Goal: Task Accomplishment & Management: Use online tool/utility

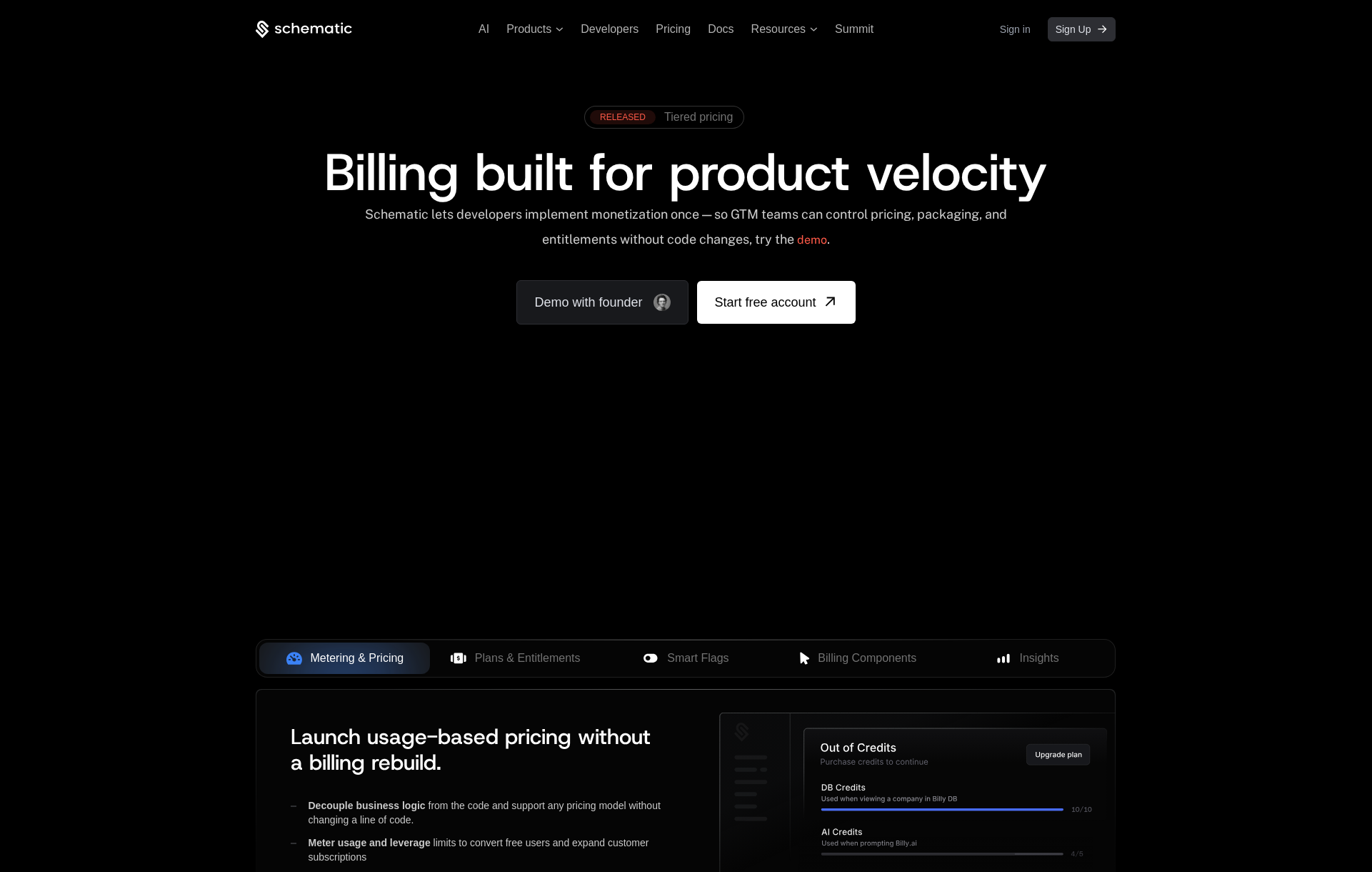
click at [1076, 33] on span "Sign Up" at bounding box center [1073, 29] width 36 height 14
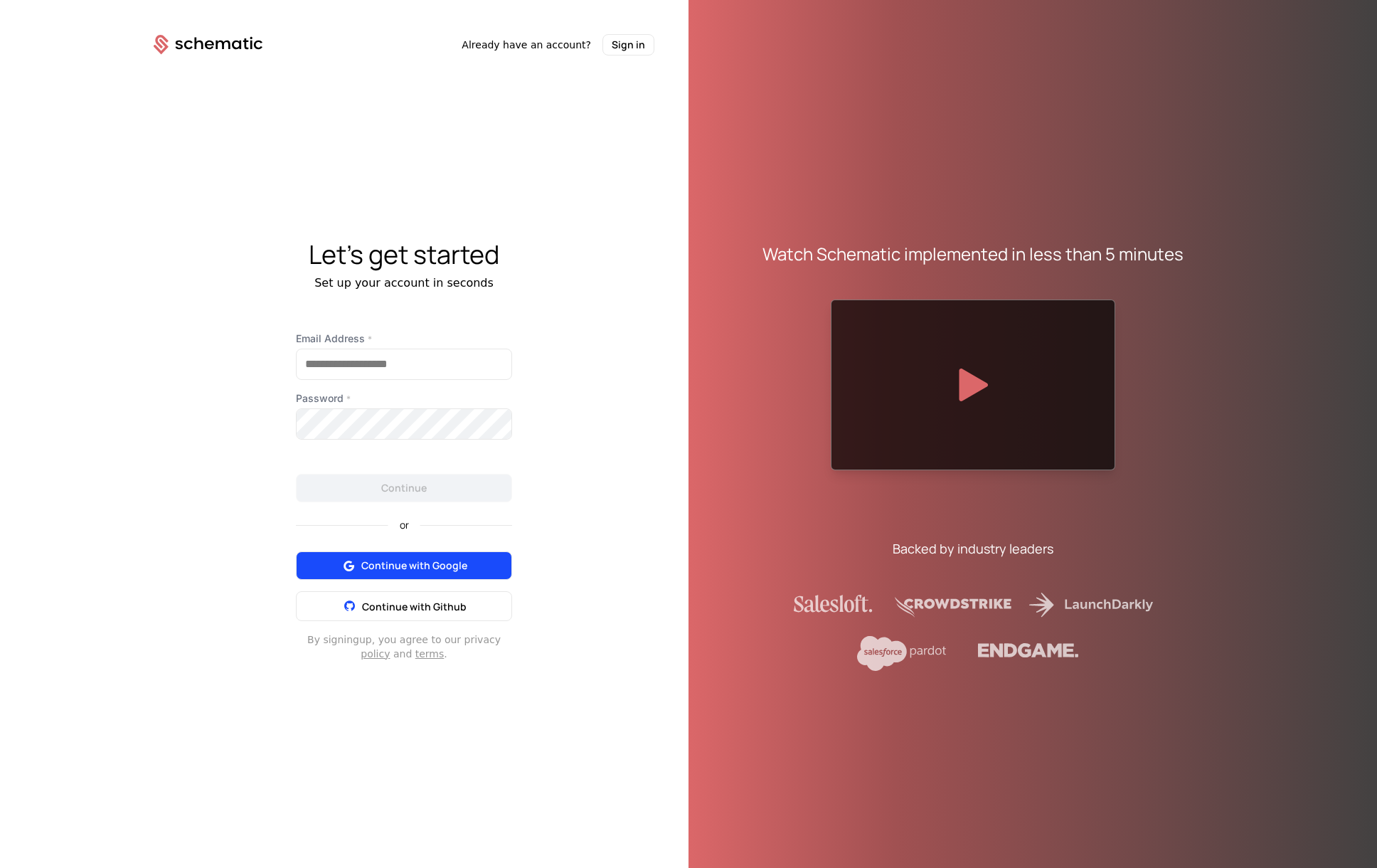
click at [404, 567] on span "Continue with Google" at bounding box center [414, 565] width 106 height 14
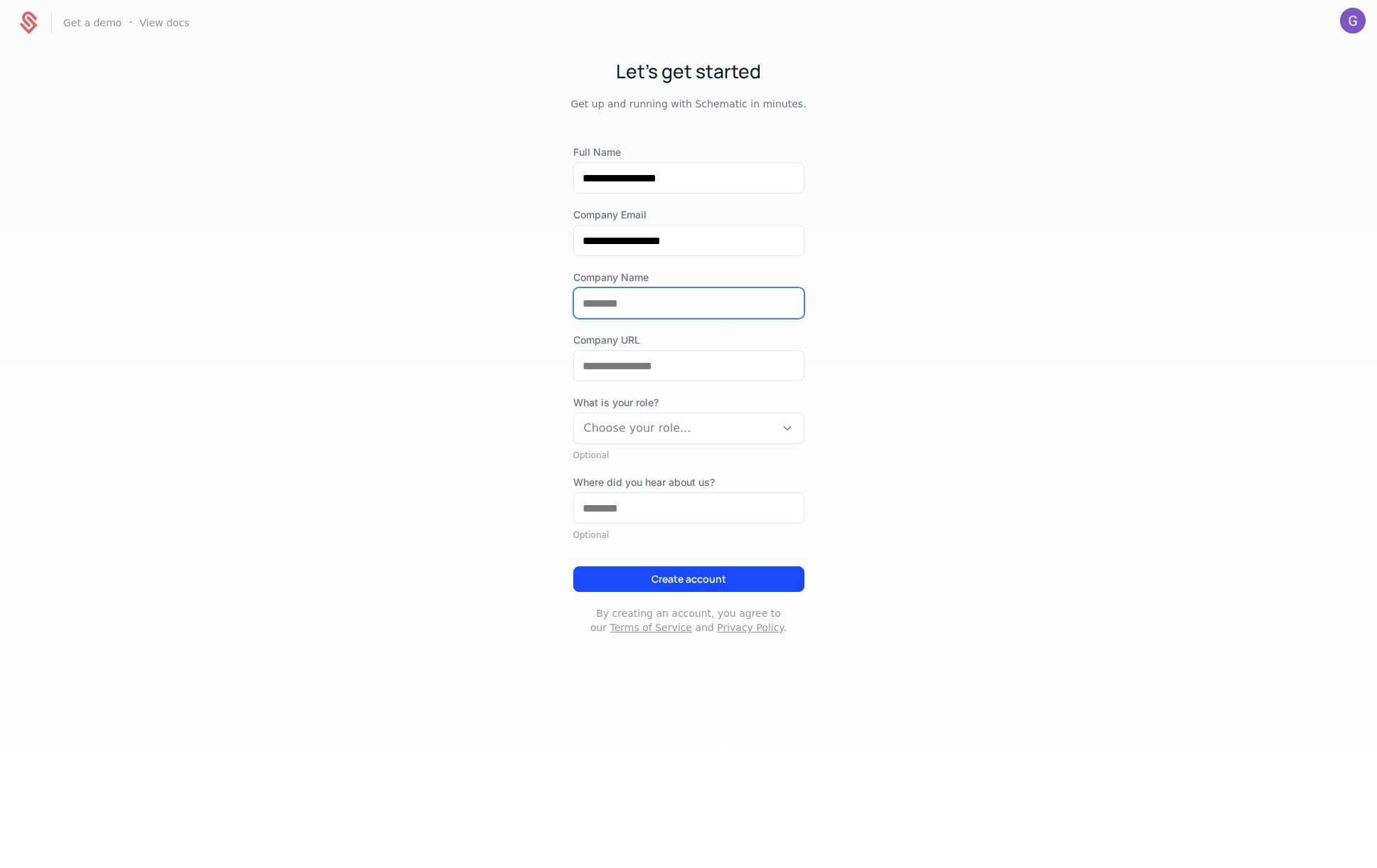
click at [615, 302] on input "Company Name" at bounding box center [689, 303] width 230 height 30
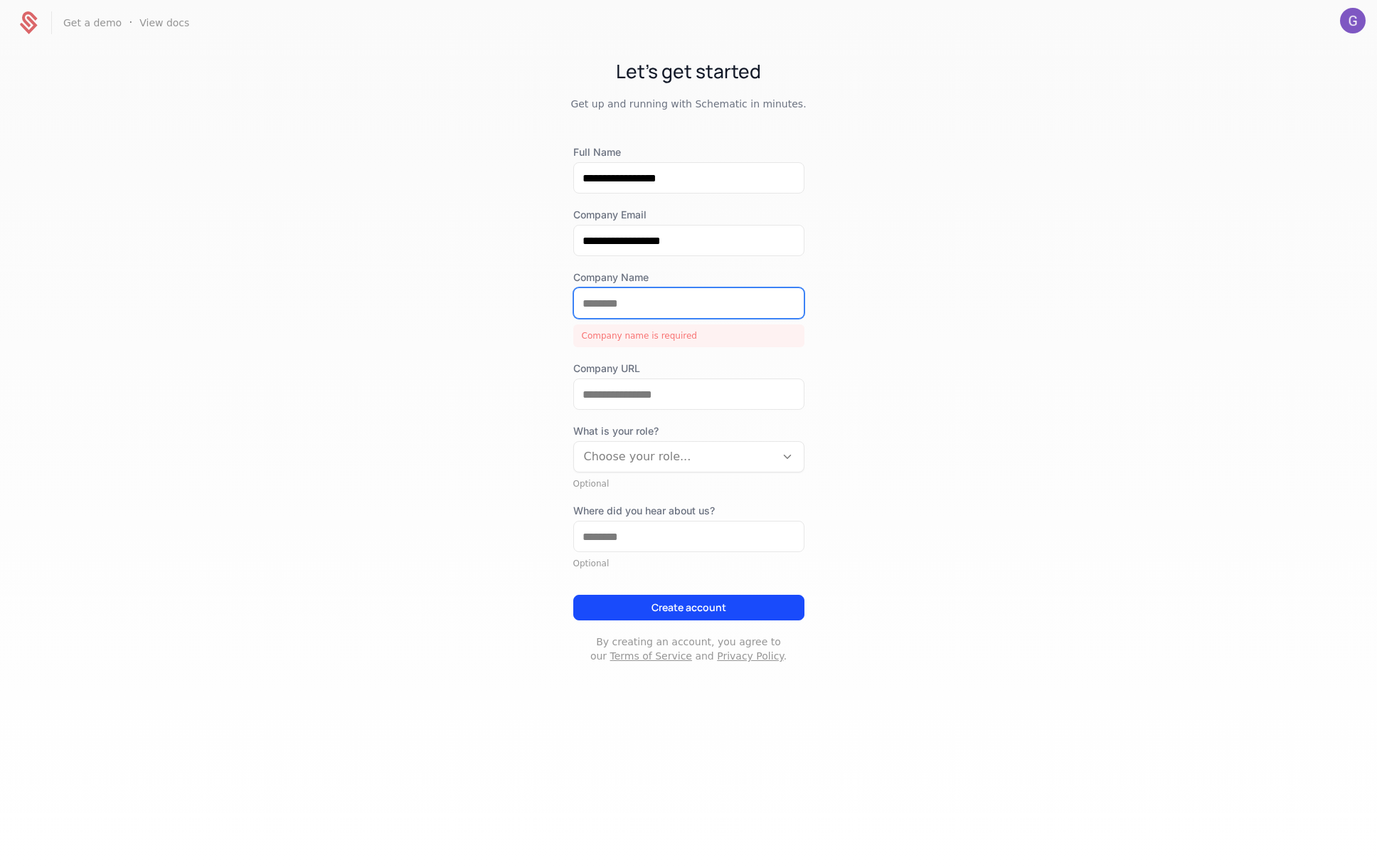
click at [609, 303] on input "Company Name" at bounding box center [689, 303] width 230 height 30
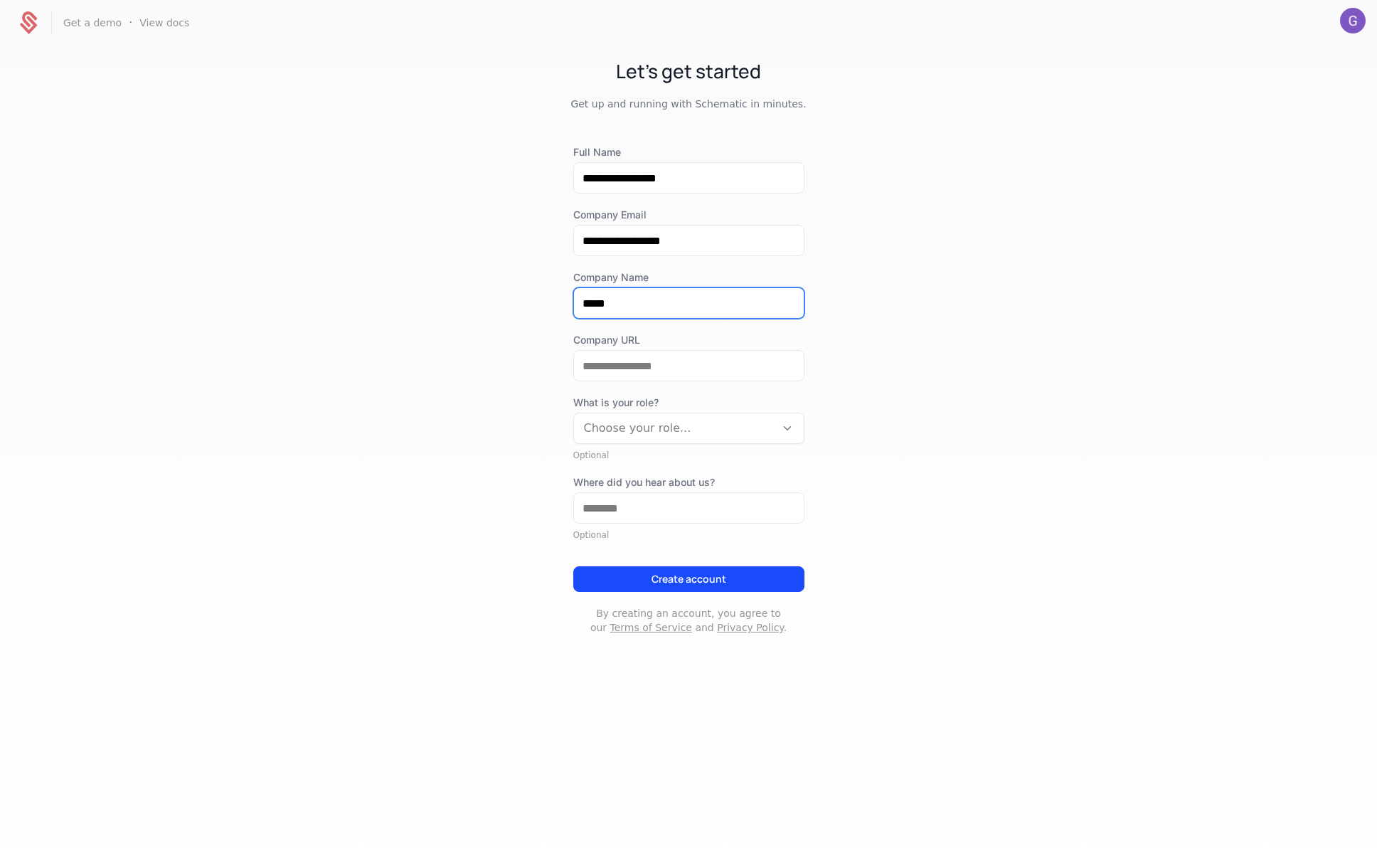
type input "*****"
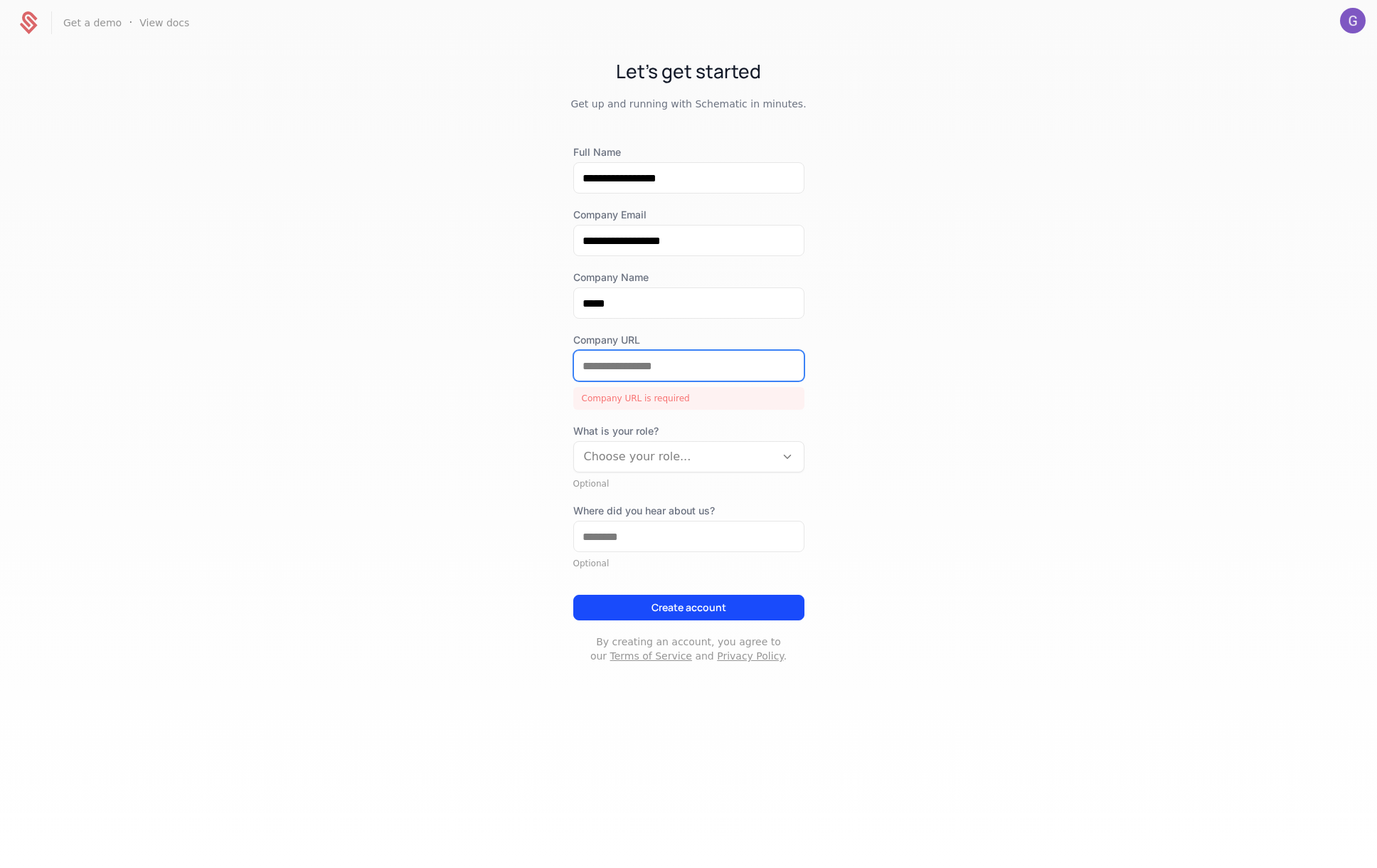
click at [645, 362] on input "Company URL" at bounding box center [689, 366] width 230 height 30
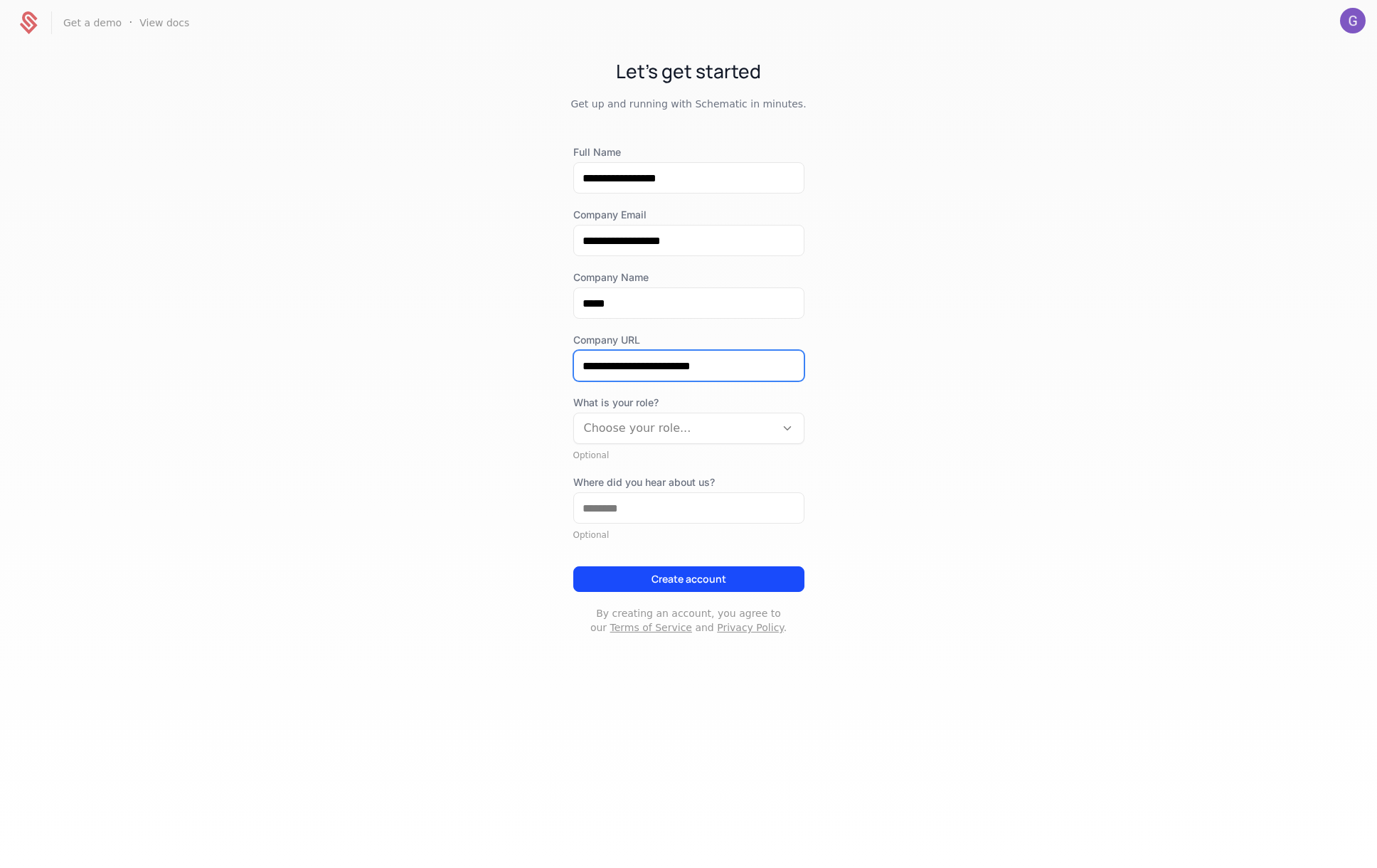
type input "**********"
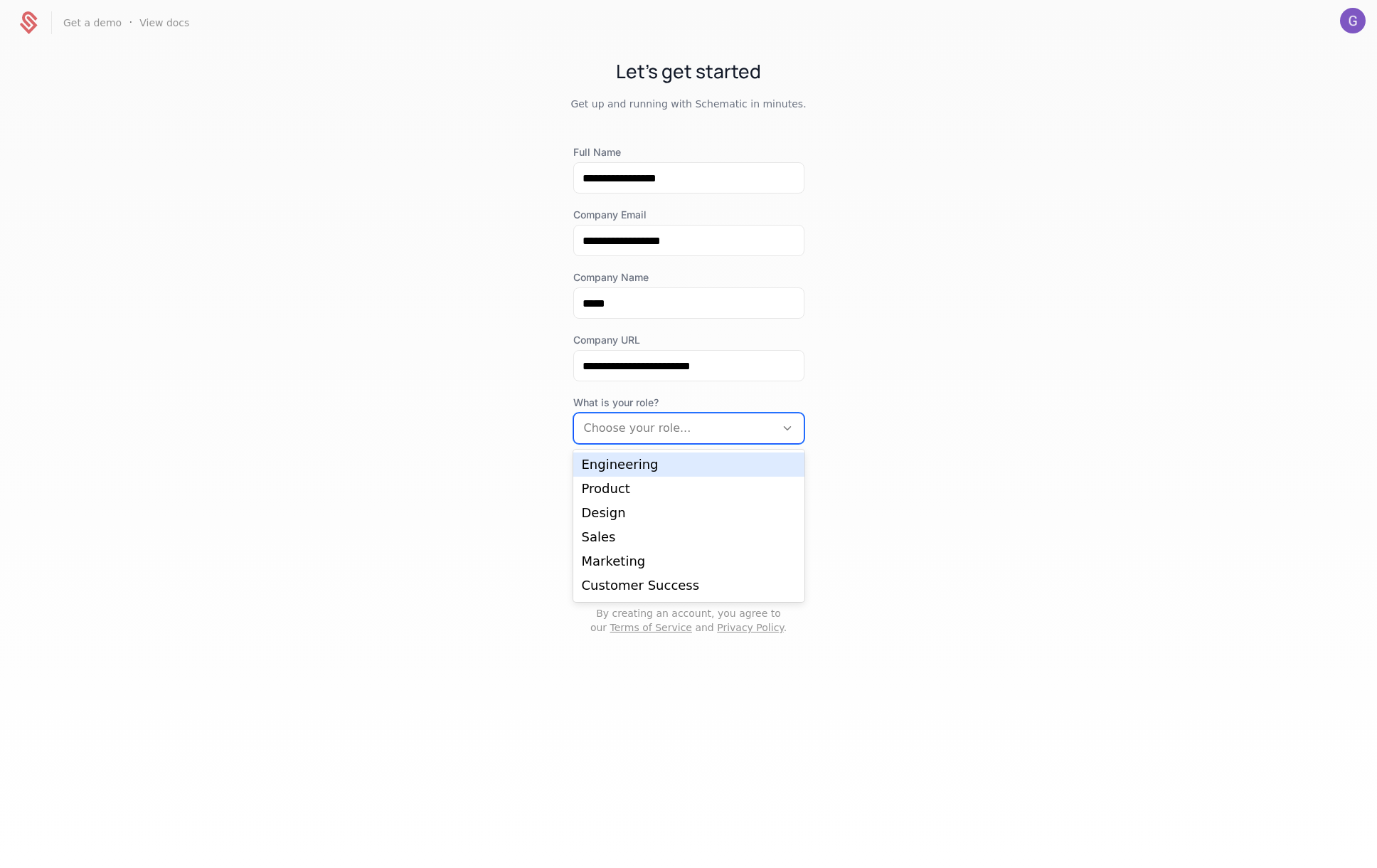
click at [638, 429] on div at bounding box center [675, 428] width 181 height 20
click at [624, 463] on div "Engineering" at bounding box center [689, 464] width 214 height 13
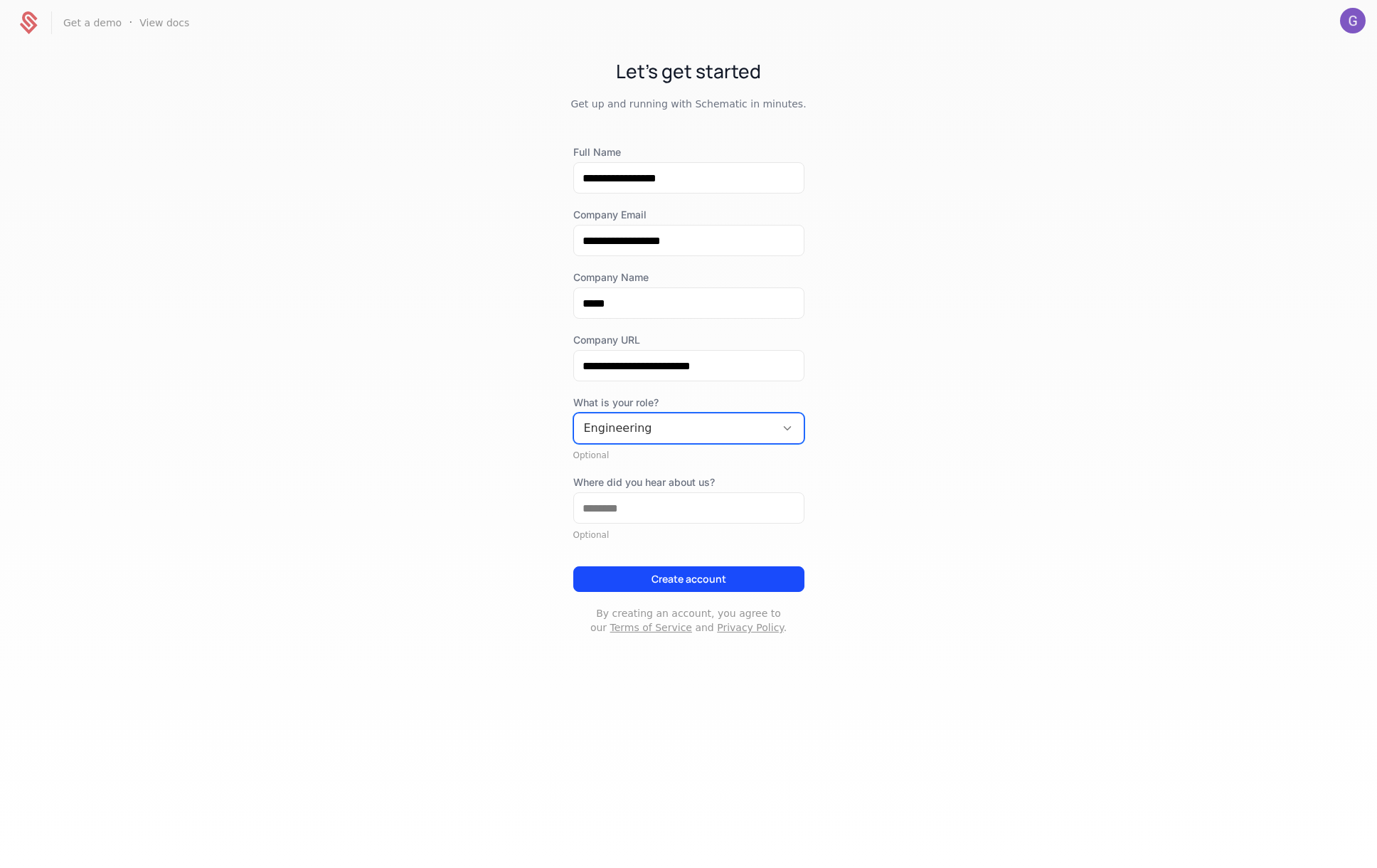
click at [651, 436] on div at bounding box center [675, 428] width 181 height 20
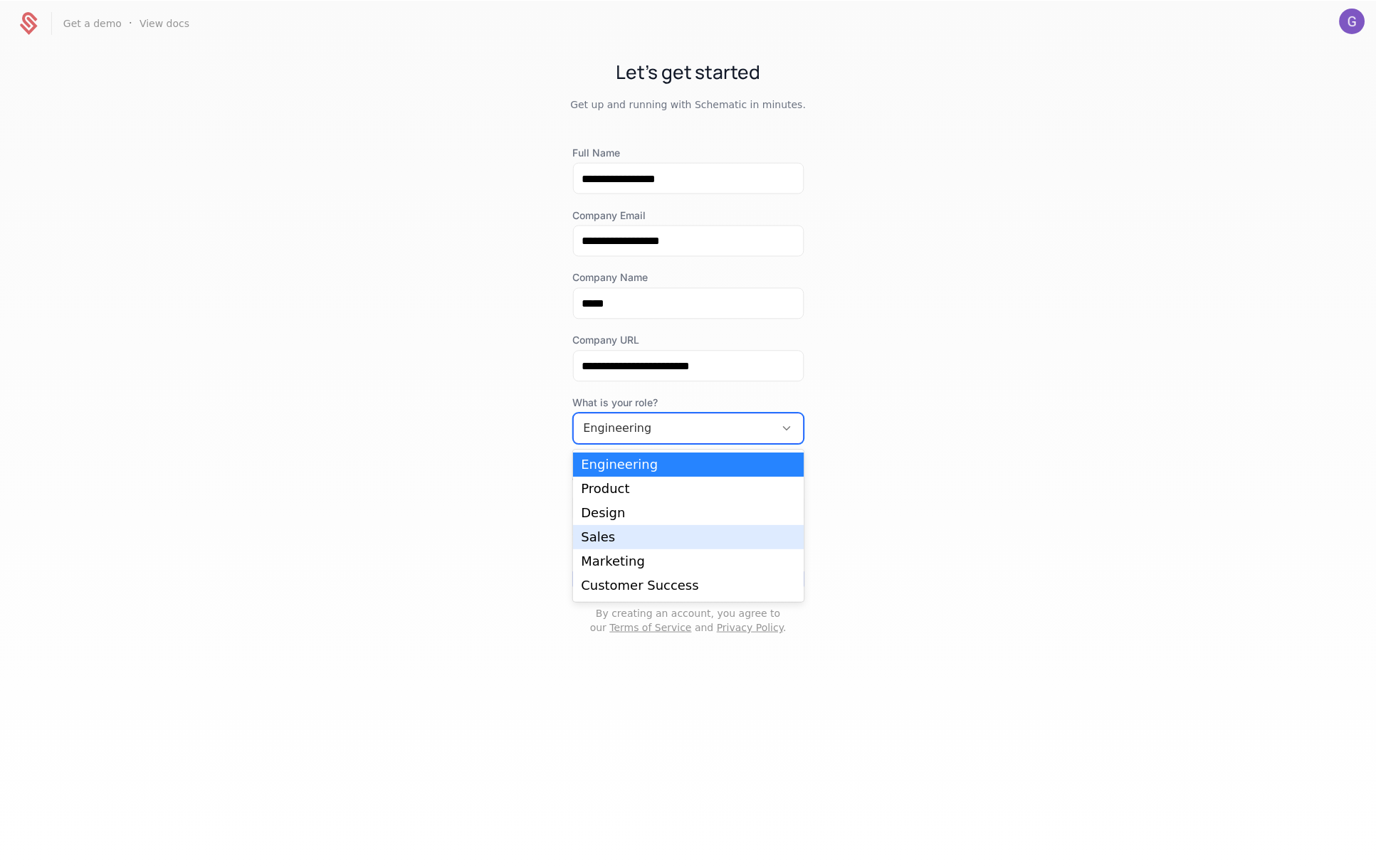
scroll to position [23, 0]
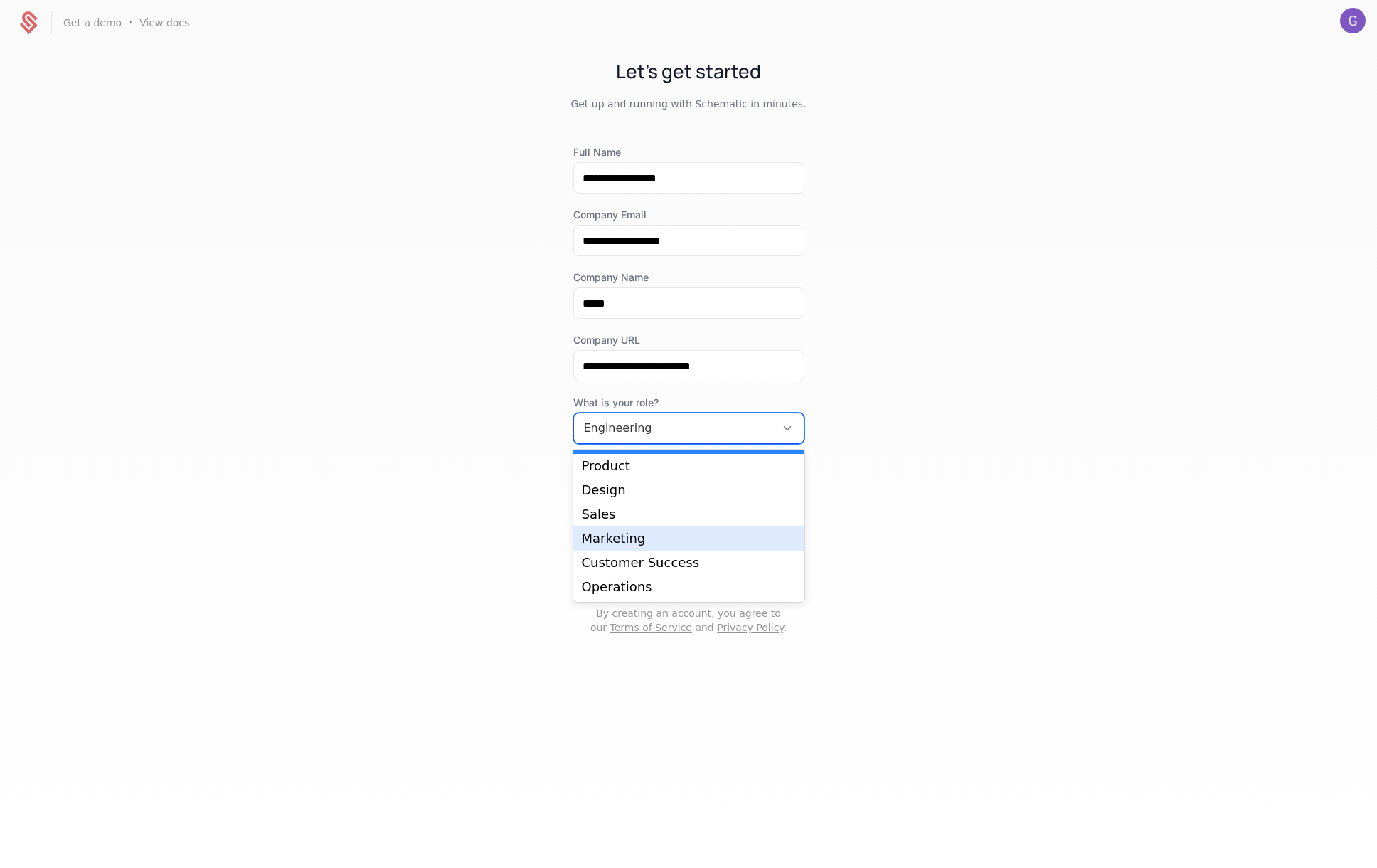
click at [532, 493] on div "**********" at bounding box center [688, 359] width 1377 height 629
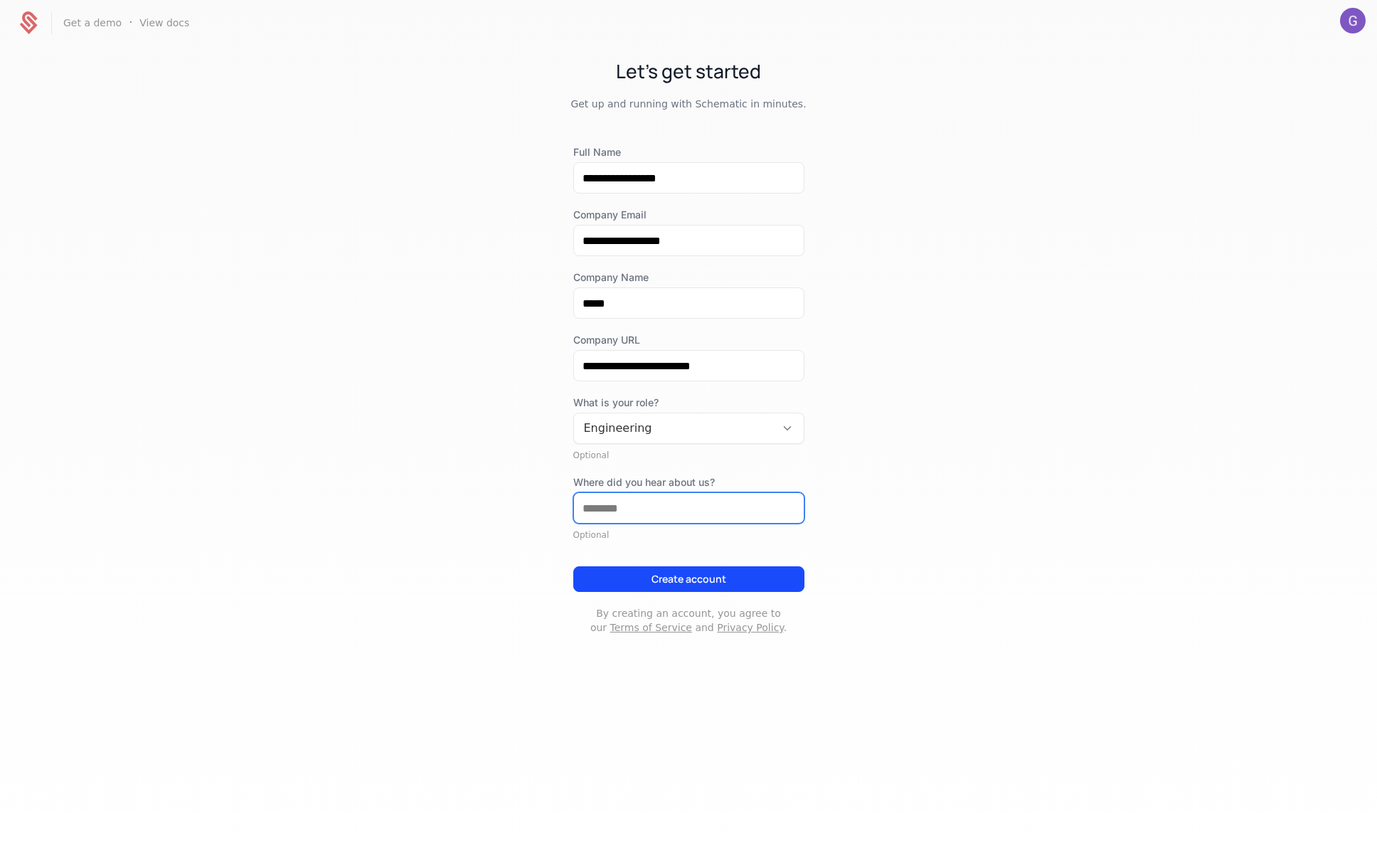
click at [607, 505] on input "Where did you hear about us?" at bounding box center [689, 508] width 230 height 30
type input "**********"
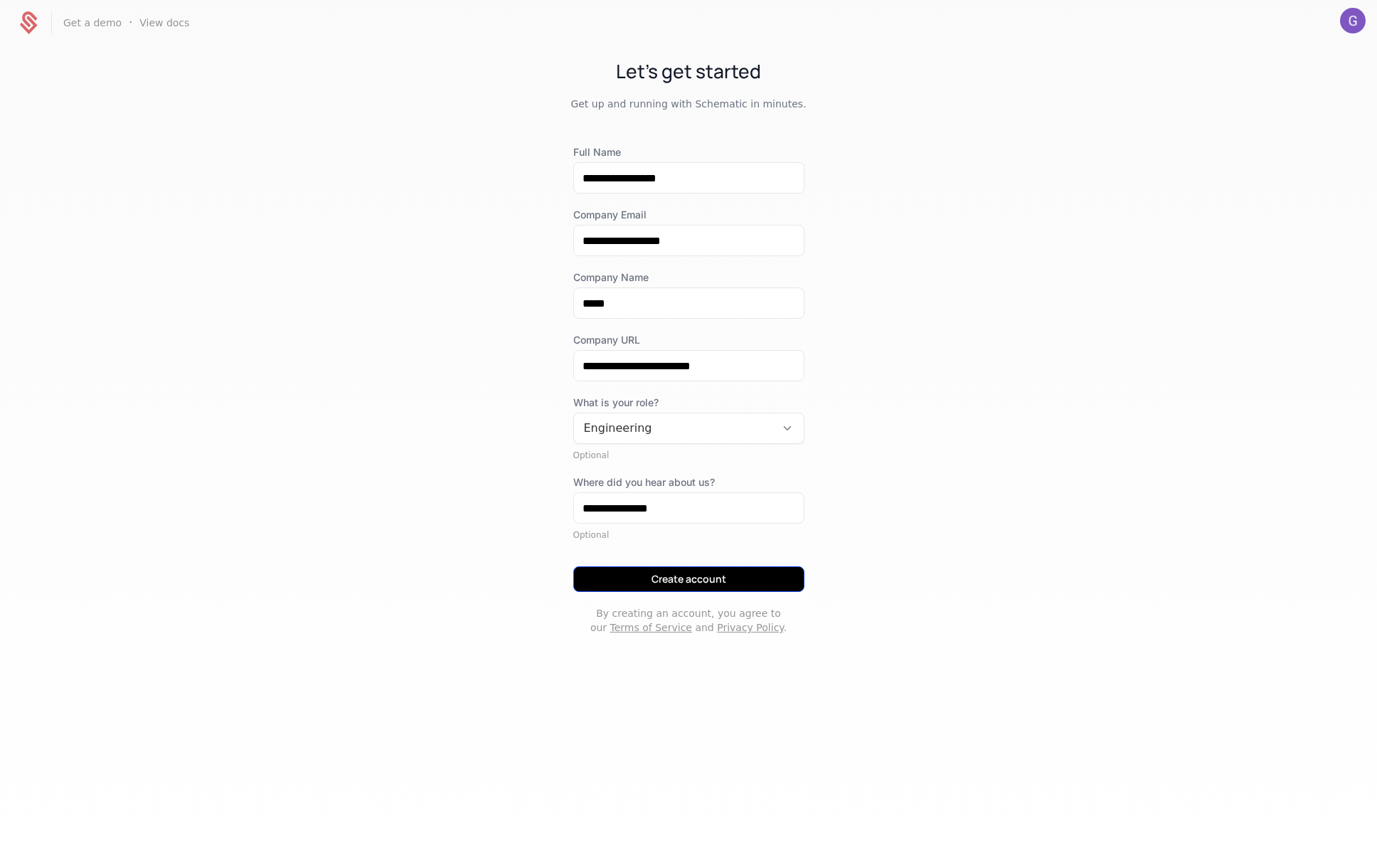
click at [679, 571] on button "Create account" at bounding box center [689, 579] width 231 height 26
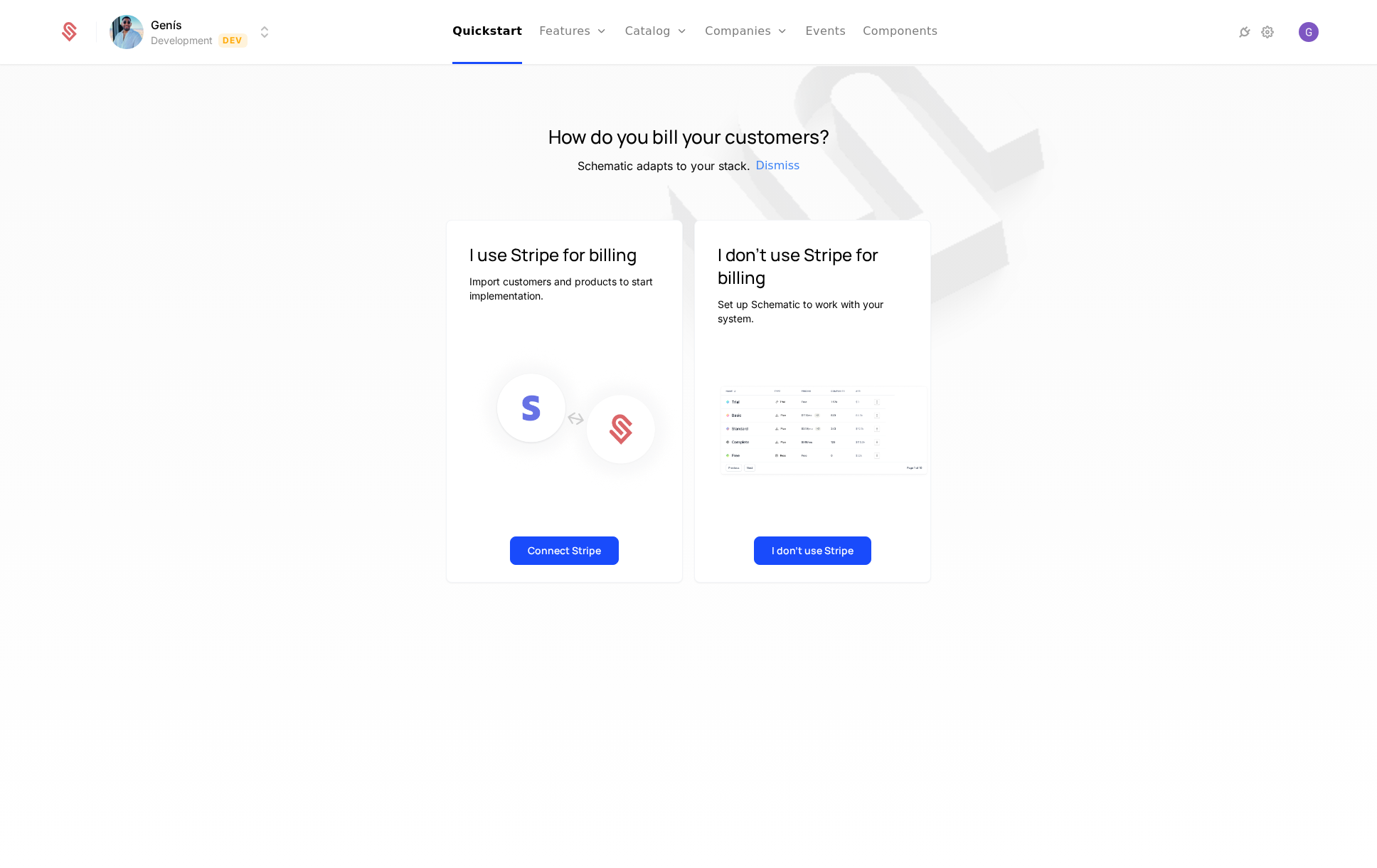
click at [132, 37] on html "Genís Development Dev Quickstart Features Features Flags Catalog Plans Add Ons …" at bounding box center [688, 434] width 1377 height 868
click at [264, 106] on button "Manage" at bounding box center [294, 106] width 112 height 26
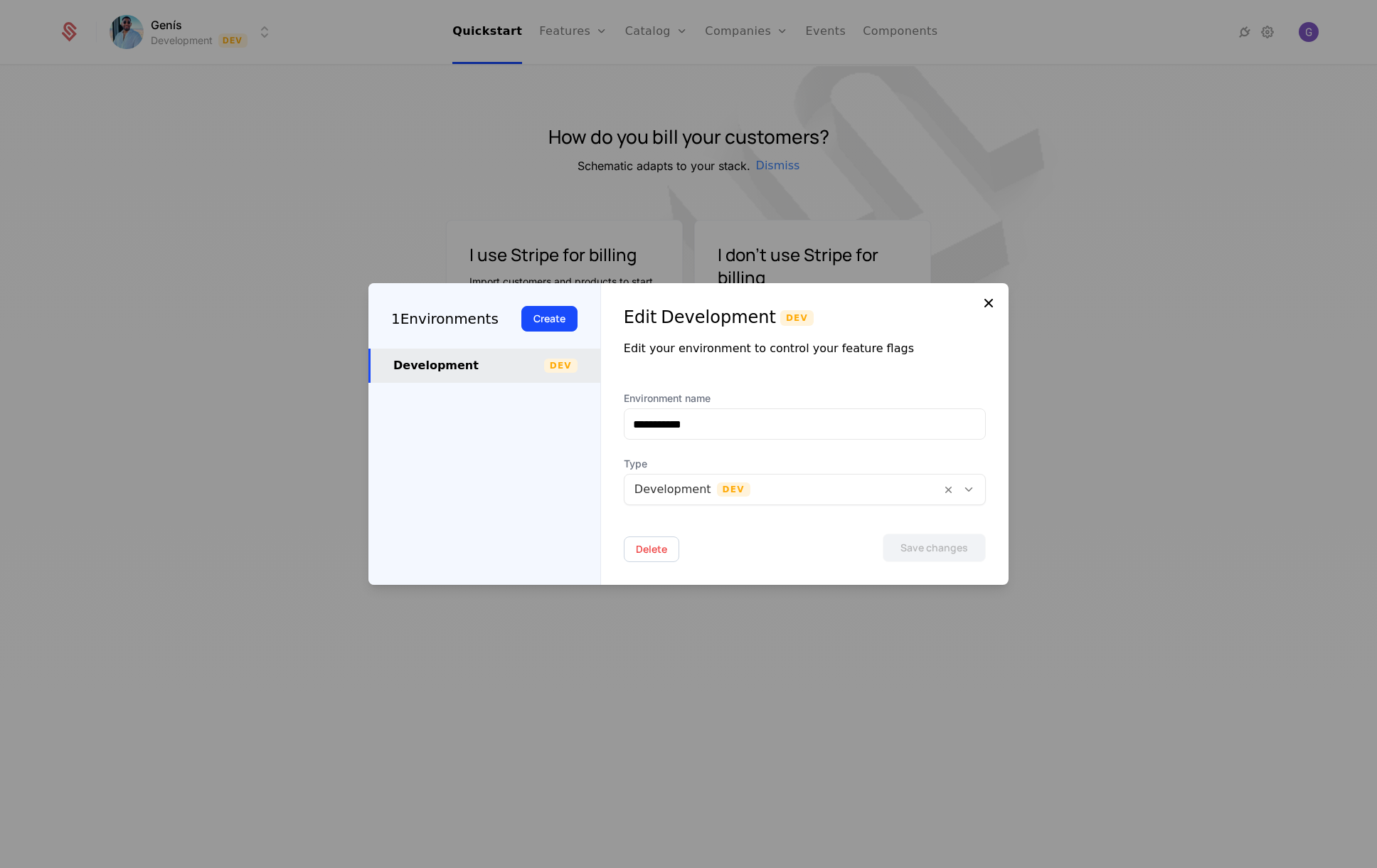
click at [982, 307] on icon at bounding box center [989, 303] width 17 height 17
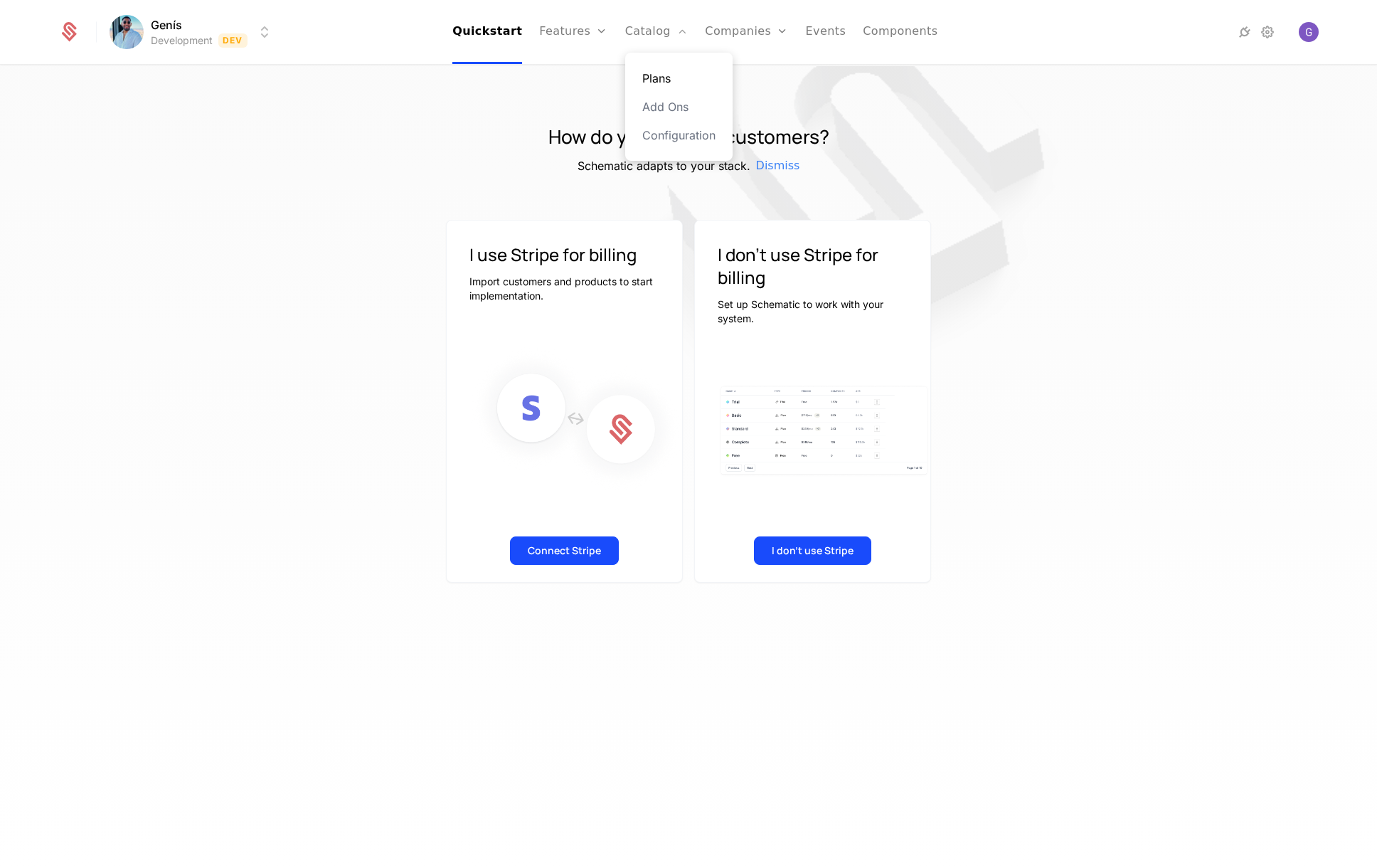
click at [670, 78] on link "Plans" at bounding box center [679, 78] width 73 height 17
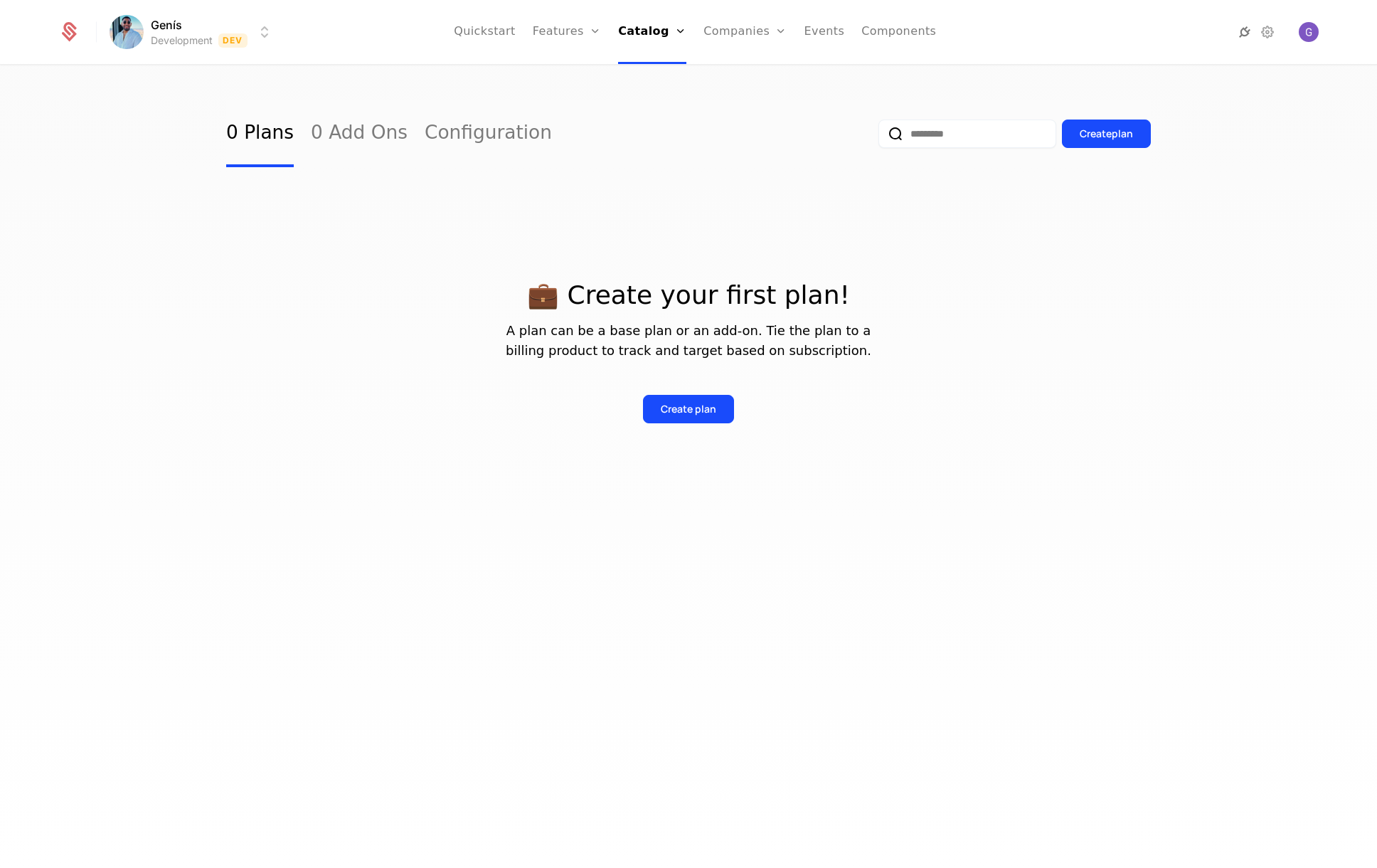
click at [1243, 28] on icon at bounding box center [1245, 32] width 17 height 17
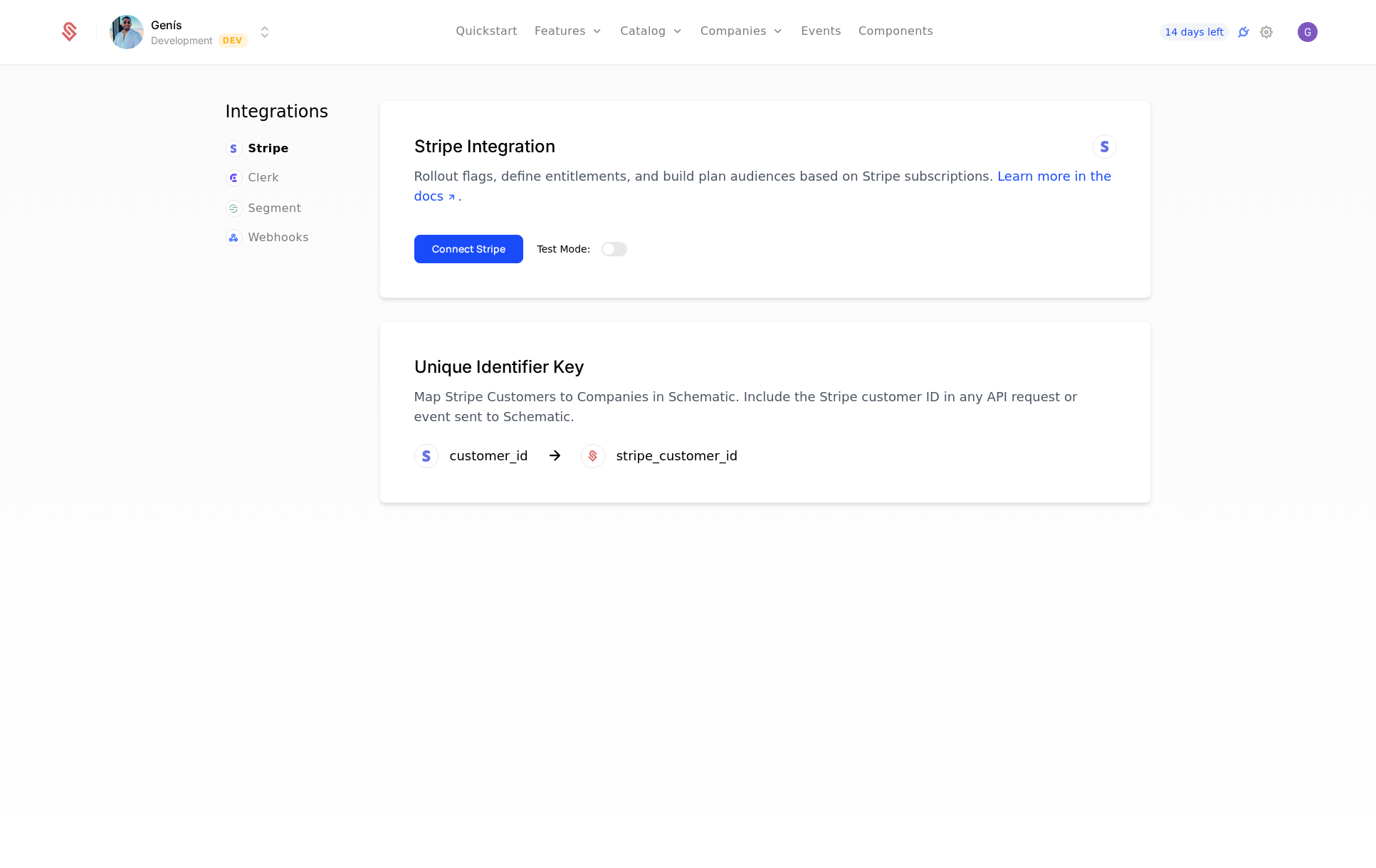
click at [603, 243] on span "button" at bounding box center [608, 248] width 11 height 11
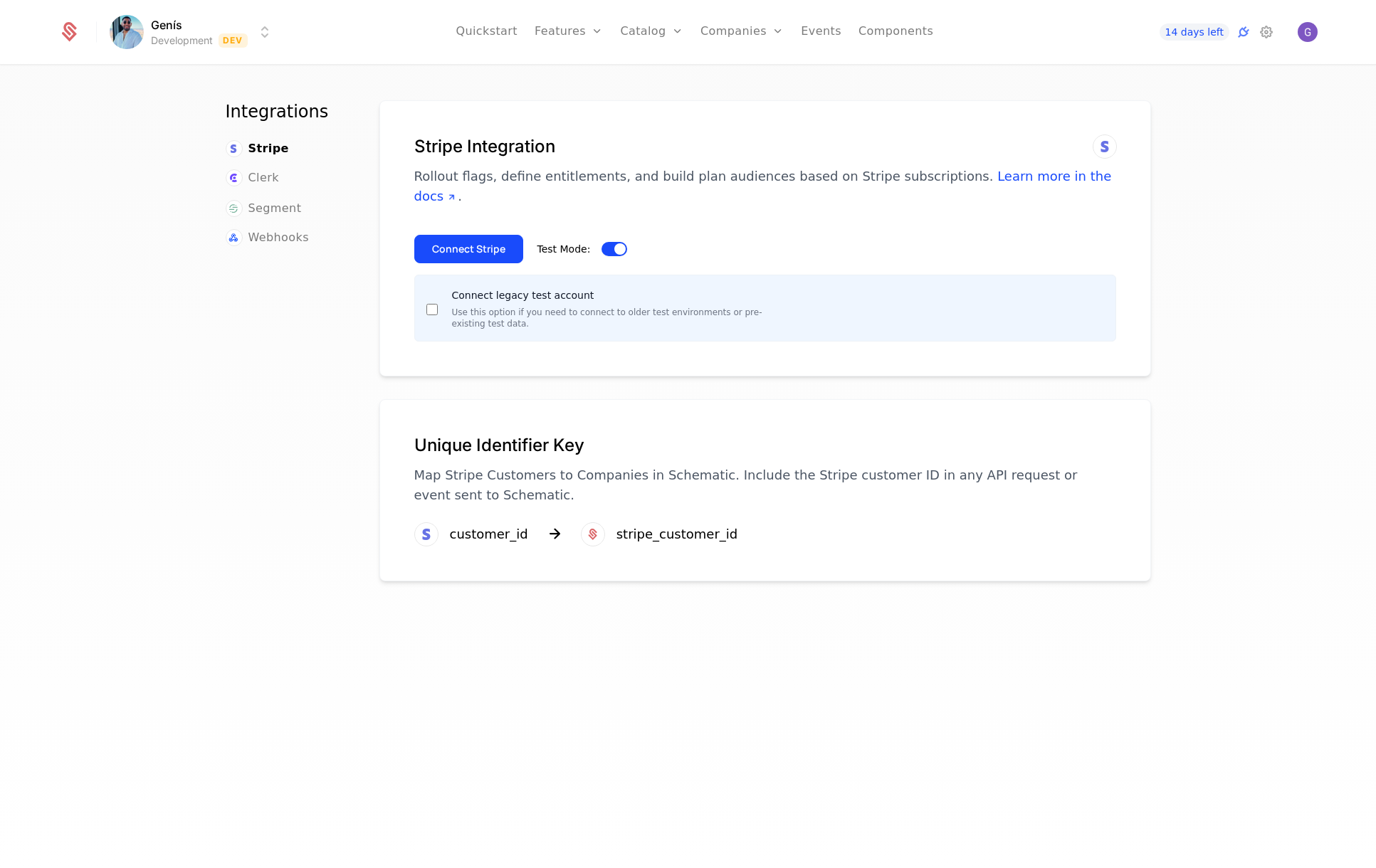
click at [614, 243] on span "button" at bounding box center [619, 248] width 11 height 11
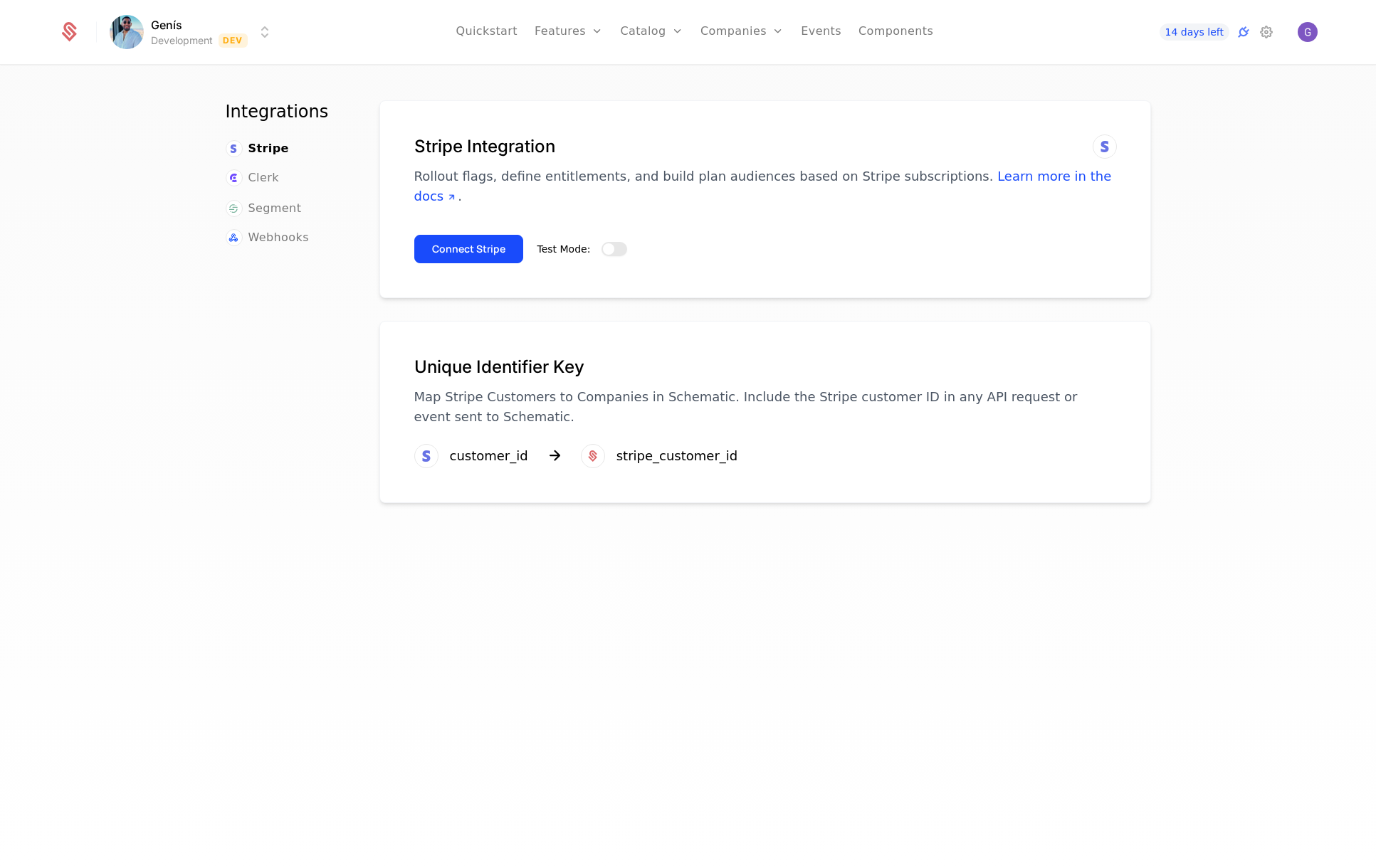
click at [603, 243] on span "button" at bounding box center [608, 248] width 11 height 11
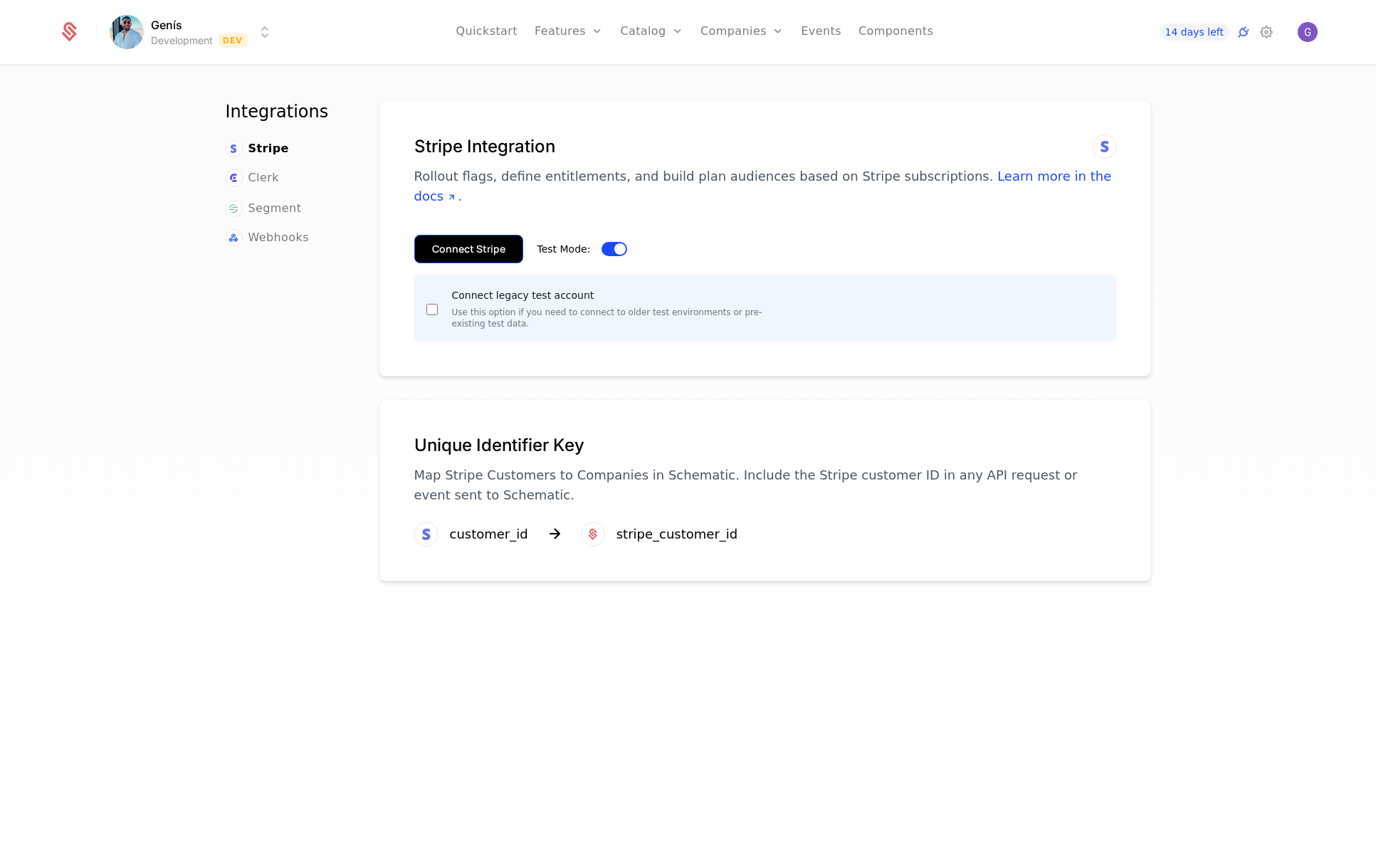
click at [447, 235] on button "Connect Stripe" at bounding box center [468, 249] width 109 height 29
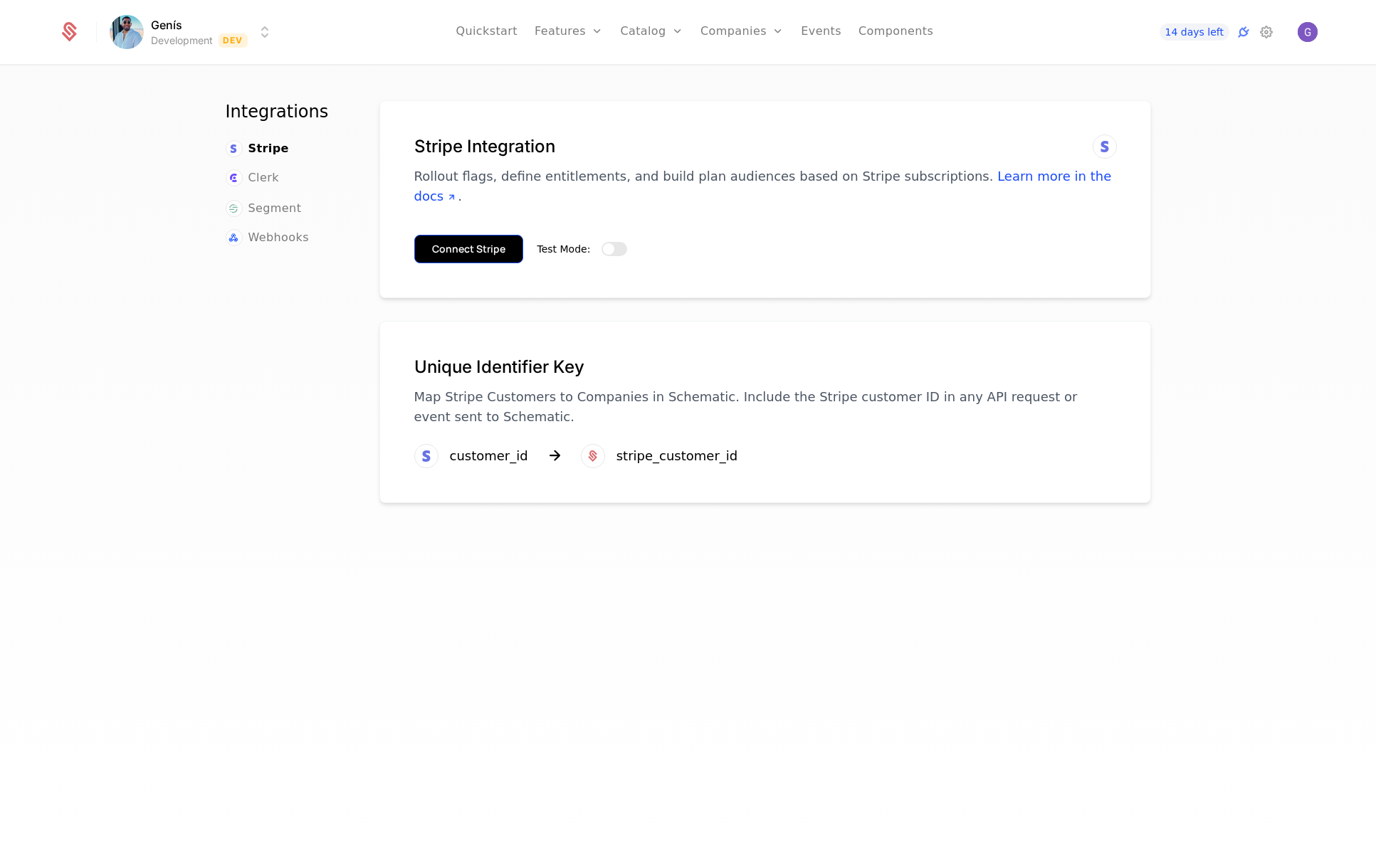
click at [477, 235] on button "Connect Stripe" at bounding box center [468, 249] width 109 height 29
click at [603, 243] on span "button" at bounding box center [608, 248] width 11 height 11
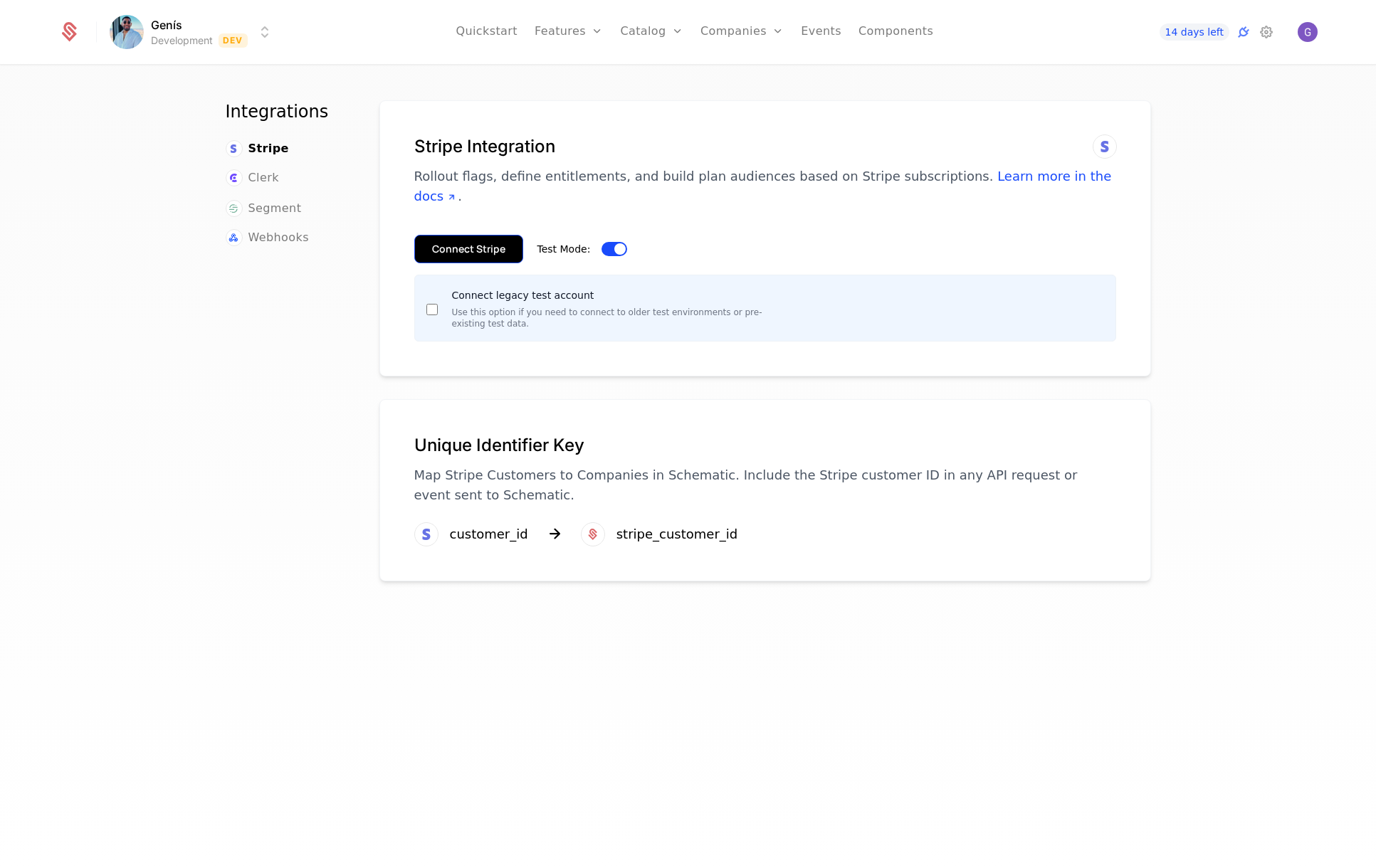
click at [464, 235] on button "Connect Stripe" at bounding box center [468, 249] width 109 height 29
click at [474, 235] on button "Connect Stripe" at bounding box center [468, 249] width 109 height 29
click at [461, 235] on button "Connect Stripe" at bounding box center [468, 249] width 109 height 29
click at [473, 235] on button "Connect Stripe" at bounding box center [468, 249] width 109 height 29
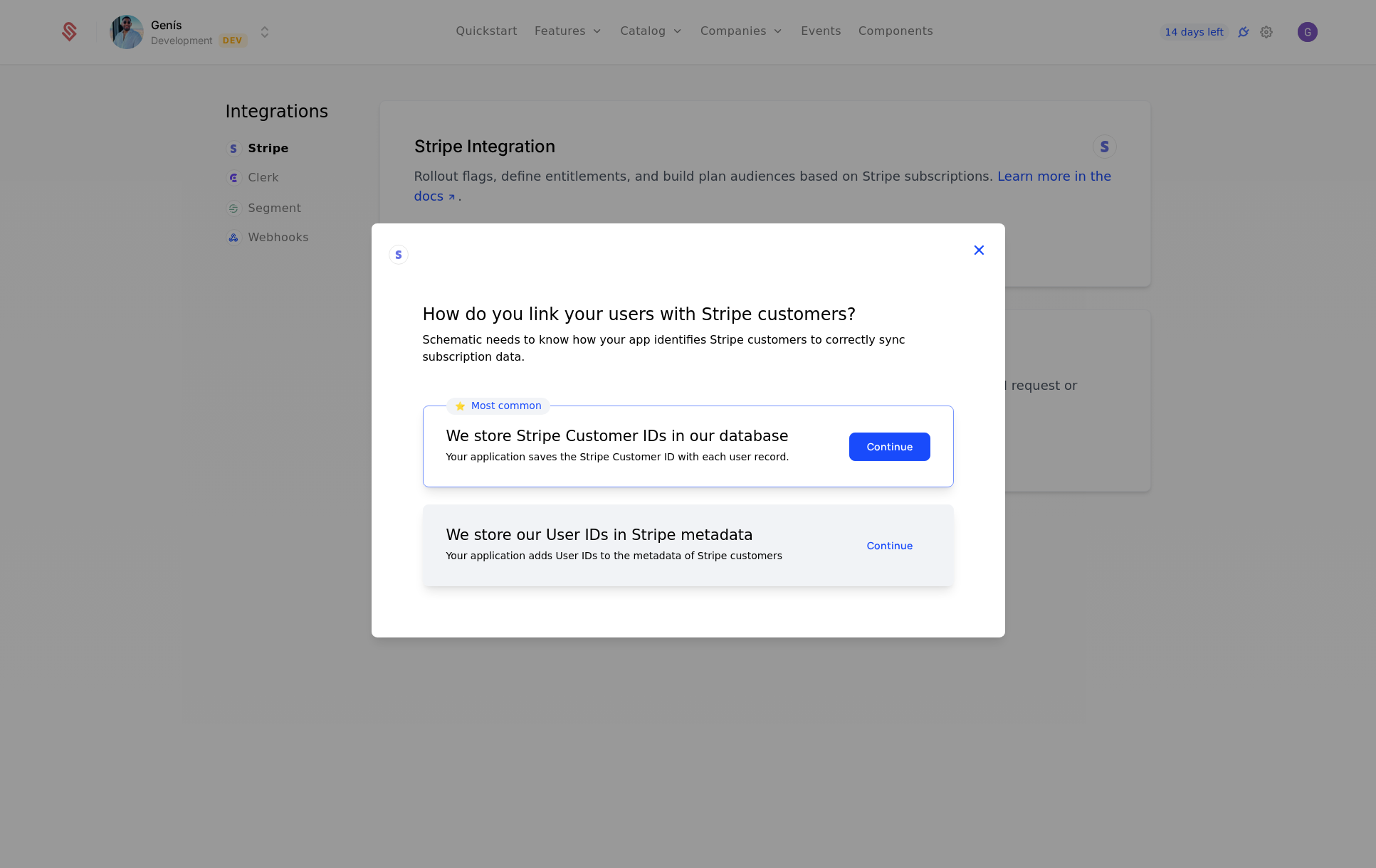
click at [980, 259] on icon at bounding box center [979, 250] width 19 height 19
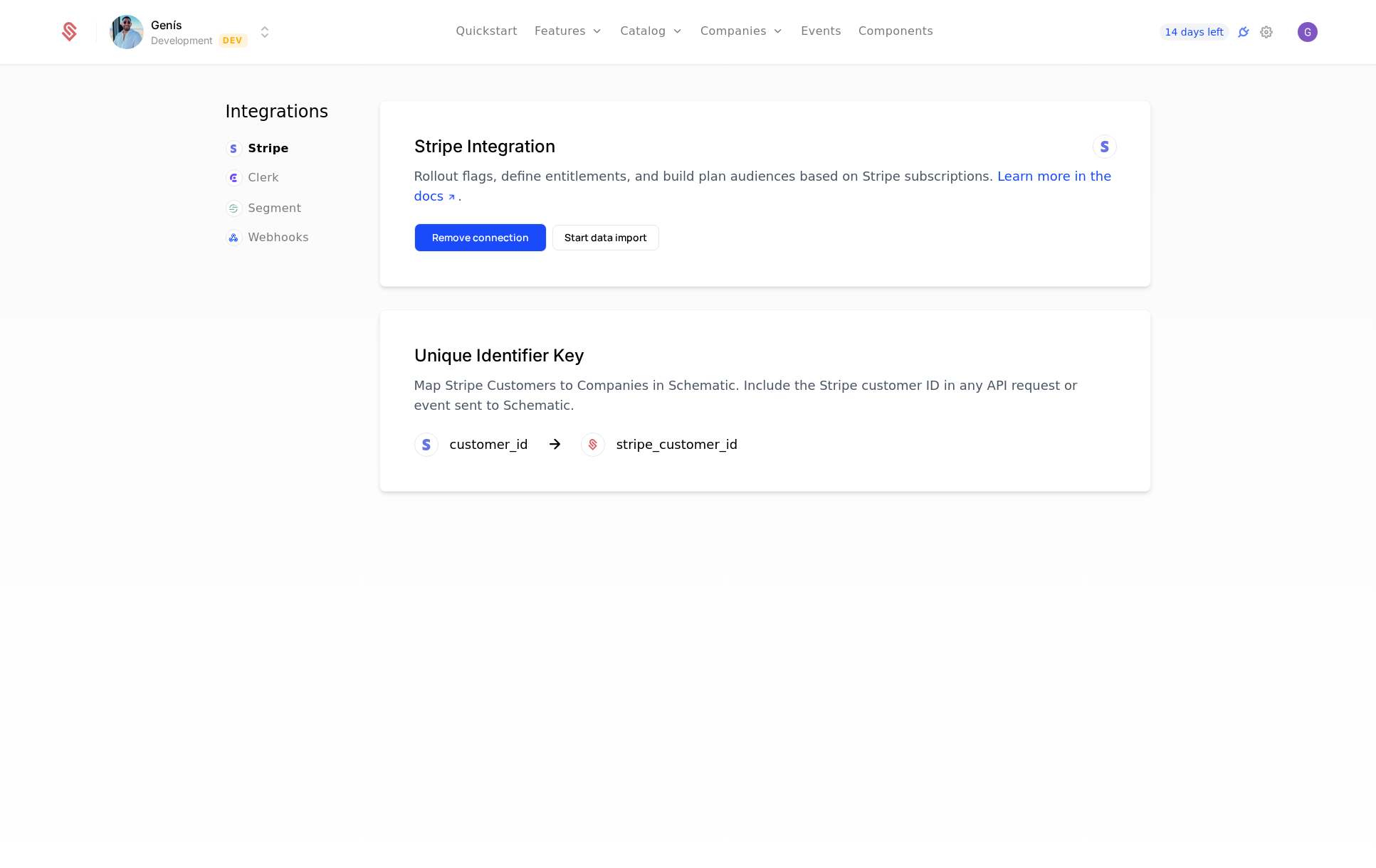
click at [486, 223] on button "Remove connection" at bounding box center [480, 238] width 132 height 29
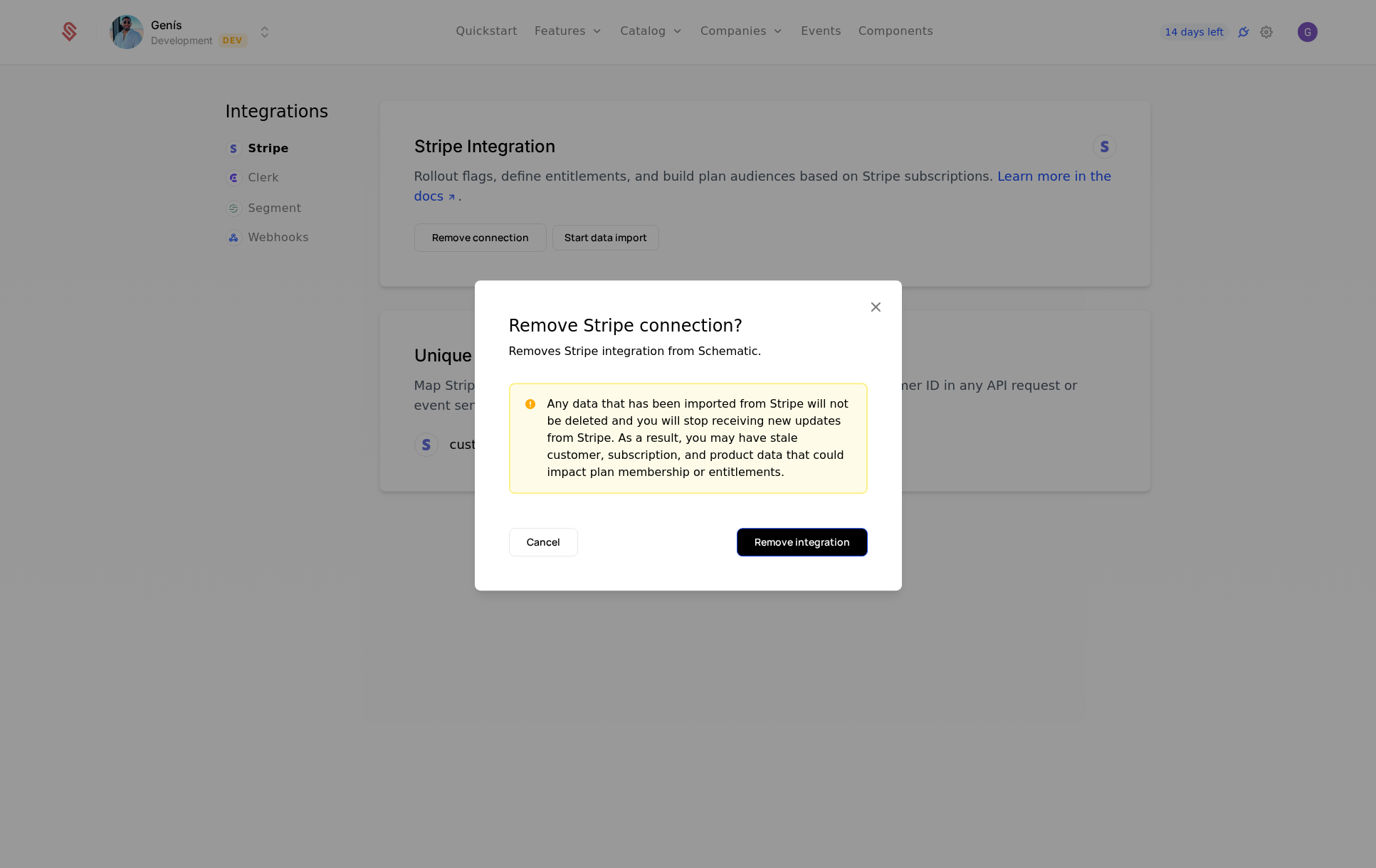
click at [790, 547] on button "Remove integration" at bounding box center [801, 542] width 131 height 29
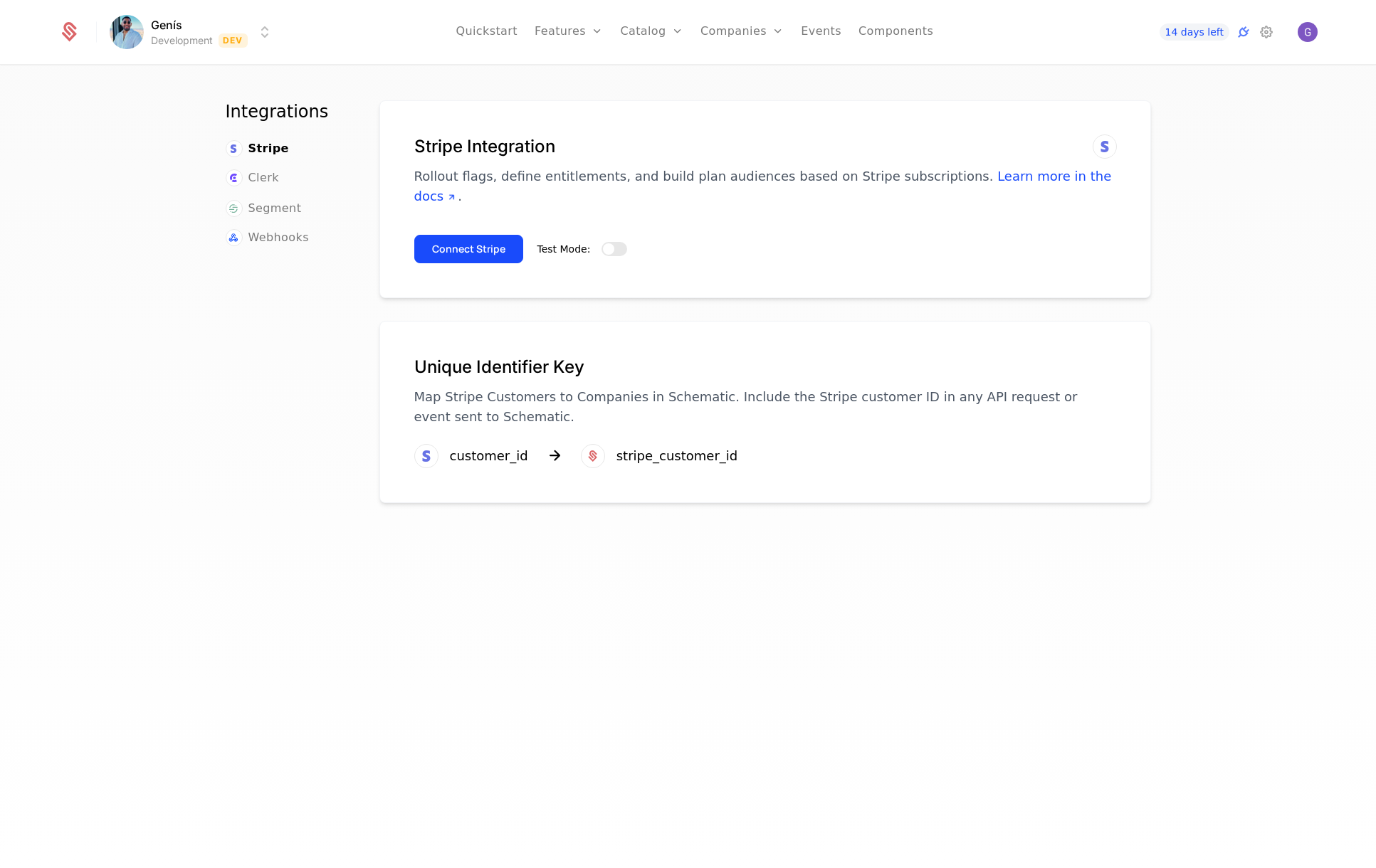
click at [588, 241] on div "Test Mode:" at bounding box center [583, 249] width 91 height 17
click at [603, 243] on span "button" at bounding box center [608, 248] width 11 height 11
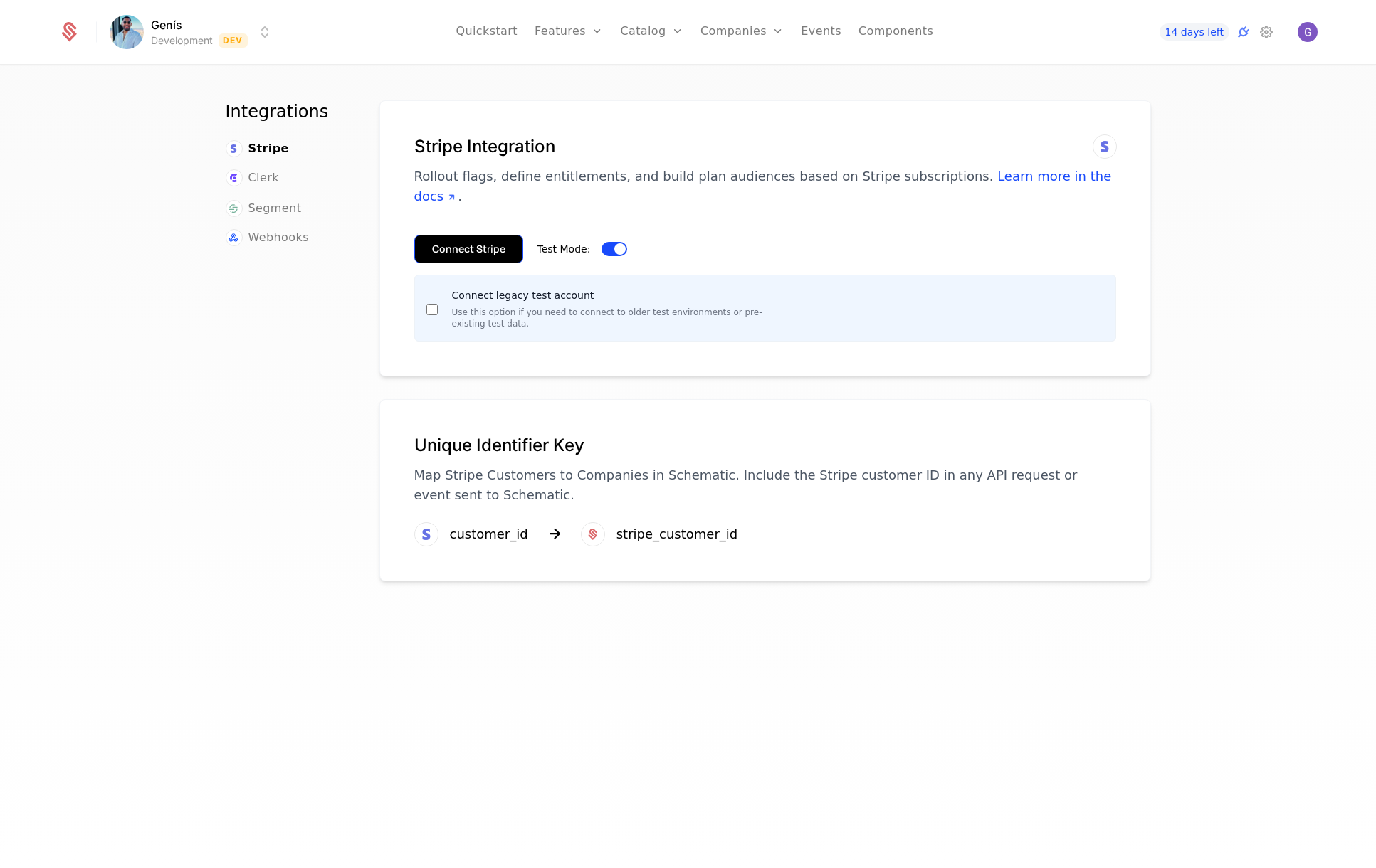
click at [461, 235] on button "Connect Stripe" at bounding box center [468, 249] width 109 height 29
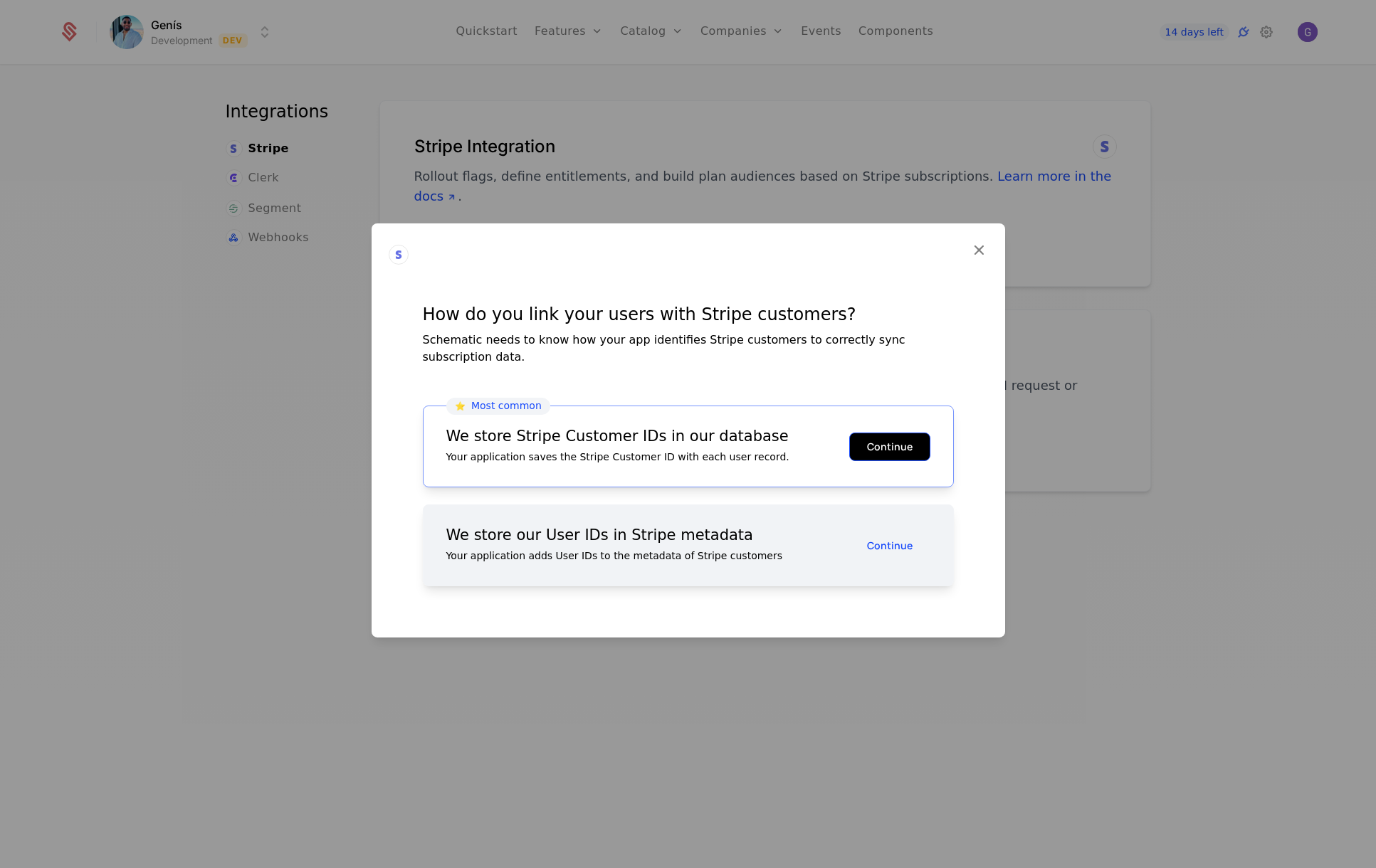
click at [900, 439] on button "Continue" at bounding box center [889, 446] width 81 height 29
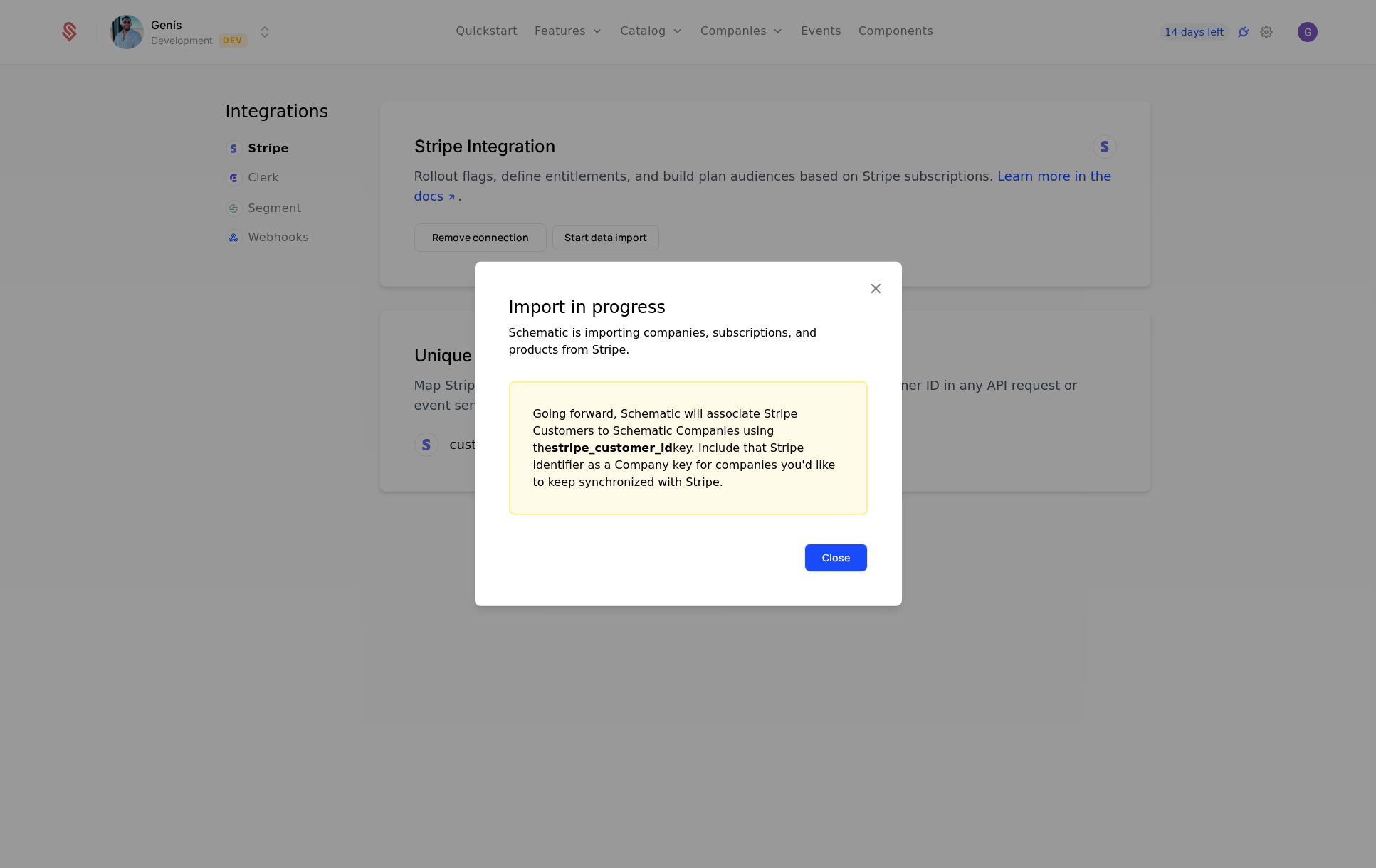
click at [831, 549] on button "Close" at bounding box center [836, 558] width 63 height 29
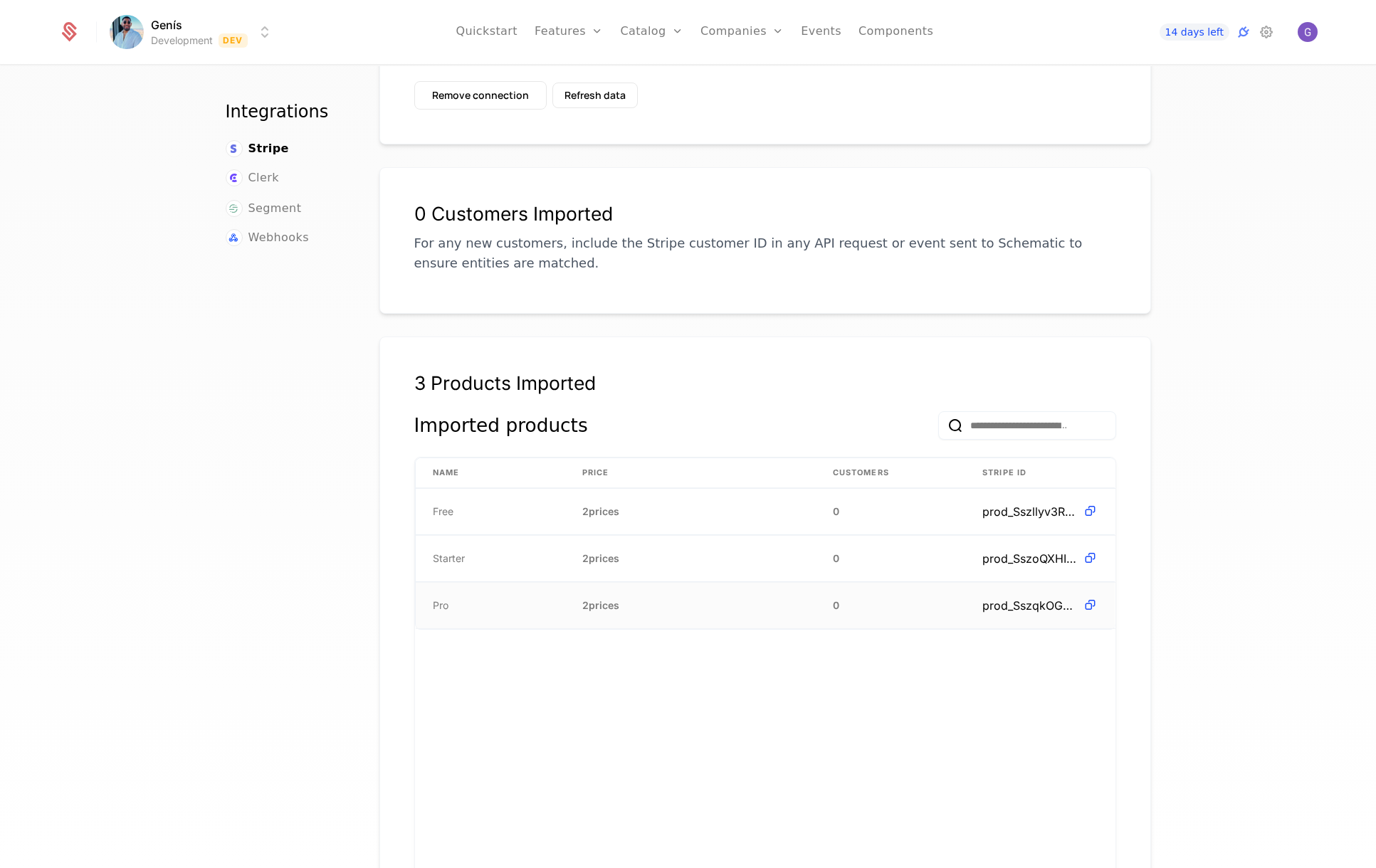
scroll to position [214, 0]
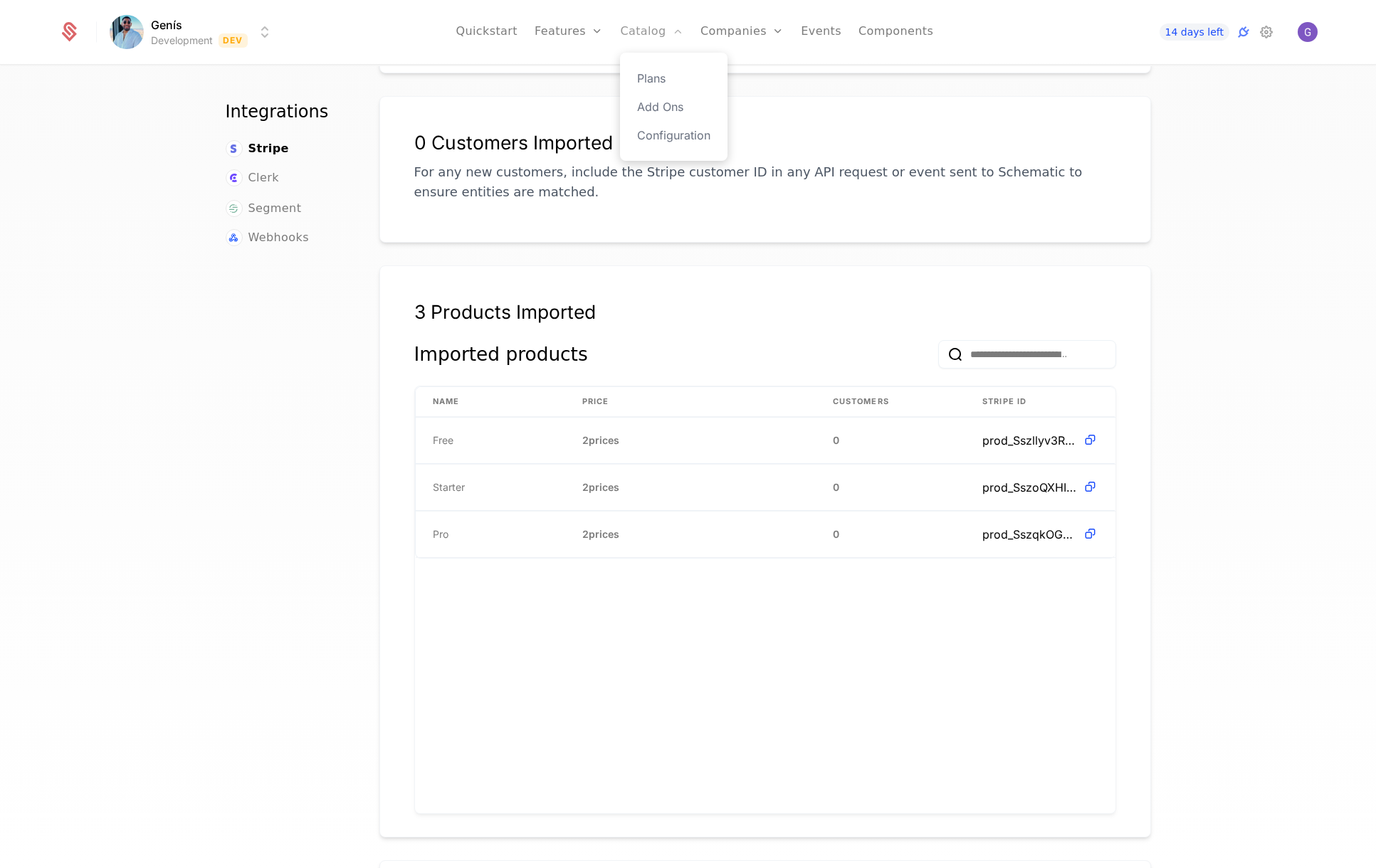
click at [644, 37] on link "Catalog" at bounding box center [652, 32] width 63 height 64
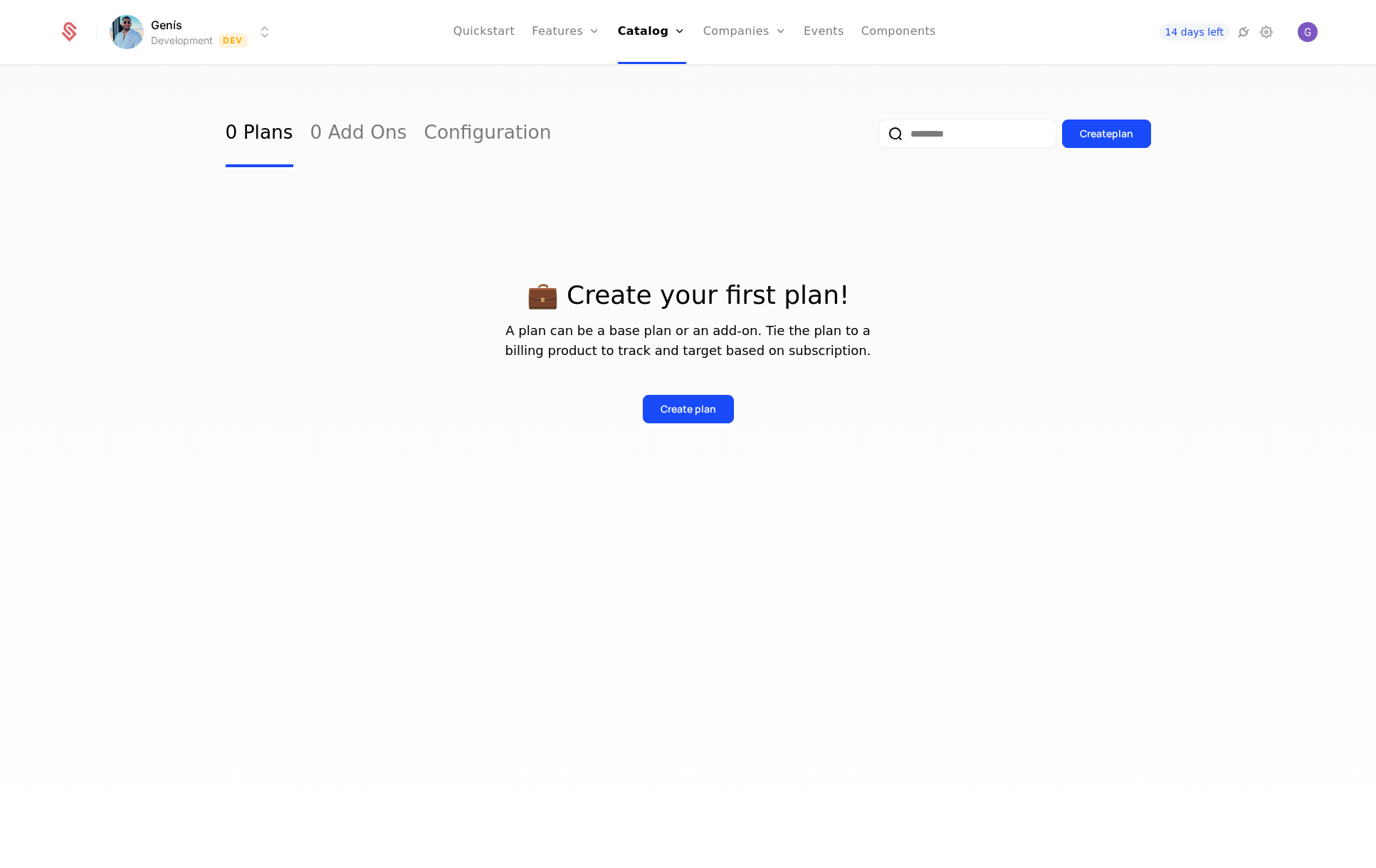
click at [461, 210] on div "💼 Create your first plan! A plan can be a base plan or an add-on. Tie the plan …" at bounding box center [688, 334] width 925 height 336
click at [692, 408] on div "Create plan" at bounding box center [689, 408] width 56 height 14
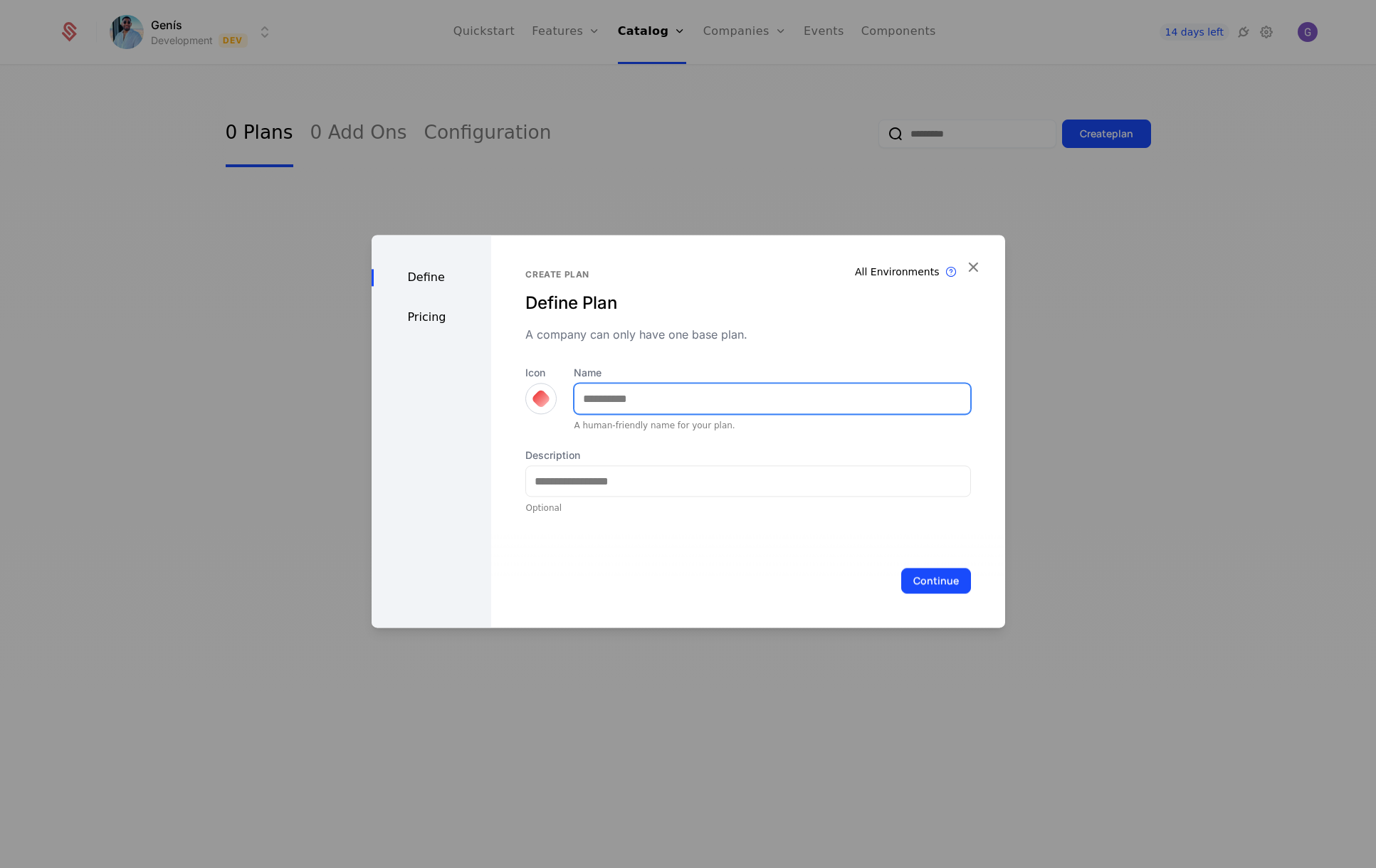
click at [622, 403] on input "Name" at bounding box center [772, 399] width 395 height 30
type input "****"
click at [540, 402] on div at bounding box center [541, 399] width 20 height 20
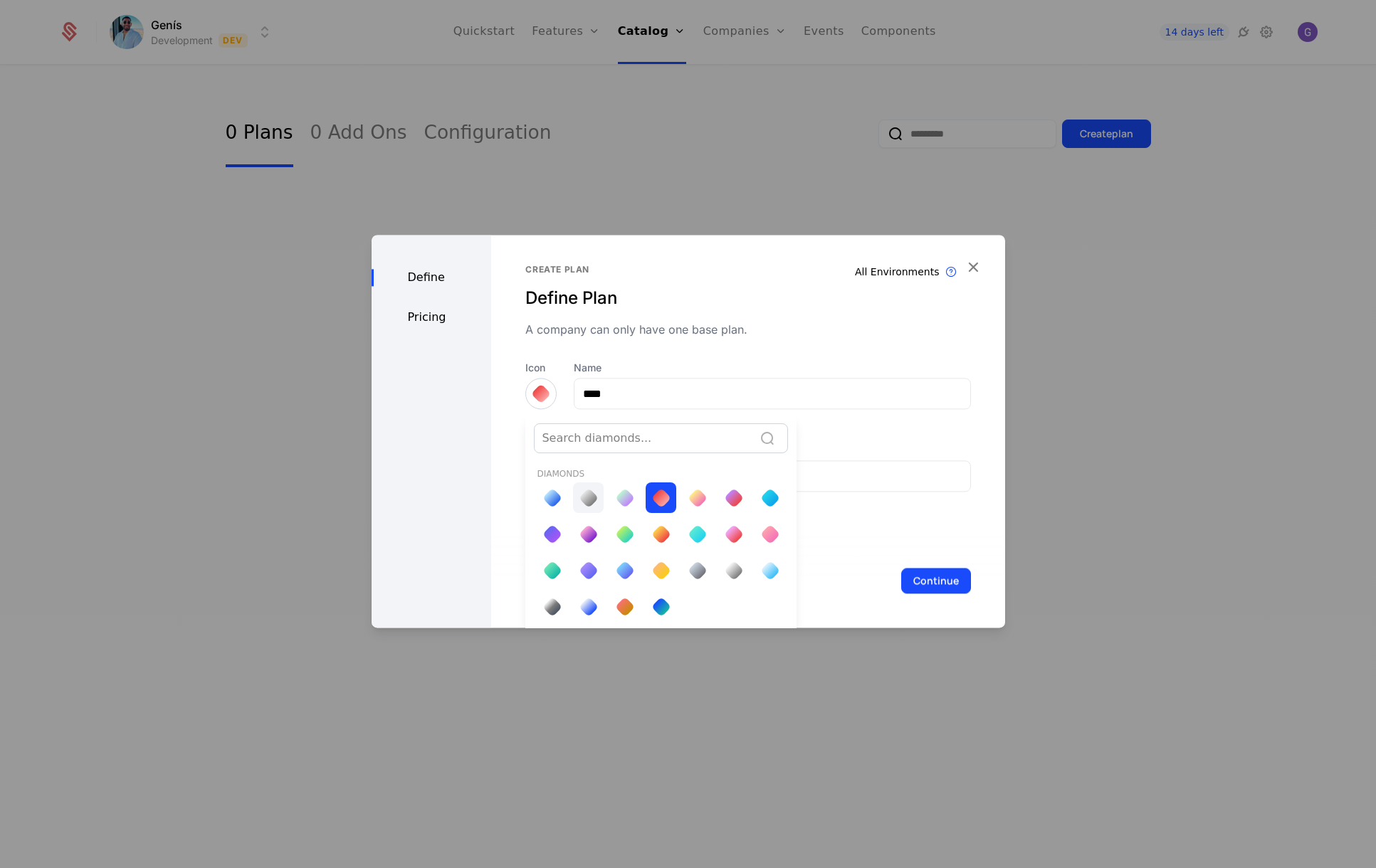
click at [584, 500] on div at bounding box center [588, 497] width 20 height 20
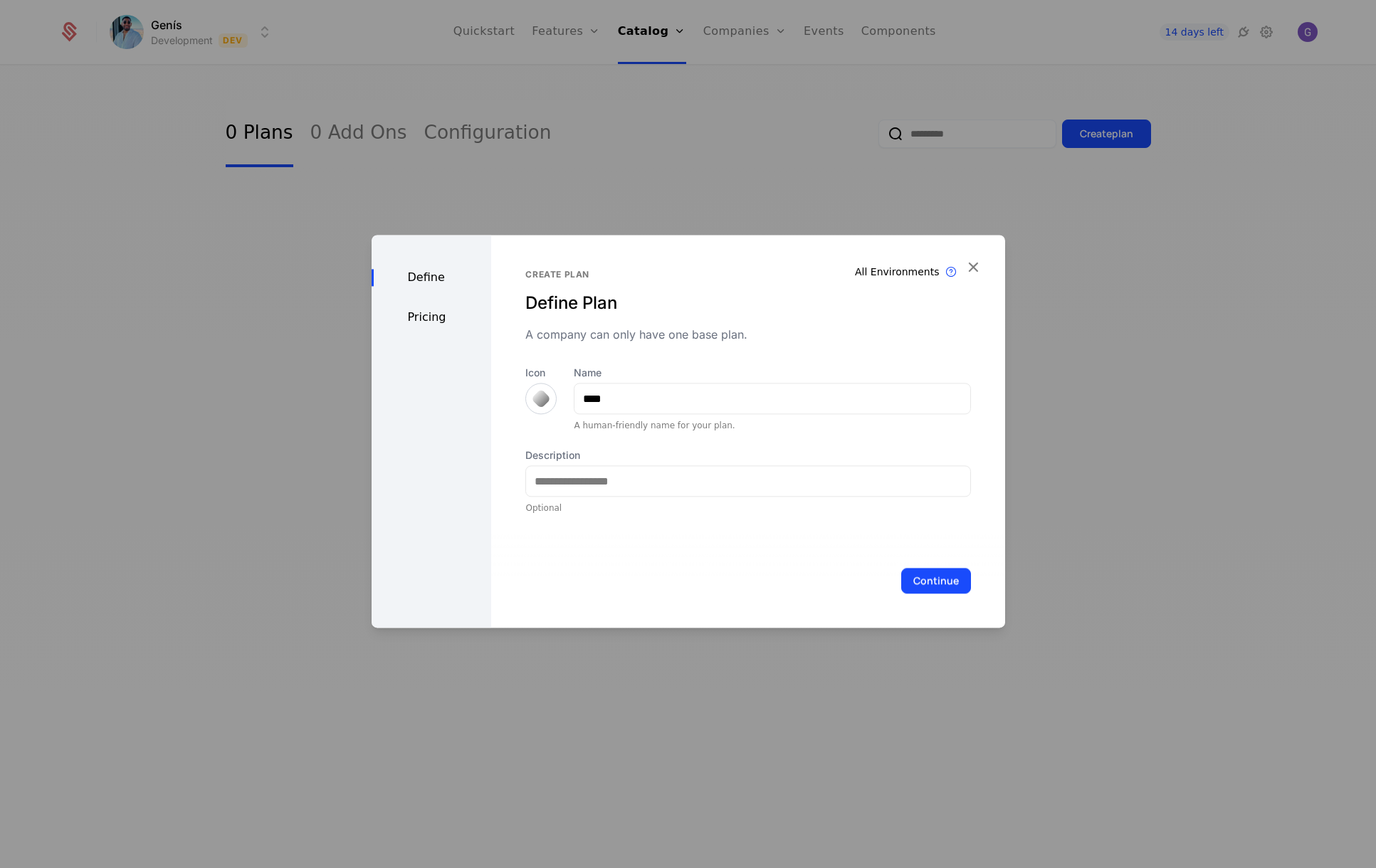
scroll to position [0, 0]
click at [594, 488] on input "Description" at bounding box center [747, 481] width 443 height 30
click at [611, 485] on input "**********" at bounding box center [747, 481] width 443 height 30
type input "**********"
click at [914, 575] on button "Continue" at bounding box center [936, 580] width 69 height 26
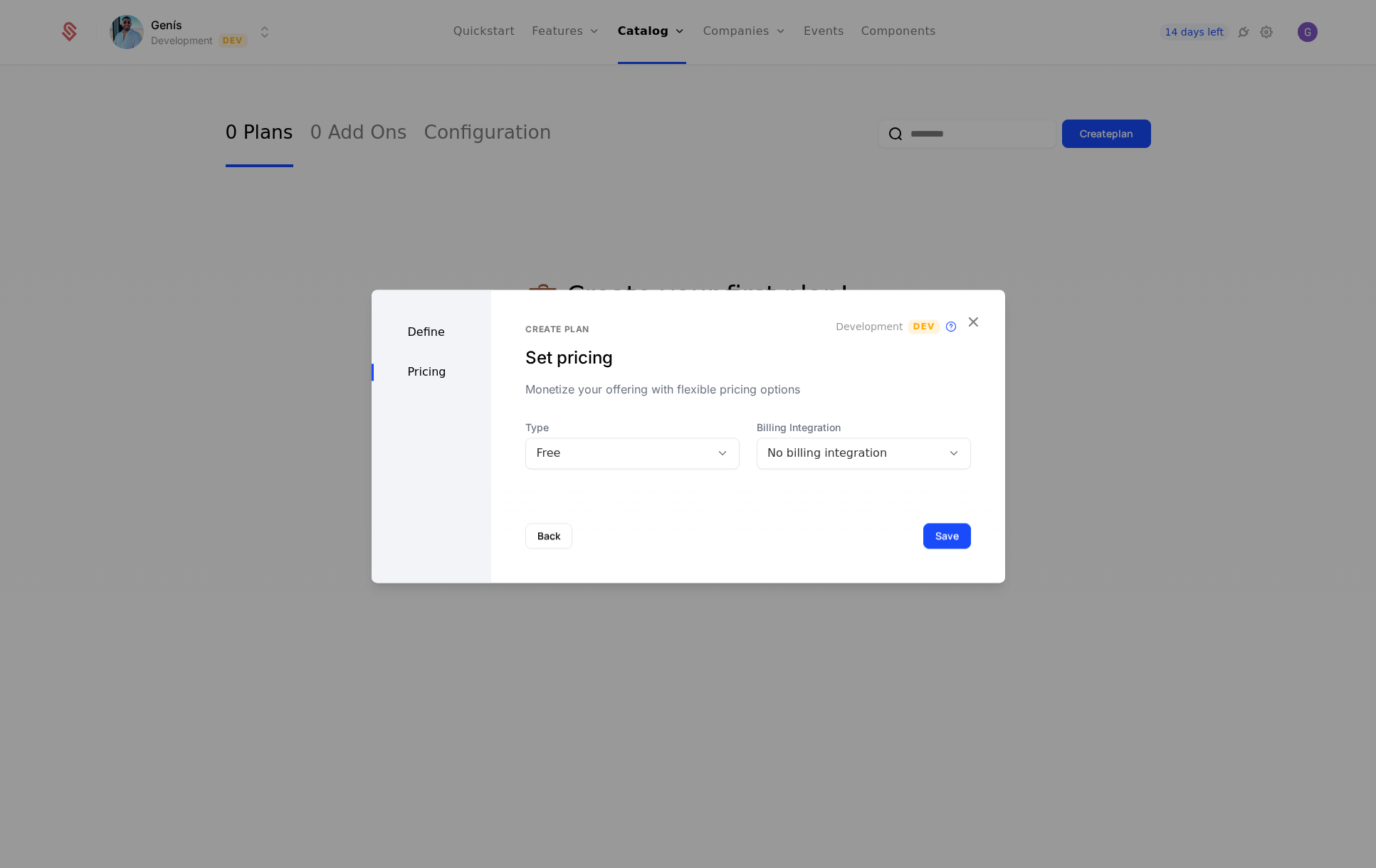
click at [859, 454] on div "No billing integration" at bounding box center [850, 453] width 165 height 17
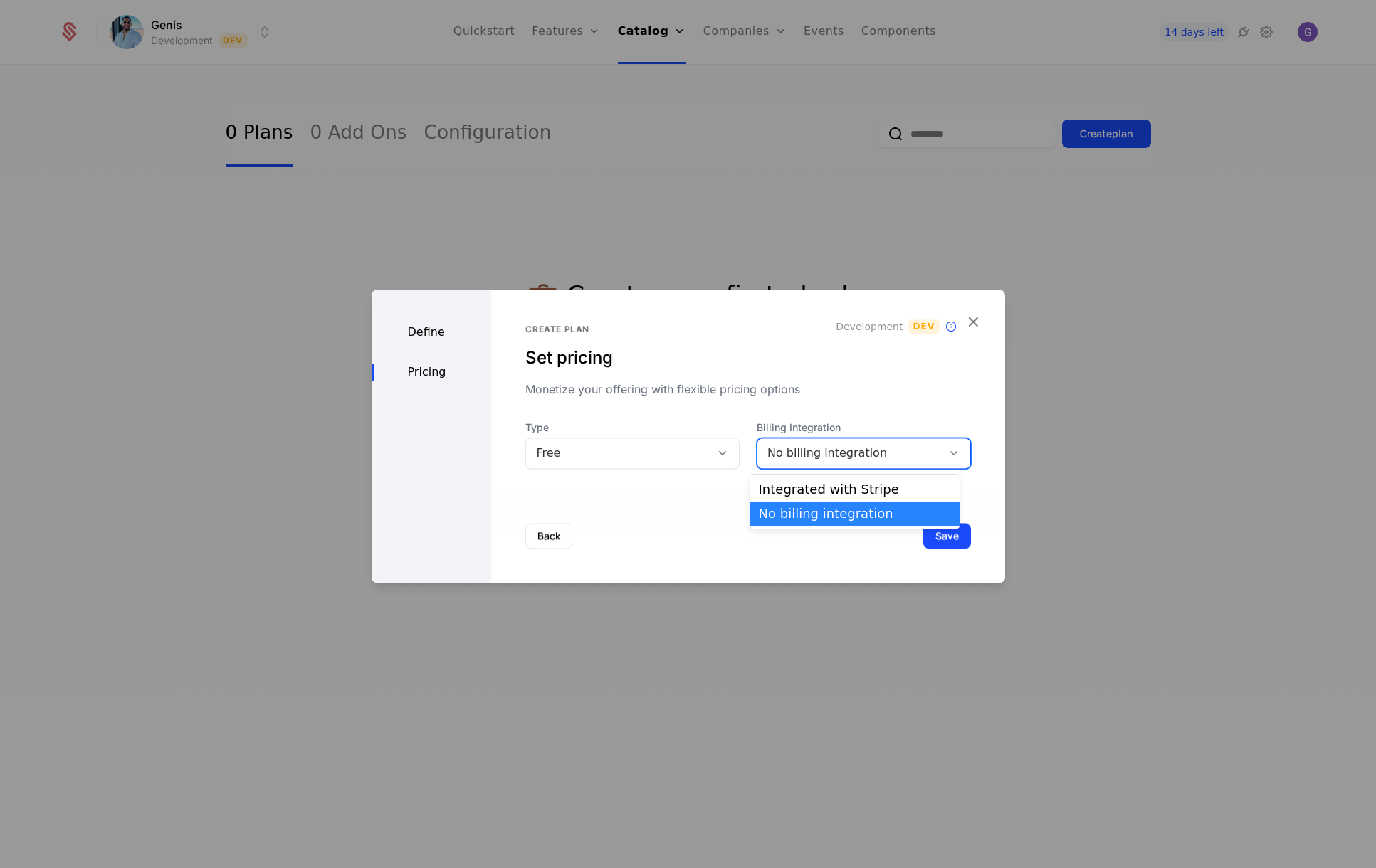
click at [597, 477] on div "Create plan Set pricing Monetize your offering with flexible pricing options De…" at bounding box center [747, 436] width 513 height 293
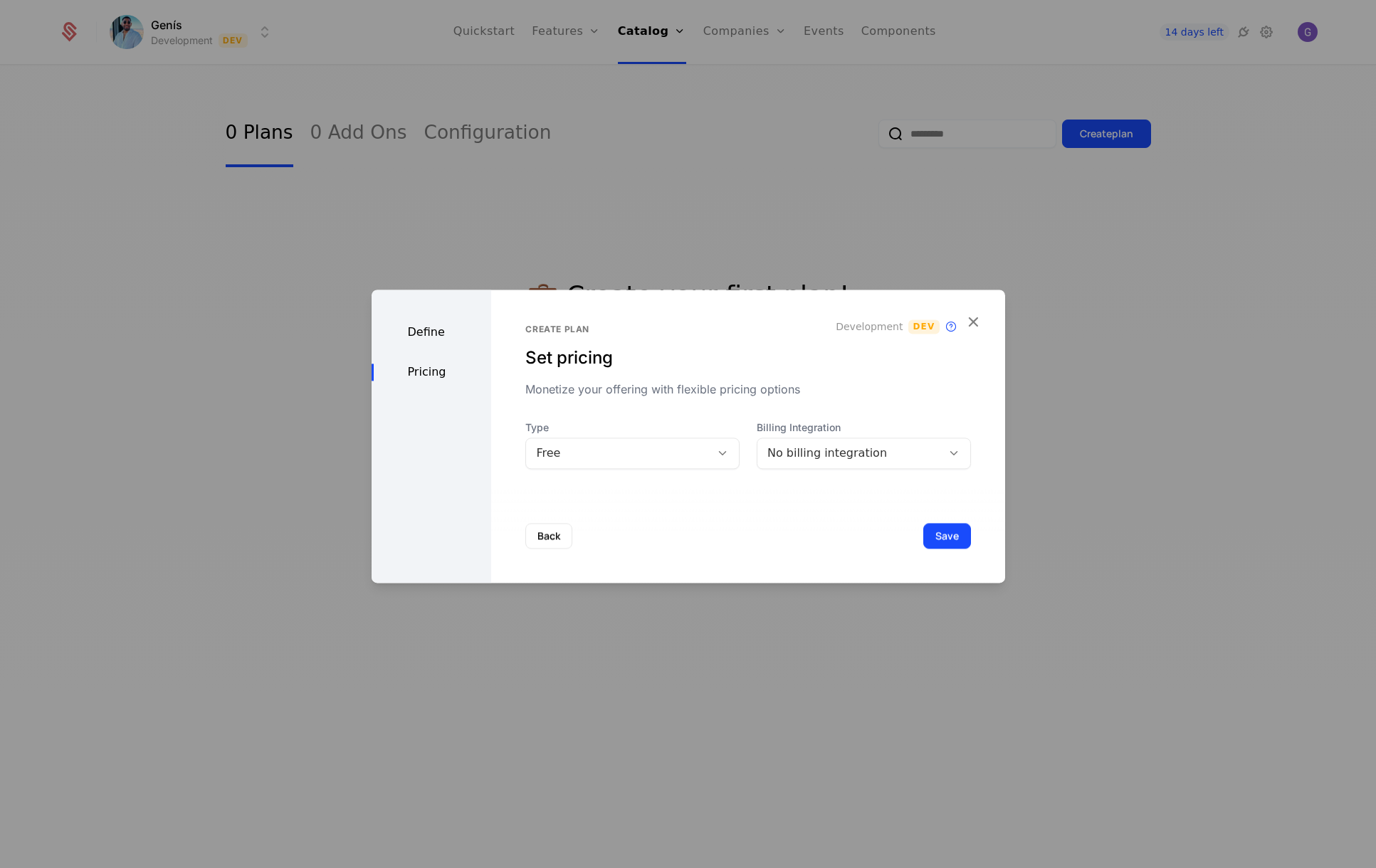
click at [683, 447] on div "Free" at bounding box center [619, 453] width 165 height 17
click at [572, 490] on div "Free" at bounding box center [628, 489] width 193 height 13
click at [637, 439] on div "Free" at bounding box center [632, 453] width 214 height 31
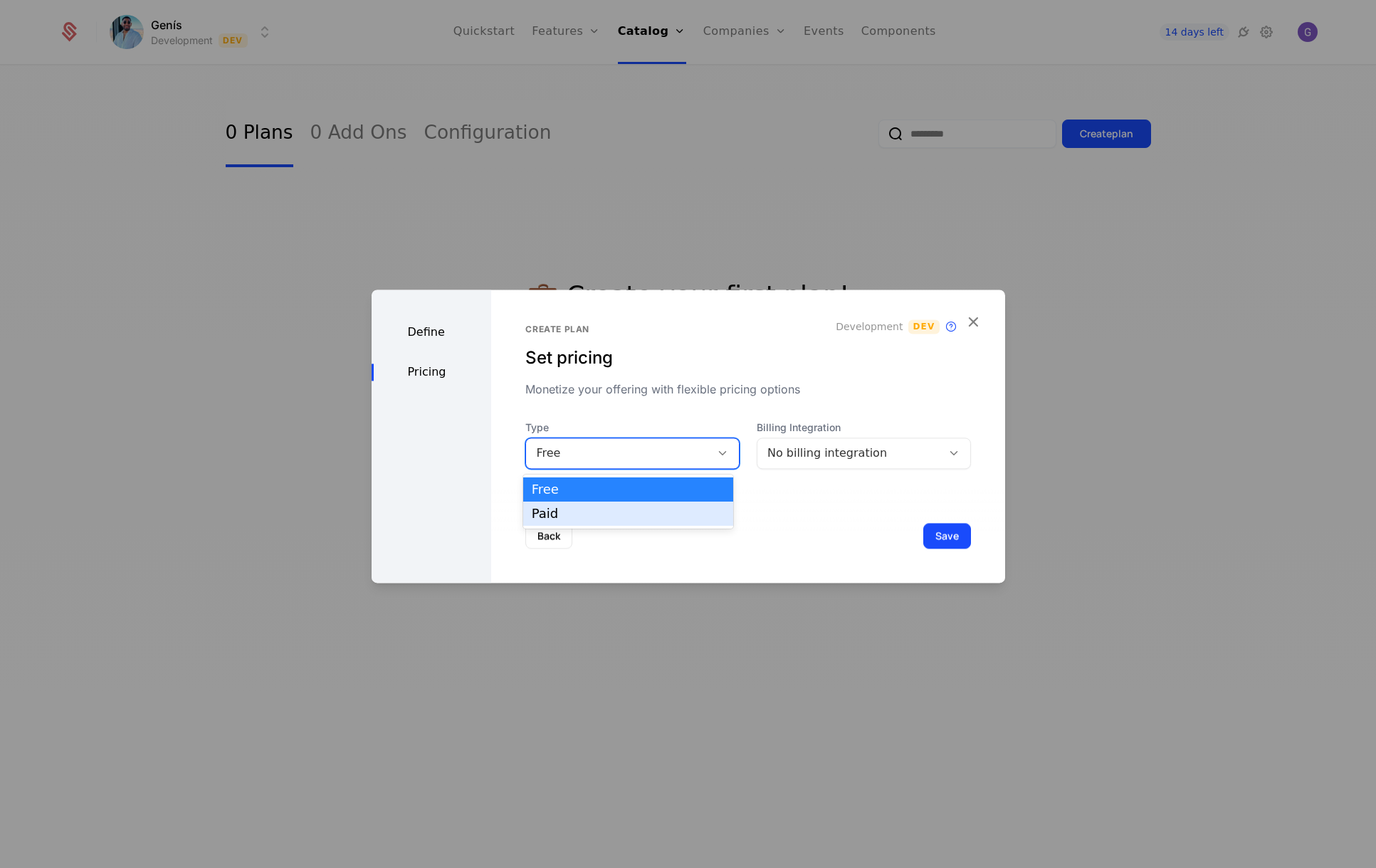
click at [569, 512] on div "Paid" at bounding box center [628, 513] width 193 height 13
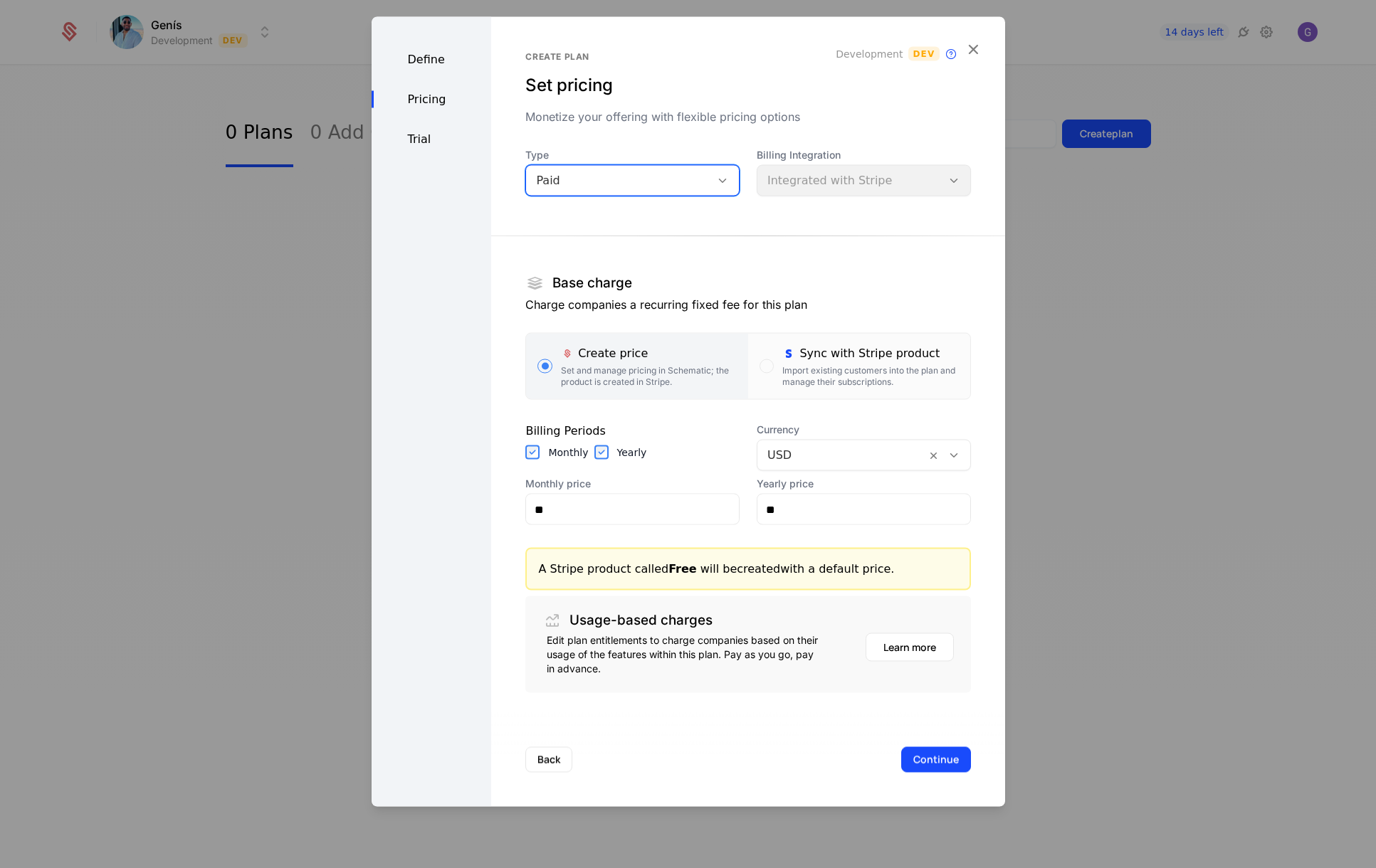
click at [716, 183] on icon at bounding box center [722, 180] width 13 height 13
click at [652, 216] on div "Free" at bounding box center [628, 217] width 193 height 13
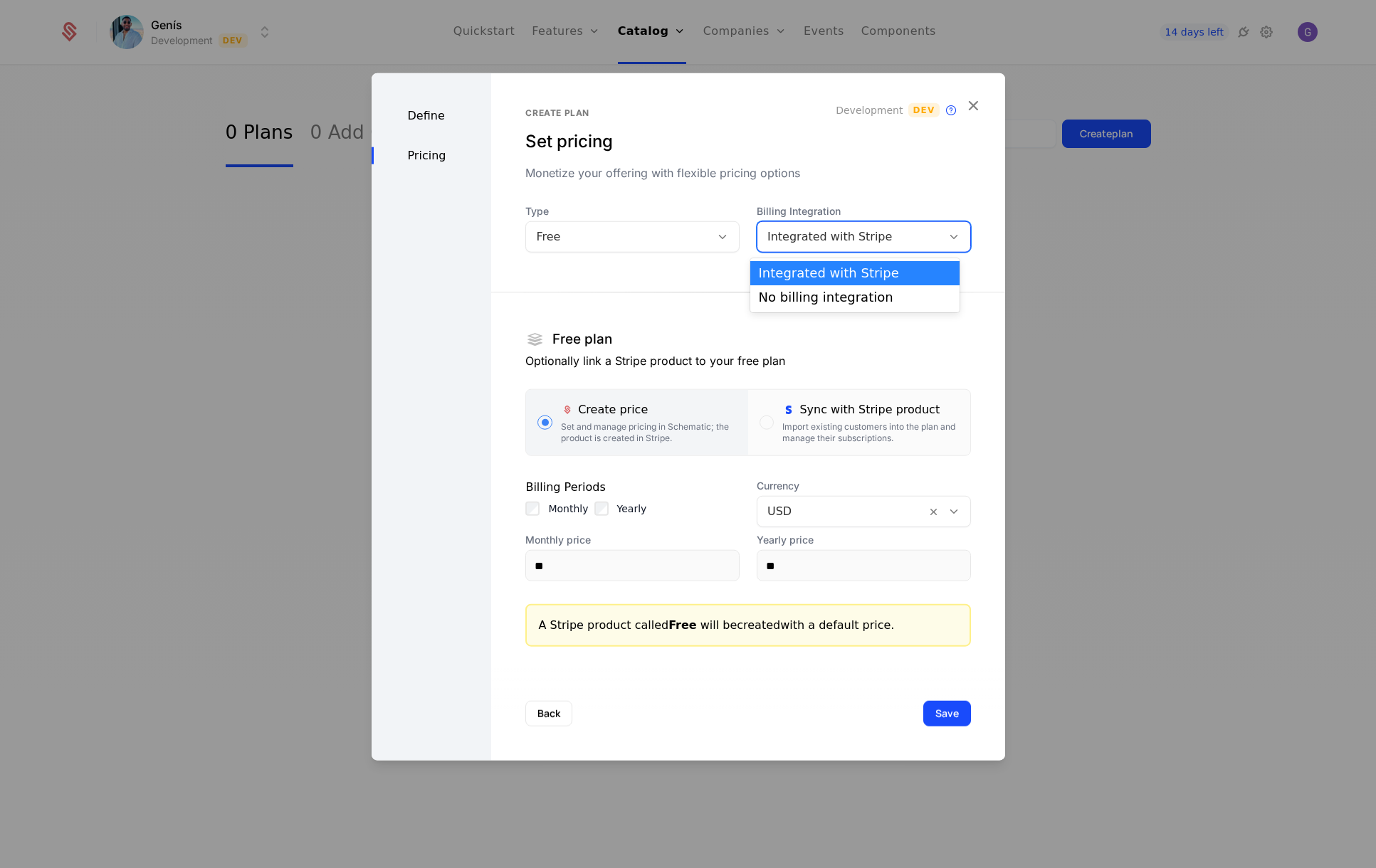
click at [855, 240] on div "Integrated with Stripe" at bounding box center [850, 237] width 165 height 17
click at [825, 274] on div "Integrated with Stripe" at bounding box center [855, 272] width 193 height 13
click at [805, 232] on div "Integrated with Stripe" at bounding box center [850, 237] width 165 height 17
click at [802, 272] on div "Integrated with Stripe" at bounding box center [855, 272] width 193 height 13
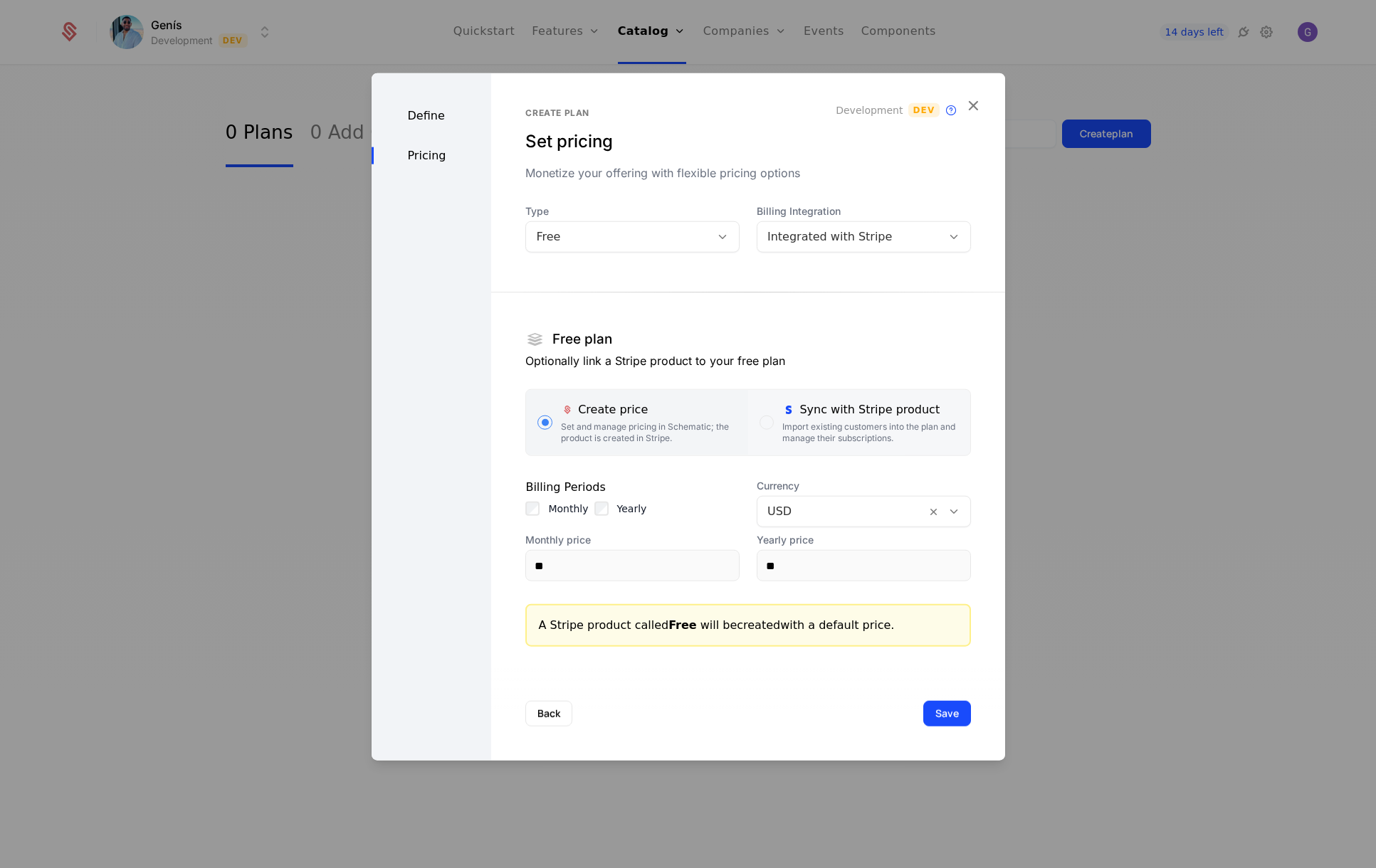
click at [760, 424] on div "button" at bounding box center [767, 422] width 14 height 14
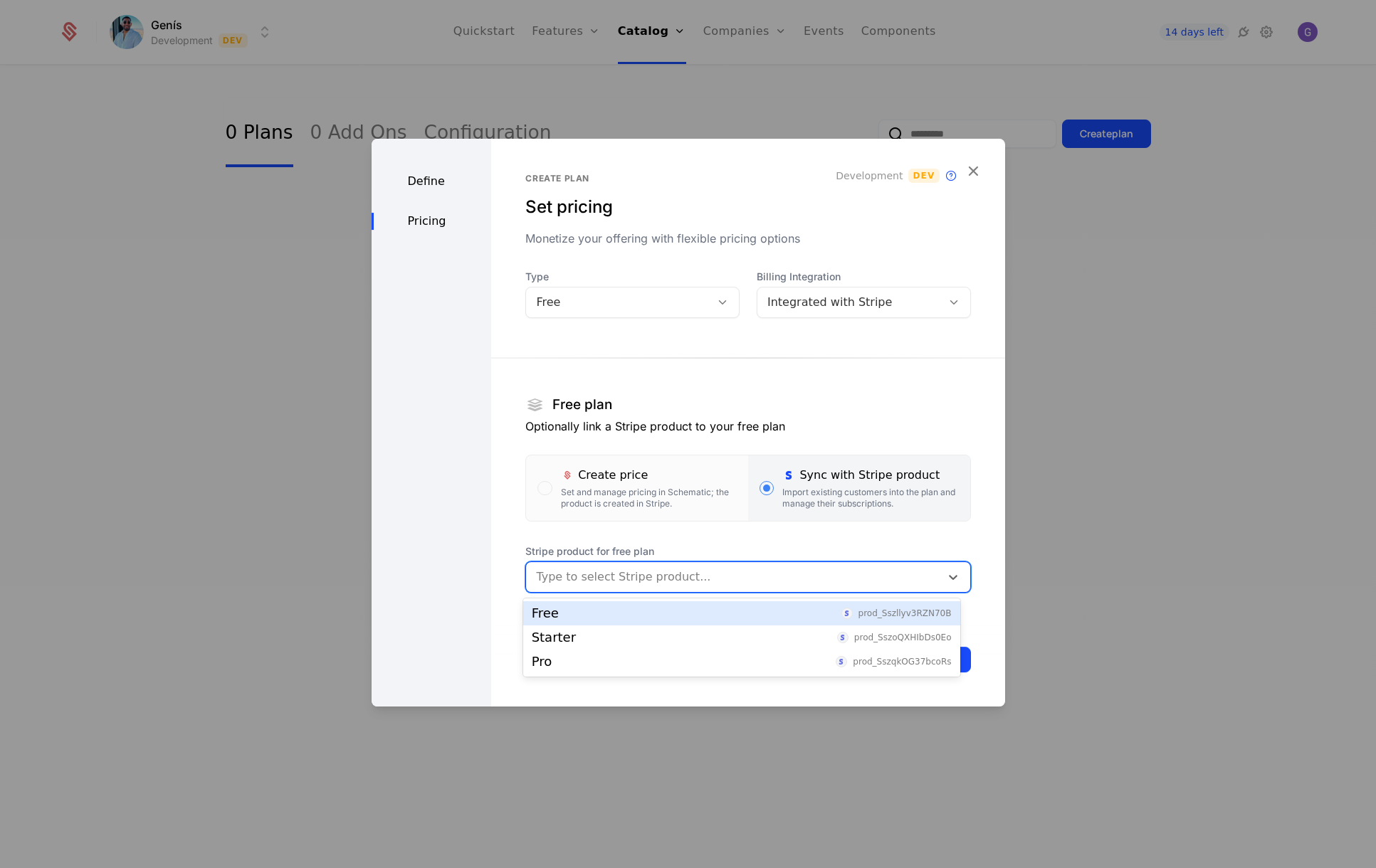
click at [638, 575] on div at bounding box center [733, 577] width 393 height 20
click at [575, 618] on div "Free prod_Sszllyv3RZN70B" at bounding box center [742, 613] width 420 height 13
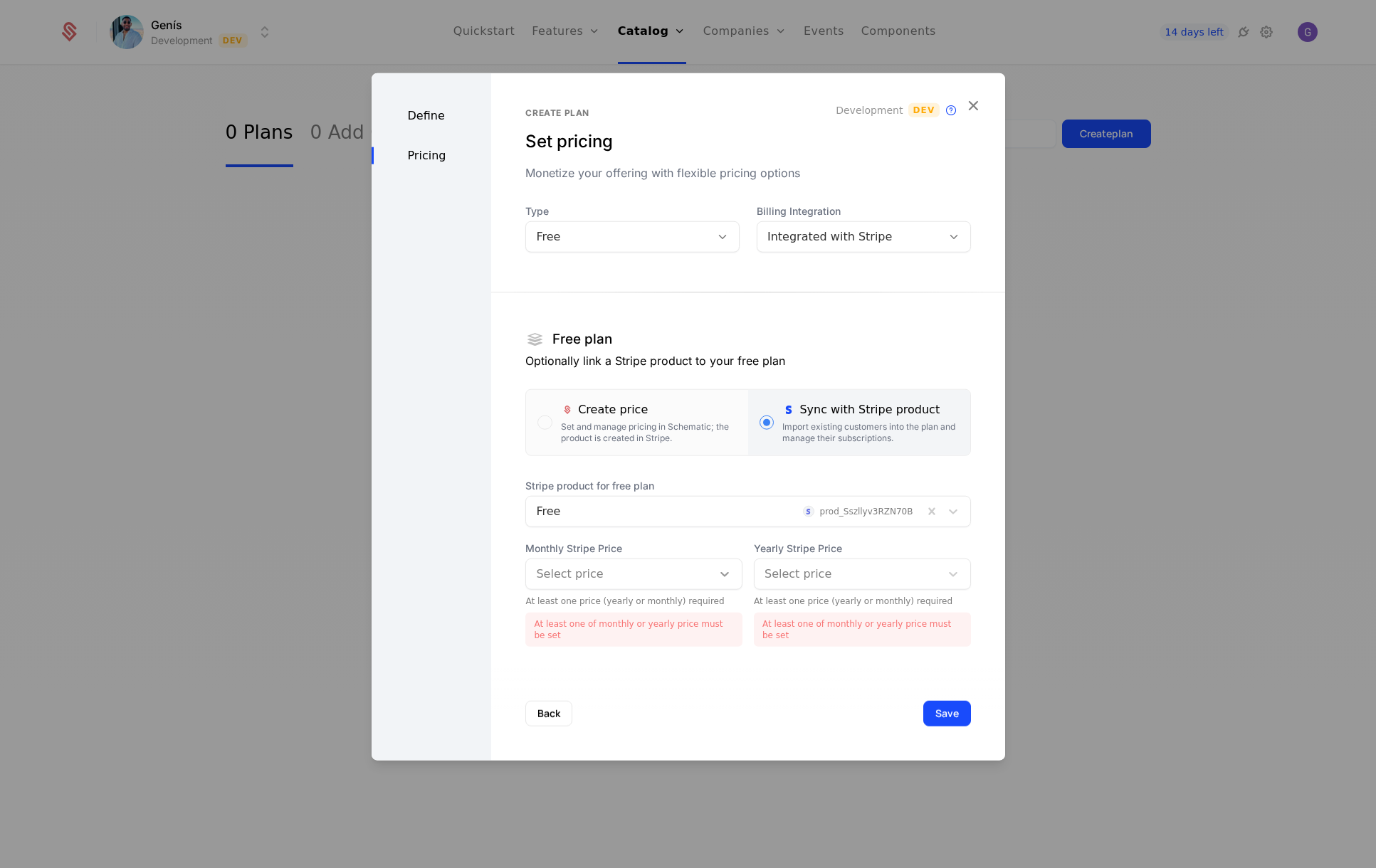
click at [711, 583] on div at bounding box center [724, 574] width 26 height 17
click at [587, 620] on div "€0.00 /mo" at bounding box center [629, 617] width 196 height 13
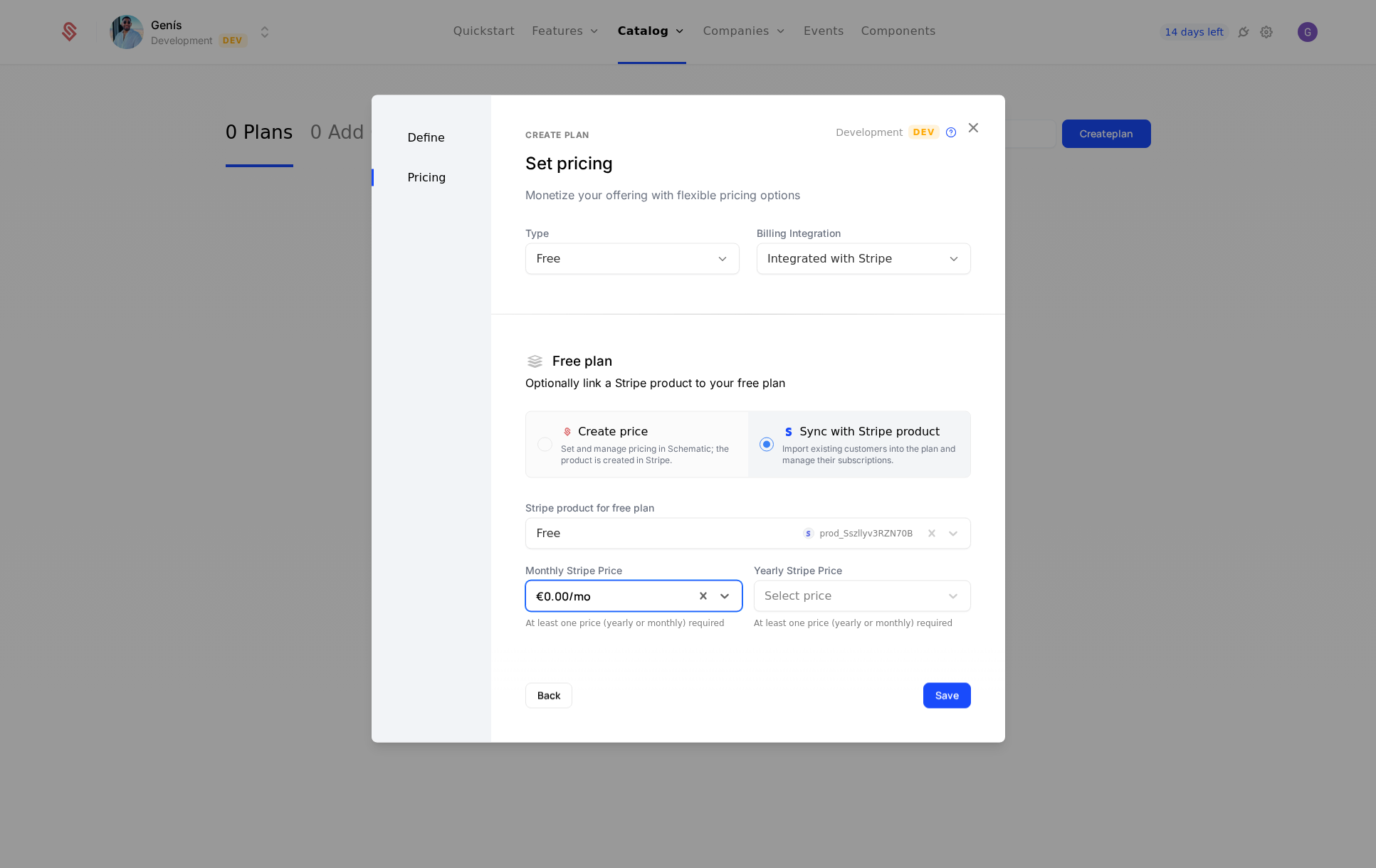
click at [838, 595] on div at bounding box center [847, 596] width 166 height 20
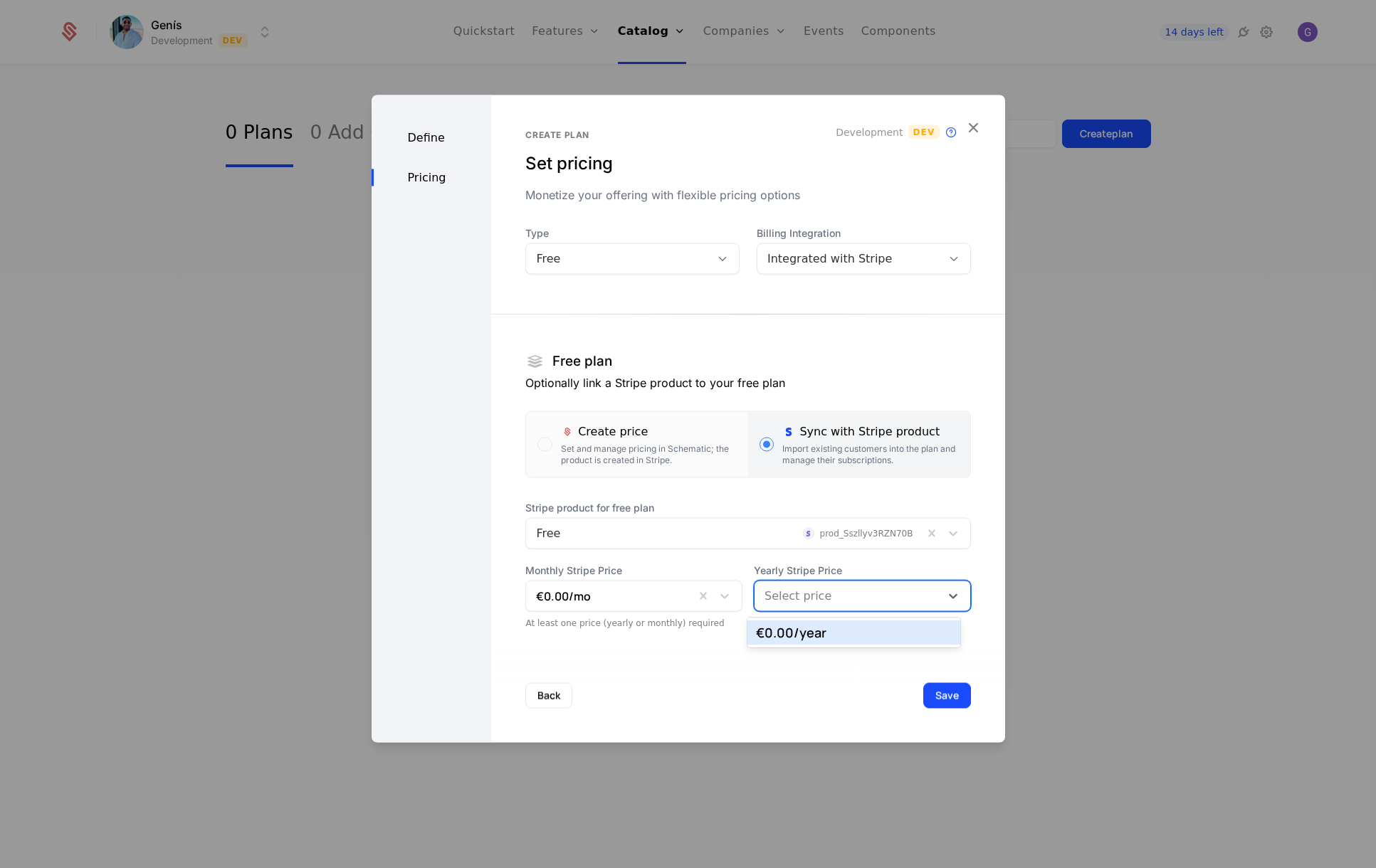
click at [797, 636] on div "€0.00 /year" at bounding box center [853, 632] width 196 height 13
click at [943, 700] on button "Save" at bounding box center [946, 696] width 48 height 26
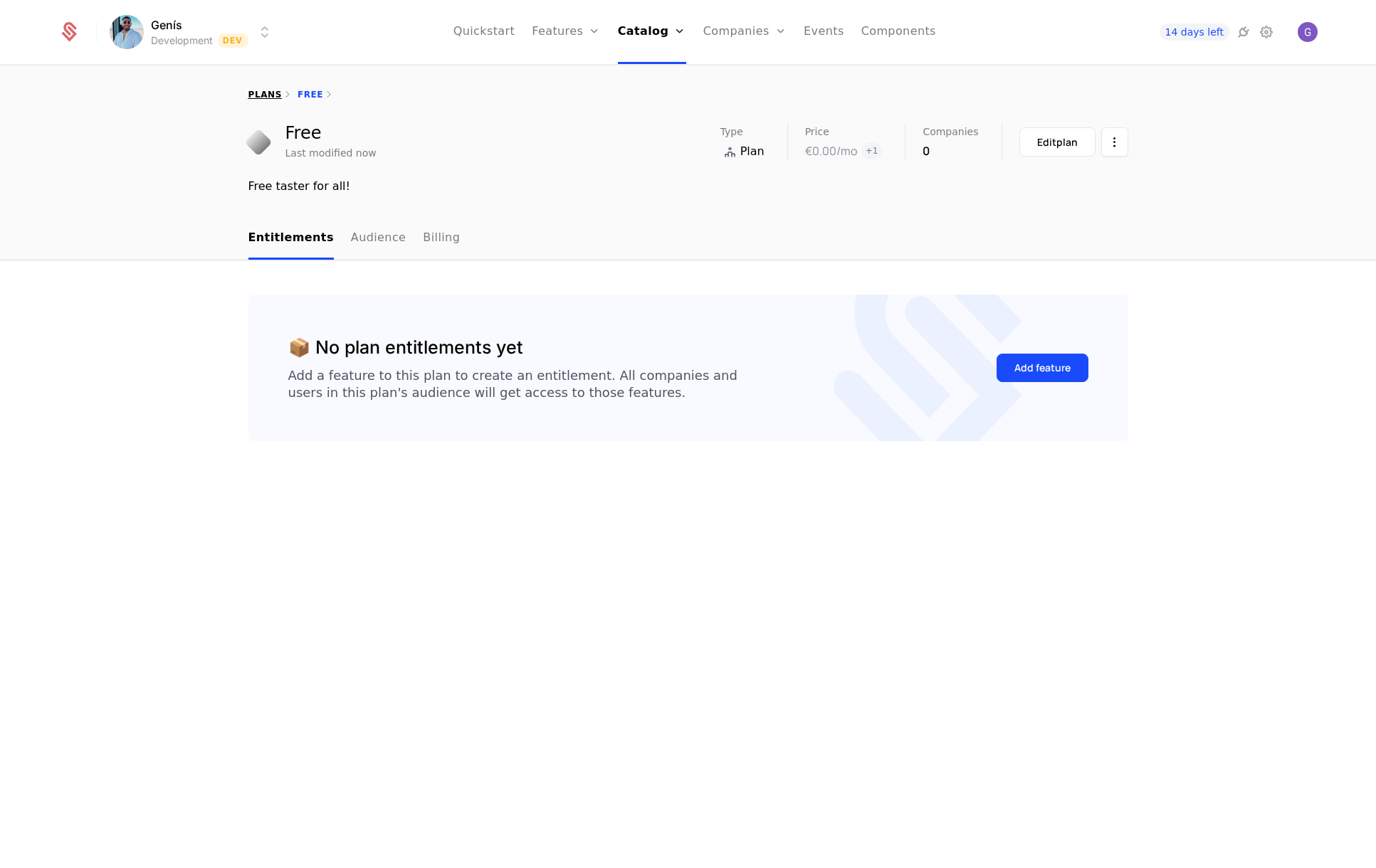
click at [253, 93] on link "plans" at bounding box center [265, 94] width 33 height 10
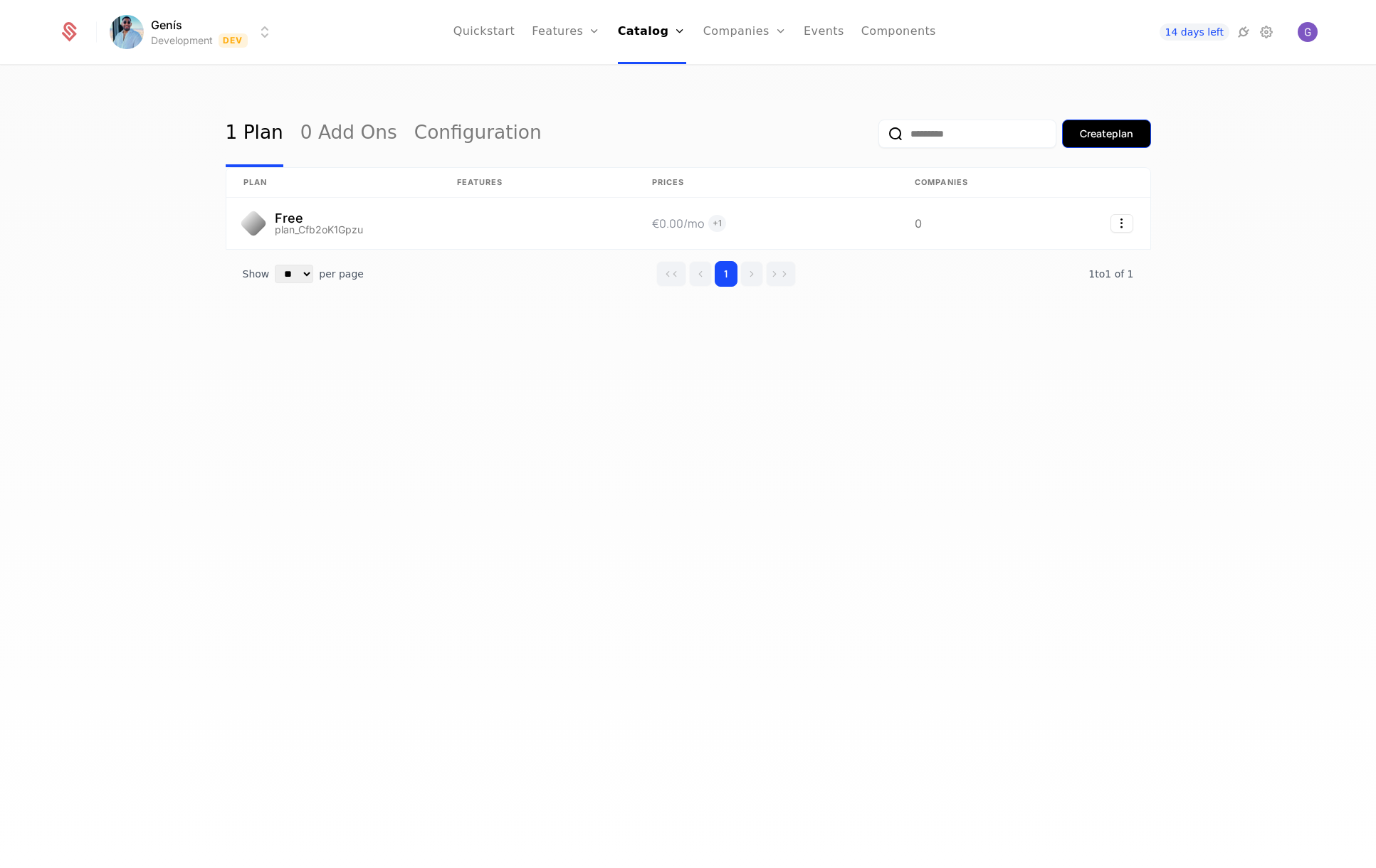
click at [1121, 131] on div "Create plan" at bounding box center [1106, 134] width 54 height 14
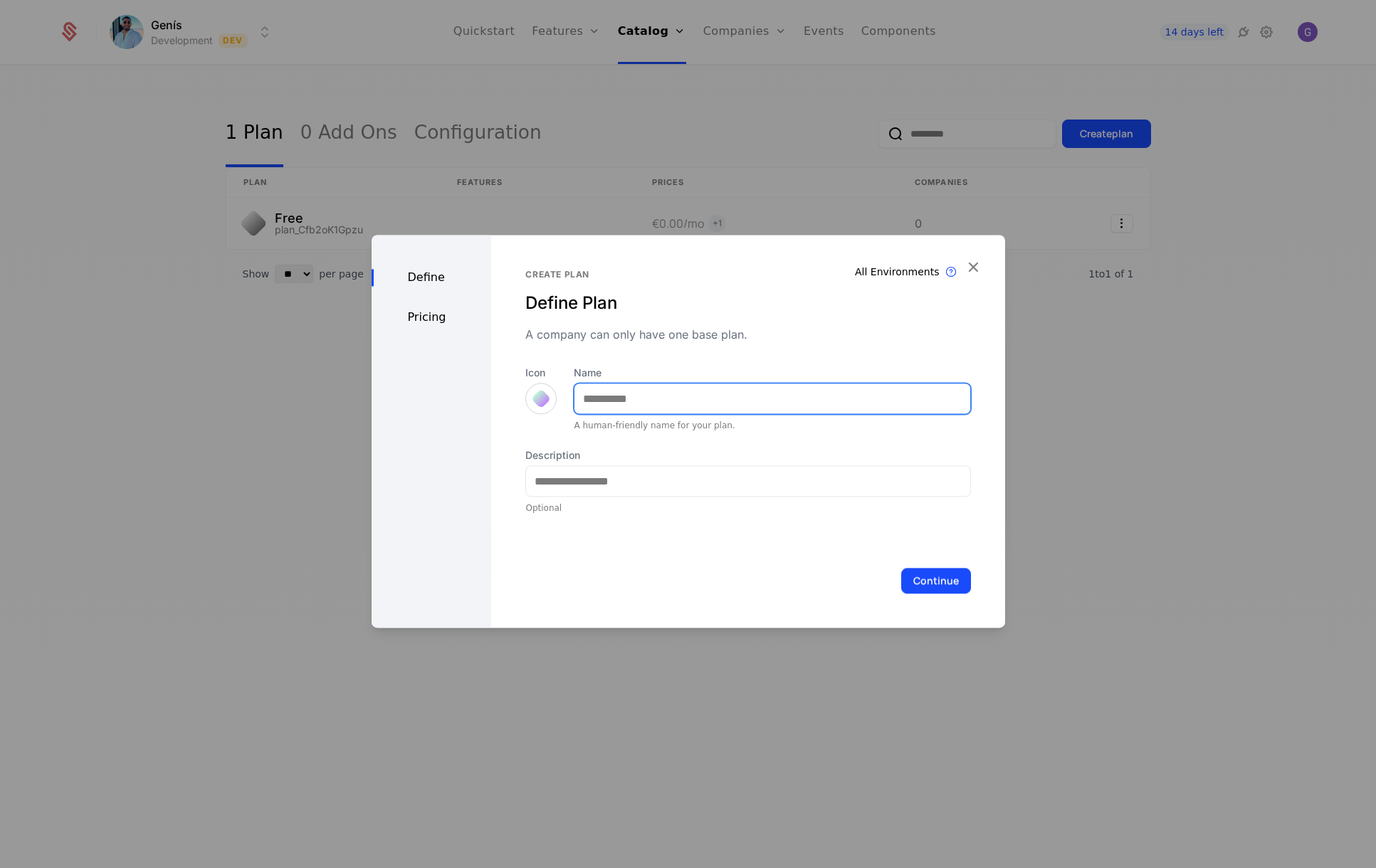
click at [640, 399] on input "Name" at bounding box center [772, 399] width 395 height 30
type input "*******"
click at [533, 402] on div at bounding box center [541, 399] width 20 height 20
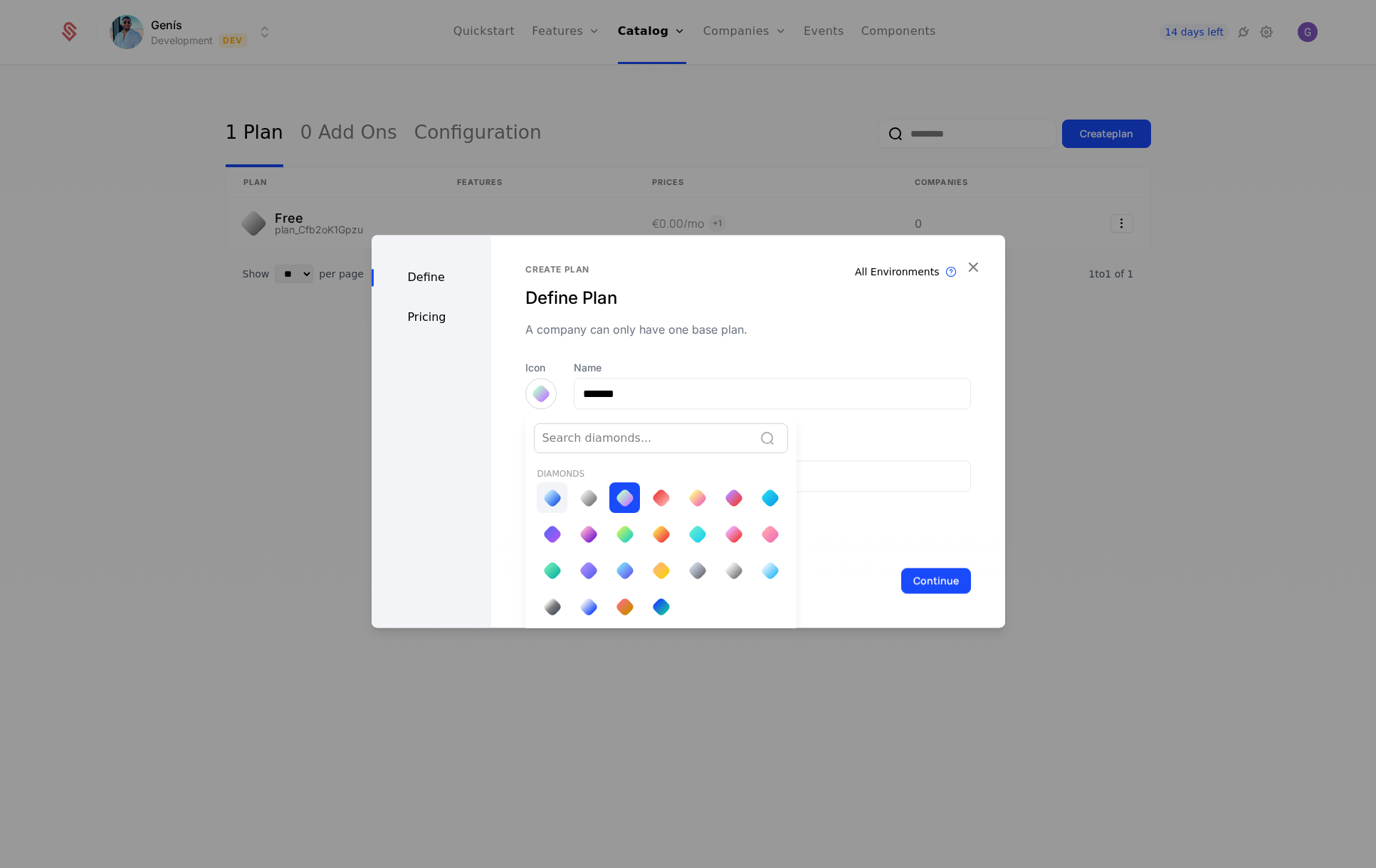
click at [540, 494] on div at bounding box center [552, 497] width 31 height 31
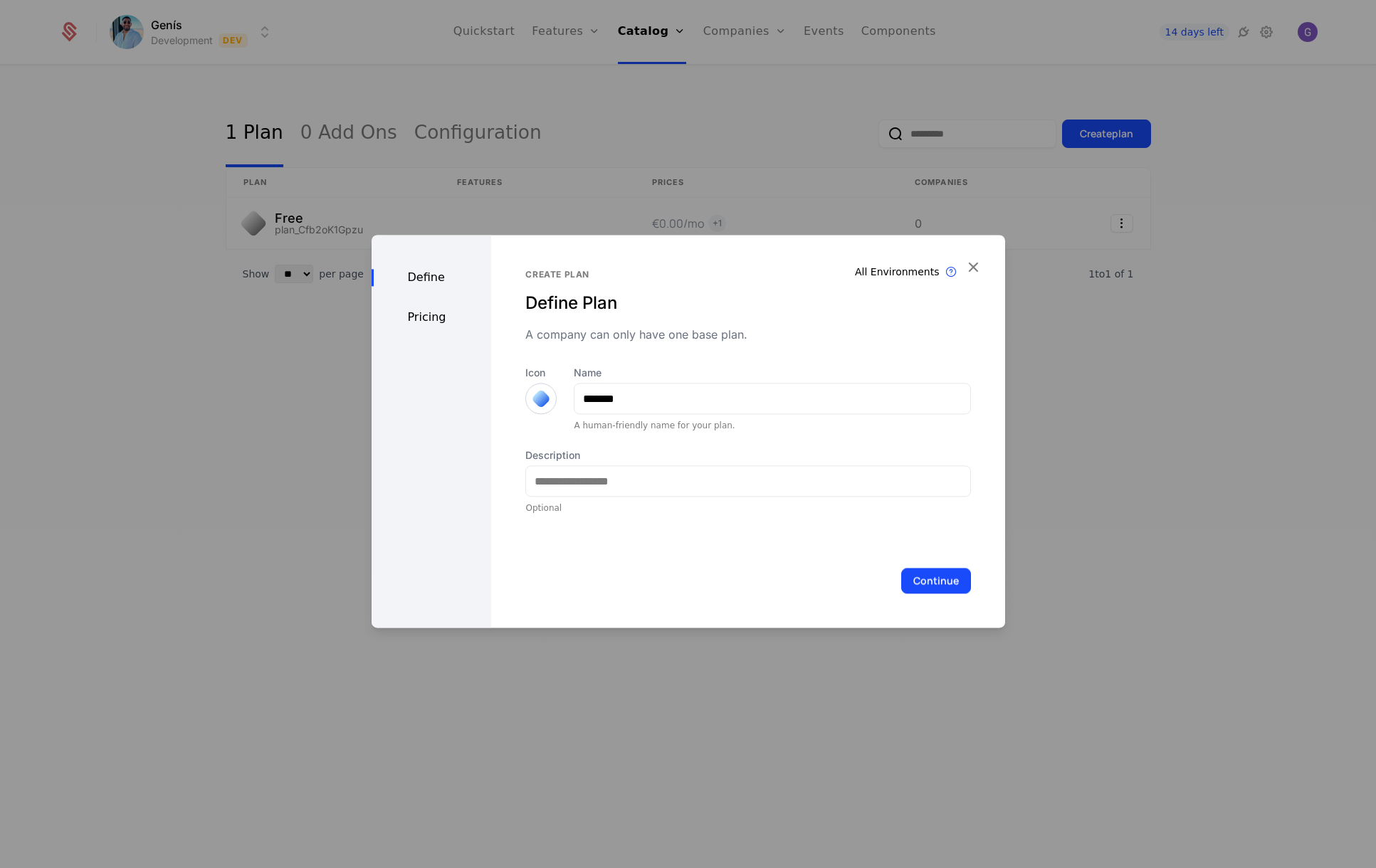
scroll to position [0, 0]
click at [586, 480] on input "Description" at bounding box center [747, 481] width 443 height 30
click at [664, 484] on input "**********" at bounding box center [747, 481] width 443 height 30
click at [691, 485] on input "**********" at bounding box center [747, 481] width 443 height 30
type input "**********"
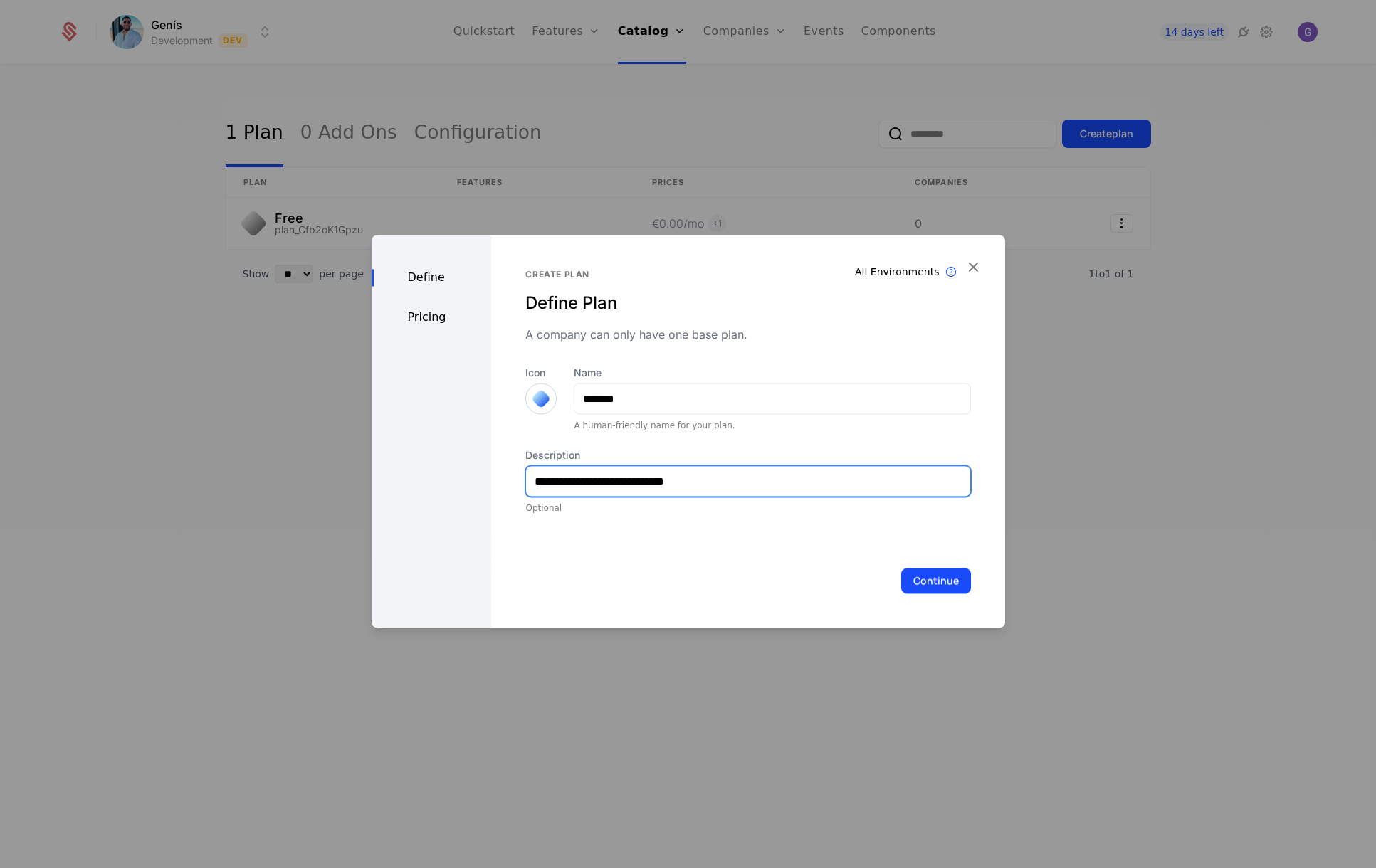
click at [901, 568] on button "Continue" at bounding box center [936, 580] width 69 height 26
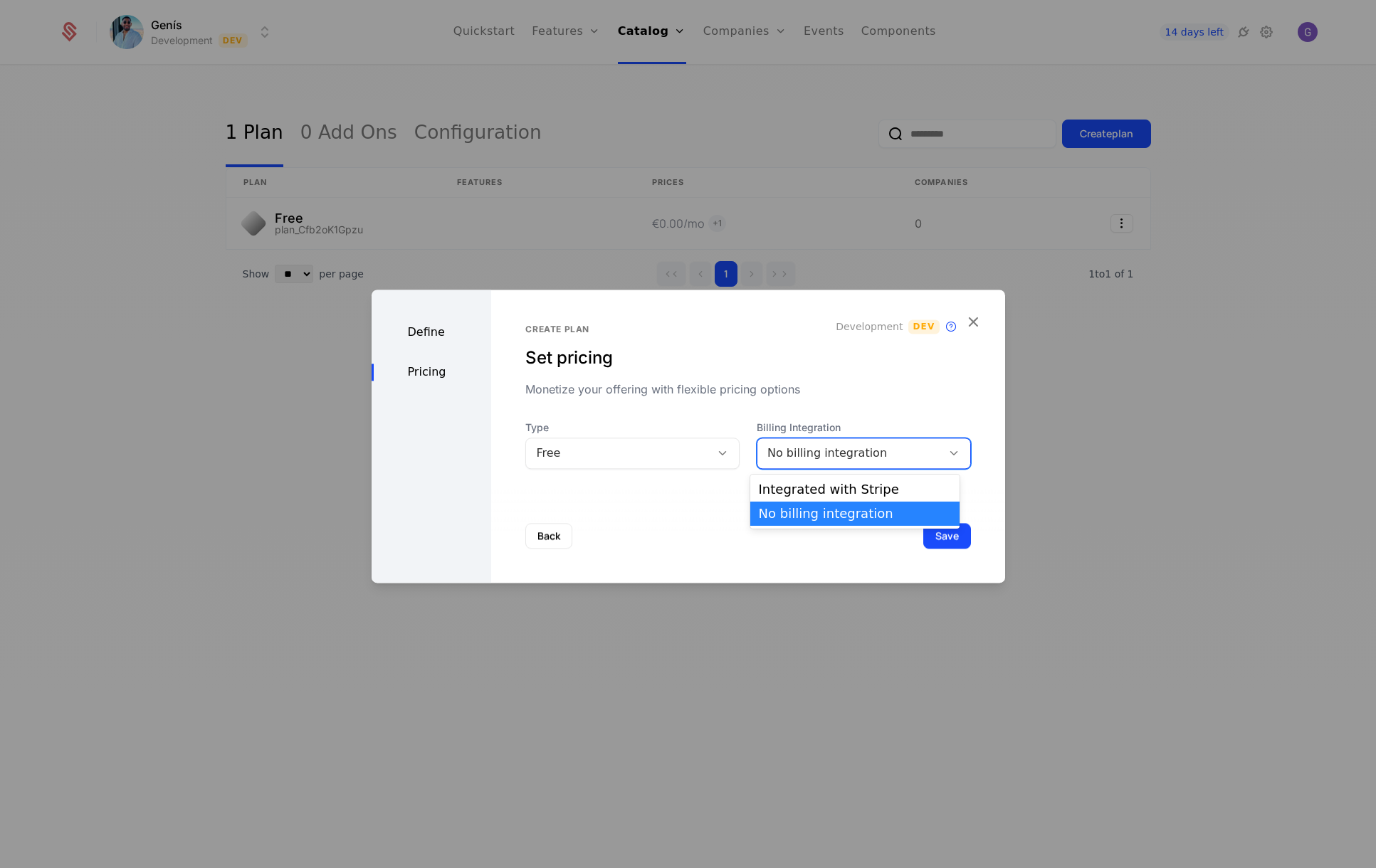
click at [825, 443] on div "No billing integration" at bounding box center [850, 453] width 184 height 20
click at [773, 454] on div "No billing integration" at bounding box center [850, 453] width 165 height 17
drag, startPoint x: 694, startPoint y: 457, endPoint x: 672, endPoint y: 459, distance: 22.1
click at [693, 457] on div "Free" at bounding box center [618, 453] width 184 height 20
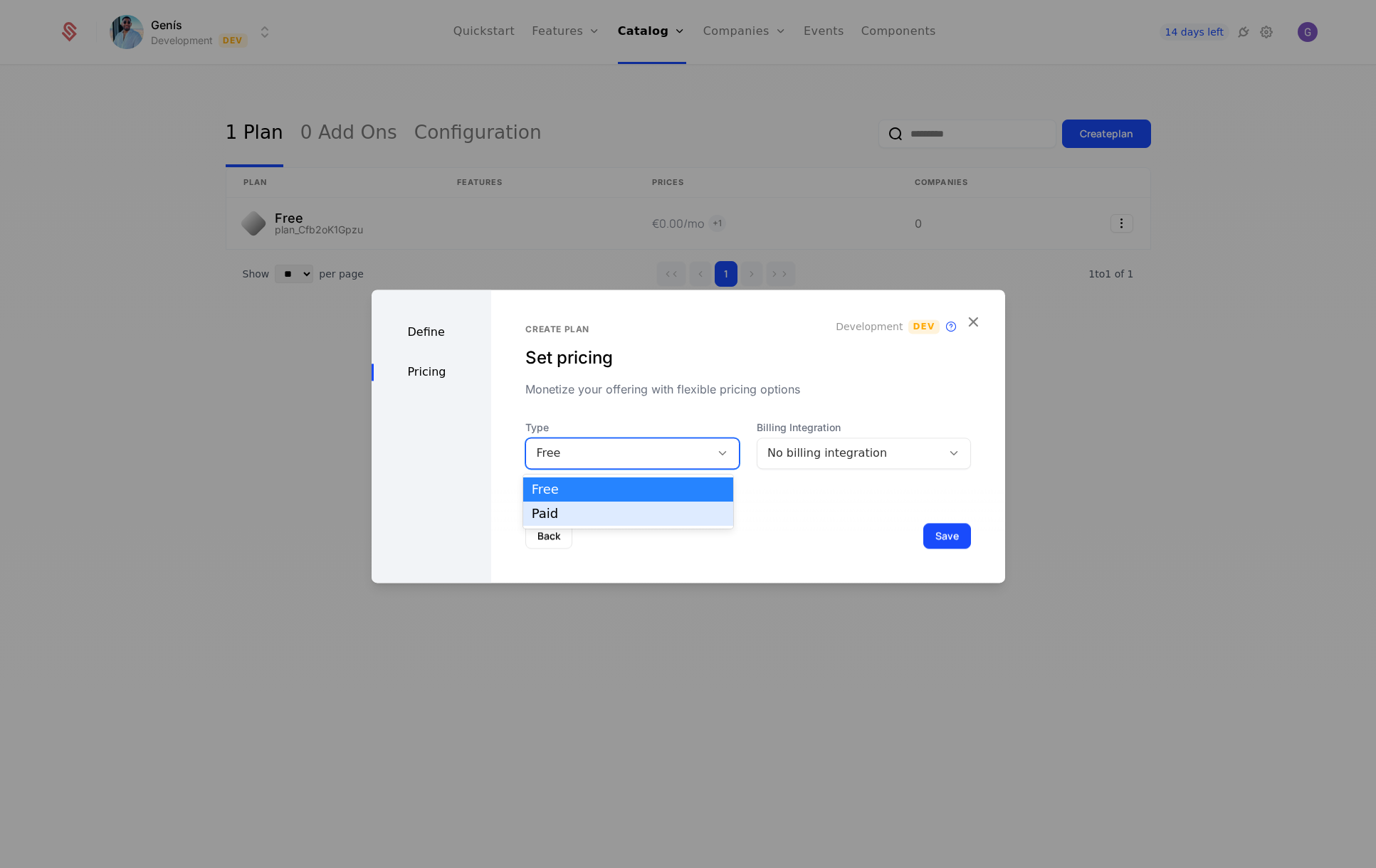
click at [572, 510] on div "Paid" at bounding box center [628, 513] width 193 height 13
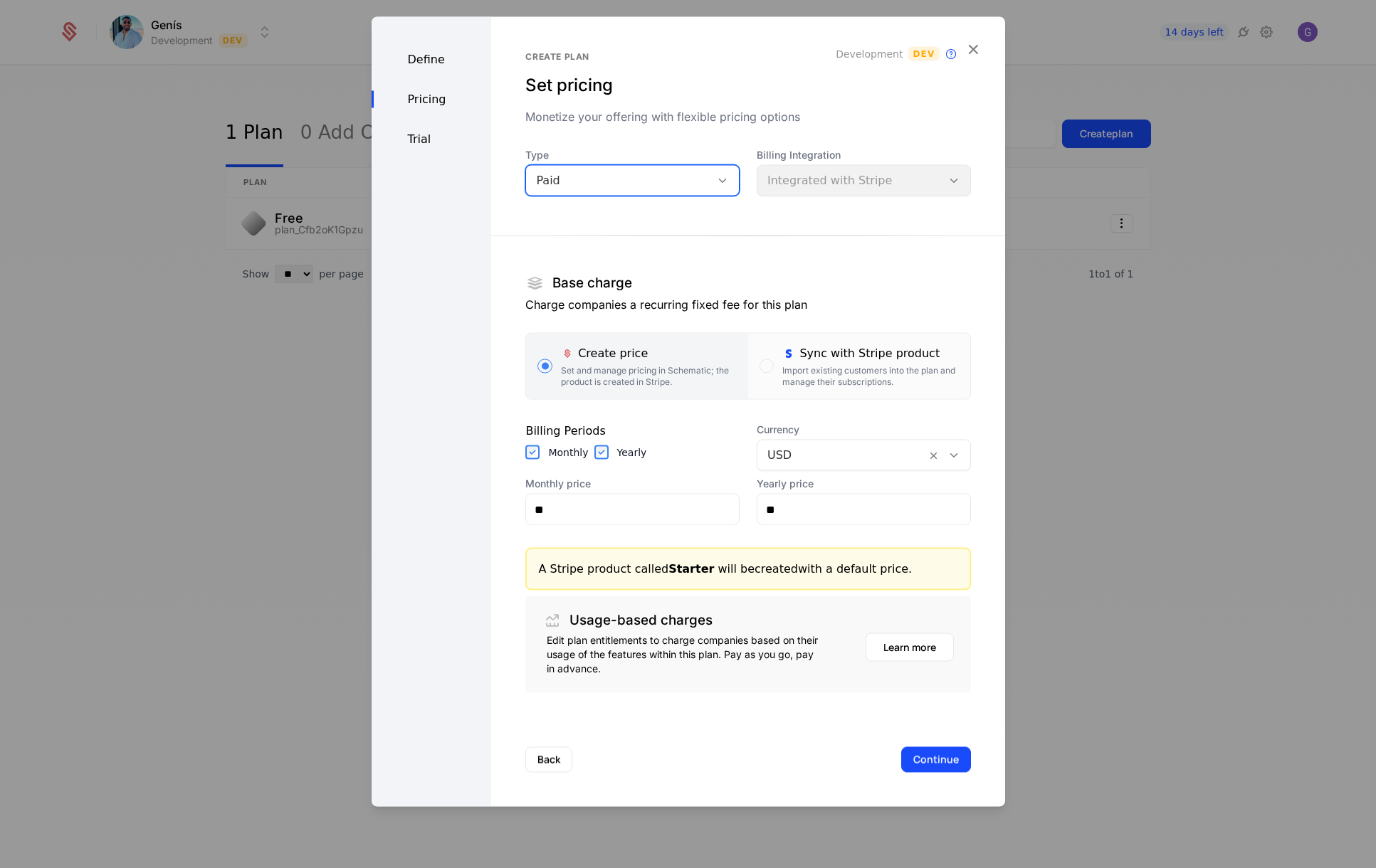
click at [856, 180] on div "Billing Integration Integrated with Stripe" at bounding box center [864, 172] width 214 height 48
click at [760, 371] on div "button" at bounding box center [767, 366] width 14 height 14
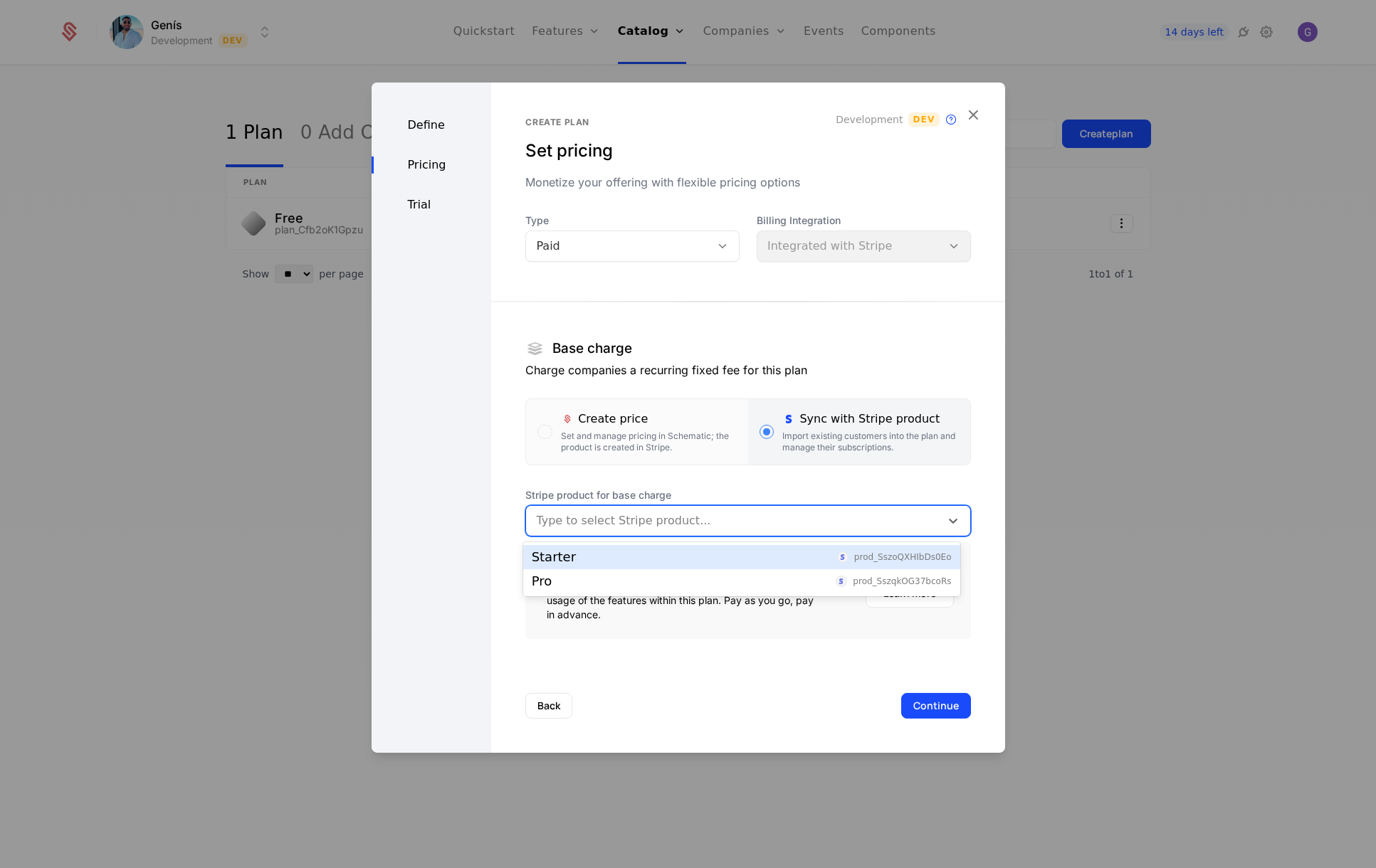
click at [643, 522] on div at bounding box center [733, 521] width 393 height 20
click at [573, 556] on div "Starter prod_SszoQXHIbDs0Eo" at bounding box center [742, 556] width 420 height 13
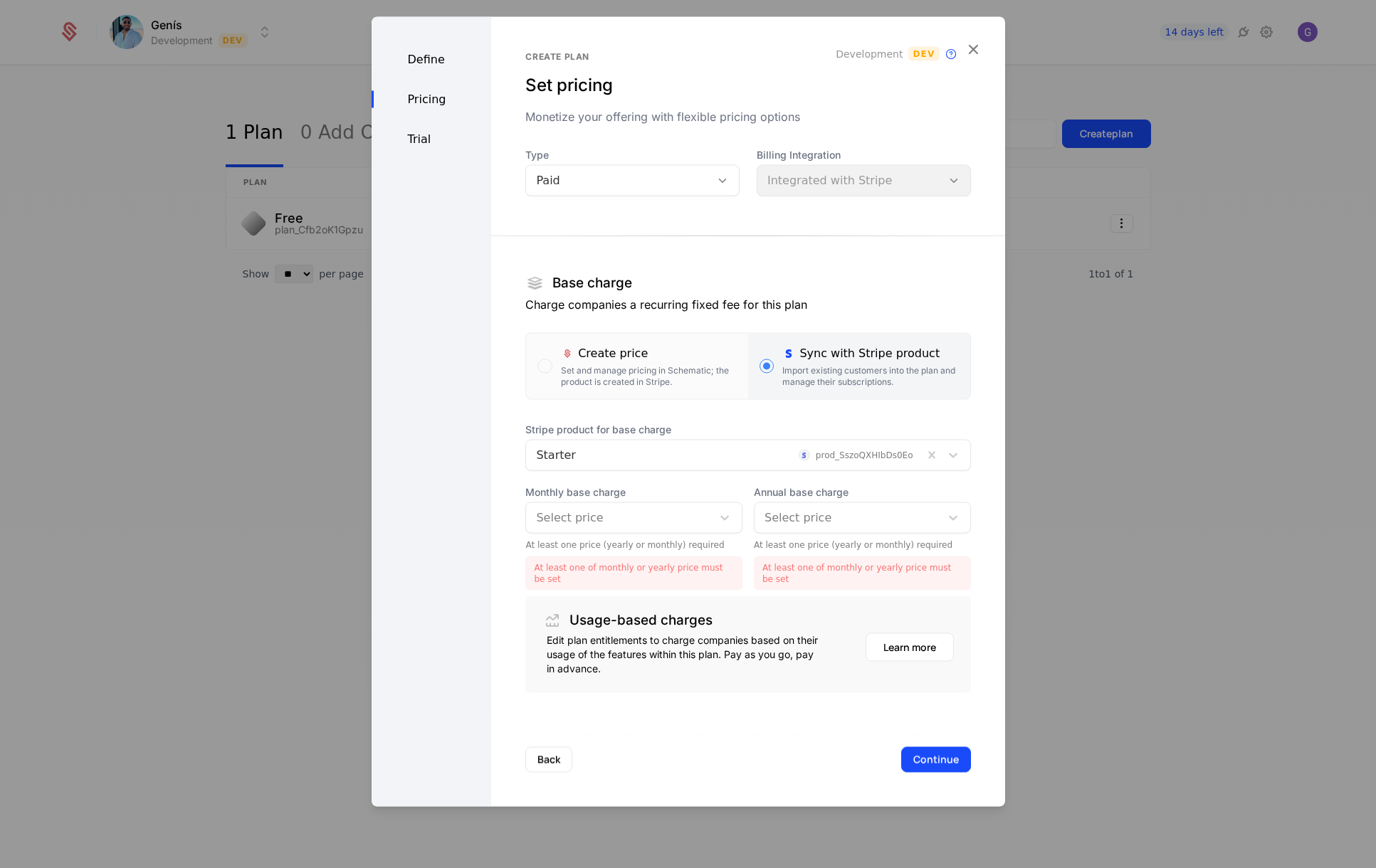
click at [557, 525] on div at bounding box center [619, 518] width 166 height 20
click at [600, 565] on div "€4.99 /mo" at bounding box center [629, 559] width 196 height 13
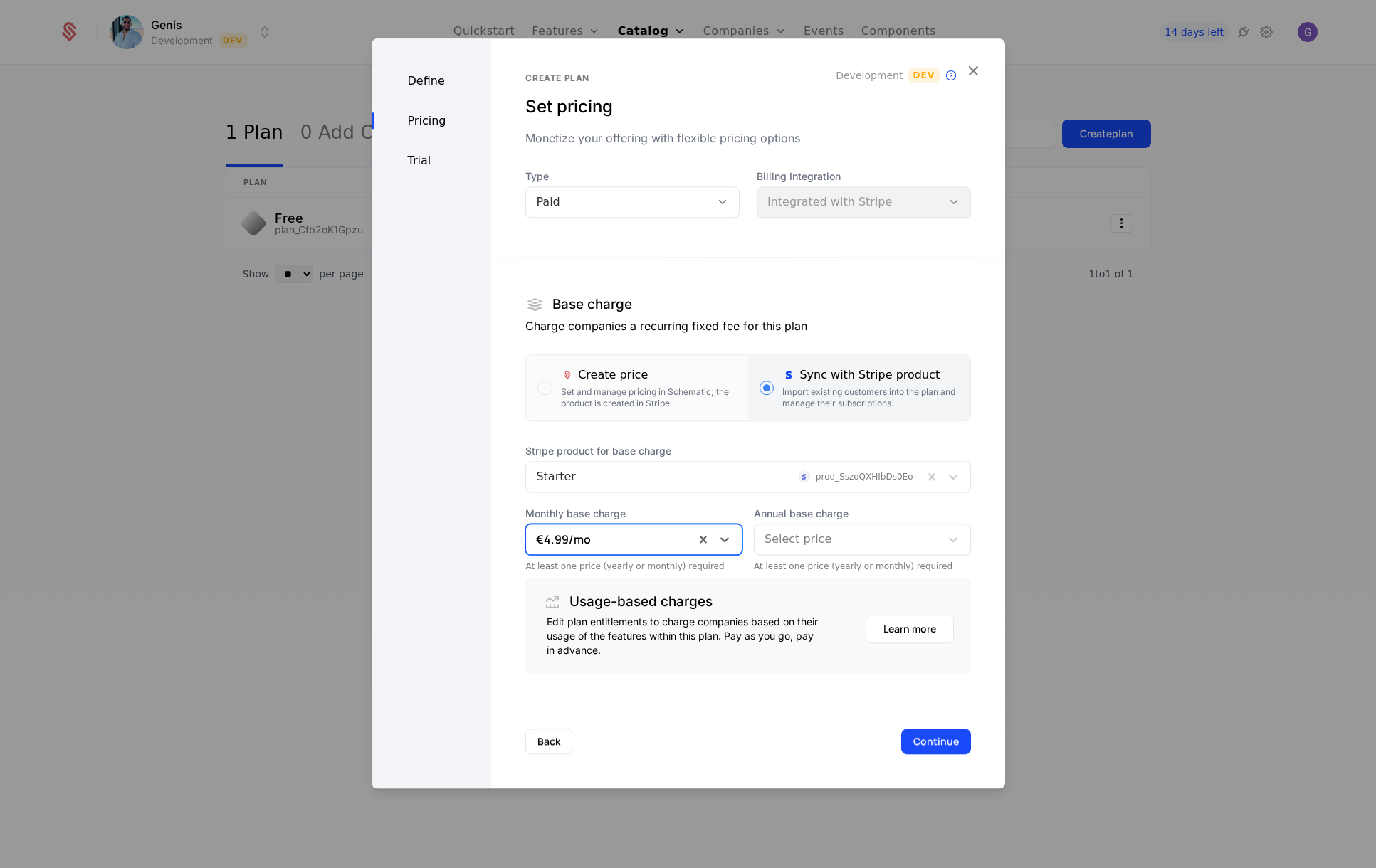
click at [808, 526] on div "Select price" at bounding box center [847, 539] width 186 height 26
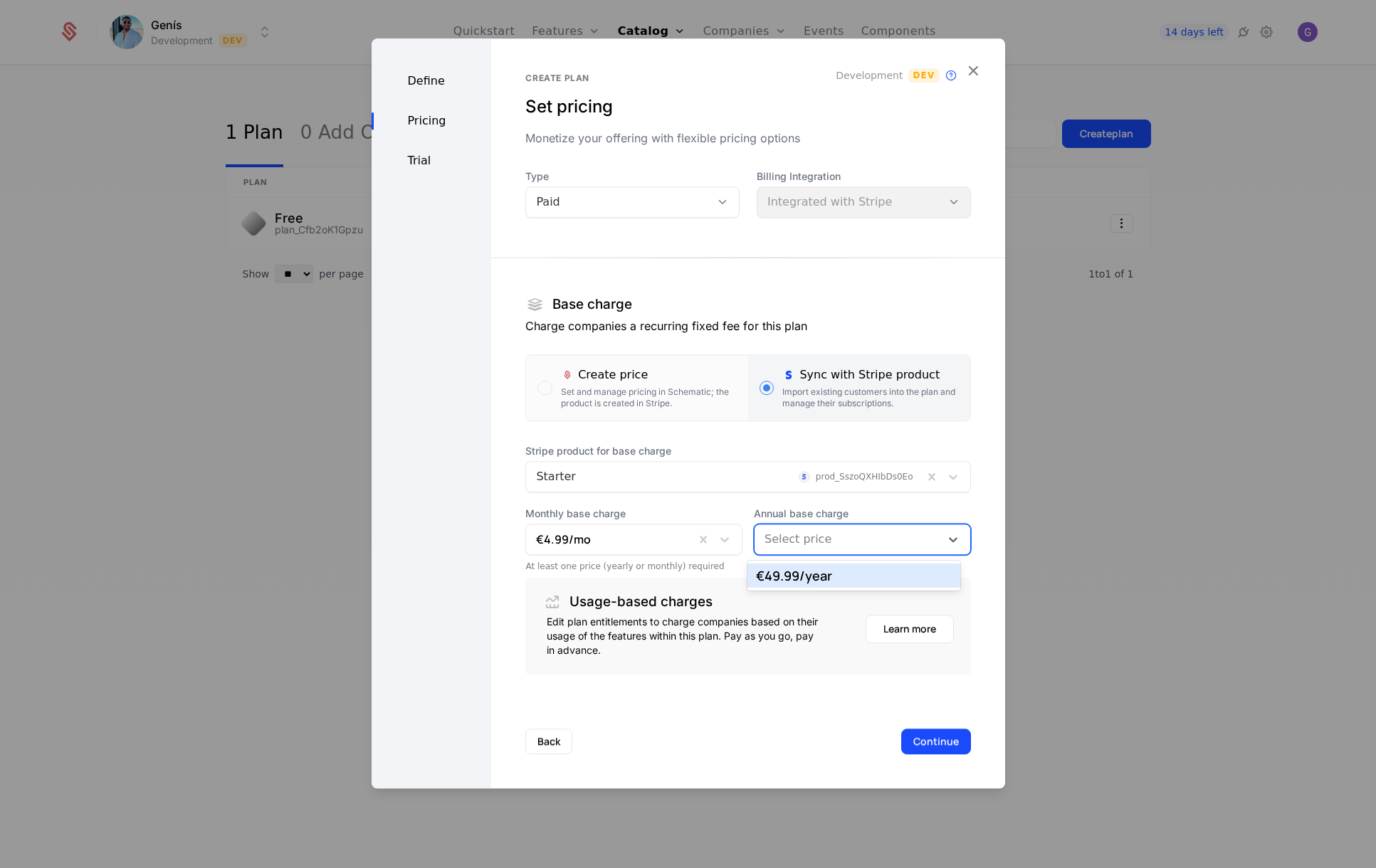
click at [789, 580] on div "€49.99 /year" at bounding box center [853, 575] width 196 height 13
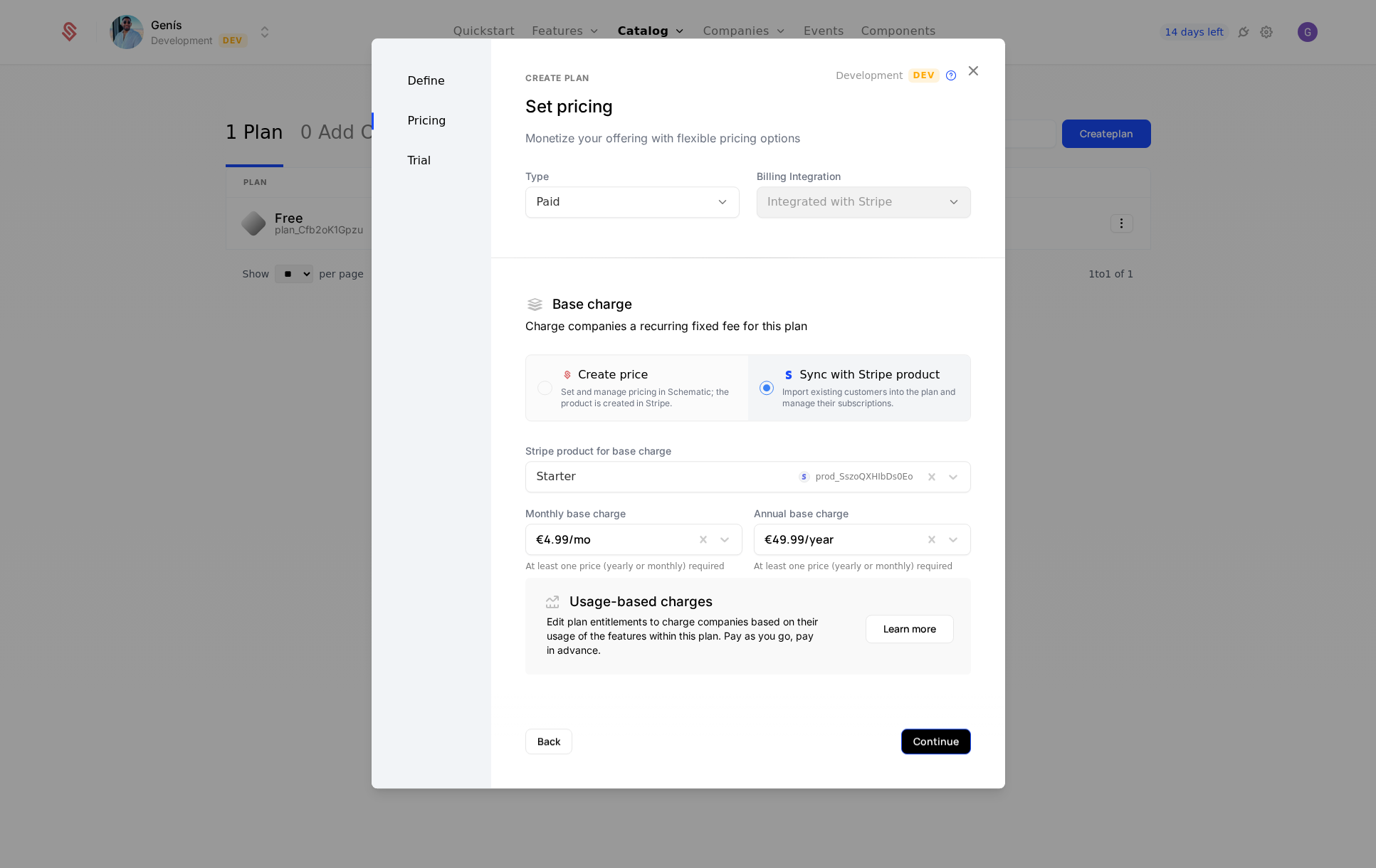
click at [938, 740] on button "Continue" at bounding box center [936, 741] width 69 height 26
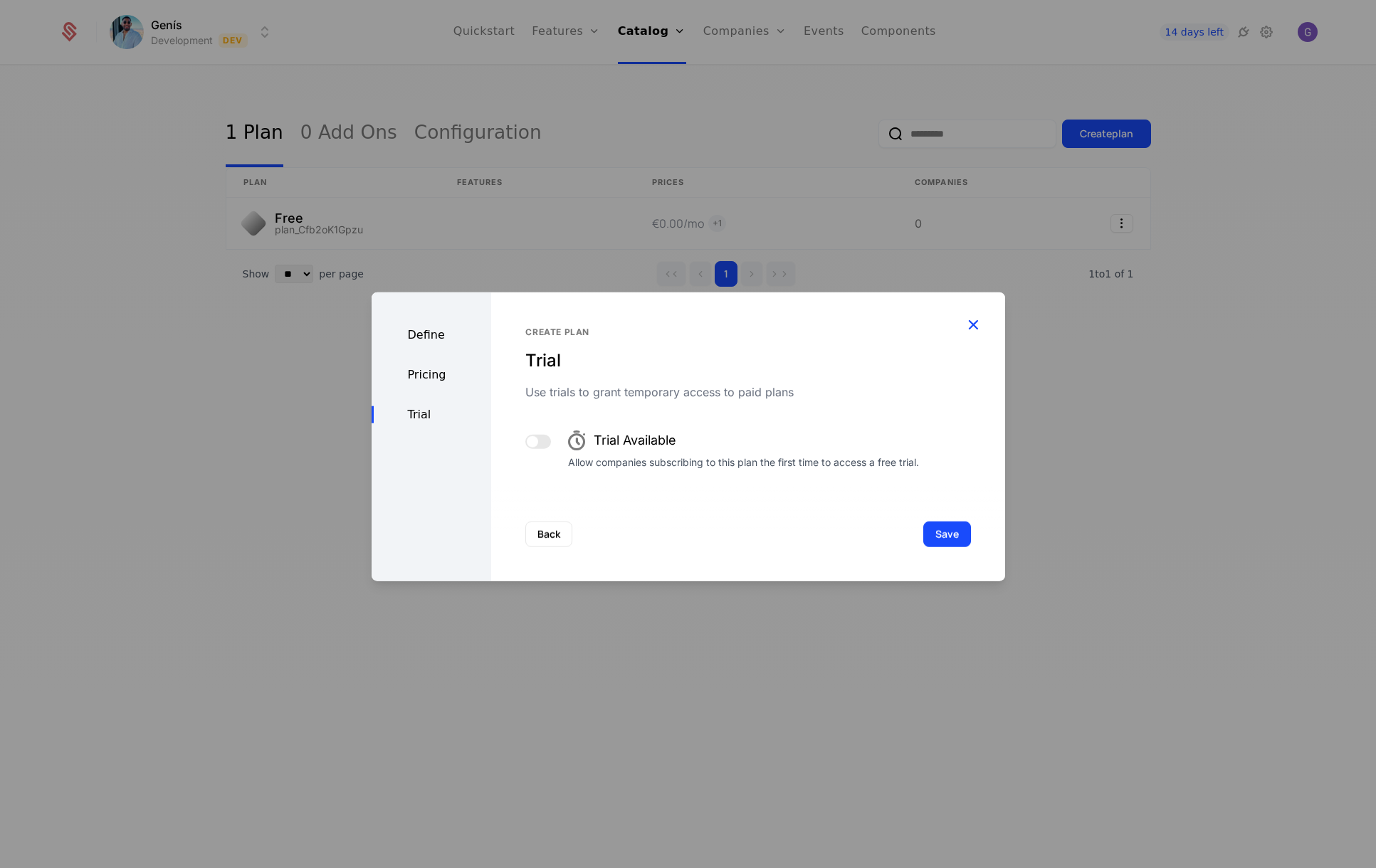
click at [972, 325] on icon "button" at bounding box center [973, 324] width 19 height 19
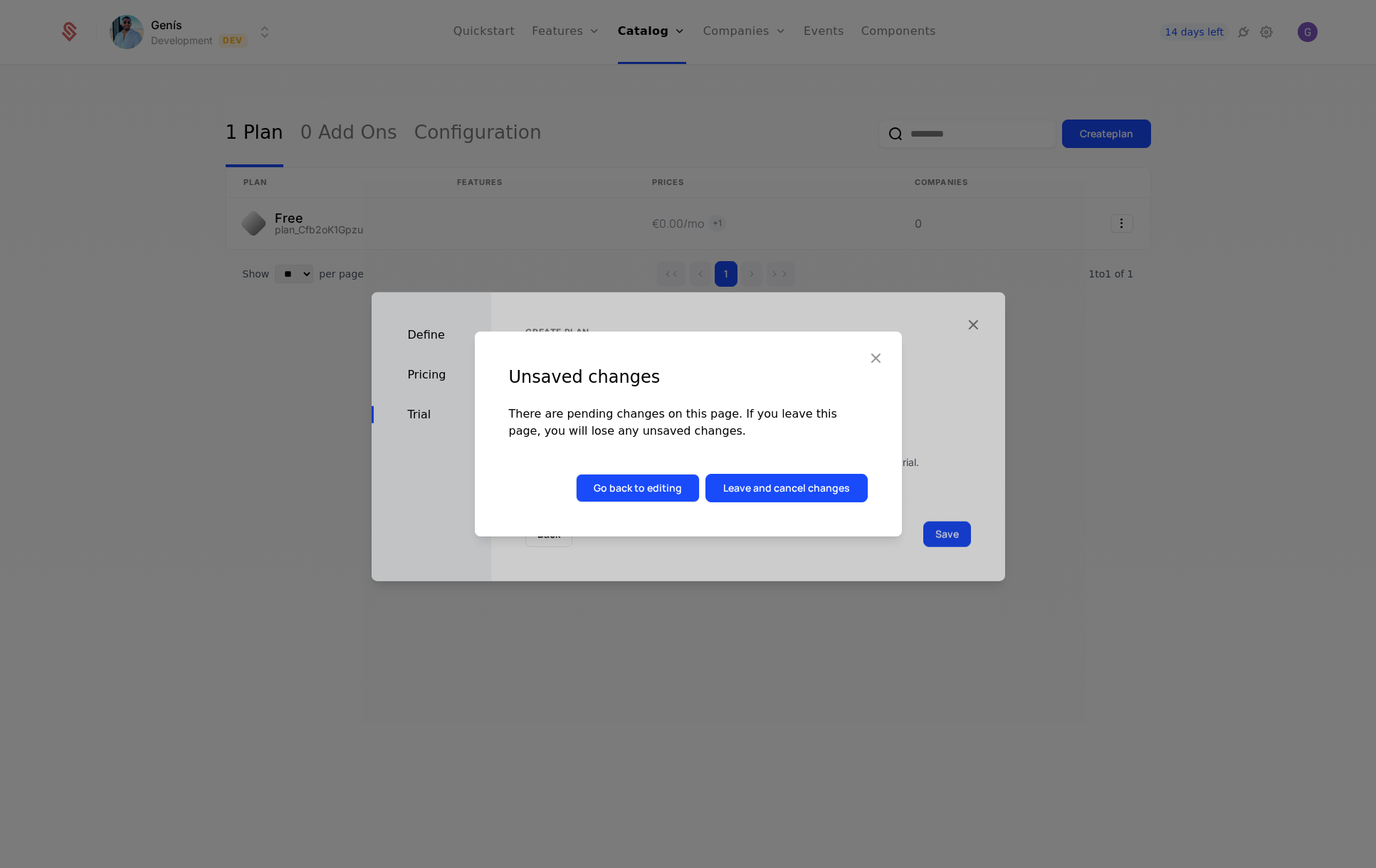
click at [638, 497] on button "Go back to editing" at bounding box center [637, 488] width 124 height 29
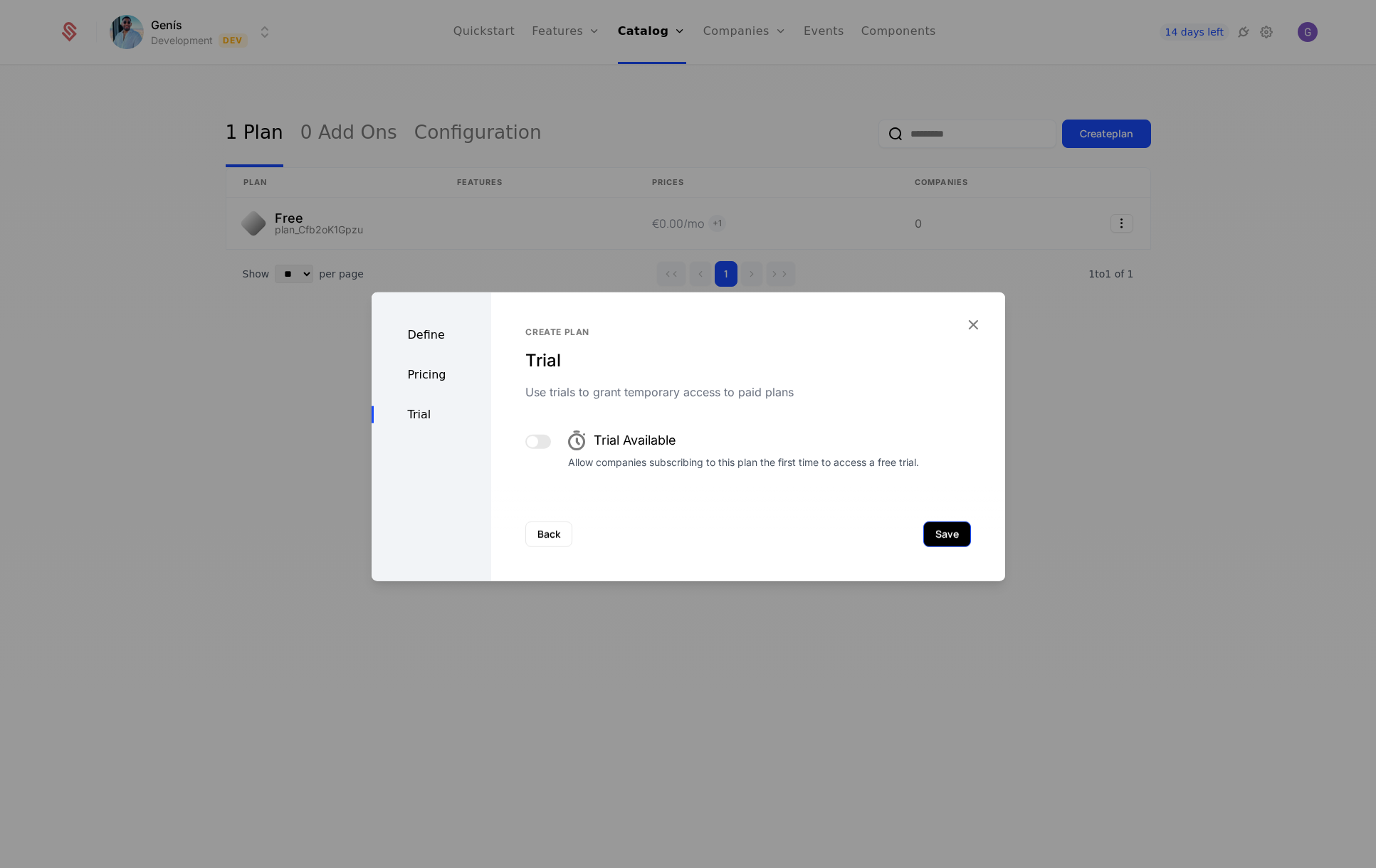
click at [932, 535] on button "Save" at bounding box center [946, 534] width 48 height 26
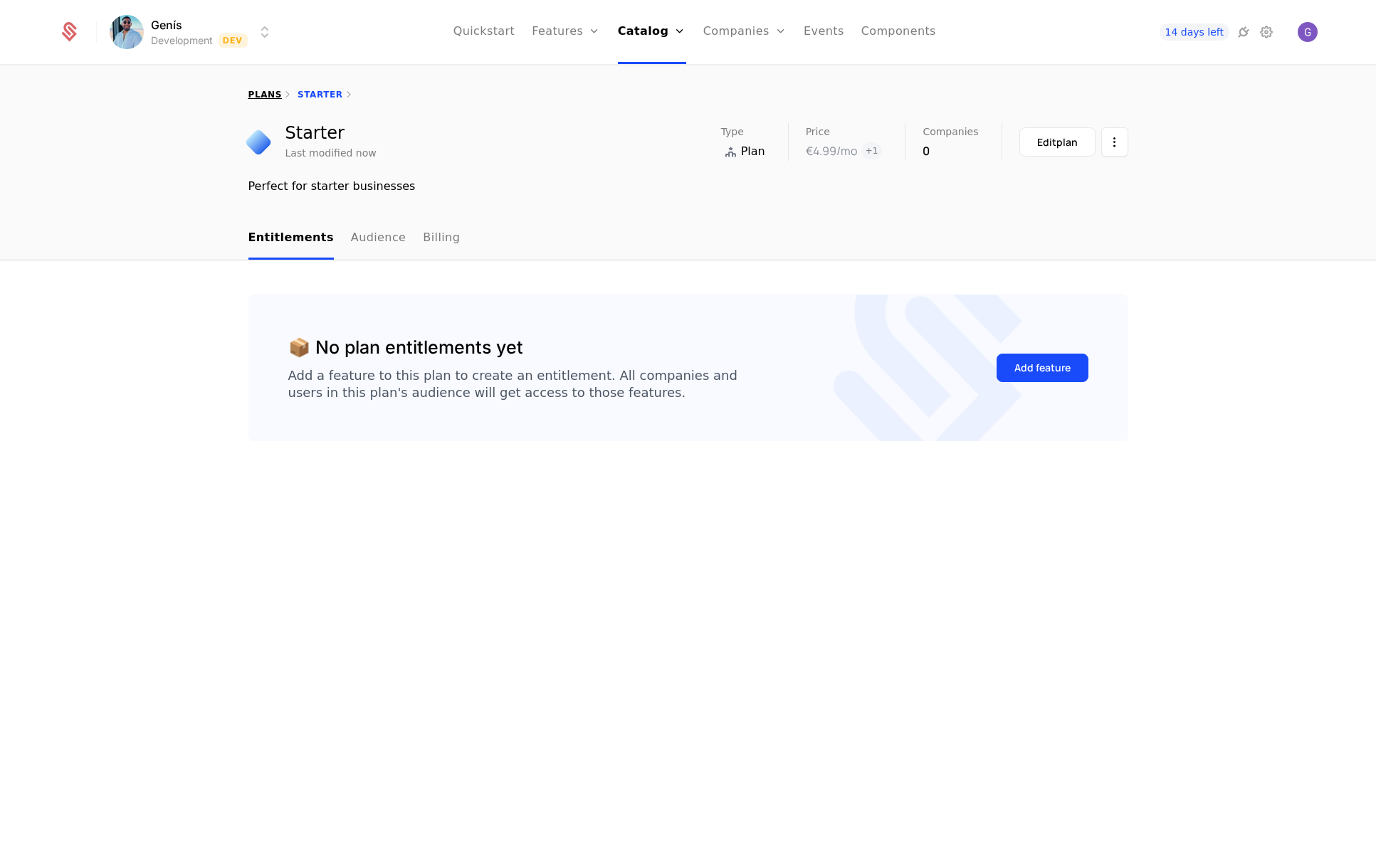
click at [267, 93] on link "plans" at bounding box center [265, 94] width 33 height 10
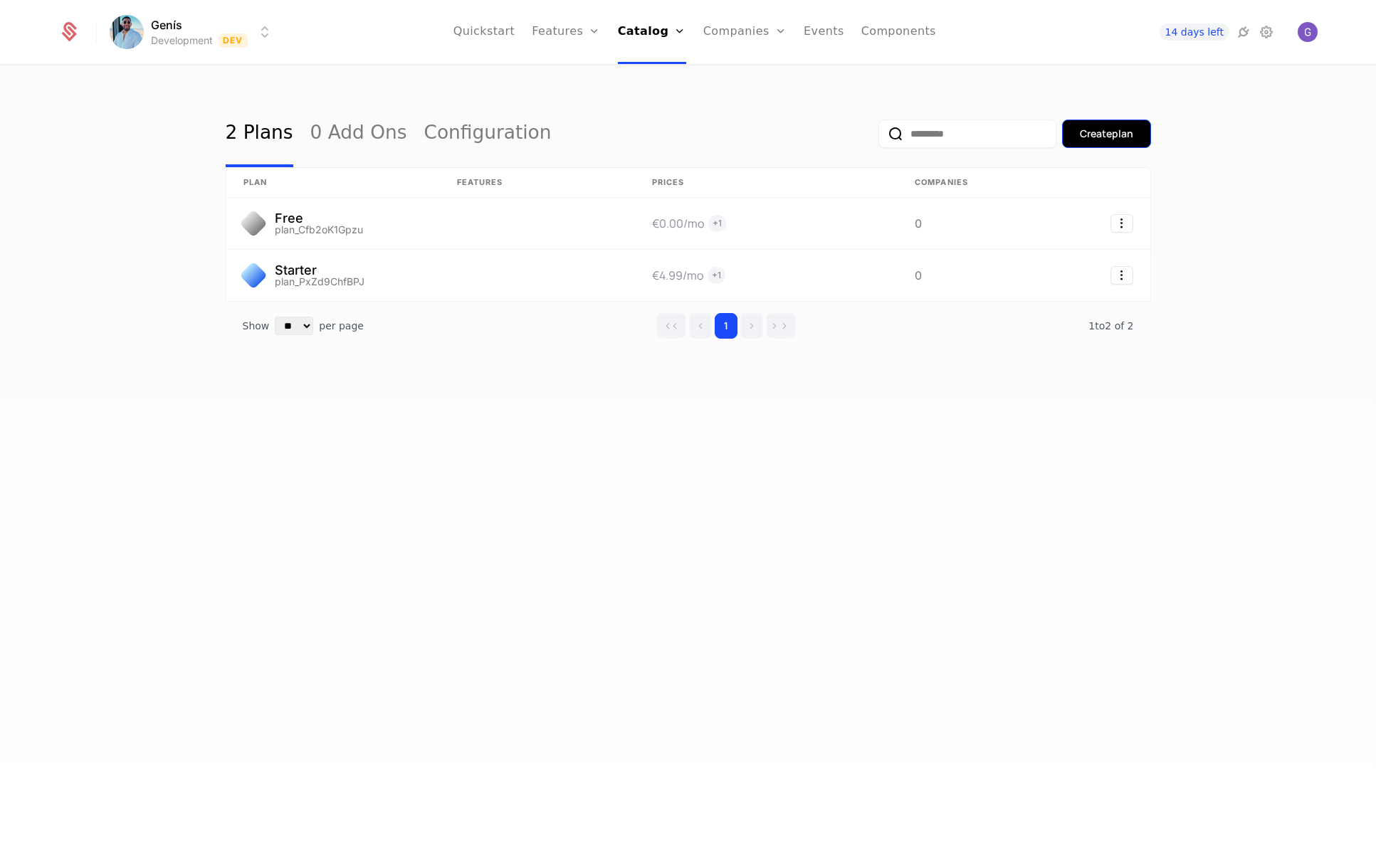
click at [1117, 140] on div "Create plan" at bounding box center [1106, 134] width 54 height 14
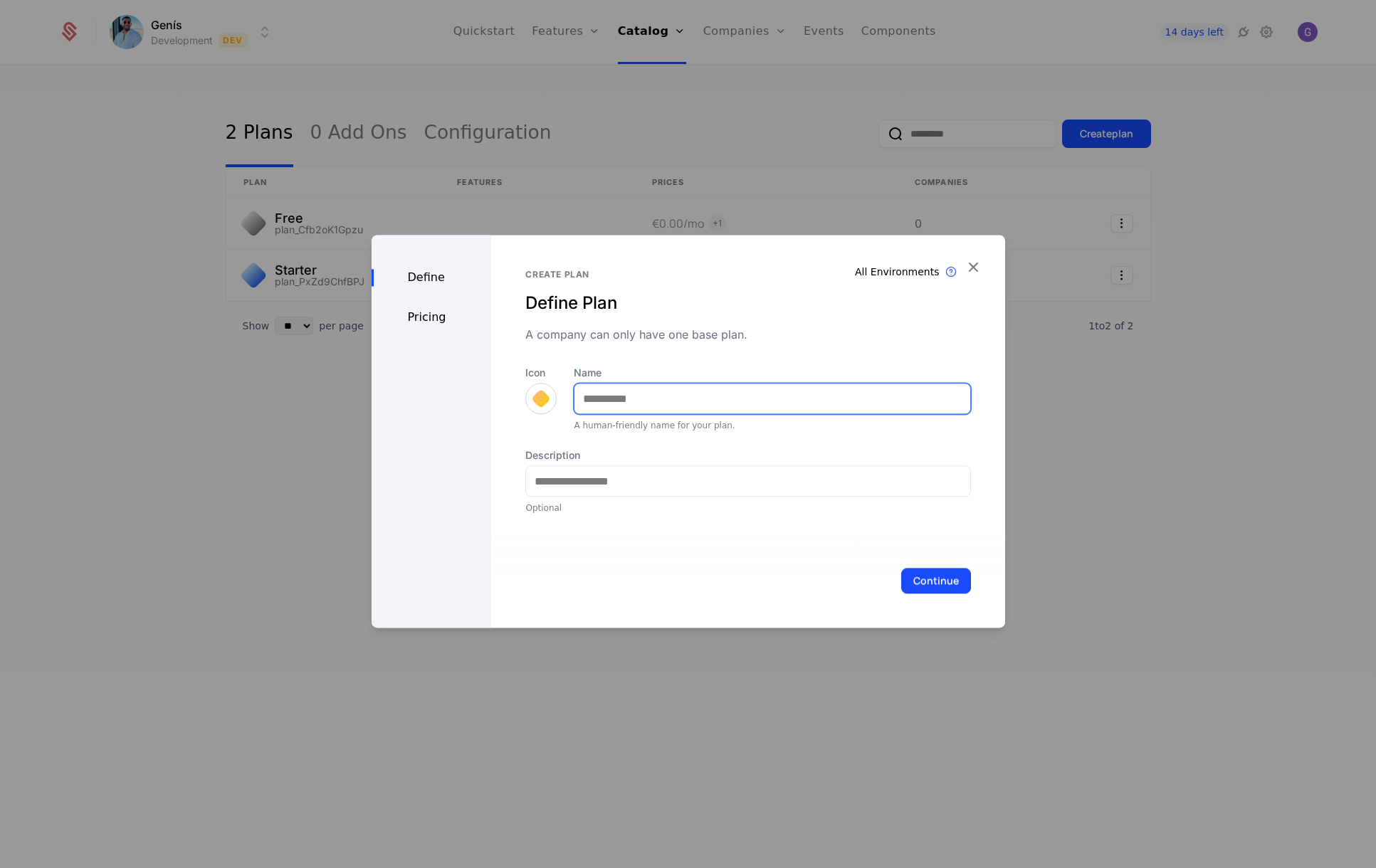
drag, startPoint x: 617, startPoint y: 388, endPoint x: 624, endPoint y: 392, distance: 8.1
click at [619, 389] on input "Name" at bounding box center [772, 399] width 395 height 30
type input "***"
click at [545, 392] on div at bounding box center [541, 398] width 14 height 14
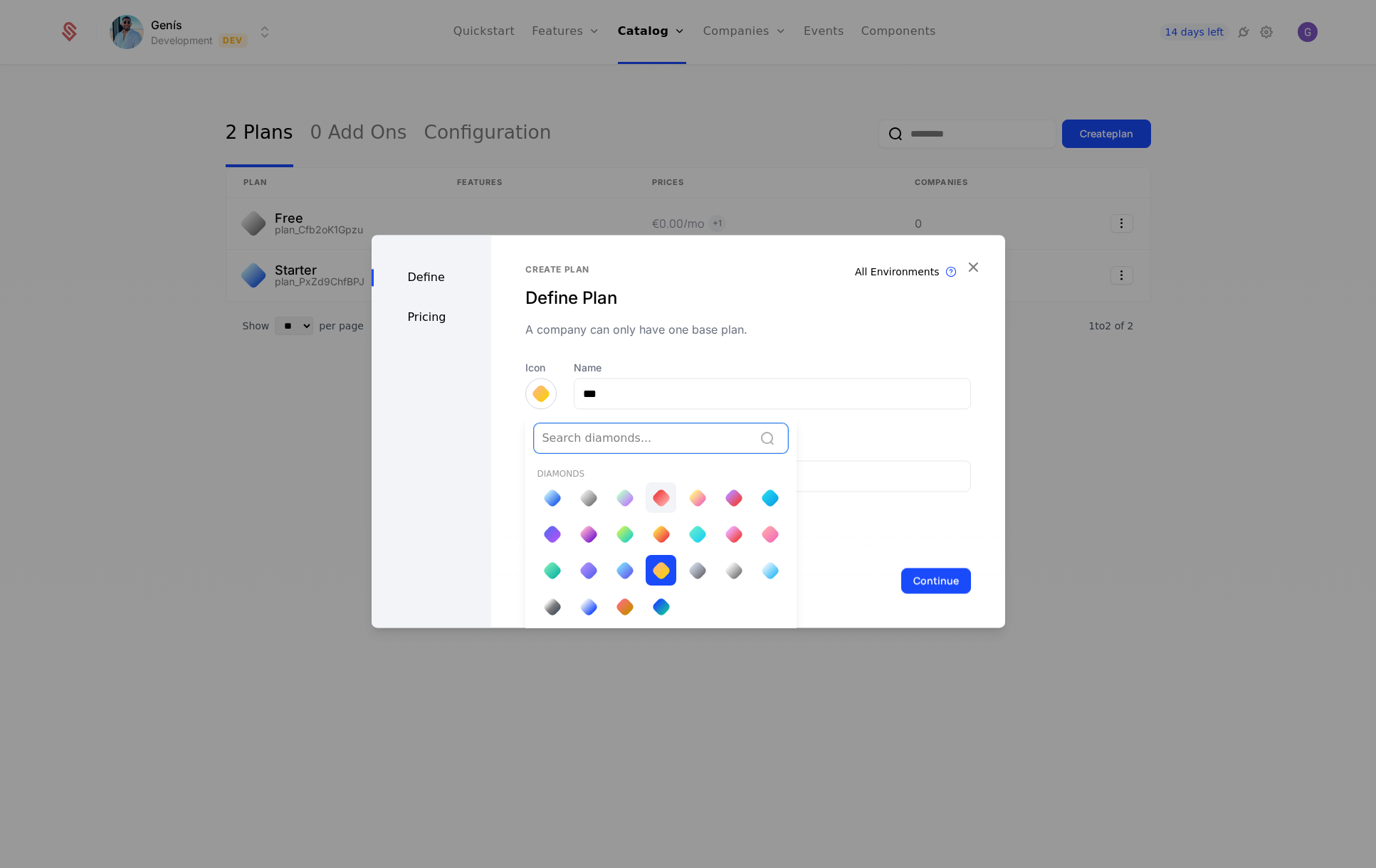
click at [658, 500] on div at bounding box center [661, 497] width 20 height 20
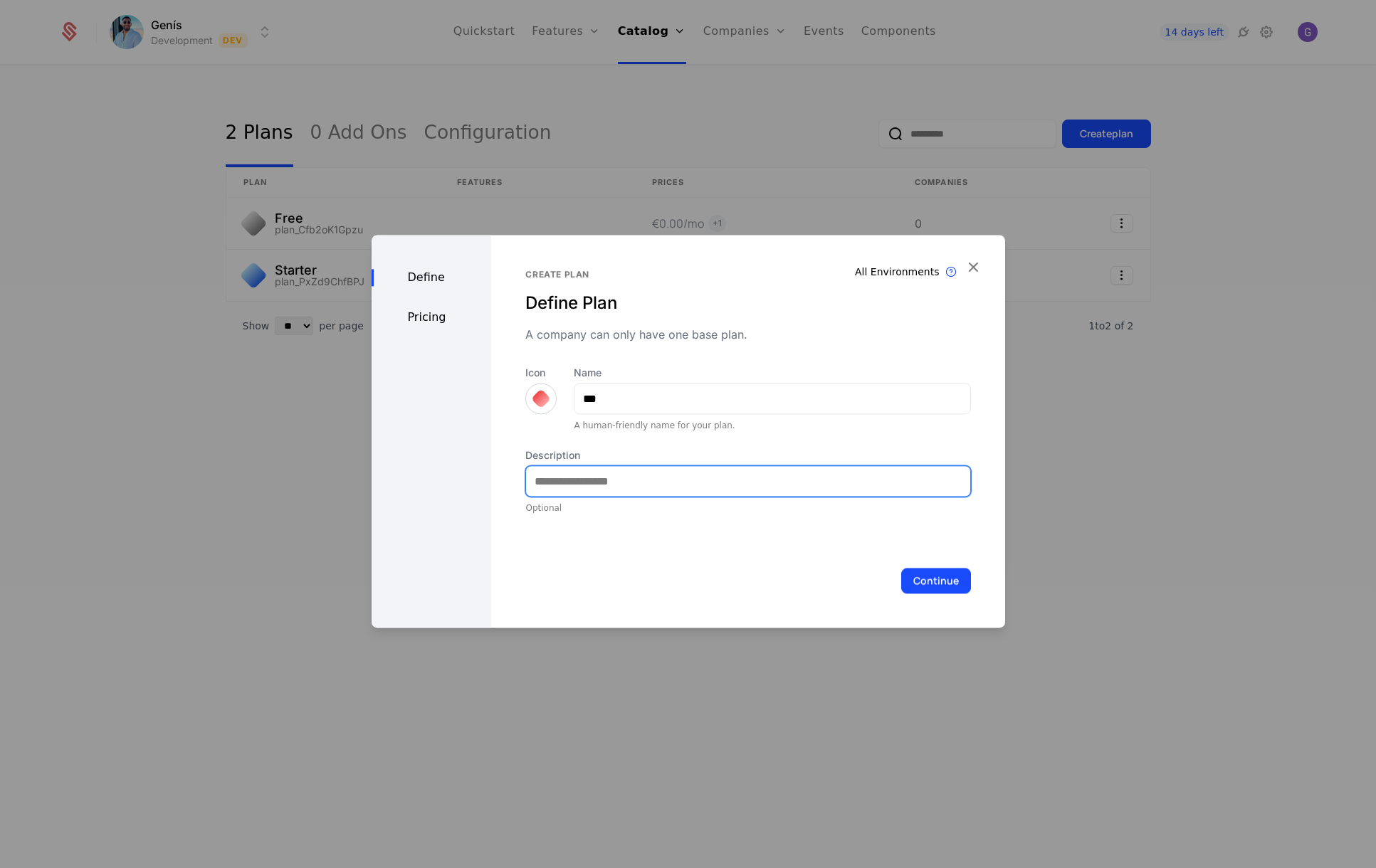
click at [578, 488] on input "Description" at bounding box center [747, 481] width 443 height 30
click at [585, 485] on input "Description" at bounding box center [747, 481] width 443 height 30
type input "**********"
click at [901, 568] on button "Continue" at bounding box center [936, 580] width 69 height 26
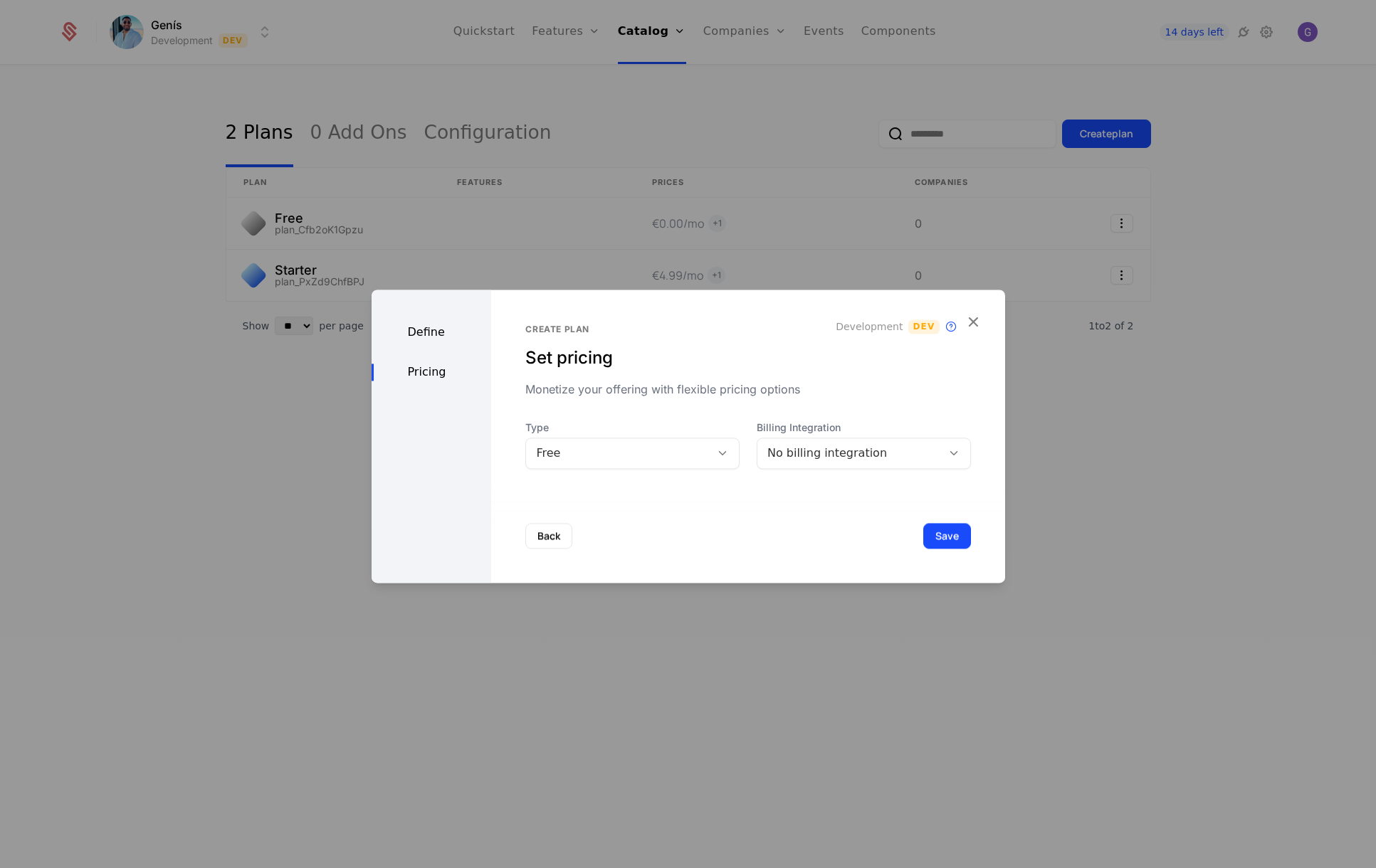
click at [621, 460] on div "Free" at bounding box center [619, 453] width 165 height 17
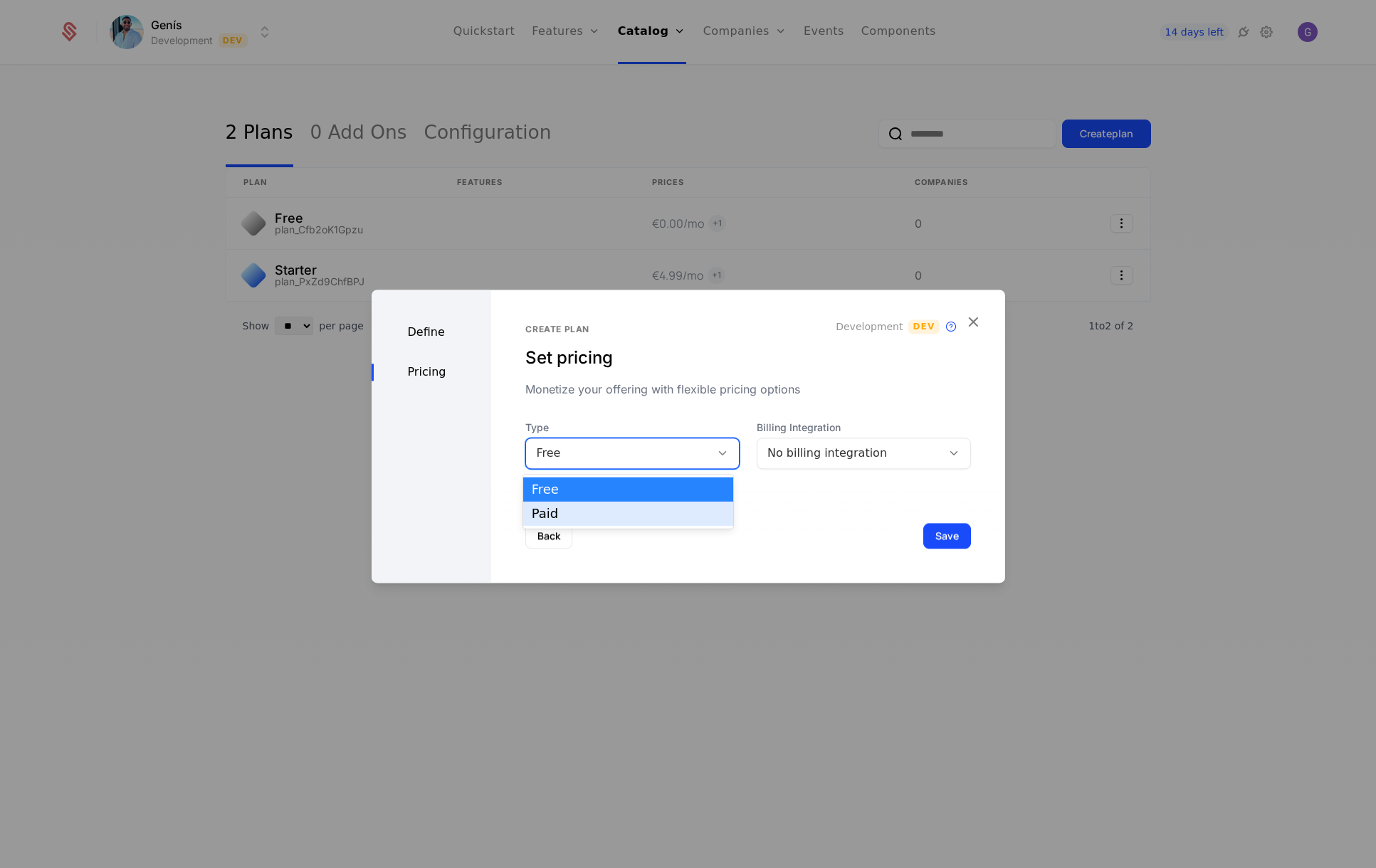
click at [582, 512] on div "Paid" at bounding box center [628, 513] width 193 height 13
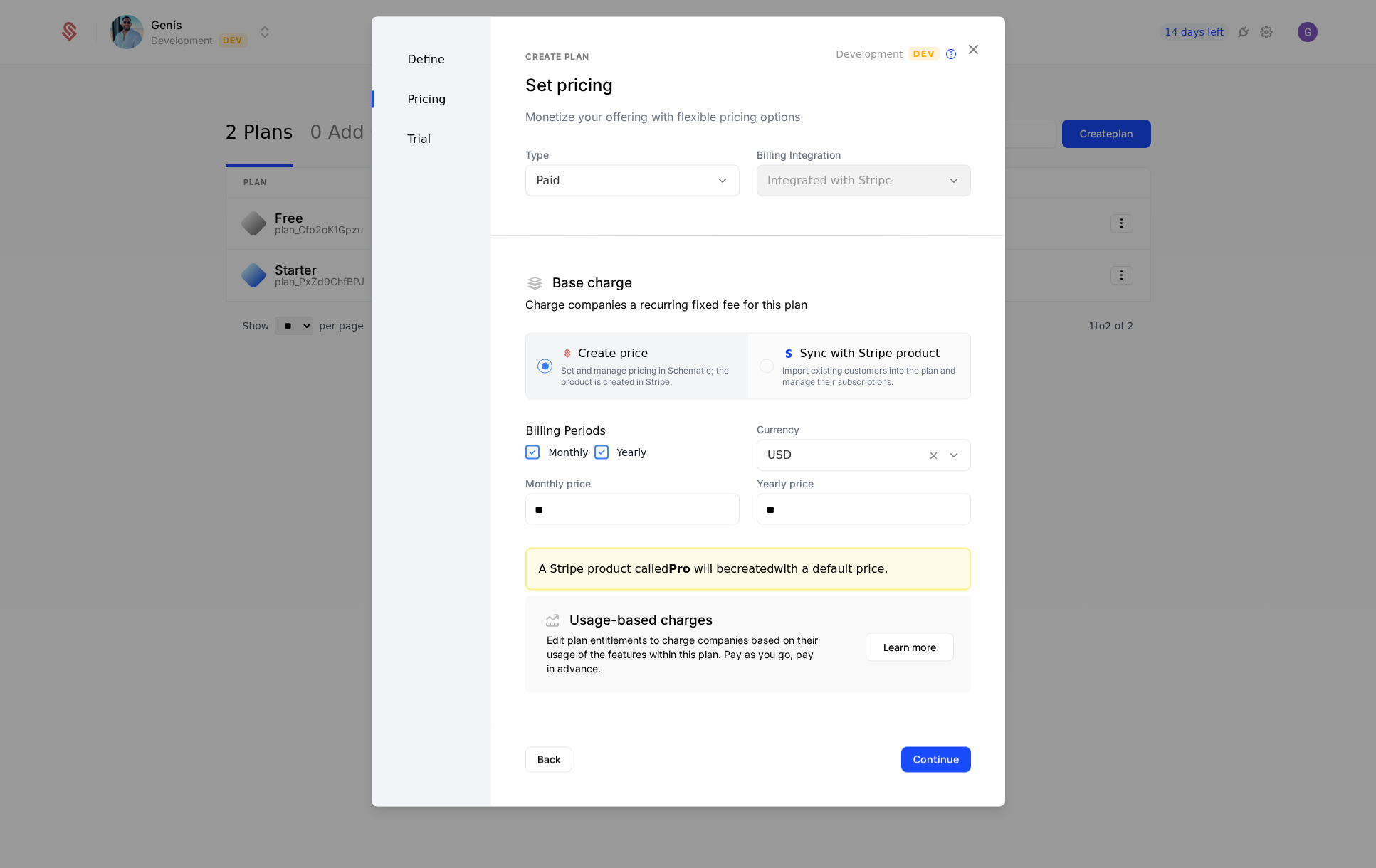
click at [782, 366] on div "Import existing customers into the plan and manage their subscriptions." at bounding box center [870, 376] width 176 height 23
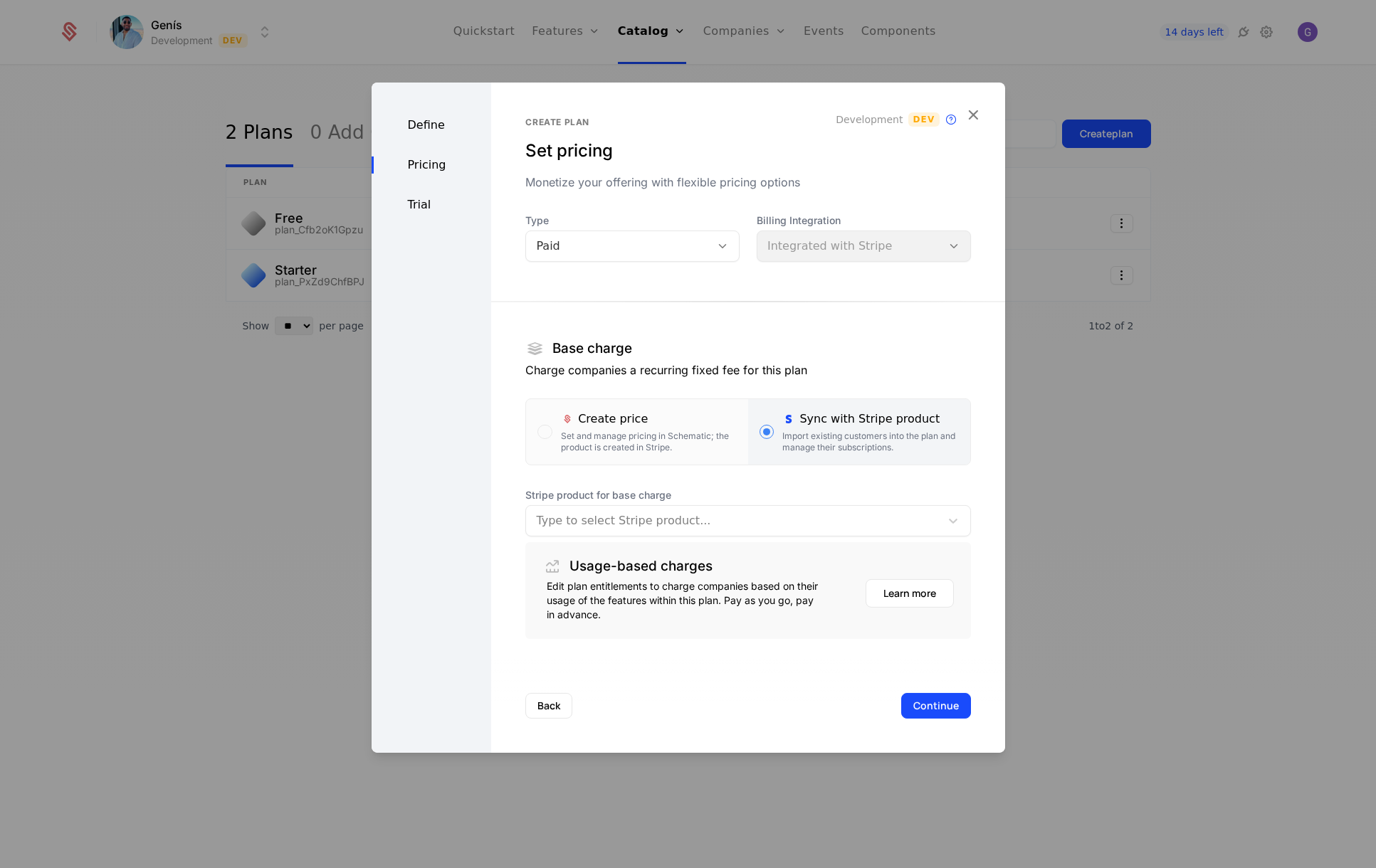
click at [611, 526] on div at bounding box center [733, 521] width 393 height 20
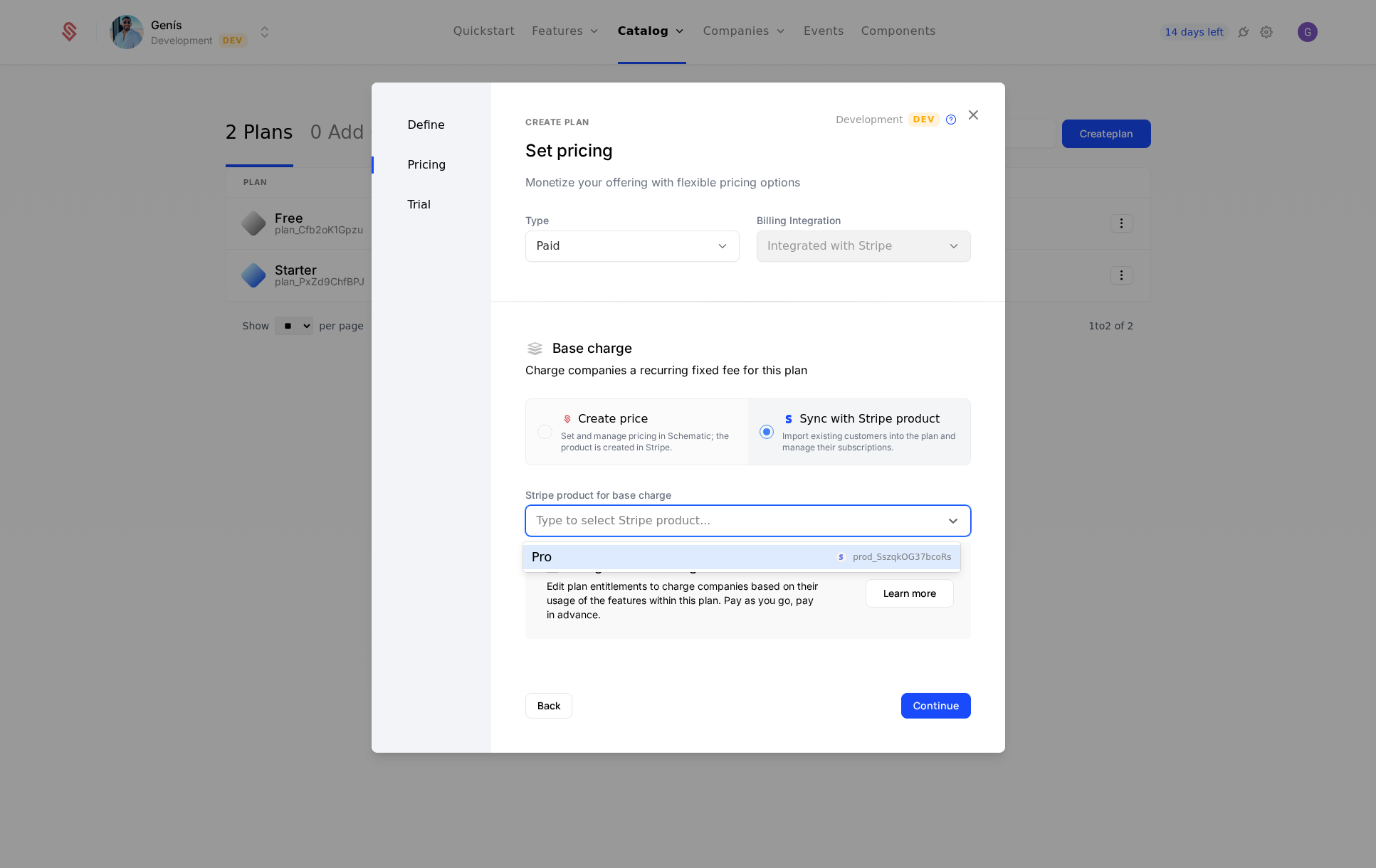
click at [579, 555] on div "Pro prod_SszqkOG37bcoRs" at bounding box center [742, 556] width 420 height 13
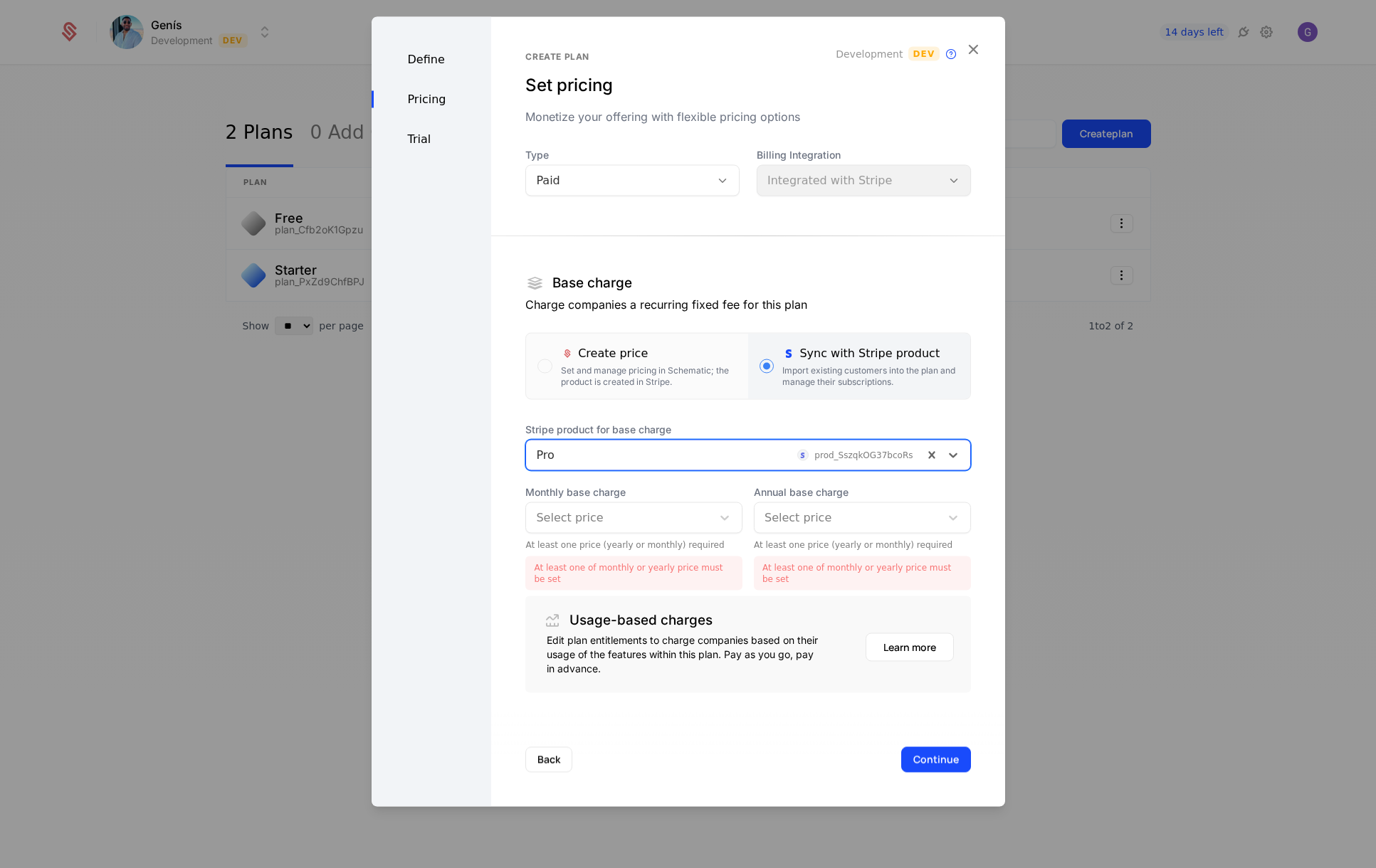
drag, startPoint x: 611, startPoint y: 521, endPoint x: 599, endPoint y: 542, distance: 24.2
click at [611, 522] on div at bounding box center [619, 518] width 166 height 20
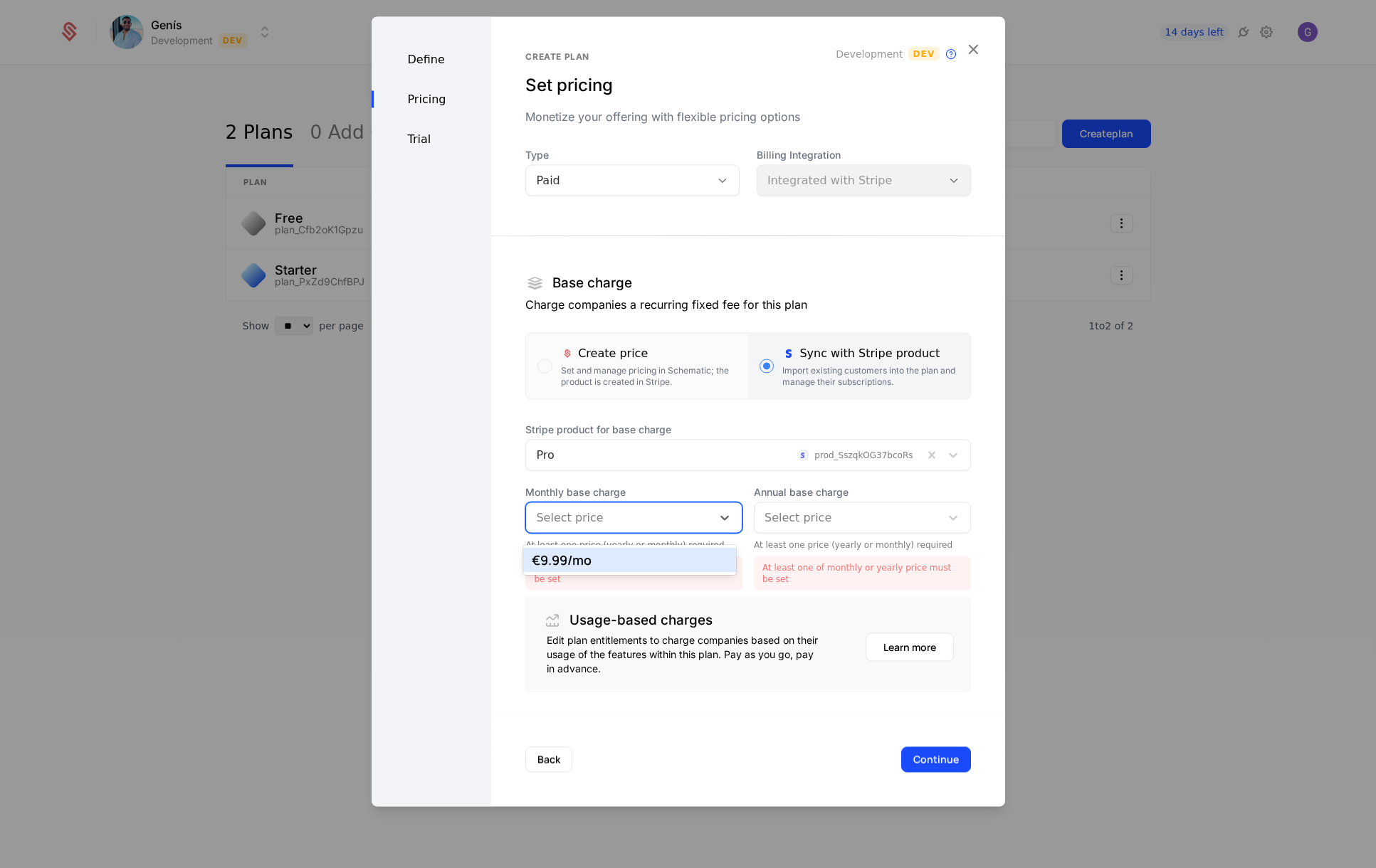
drag, startPoint x: 582, startPoint y: 562, endPoint x: 597, endPoint y: 562, distance: 15.0
click at [585, 562] on div "€9.99 /mo" at bounding box center [629, 559] width 196 height 13
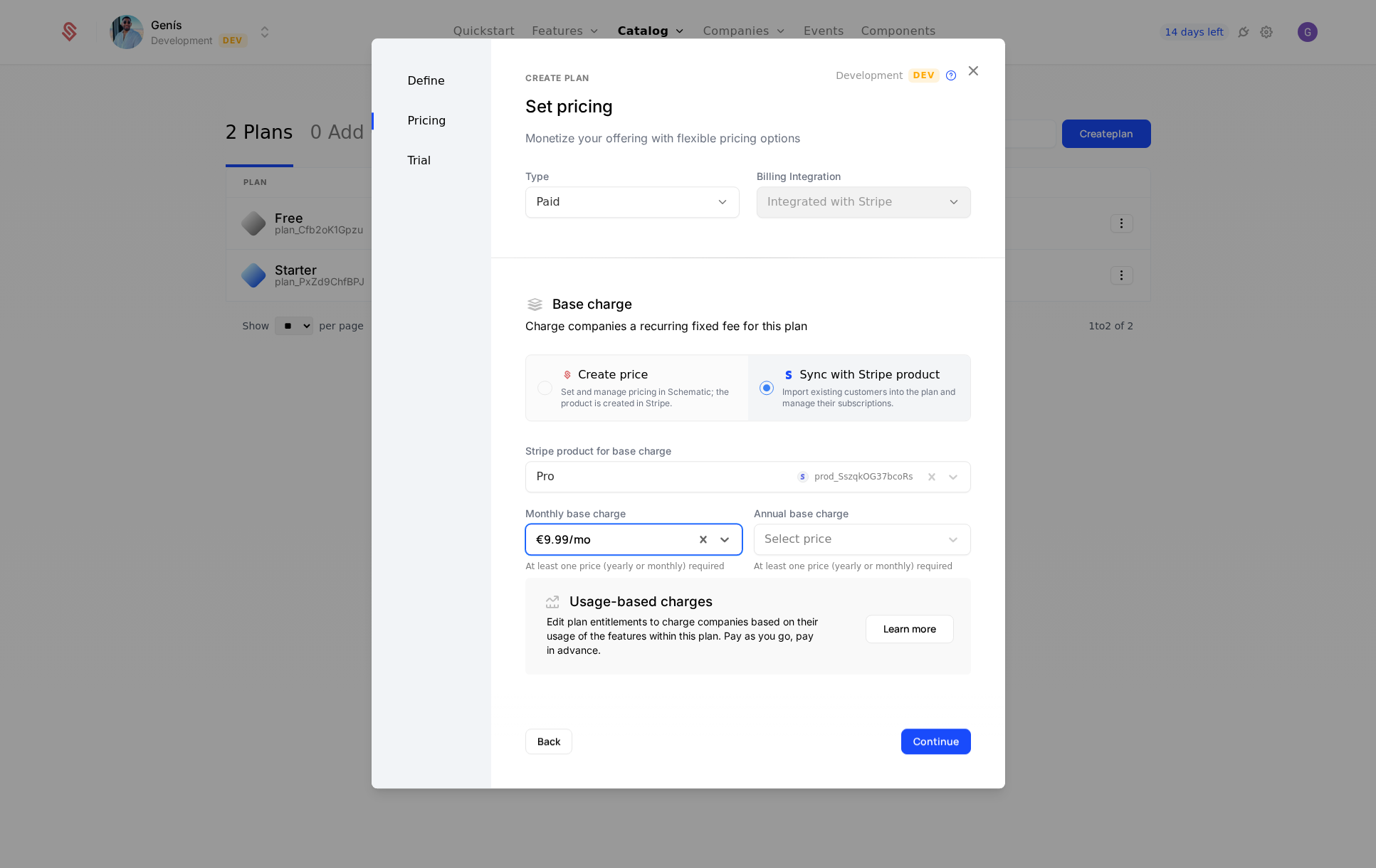
click at [819, 537] on div at bounding box center [847, 539] width 166 height 20
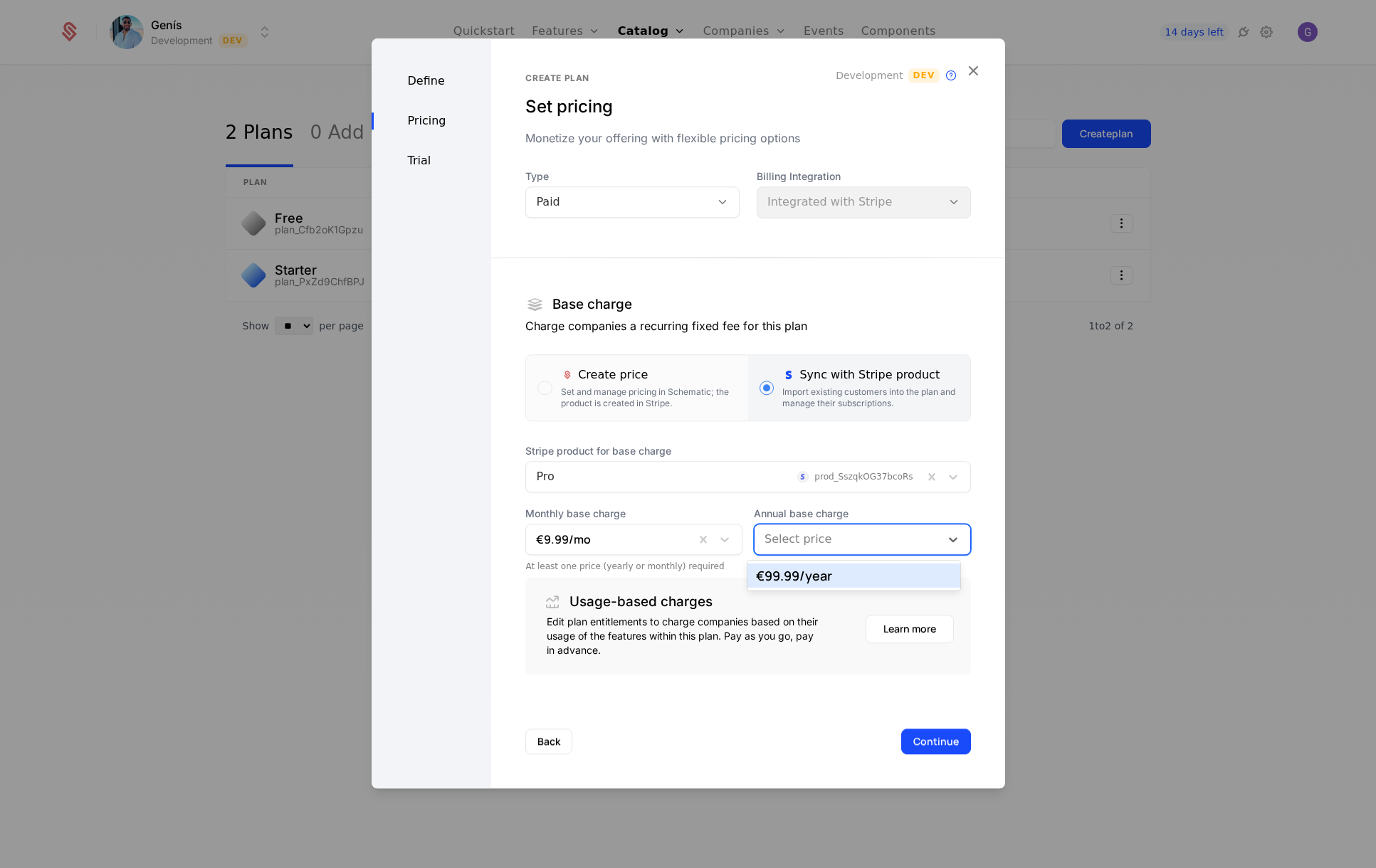
click at [810, 575] on div "€99.99 /year" at bounding box center [853, 575] width 196 height 13
click at [924, 744] on button "Continue" at bounding box center [936, 741] width 69 height 26
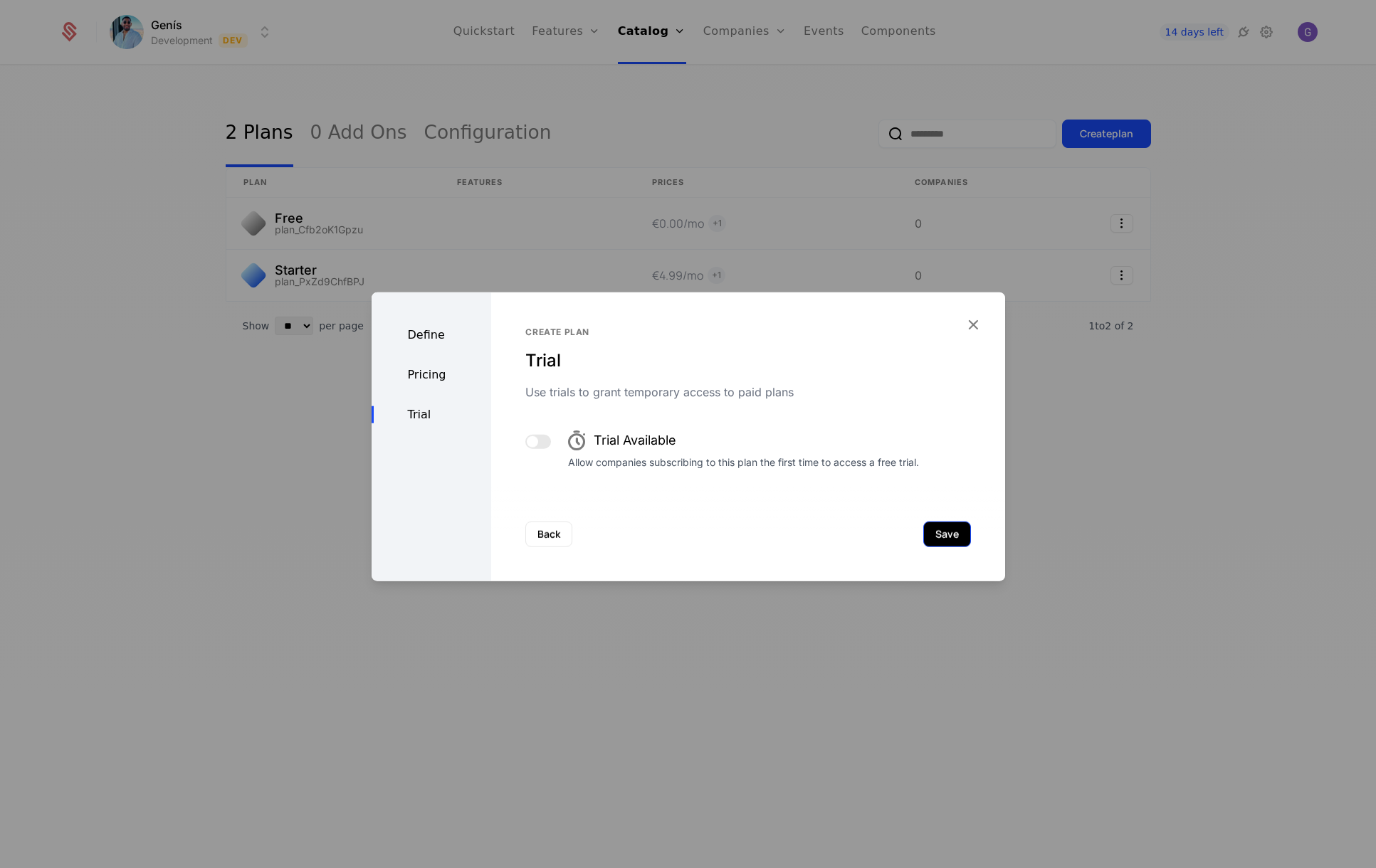
click at [933, 529] on button "Save" at bounding box center [946, 534] width 48 height 26
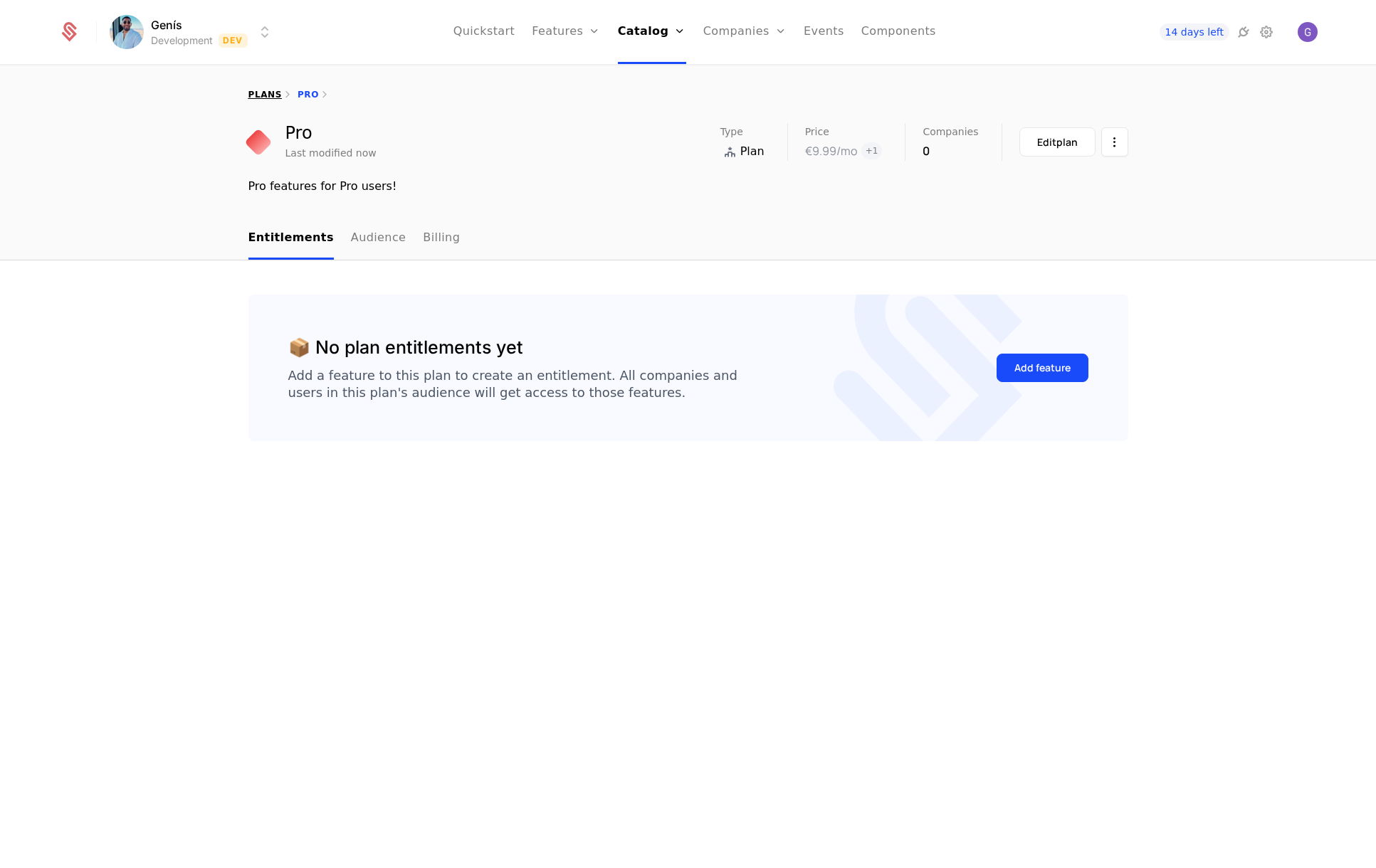
click at [252, 97] on link "plans" at bounding box center [265, 94] width 33 height 10
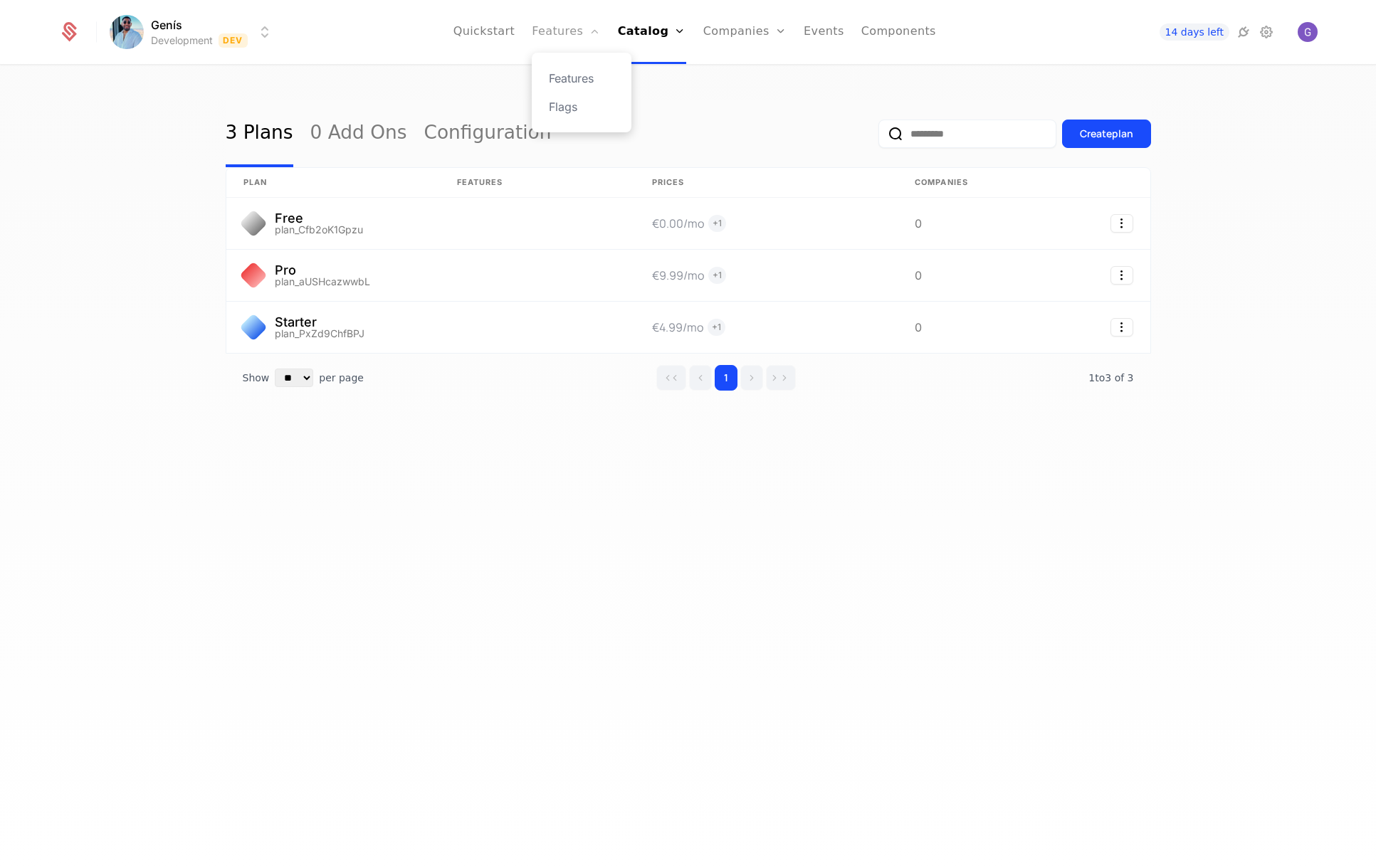
click at [565, 31] on link "Features" at bounding box center [566, 32] width 68 height 64
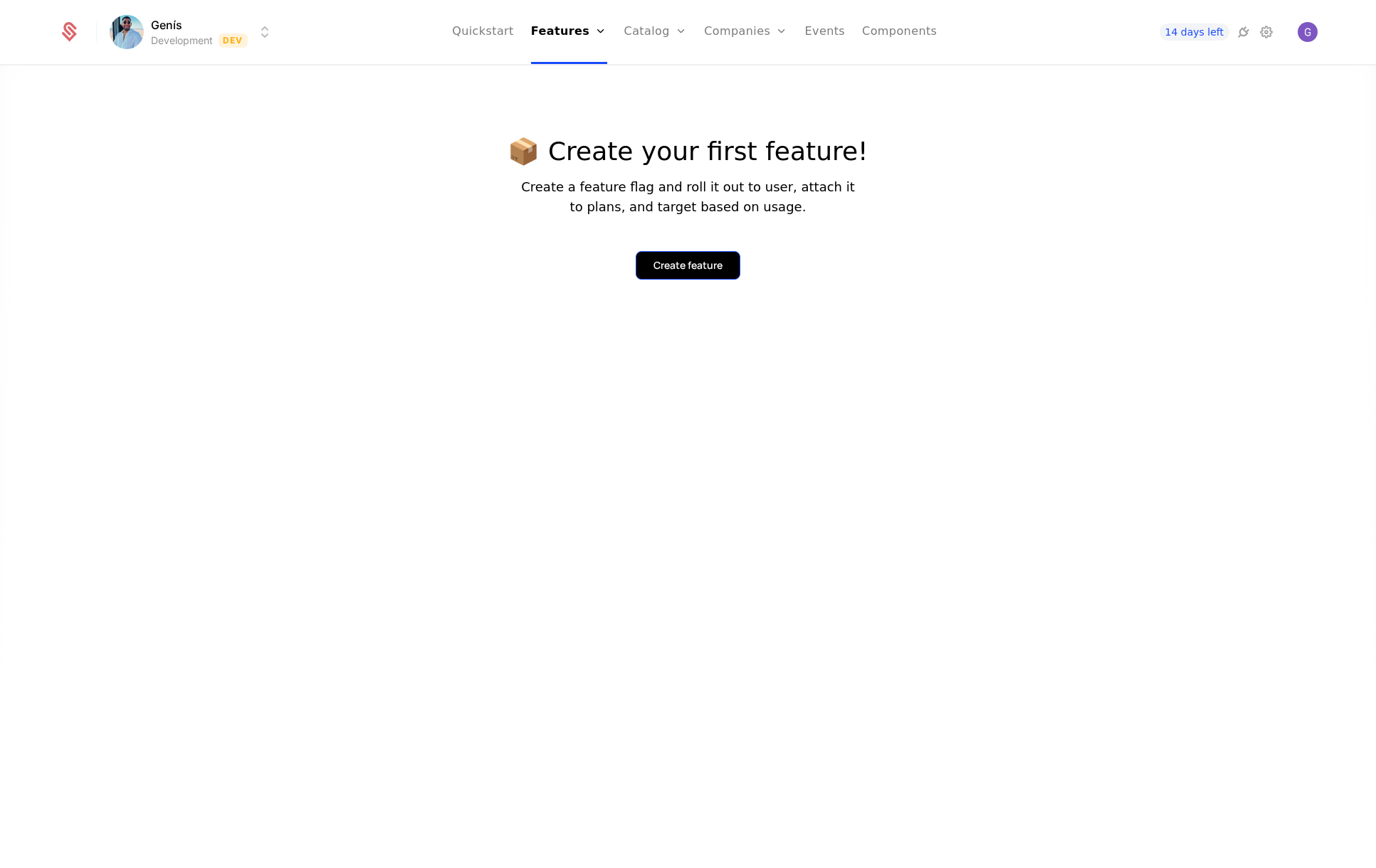
click at [680, 266] on div "Create feature" at bounding box center [687, 265] width 69 height 14
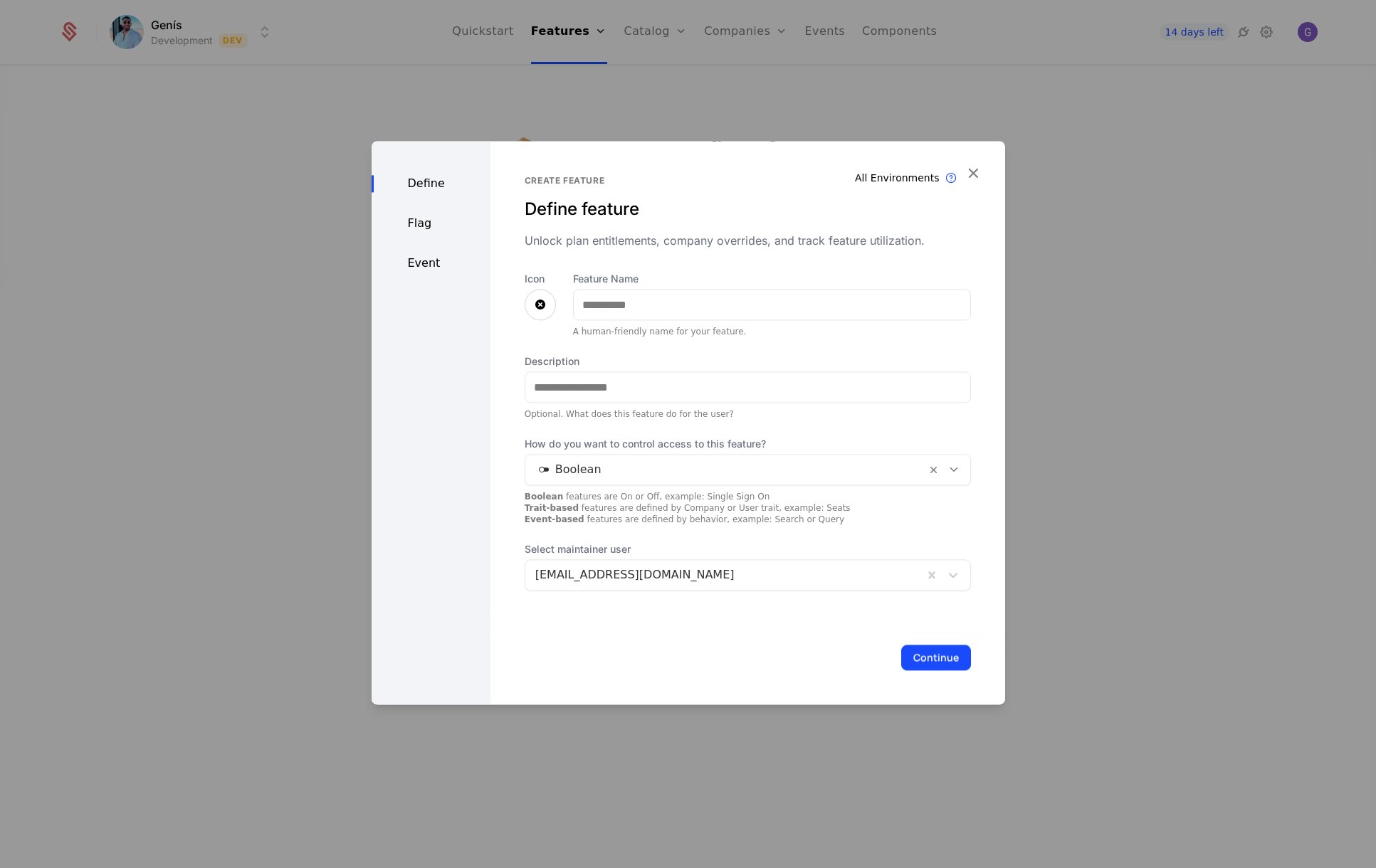
click at [538, 306] on icon at bounding box center [540, 304] width 17 height 17
click at [600, 308] on input "Feature Name" at bounding box center [772, 305] width 396 height 30
type input "****"
click at [537, 300] on icon at bounding box center [540, 304] width 17 height 17
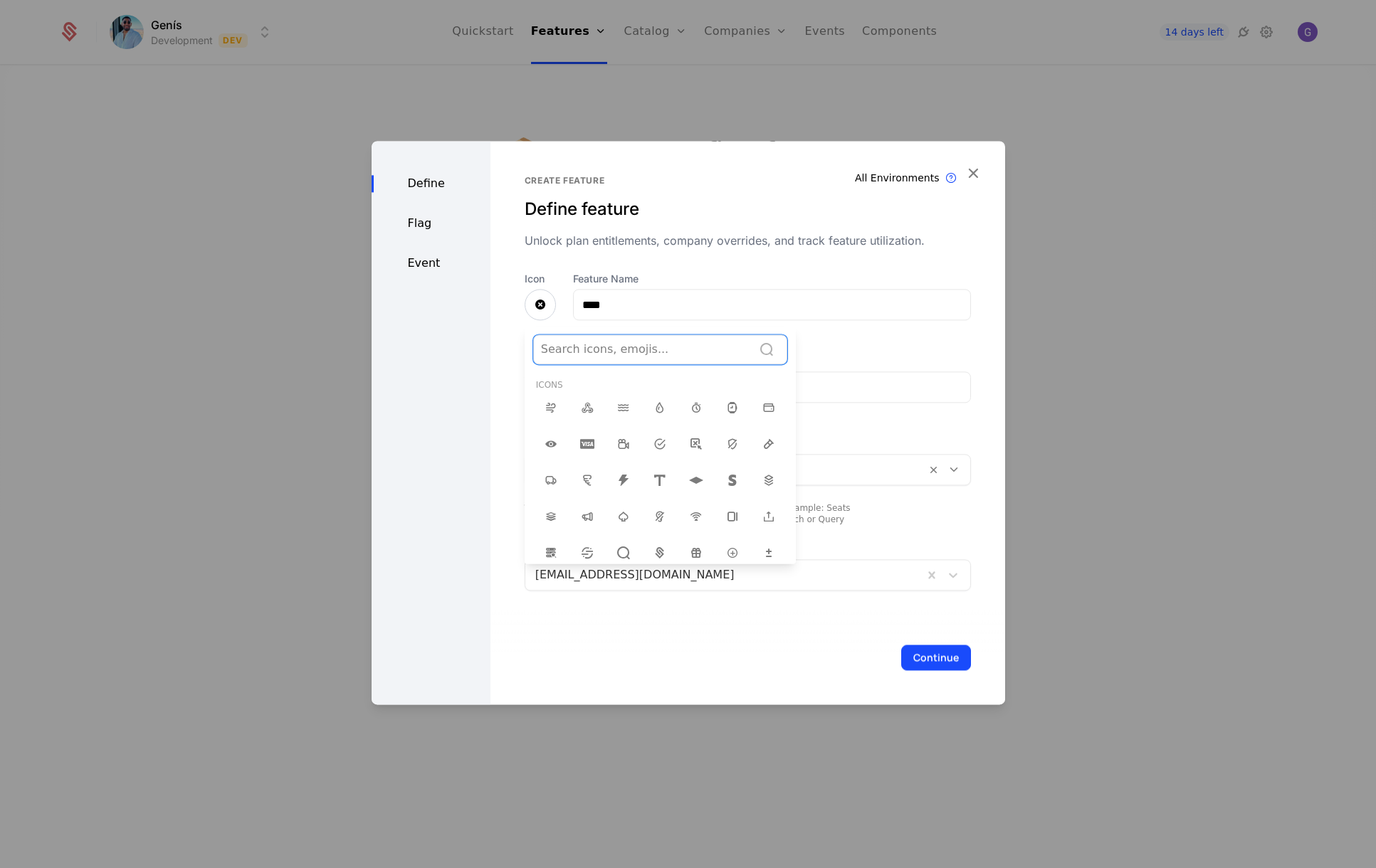
click at [585, 352] on div at bounding box center [643, 349] width 204 height 20
type input "*"
click at [600, 352] on div at bounding box center [643, 349] width 204 height 20
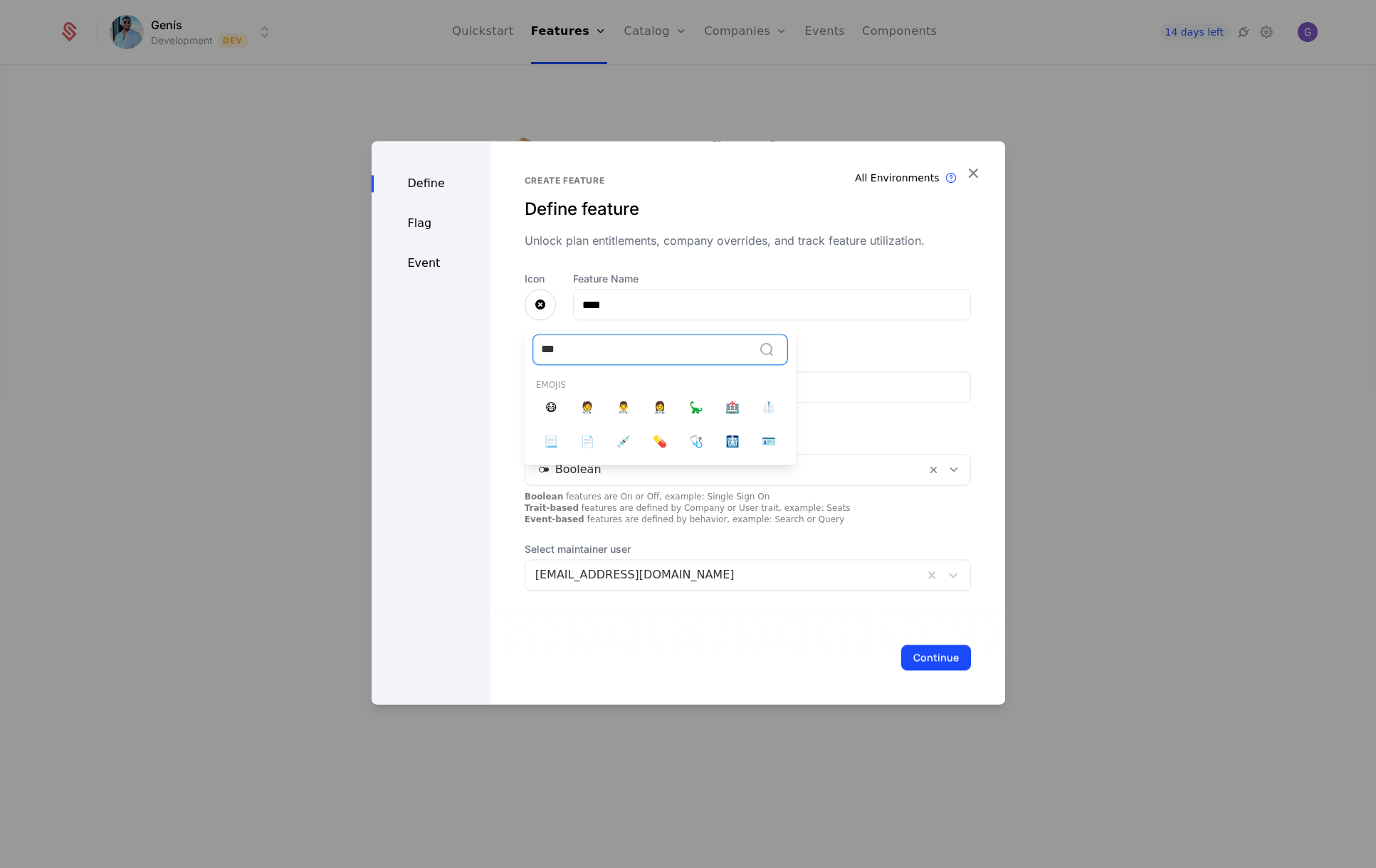
type input "**"
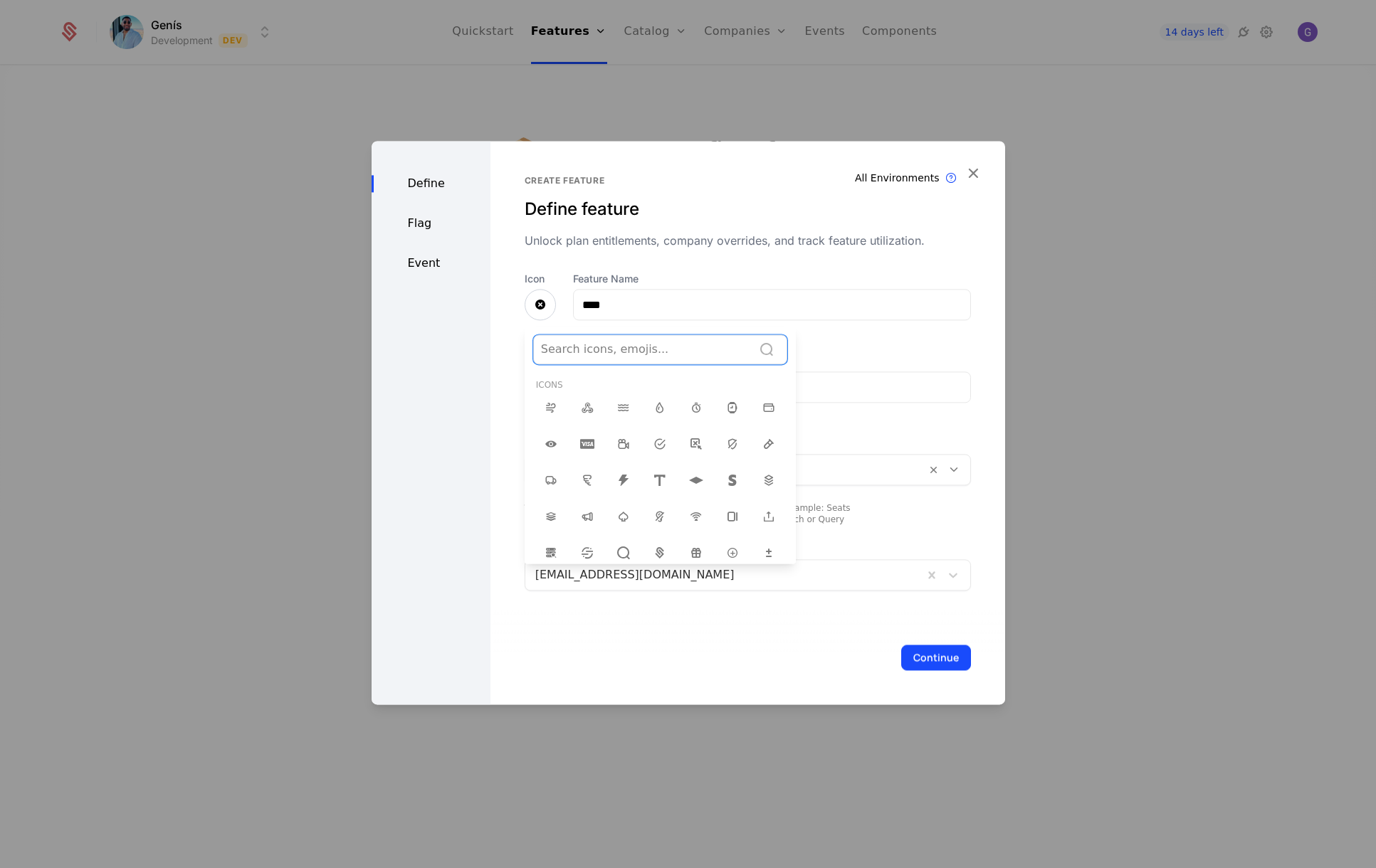
drag, startPoint x: 566, startPoint y: 351, endPoint x: 506, endPoint y: 344, distance: 60.4
click at [525, 337] on div "Icon 1978 results available. Use Up and Down to choose options, press Enter to …" at bounding box center [540, 304] width 31 height 66
type input "*"
click at [615, 409] on icon at bounding box center [623, 414] width 17 height 17
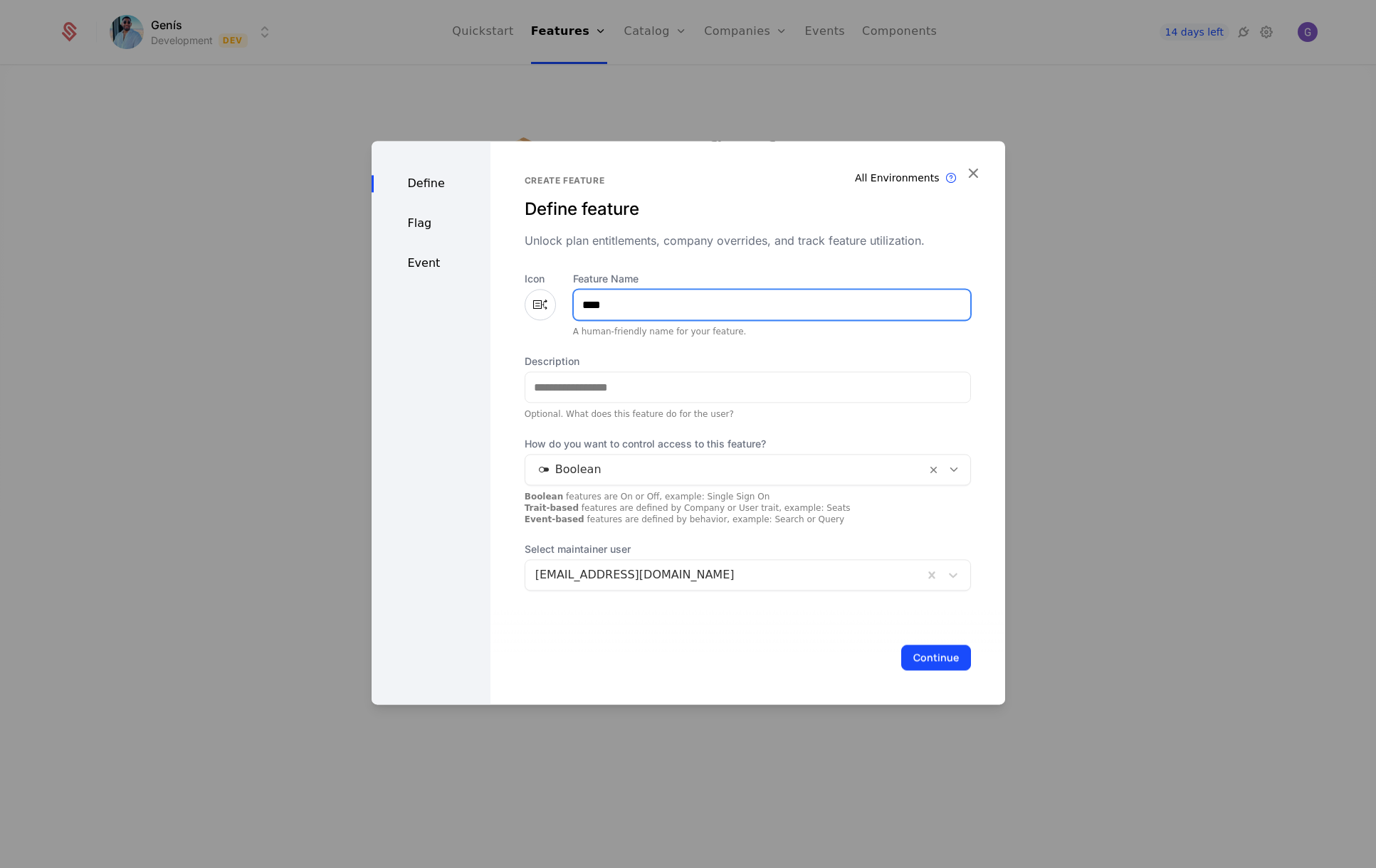
click at [626, 300] on input "****" at bounding box center [772, 305] width 396 height 30
type input "*****"
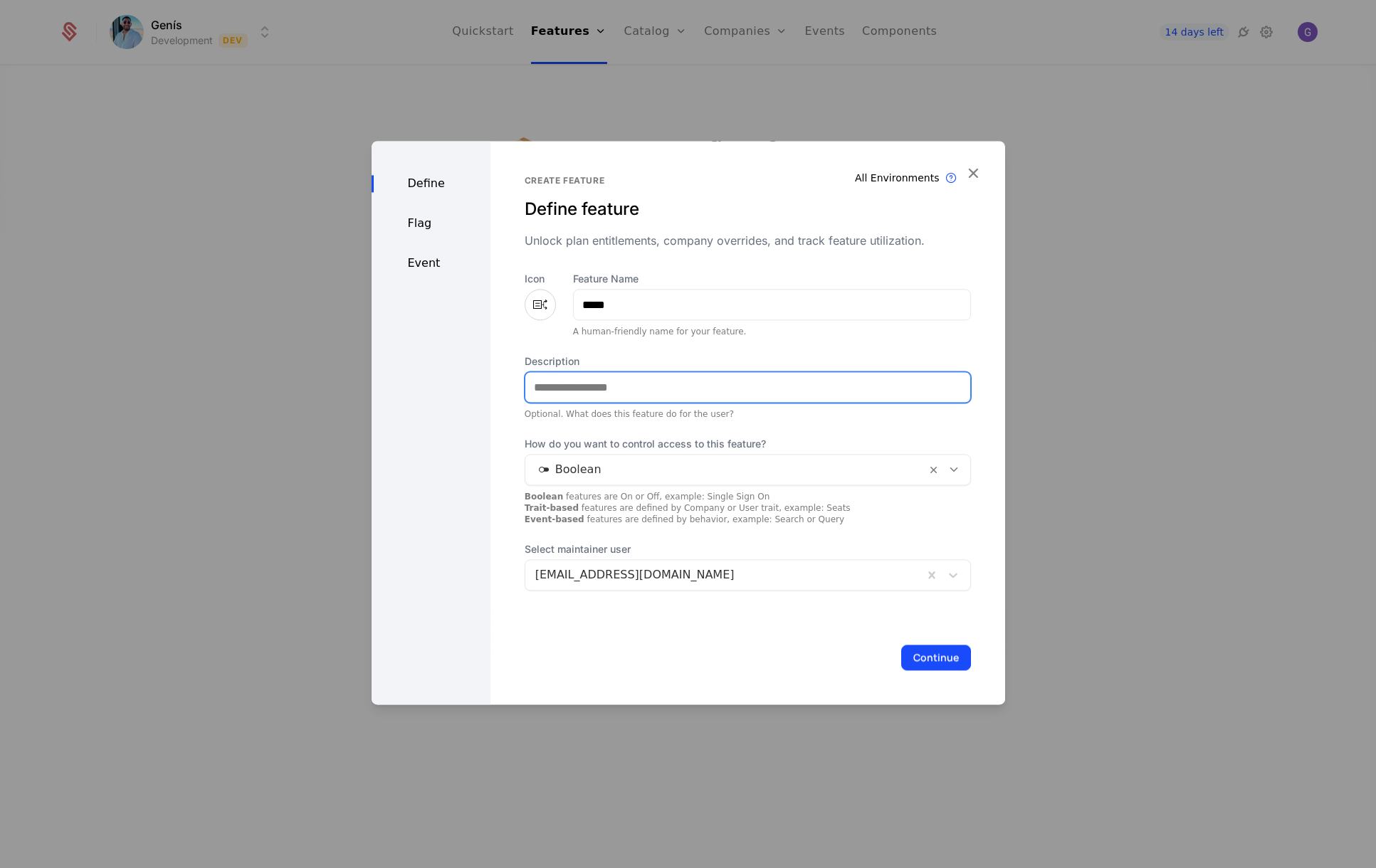
click at [558, 389] on input "Description" at bounding box center [747, 387] width 445 height 30
type input "**********"
click at [612, 476] on div at bounding box center [726, 469] width 381 height 20
click at [632, 469] on div at bounding box center [726, 469] width 381 height 20
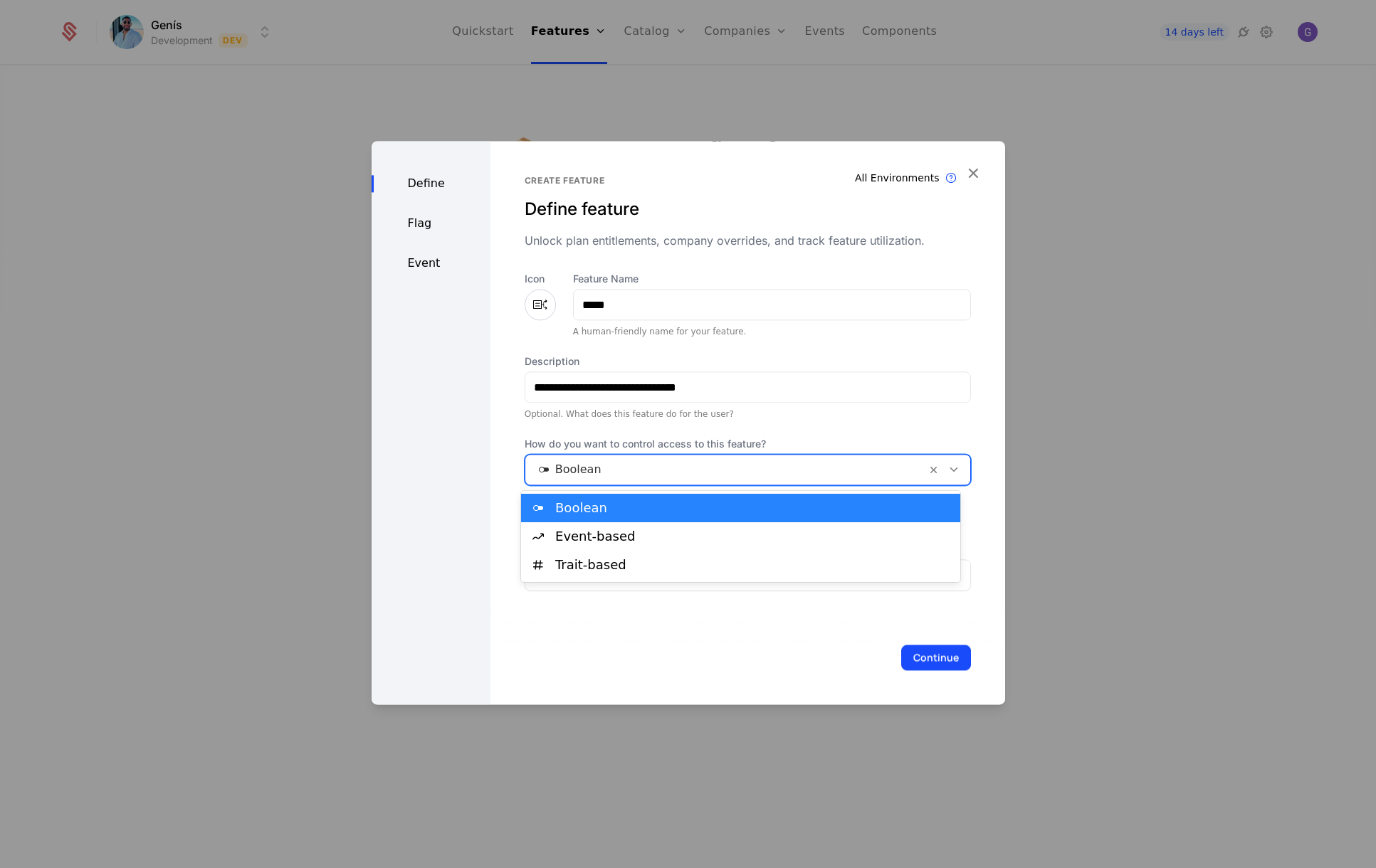
click at [587, 481] on div "Boolean" at bounding box center [725, 469] width 401 height 26
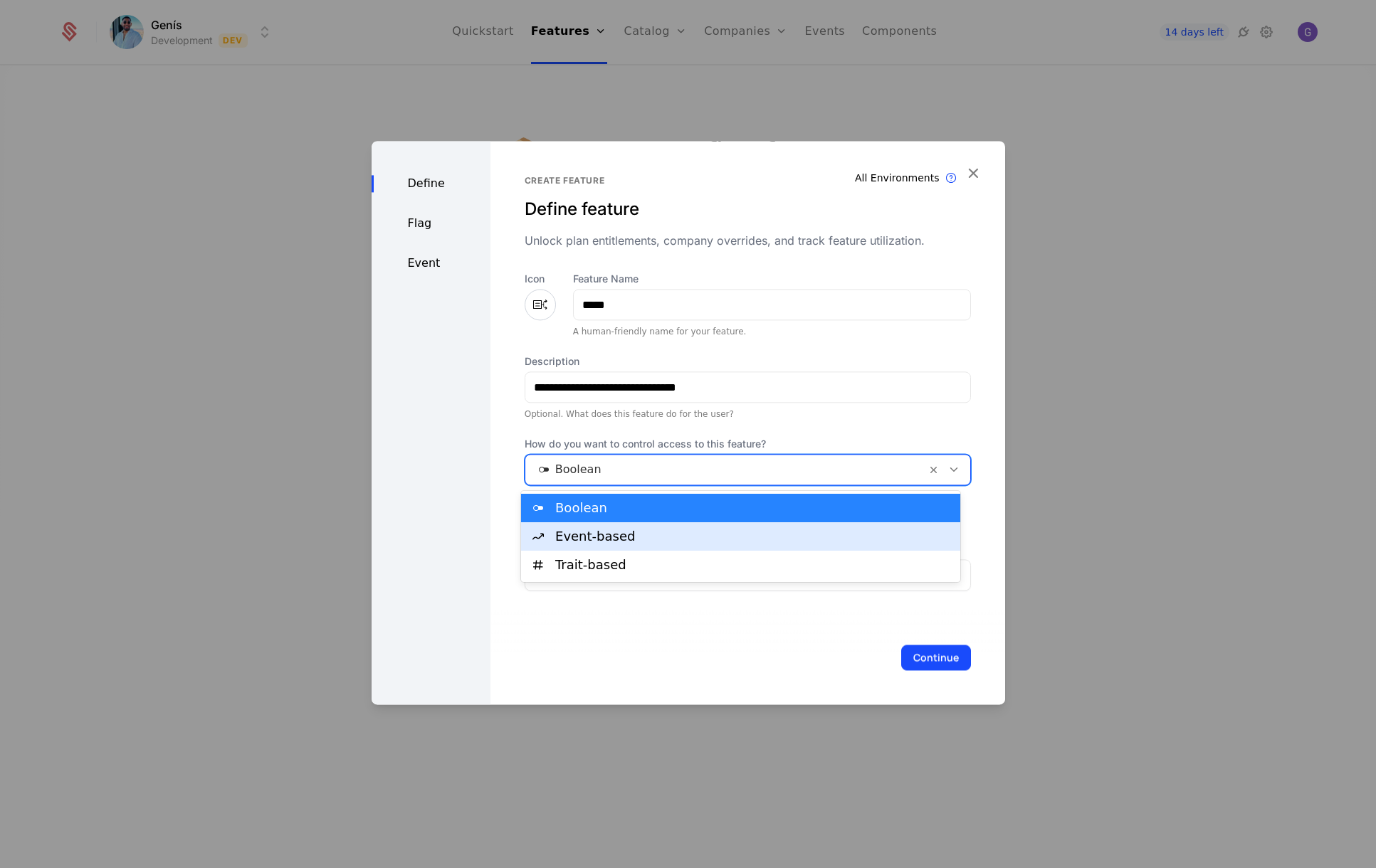
click at [593, 538] on div "Event-based" at bounding box center [753, 536] width 396 height 13
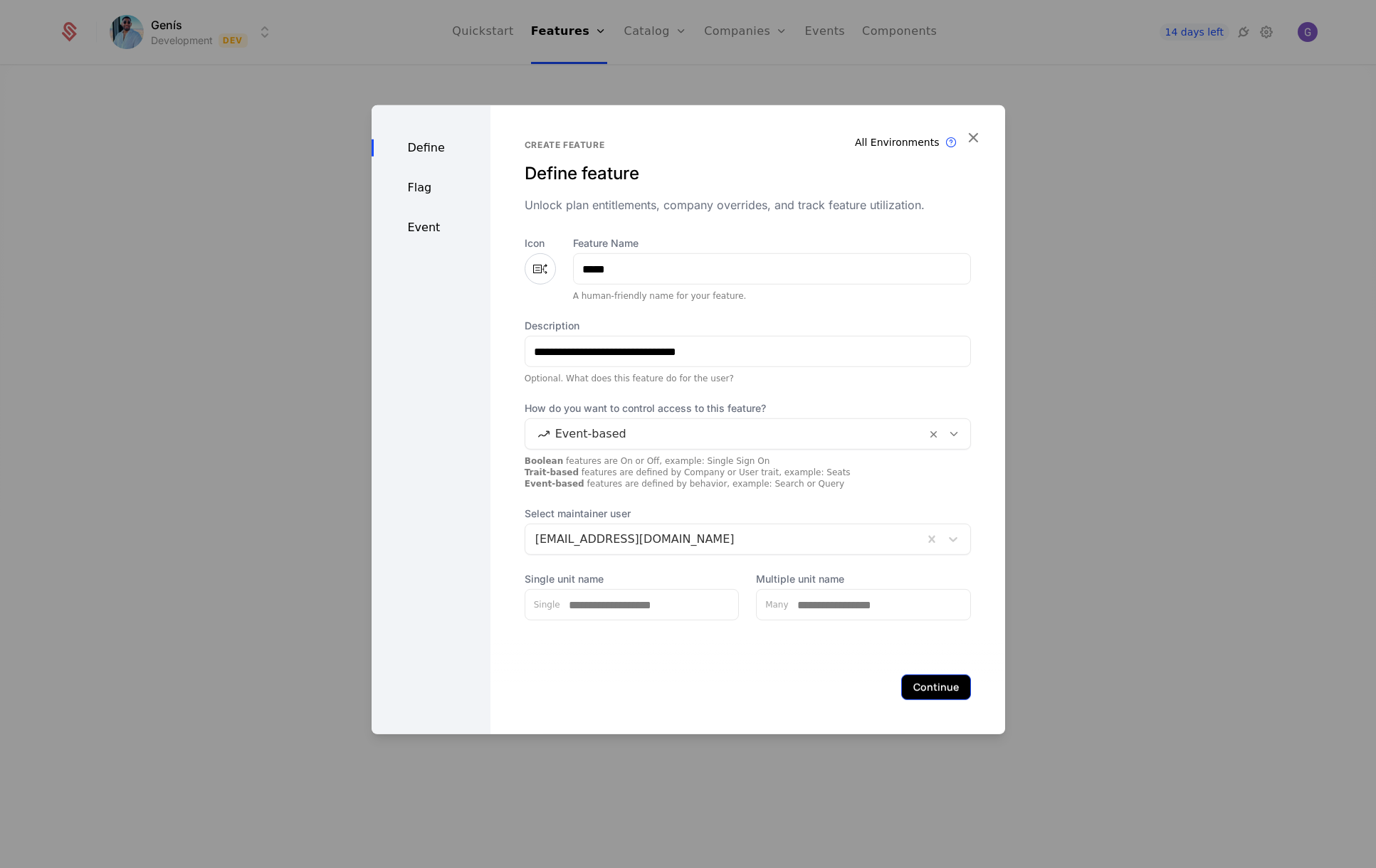
click at [914, 691] on button "Continue" at bounding box center [936, 687] width 69 height 26
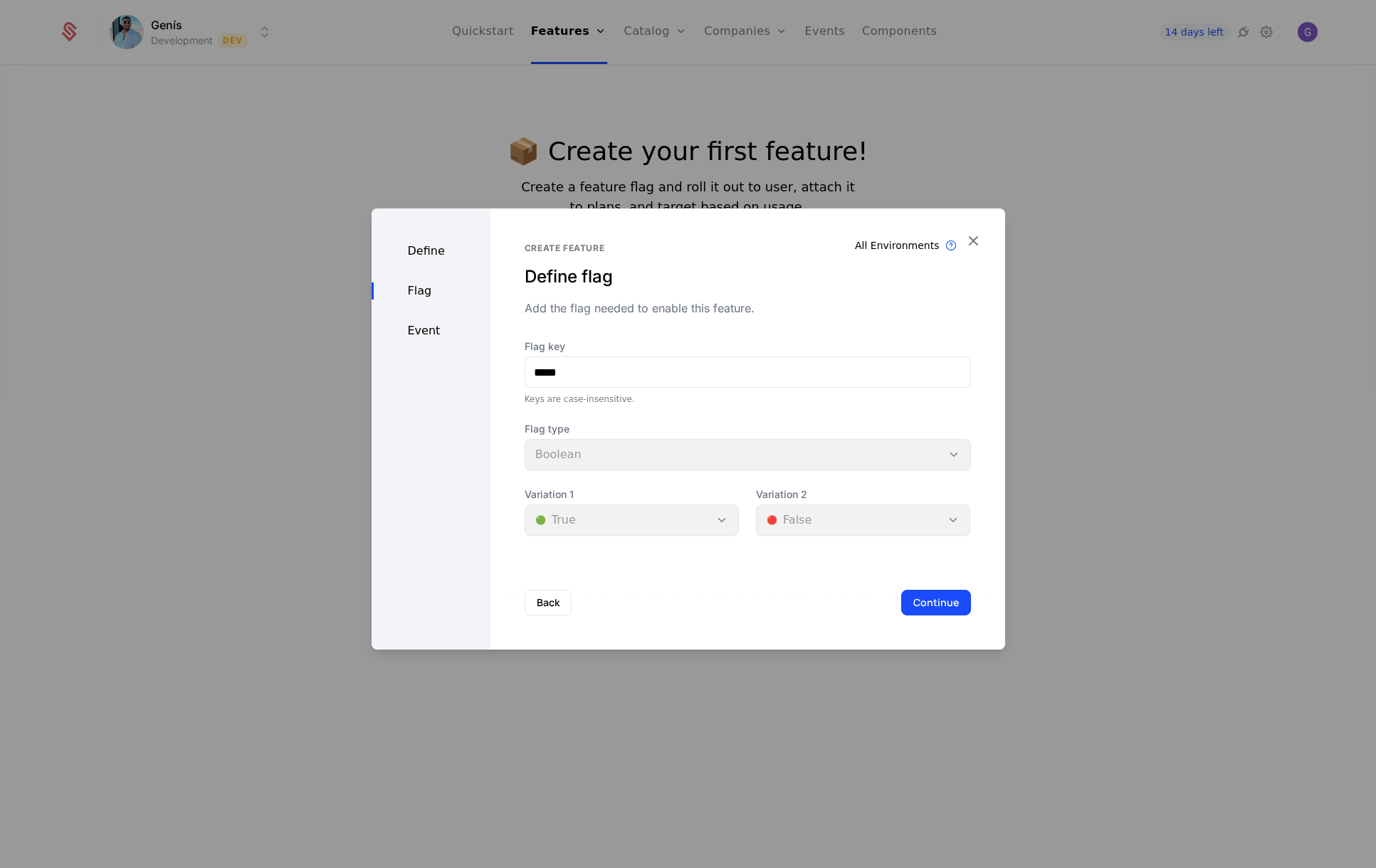
click at [608, 453] on div "Flag type Boolean" at bounding box center [748, 446] width 446 height 48
click at [544, 599] on button "Back" at bounding box center [548, 602] width 47 height 26
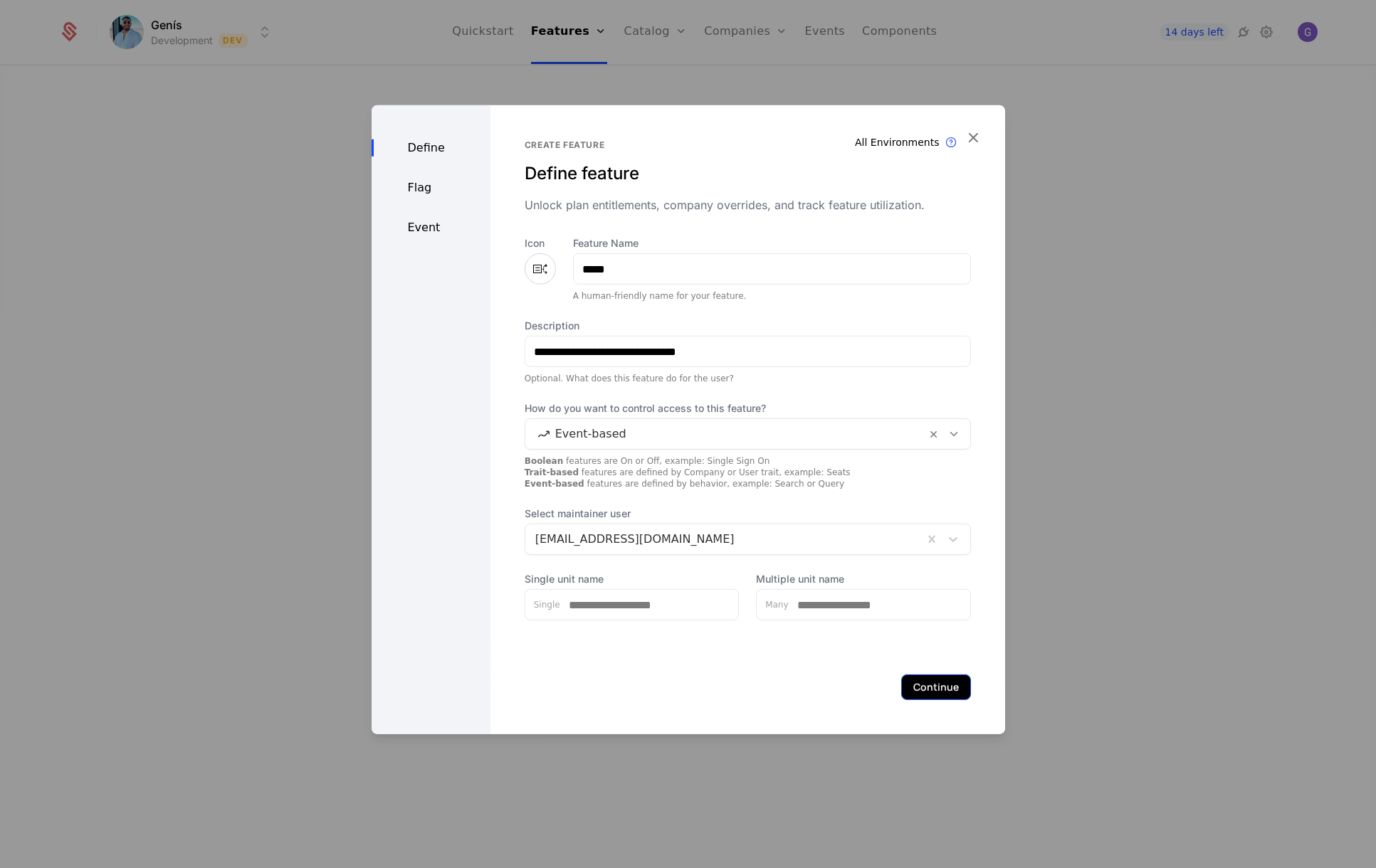
click at [925, 691] on button "Continue" at bounding box center [936, 687] width 69 height 26
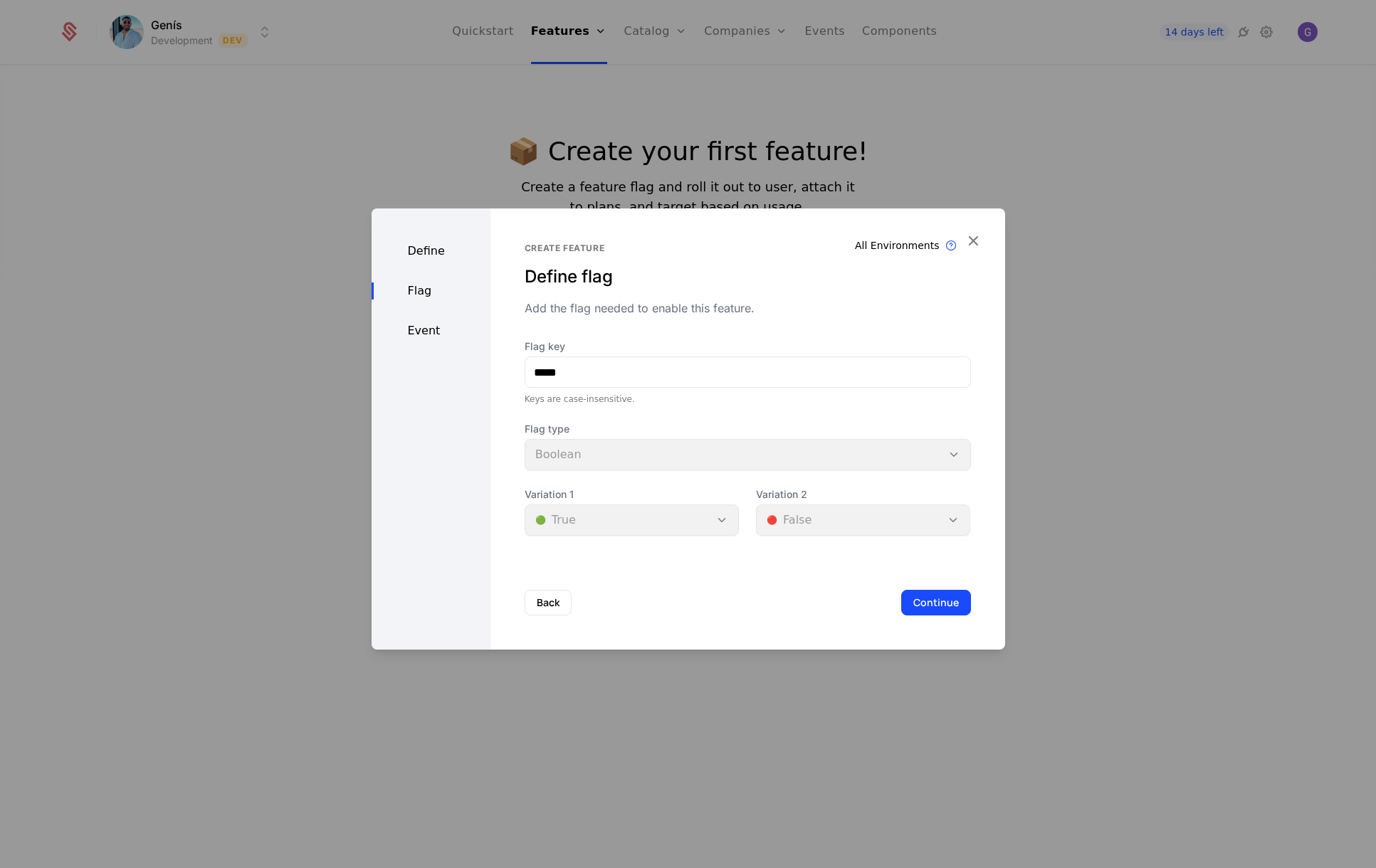
click at [585, 534] on div "Variation 1 🟢 True" at bounding box center [632, 512] width 214 height 48
click at [922, 607] on button "Continue" at bounding box center [936, 602] width 69 height 26
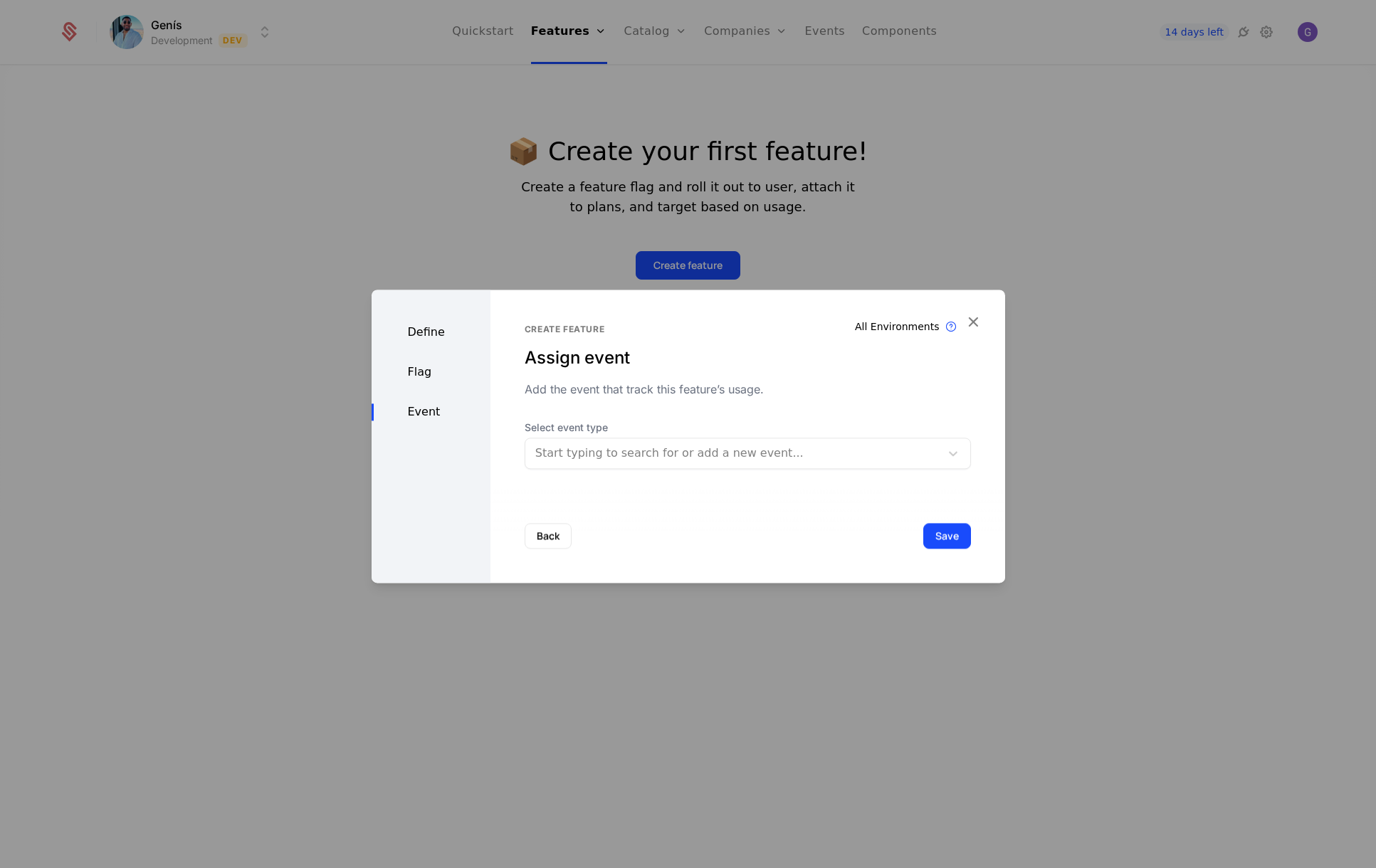
click at [601, 457] on div at bounding box center [733, 453] width 395 height 20
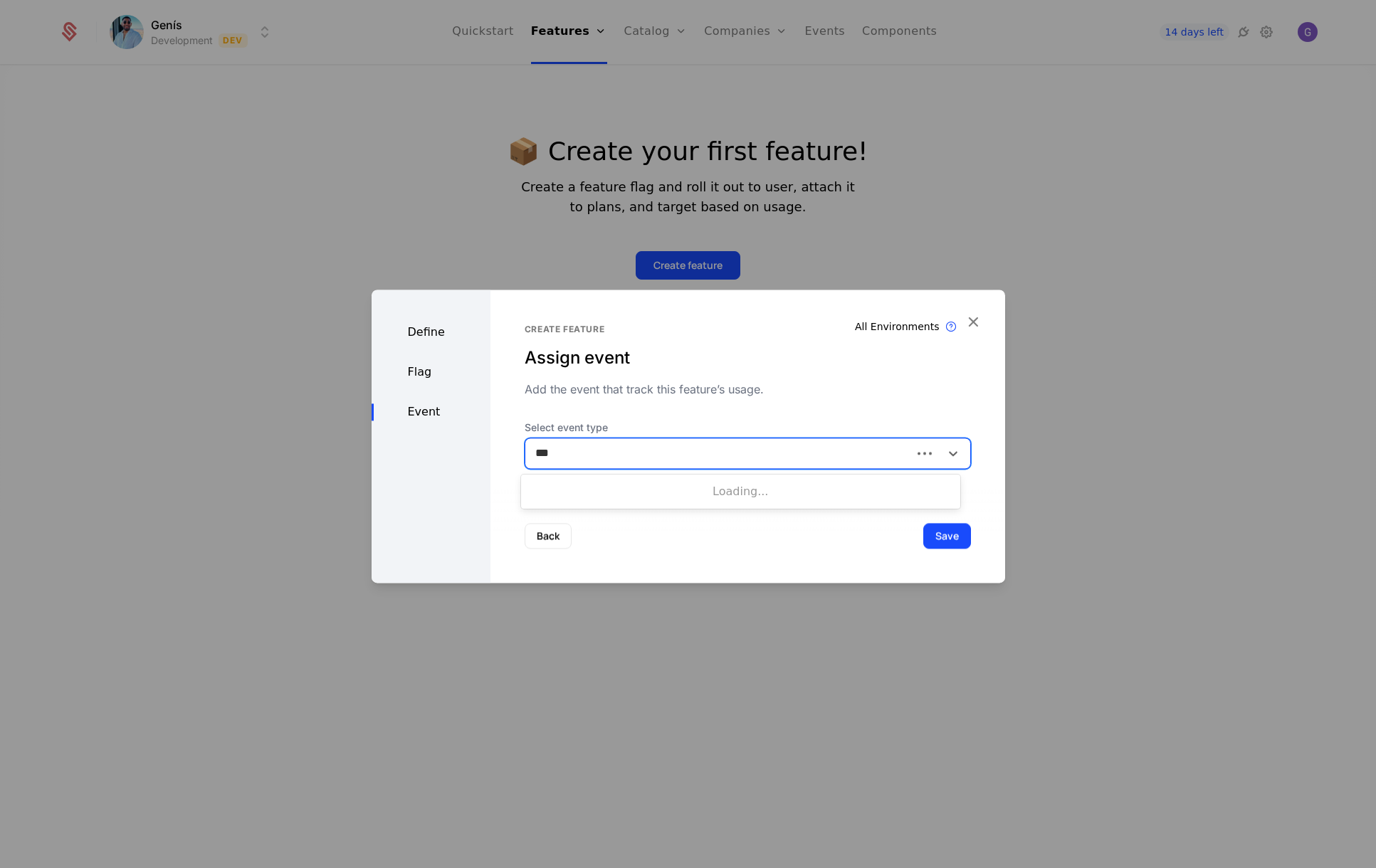
type input "****"
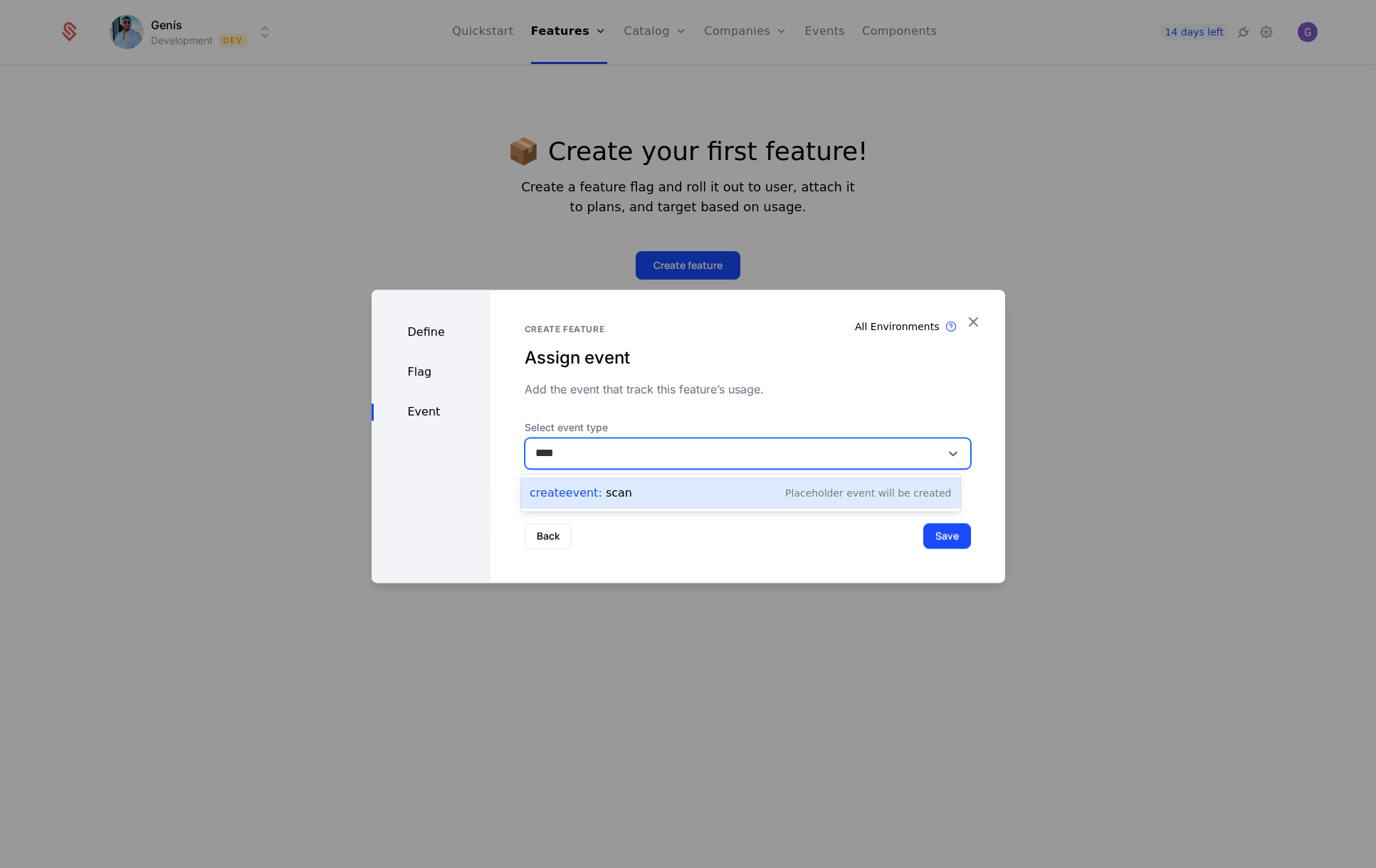
click at [580, 495] on span "Create Event :" at bounding box center [567, 493] width 76 height 14
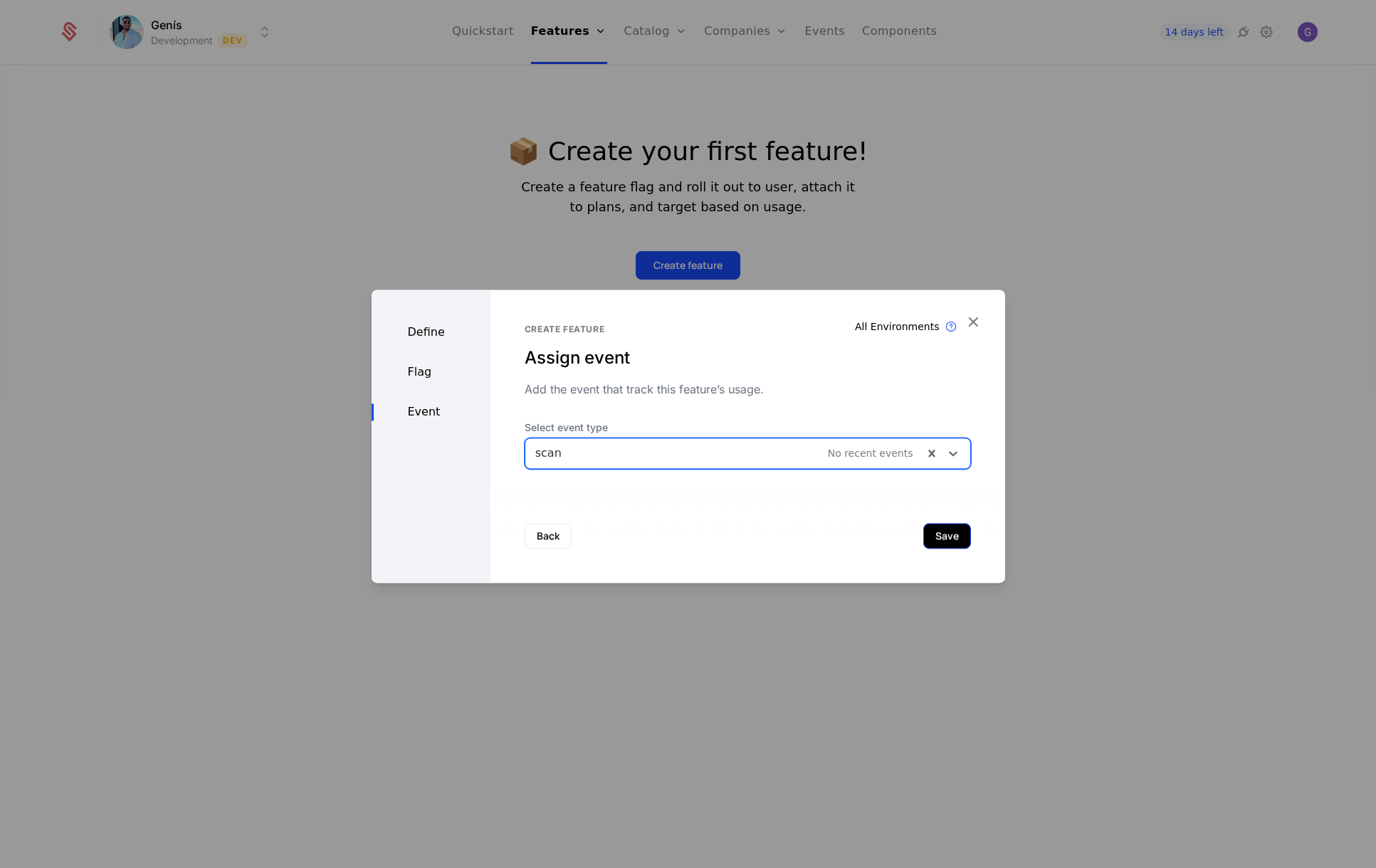
click at [943, 535] on button "Save" at bounding box center [946, 536] width 48 height 26
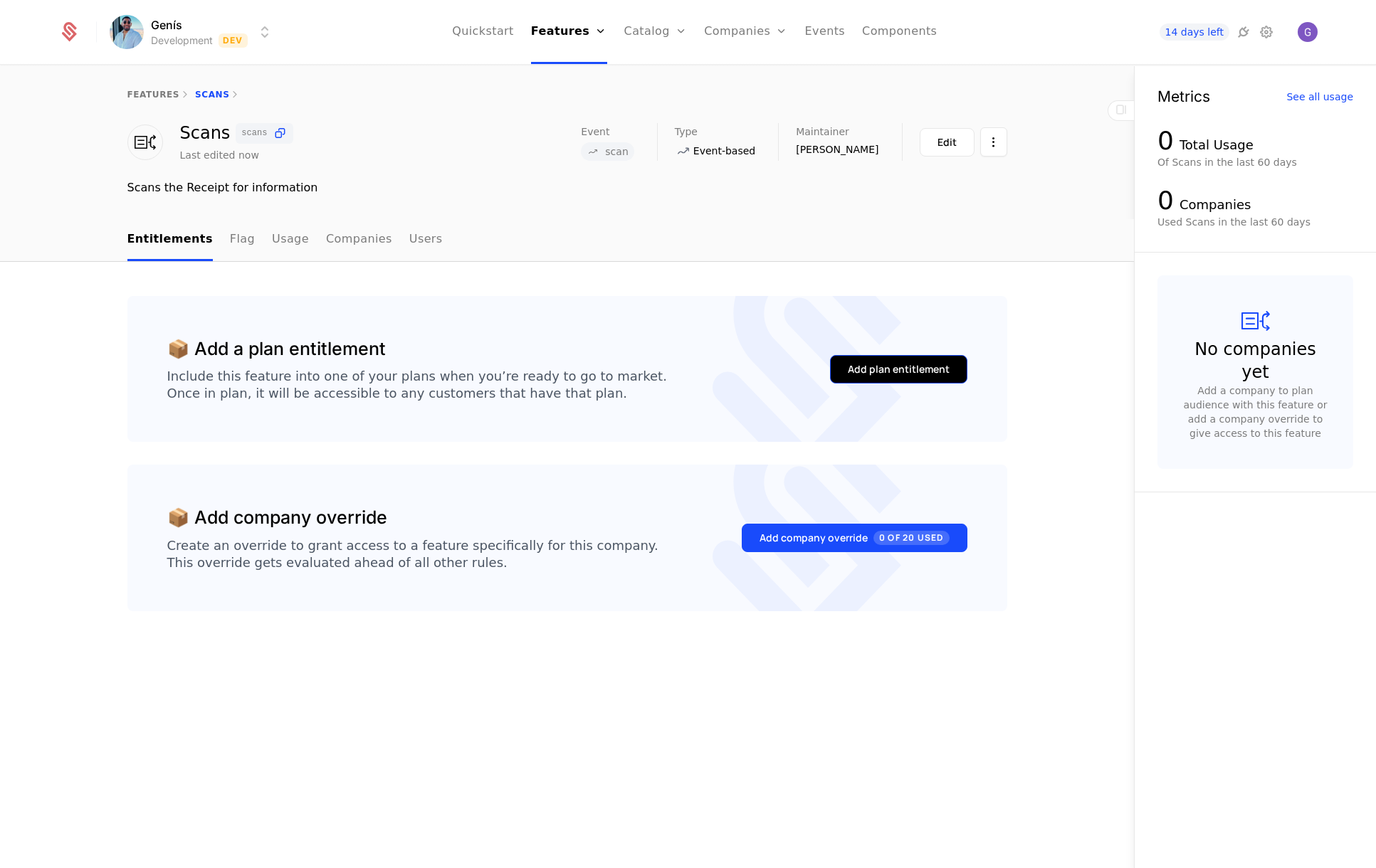
click at [878, 374] on div "Add plan entitlement" at bounding box center [898, 369] width 102 height 14
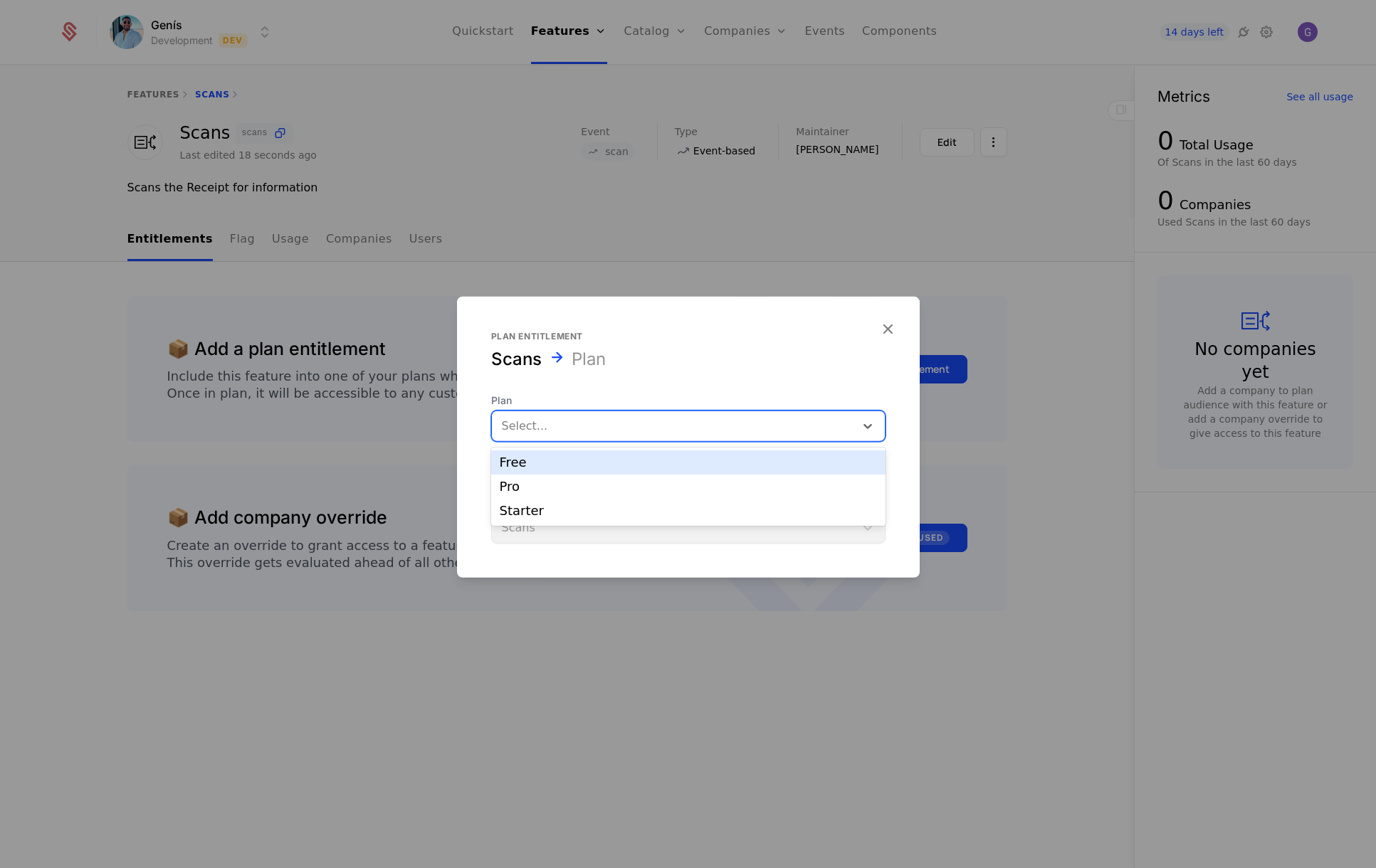
click at [557, 420] on div at bounding box center [673, 426] width 343 height 20
click at [520, 462] on div "Free" at bounding box center [688, 462] width 377 height 13
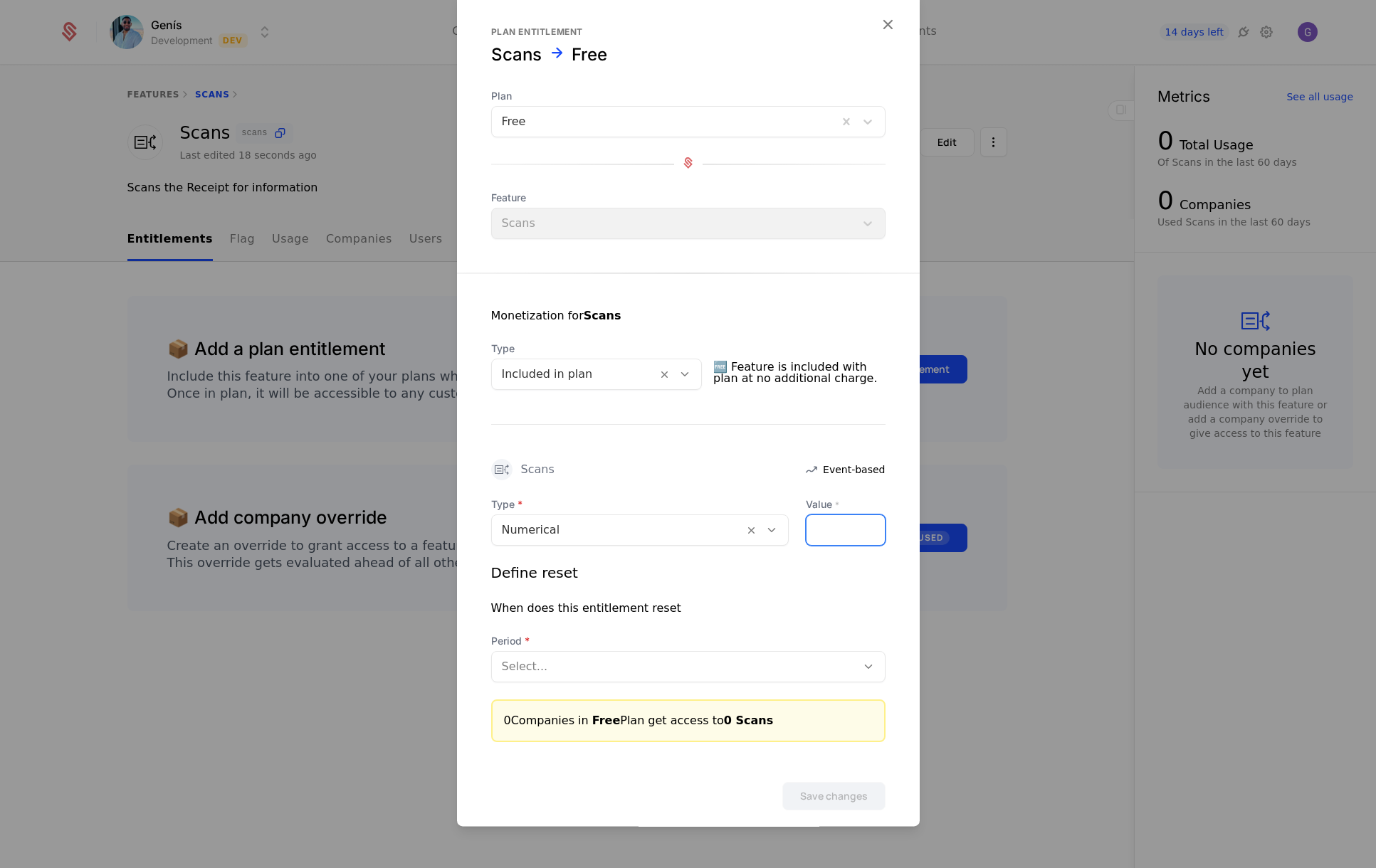
click at [825, 531] on input "Value *" at bounding box center [846, 530] width 79 height 30
type input "*"
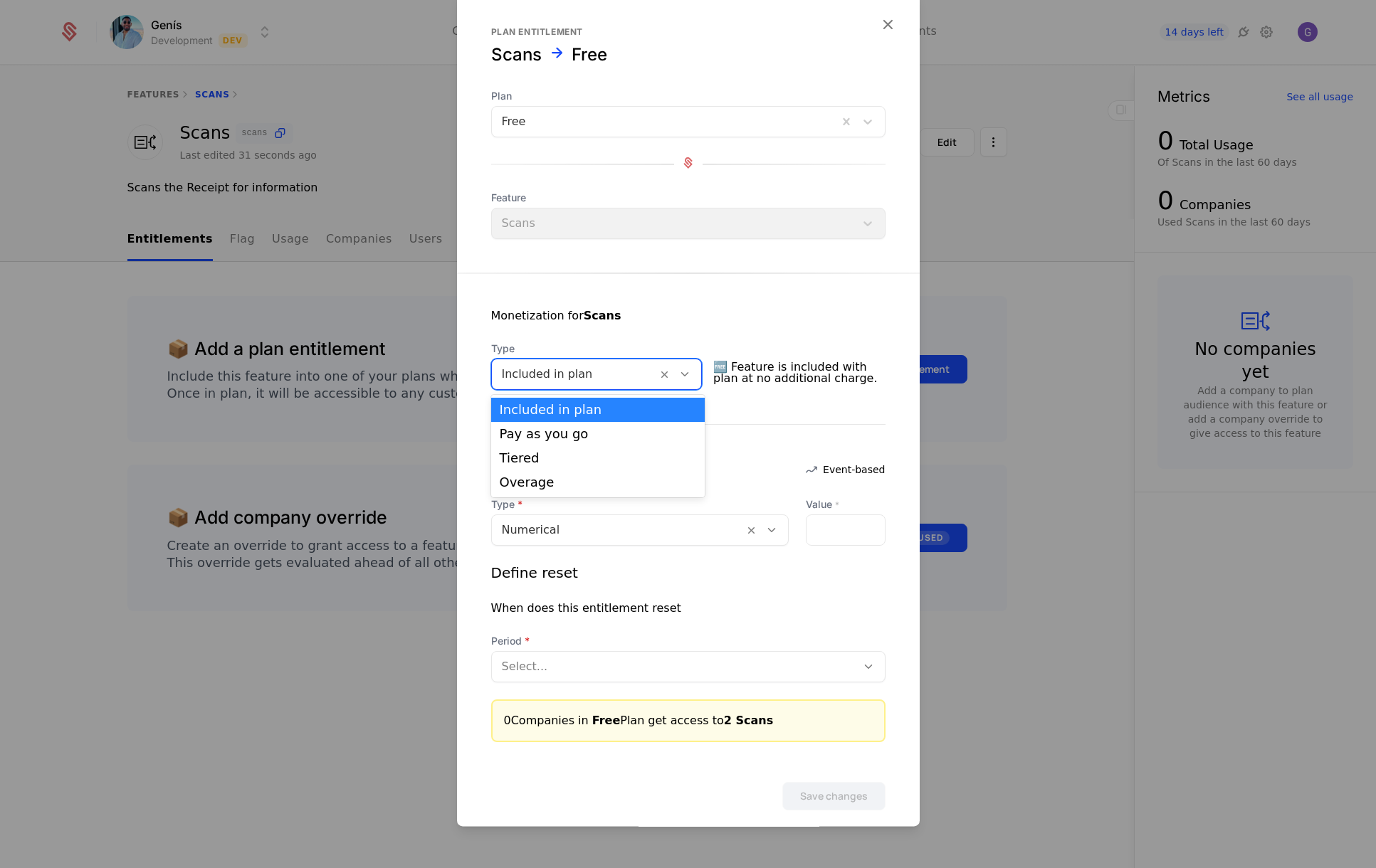
click at [691, 371] on icon at bounding box center [684, 374] width 13 height 13
click at [689, 372] on icon at bounding box center [684, 374] width 13 height 13
click at [641, 441] on div "Monetization for Scans Type Included in plan 🆓 Feature is included with plan at…" at bounding box center [688, 507] width 463 height 469
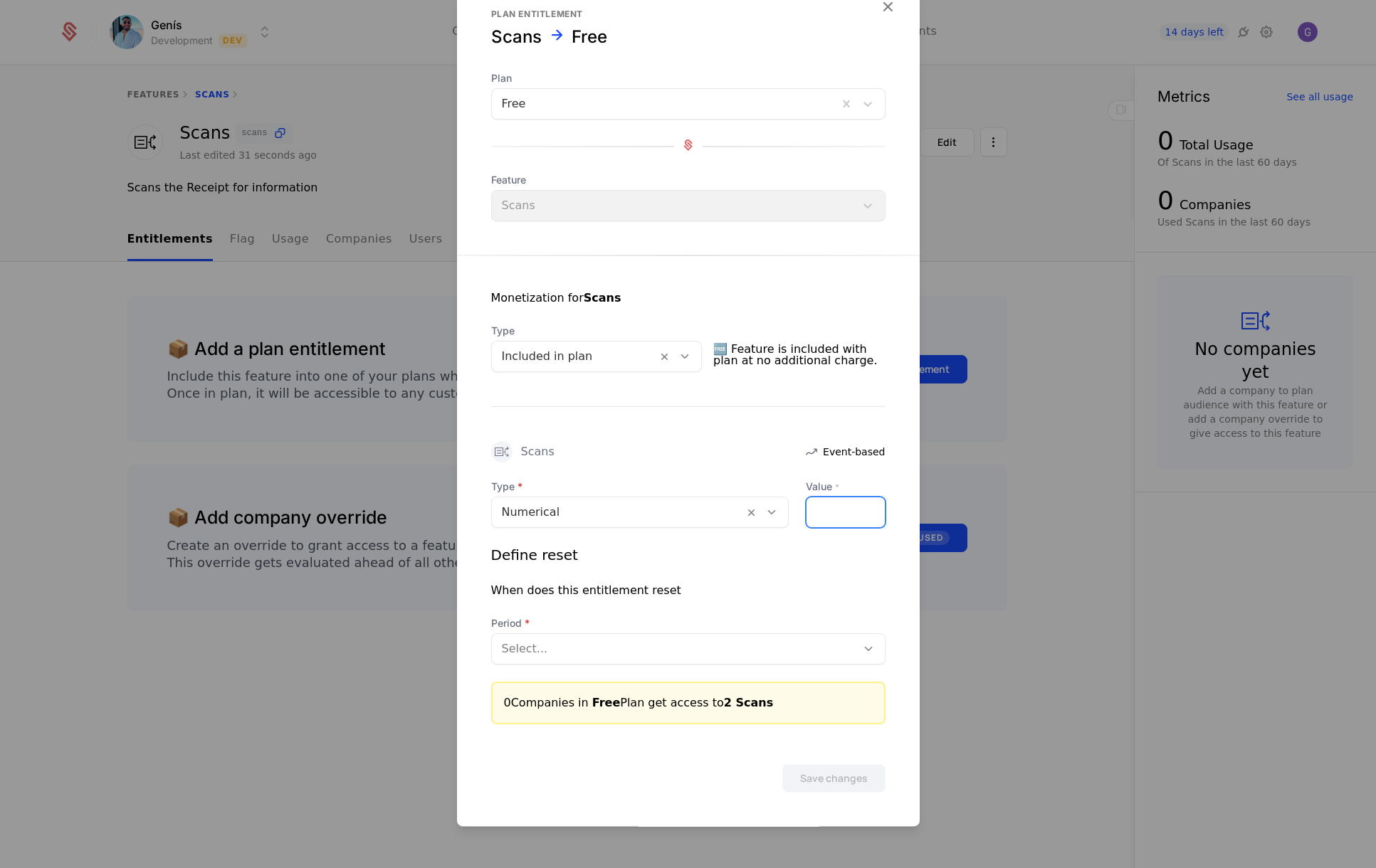
click at [835, 516] on input "*" at bounding box center [846, 512] width 79 height 30
type input "*"
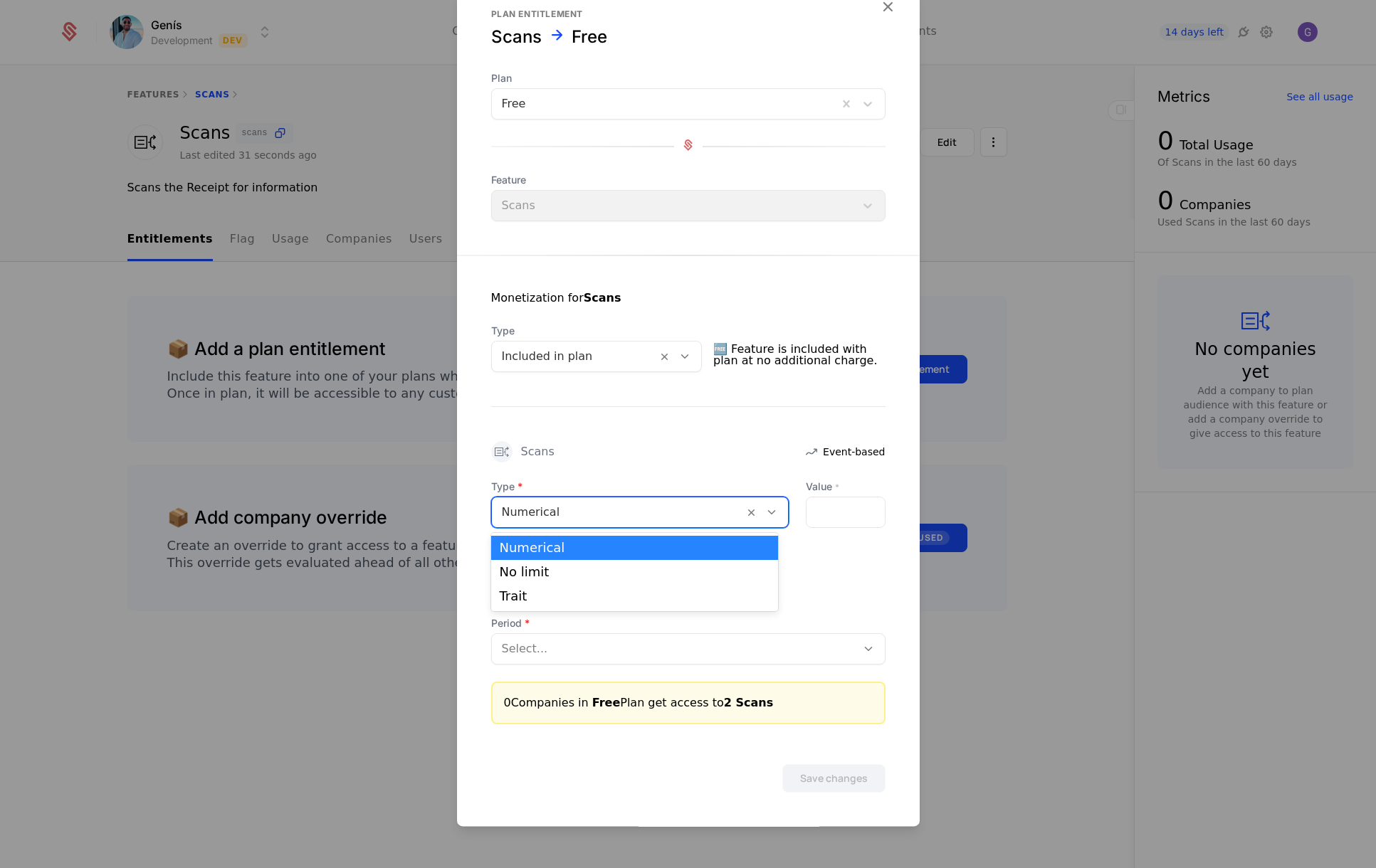
click at [765, 512] on icon at bounding box center [771, 512] width 13 height 13
click at [711, 576] on div "No limit" at bounding box center [634, 571] width 270 height 13
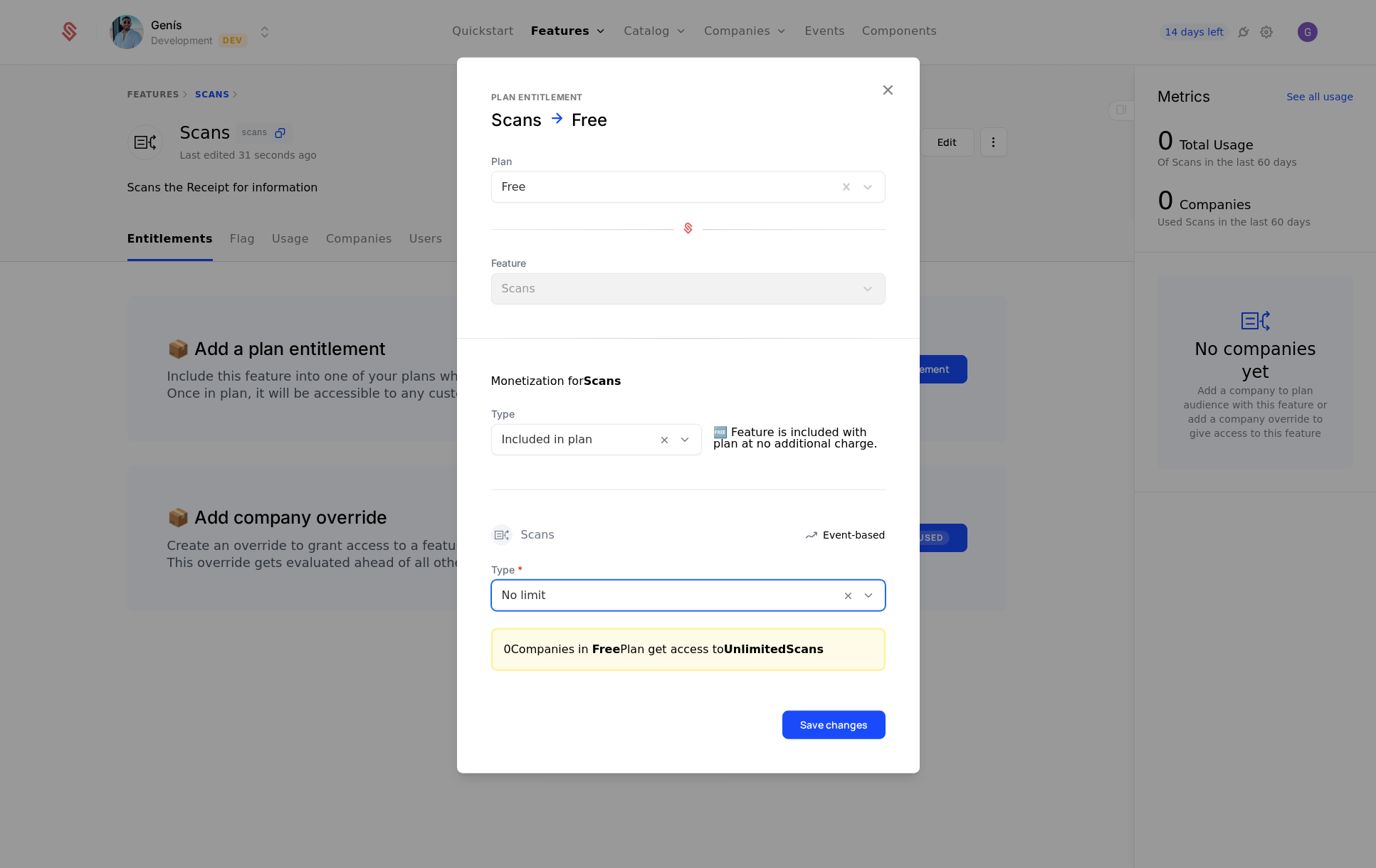
click at [868, 595] on icon at bounding box center [868, 595] width 13 height 13
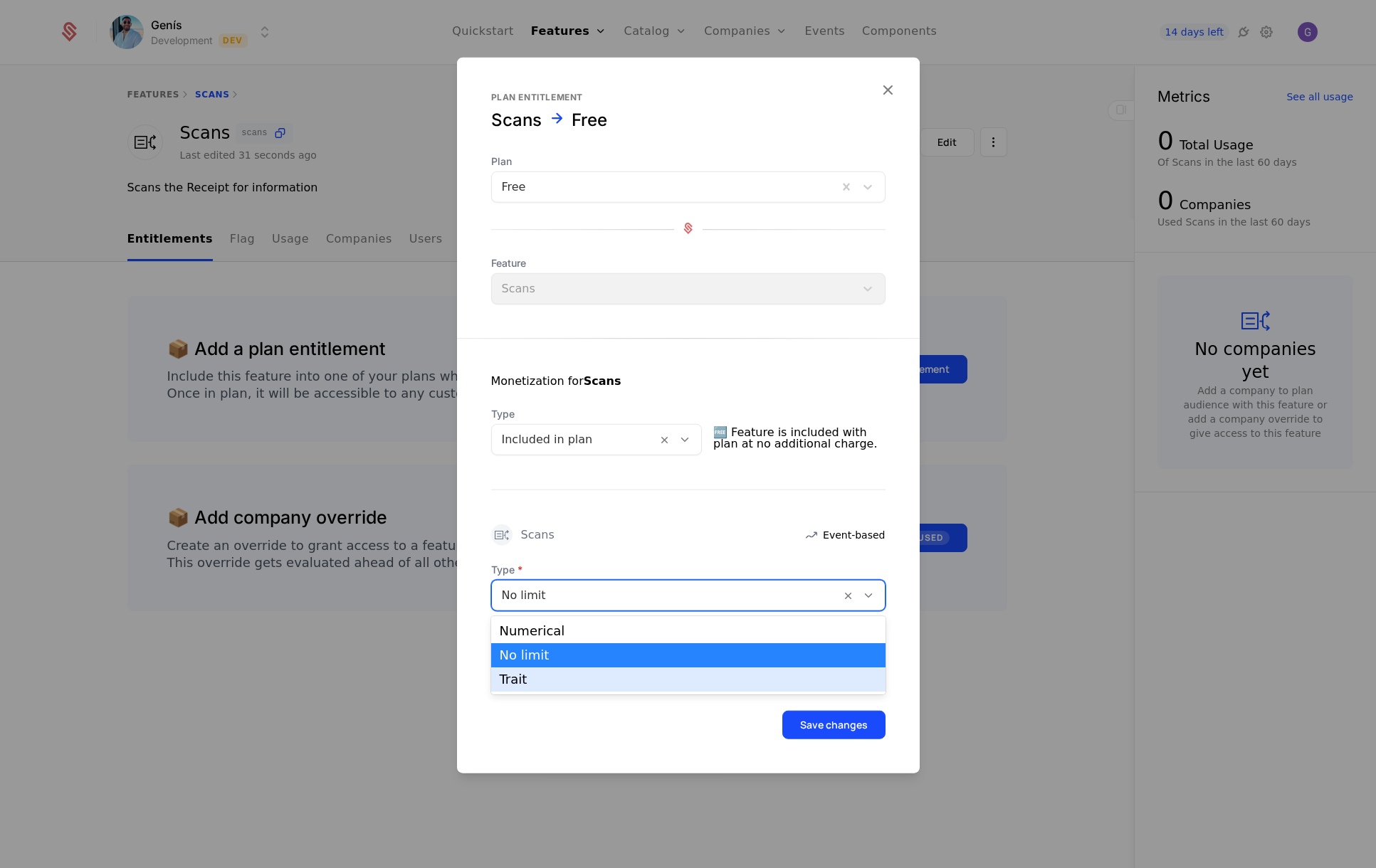
click at [605, 676] on div "Trait" at bounding box center [688, 679] width 377 height 13
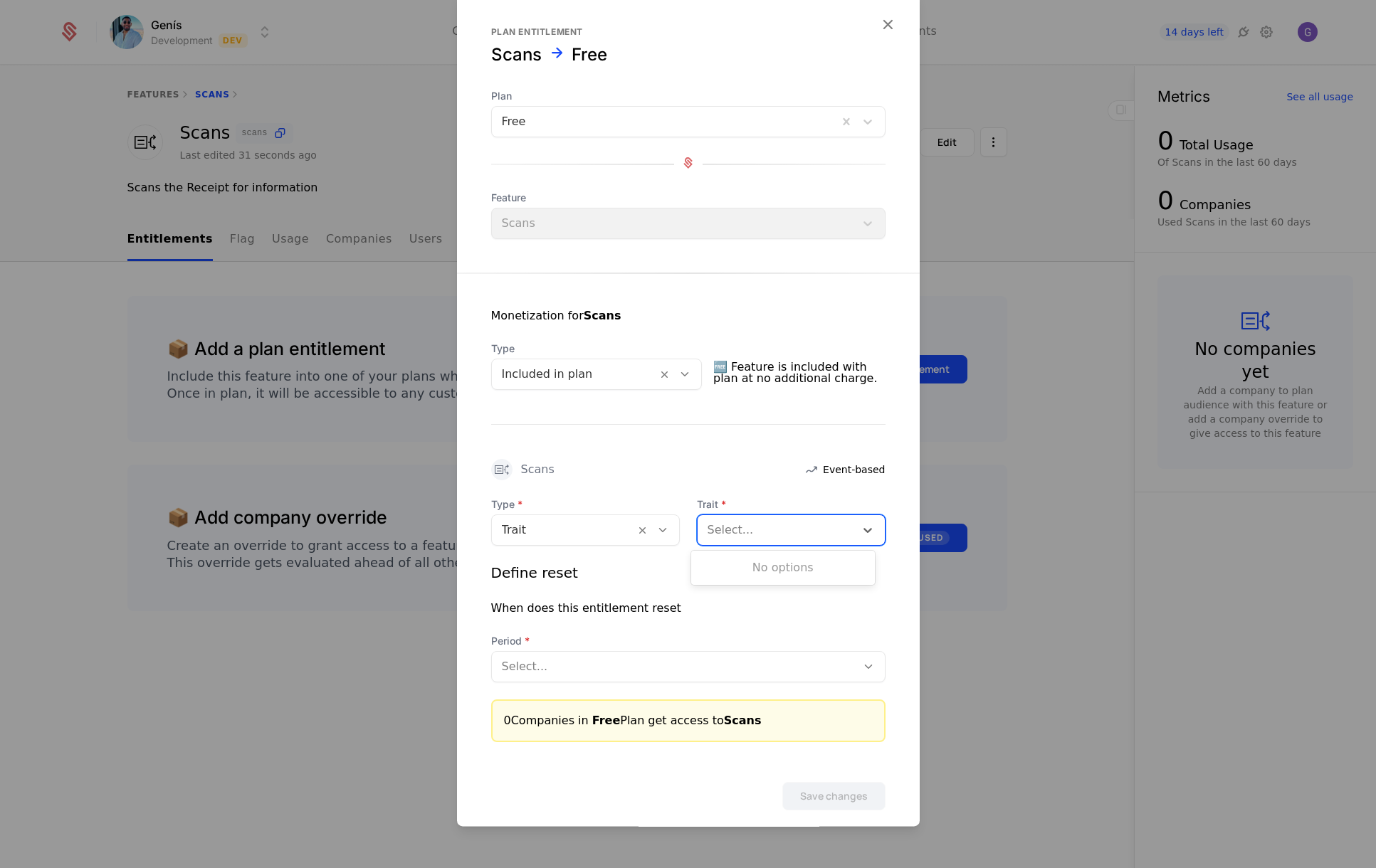
click at [734, 530] on div at bounding box center [776, 530] width 137 height 20
click at [739, 534] on div at bounding box center [776, 530] width 137 height 20
click at [656, 525] on icon at bounding box center [662, 530] width 13 height 13
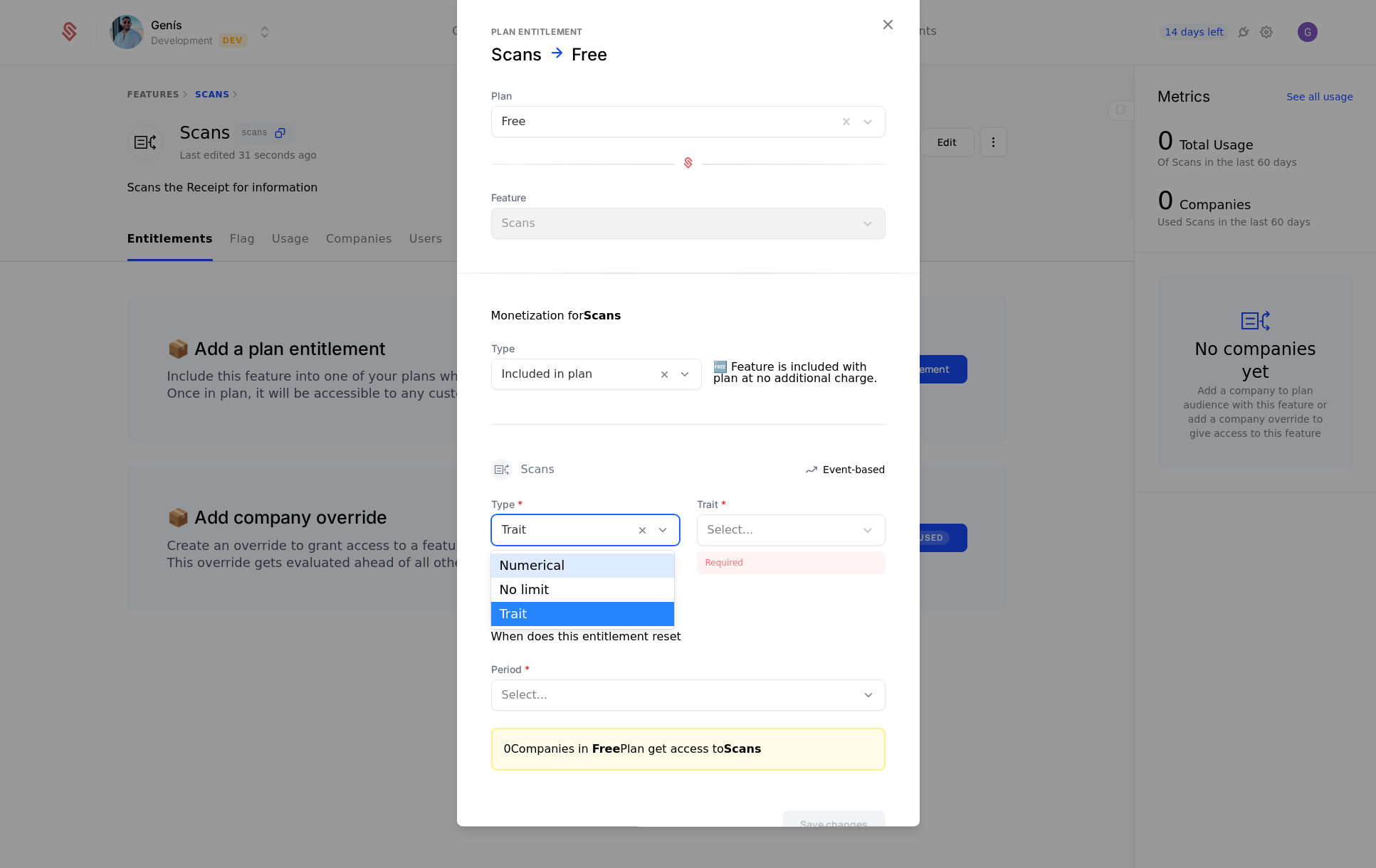
click at [547, 565] on div "Numerical" at bounding box center [583, 565] width 167 height 13
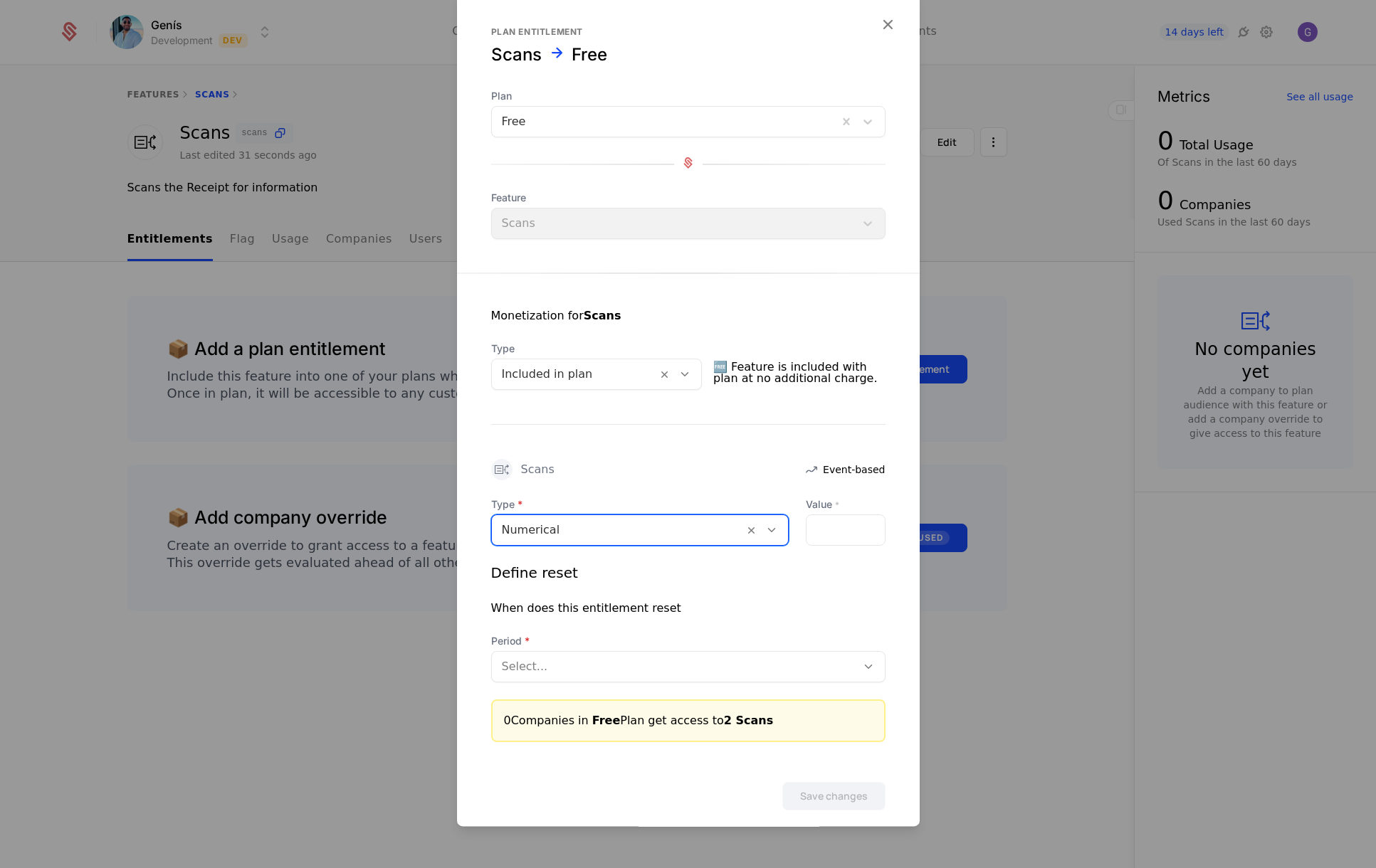
click at [572, 673] on div at bounding box center [674, 666] width 344 height 20
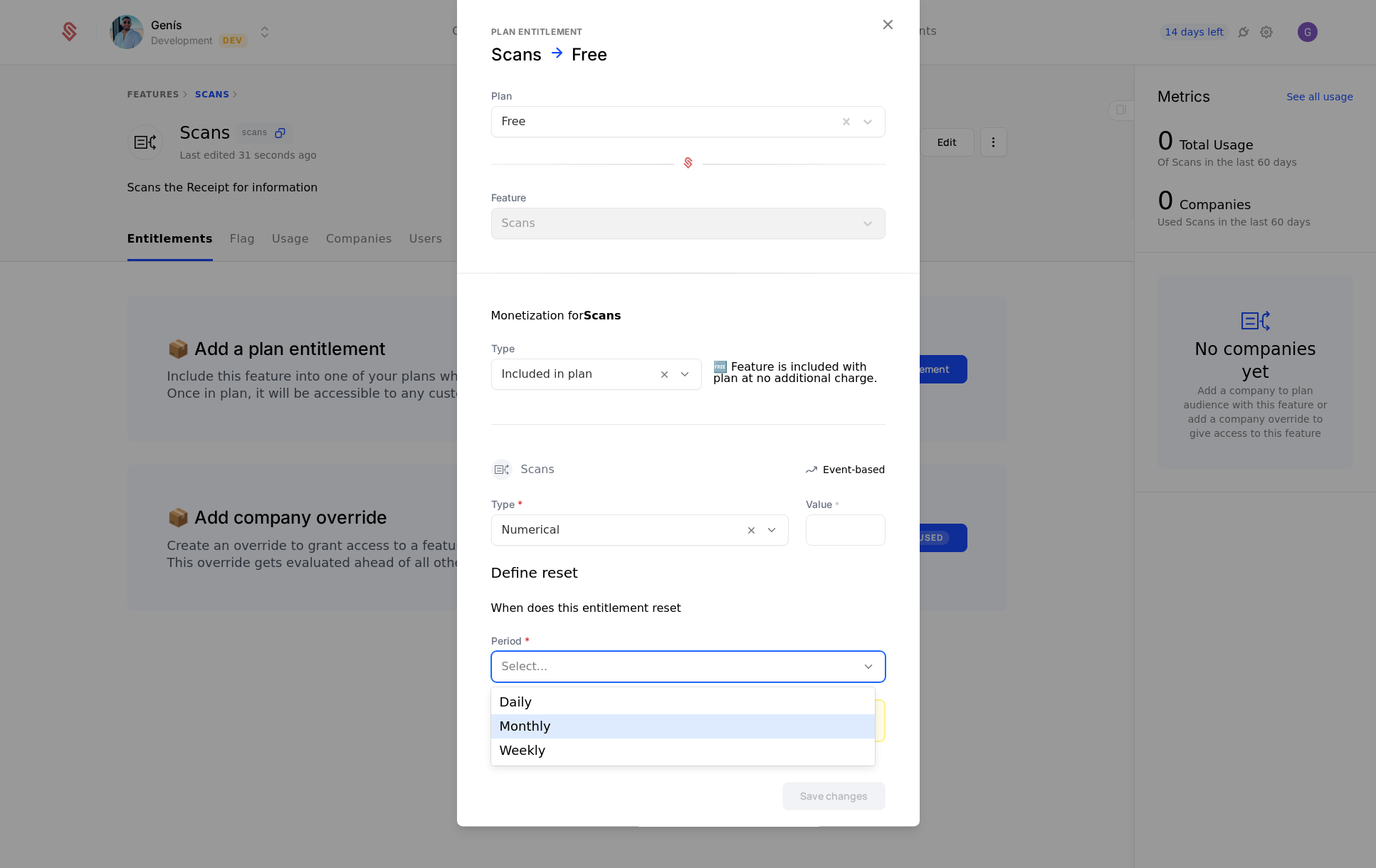
click at [566, 725] on div "Monthly" at bounding box center [683, 726] width 366 height 13
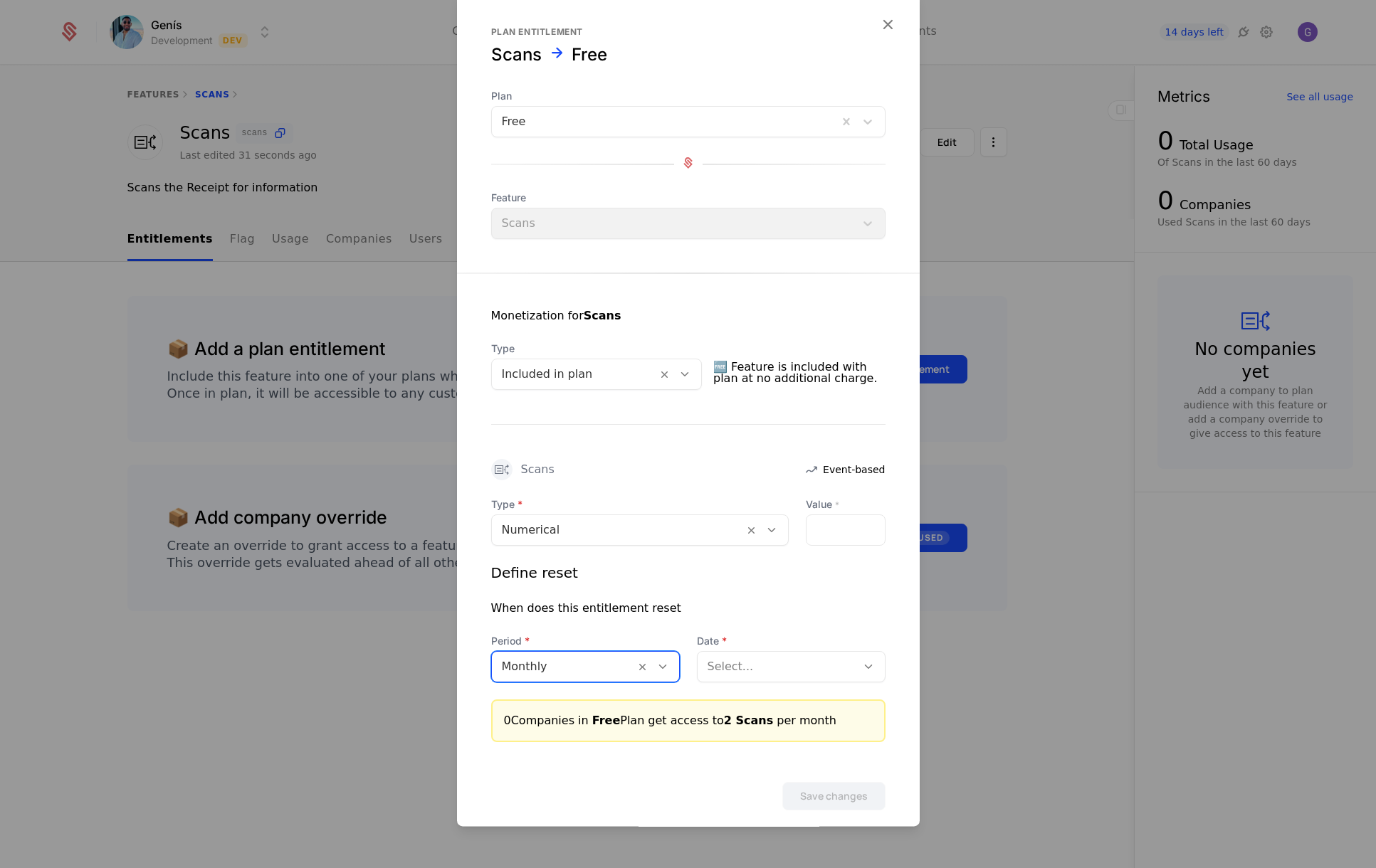
click at [742, 666] on div at bounding box center [777, 666] width 139 height 20
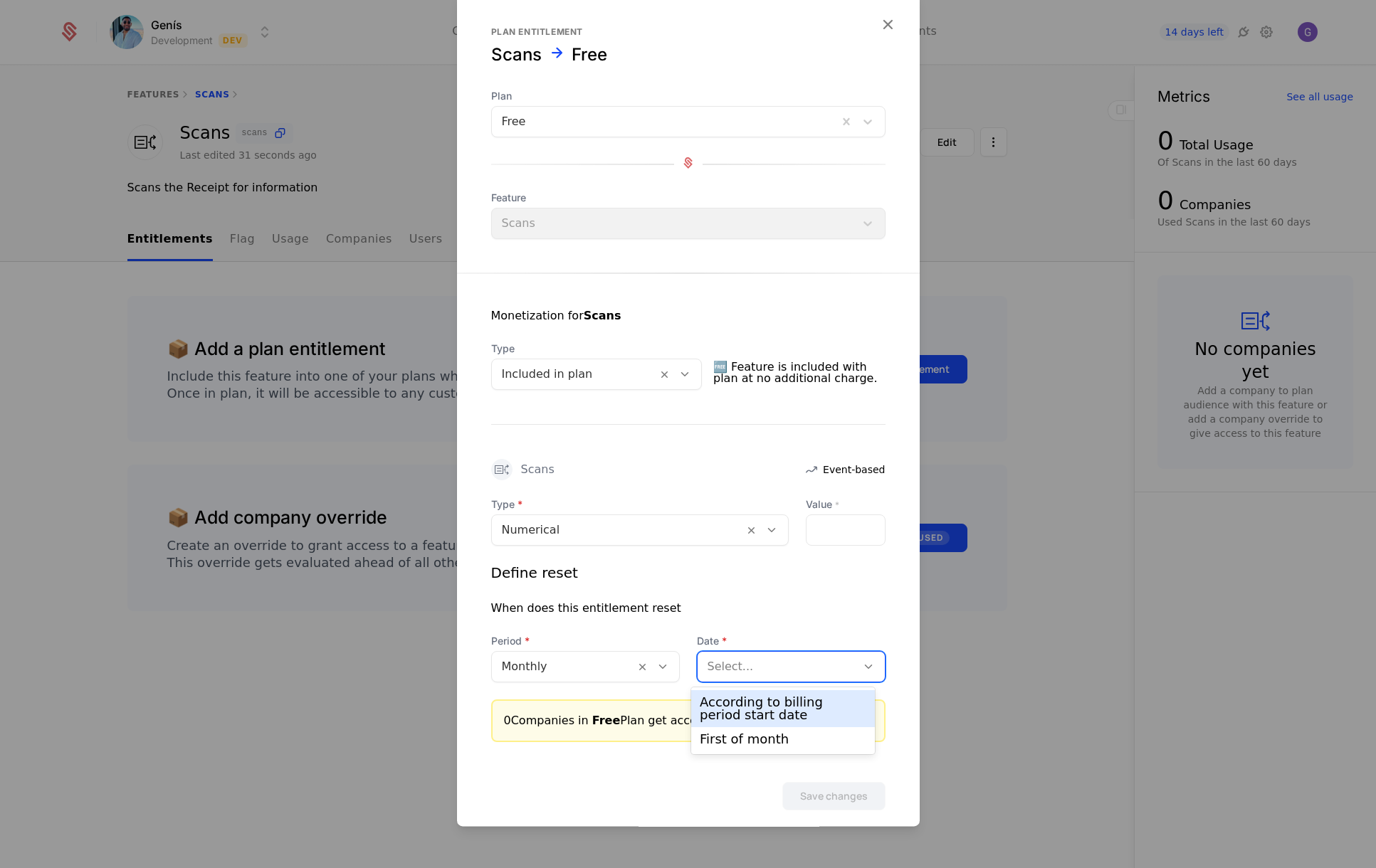
click at [737, 708] on div "According to billing period start date" at bounding box center [782, 709] width 167 height 26
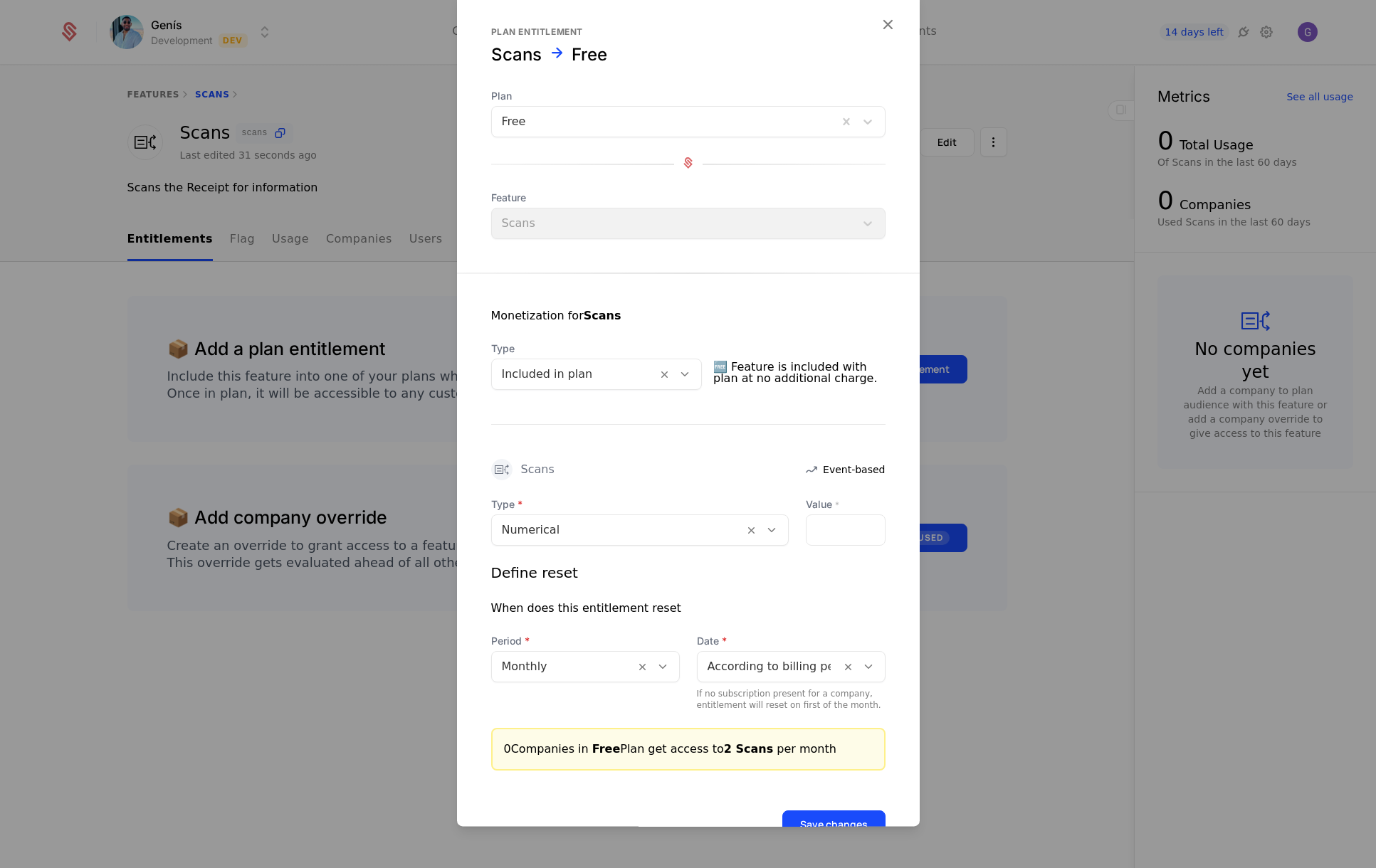
scroll to position [46, 0]
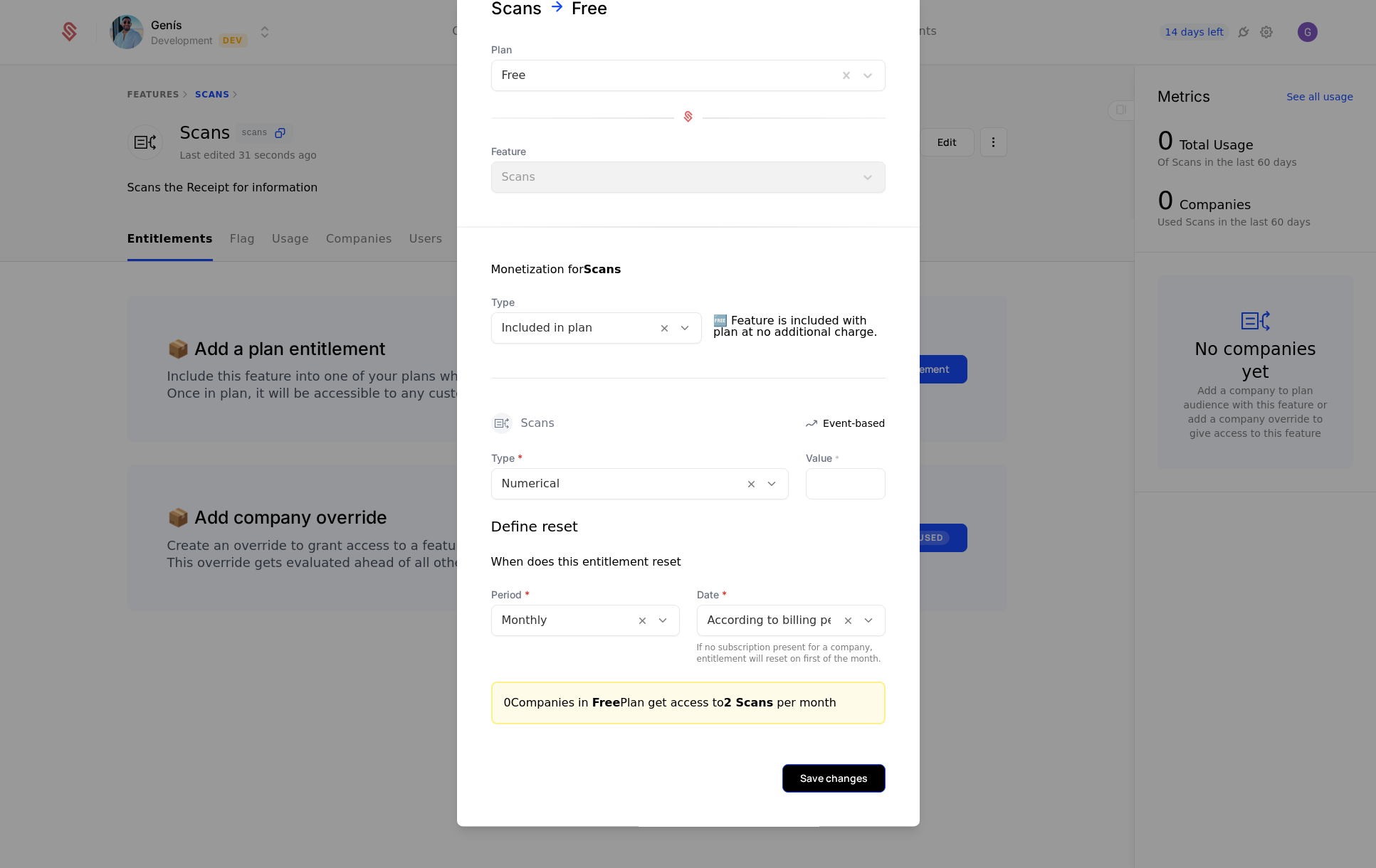
click at [828, 778] on button "Save changes" at bounding box center [834, 778] width 103 height 29
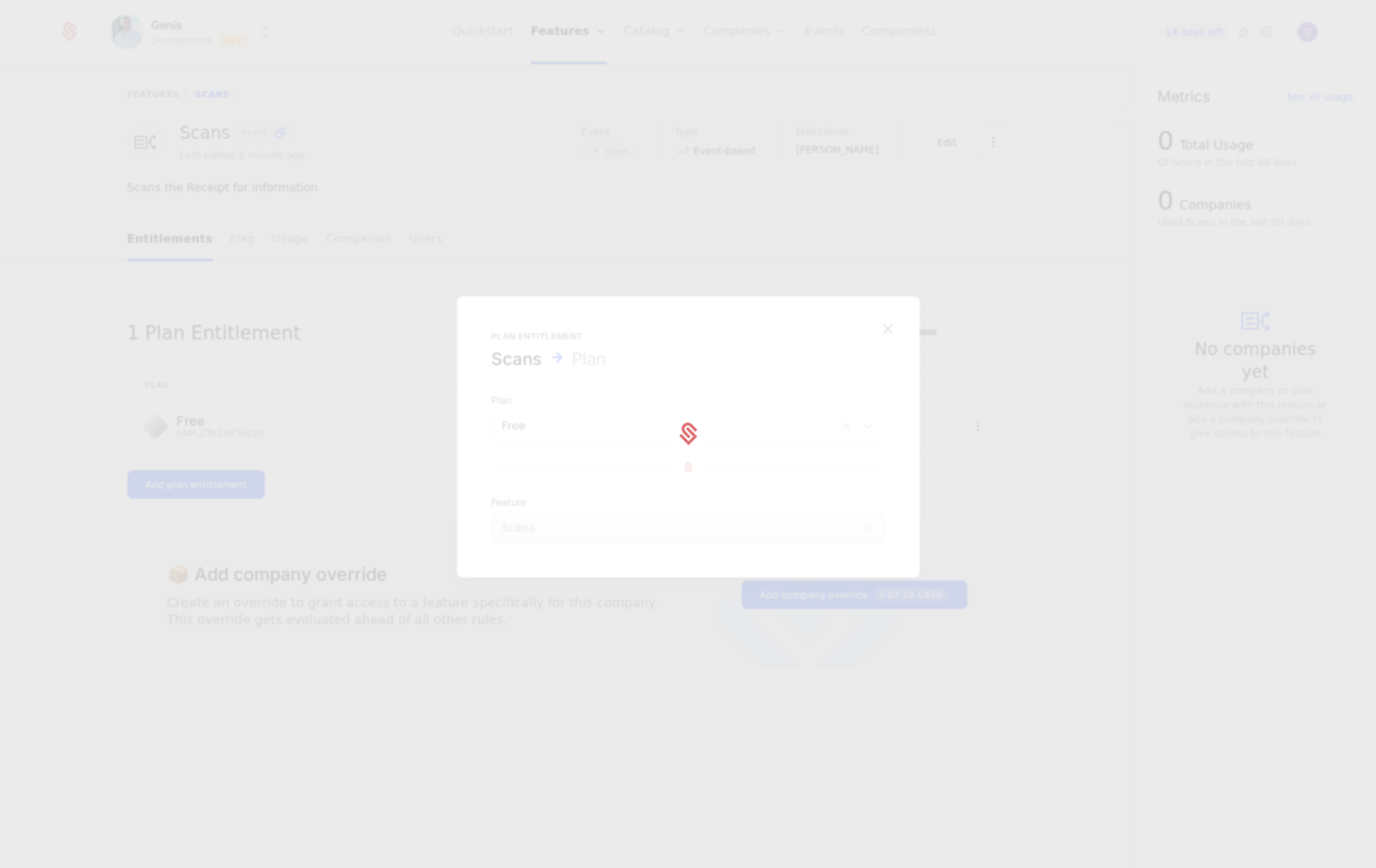
scroll to position [0, 0]
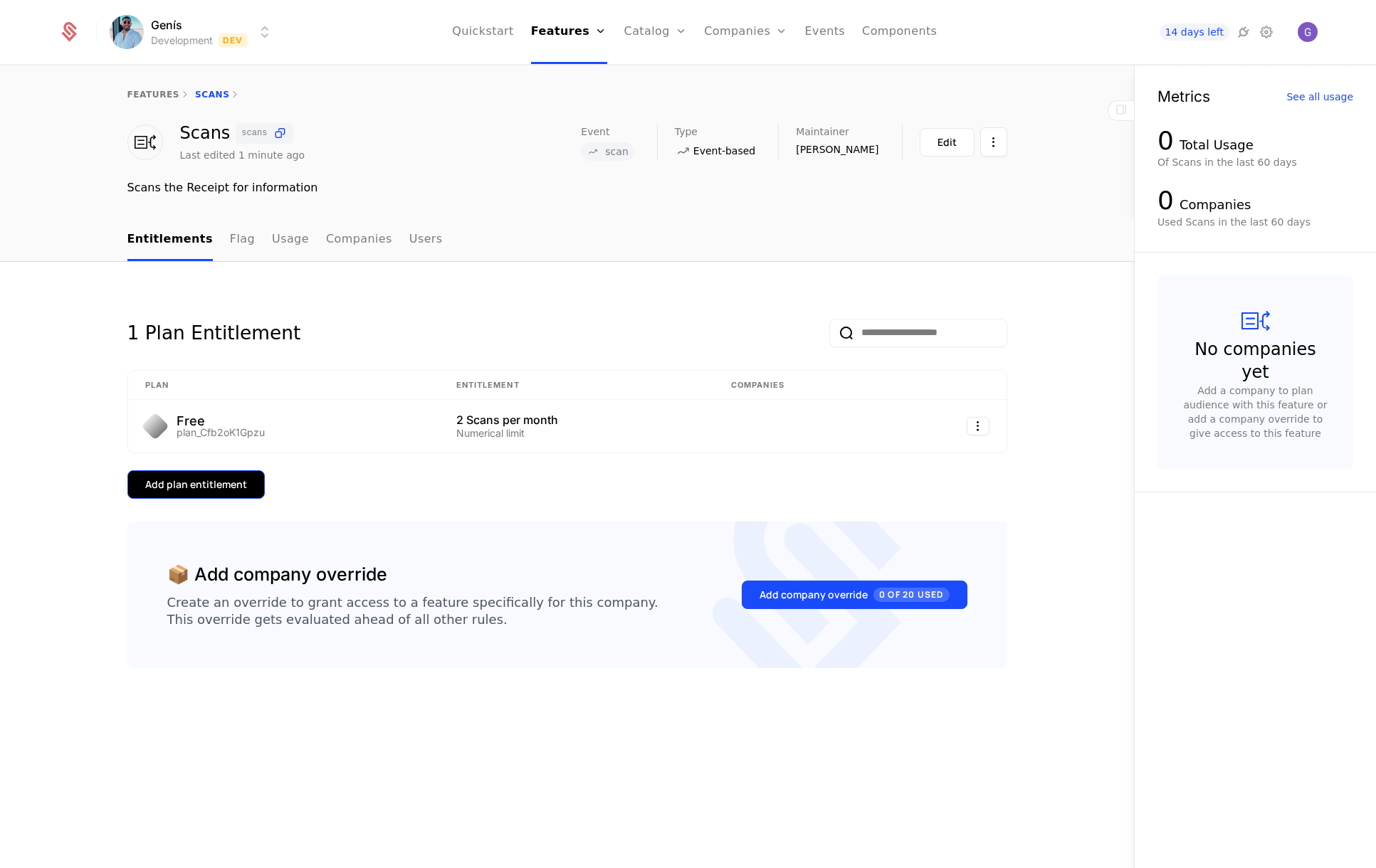
click at [230, 491] on div "Add plan entitlement" at bounding box center [196, 484] width 102 height 14
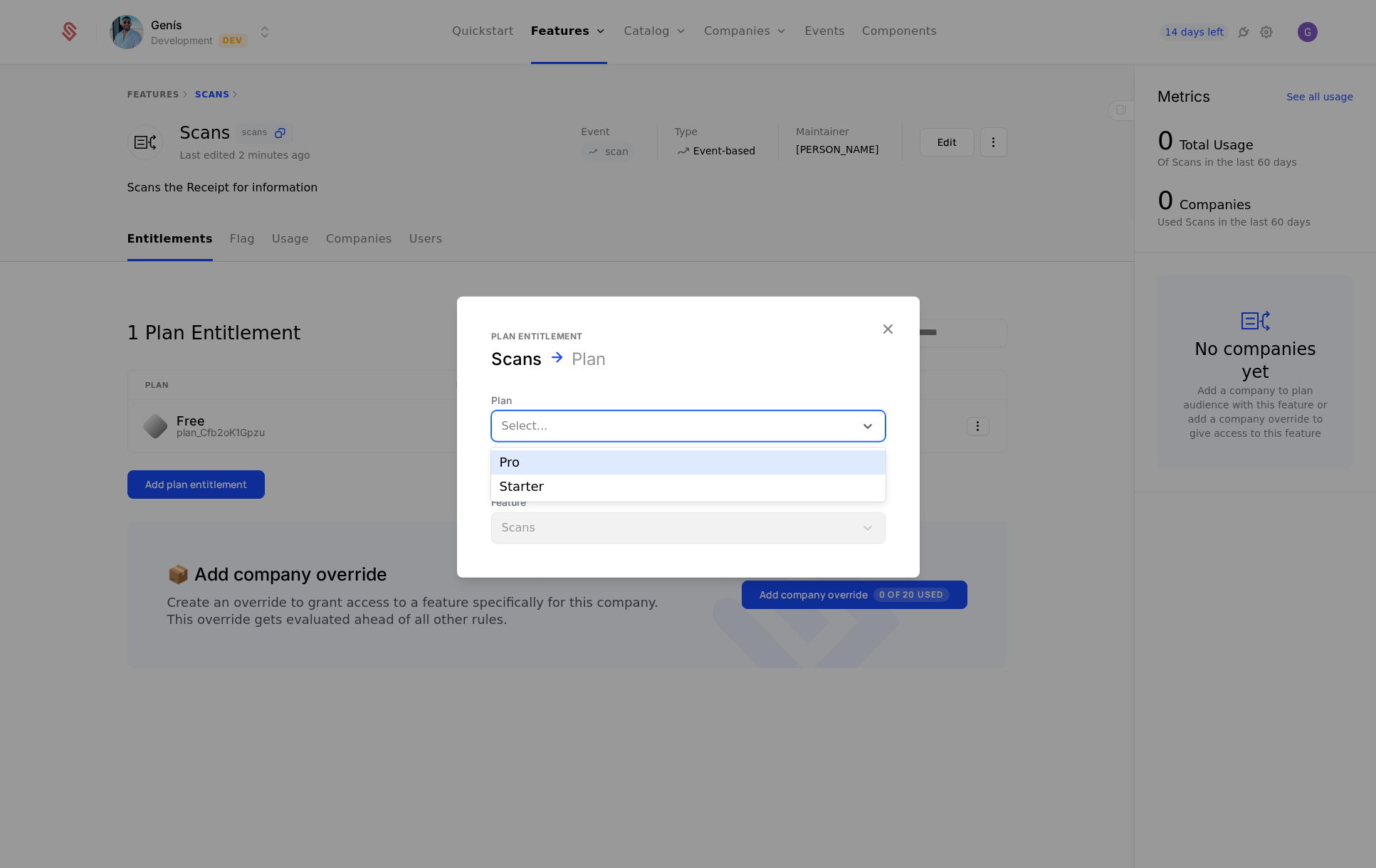
drag, startPoint x: 541, startPoint y: 434, endPoint x: 552, endPoint y: 429, distance: 12.1
click at [543, 434] on div at bounding box center [673, 426] width 343 height 20
click at [532, 485] on div "Starter" at bounding box center [688, 486] width 377 height 13
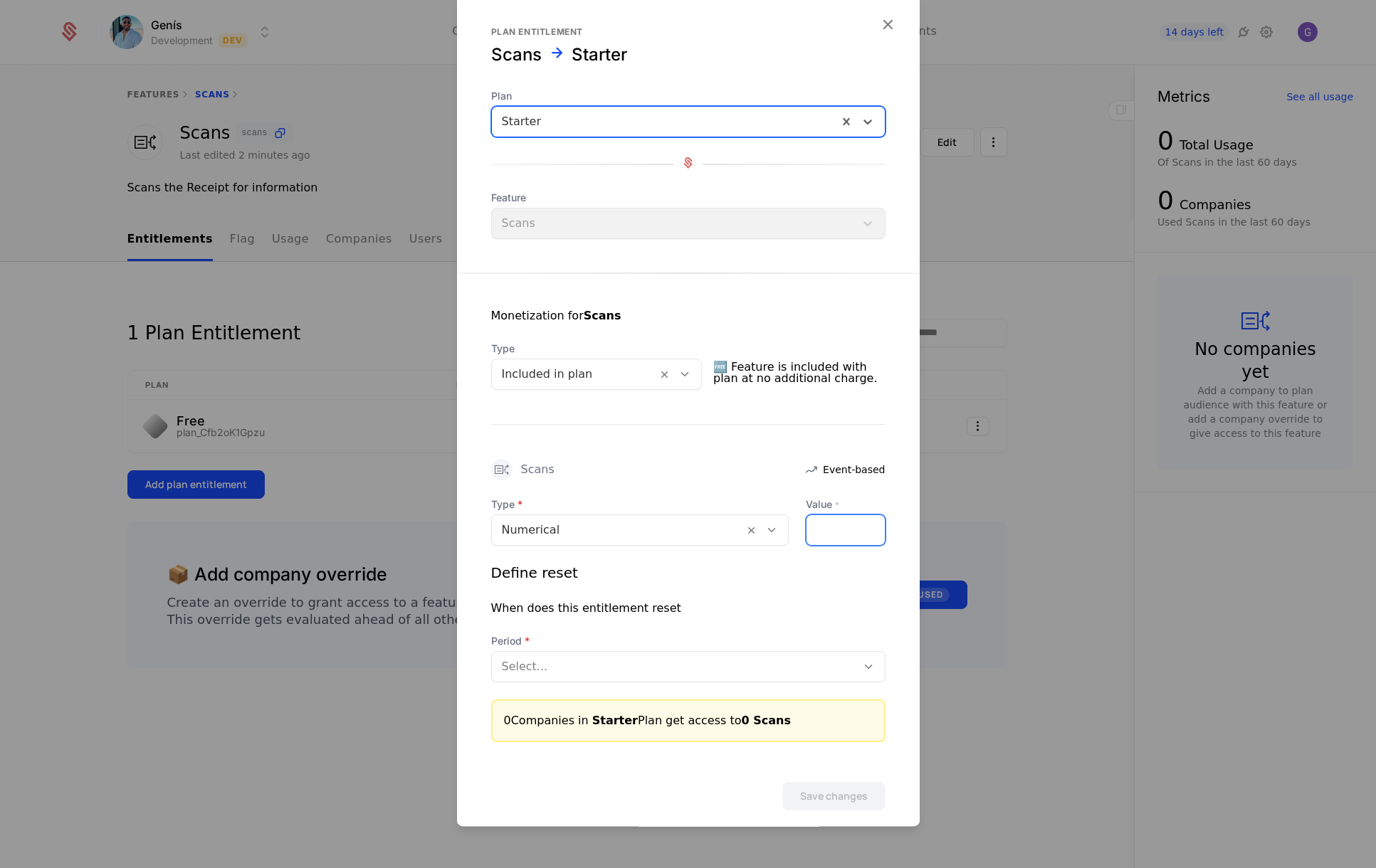
click at [830, 535] on input "Value *" at bounding box center [846, 530] width 79 height 30
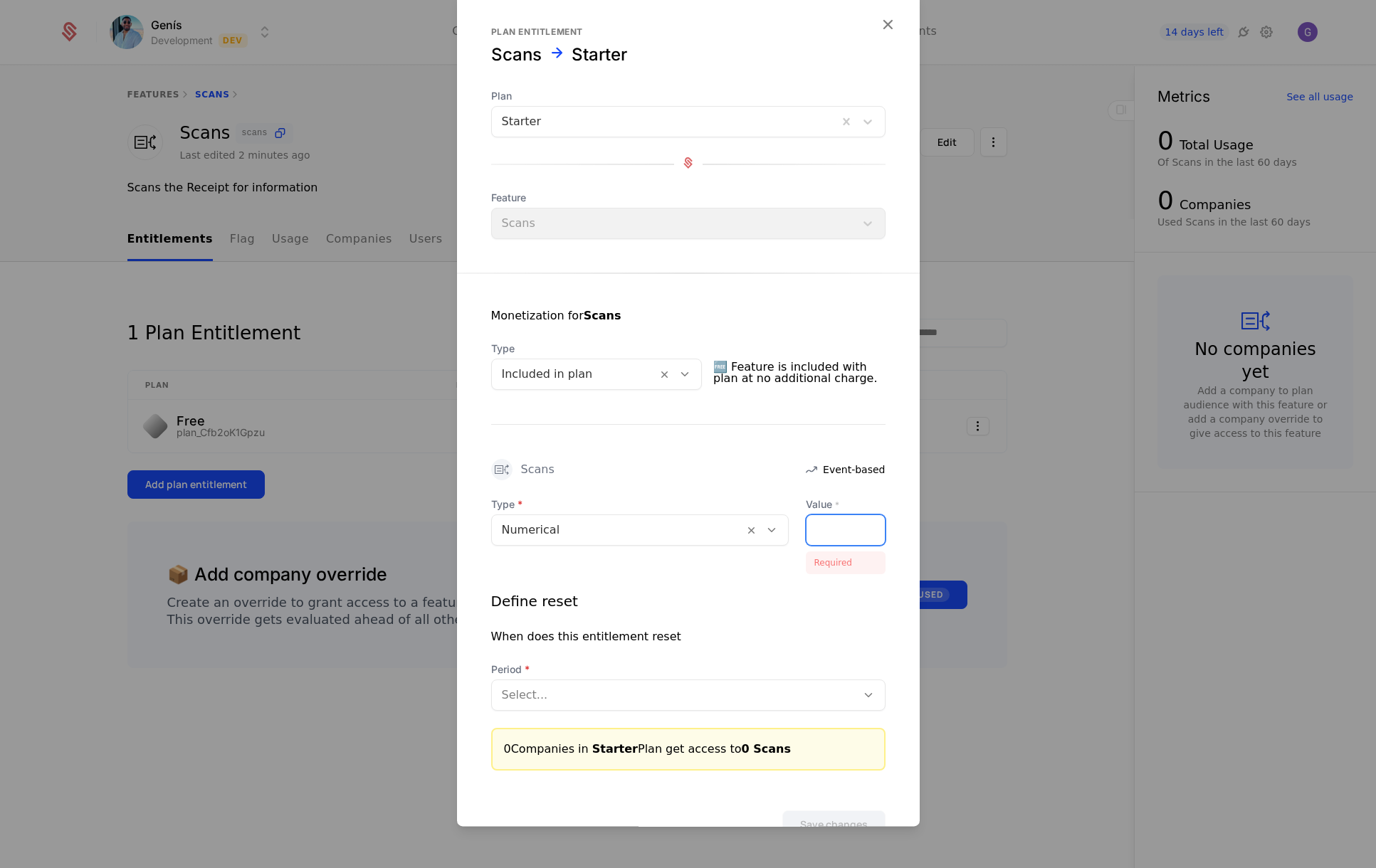
click at [816, 526] on input "Value *" at bounding box center [846, 530] width 79 height 30
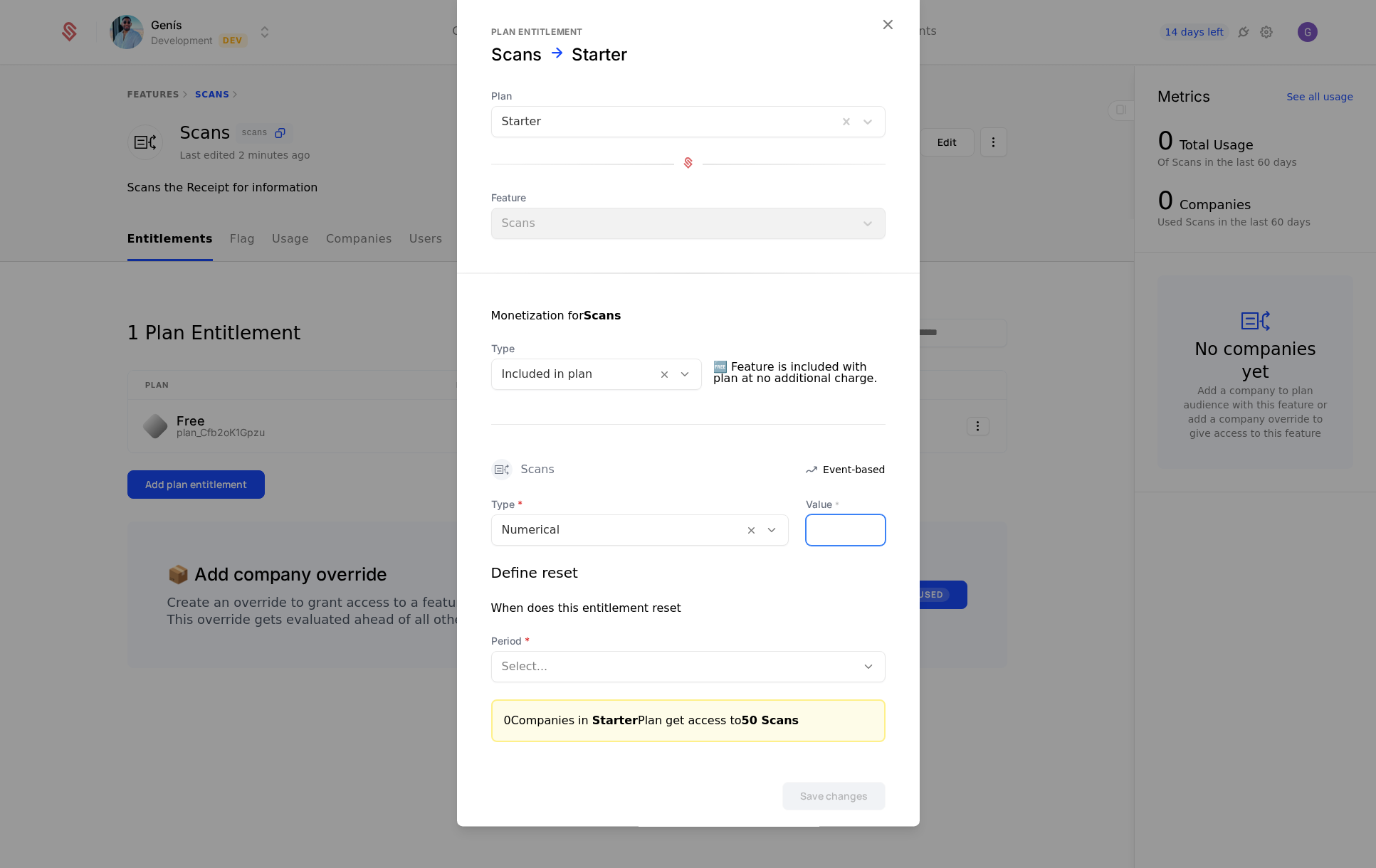
type input "**"
click at [560, 660] on div at bounding box center [674, 666] width 344 height 20
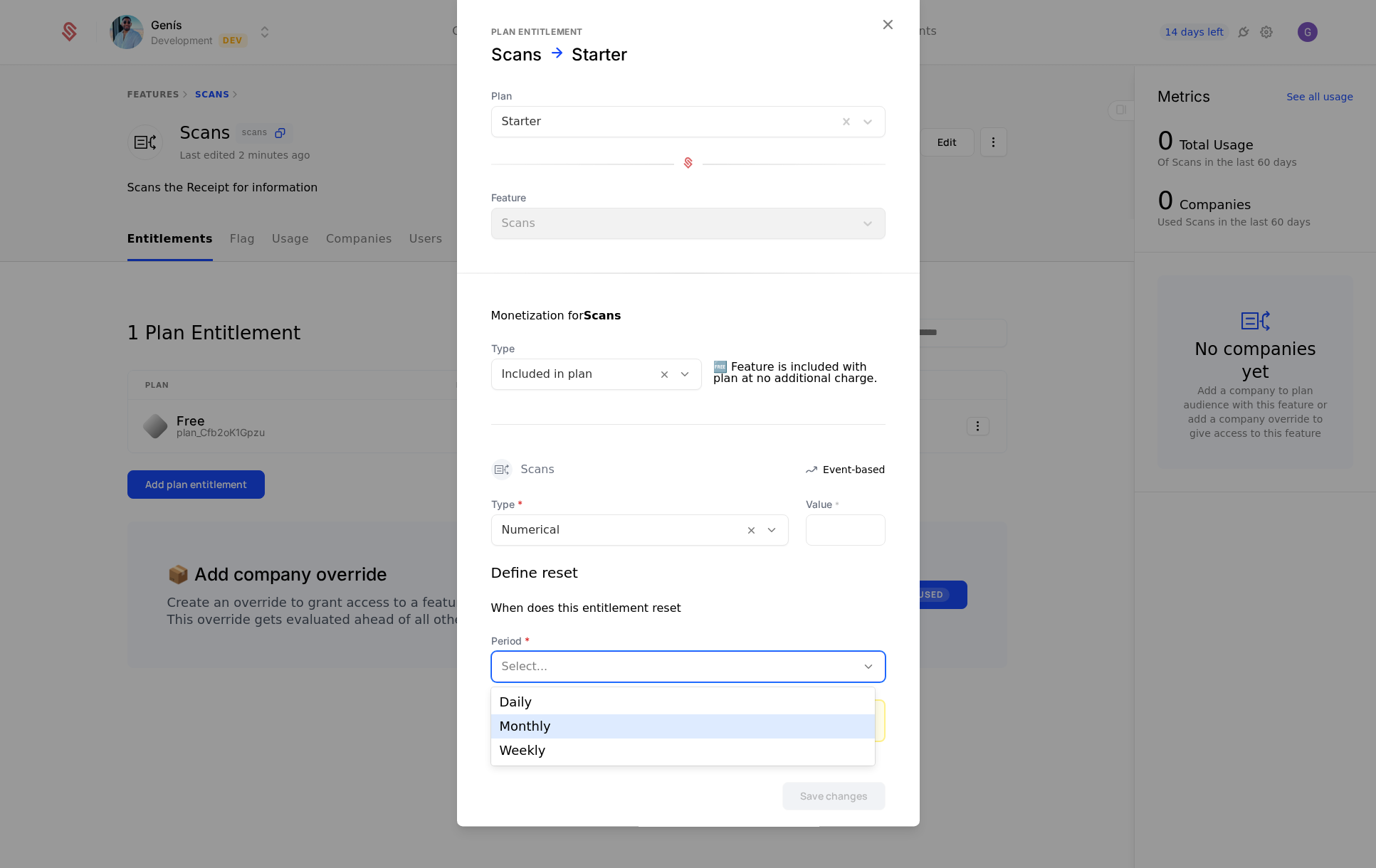
click at [546, 731] on div "Monthly" at bounding box center [683, 726] width 366 height 13
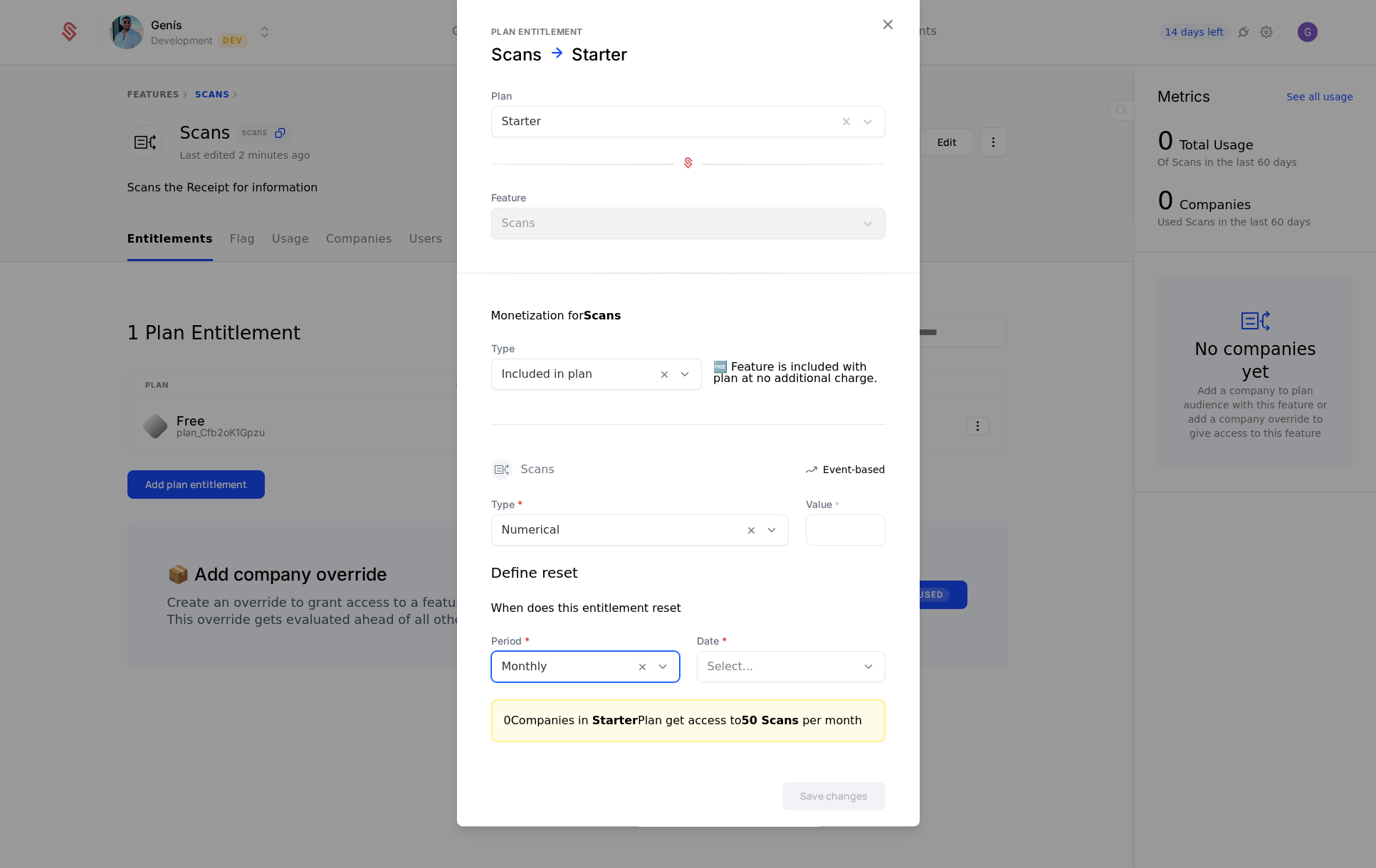
click at [758, 676] on div "Select..." at bounding box center [777, 666] width 159 height 26
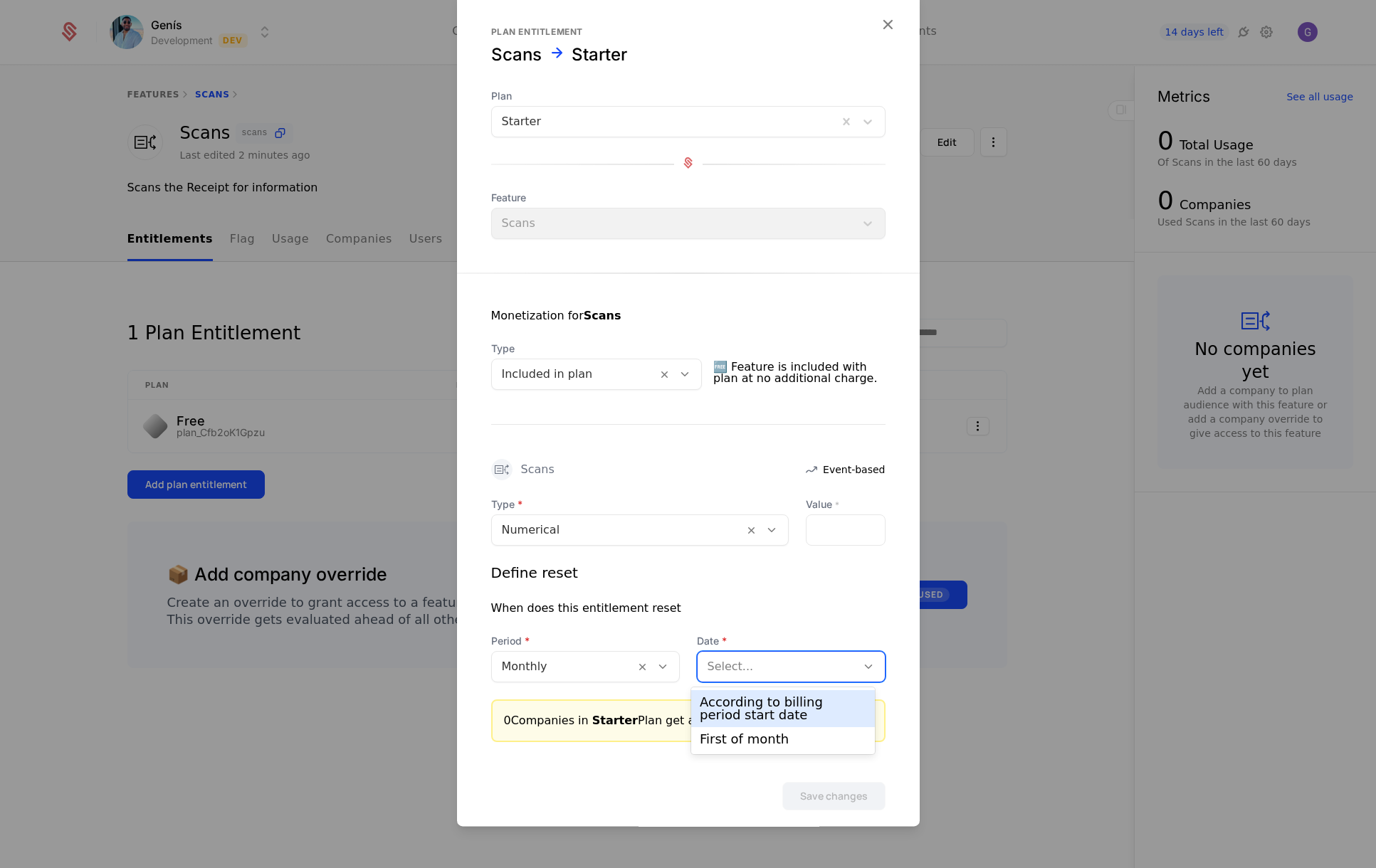
click at [753, 705] on div "According to billing period start date" at bounding box center [782, 709] width 167 height 26
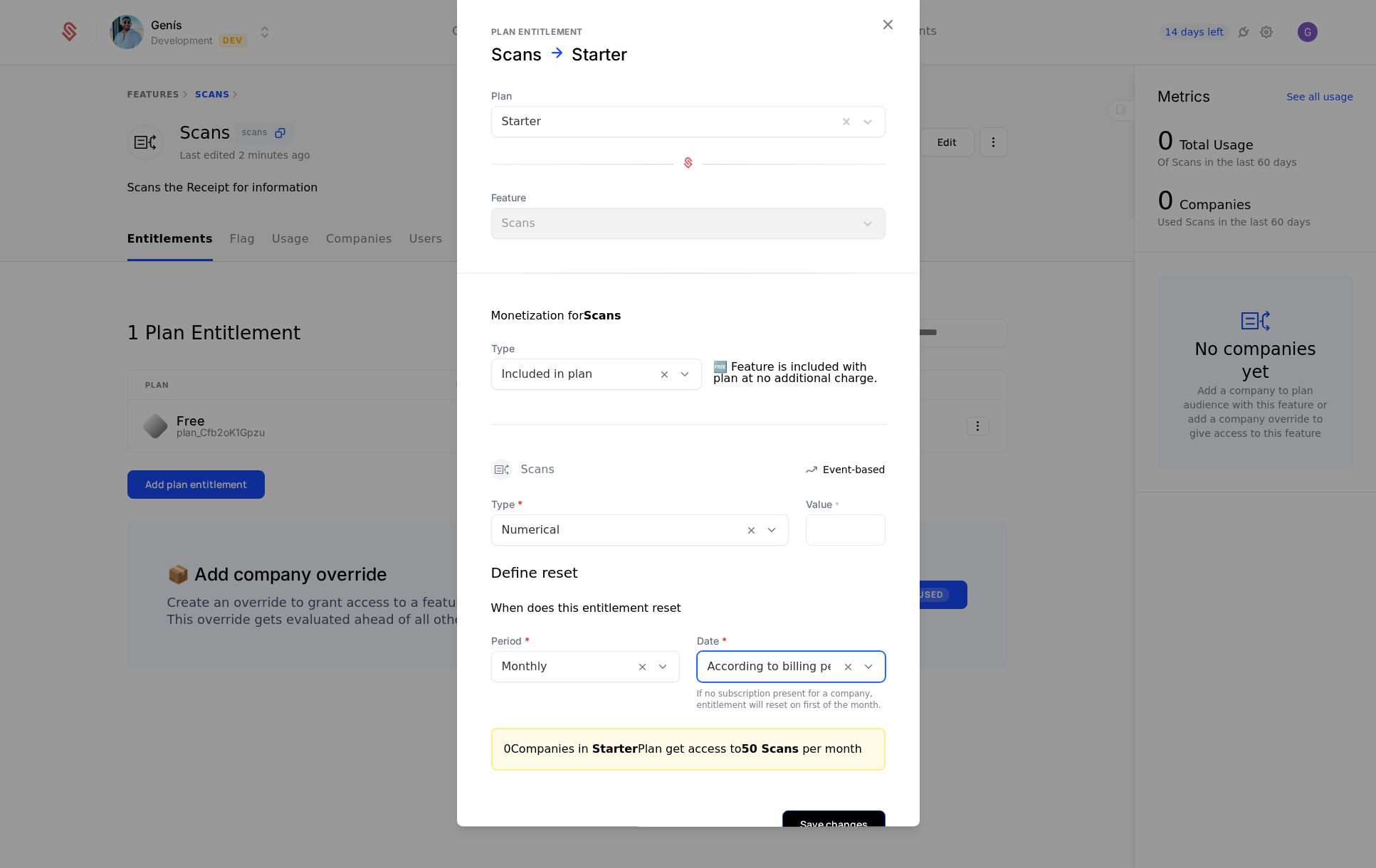
click at [821, 814] on button "Save changes" at bounding box center [834, 824] width 103 height 29
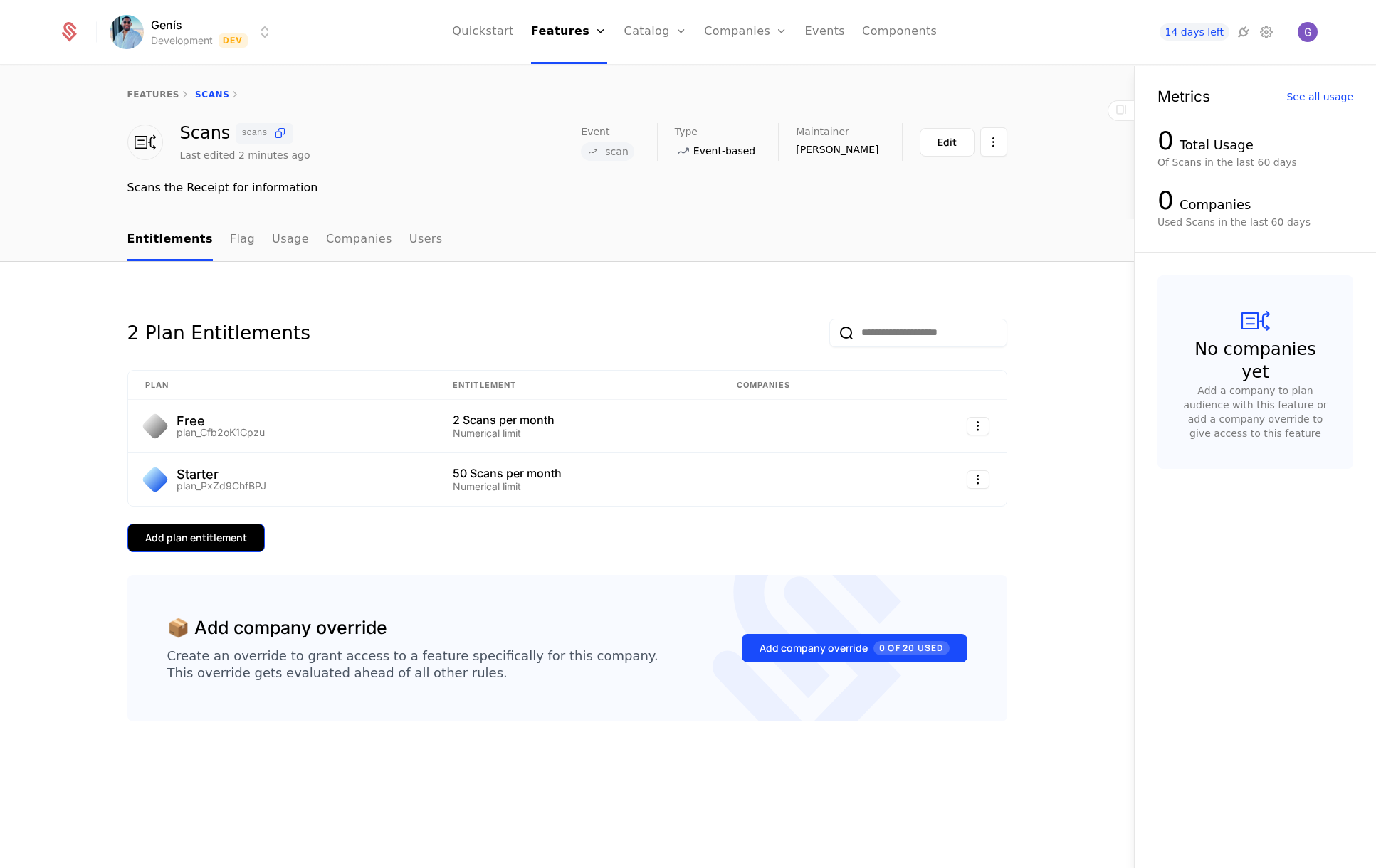
click at [210, 542] on div "Add plan entitlement" at bounding box center [196, 537] width 102 height 14
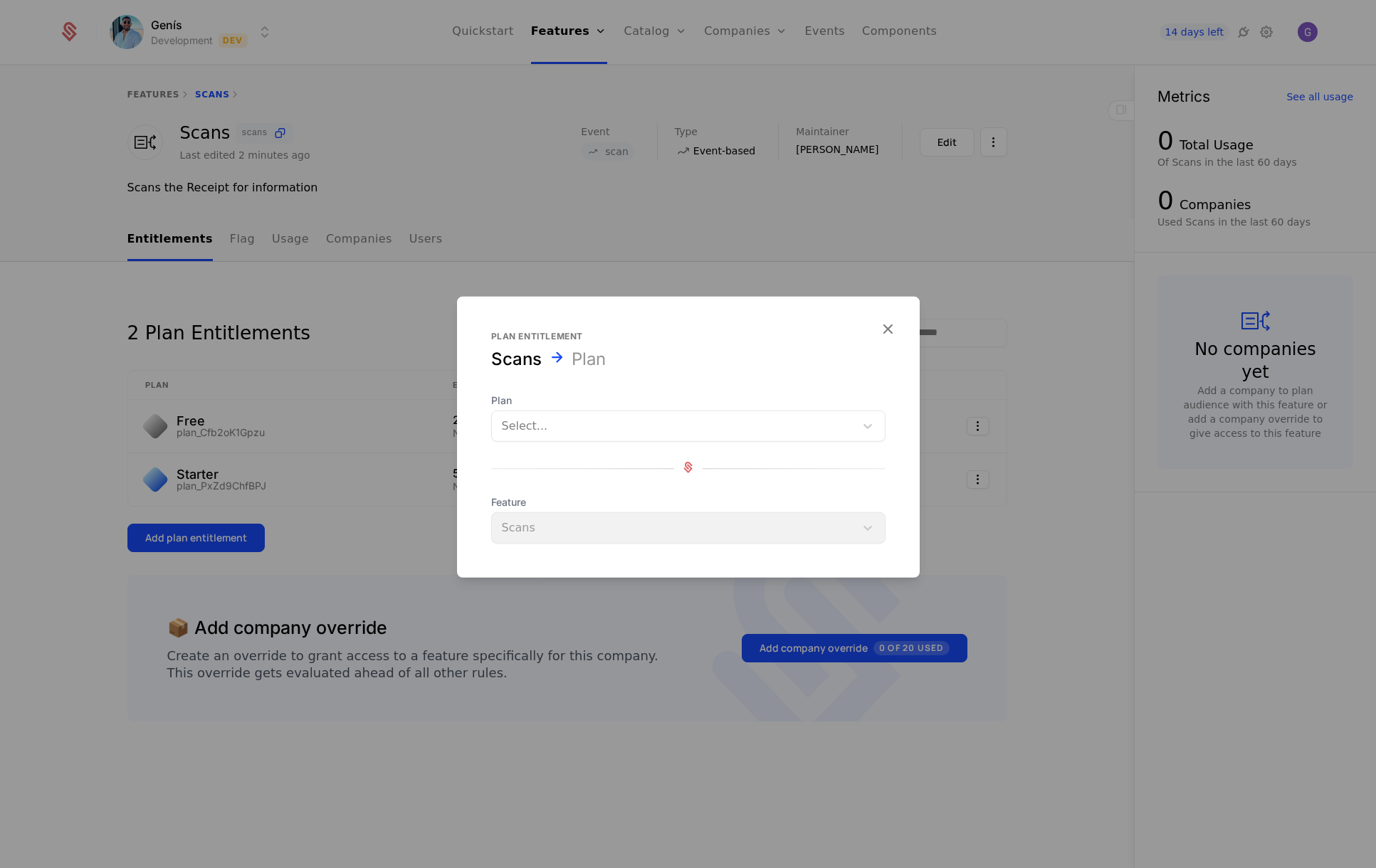
click at [551, 430] on div at bounding box center [673, 426] width 343 height 20
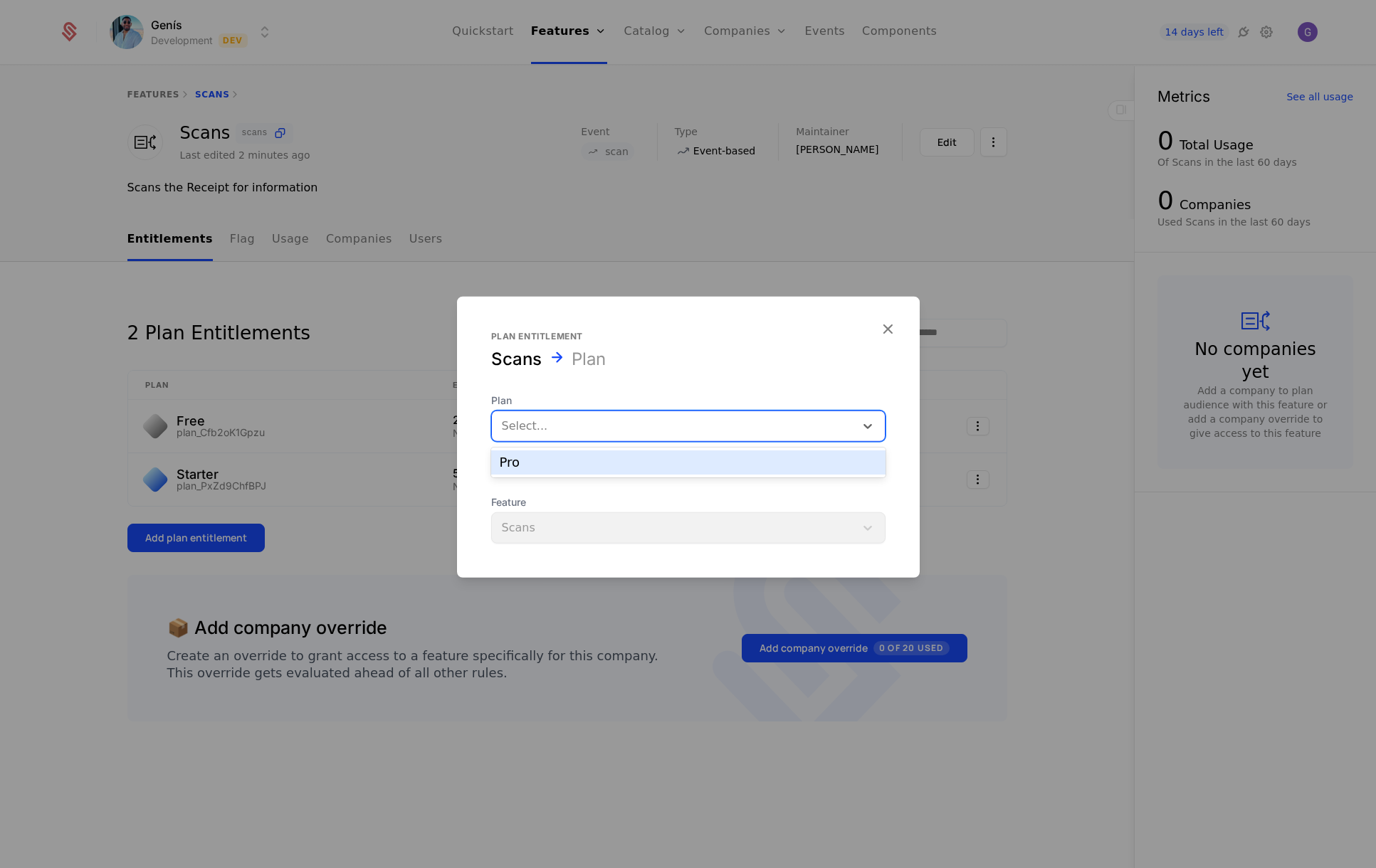
click at [545, 466] on div "Pro" at bounding box center [688, 462] width 377 height 13
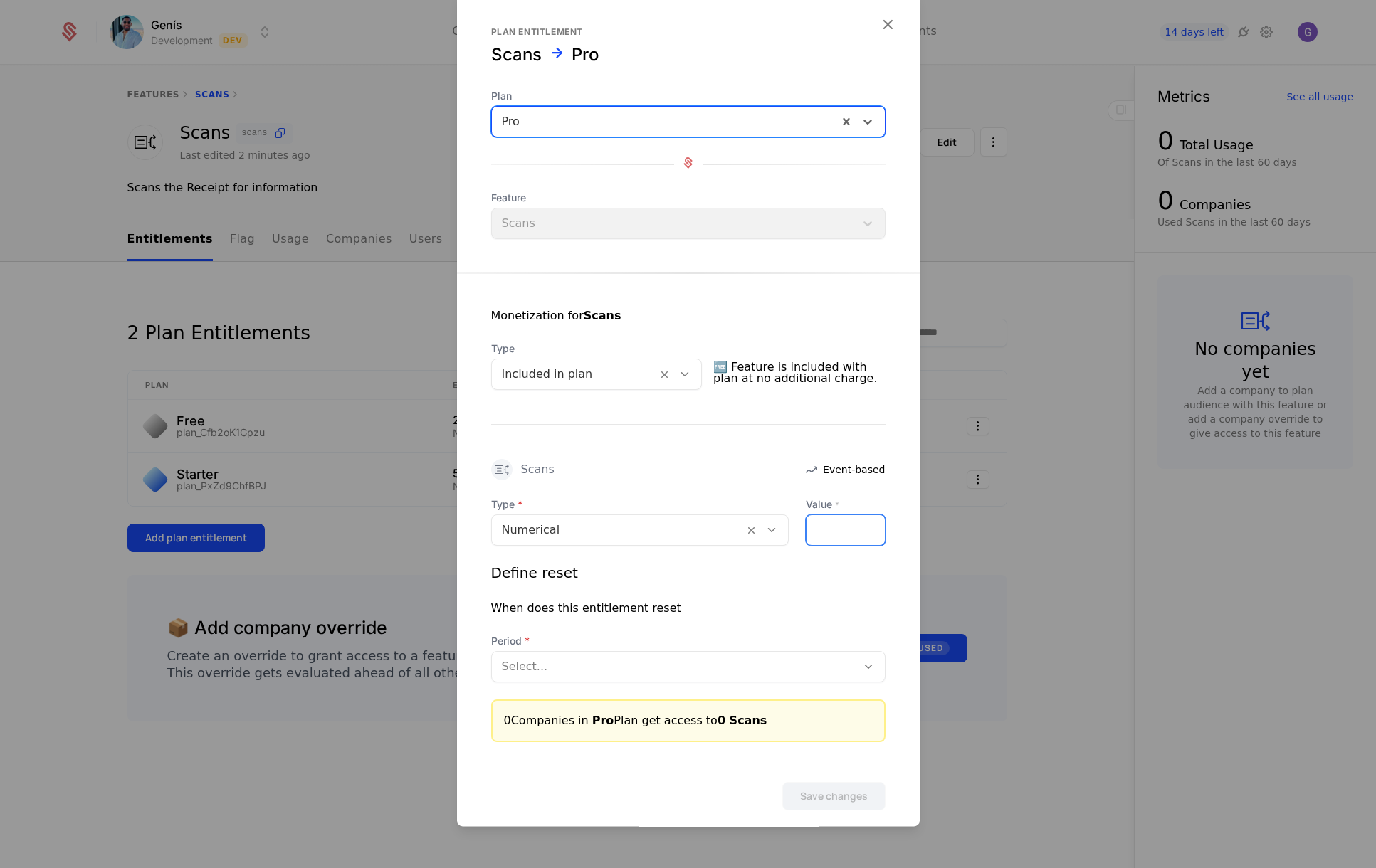
click at [829, 530] on input "Value *" at bounding box center [846, 530] width 79 height 30
type input "***"
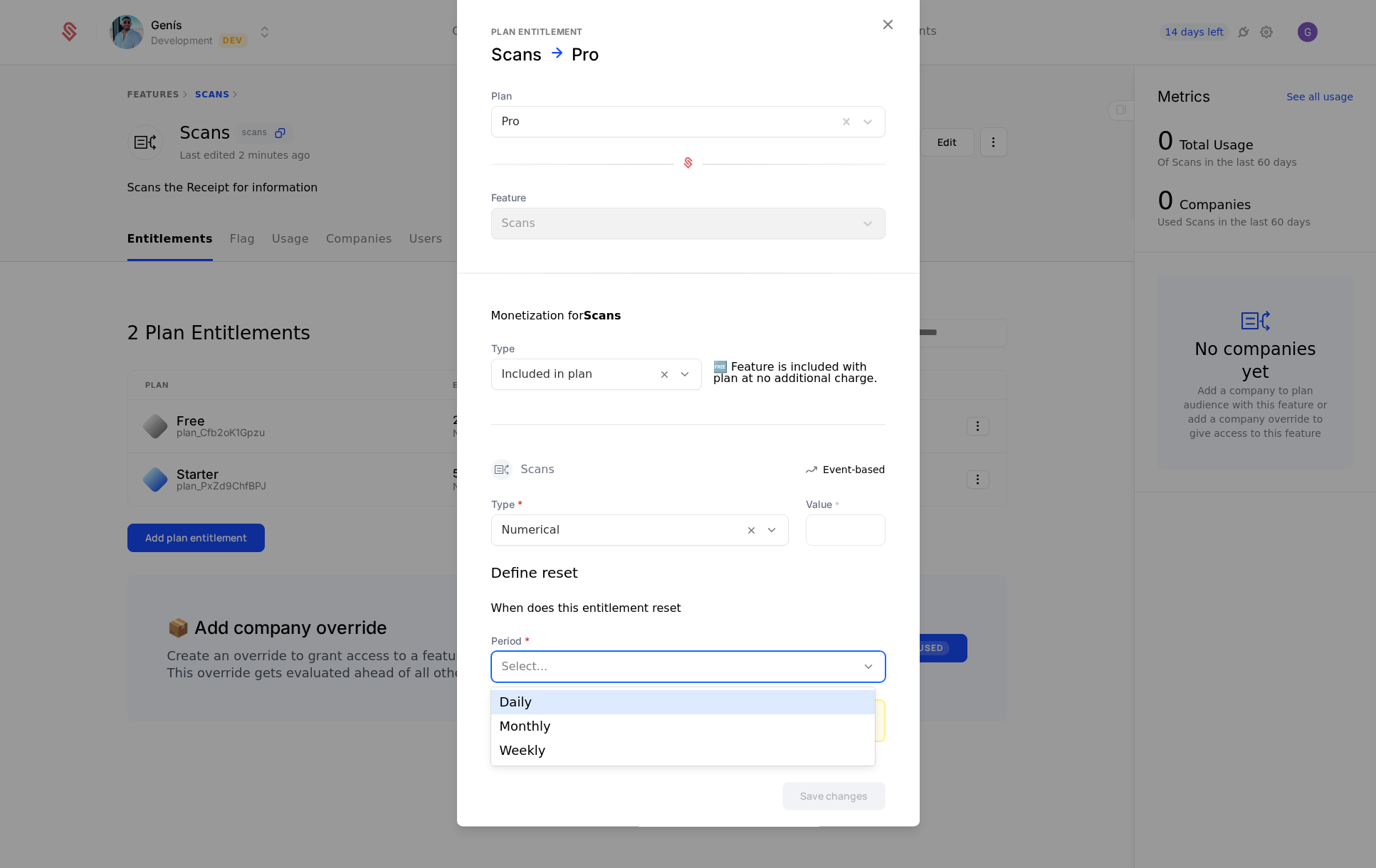
click at [546, 659] on div at bounding box center [674, 666] width 344 height 20
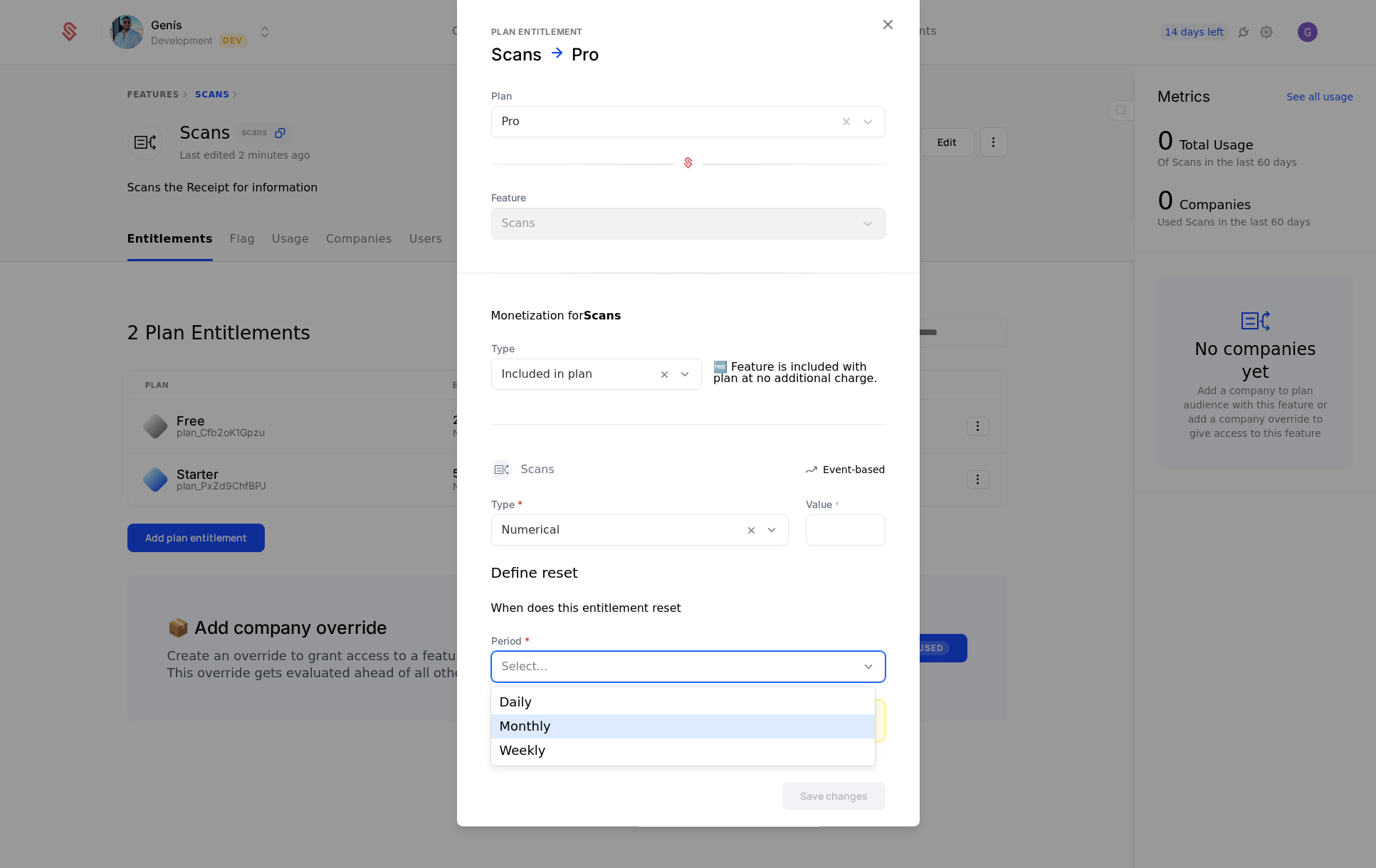
click at [534, 727] on div "Monthly" at bounding box center [683, 726] width 366 height 13
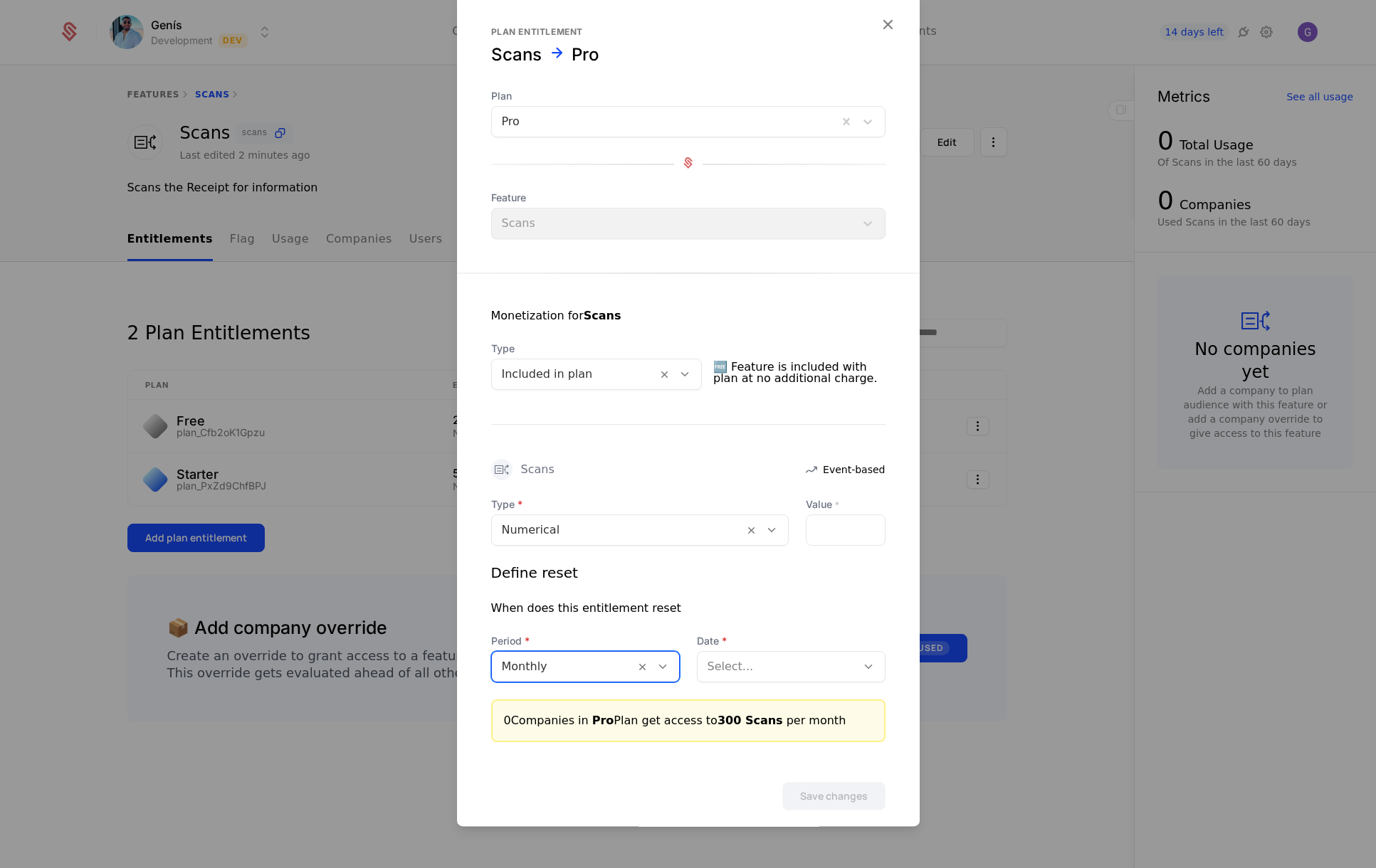
click at [726, 666] on div at bounding box center [777, 666] width 139 height 20
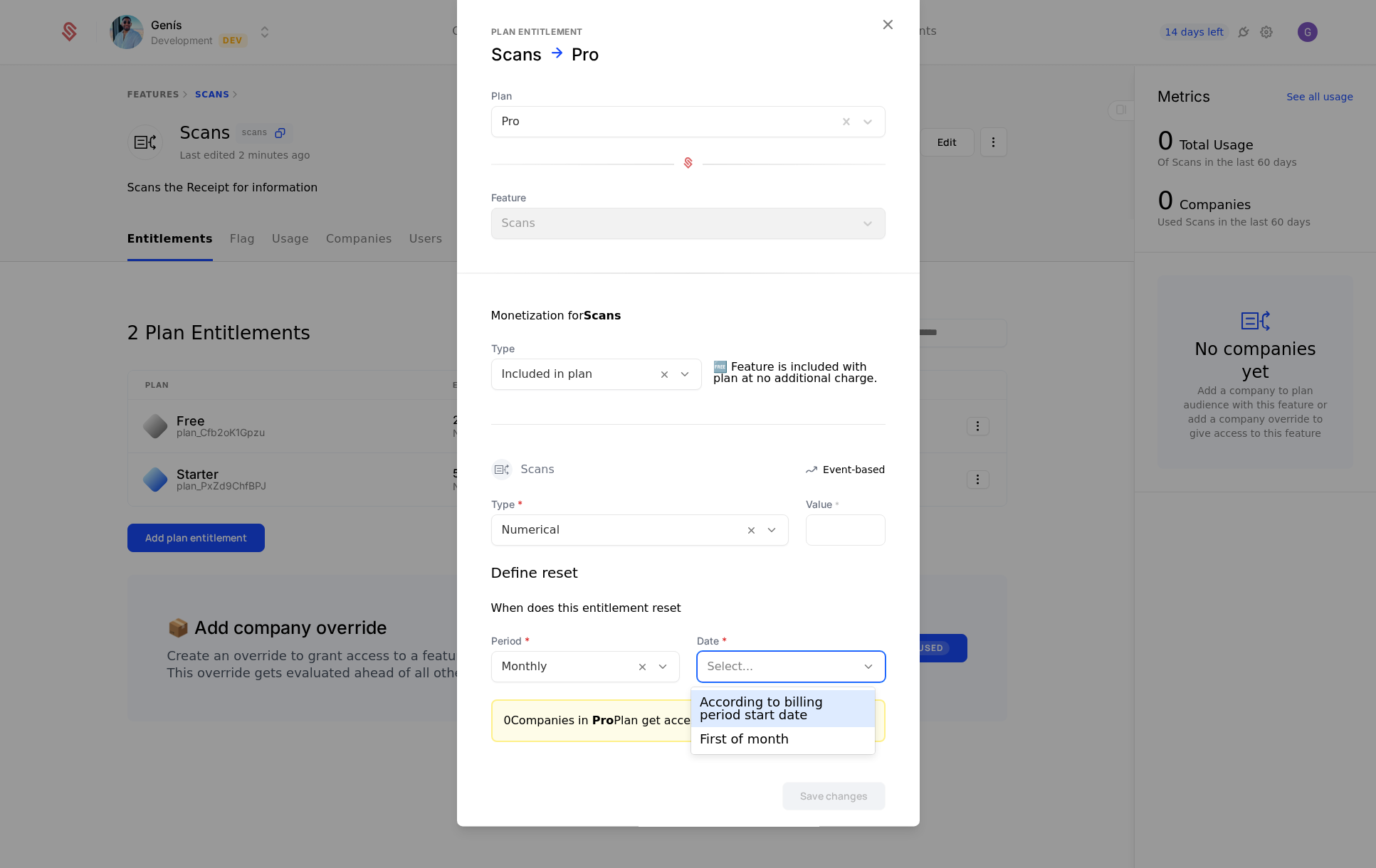
click at [751, 708] on div "According to billing period start date" at bounding box center [782, 709] width 167 height 26
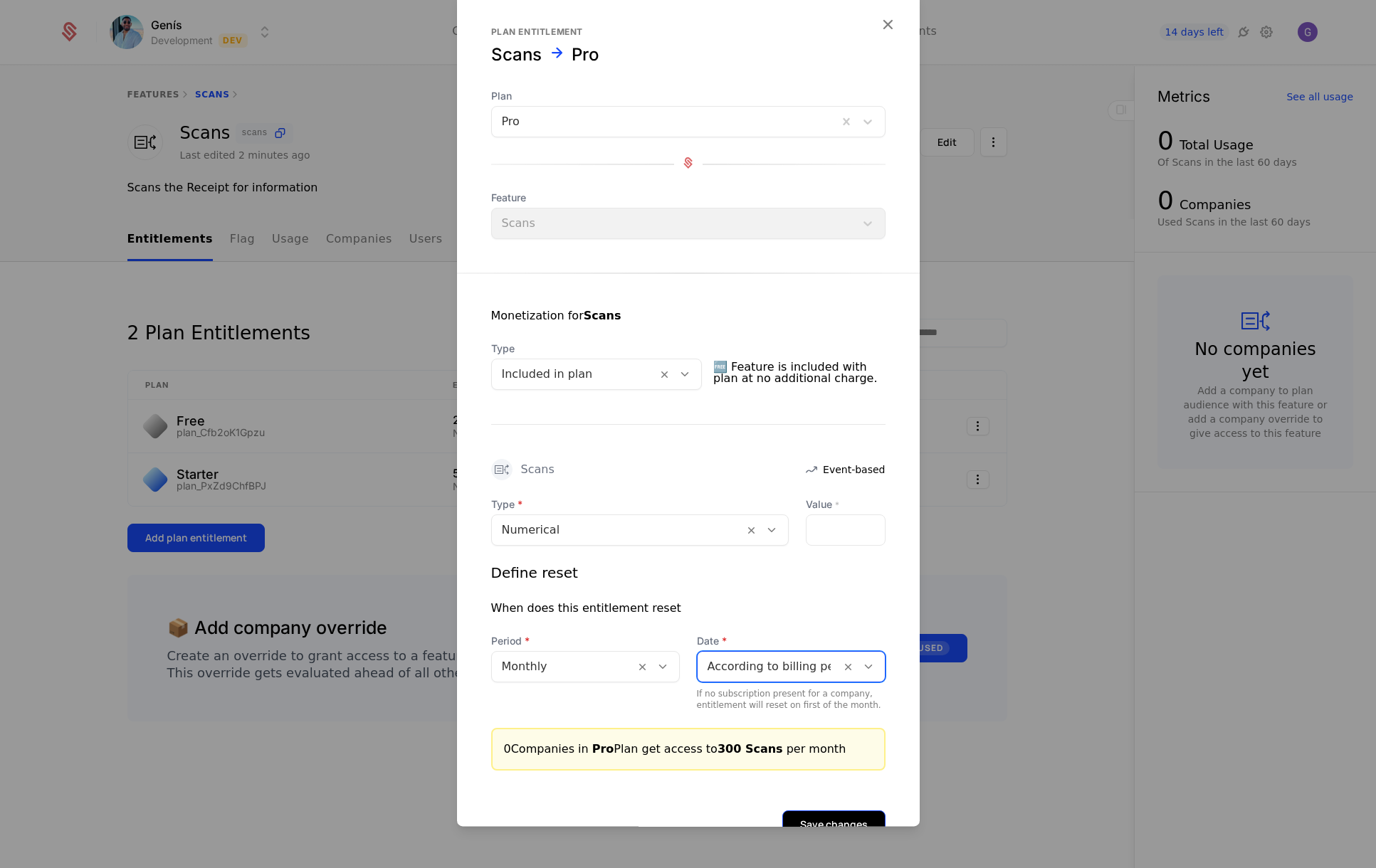
click at [830, 814] on button "Save changes" at bounding box center [834, 824] width 103 height 29
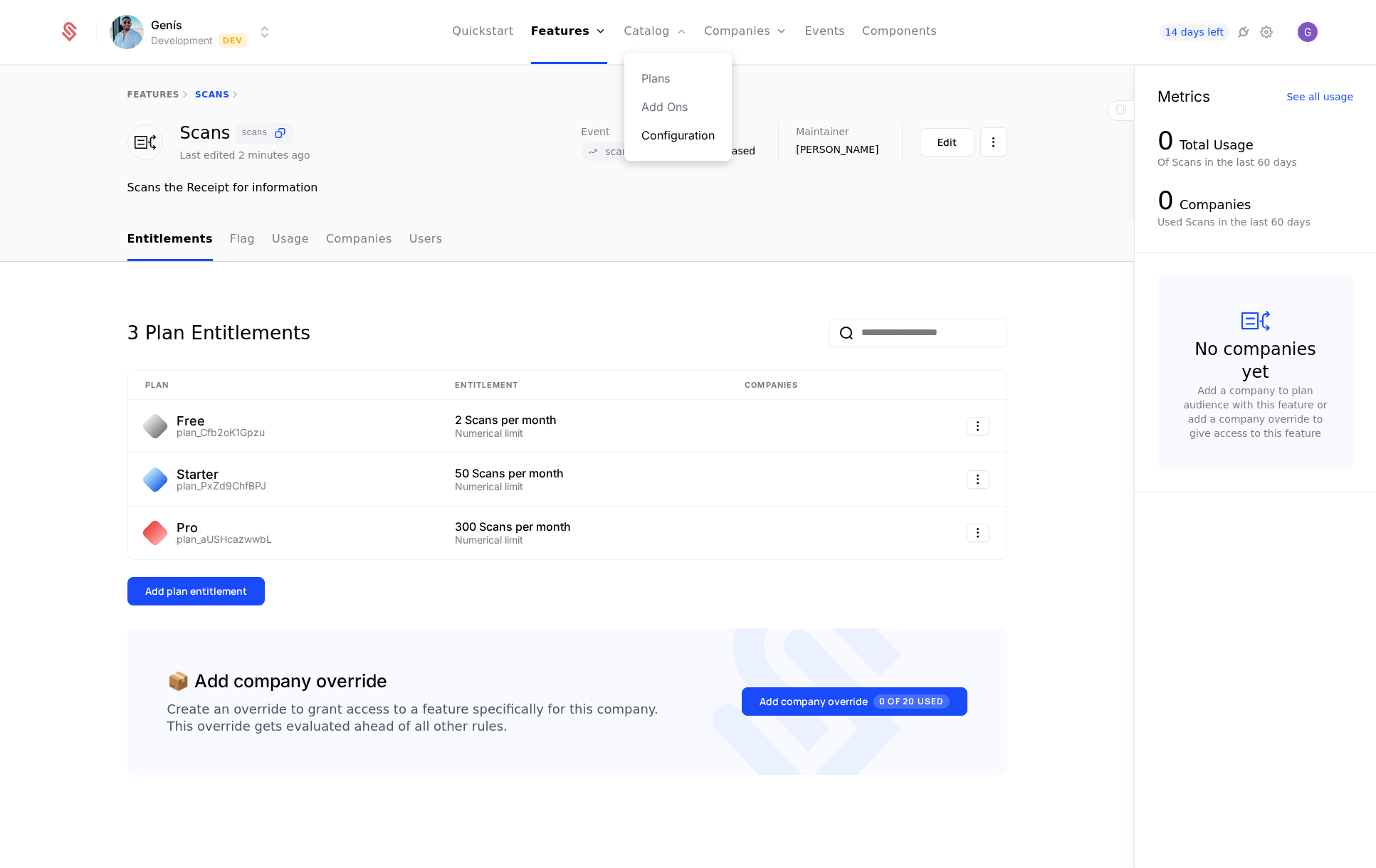
click at [681, 134] on link "Configuration" at bounding box center [677, 135] width 73 height 17
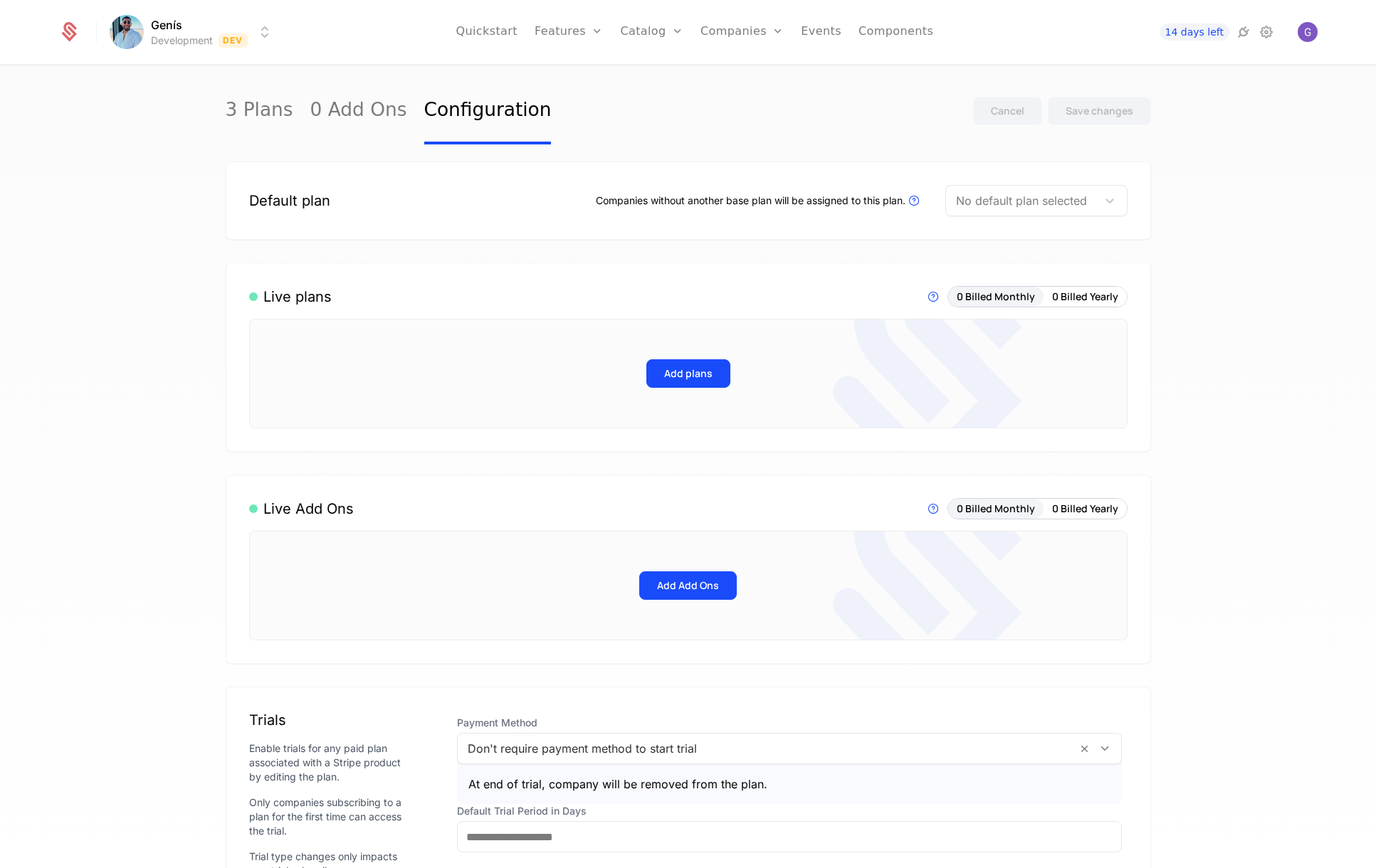
click at [1035, 187] on div "No default plan selected" at bounding box center [1036, 200] width 182 height 31
click at [659, 29] on link "Catalog" at bounding box center [652, 32] width 63 height 64
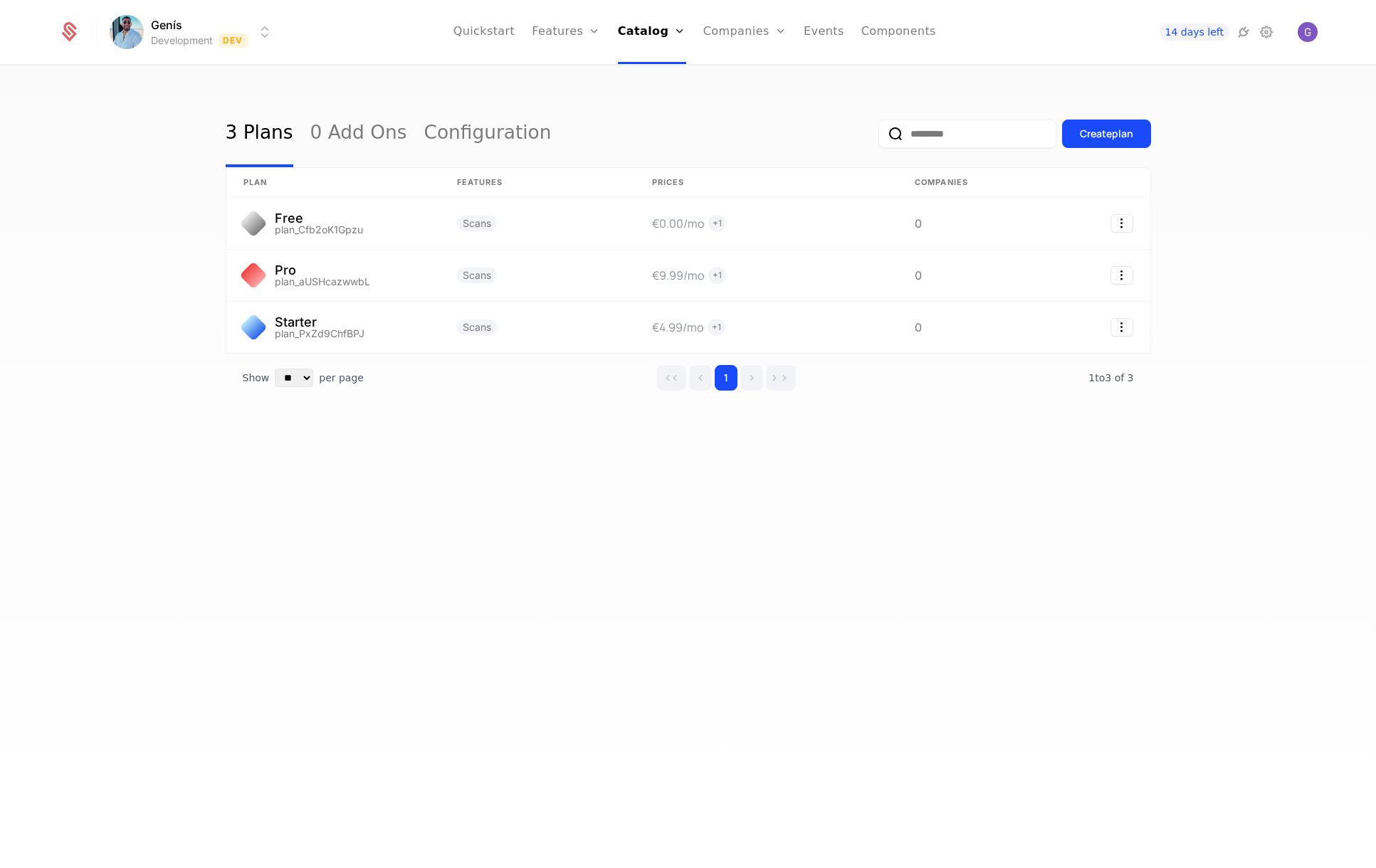
click at [505, 93] on div "3 Plans 0 Add Ons Configuration Create plan plan Features Prices Companies Free…" at bounding box center [688, 471] width 1376 height 810
click at [458, 127] on link "Configuration" at bounding box center [488, 134] width 128 height 67
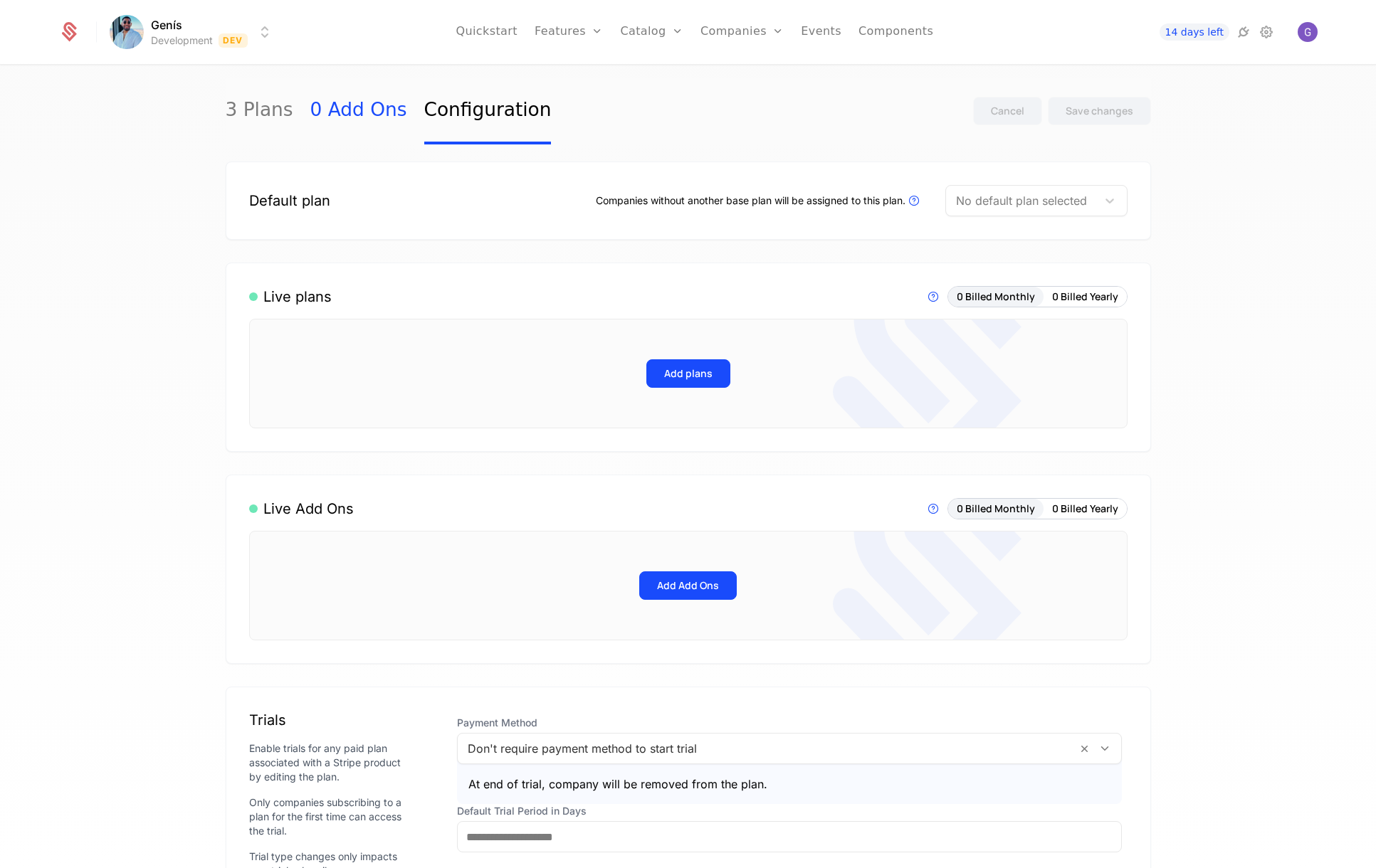
click at [350, 110] on link "0 Add Ons" at bounding box center [359, 111] width 97 height 67
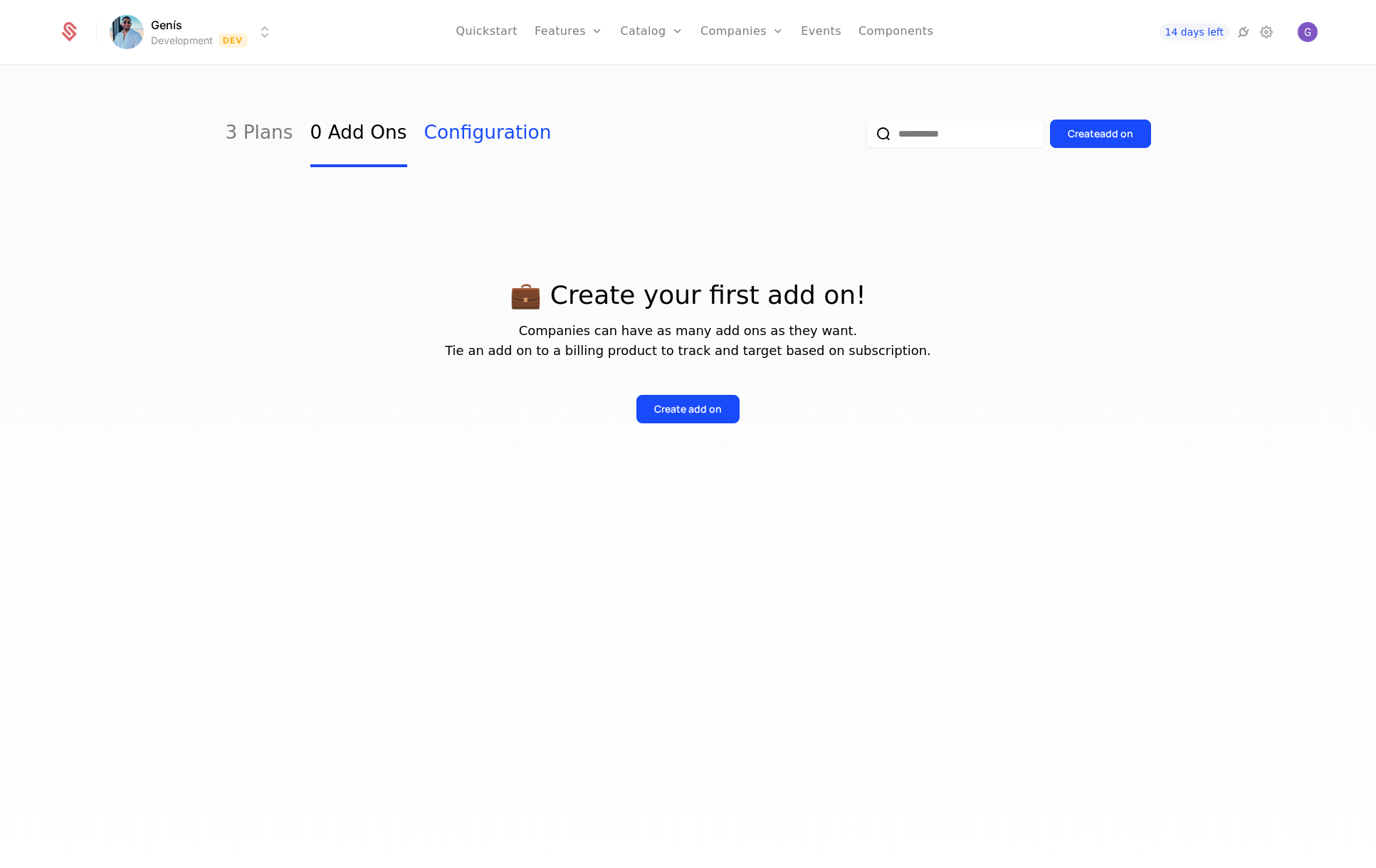
click at [431, 136] on link "Configuration" at bounding box center [488, 134] width 128 height 67
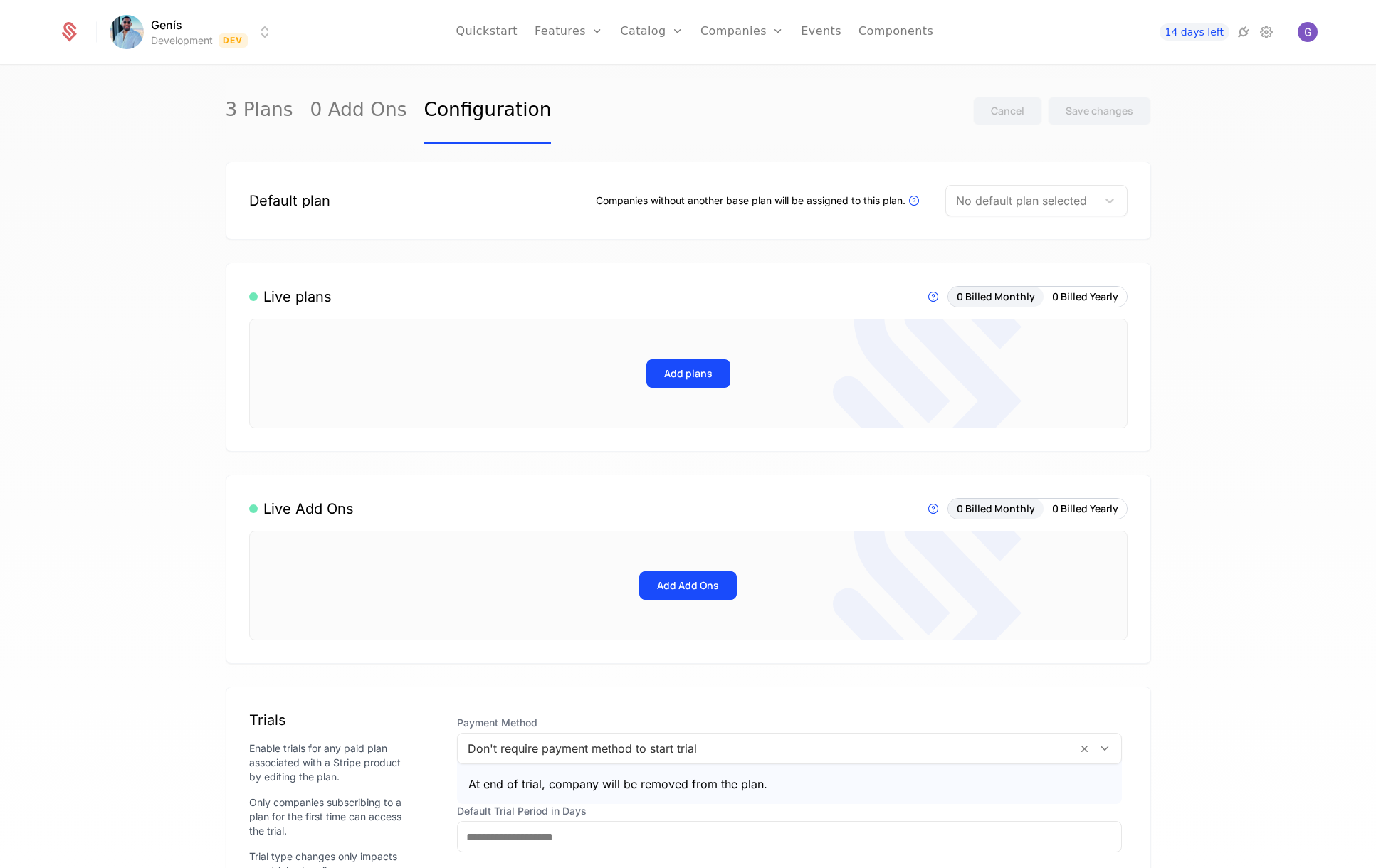
click at [1002, 203] on div at bounding box center [1021, 201] width 131 height 20
click at [998, 237] on div "Free" at bounding box center [1030, 236] width 165 height 13
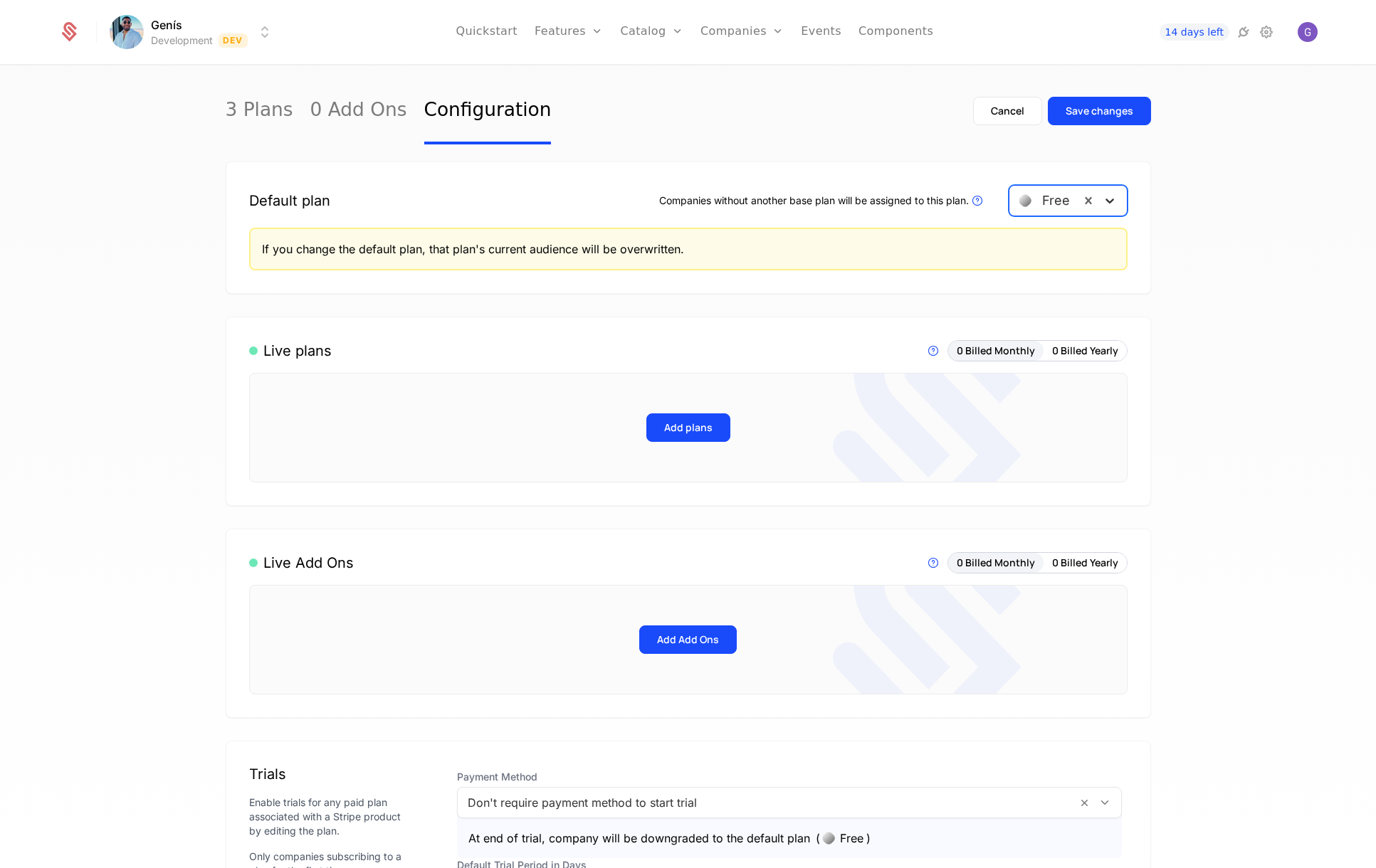
click at [1104, 198] on icon at bounding box center [1109, 200] width 14 height 14
click at [810, 262] on div "If you change the default plan, that plan's current audience will be overwritte…" at bounding box center [688, 249] width 878 height 43
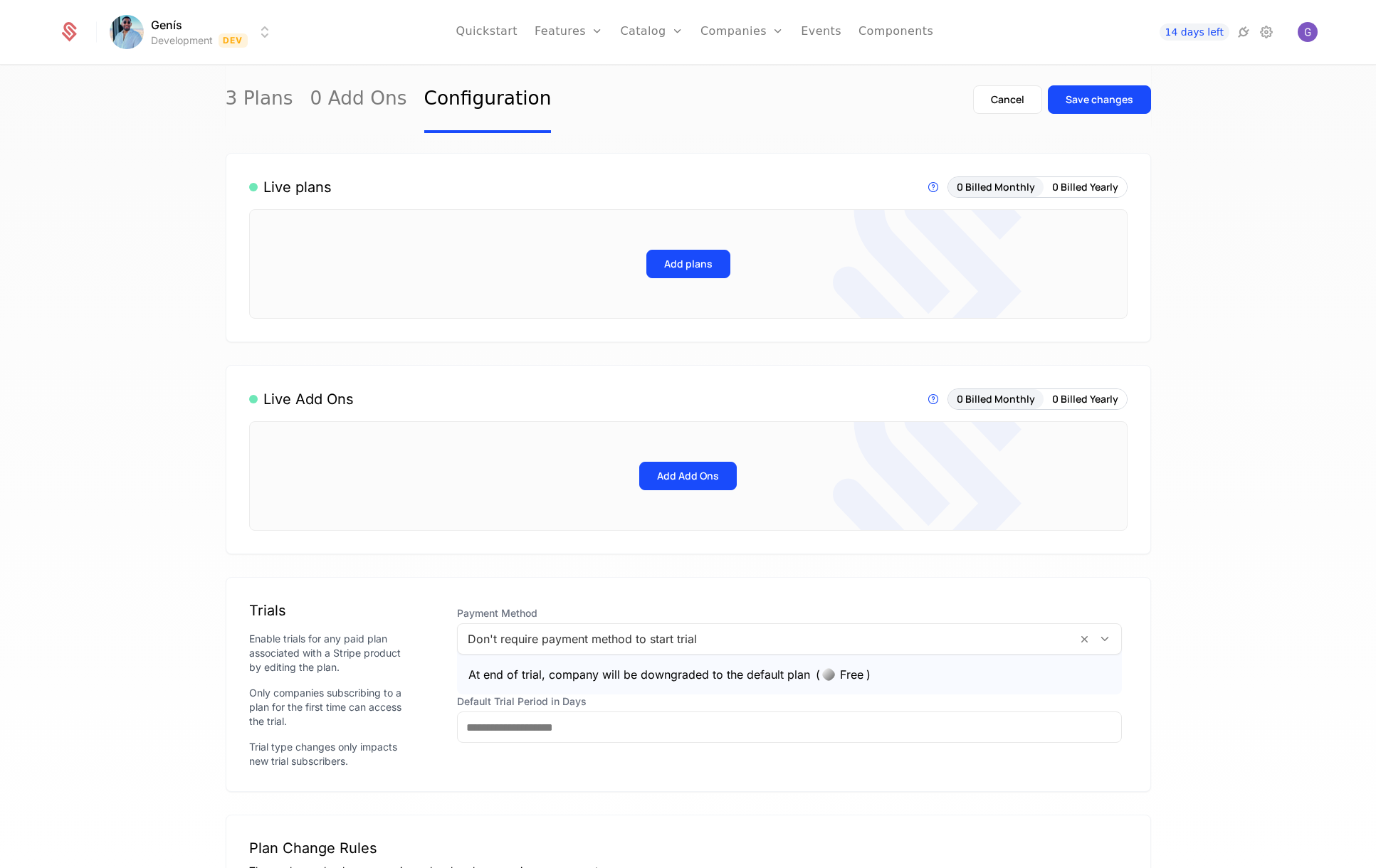
scroll to position [142, 0]
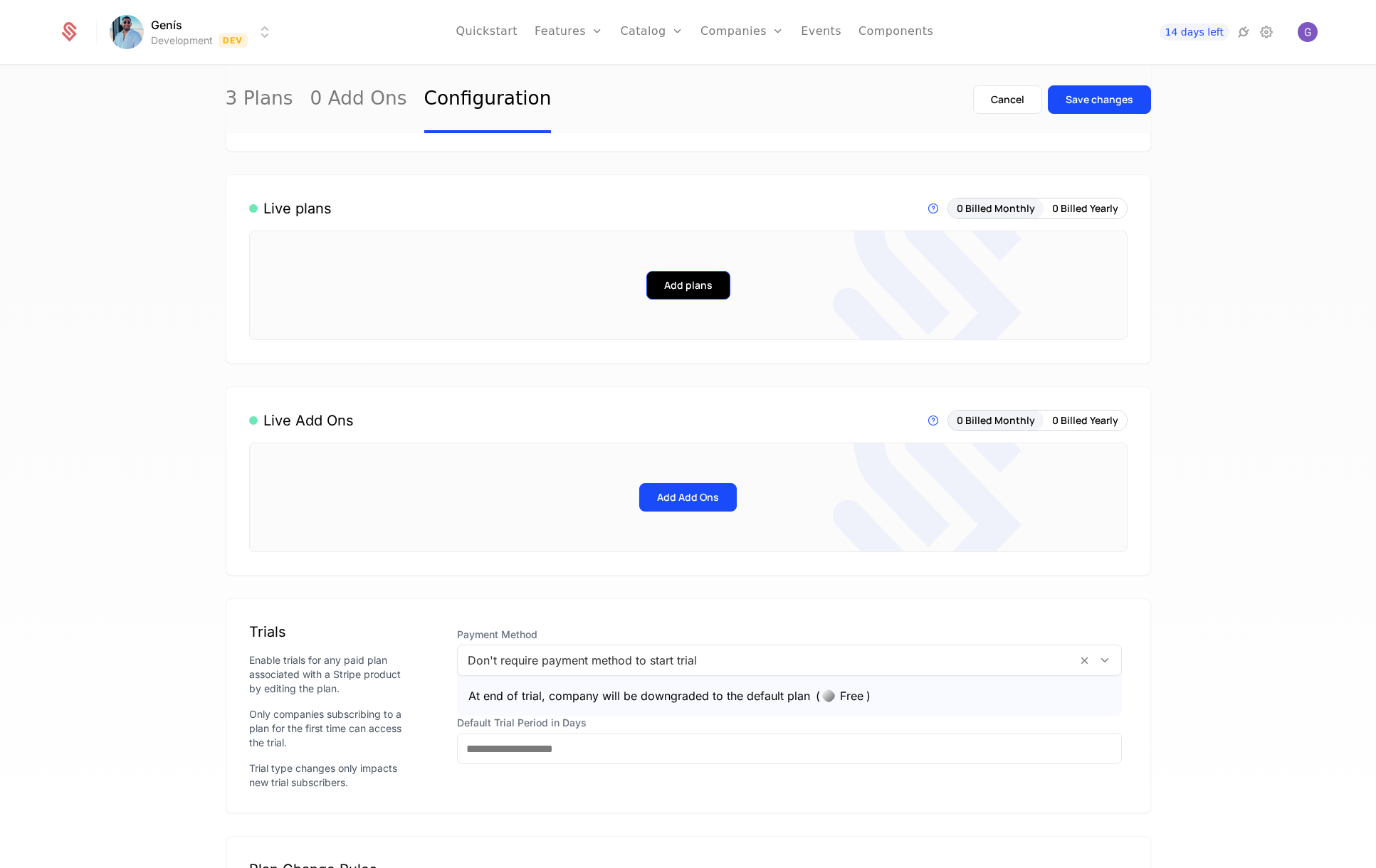
click at [686, 285] on button "Add plans" at bounding box center [688, 285] width 84 height 29
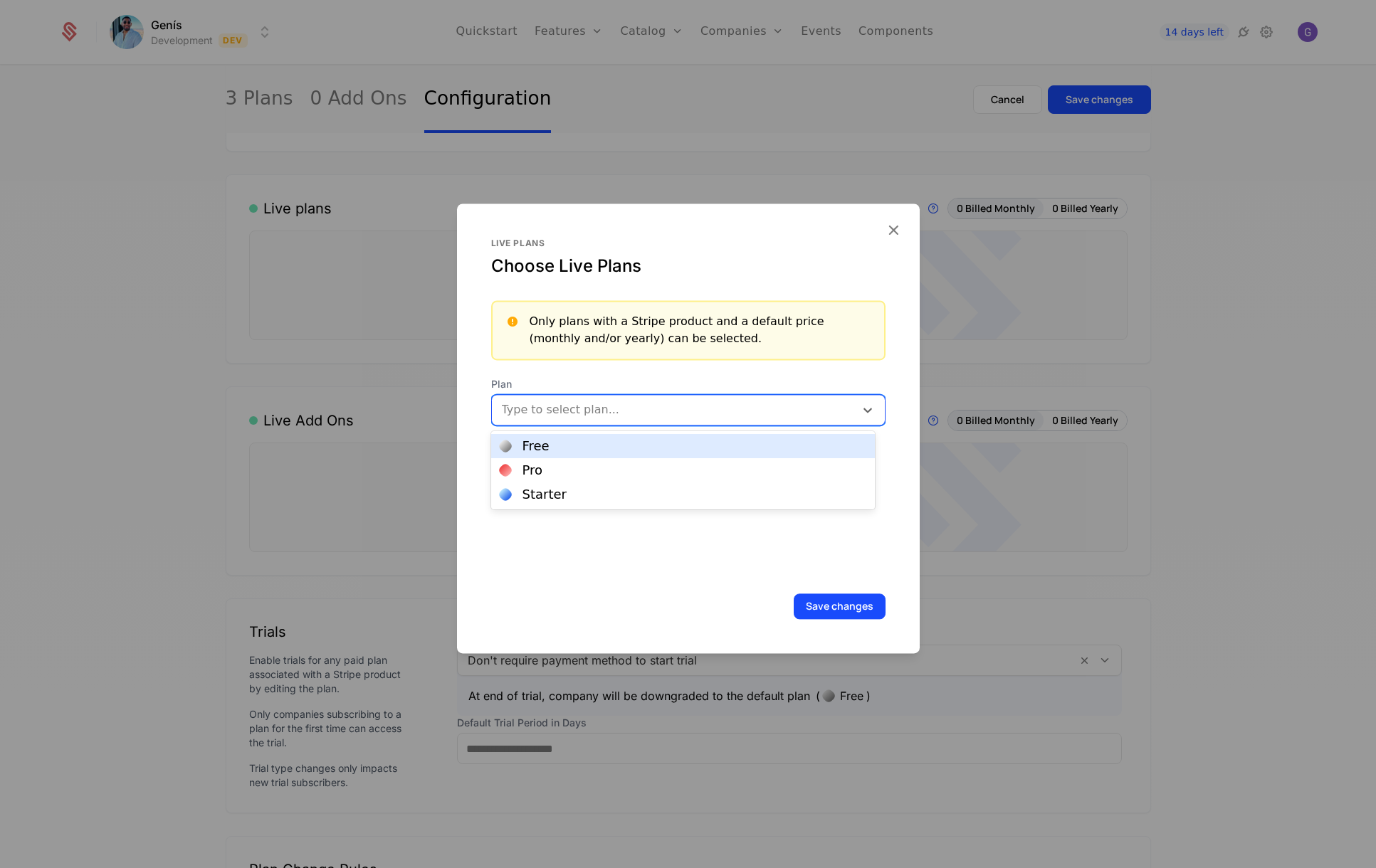
click at [594, 405] on div at bounding box center [674, 410] width 343 height 20
click at [564, 451] on div "Free" at bounding box center [683, 445] width 366 height 13
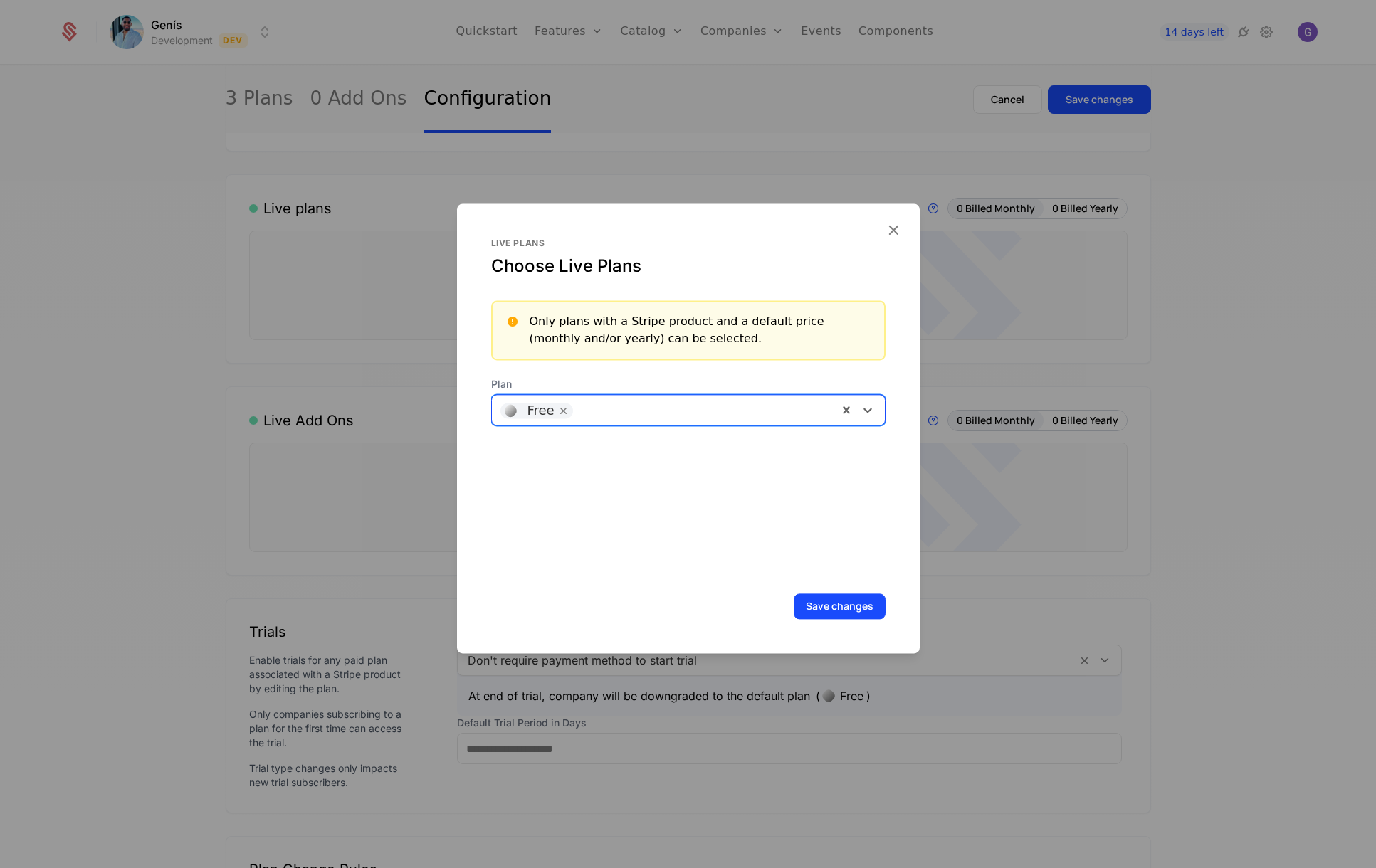
click at [790, 409] on div at bounding box center [705, 408] width 249 height 20
click at [569, 445] on div "Pro" at bounding box center [683, 445] width 366 height 13
click at [717, 409] on div at bounding box center [739, 408] width 179 height 20
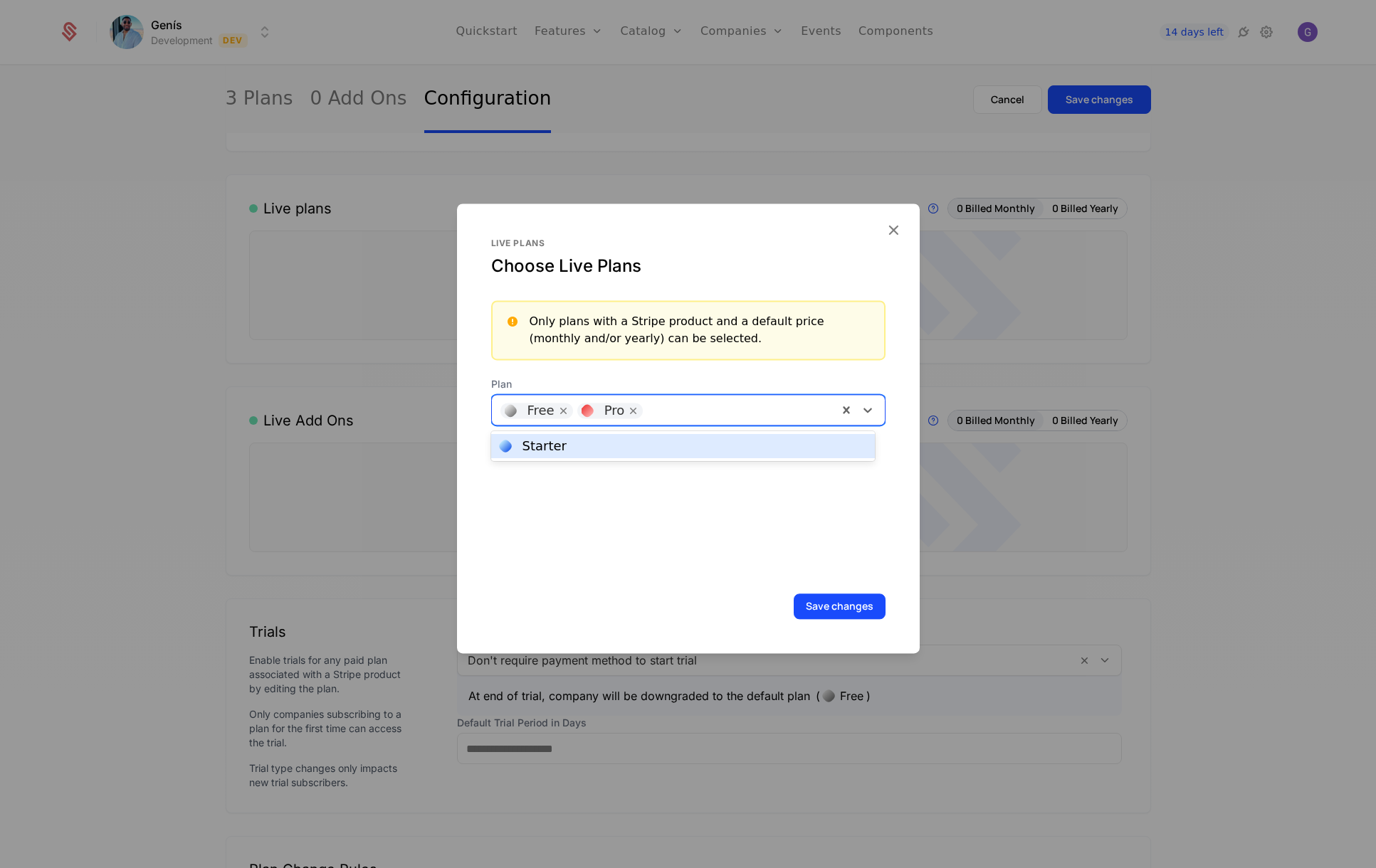
click at [619, 439] on div "Starter" at bounding box center [683, 445] width 366 height 13
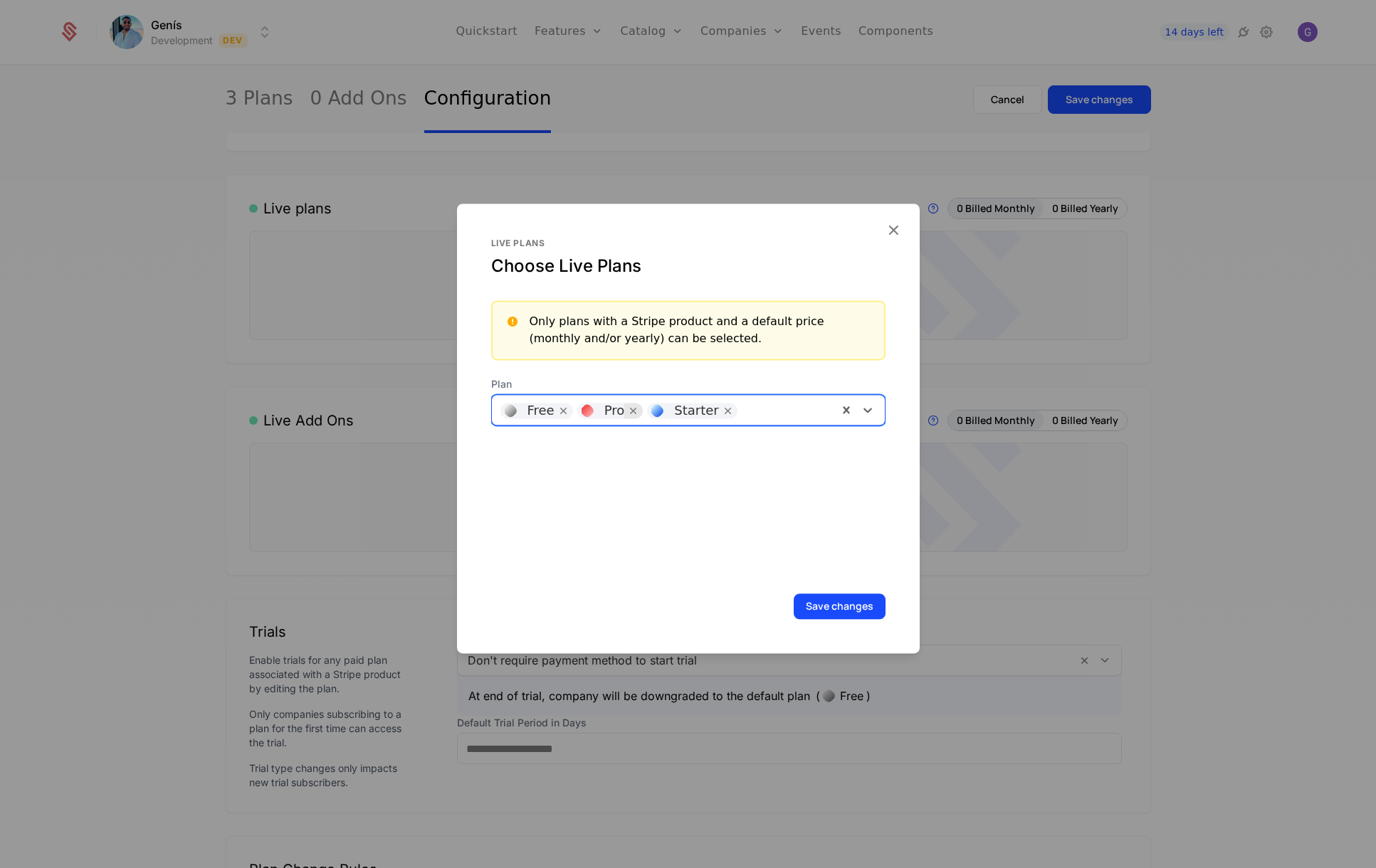
click at [627, 408] on icon "Remove [object Object]" at bounding box center [633, 410] width 13 height 13
click at [690, 411] on div at bounding box center [751, 408] width 155 height 20
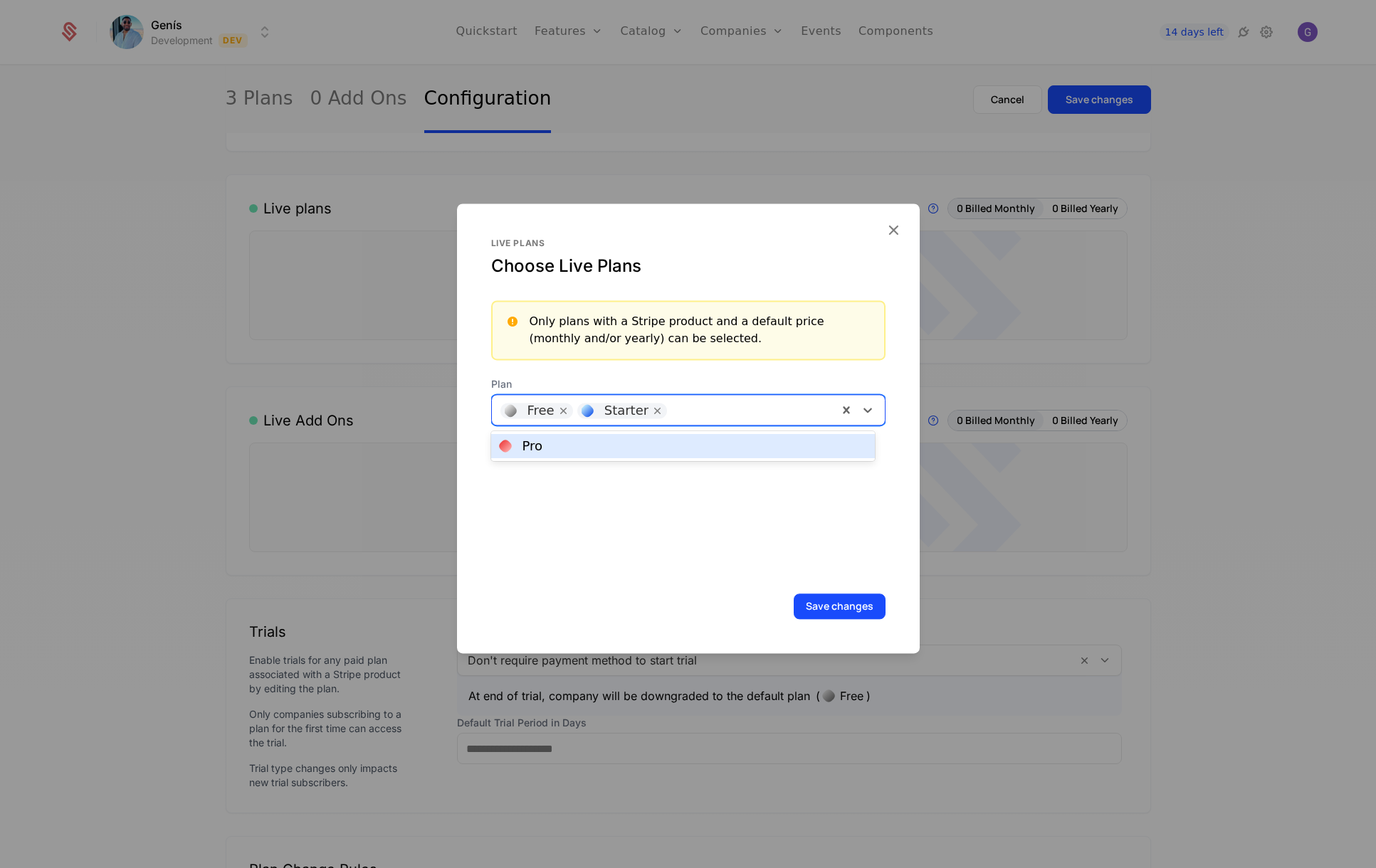
click at [636, 442] on div "Pro" at bounding box center [683, 445] width 366 height 13
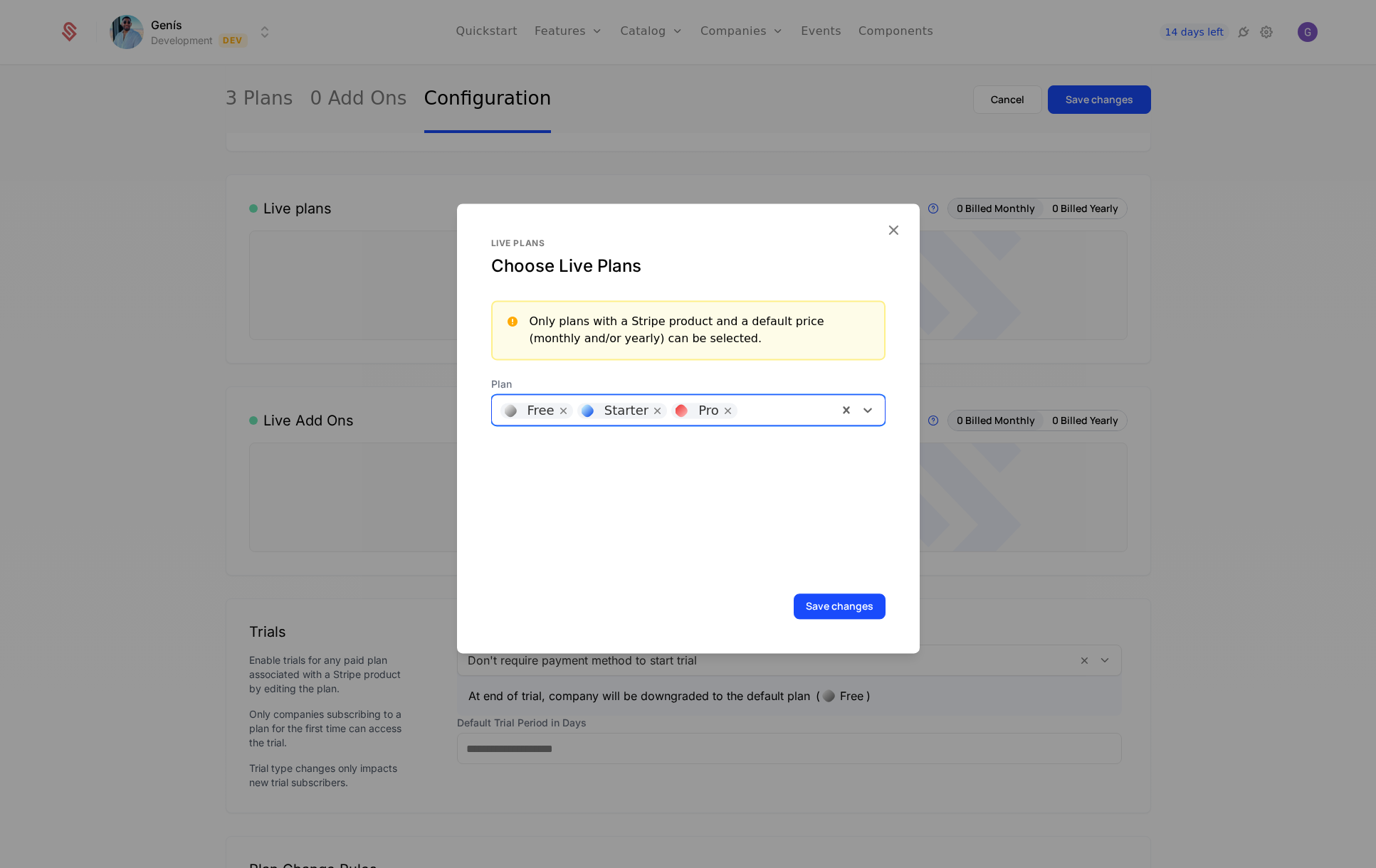
click at [838, 608] on button "Save changes" at bounding box center [840, 606] width 92 height 26
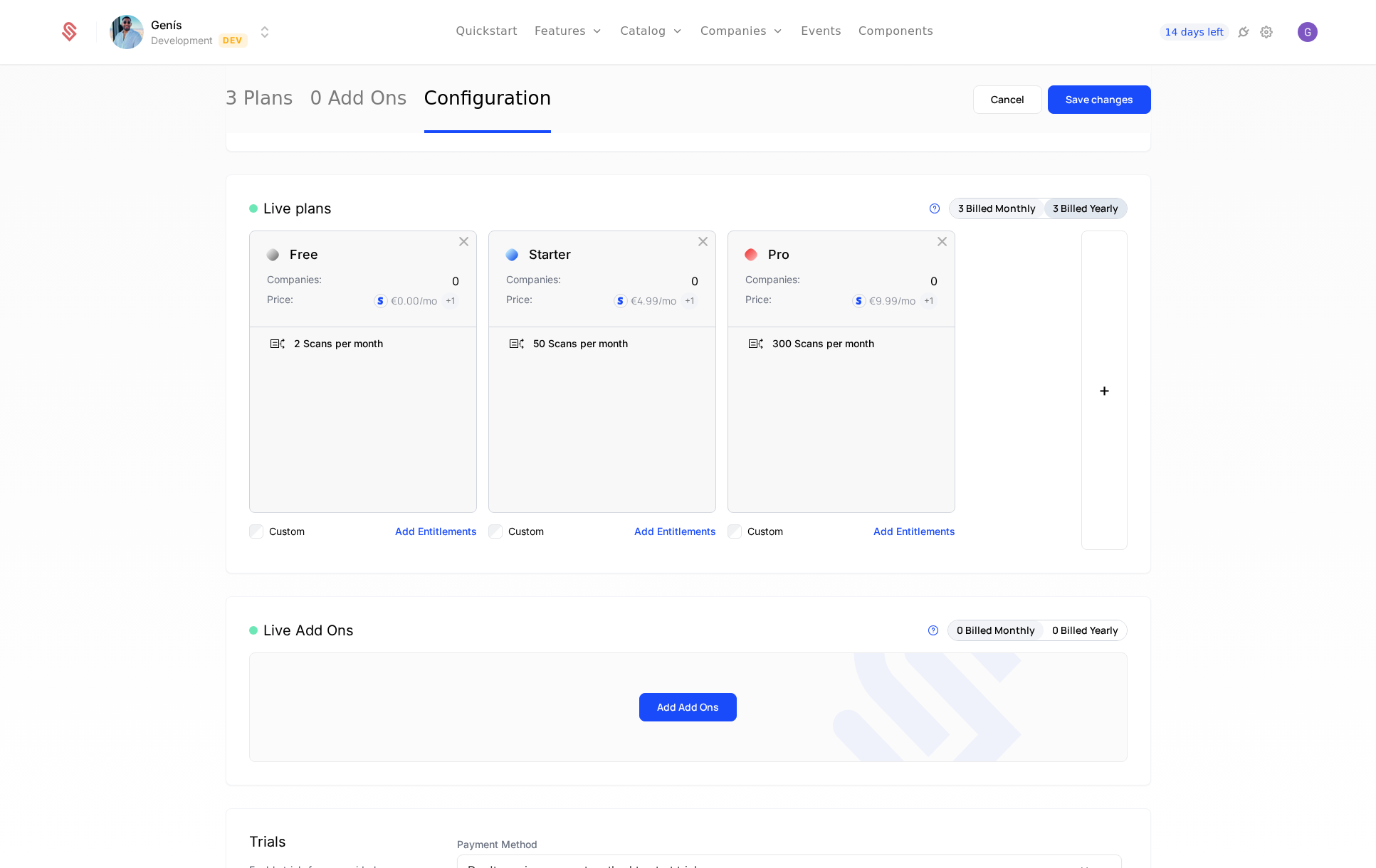
click at [1087, 212] on button "3 Billed Yearly" at bounding box center [1085, 208] width 82 height 20
click at [1013, 206] on button "3 Billed Monthly" at bounding box center [996, 208] width 94 height 20
click at [1061, 206] on button "3 Billed Yearly" at bounding box center [1085, 208] width 82 height 20
click at [990, 213] on button "3 Billed Monthly" at bounding box center [996, 208] width 94 height 20
click at [1106, 95] on div "Save changes" at bounding box center [1100, 100] width 68 height 14
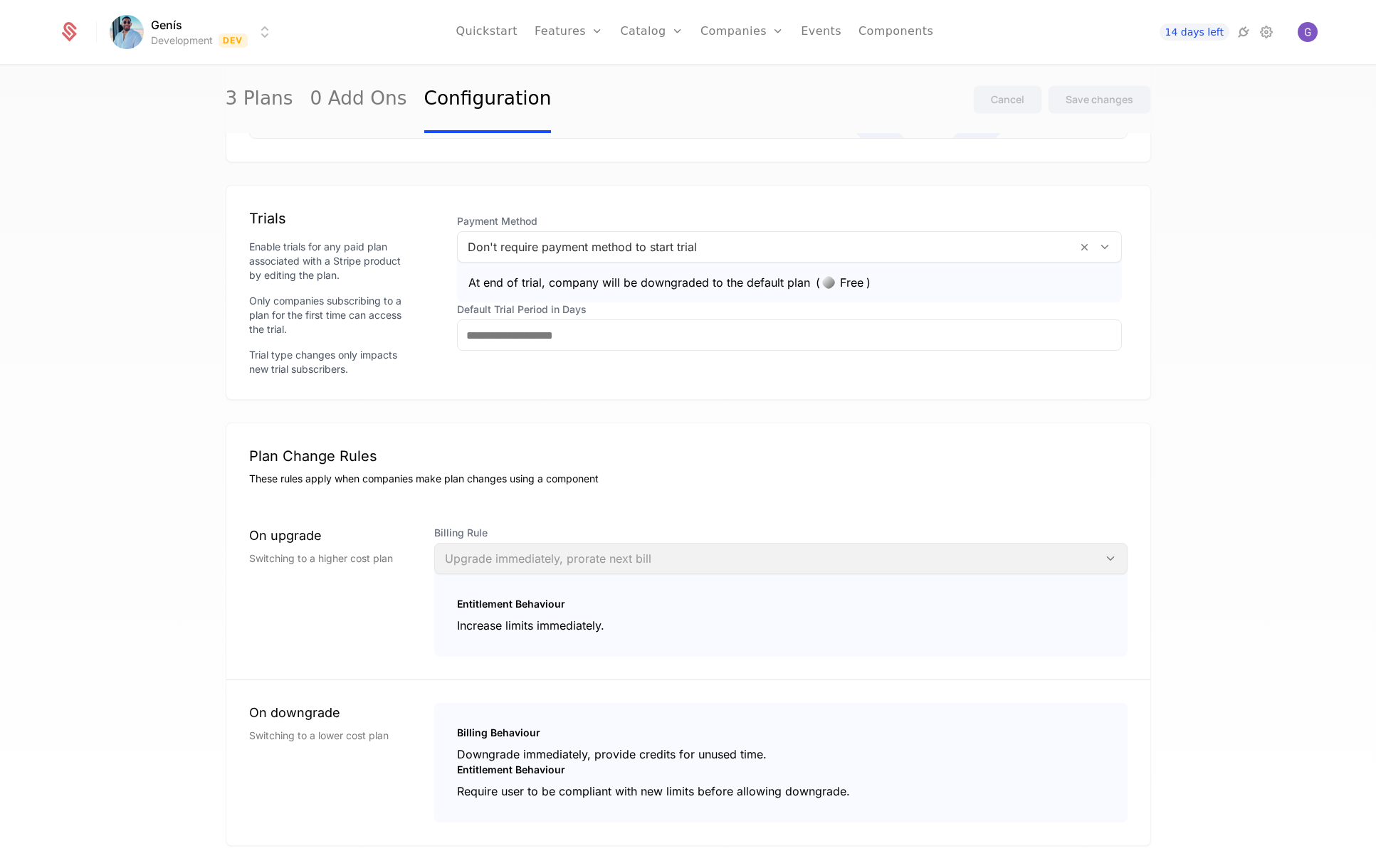
scroll to position [771, 0]
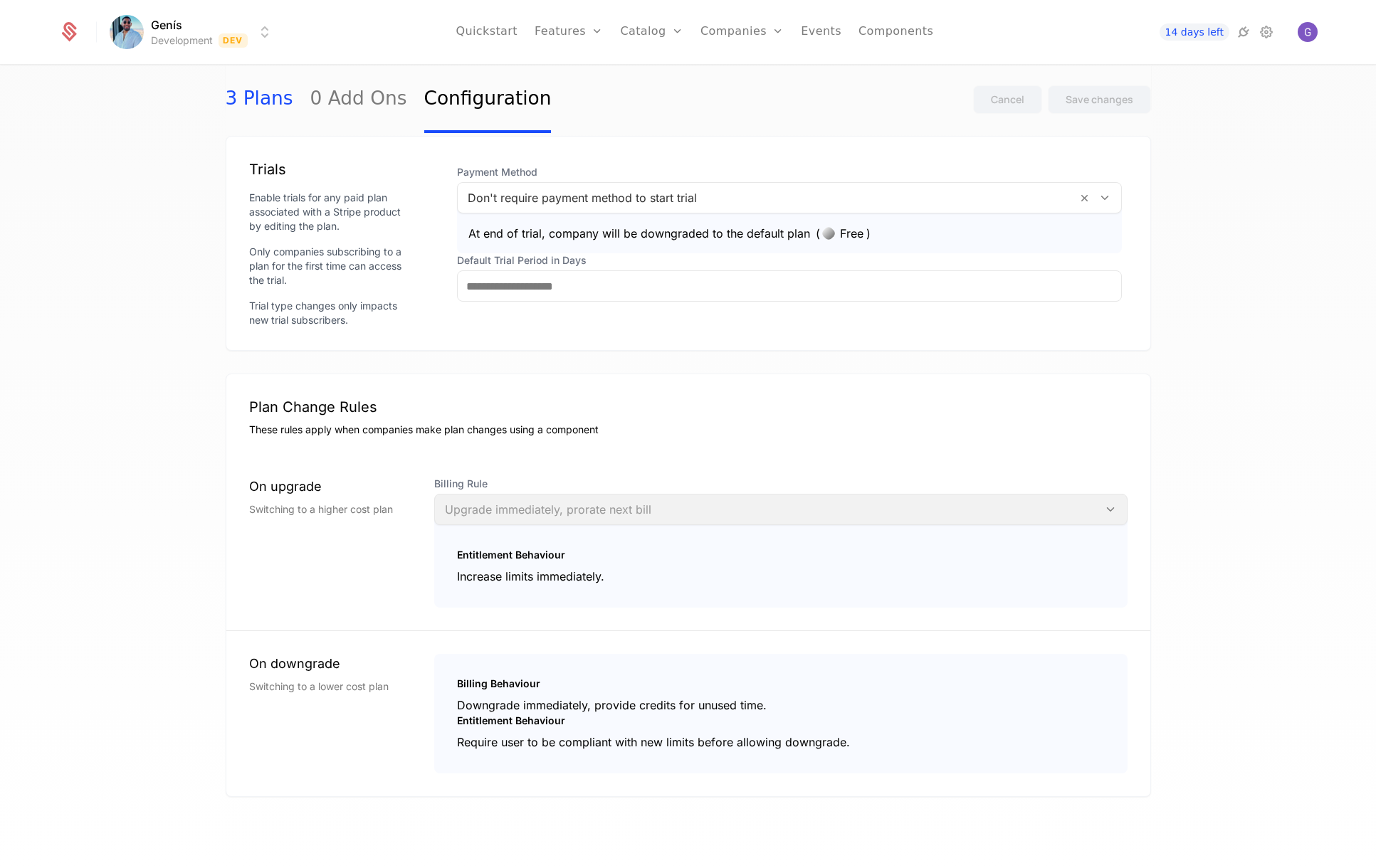
click at [238, 102] on link "3 Plans" at bounding box center [260, 100] width 68 height 67
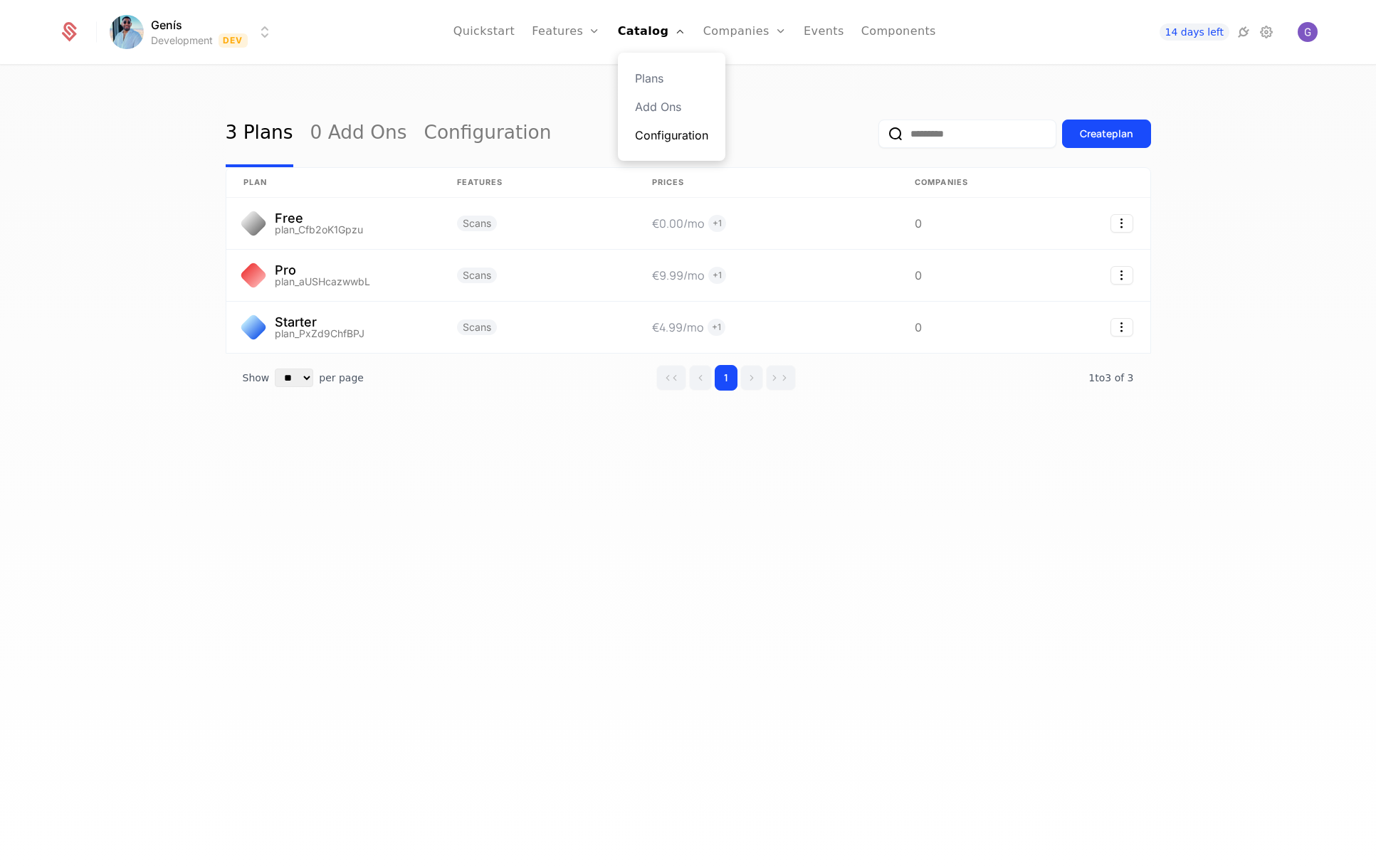
click at [680, 135] on link "Configuration" at bounding box center [671, 135] width 73 height 17
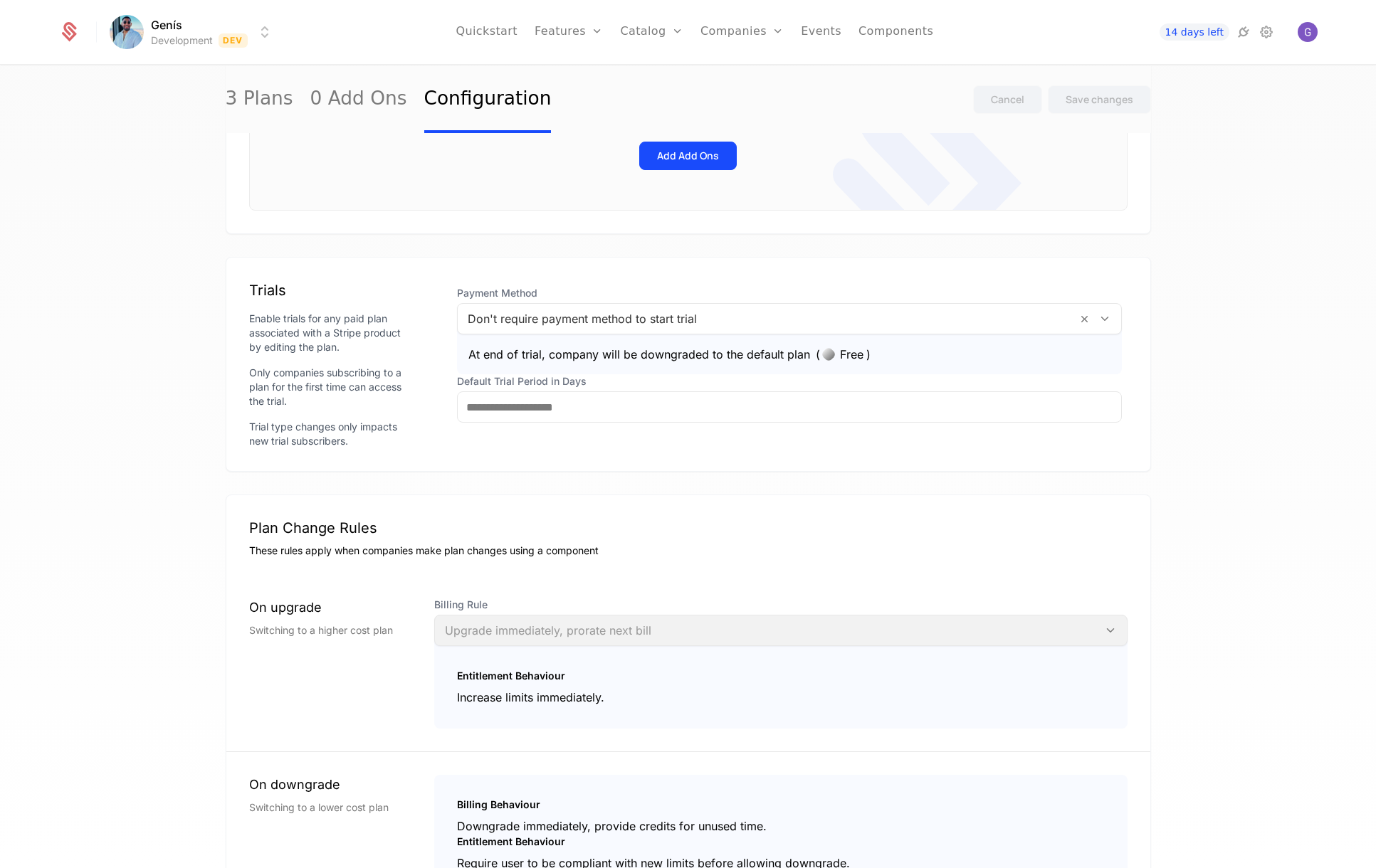
scroll to position [640, 0]
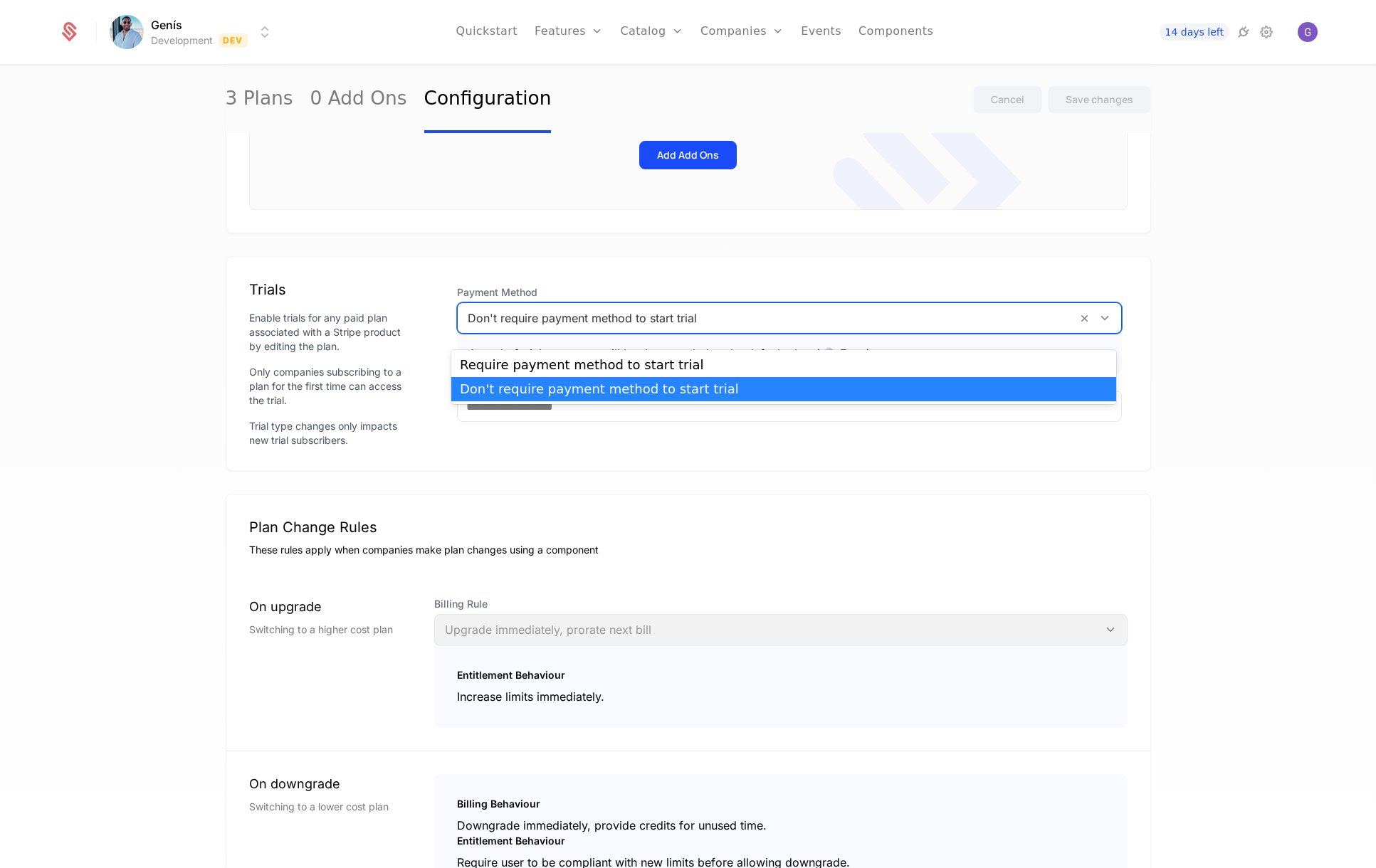
click at [758, 325] on div at bounding box center [767, 318] width 600 height 20
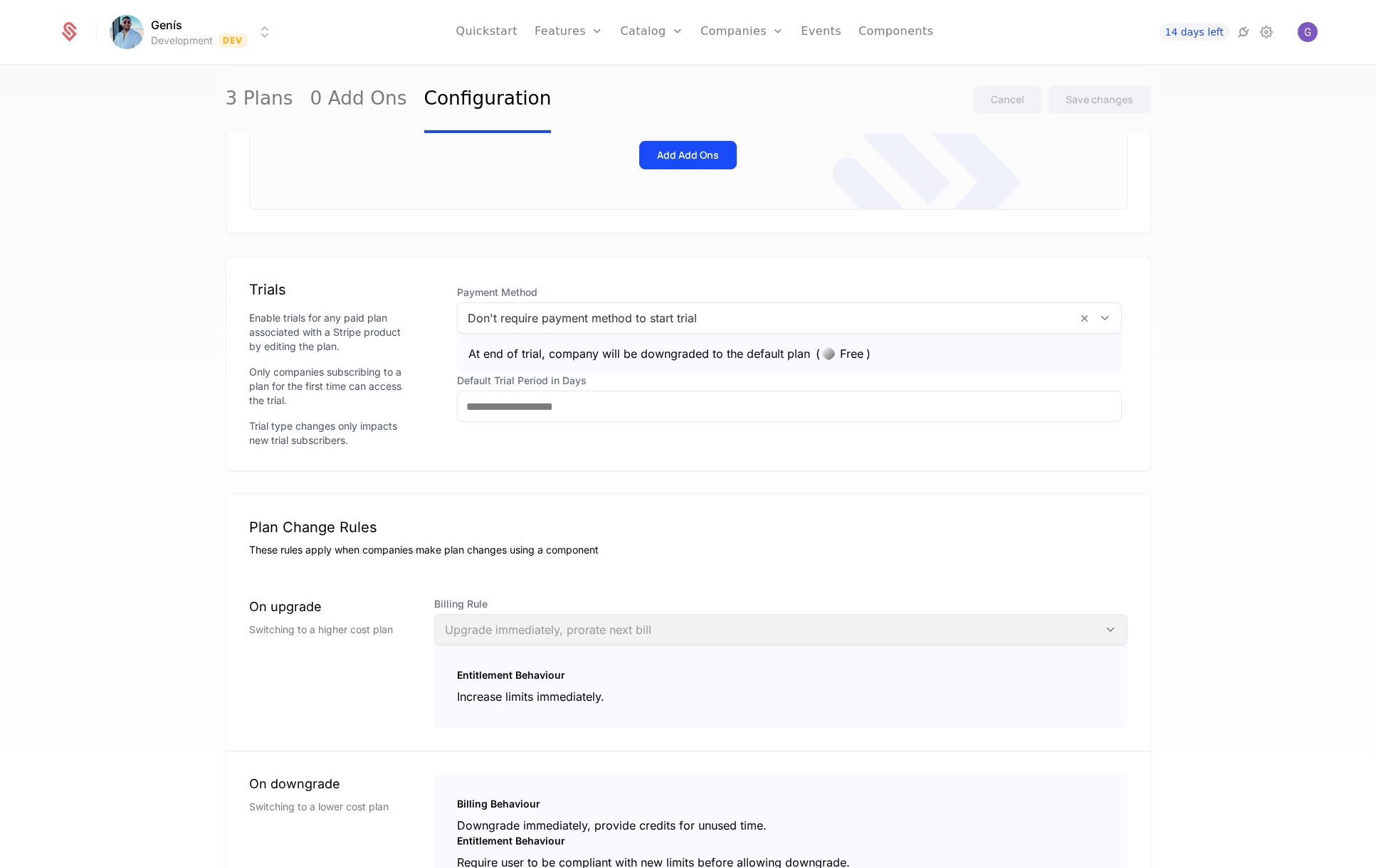
click at [751, 297] on span "Payment Method" at bounding box center [789, 292] width 665 height 14
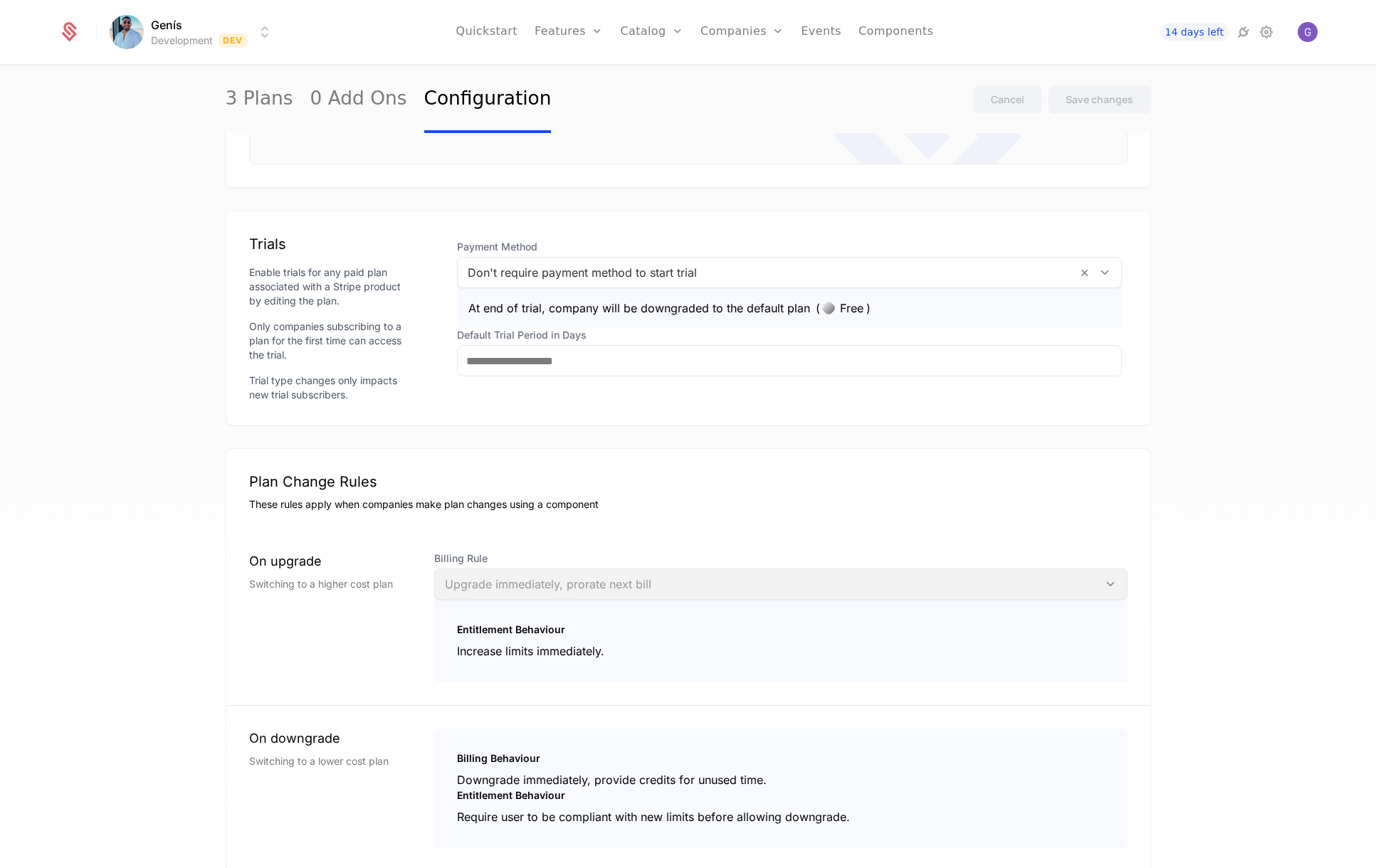
scroll to position [711, 0]
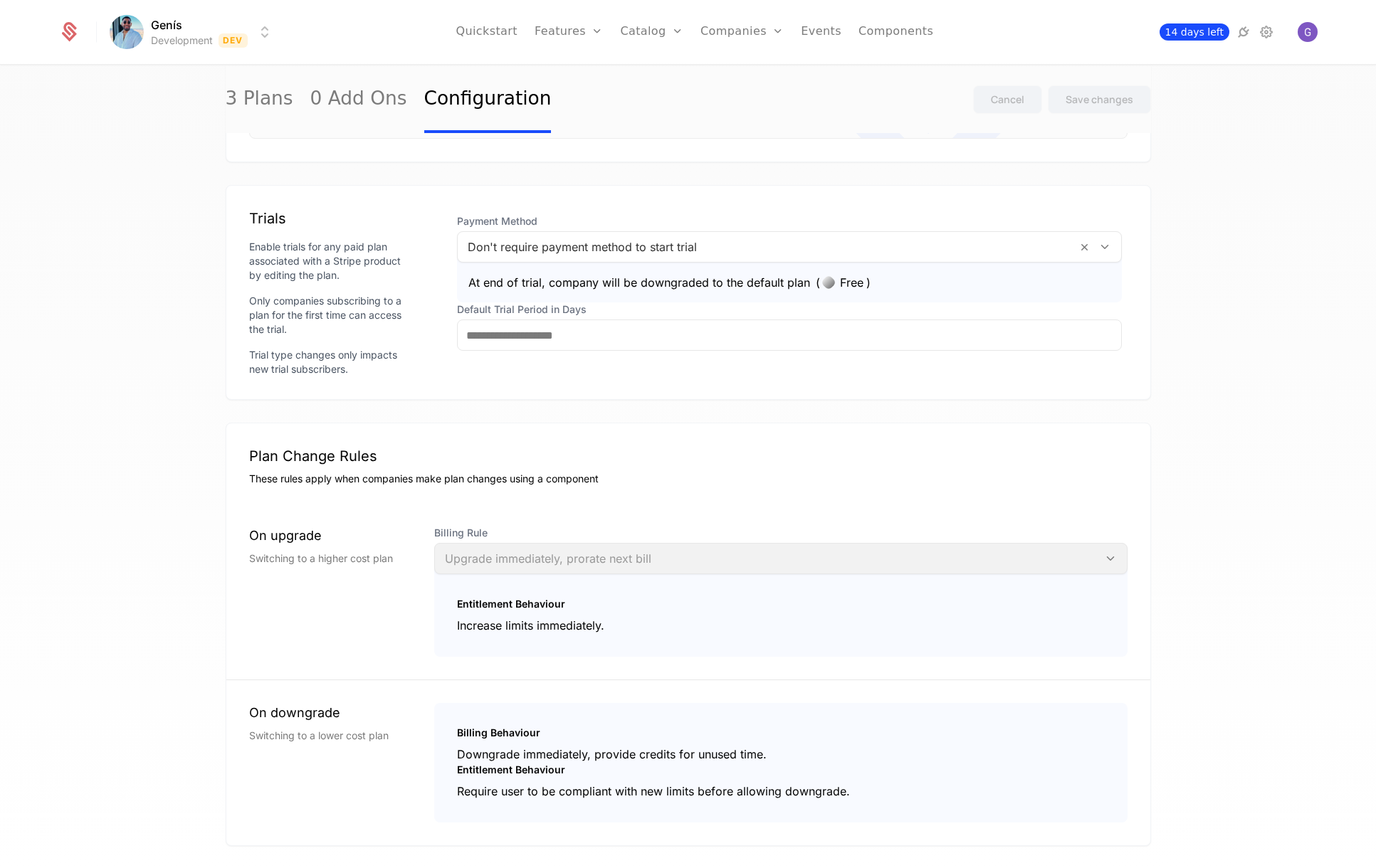
click at [1196, 29] on span "14 days left" at bounding box center [1194, 32] width 69 height 17
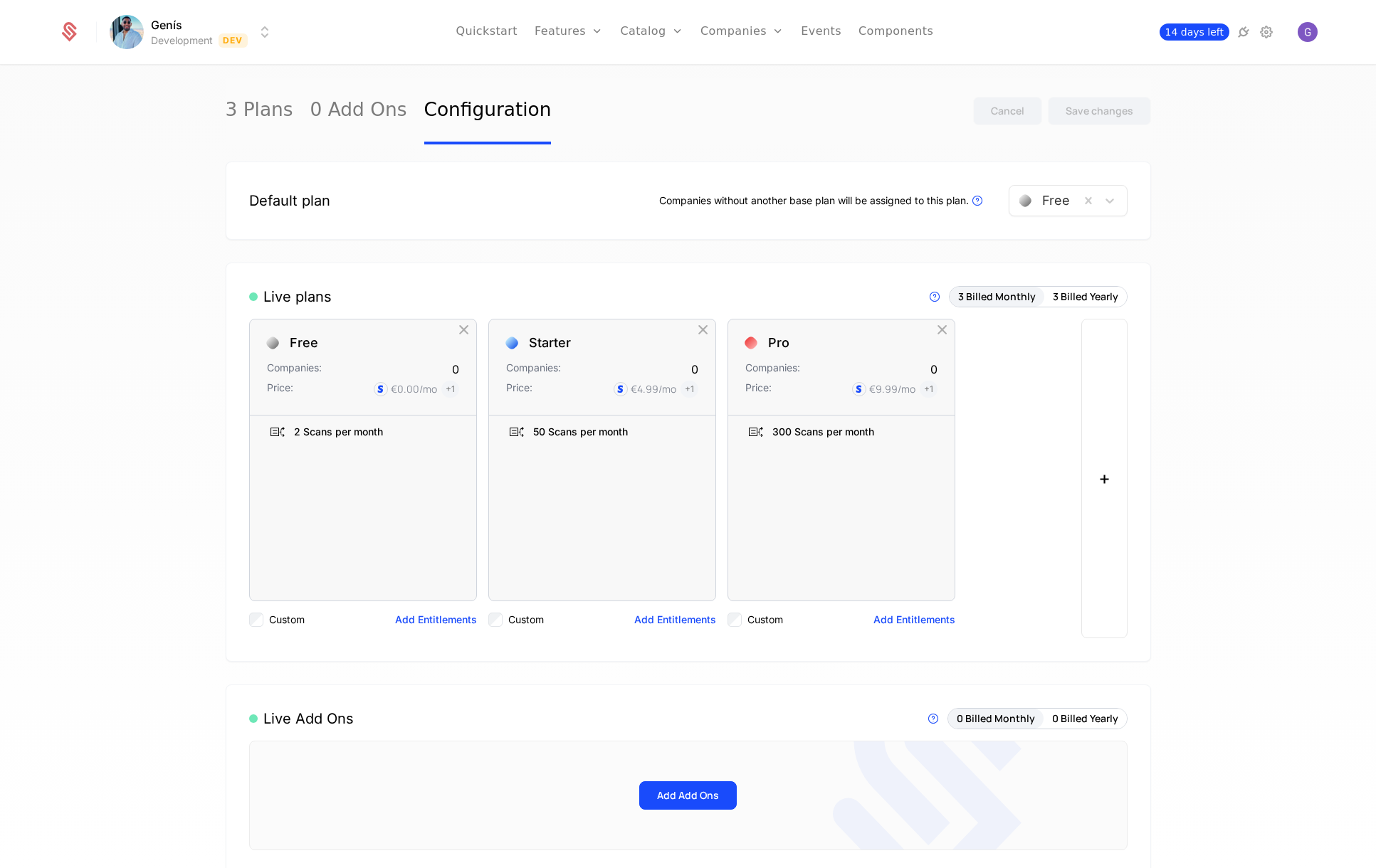
click at [1199, 31] on span "14 days left" at bounding box center [1194, 32] width 69 height 17
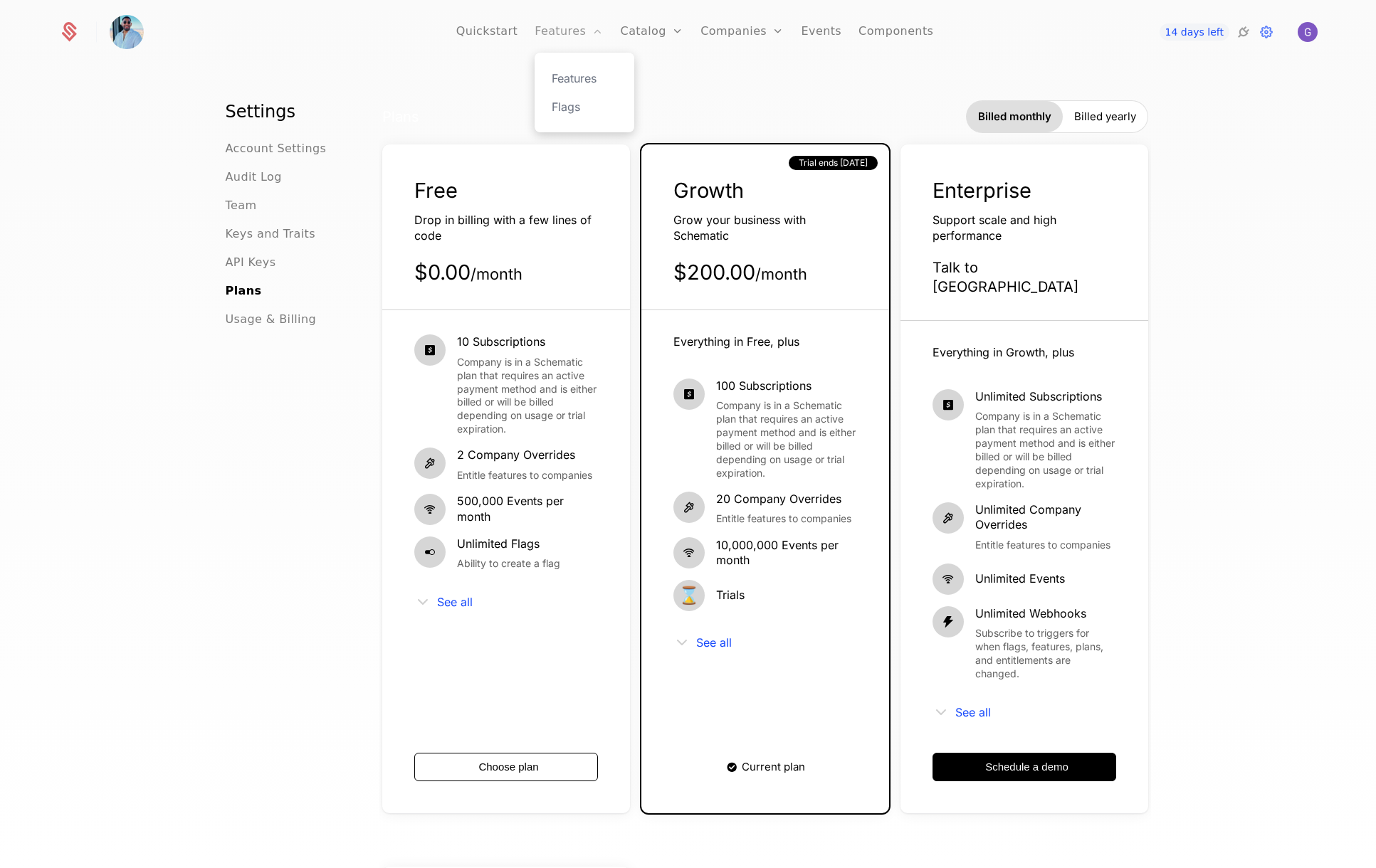
click at [572, 30] on link "Features" at bounding box center [569, 32] width 68 height 64
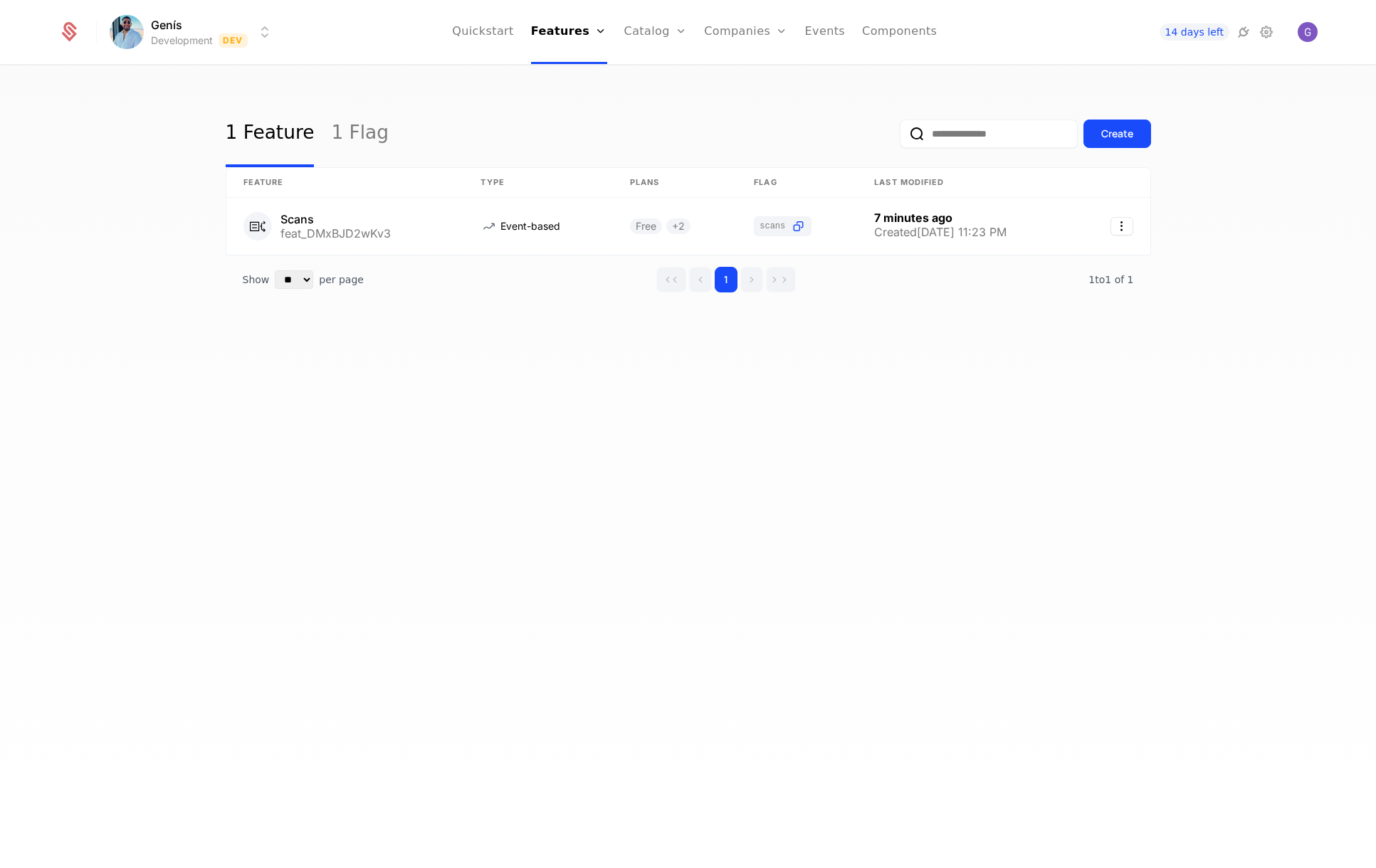
click at [203, 29] on html "Genís Development Dev Quickstart Features Features Flags Catalog Plans Add Ons …" at bounding box center [688, 434] width 1376 height 868
click at [102, 197] on html "Genís Development Dev Quickstart Features Features Flags Catalog Plans Add Ons …" at bounding box center [688, 434] width 1376 height 868
click at [1116, 134] on div "Create" at bounding box center [1117, 134] width 32 height 14
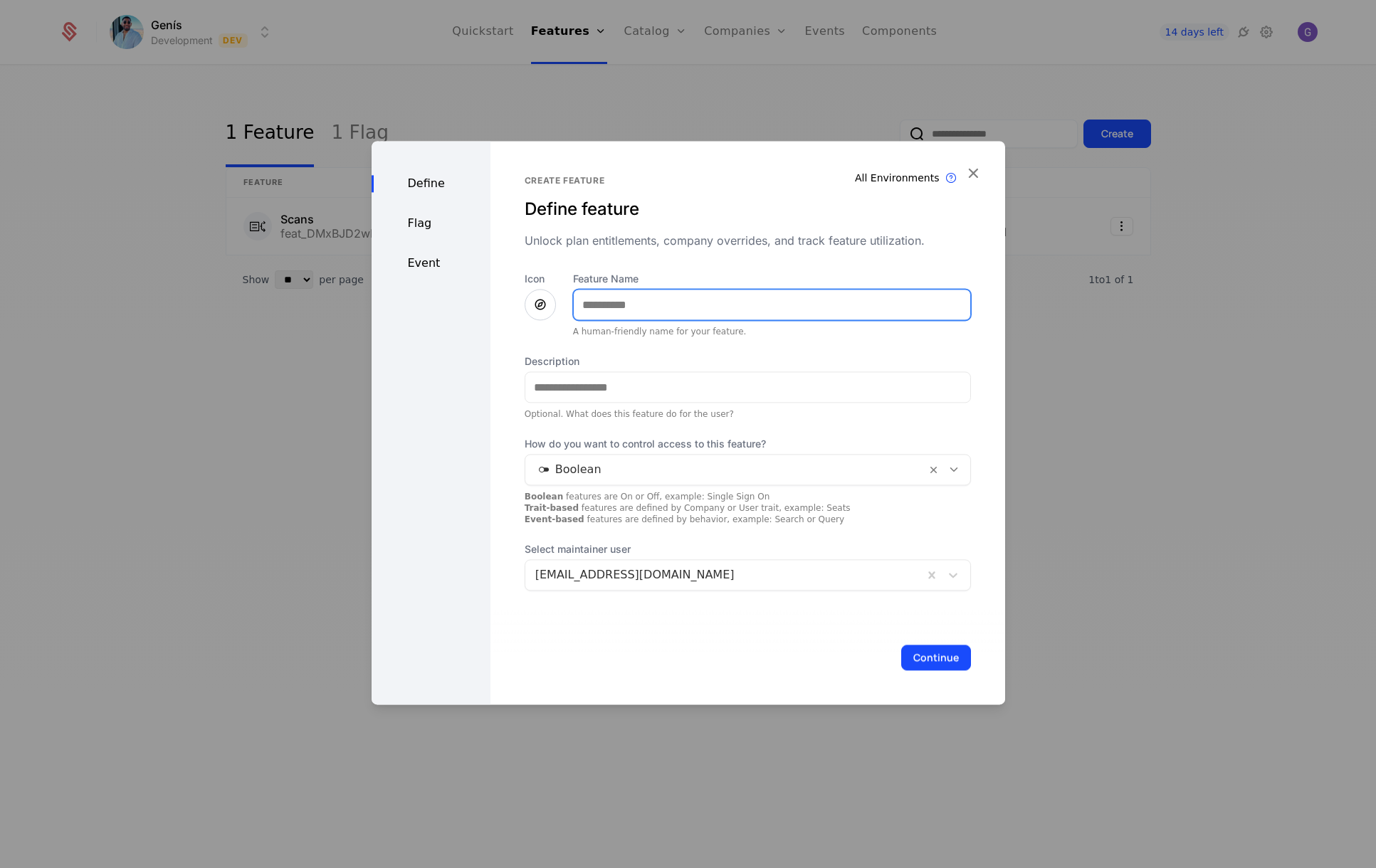
click at [635, 308] on input "Feature Name" at bounding box center [772, 305] width 396 height 30
type input "**********"
click at [532, 310] on icon at bounding box center [540, 304] width 17 height 17
click at [537, 307] on icon at bounding box center [540, 304] width 17 height 17
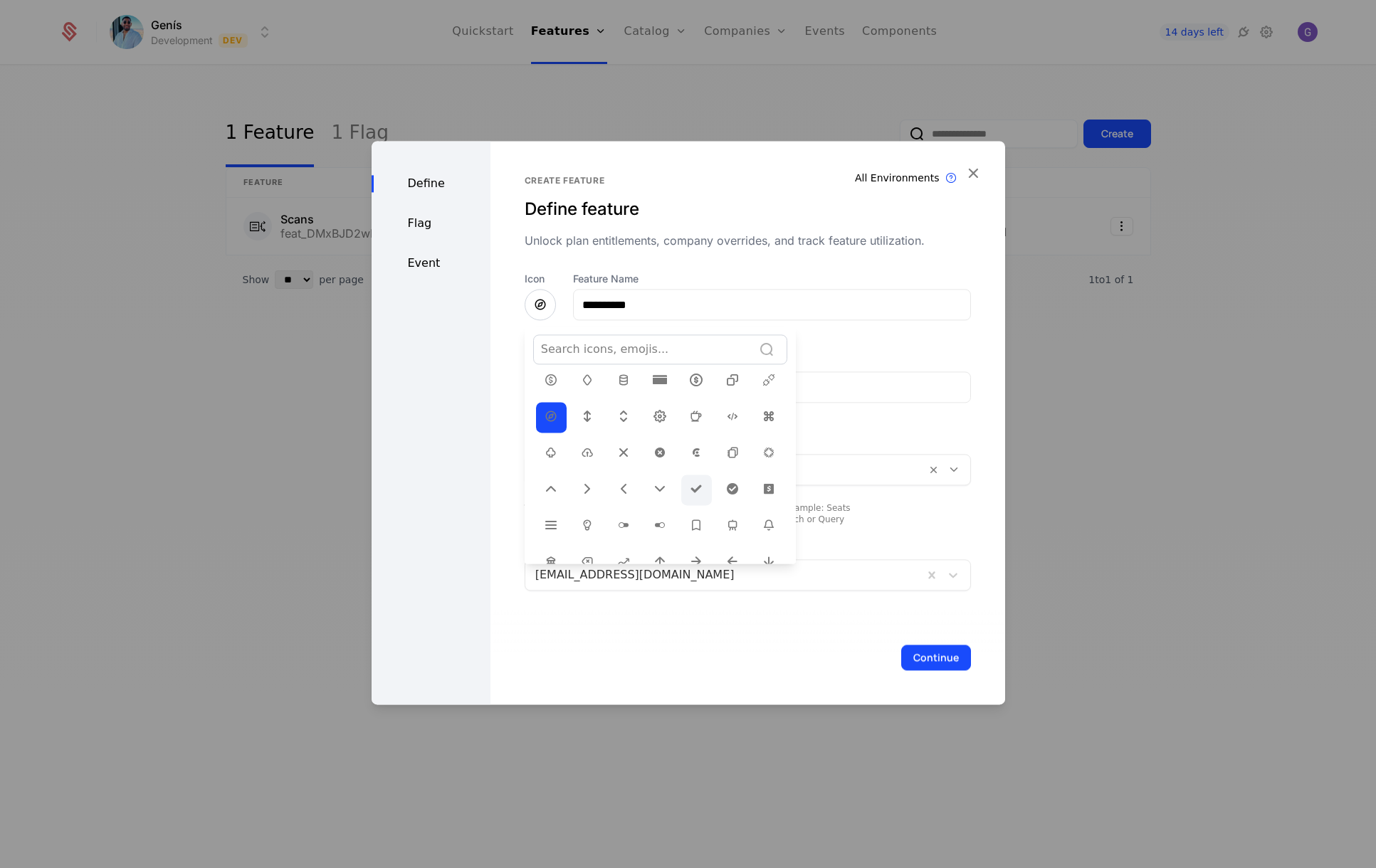
scroll to position [498, 0]
click at [585, 445] on icon at bounding box center [587, 454] width 17 height 17
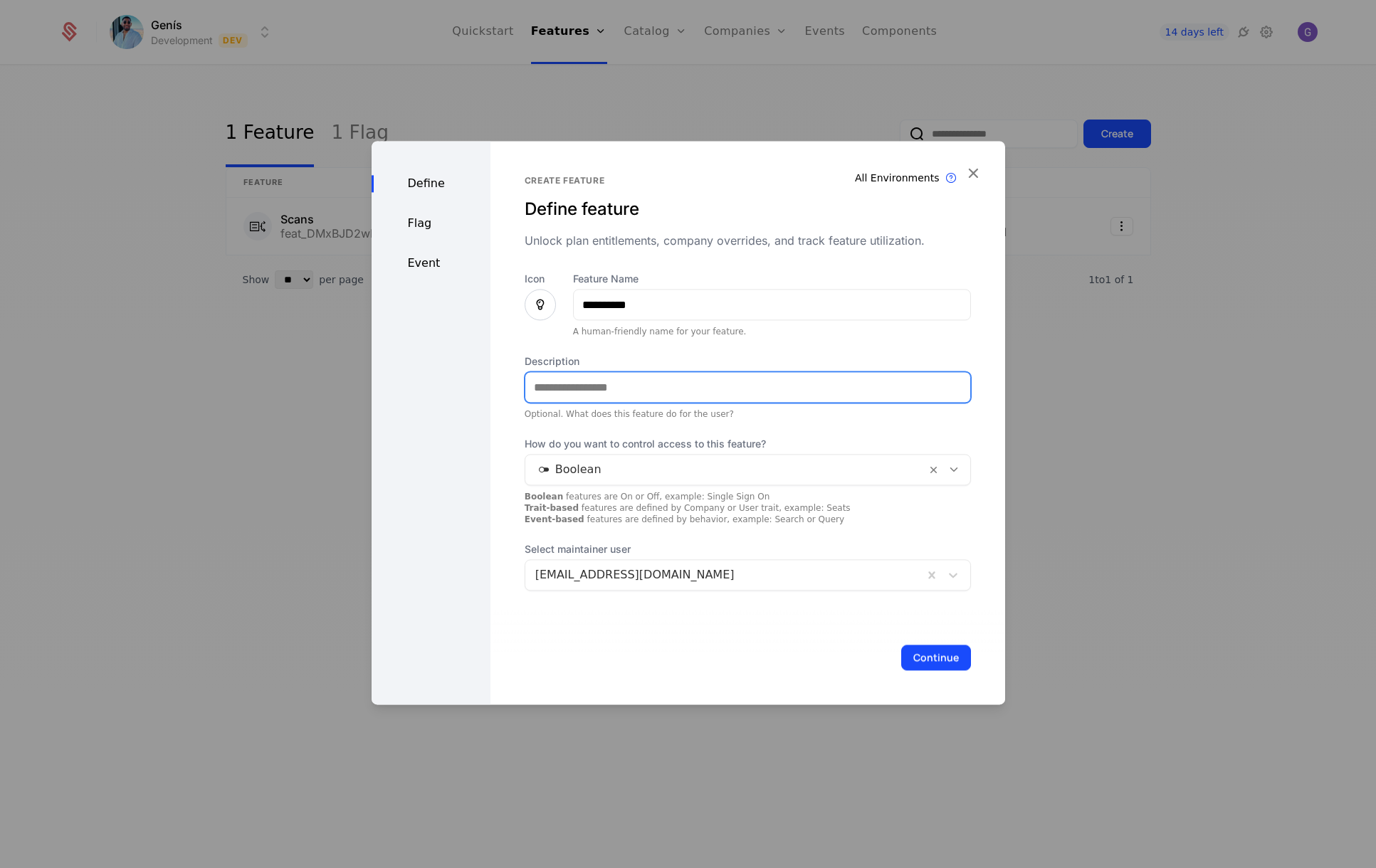
click at [591, 394] on input "Description" at bounding box center [747, 387] width 445 height 30
click at [731, 395] on input "**********" at bounding box center [747, 387] width 445 height 30
type input "**********"
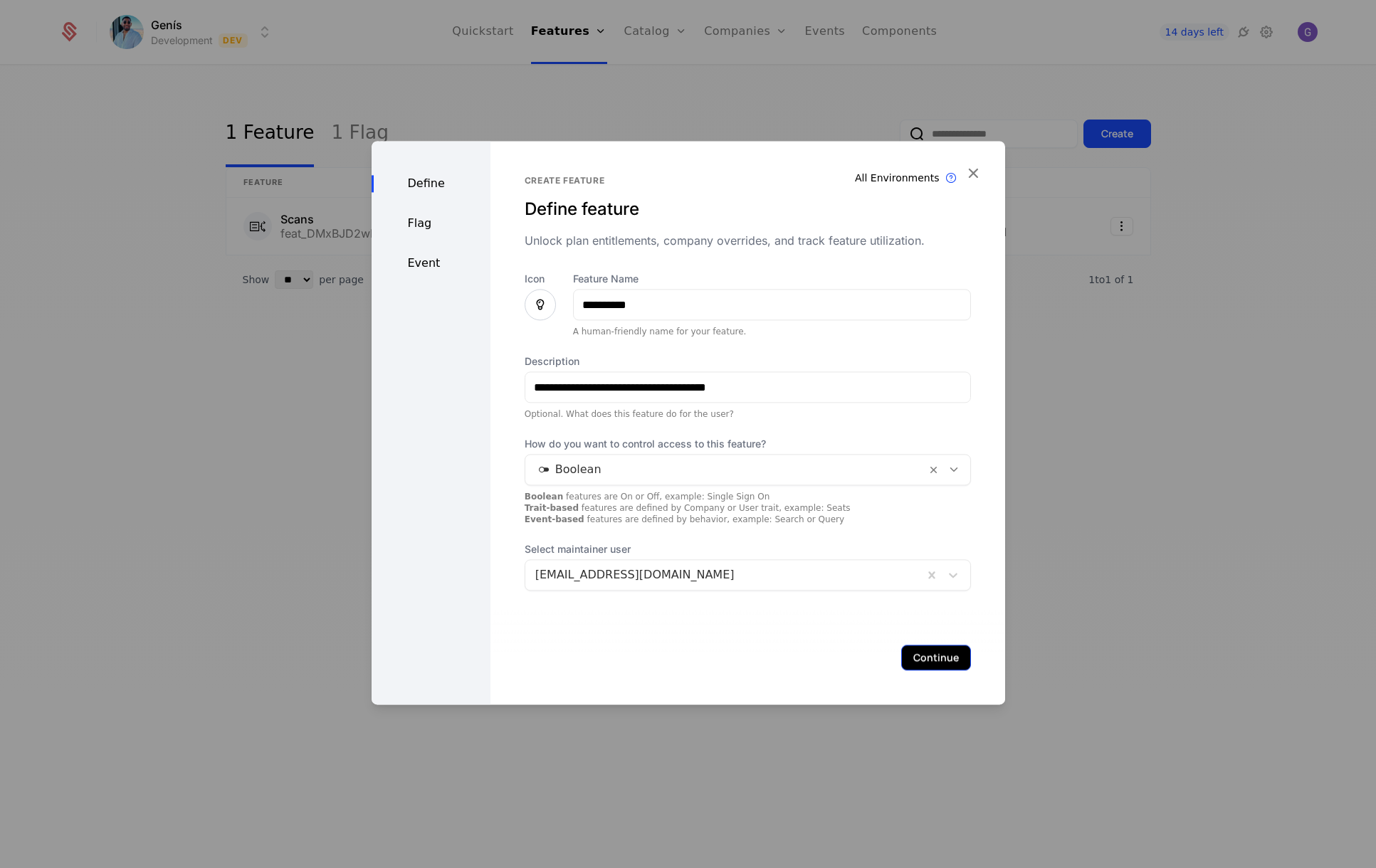
click at [927, 659] on button "Continue" at bounding box center [936, 657] width 69 height 26
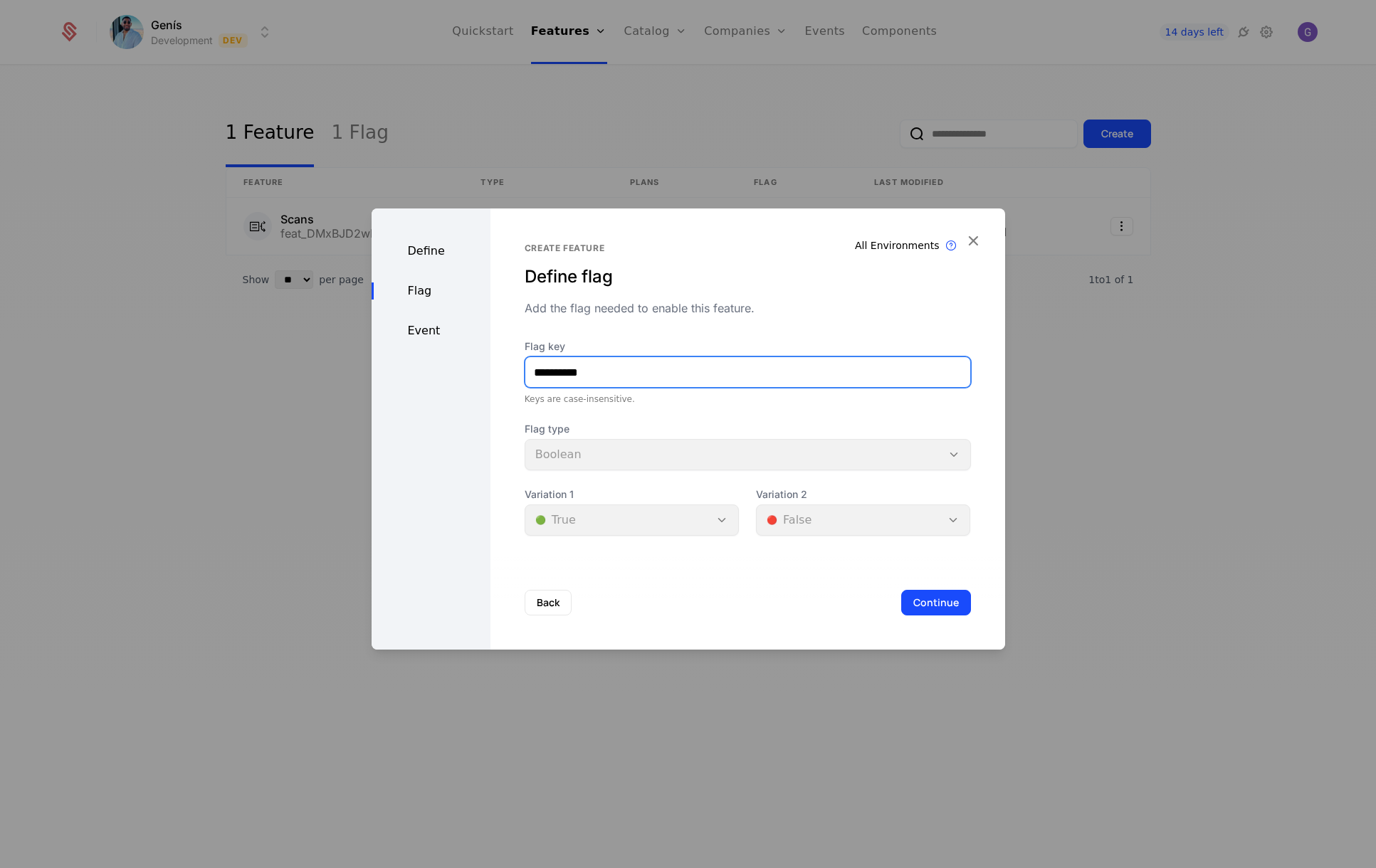
drag, startPoint x: 545, startPoint y: 368, endPoint x: 399, endPoint y: 364, distance: 146.1
click at [399, 364] on div "**********" at bounding box center [688, 429] width 634 height 441
type input "*******"
click at [665, 571] on div "Back Continue" at bounding box center [747, 602] width 514 height 94
click at [938, 599] on button "Continue" at bounding box center [936, 602] width 69 height 26
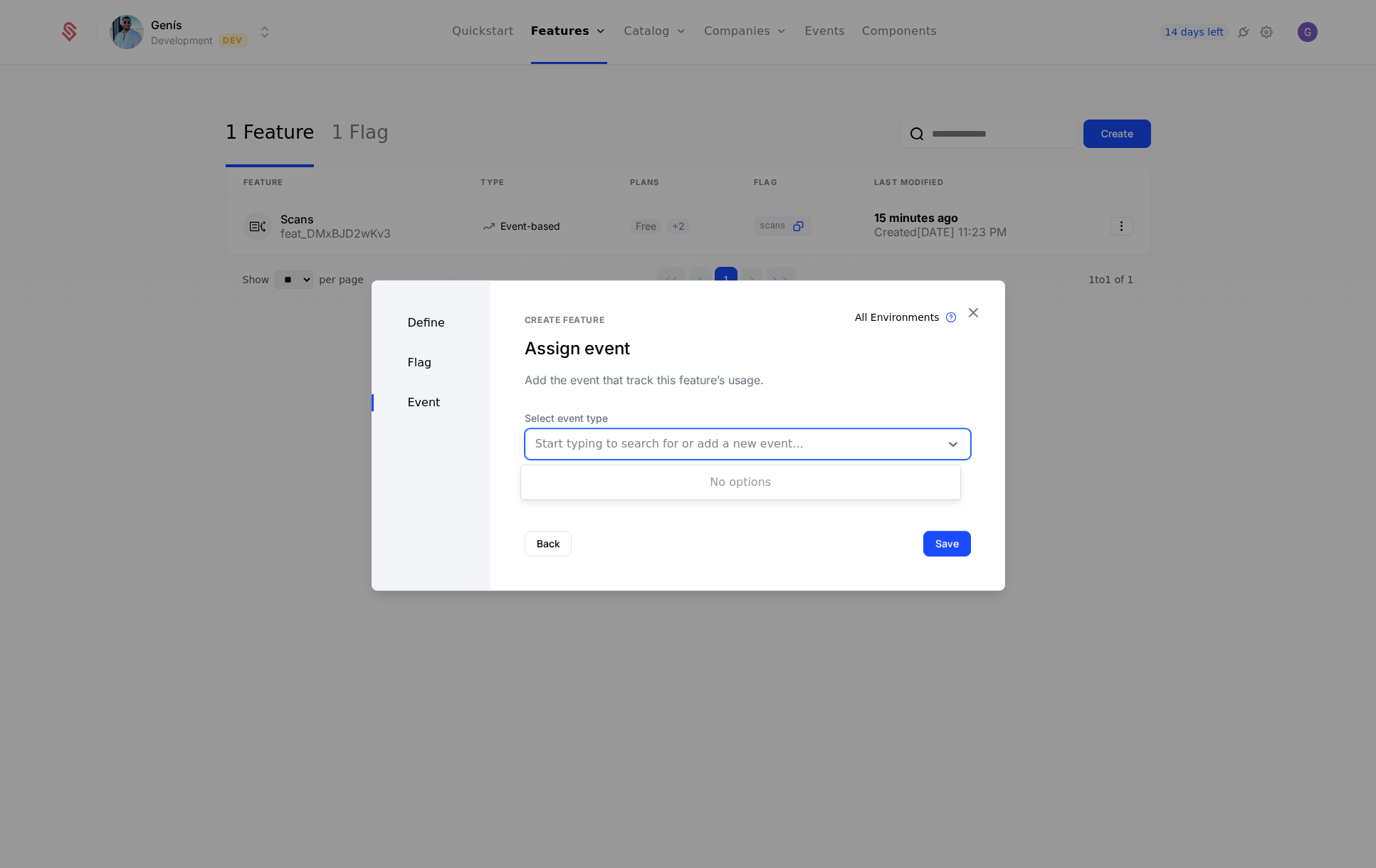
click at [688, 445] on div at bounding box center [733, 444] width 395 height 20
click at [643, 406] on div "Create feature Assign event Add the event that track this feature’s usage. Sele…" at bounding box center [748, 396] width 446 height 162
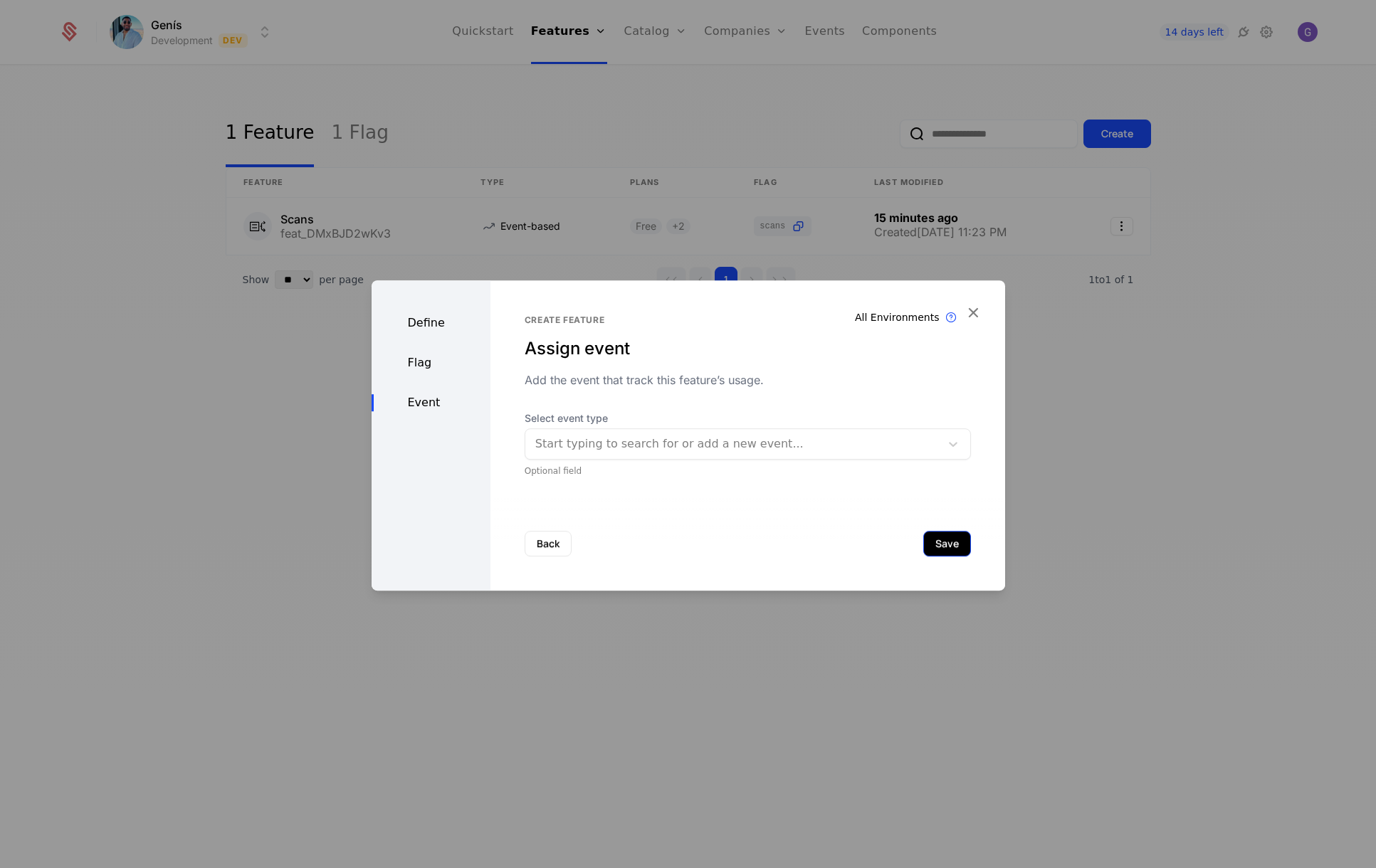
click at [941, 538] on button "Save" at bounding box center [946, 543] width 48 height 26
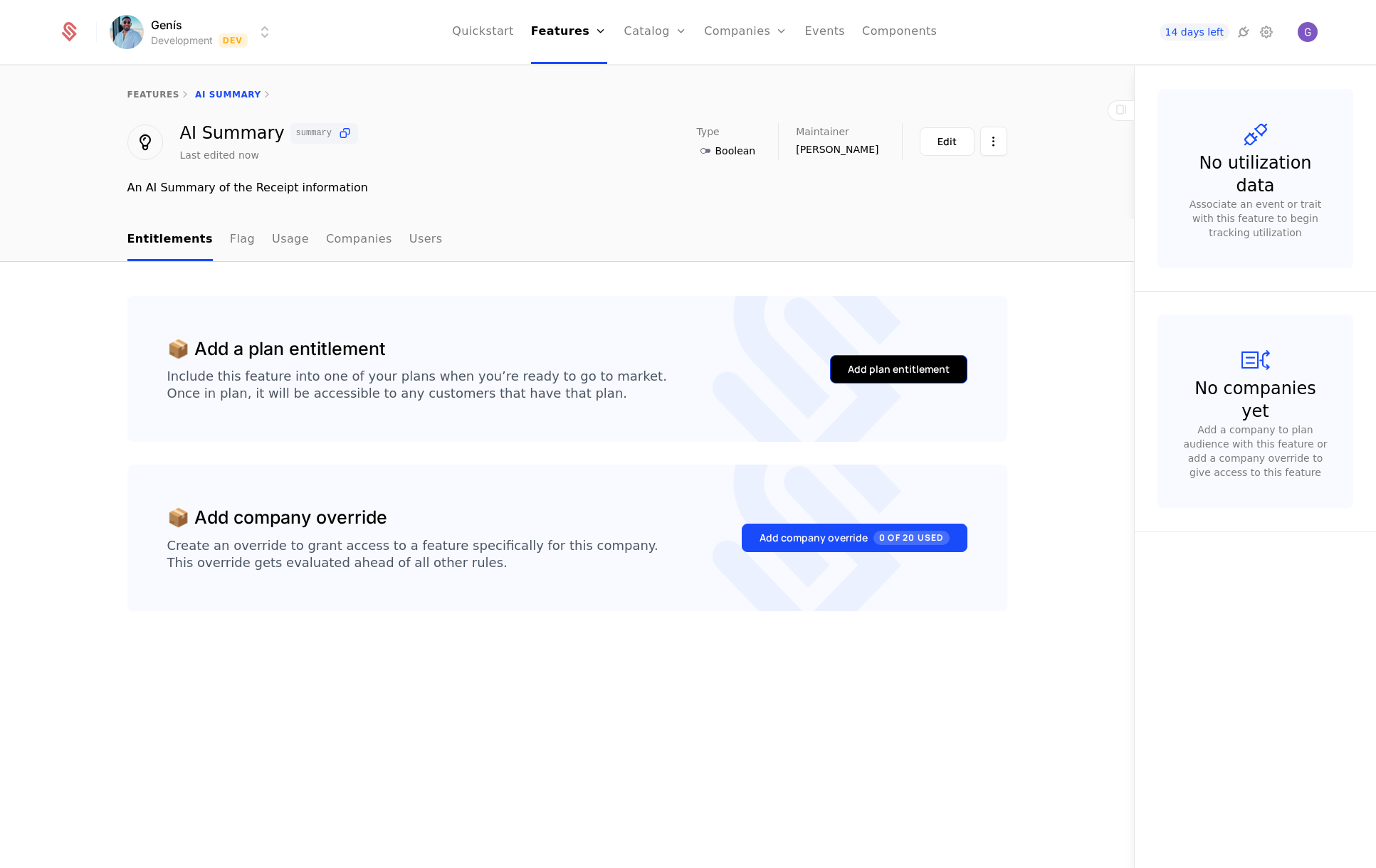
click at [895, 364] on div "Add plan entitlement" at bounding box center [898, 369] width 102 height 14
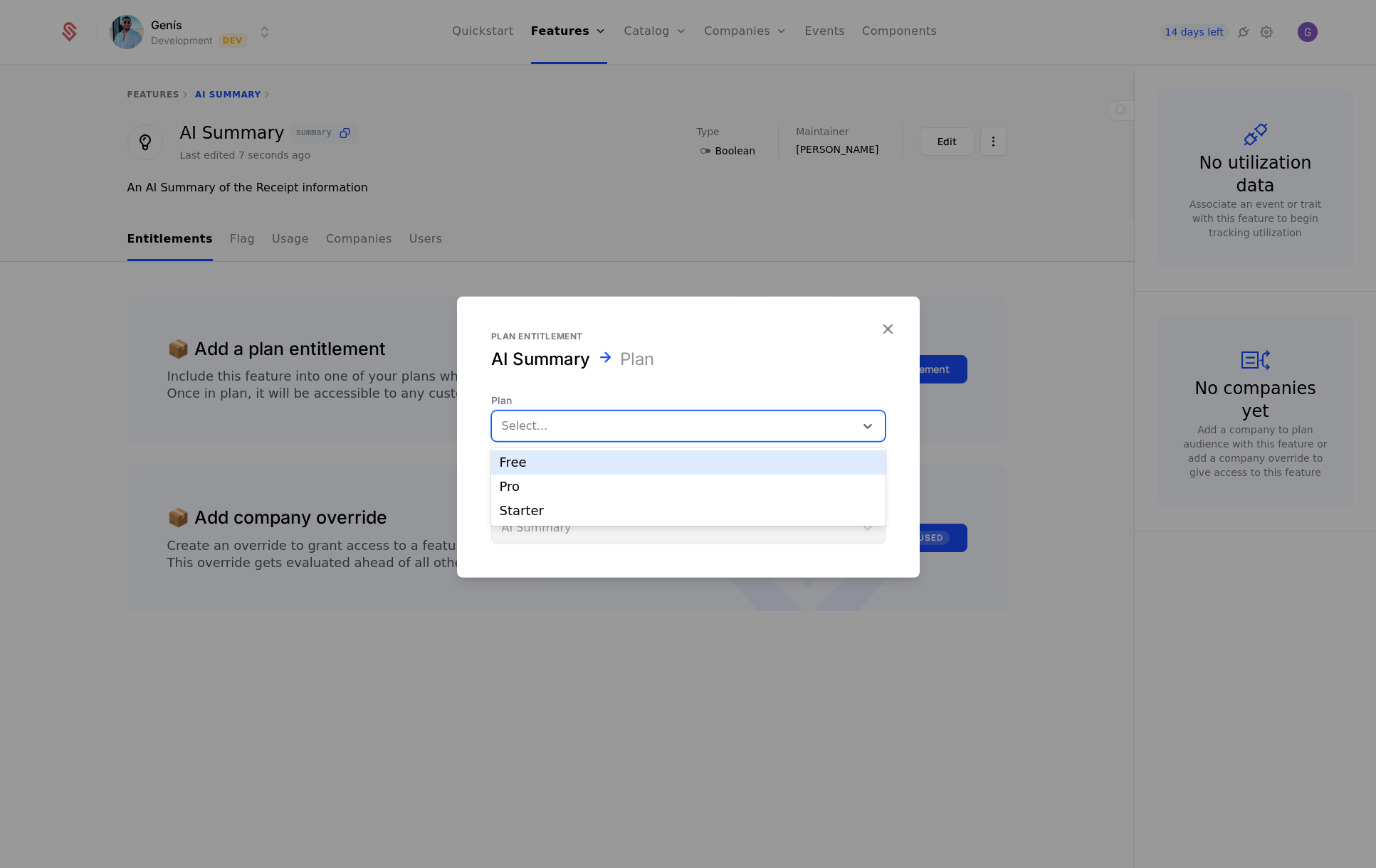
click at [762, 426] on div at bounding box center [673, 426] width 343 height 20
click at [631, 487] on div "Pro" at bounding box center [688, 486] width 377 height 13
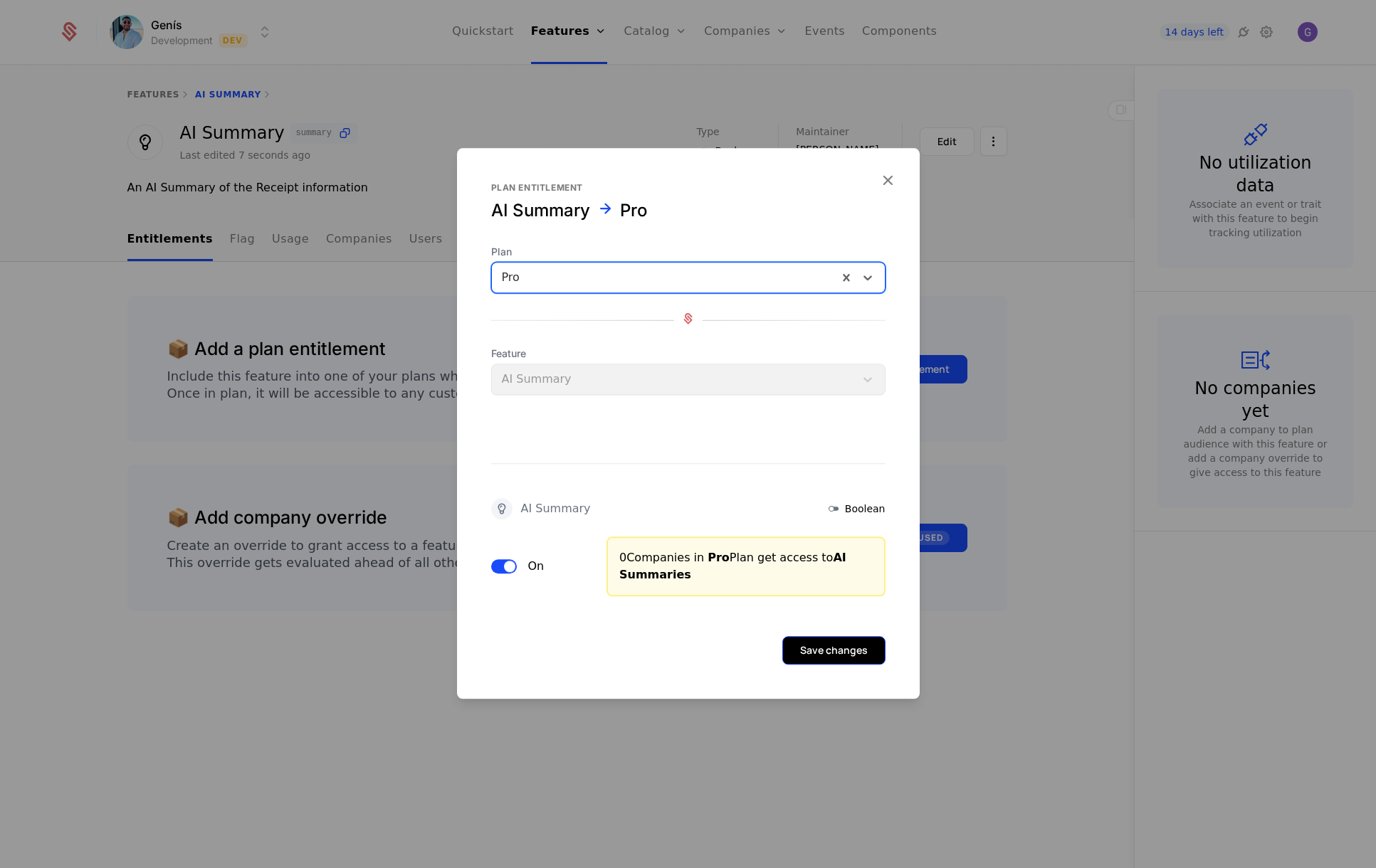
click at [849, 653] on button "Save changes" at bounding box center [834, 651] width 103 height 29
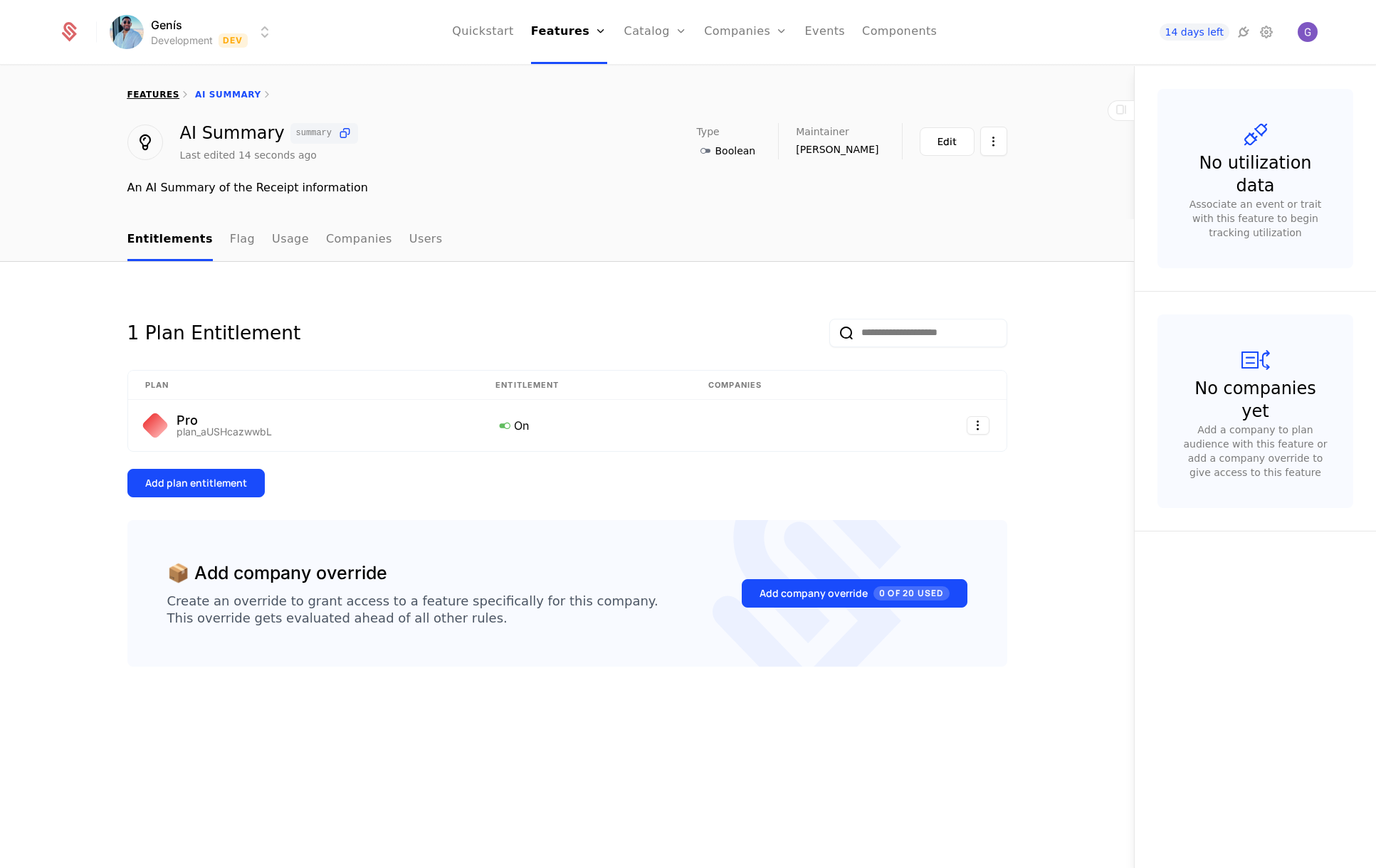
click at [156, 97] on link "features" at bounding box center [154, 94] width 53 height 10
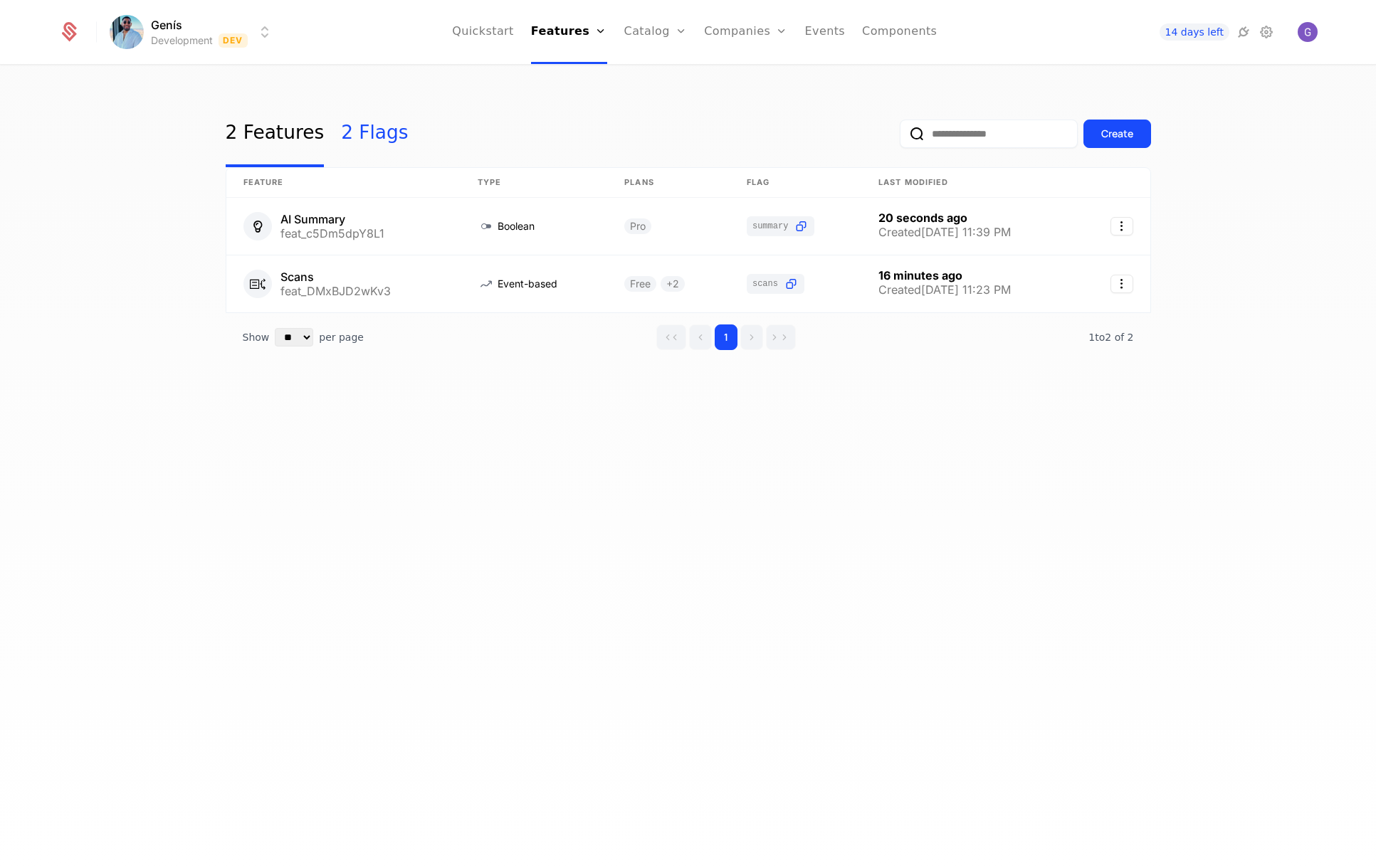
click at [352, 137] on link "2 Flags" at bounding box center [374, 134] width 67 height 67
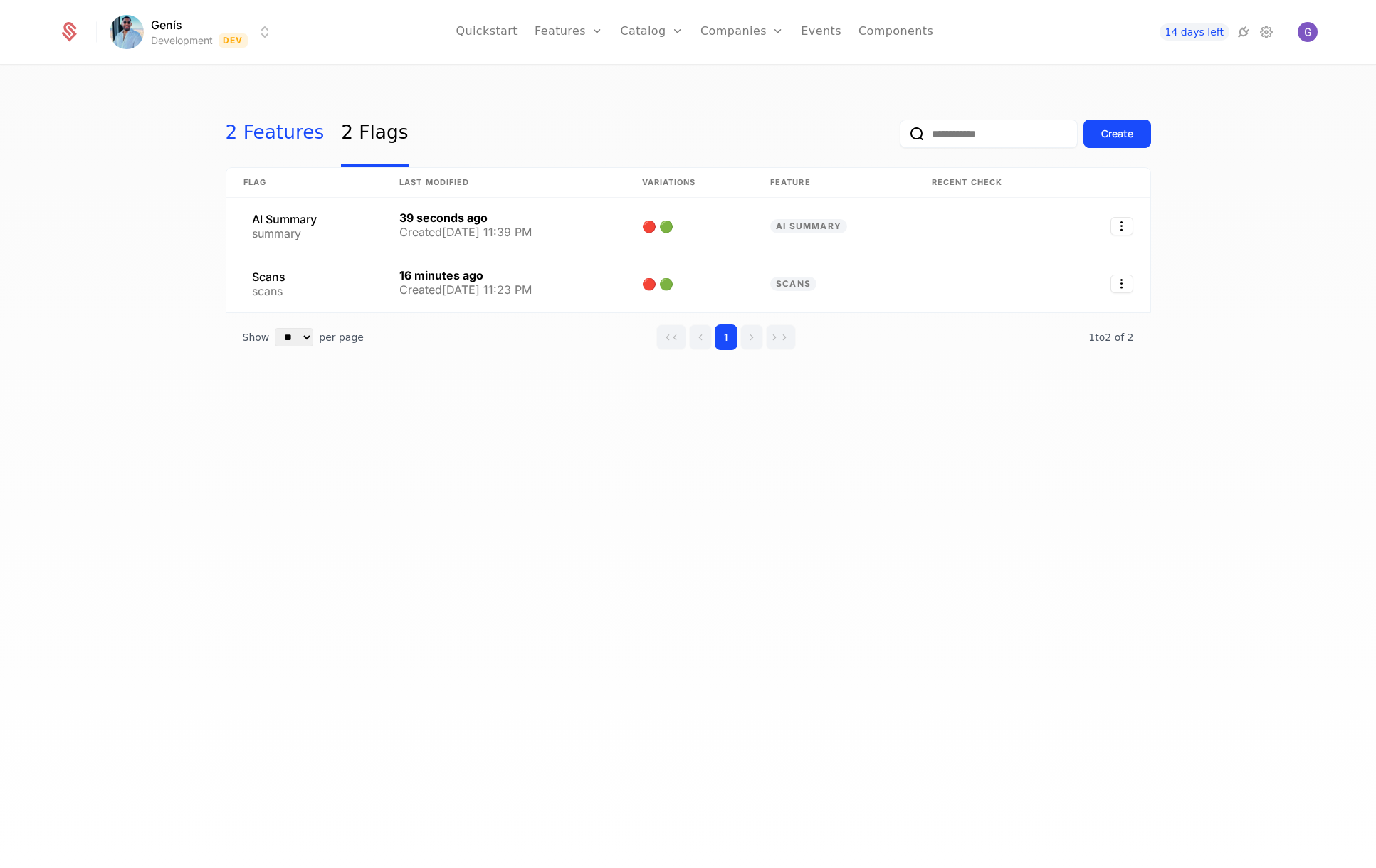
click at [266, 141] on link "2 Features" at bounding box center [275, 134] width 99 height 67
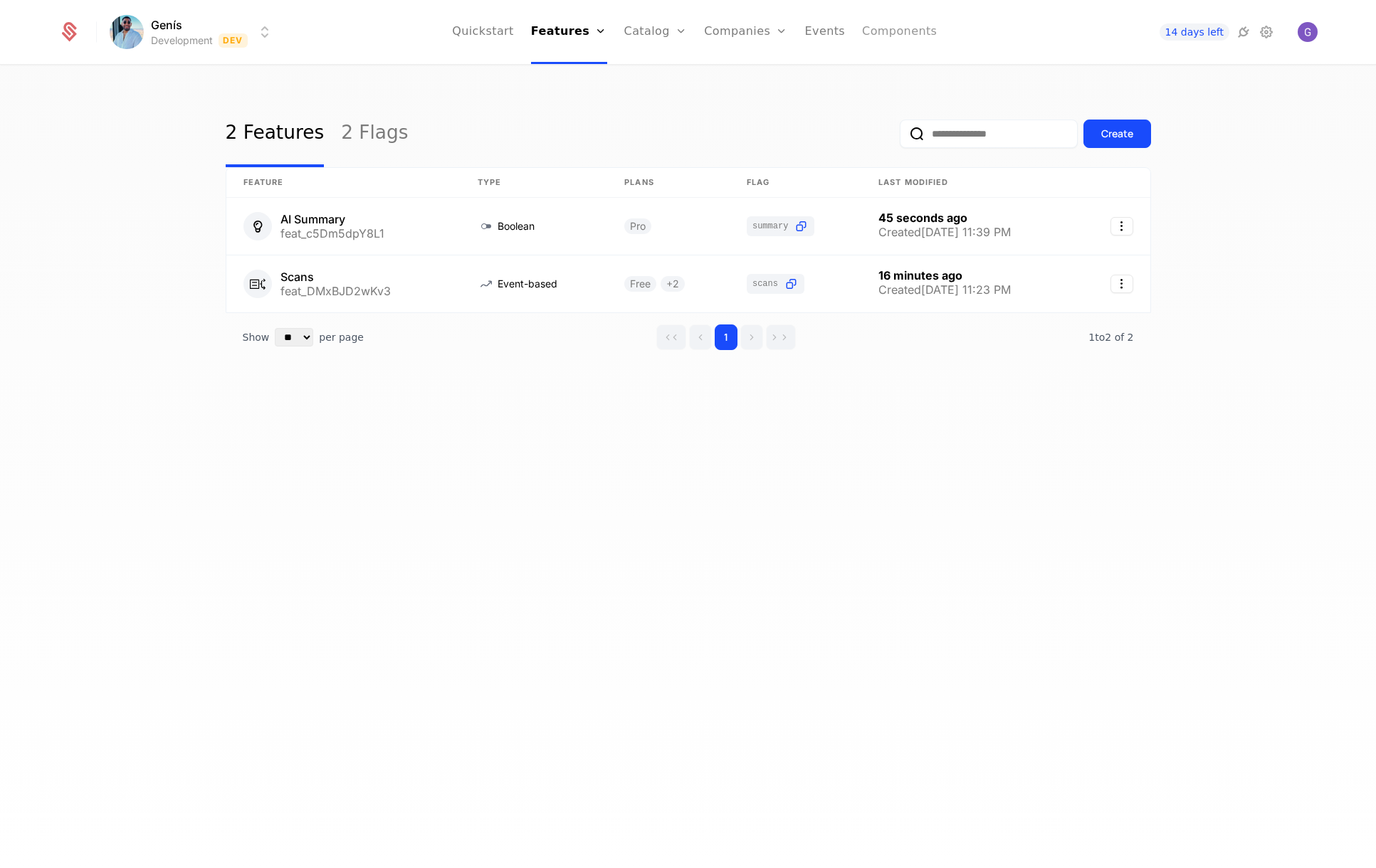
click at [882, 26] on link "Components" at bounding box center [899, 32] width 75 height 64
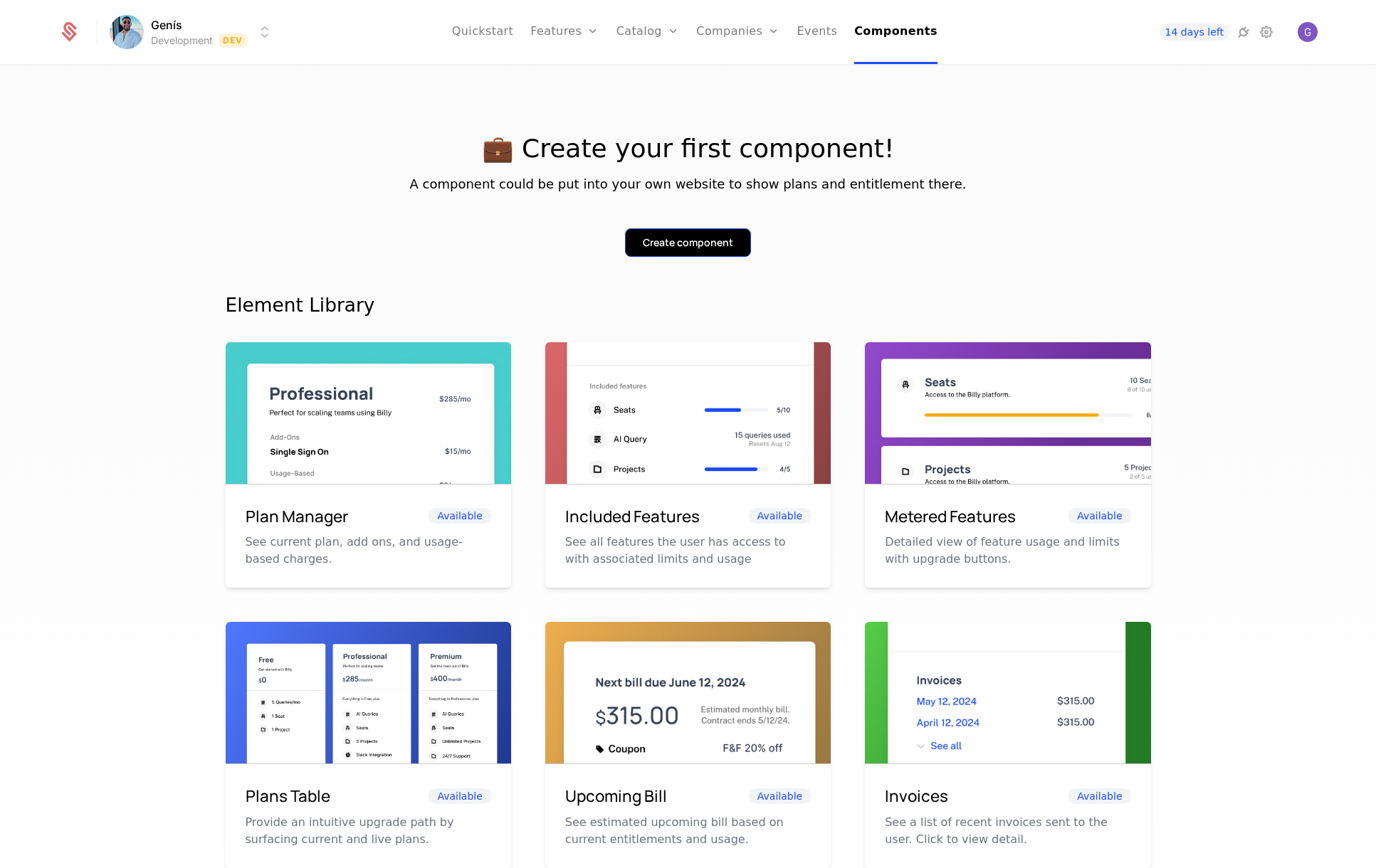
click at [674, 246] on div "Create component" at bounding box center [688, 242] width 91 height 14
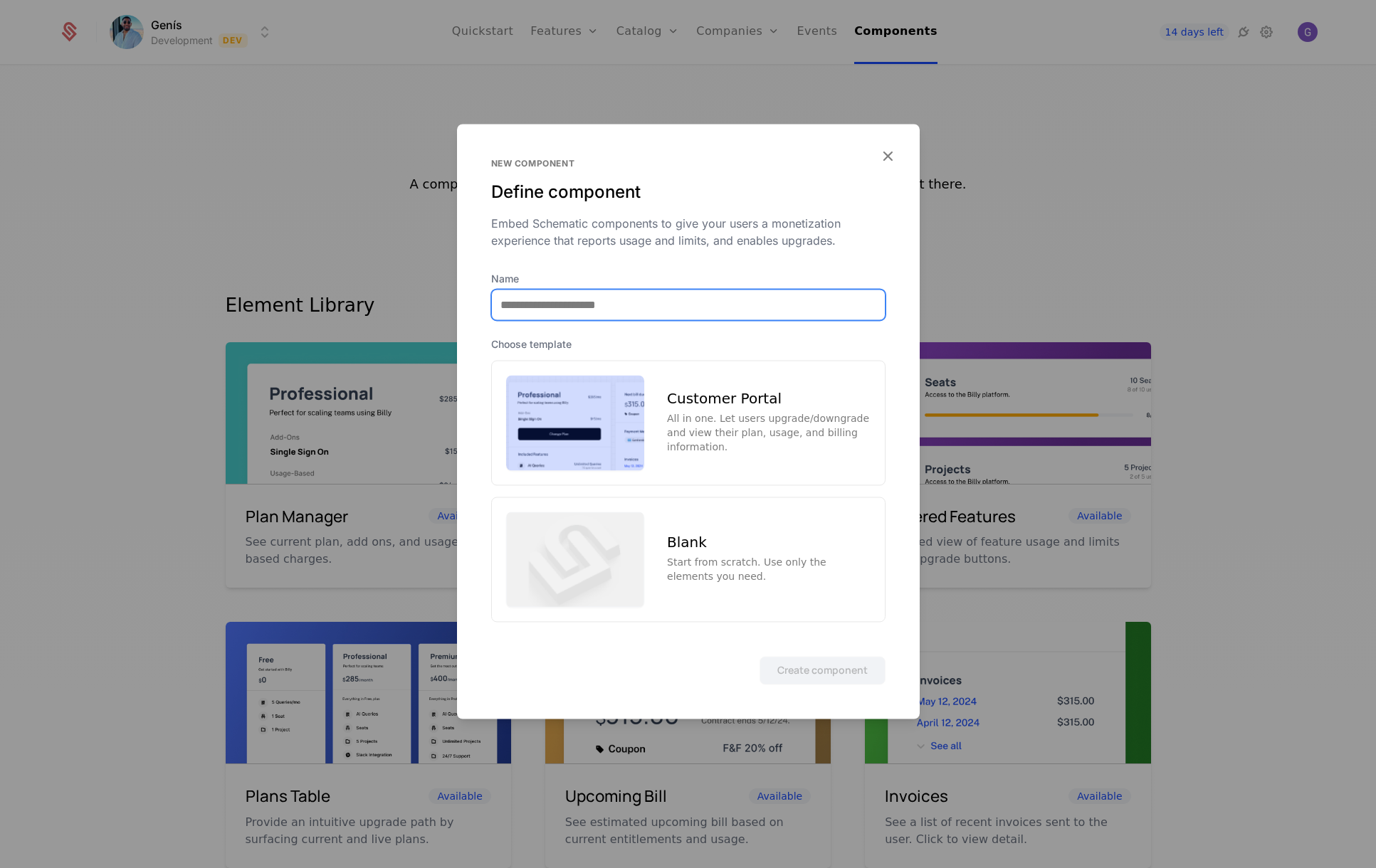
click at [548, 304] on input "Name" at bounding box center [688, 305] width 393 height 30
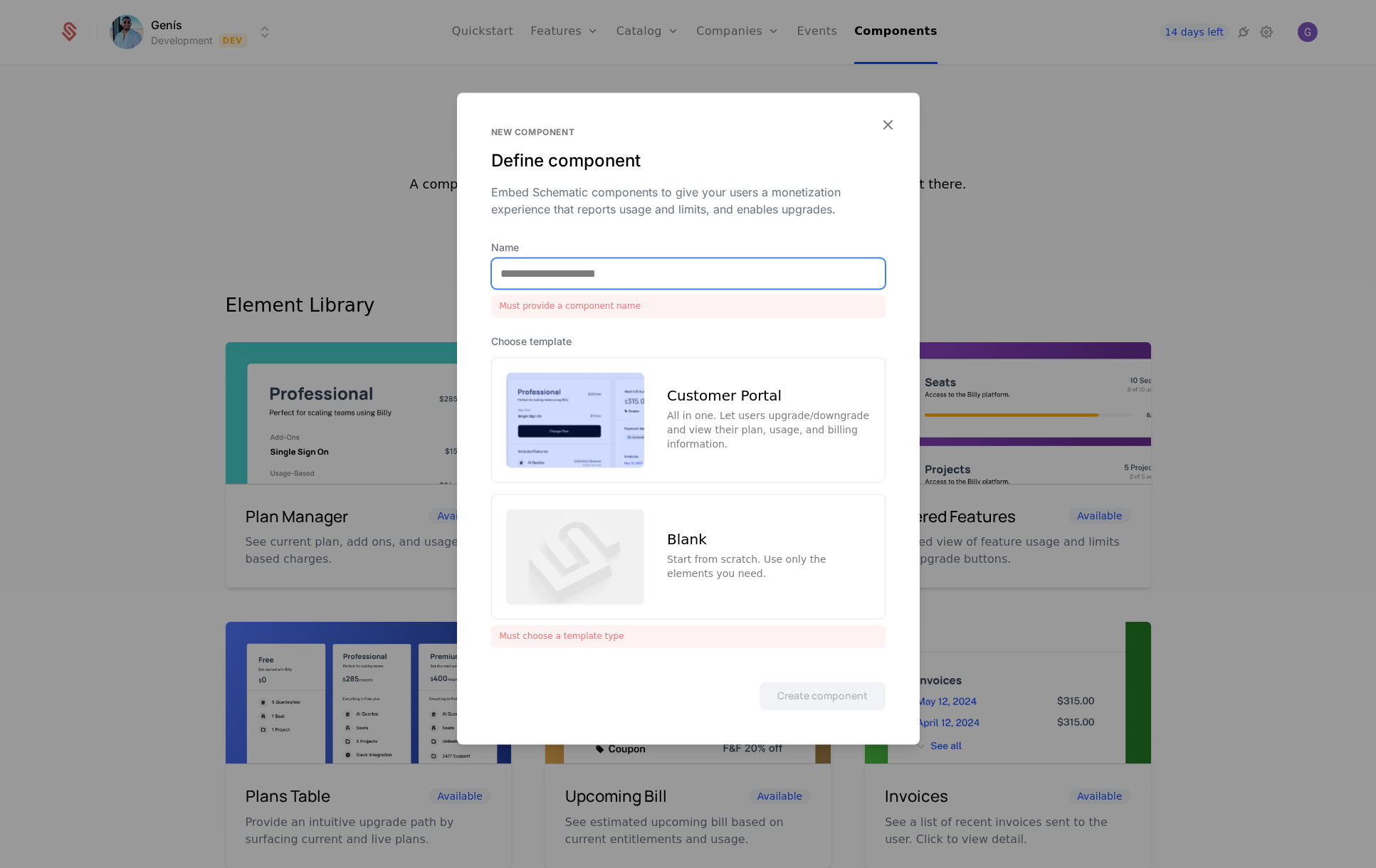
click at [519, 276] on input "Name" at bounding box center [688, 273] width 393 height 30
click at [544, 266] on input "Name" at bounding box center [688, 273] width 393 height 30
click at [736, 402] on div "Customer Portal" at bounding box center [768, 396] width 203 height 14
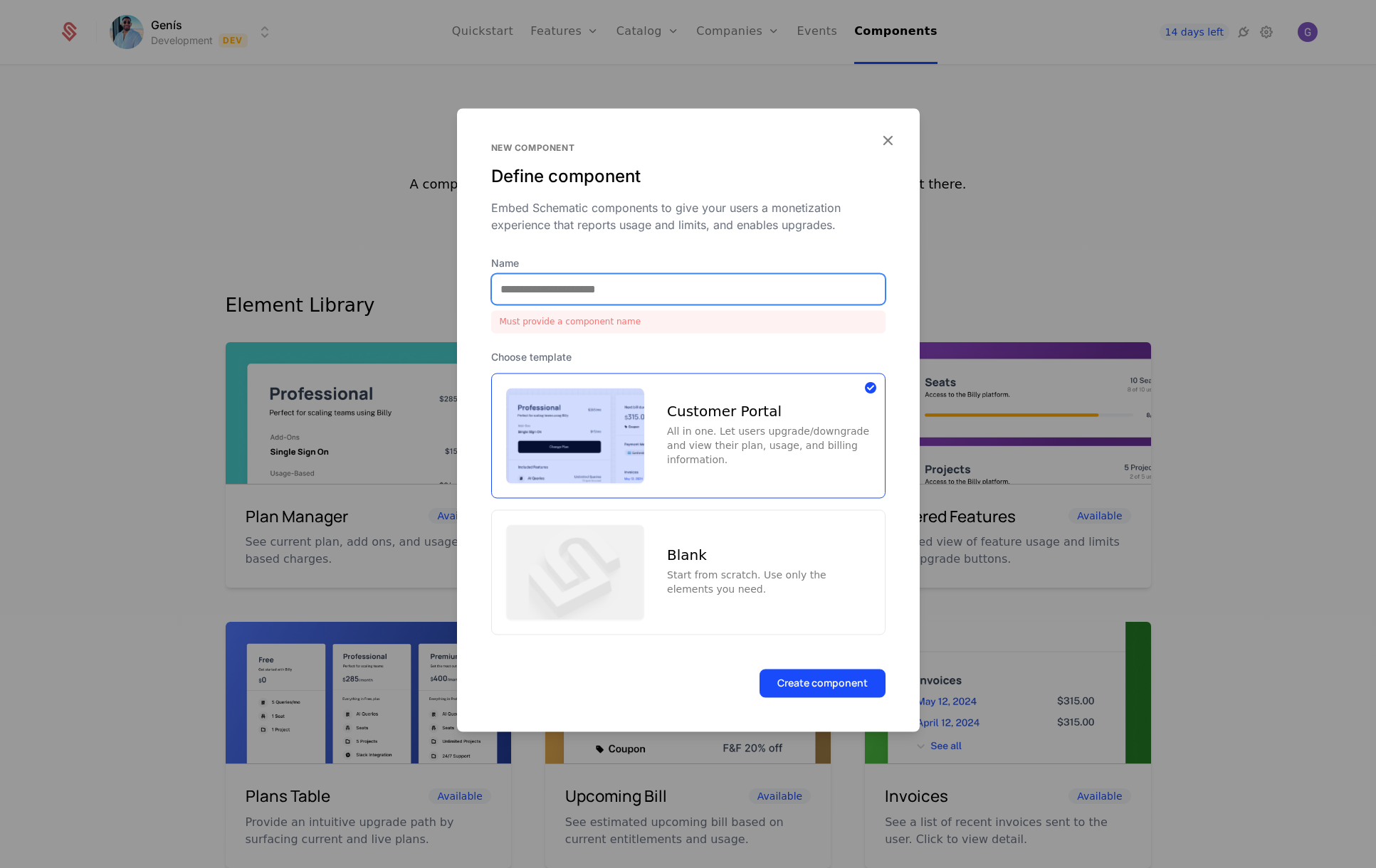
click at [563, 288] on input "Name" at bounding box center [688, 289] width 393 height 30
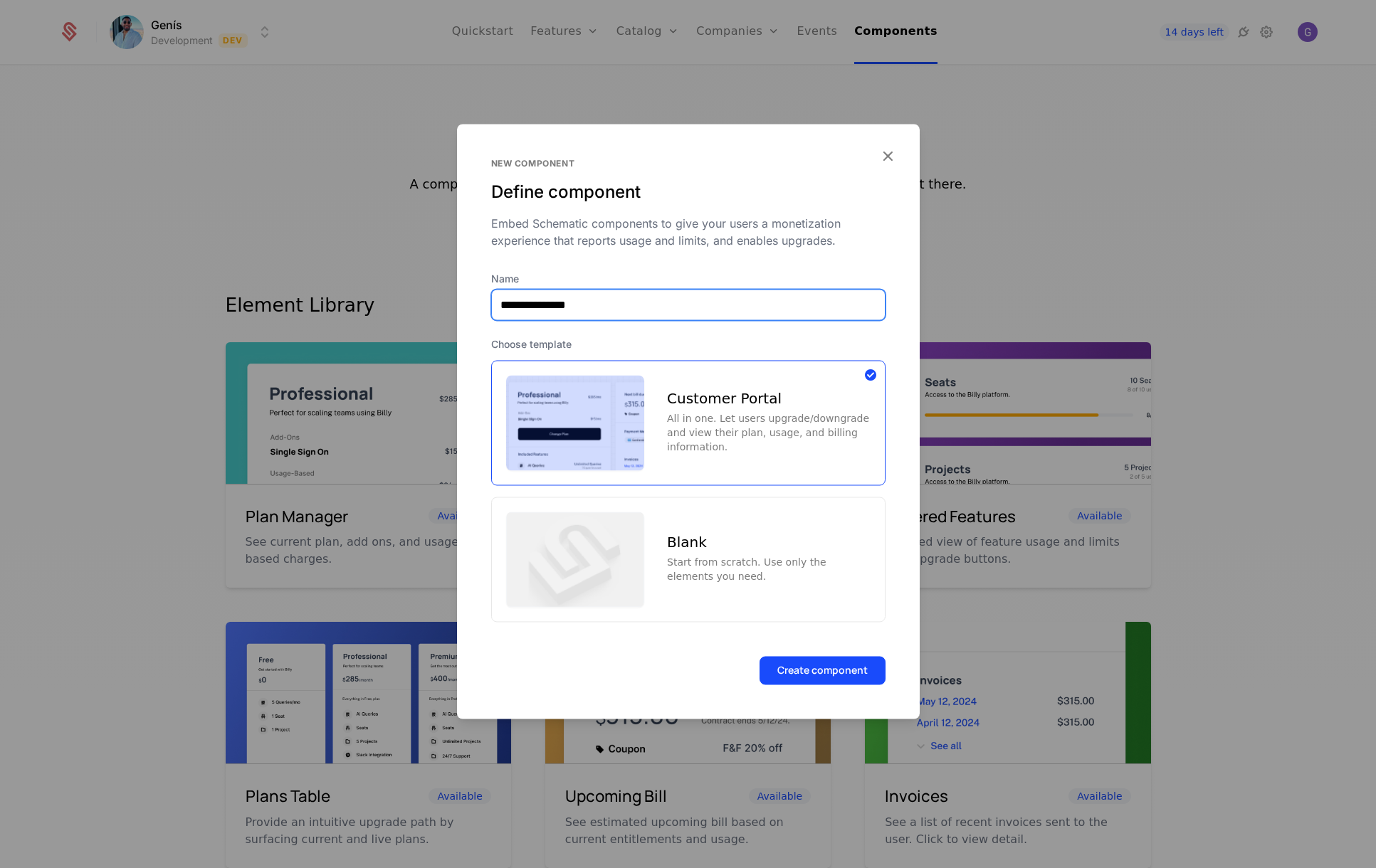
type input "**********"
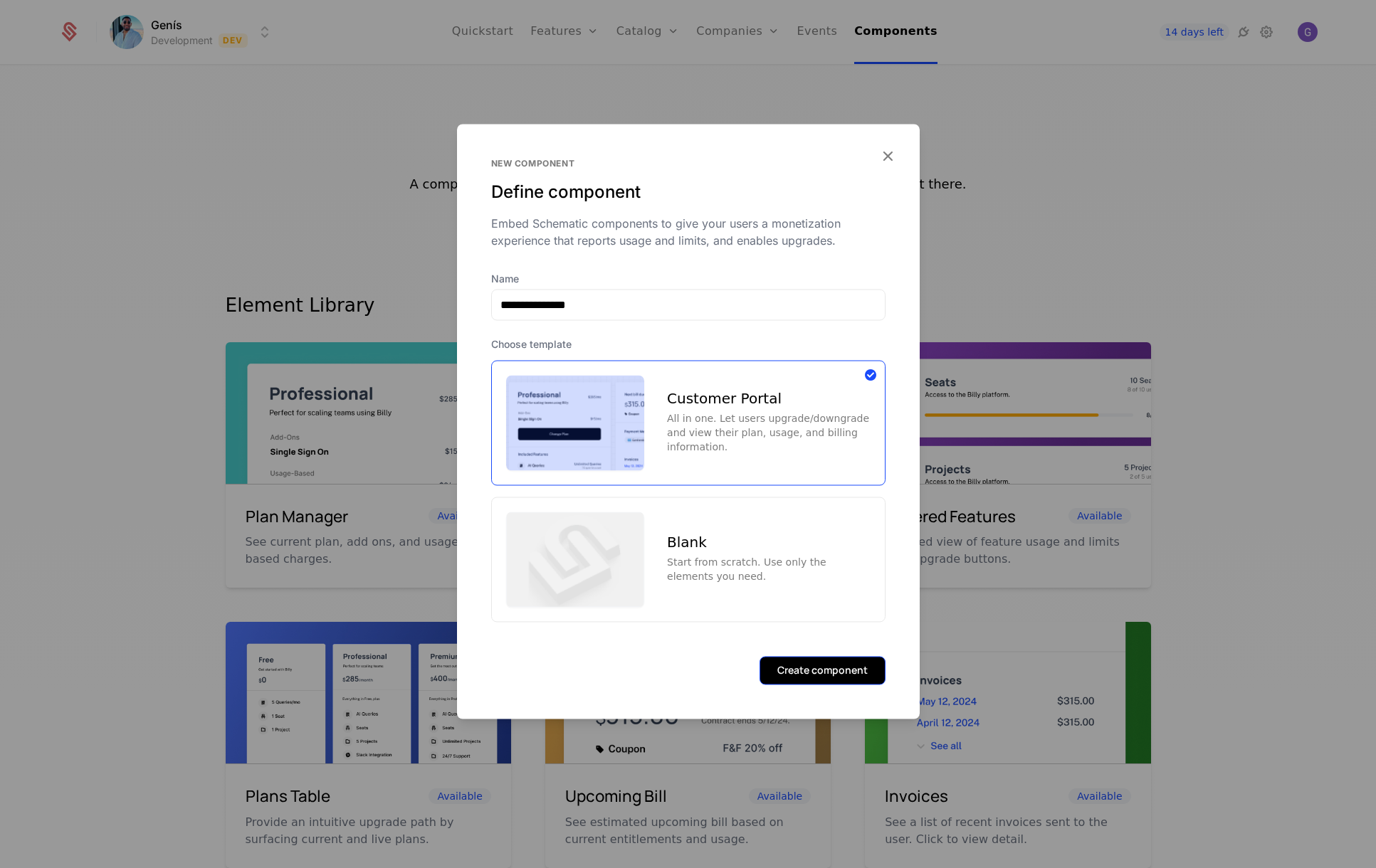
click at [834, 677] on button "Create component" at bounding box center [822, 670] width 126 height 29
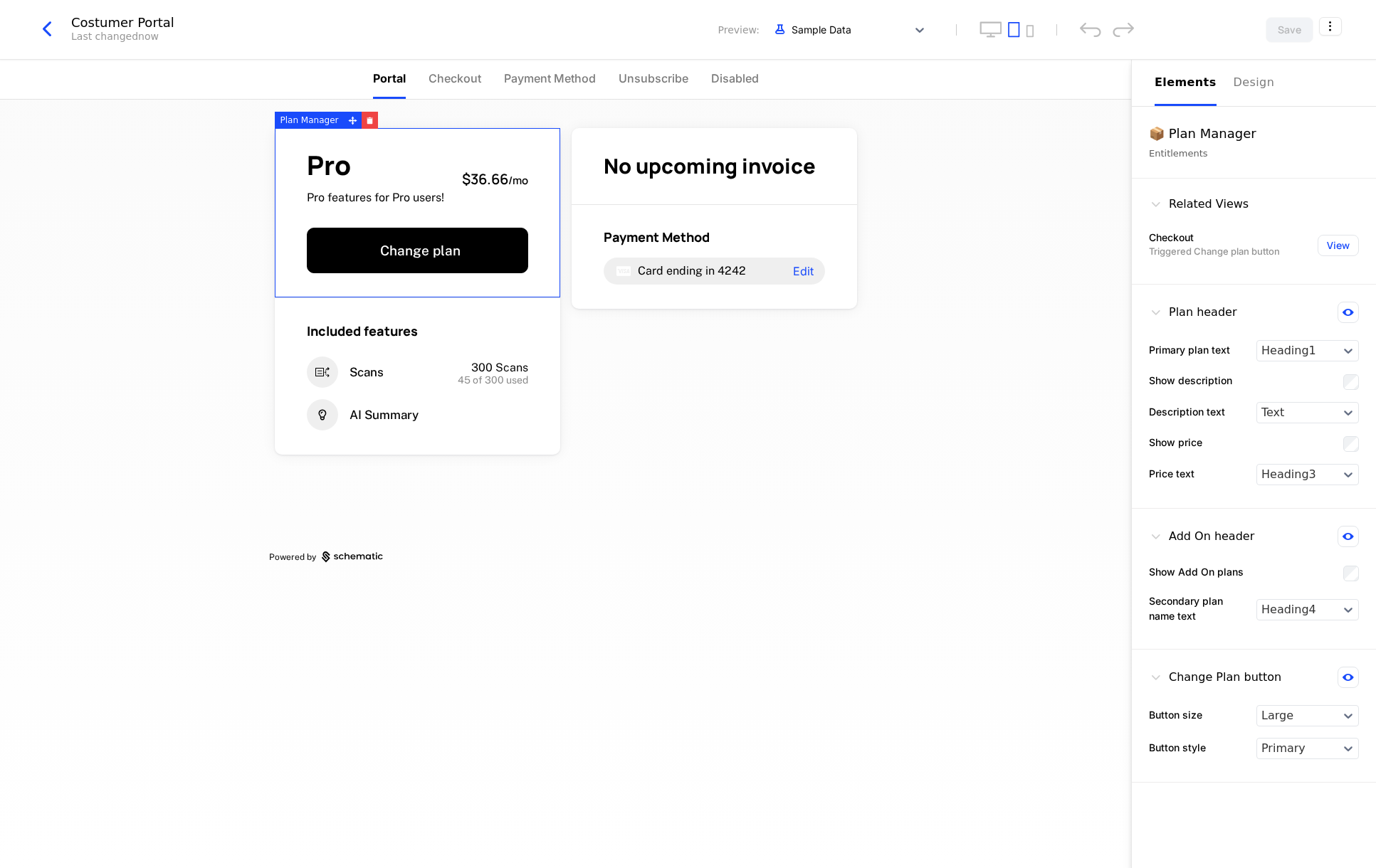
click at [491, 179] on span "$36.66" at bounding box center [485, 178] width 46 height 19
click at [690, 445] on div "Pro Pro features for Pro users! $36.66 / mo Change plan Included features Scans…" at bounding box center [566, 343] width 594 height 486
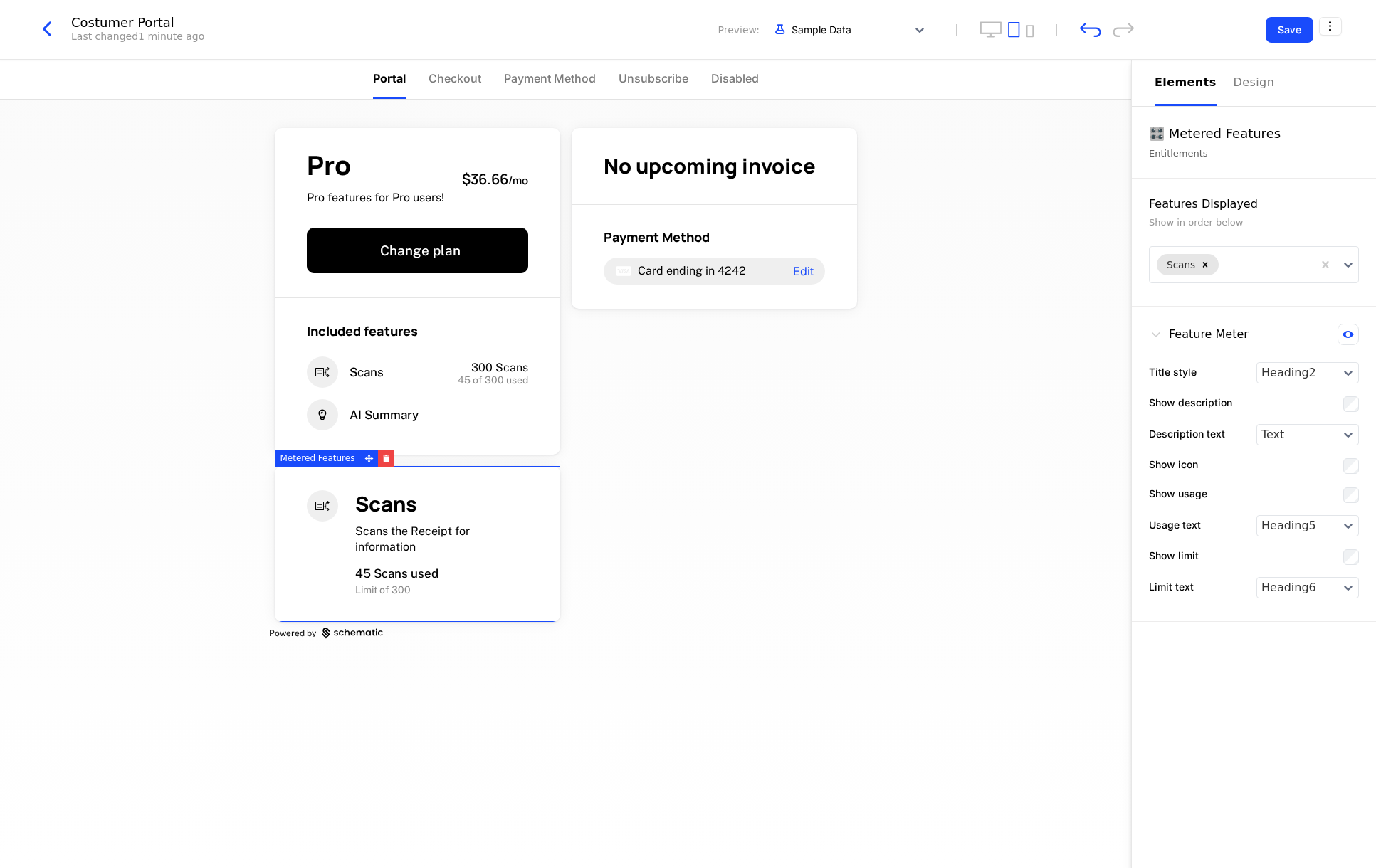
click at [655, 522] on div "Pro Pro features for Pro users! $36.66 / mo Change plan Included features Scans…" at bounding box center [566, 380] width 594 height 562
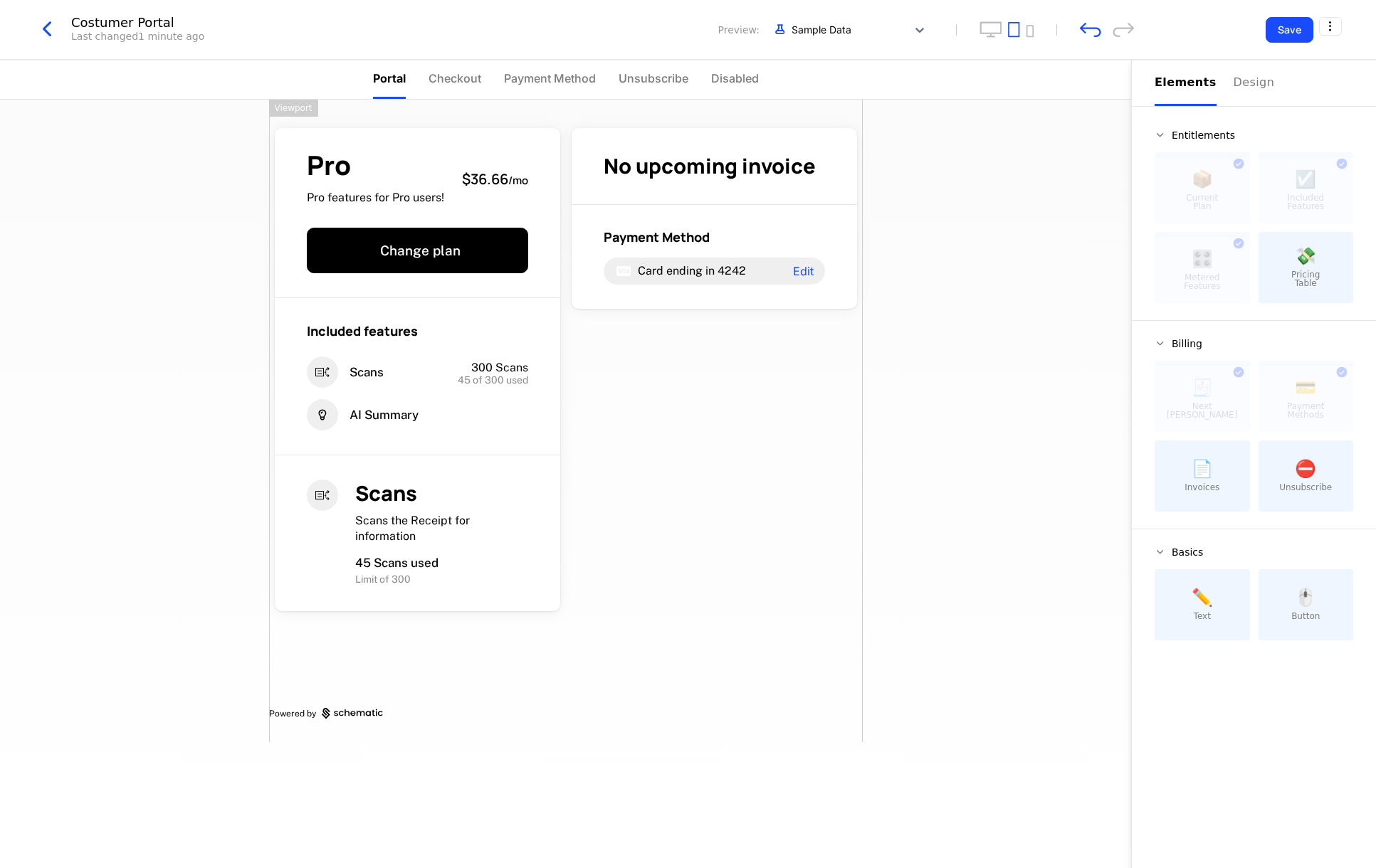
click at [619, 547] on div "Pro Pro features for Pro users! $36.66 / mo Change plan Included features Scans…" at bounding box center [566, 420] width 594 height 642
click at [333, 710] on icon at bounding box center [352, 713] width 61 height 11
click at [1246, 87] on div "Design" at bounding box center [1256, 82] width 45 height 17
click at [1180, 82] on div "Elements" at bounding box center [1186, 82] width 62 height 17
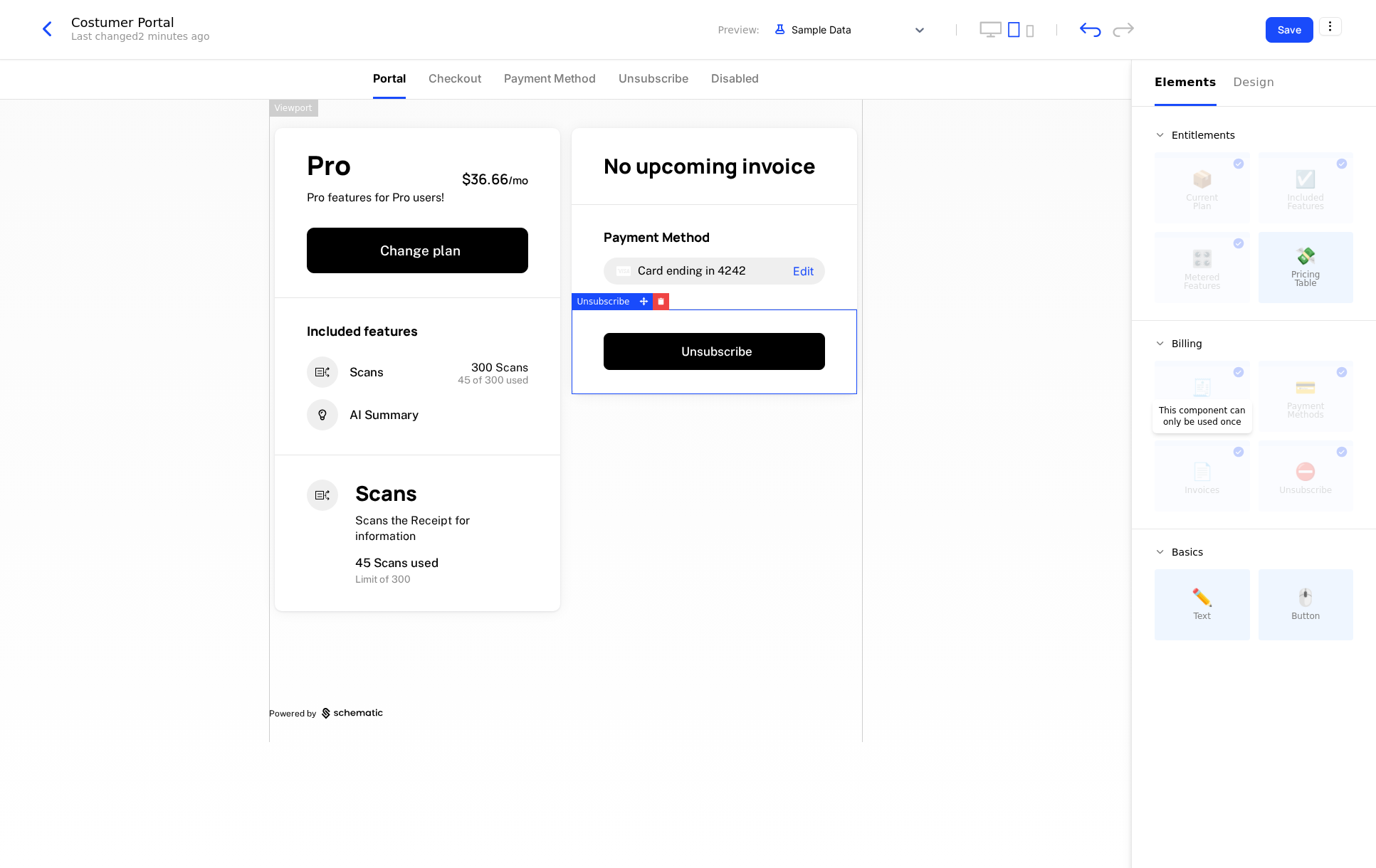
click at [1190, 477] on div at bounding box center [1202, 479] width 95 height 66
click at [1202, 482] on div at bounding box center [1202, 479] width 95 height 66
click at [1240, 451] on div at bounding box center [1202, 479] width 95 height 66
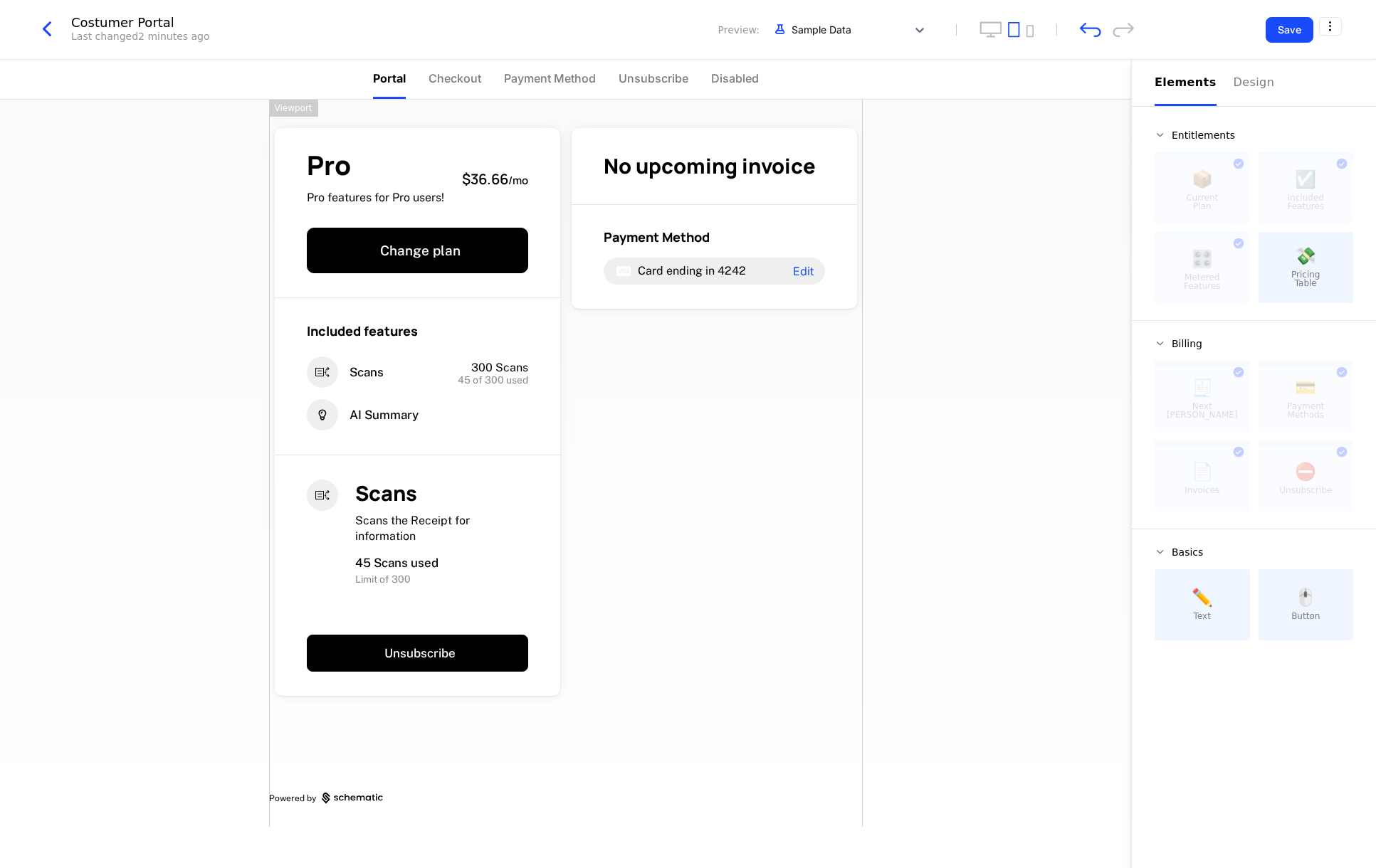
click at [794, 384] on div "Pro Pro features for Pro users! $36.66 / mo Change plan Included features Scans…" at bounding box center [566, 463] width 594 height 727
click at [1208, 479] on div at bounding box center [1202, 479] width 95 height 66
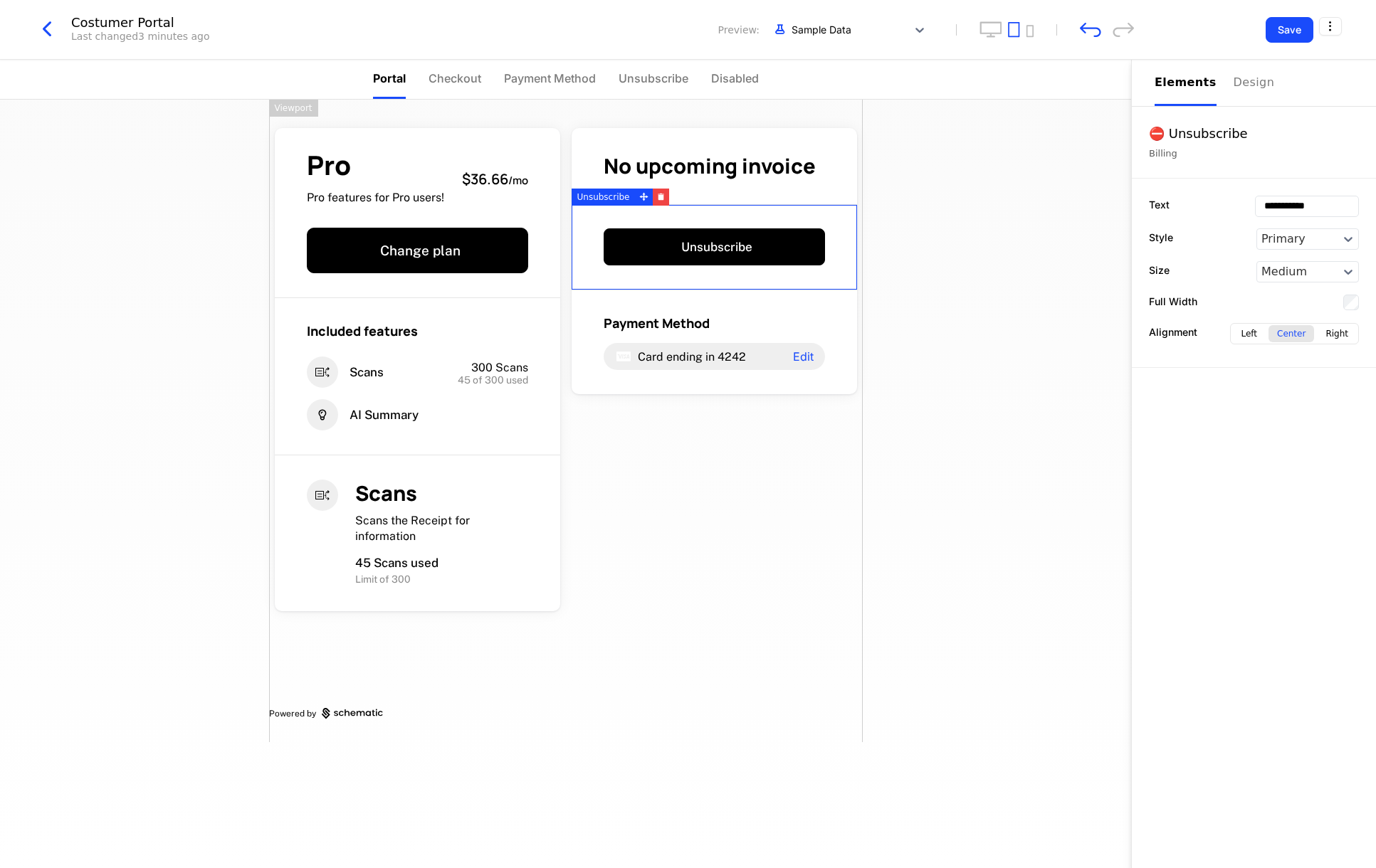
click at [706, 475] on div "Pro Pro features for Pro users! $36.66 / mo Change plan Included features Scans…" at bounding box center [566, 420] width 594 height 642
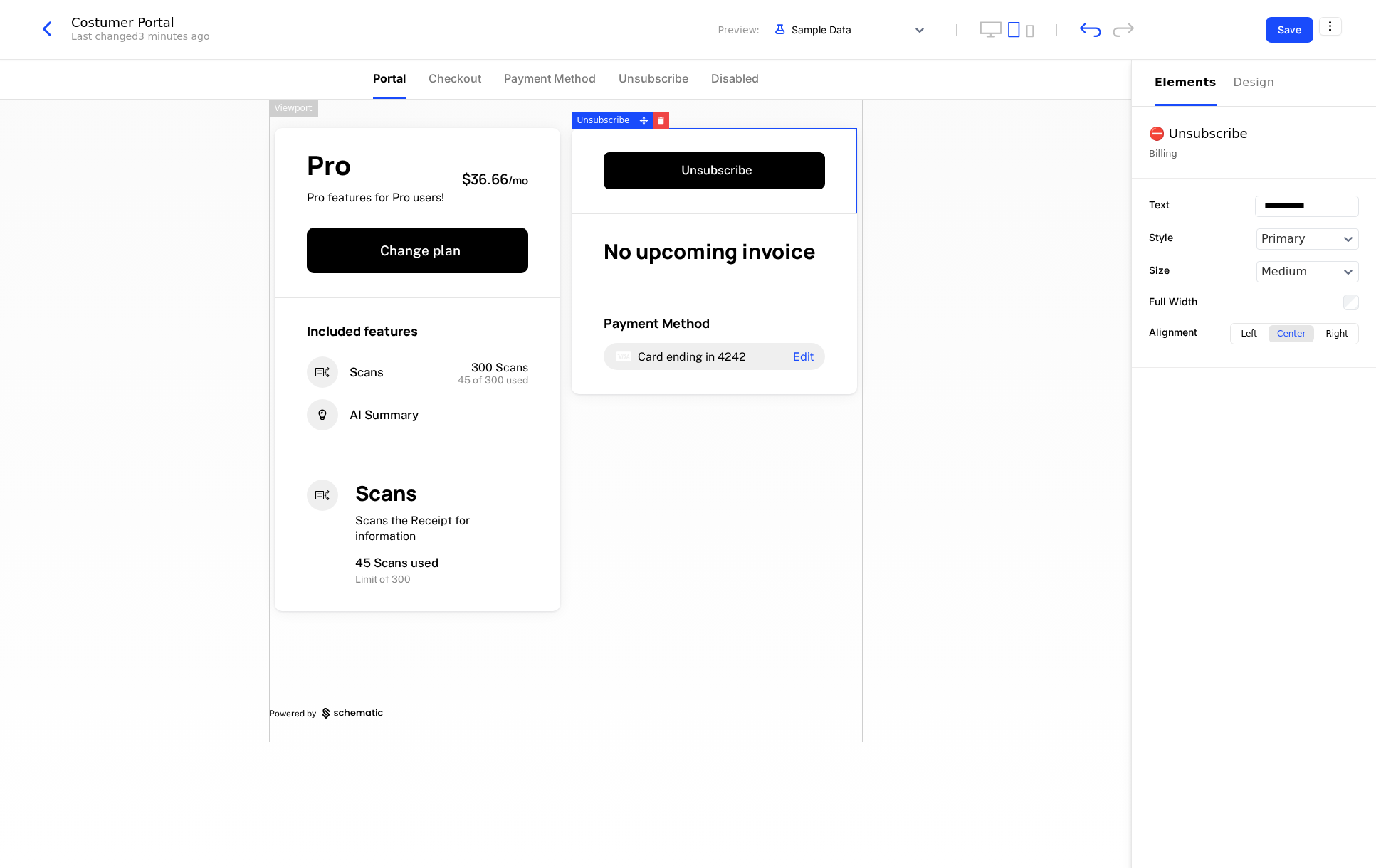
click at [702, 506] on div "Pro Pro features for Pro users! $36.66 / mo Change plan Included features Scans…" at bounding box center [566, 420] width 594 height 642
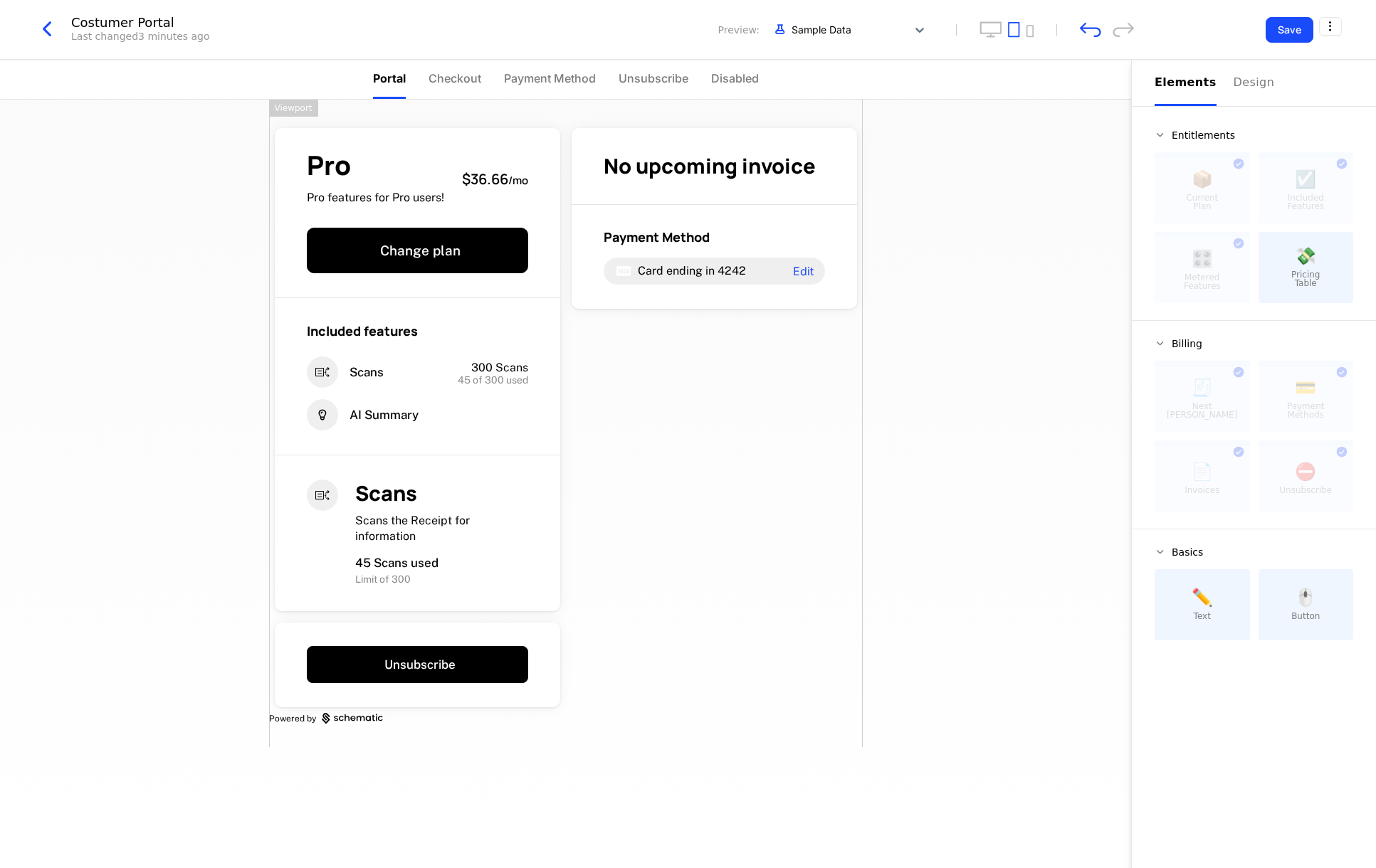
click at [631, 660] on div "Pro Pro features for Pro users! $36.66 / mo Change plan Included features Scans…" at bounding box center [566, 423] width 594 height 648
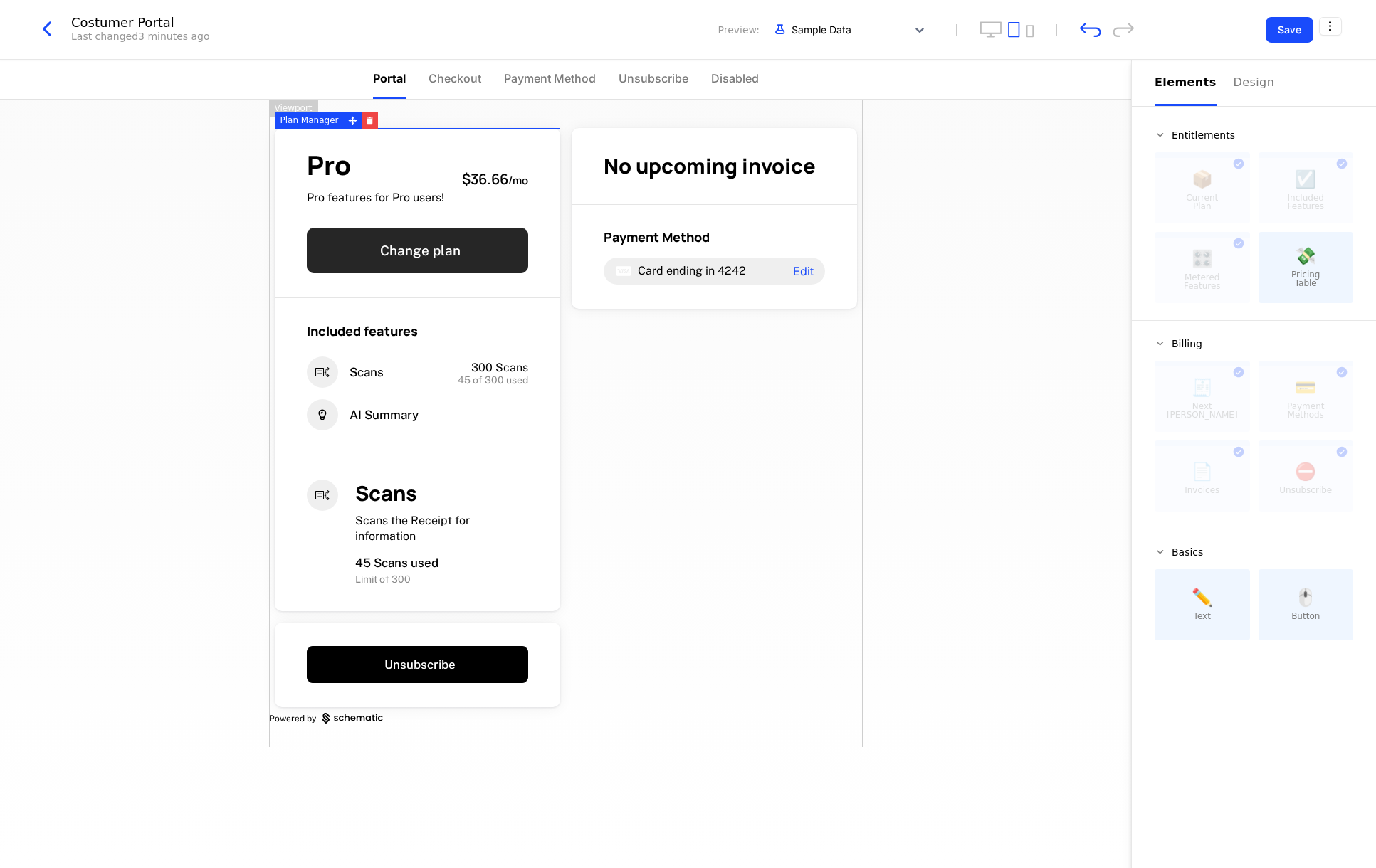
click at [401, 251] on button "Change plan" at bounding box center [417, 251] width 221 height 45
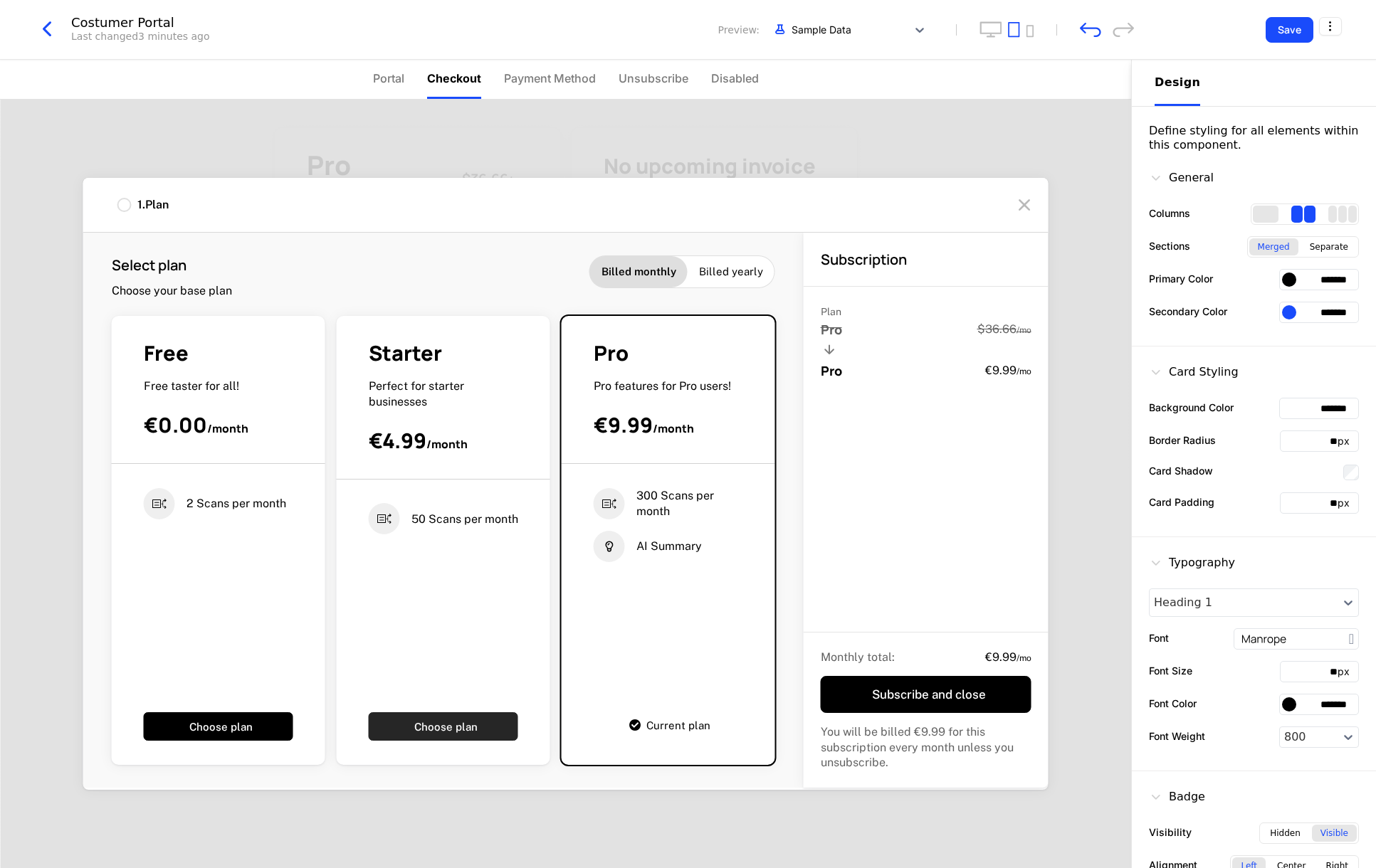
click at [417, 726] on button "Choose plan" at bounding box center [443, 726] width 150 height 29
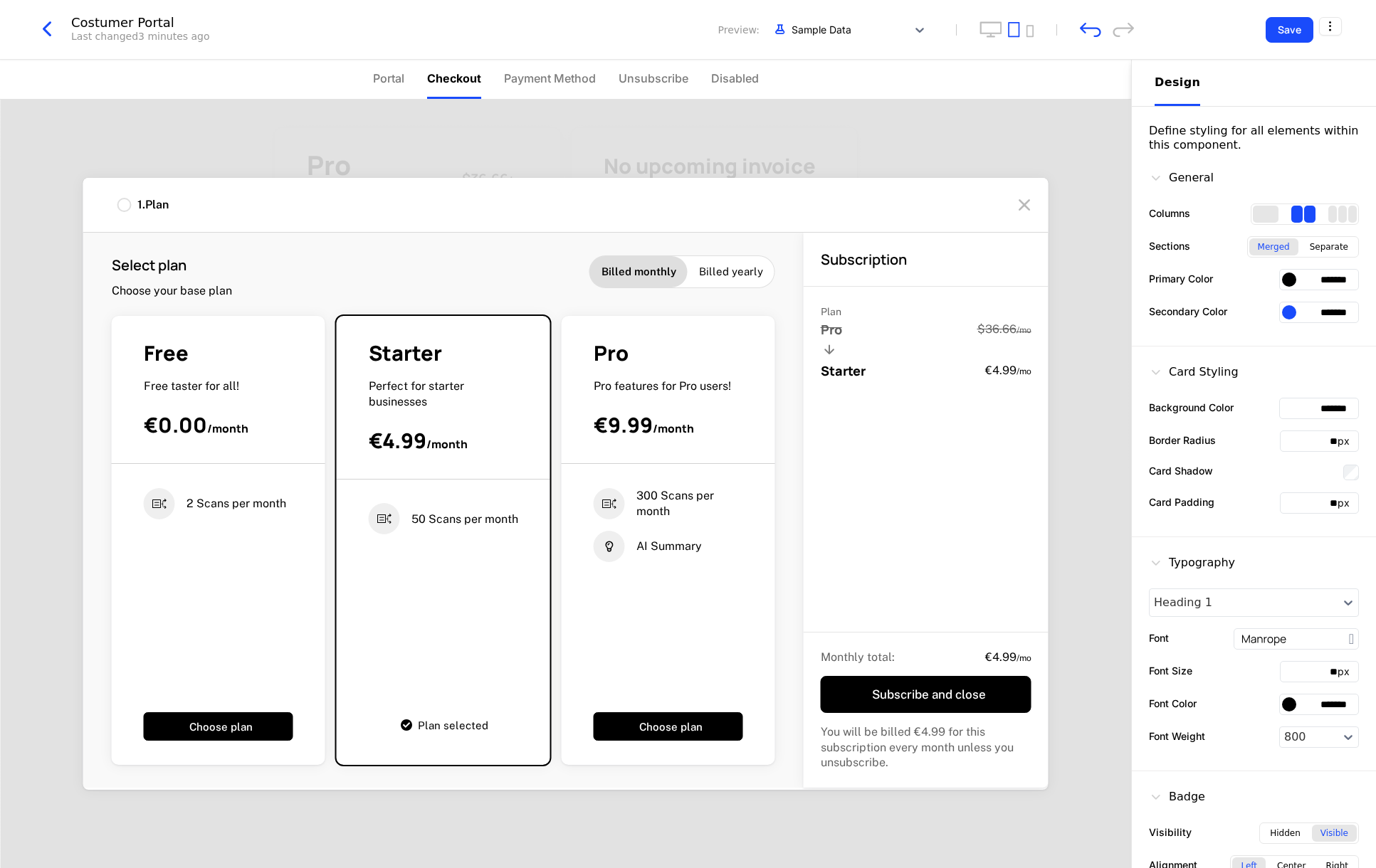
click at [1029, 205] on icon at bounding box center [1024, 205] width 23 height 23
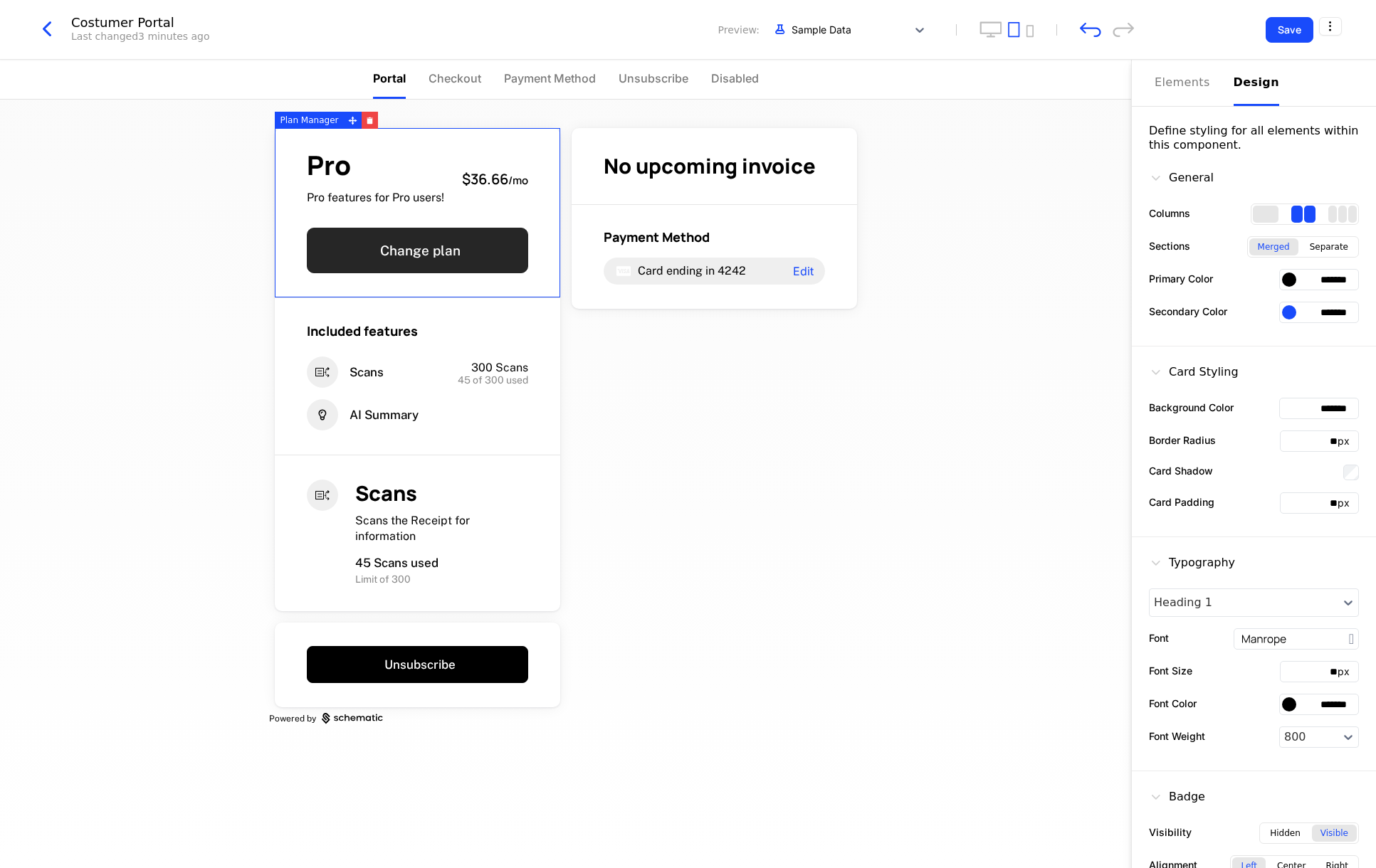
click at [448, 247] on button "Change plan" at bounding box center [417, 251] width 221 height 45
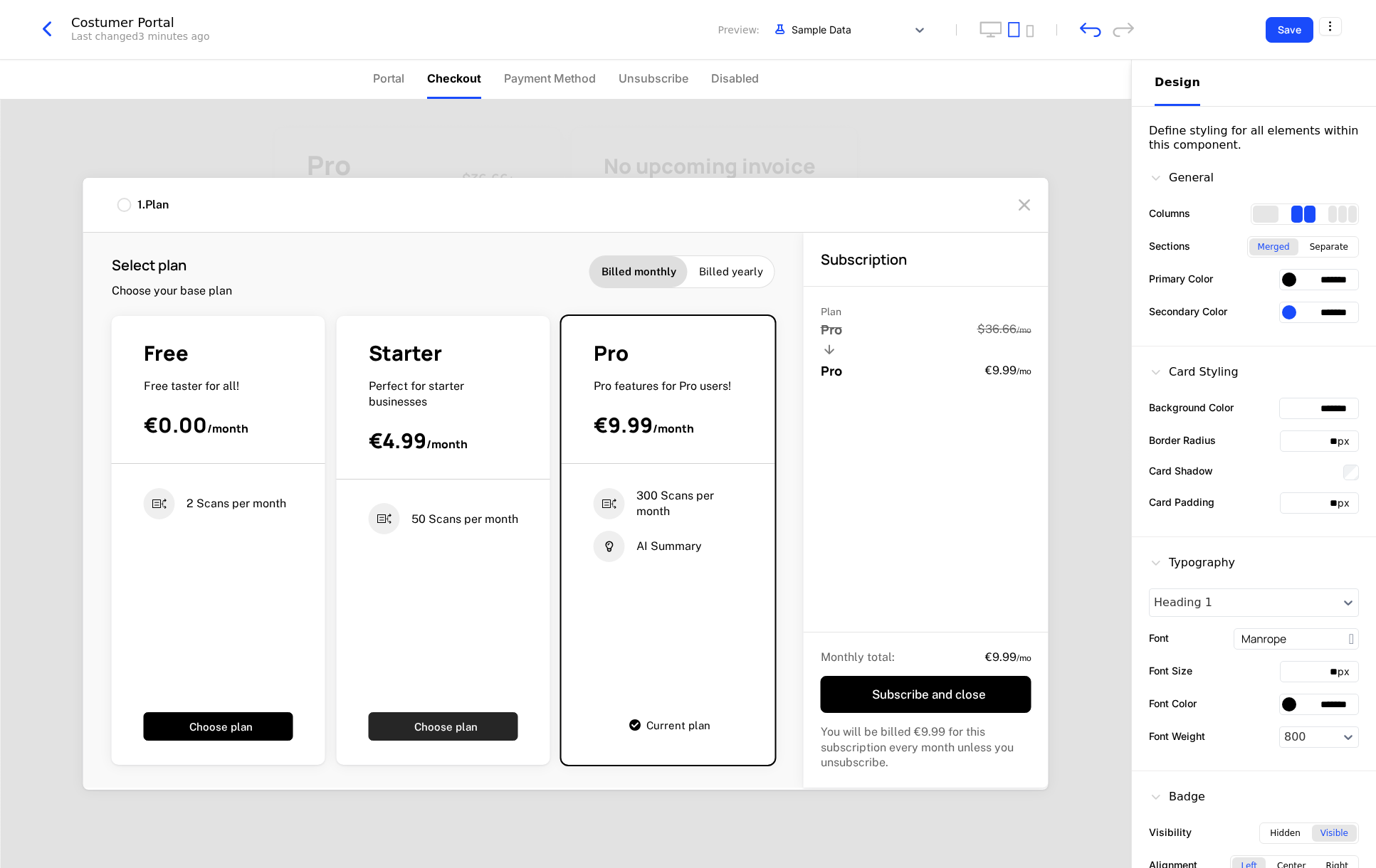
click at [414, 730] on button "Choose plan" at bounding box center [443, 726] width 150 height 29
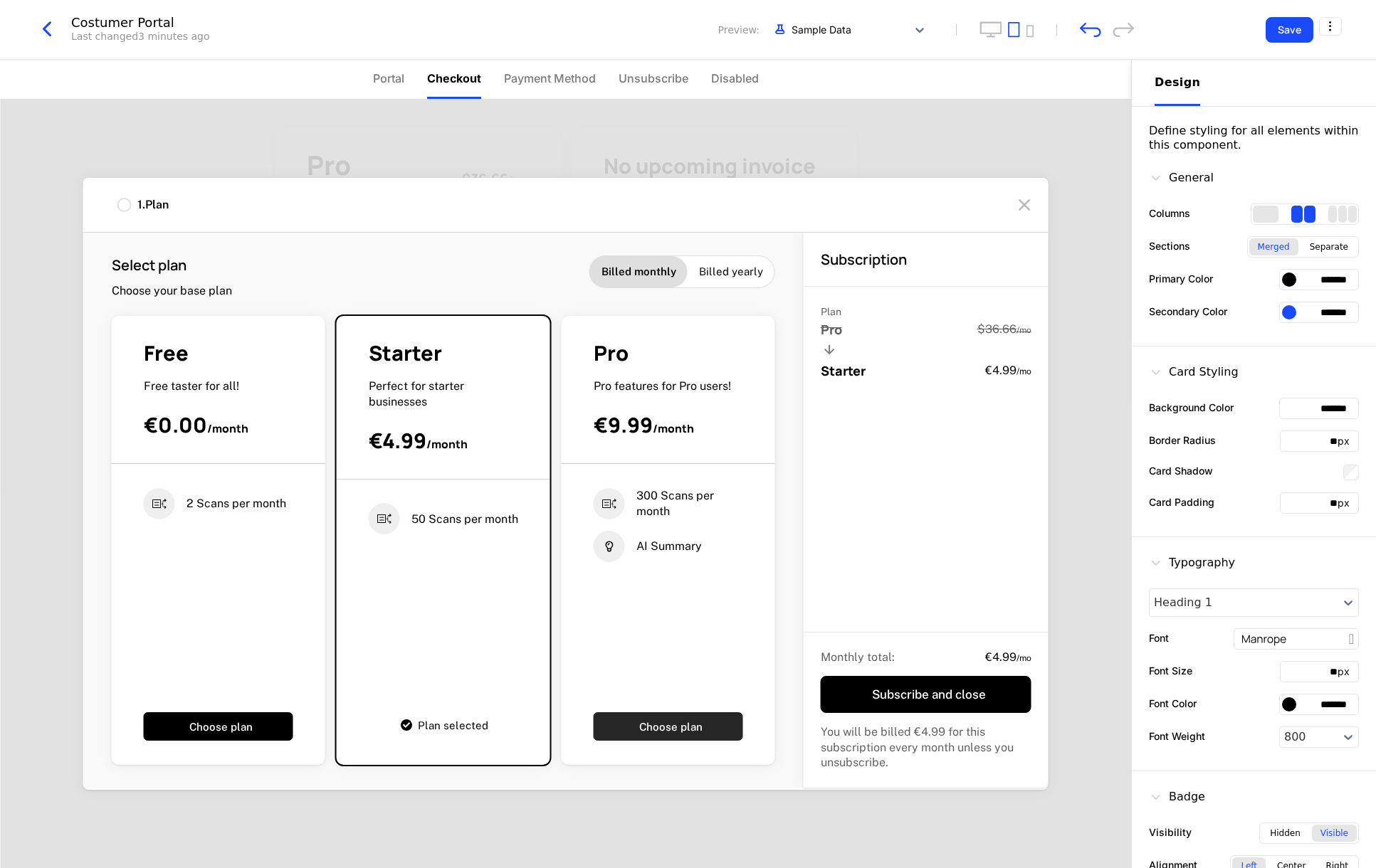
click at [644, 726] on button "Choose plan" at bounding box center [668, 726] width 150 height 29
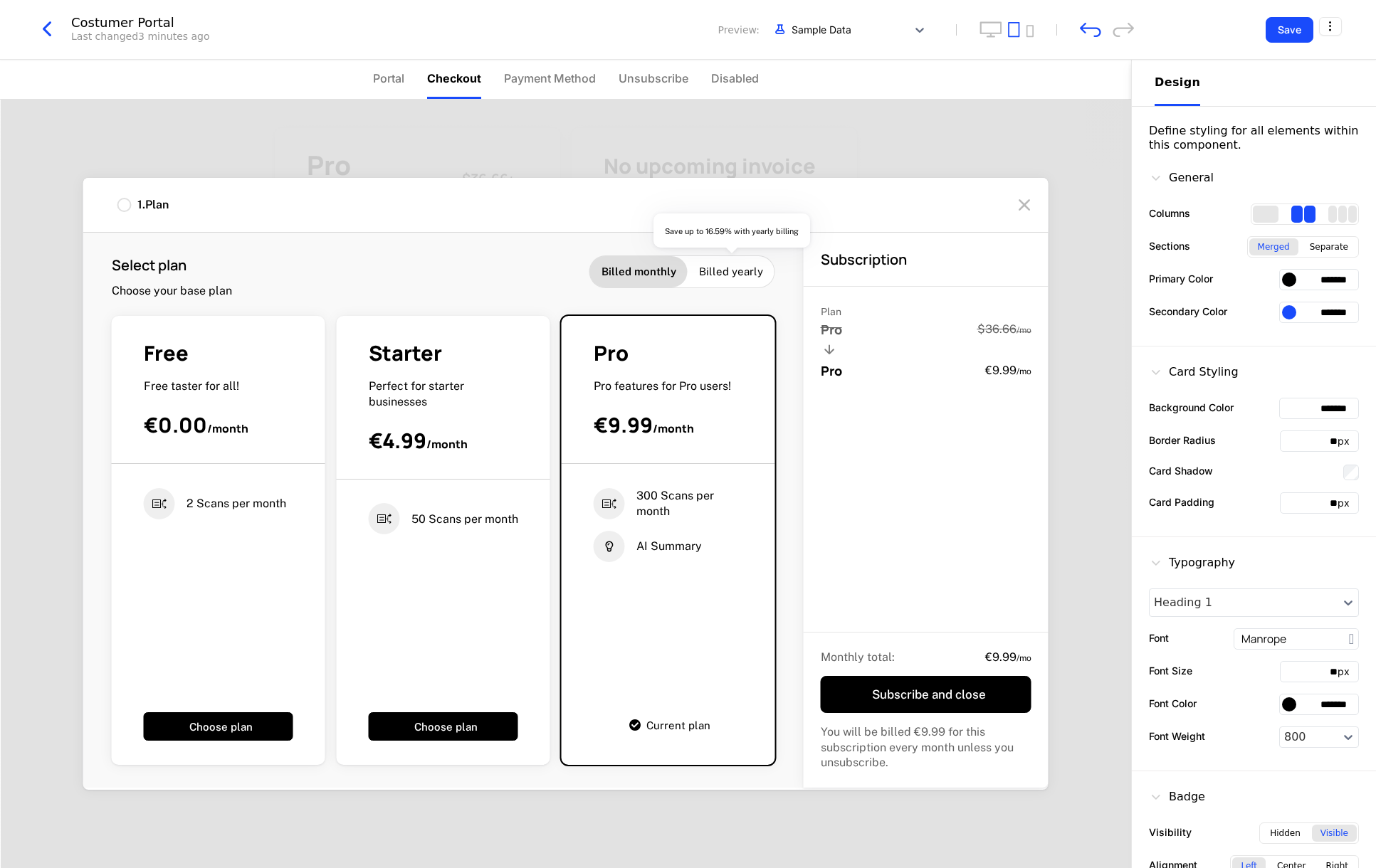
click at [748, 266] on span "Billed yearly" at bounding box center [730, 272] width 64 height 14
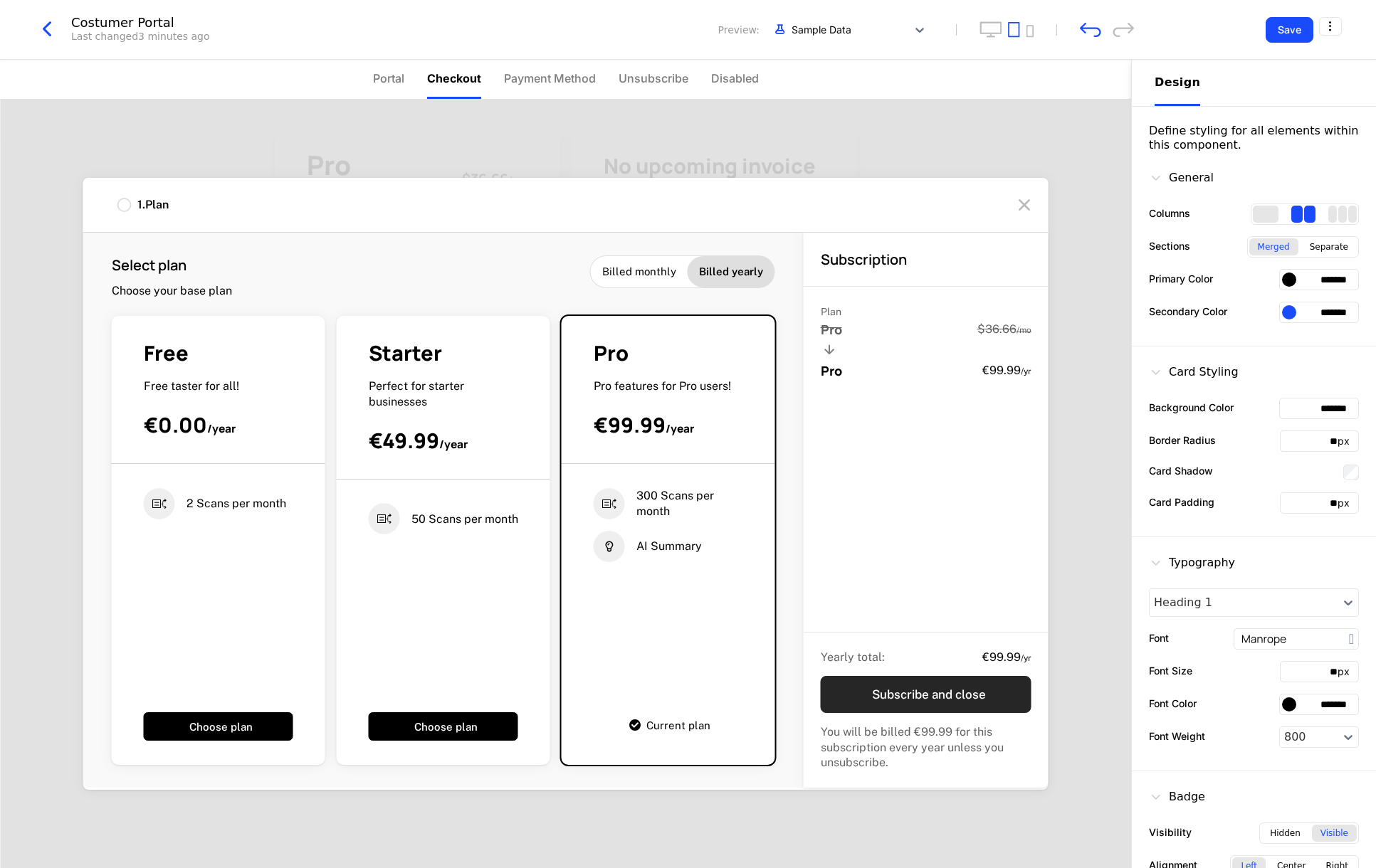
click at [909, 693] on button "Subscribe and close" at bounding box center [926, 694] width 211 height 37
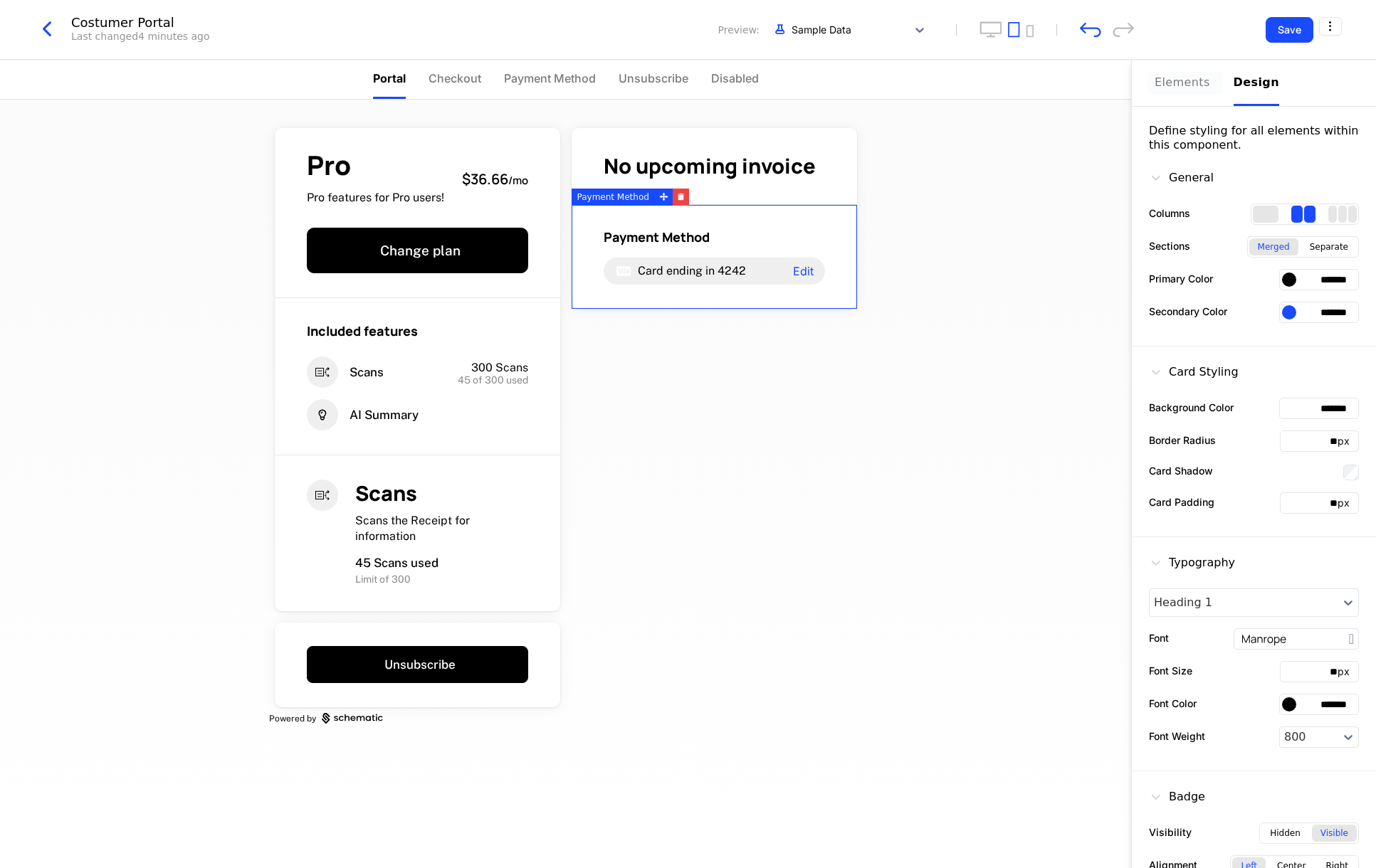
click at [1166, 78] on div "Elements" at bounding box center [1186, 82] width 62 height 17
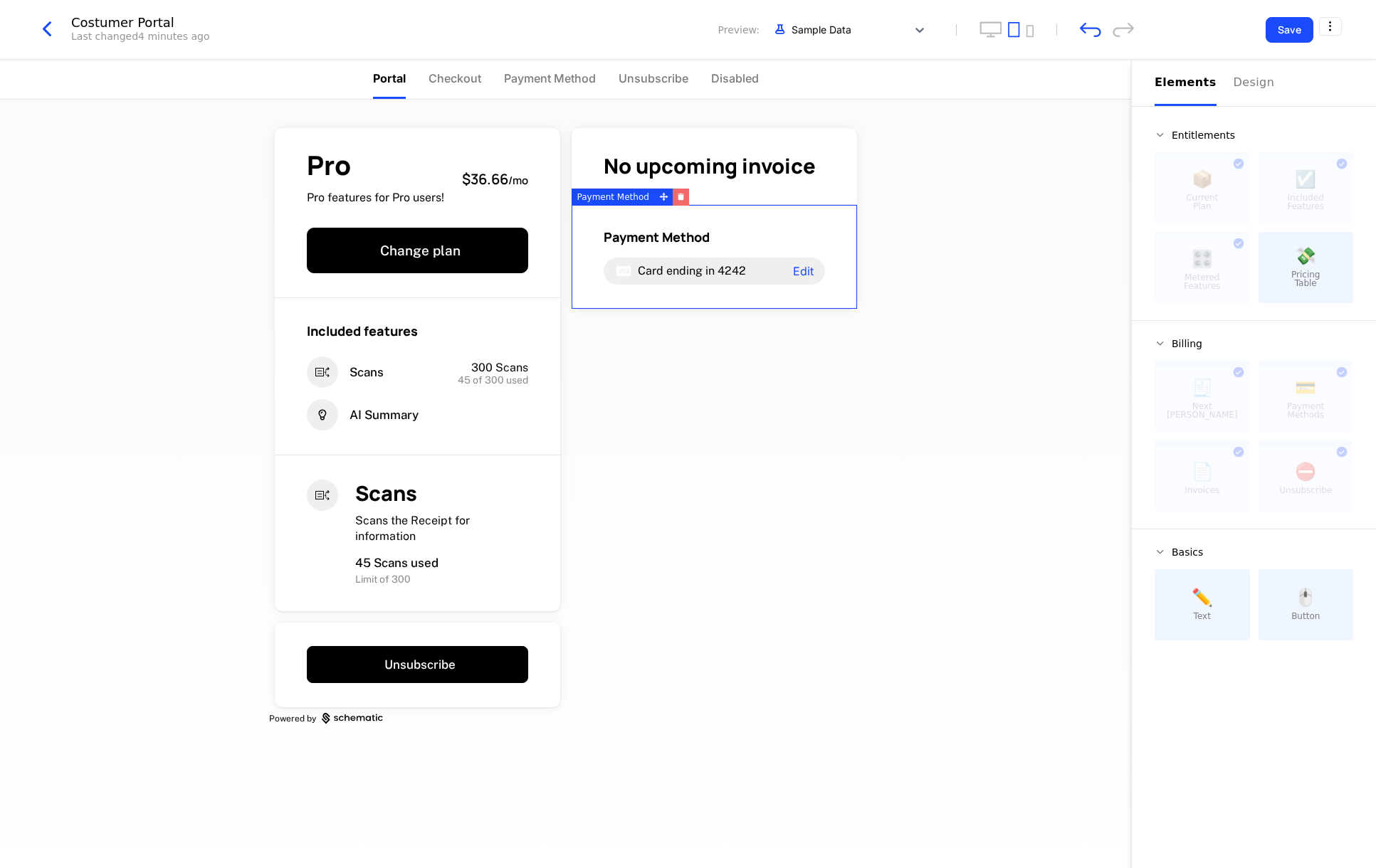
click at [677, 196] on icon "button" at bounding box center [680, 196] width 8 height 8
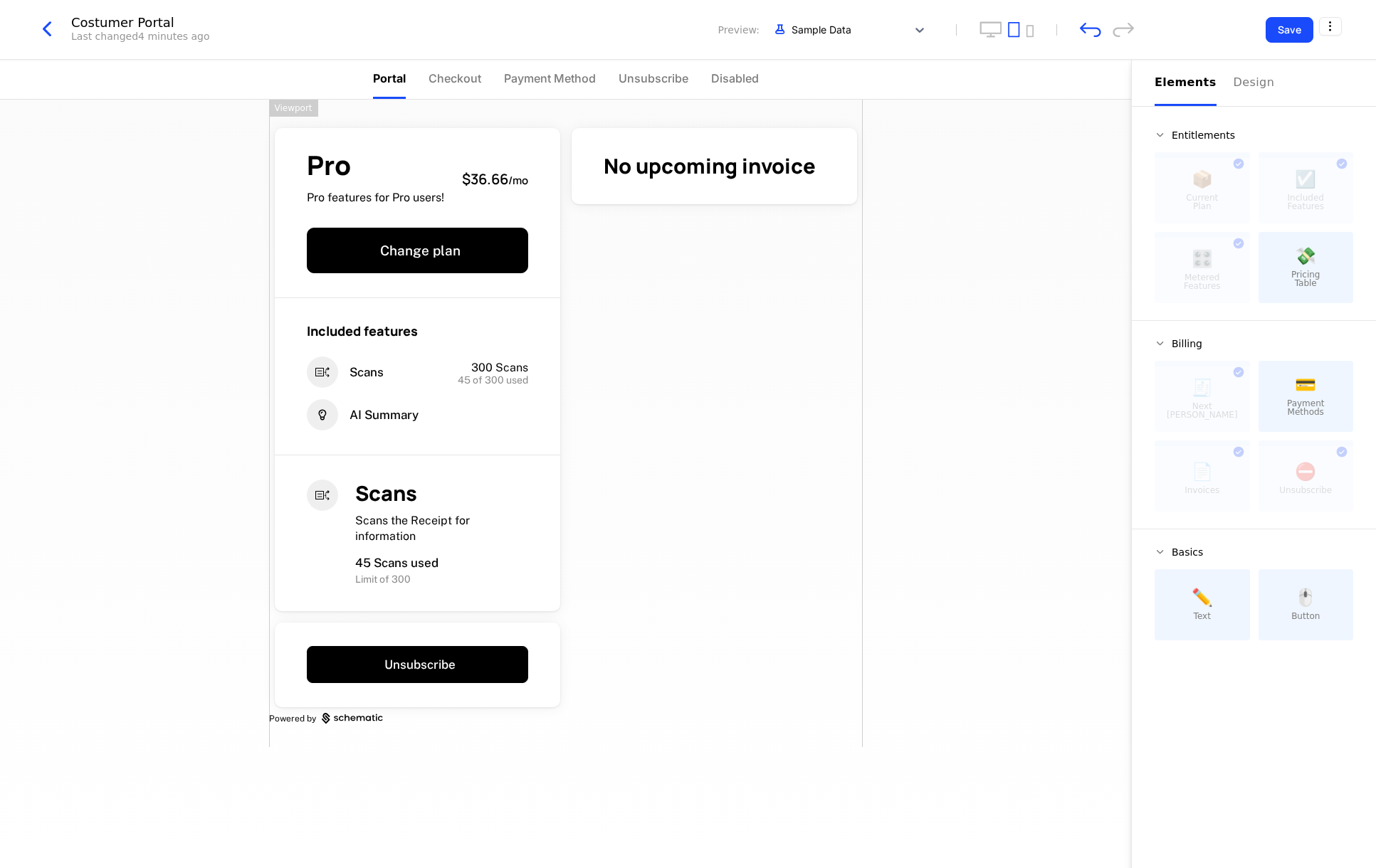
click at [660, 119] on div "Pro Pro features for Pro users! $36.66 / mo Change plan Included features Scans…" at bounding box center [566, 423] width 594 height 648
click at [665, 122] on icon "button" at bounding box center [667, 121] width 8 height 8
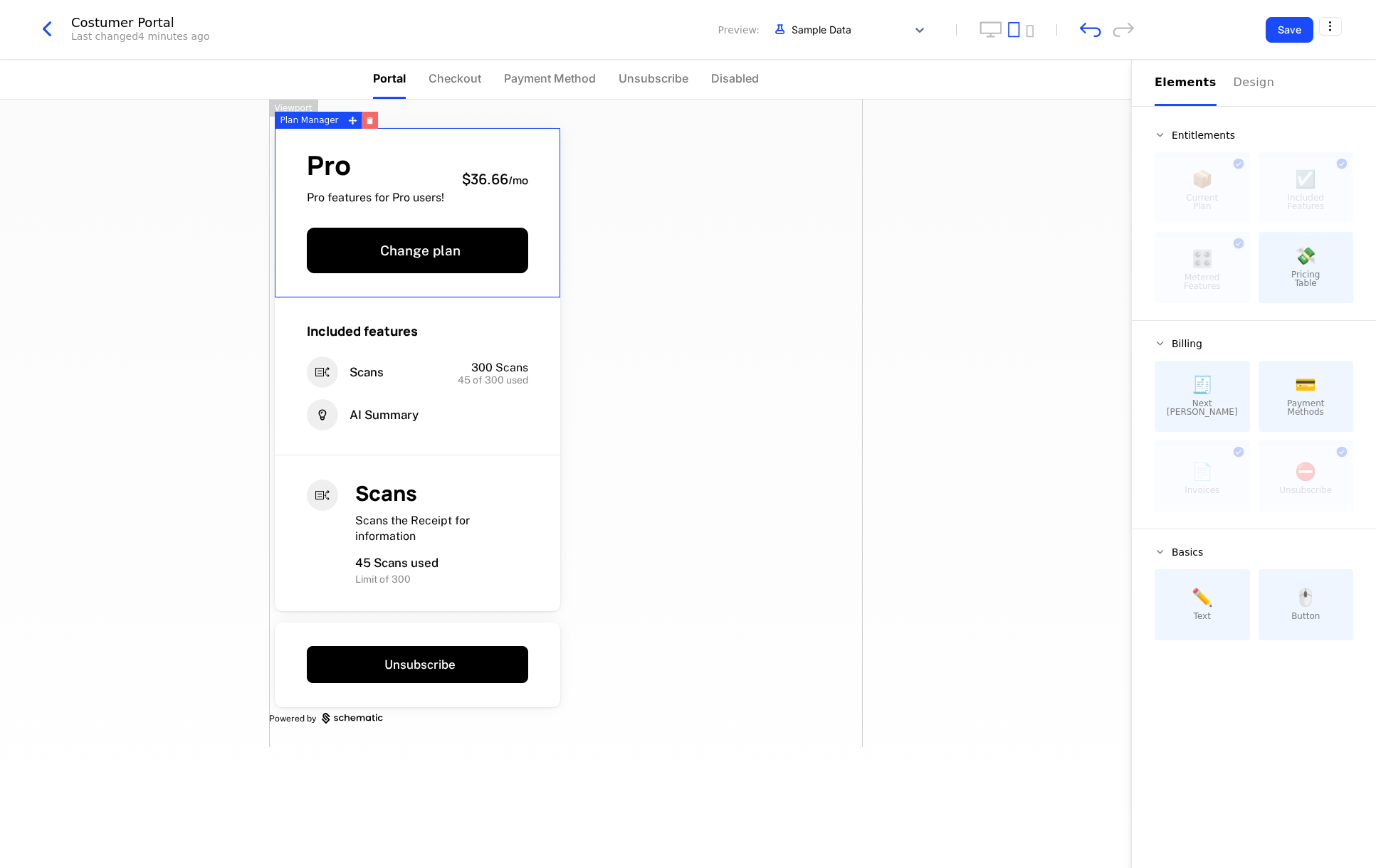
click at [367, 117] on icon "button" at bounding box center [370, 118] width 6 height 2
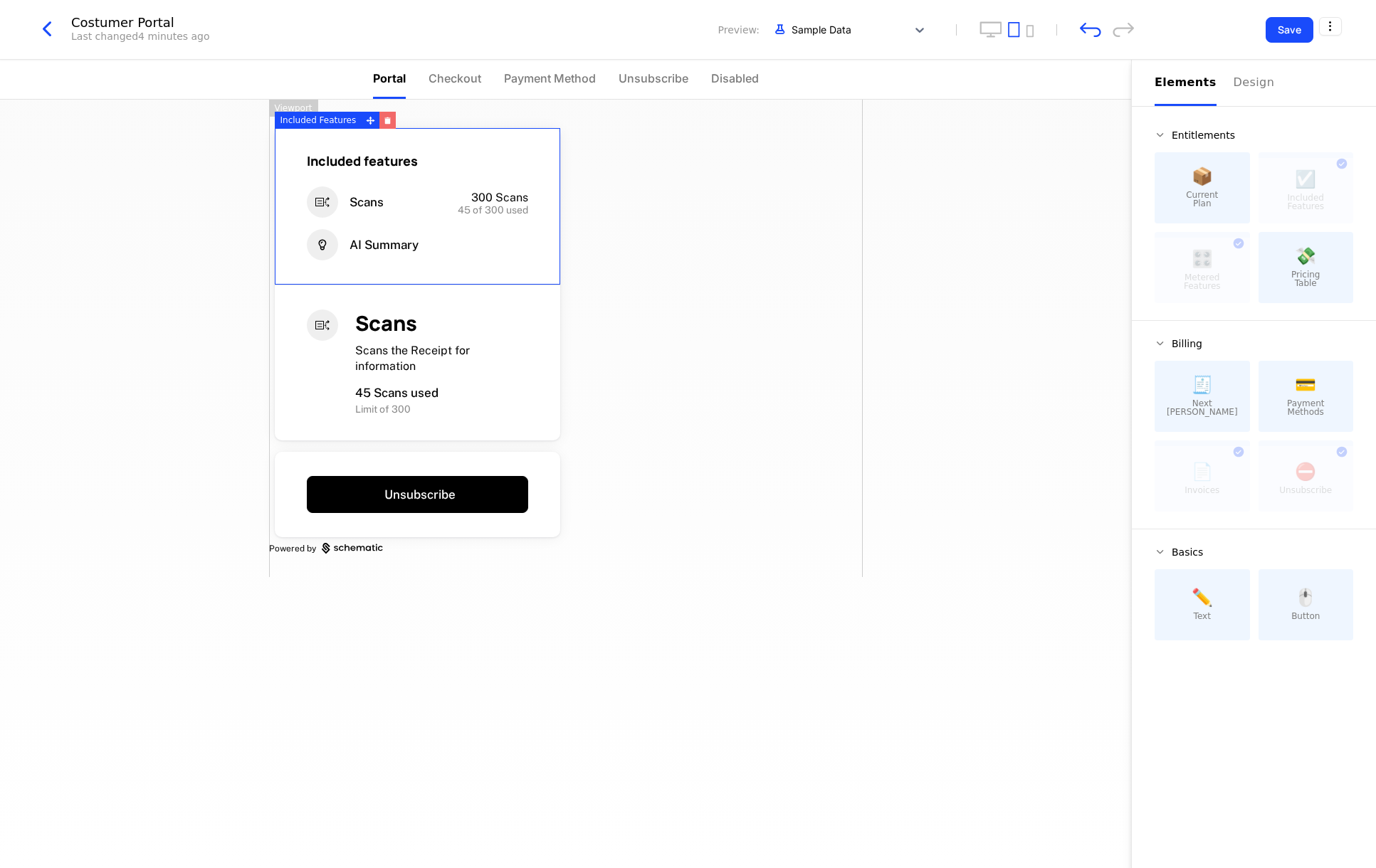
click at [379, 115] on button "button" at bounding box center [387, 120] width 17 height 17
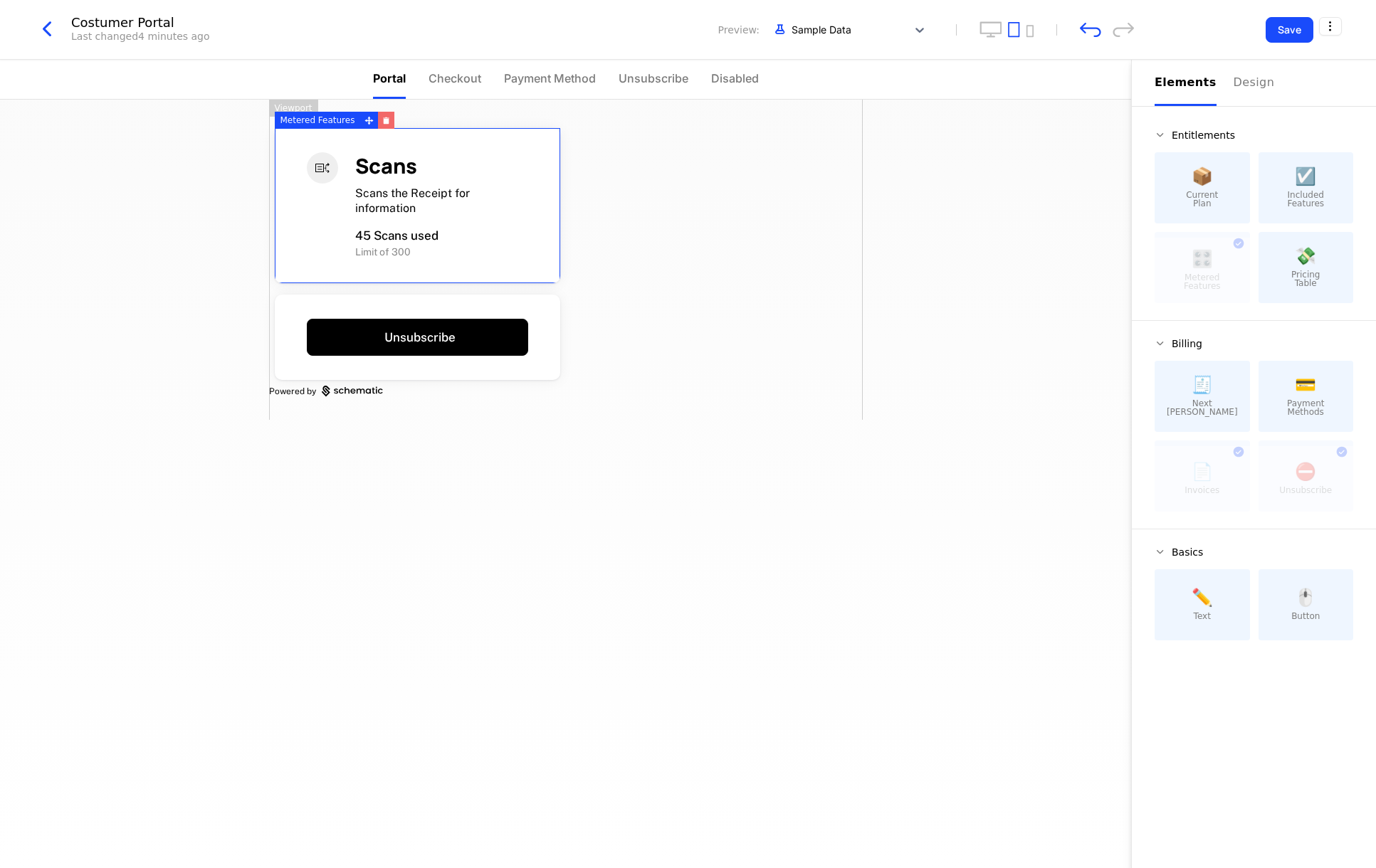
click at [384, 122] on icon "button" at bounding box center [387, 121] width 6 height 5
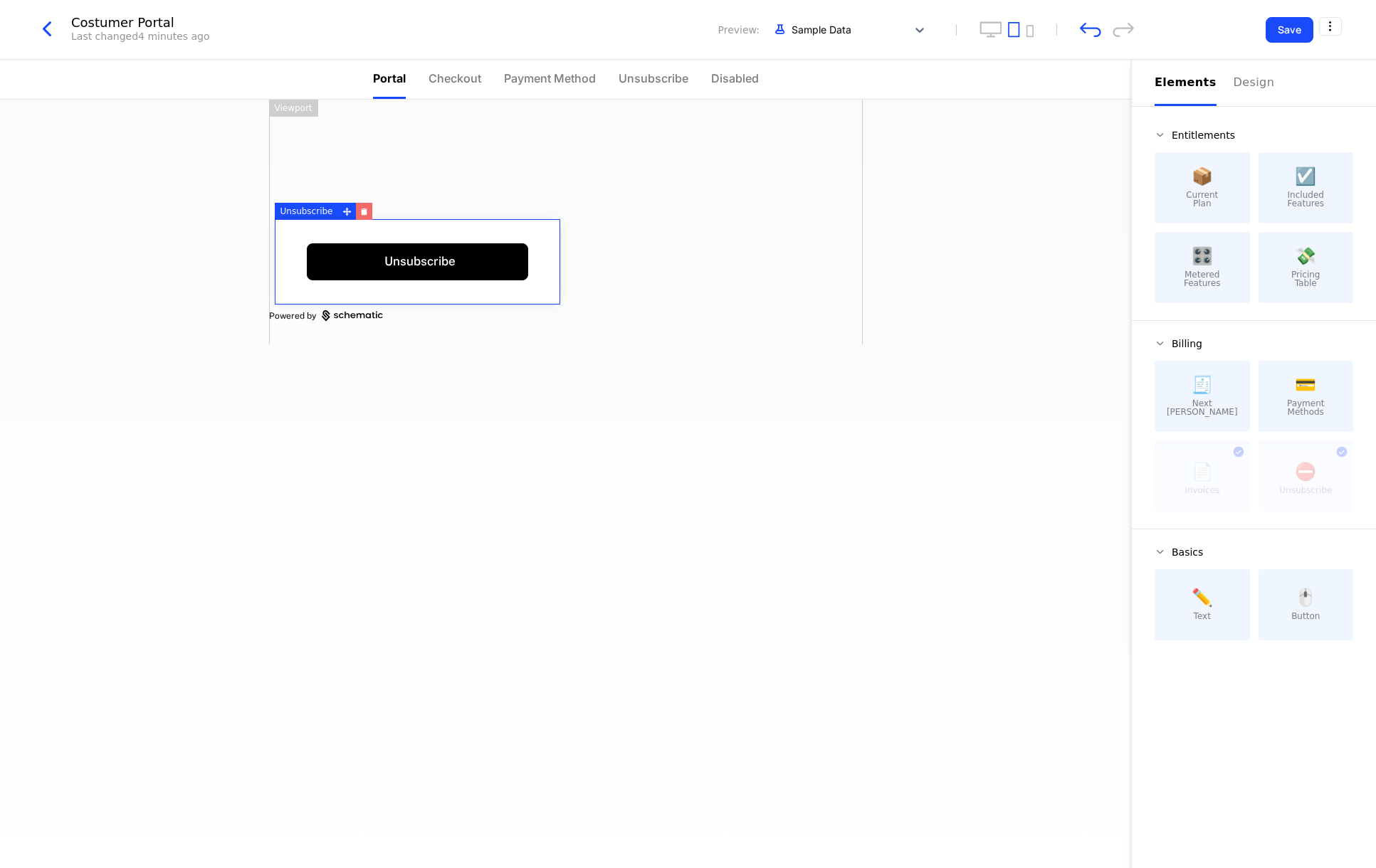
click at [360, 209] on icon "button" at bounding box center [364, 211] width 8 height 8
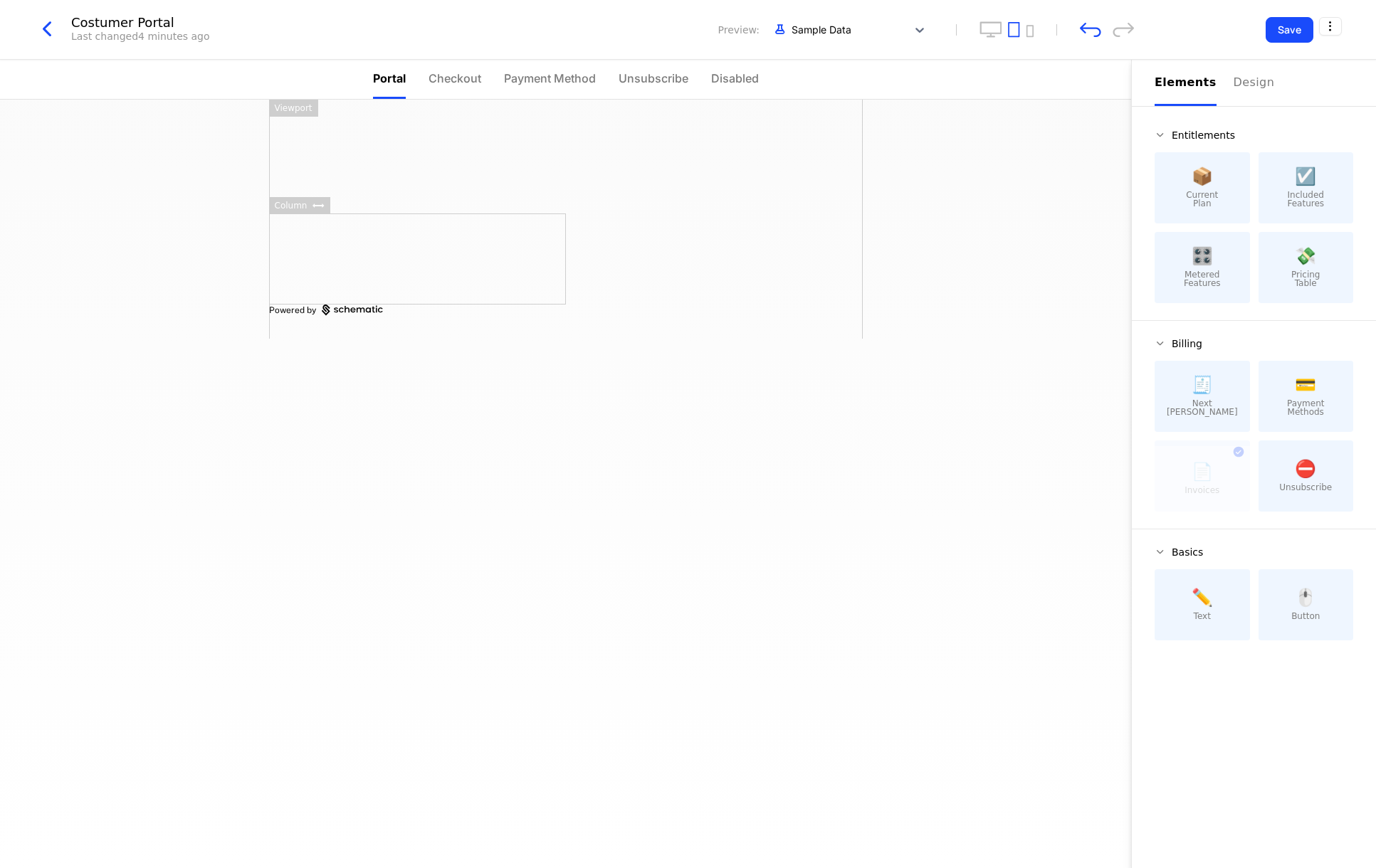
click at [314, 207] on icon at bounding box center [319, 206] width 12 height 5
drag, startPoint x: 460, startPoint y: 278, endPoint x: 514, endPoint y: 266, distance: 55.3
click at [464, 277] on div at bounding box center [417, 259] width 297 height 91
click at [540, 167] on div at bounding box center [417, 168] width 297 height 91
click at [641, 157] on div at bounding box center [714, 168] width 297 height 91
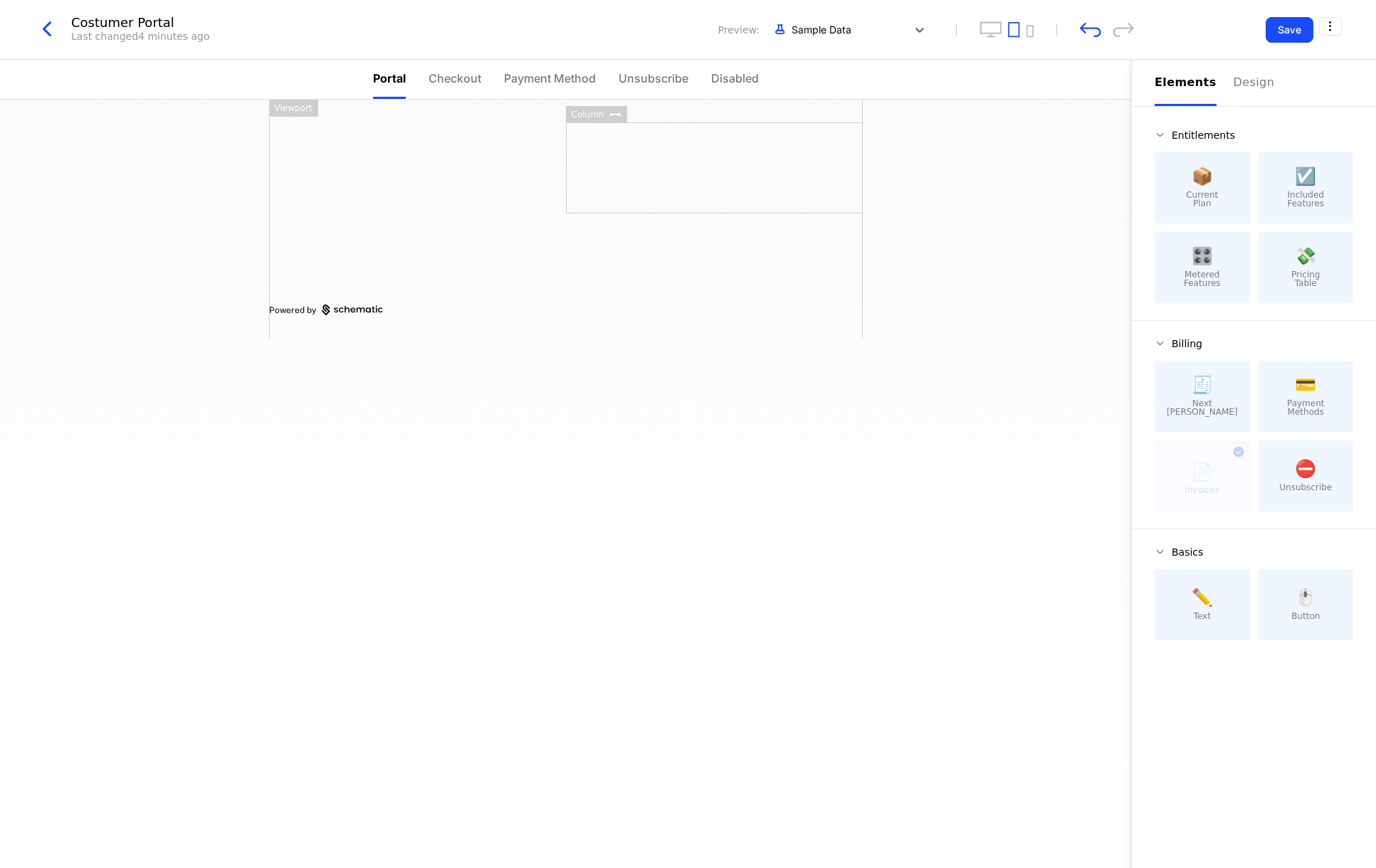
click at [593, 117] on div "Column" at bounding box center [588, 114] width 44 height 17
click at [449, 177] on div at bounding box center [417, 168] width 297 height 91
click at [466, 275] on div at bounding box center [417, 259] width 297 height 91
click at [357, 109] on div "Powered by" at bounding box center [566, 219] width 594 height 239
click at [1229, 465] on div at bounding box center [1202, 479] width 95 height 66
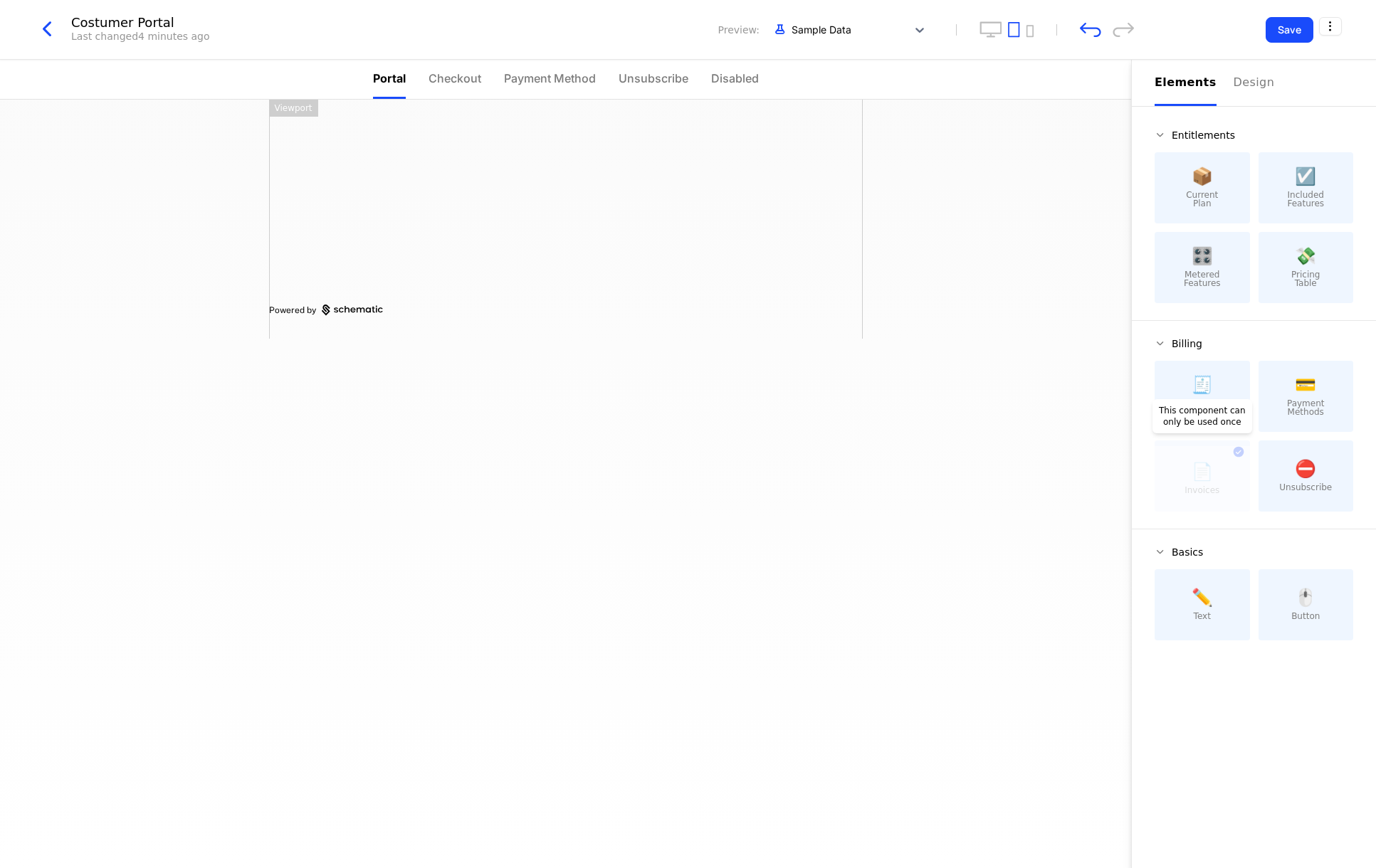
click at [1229, 465] on div at bounding box center [1202, 479] width 95 height 66
drag, startPoint x: 1225, startPoint y: 466, endPoint x: 1226, endPoint y: 454, distance: 12.0
click at [1226, 454] on div at bounding box center [1202, 479] width 95 height 66
click at [1323, 22] on html "Genís Development Dev Quickstart Features Features Flags Catalog Plans Add Ons …" at bounding box center [688, 434] width 1376 height 868
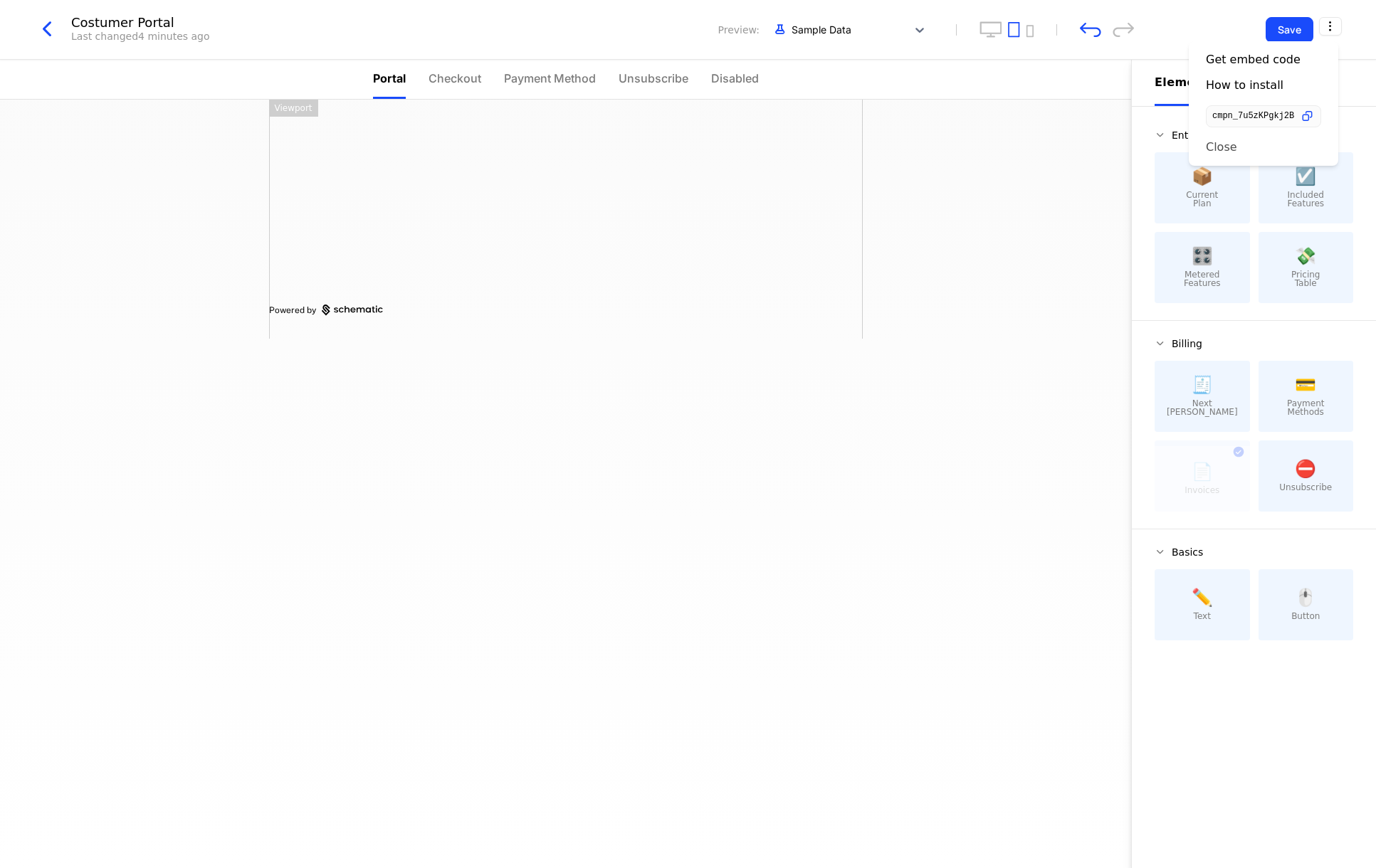
click at [1229, 148] on div "Close" at bounding box center [1220, 147] width 31 height 14
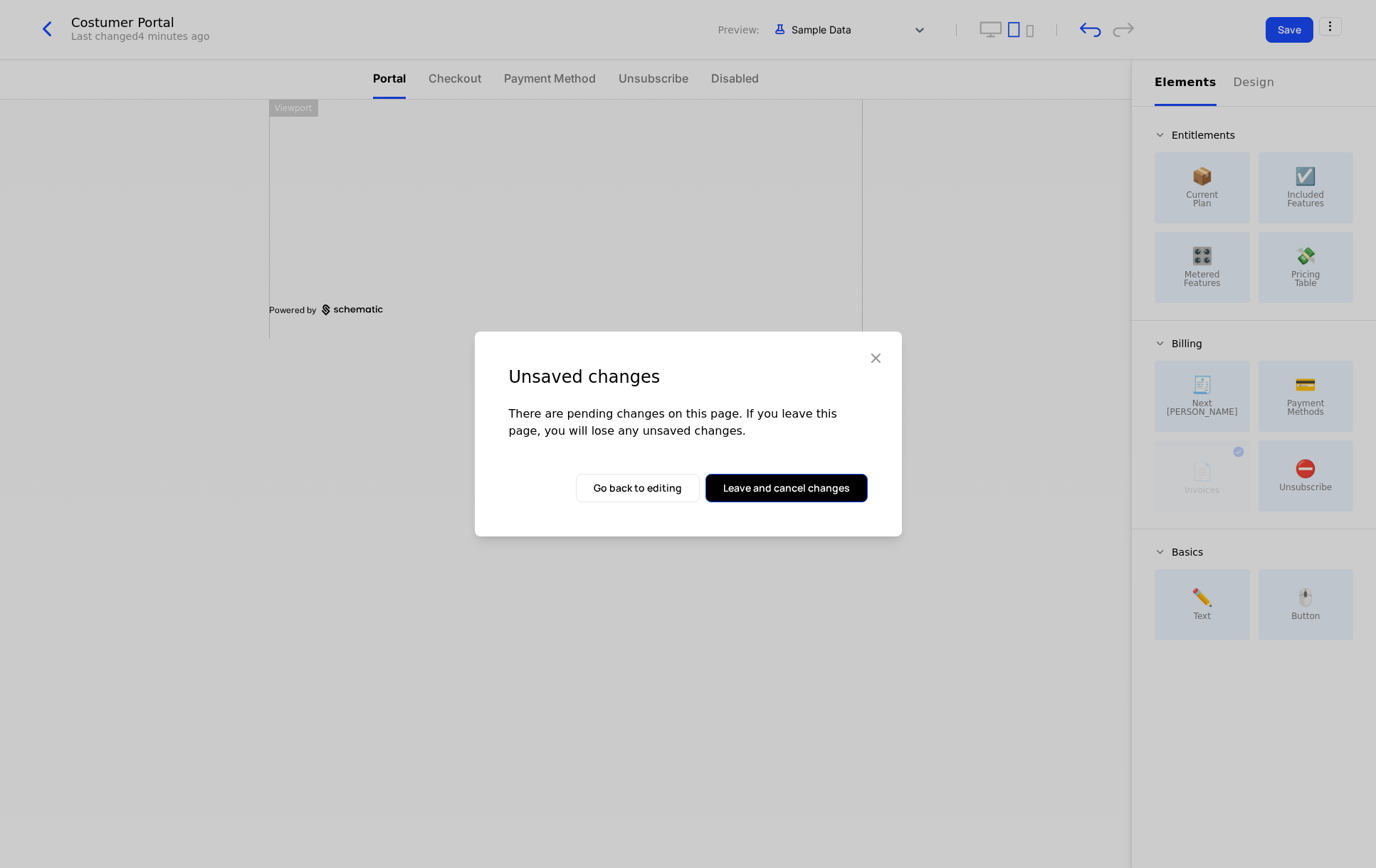
click at [776, 489] on button "Leave and cancel changes" at bounding box center [786, 488] width 162 height 29
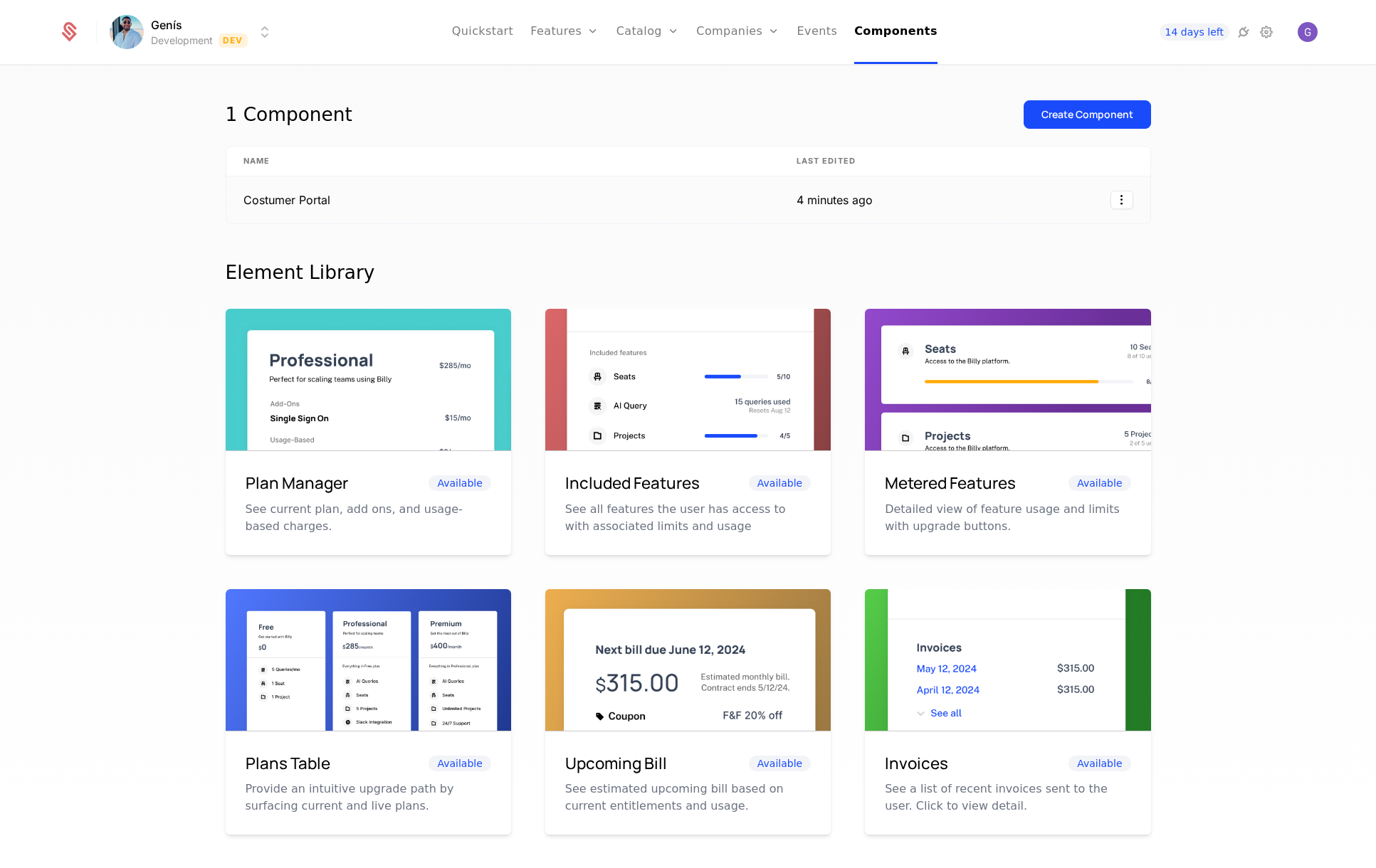
click at [285, 202] on td "Costumer Portal" at bounding box center [503, 200] width 553 height 47
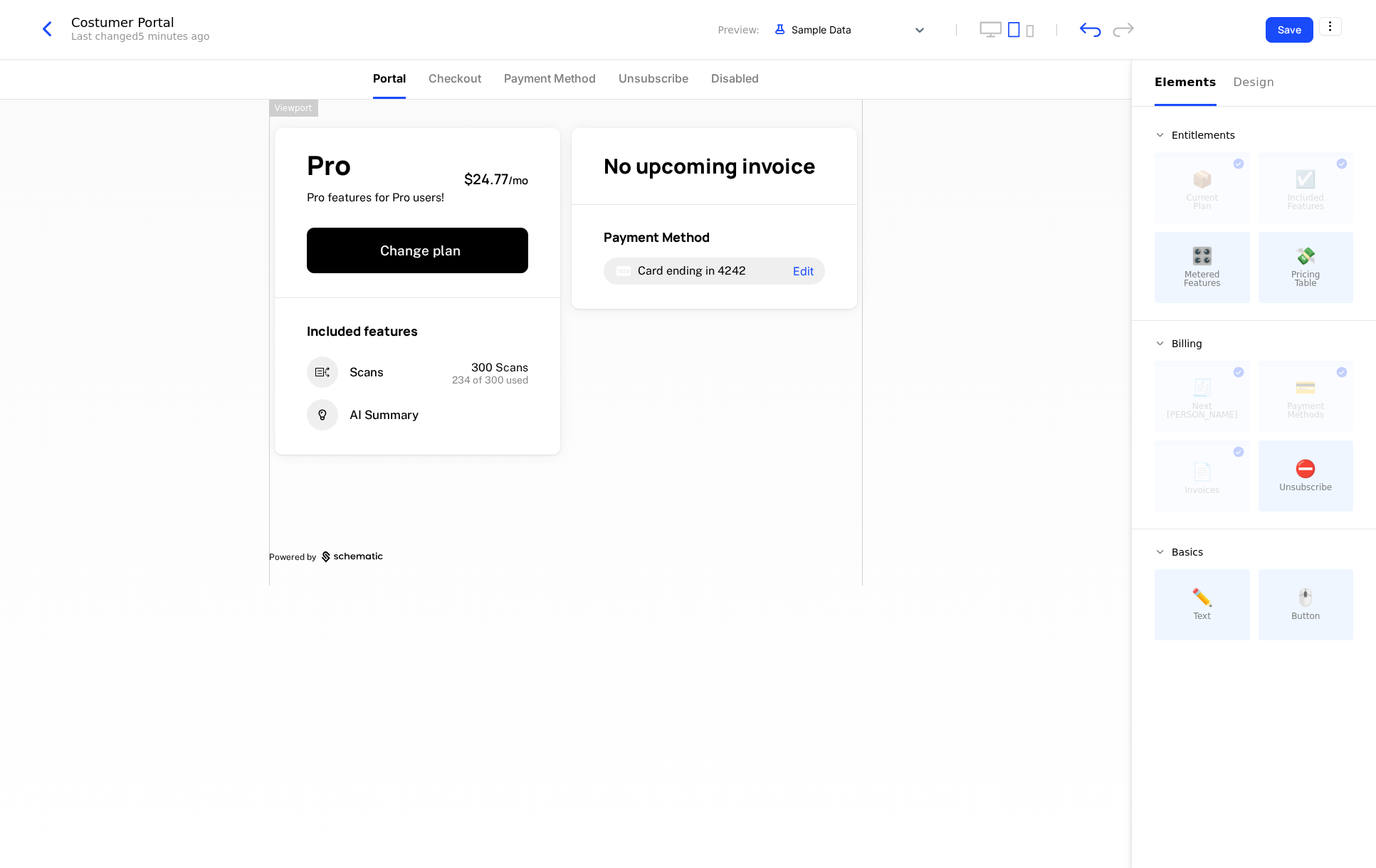
click at [674, 445] on div "Pro Pro features for Pro users! $24.77 / mo Change plan Included features Scans…" at bounding box center [566, 343] width 594 height 486
click at [306, 477] on div at bounding box center [417, 506] width 297 height 91
click at [396, 503] on div at bounding box center [417, 506] width 297 height 91
drag, startPoint x: 384, startPoint y: 497, endPoint x: 939, endPoint y: 450, distance: 557.0
click at [930, 457] on div "Pro Pro features for Pro users! $24.77 / mo Change plan Included features Scans…" at bounding box center [565, 484] width 1131 height 768
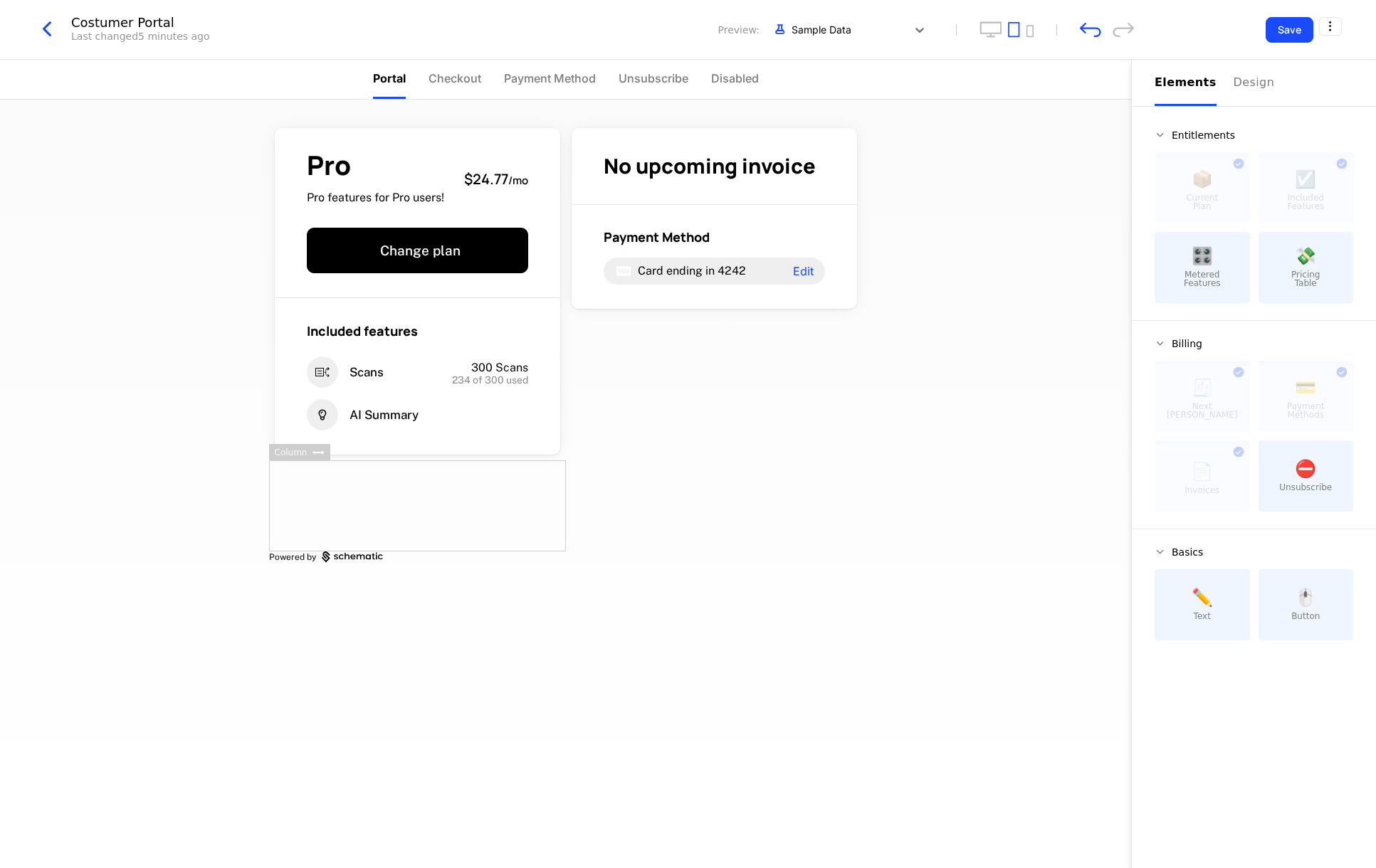
click at [313, 456] on div at bounding box center [322, 452] width 18 height 17
click at [336, 510] on div at bounding box center [417, 506] width 297 height 91
click at [278, 542] on div at bounding box center [417, 506] width 297 height 91
click at [259, 357] on div "Pro Pro features for Pro users! $24.77 / mo Change plan Included features Scans…" at bounding box center [565, 484] width 1131 height 768
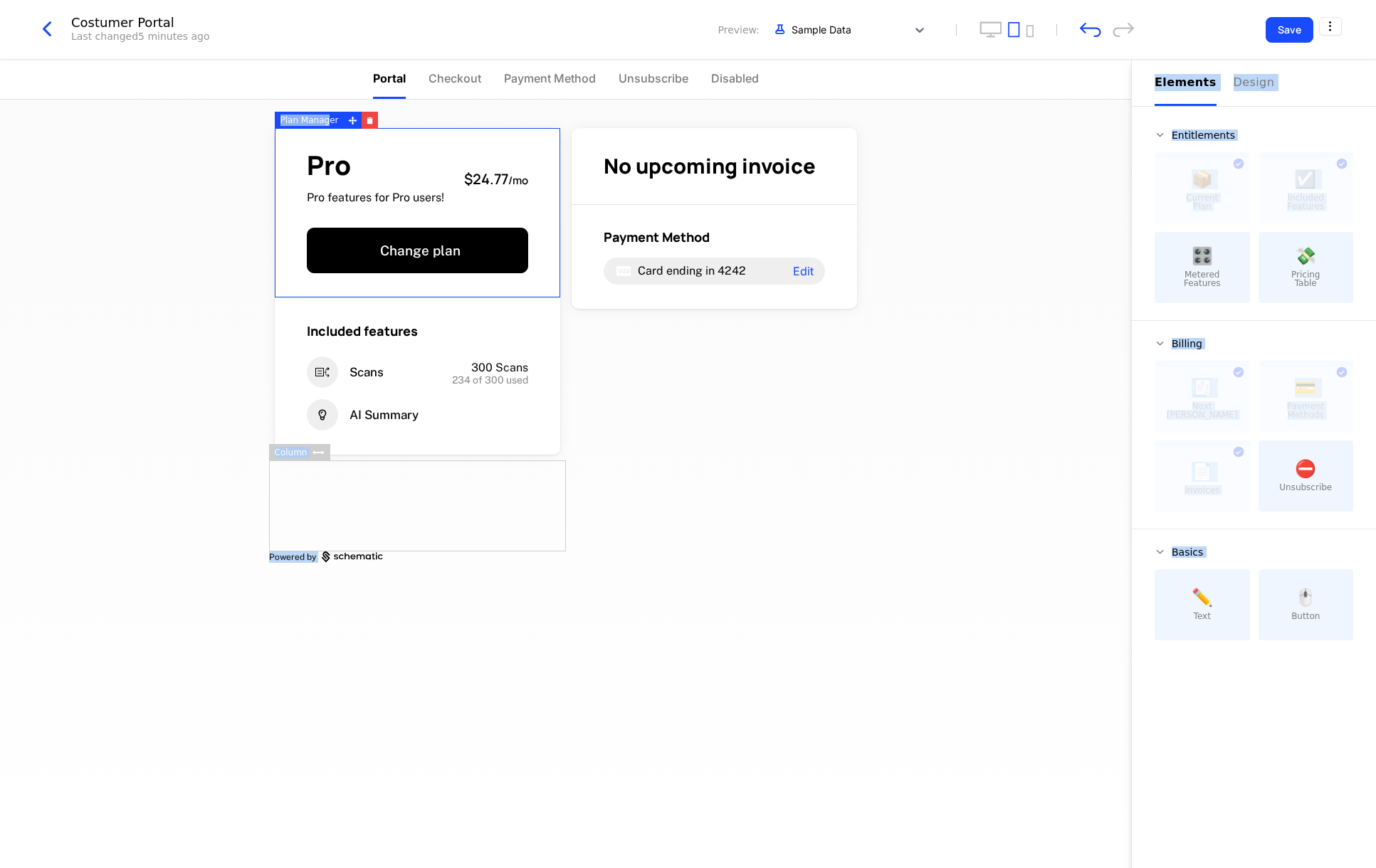
click at [381, 156] on div "Costumer Portal Last changed 5 minutes ago Preview: Sample Data Save Portal Che…" at bounding box center [688, 404] width 1376 height 808
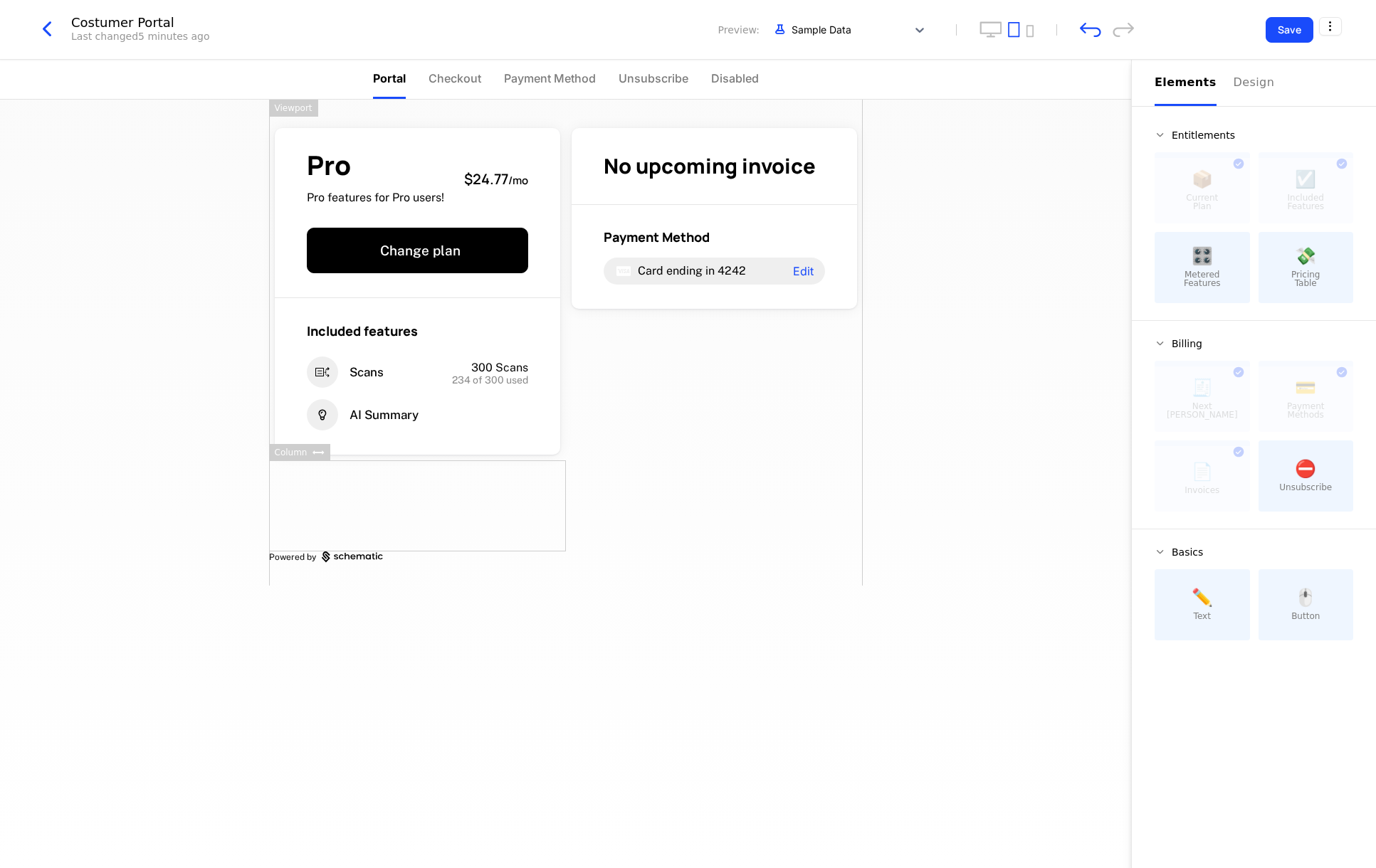
drag, startPoint x: 313, startPoint y: 452, endPoint x: 762, endPoint y: 328, distance: 465.8
click at [761, 328] on div "Costumer Portal Last changed 5 minutes ago Preview: Sample Data Save Portal Che…" at bounding box center [688, 404] width 1376 height 808
click at [637, 402] on div "Pro Pro features for Pro users! $24.77 / mo Change plan Included features Scans…" at bounding box center [566, 343] width 594 height 486
click at [996, 26] on icon "desktop" at bounding box center [991, 29] width 23 height 17
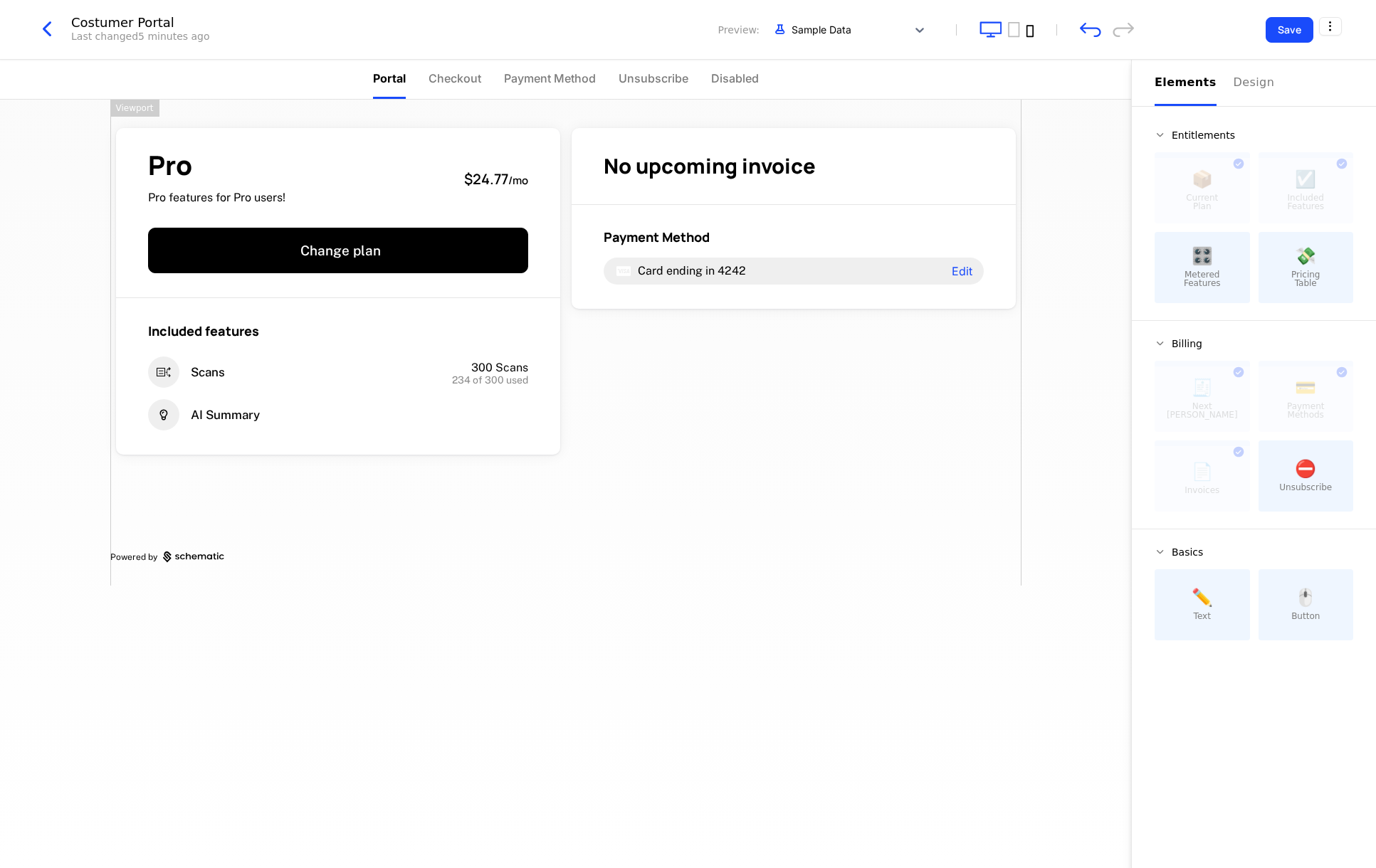
click at [1031, 26] on icon "mobile" at bounding box center [1029, 31] width 7 height 12
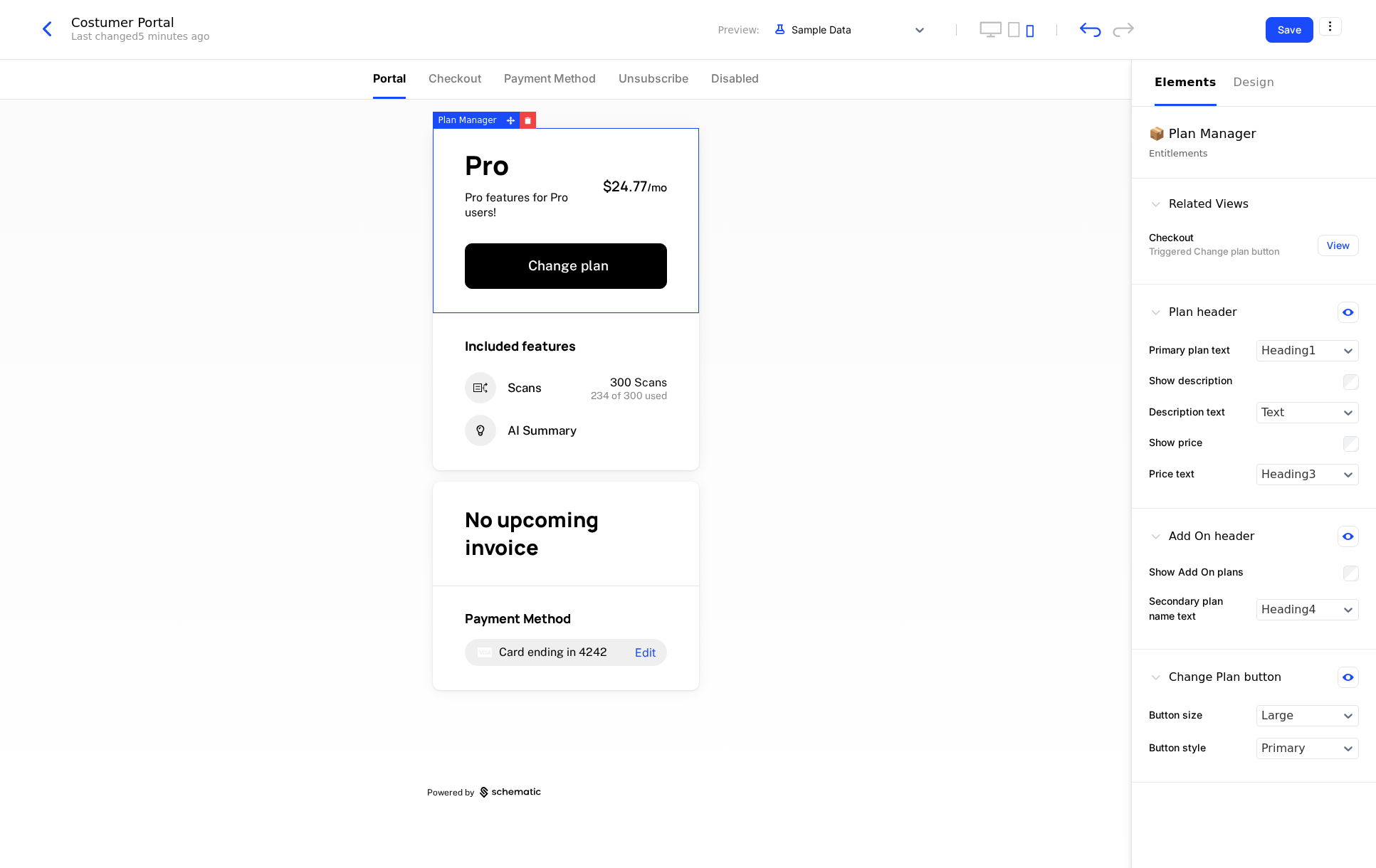
click at [530, 202] on span "Pro features for Pro users!" at bounding box center [528, 205] width 127 height 31
click at [556, 201] on span "Pro features for Pro users!" at bounding box center [528, 205] width 127 height 31
click at [541, 371] on div "Included features Scans 300 Scans 234 of 300 used AI Summary" at bounding box center [566, 392] width 266 height 156
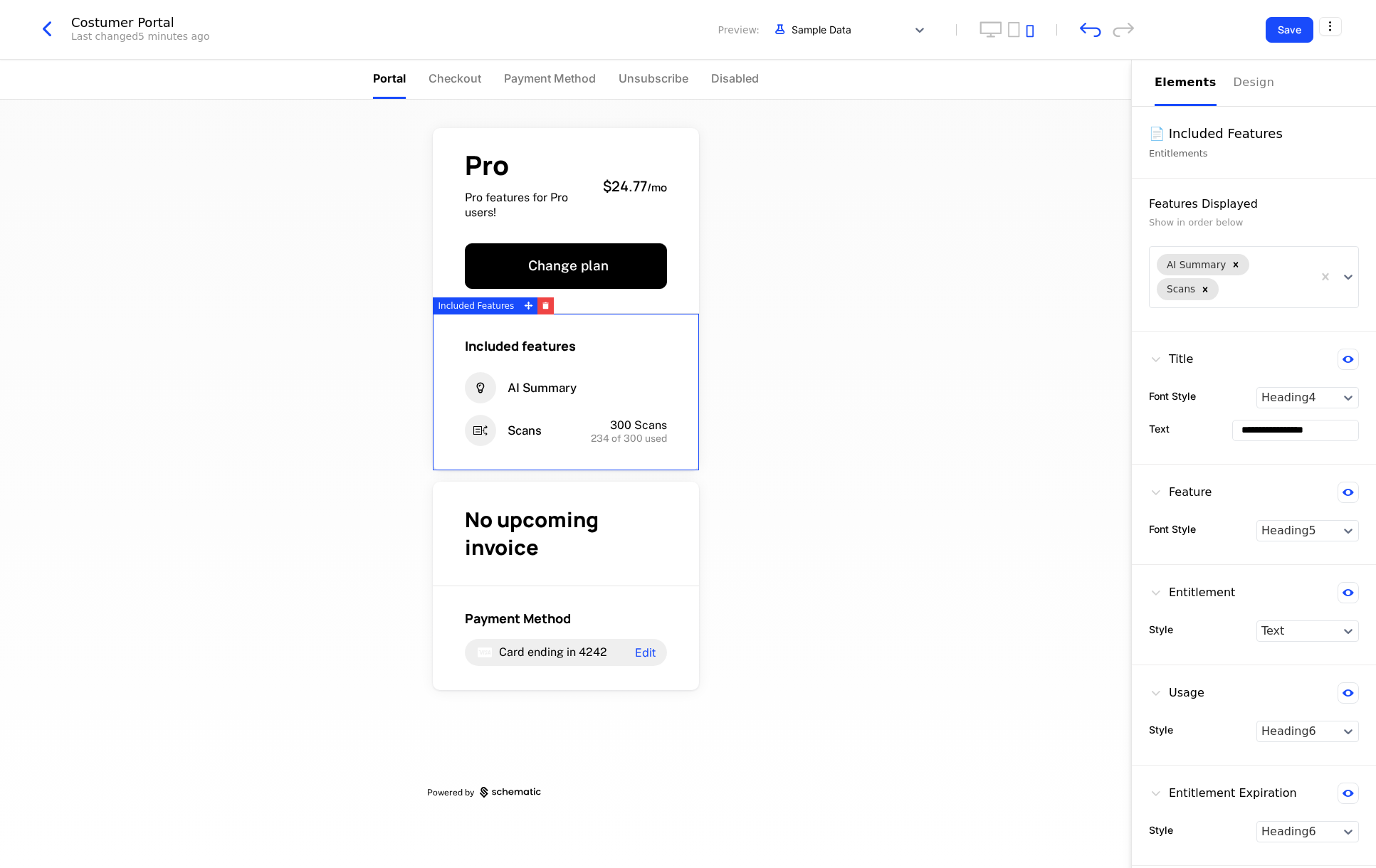
click at [558, 412] on div "Included features AI Summary Scans 300 Scans 234 of 300 used" at bounding box center [566, 392] width 266 height 156
click at [532, 392] on span "AI Summary" at bounding box center [541, 388] width 69 height 17
click at [540, 389] on span "AI Summary" at bounding box center [541, 388] width 69 height 17
click at [520, 432] on span "Scans" at bounding box center [524, 431] width 34 height 17
click at [461, 414] on div "Included features AI Summary Scans 300 Scans 234 of 300 used" at bounding box center [566, 392] width 266 height 156
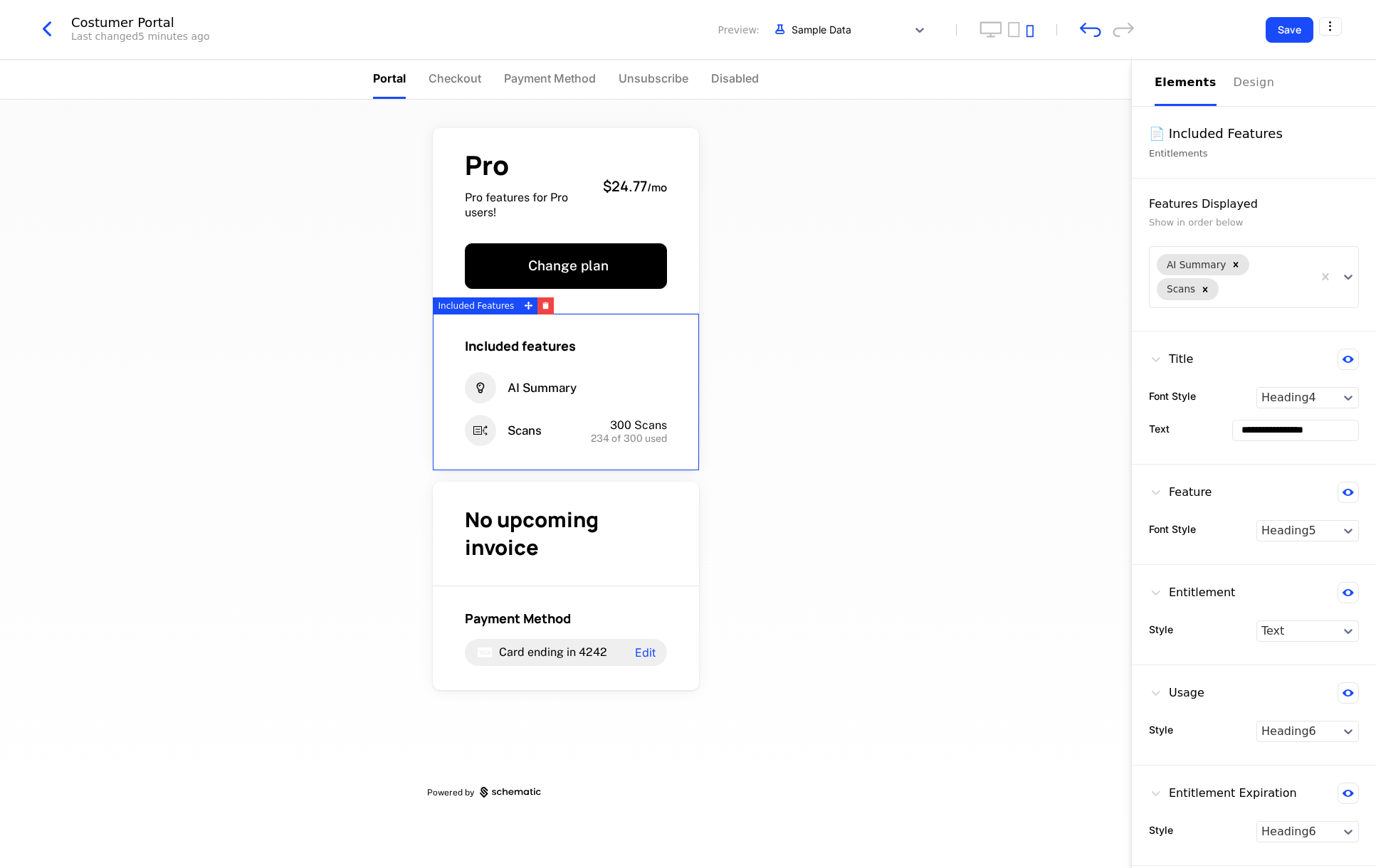
click at [481, 386] on icon at bounding box center [480, 387] width 31 height 31
click at [518, 325] on div "Included features AI Summary Scans 300 Scans 234 of 300 used" at bounding box center [566, 392] width 266 height 156
click at [530, 350] on span "Included features" at bounding box center [520, 346] width 111 height 17
drag, startPoint x: 1191, startPoint y: 265, endPoint x: 1269, endPoint y: 267, distance: 78.0
click at [798, 411] on div "Pro Pro features for Pro users! $24.77 / mo Change plan Included features Scans…" at bounding box center [565, 484] width 1131 height 768
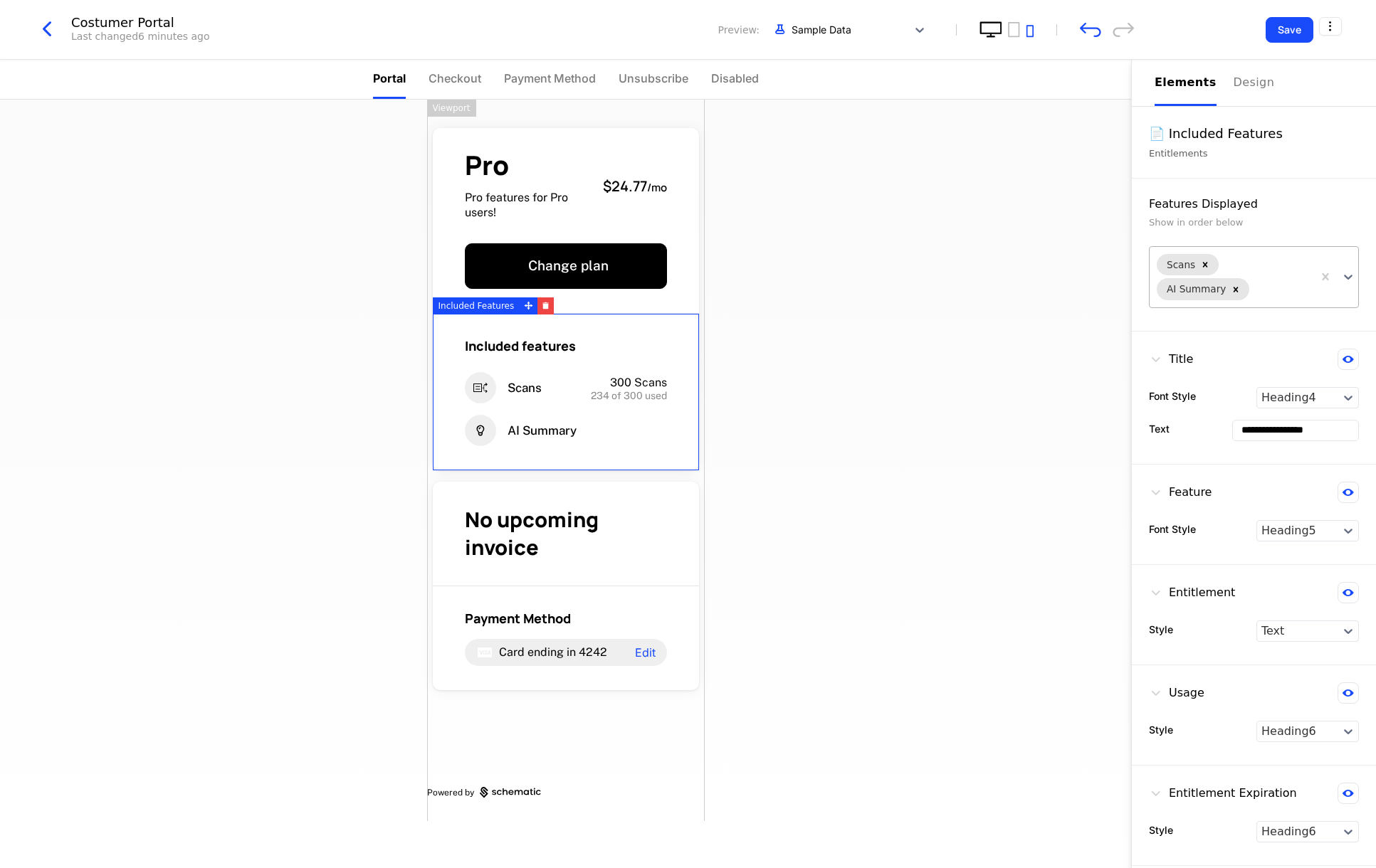
click at [998, 27] on icon "desktop" at bounding box center [991, 29] width 23 height 17
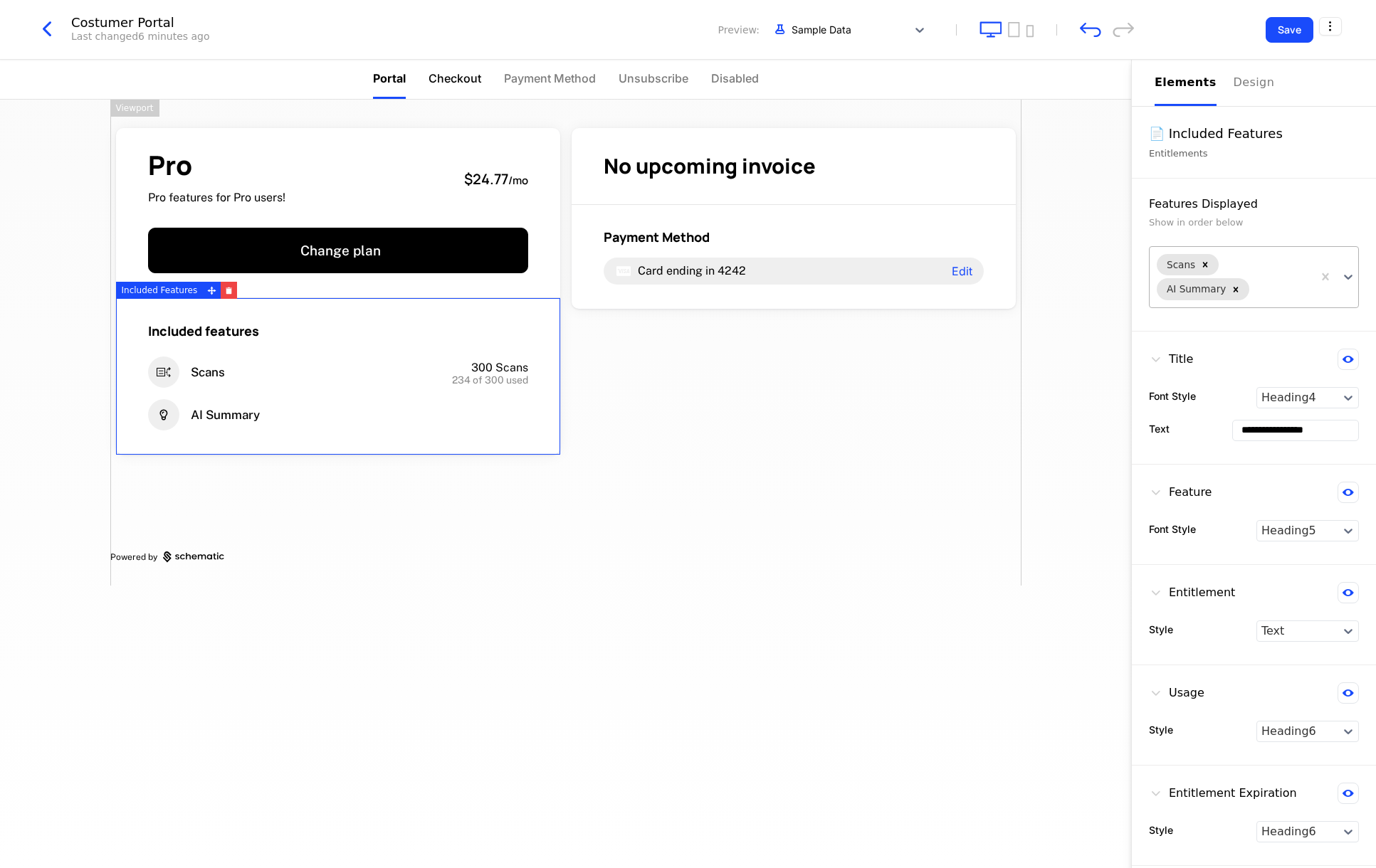
click at [464, 76] on span "Checkout" at bounding box center [455, 78] width 53 height 17
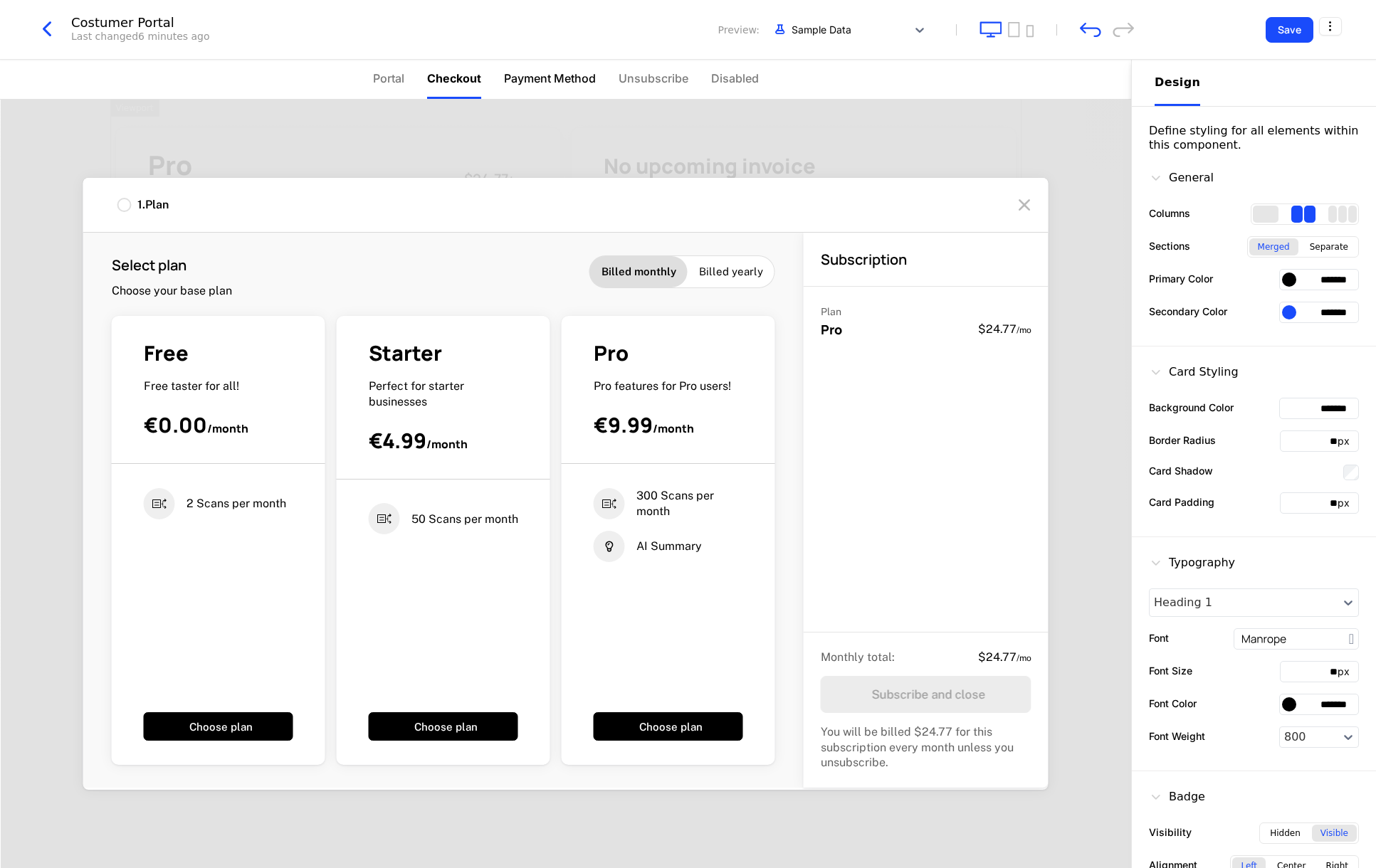
click at [550, 72] on span "Payment Method" at bounding box center [550, 78] width 92 height 17
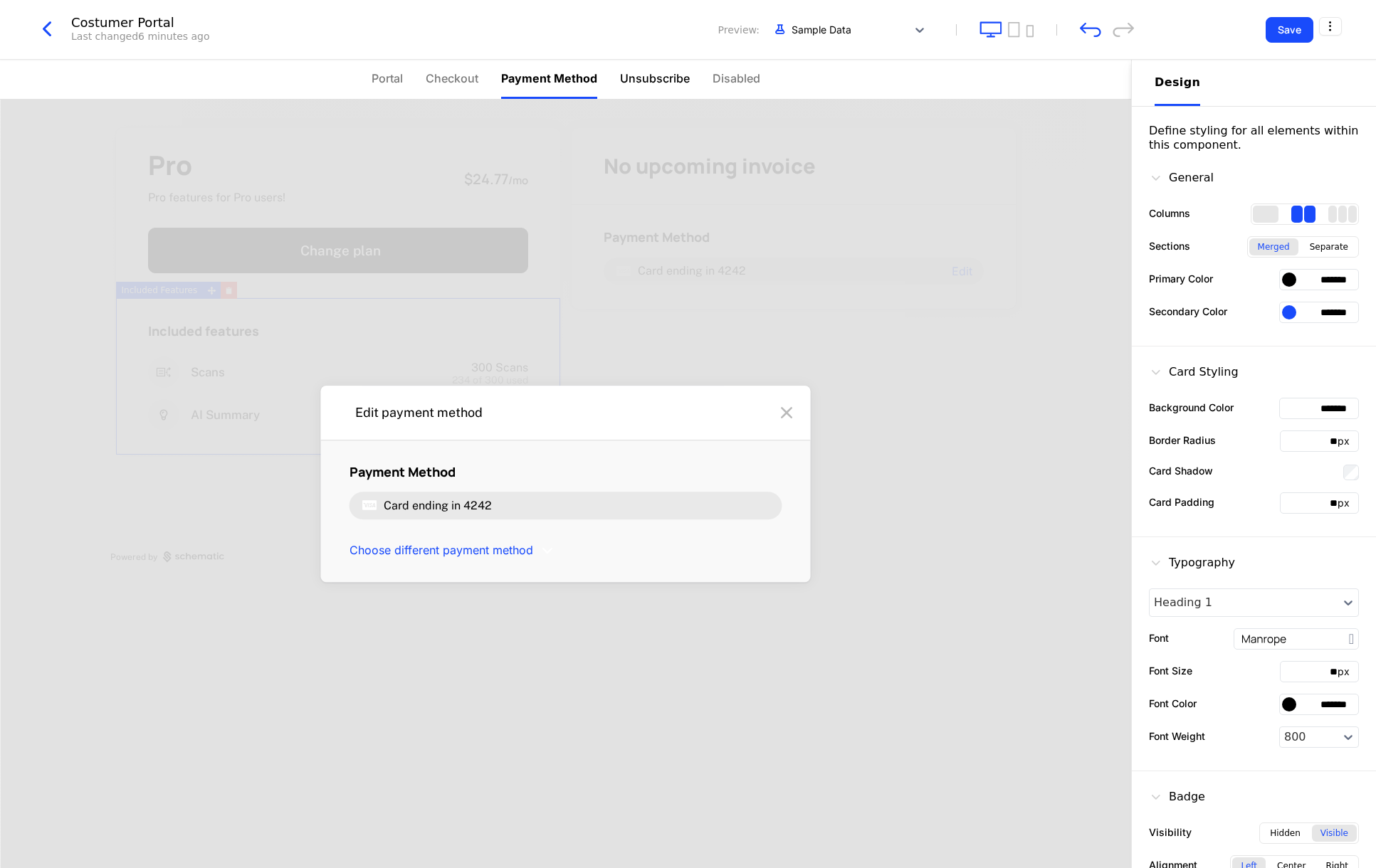
click at [665, 85] on span "Unsubscribe" at bounding box center [655, 78] width 69 height 17
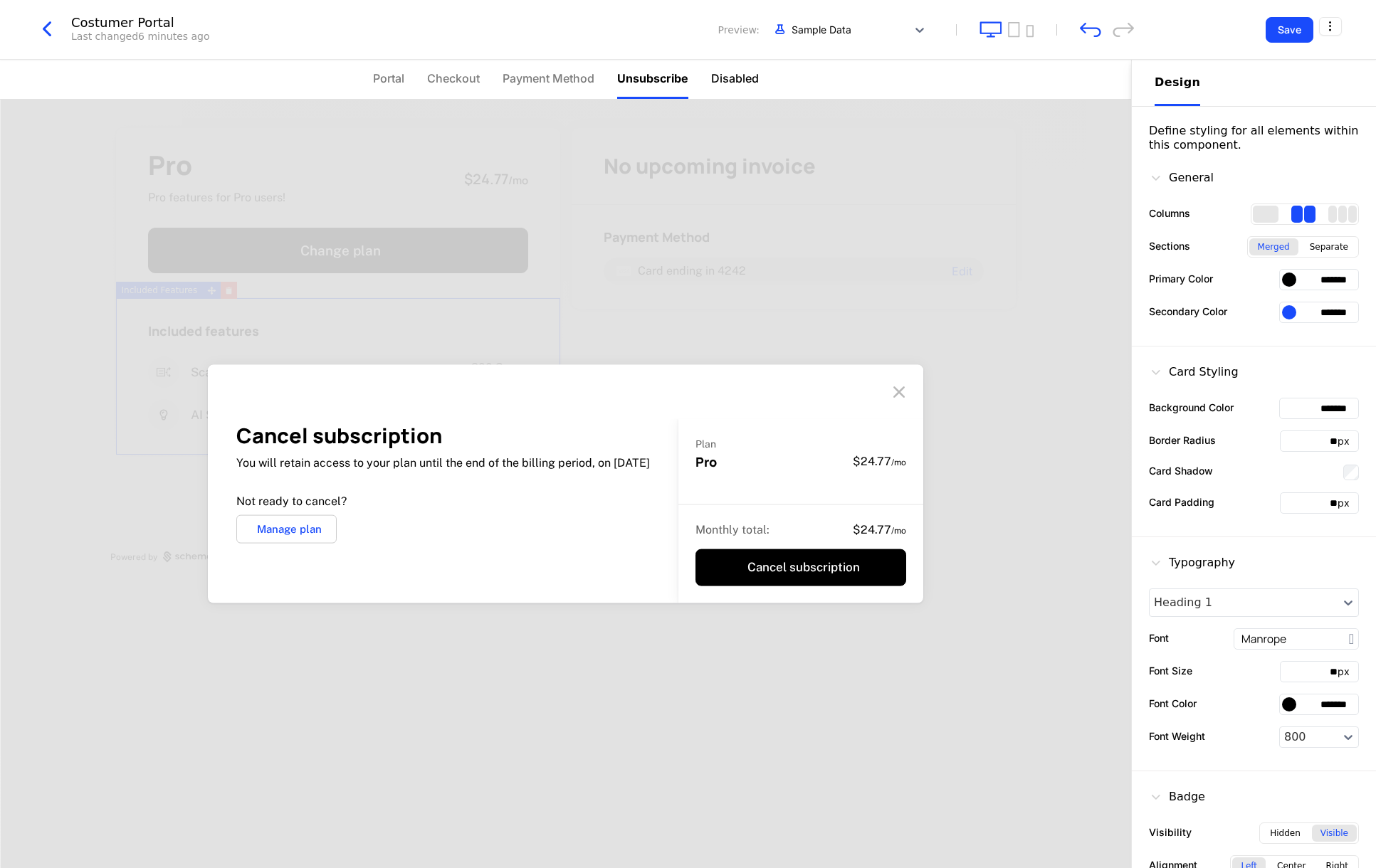
click at [737, 77] on span "Disabled" at bounding box center [734, 78] width 48 height 17
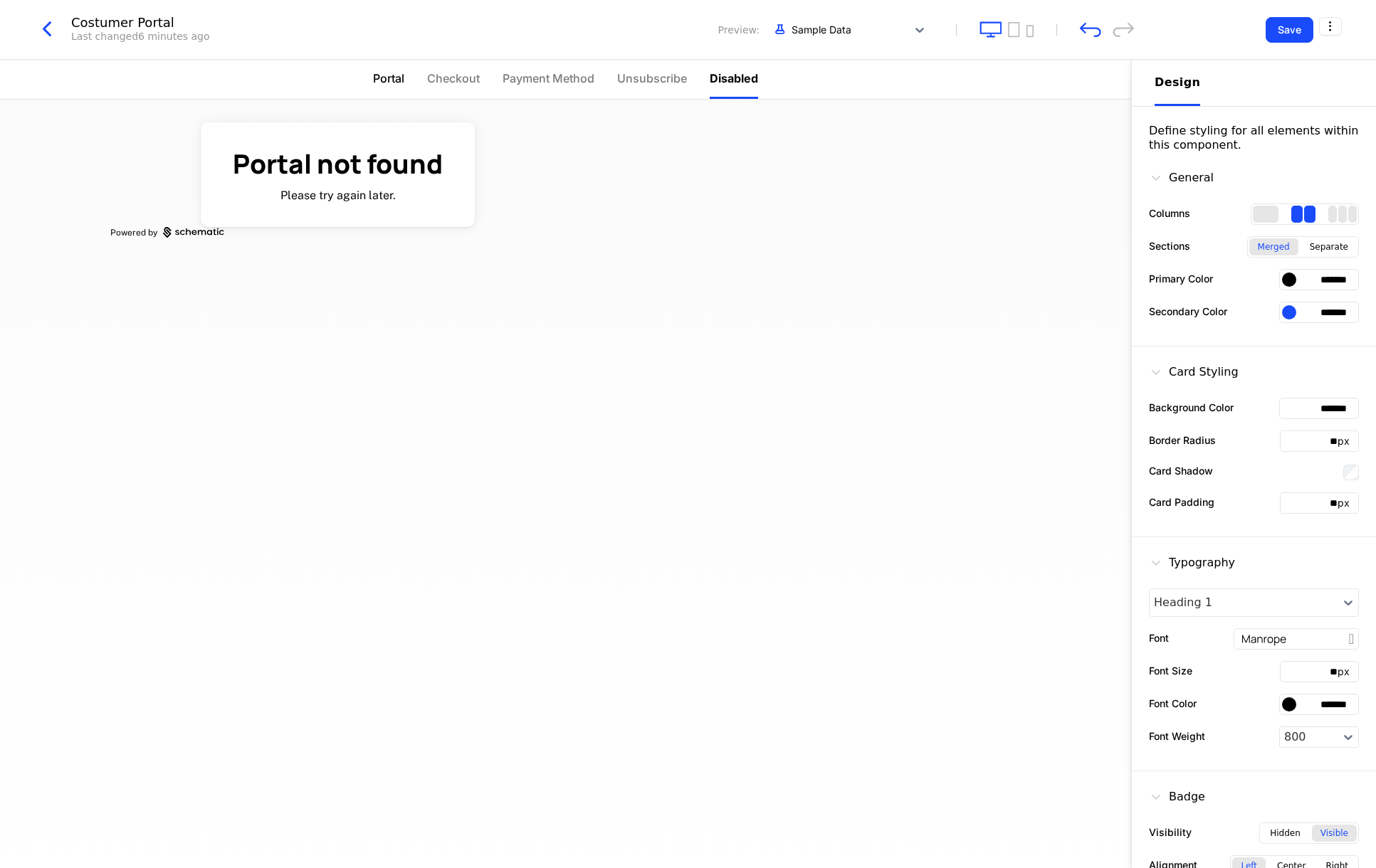
click at [385, 76] on span "Portal" at bounding box center [388, 78] width 31 height 17
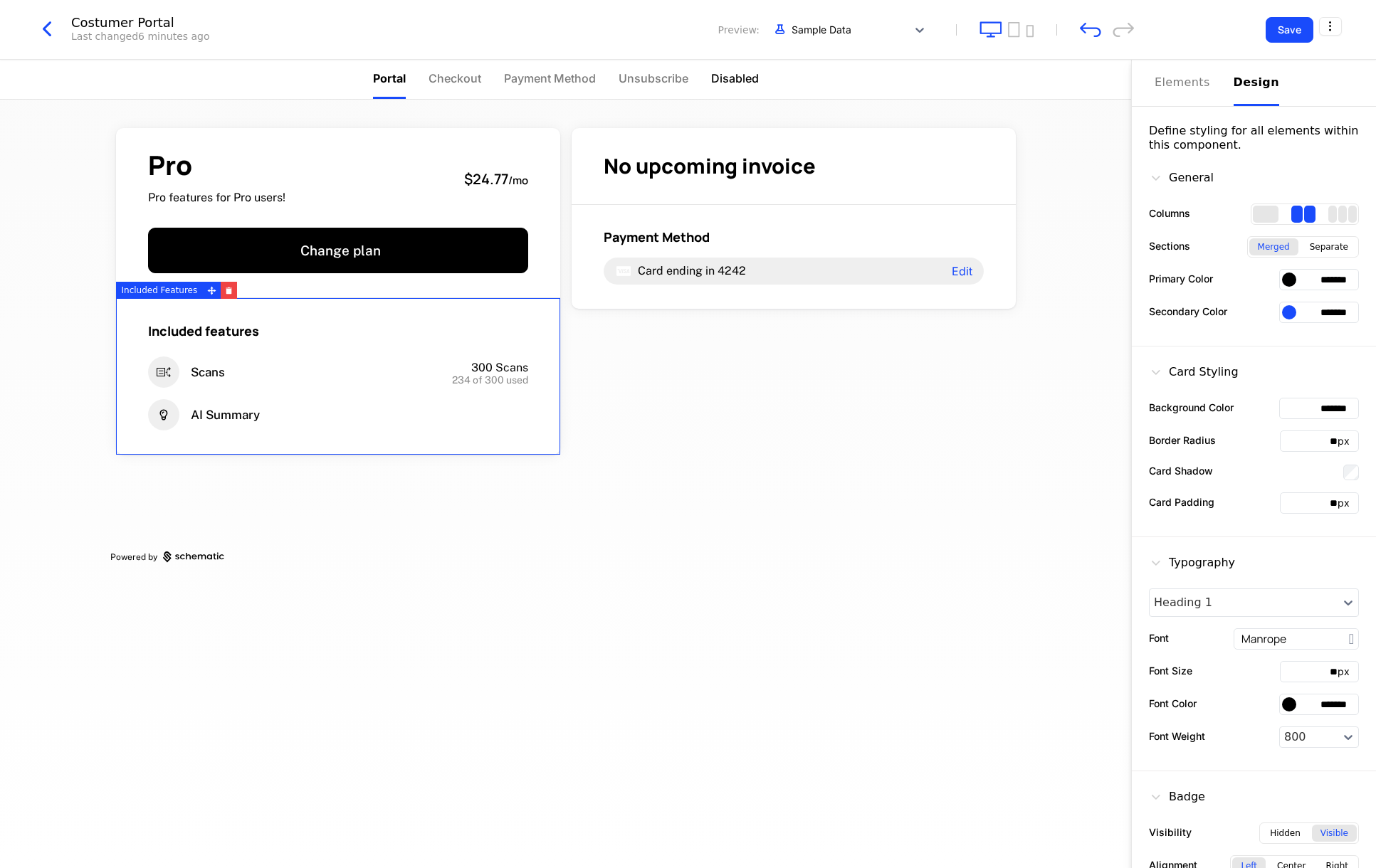
click at [748, 76] on span "Disabled" at bounding box center [734, 78] width 48 height 17
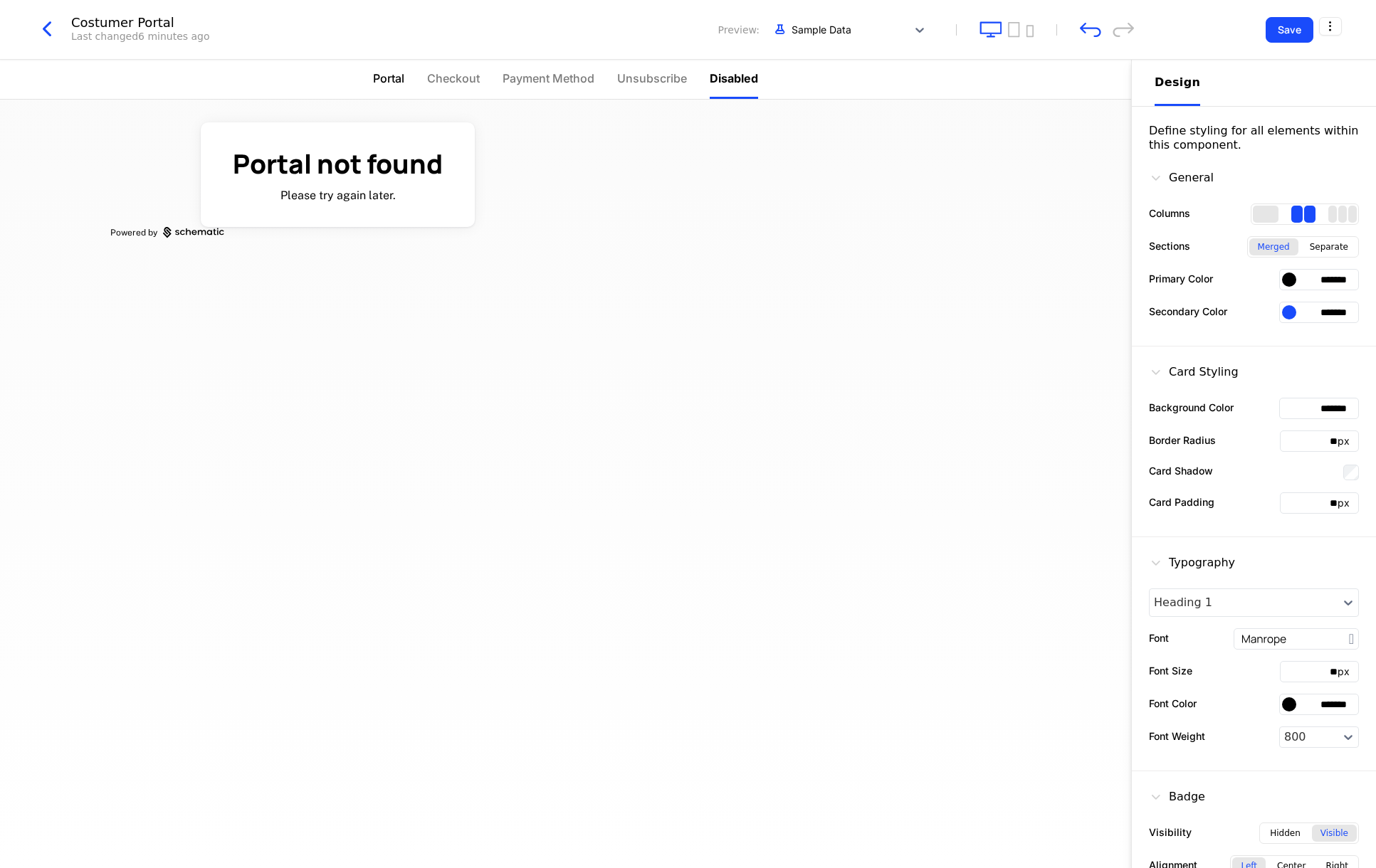
click at [392, 75] on span "Portal" at bounding box center [388, 78] width 31 height 17
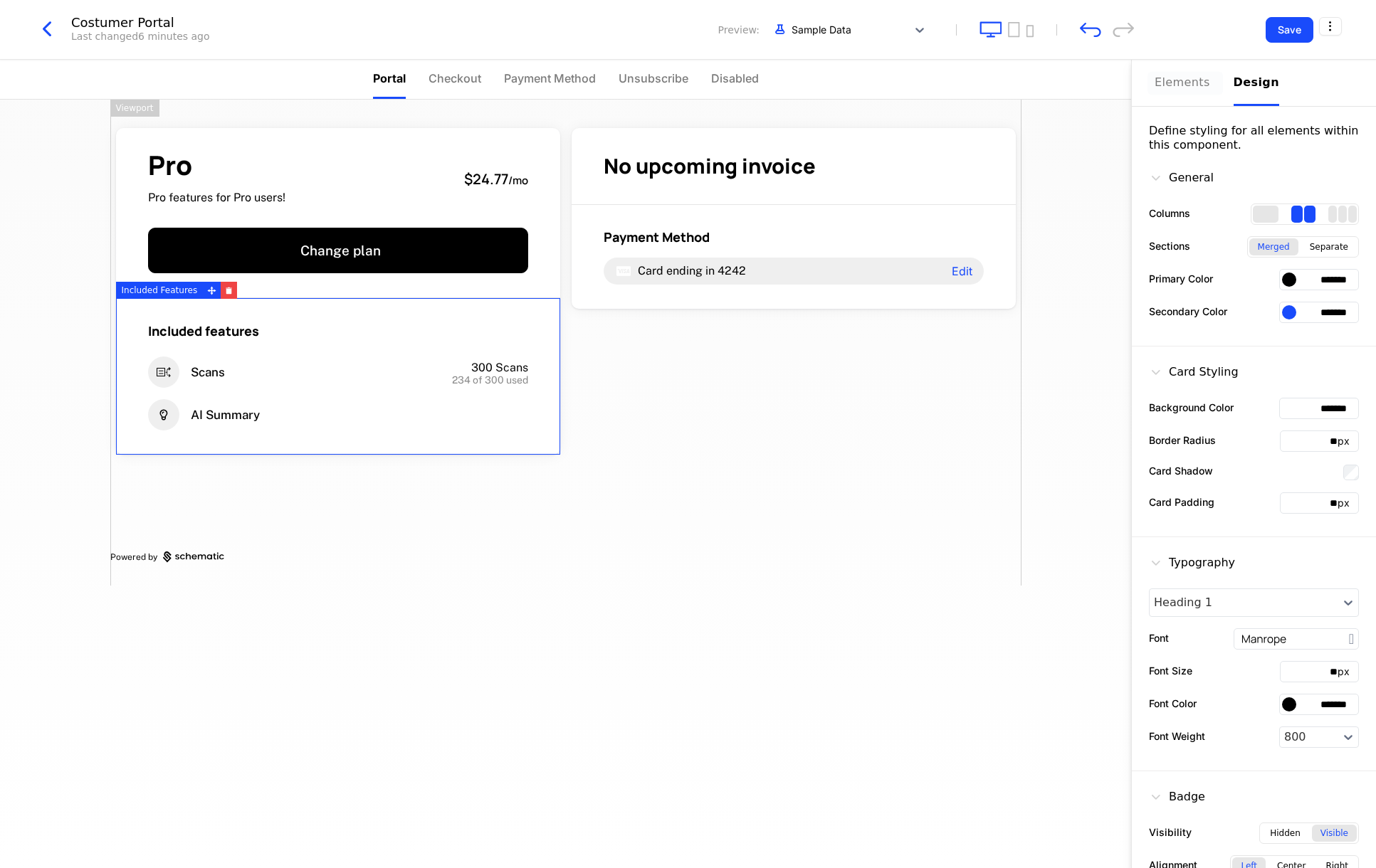
click at [1171, 80] on div "Elements" at bounding box center [1186, 82] width 62 height 17
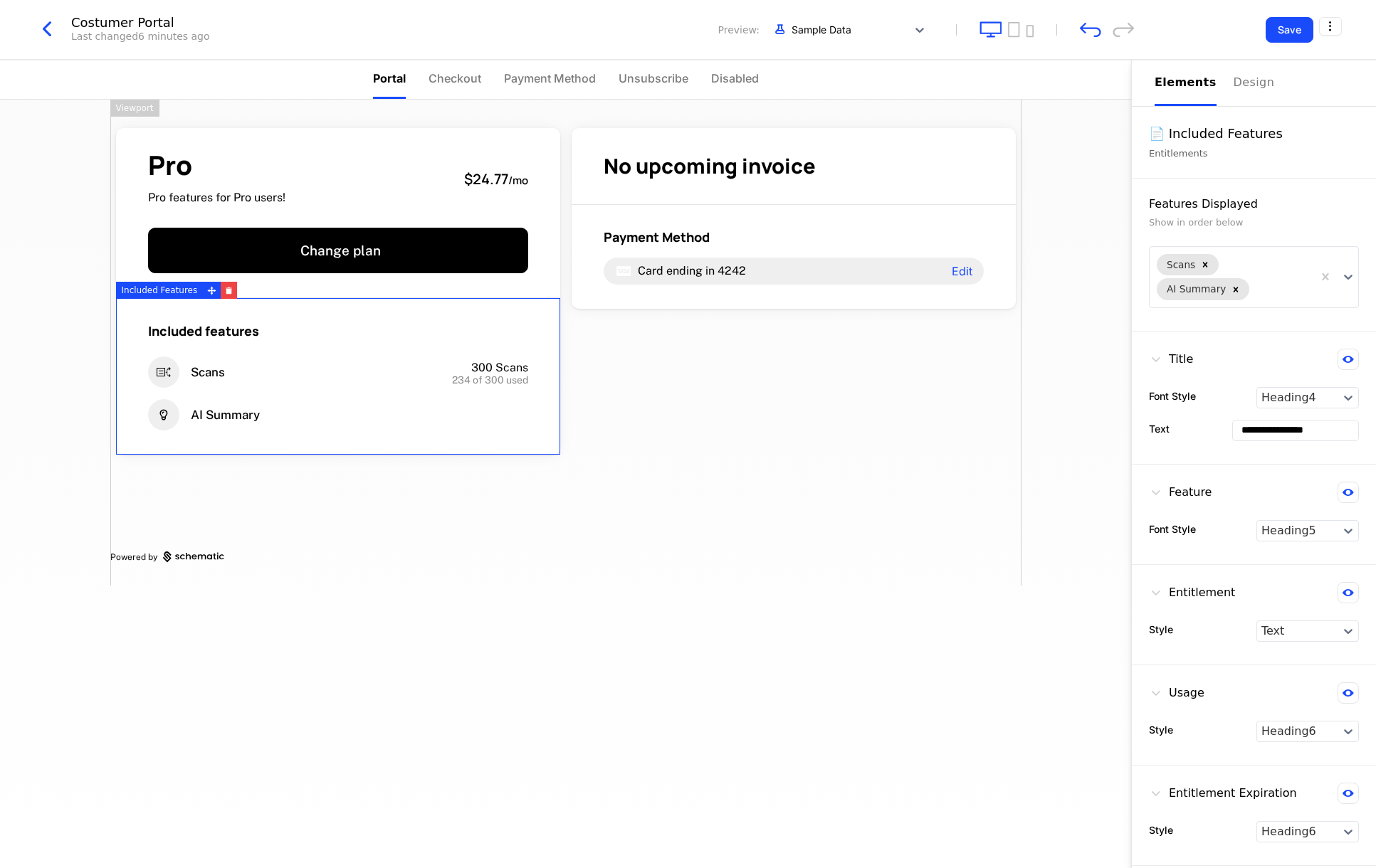
click at [762, 434] on div "Pro Pro features for Pro users! $24.77 / mo Change plan Included features Scans…" at bounding box center [566, 343] width 911 height 486
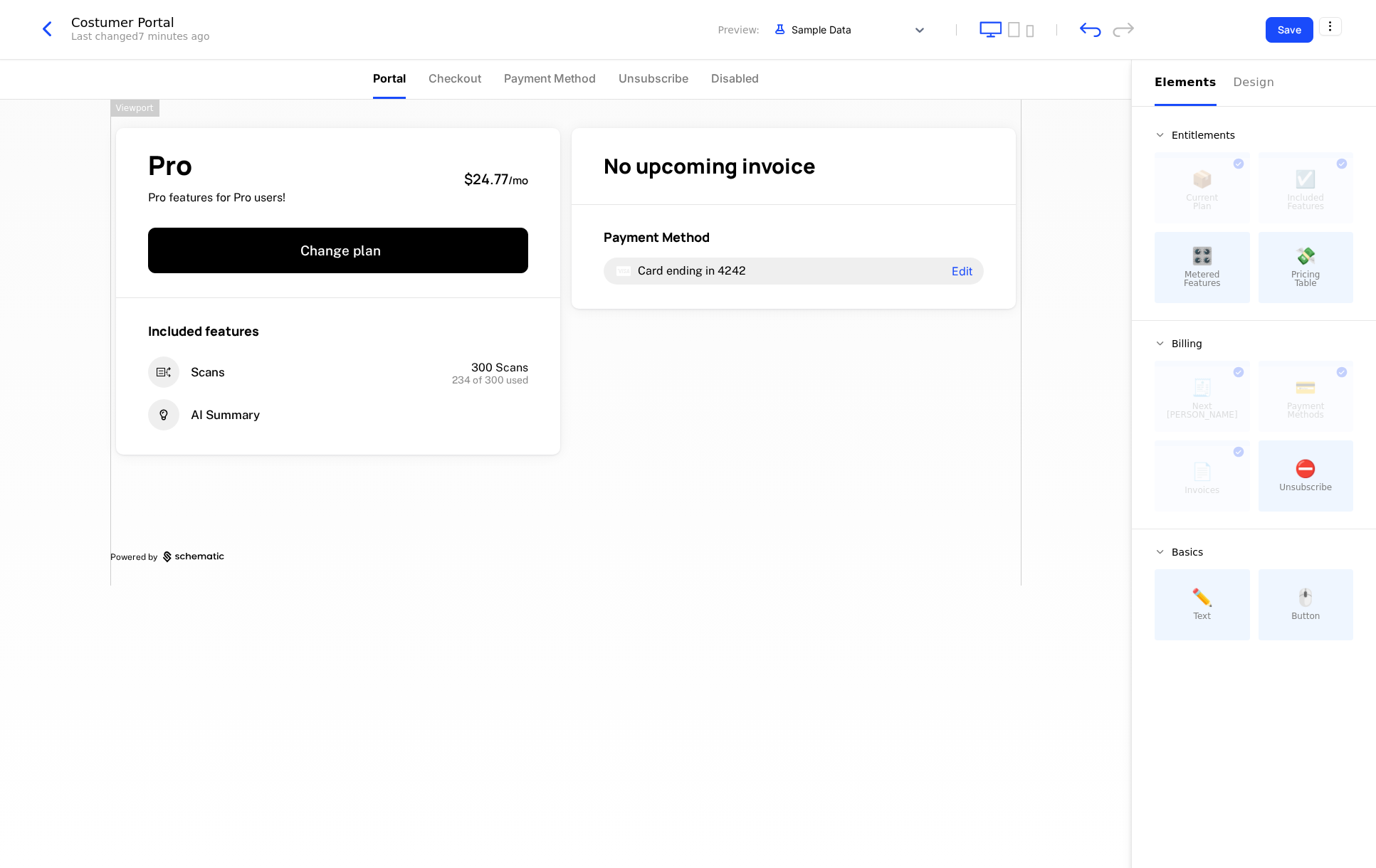
drag, startPoint x: 697, startPoint y: 447, endPoint x: 696, endPoint y: 438, distance: 9.1
click at [698, 447] on div "Pro Pro features for Pro users! $24.77 / mo Change plan Included features Scans…" at bounding box center [566, 343] width 911 height 486
click at [613, 351] on div "Pro Pro features for Pro users! $24.77 / mo Change plan Included features Scans…" at bounding box center [566, 343] width 911 height 486
click at [1313, 281] on span "Pricing Table" at bounding box center [1306, 279] width 29 height 17
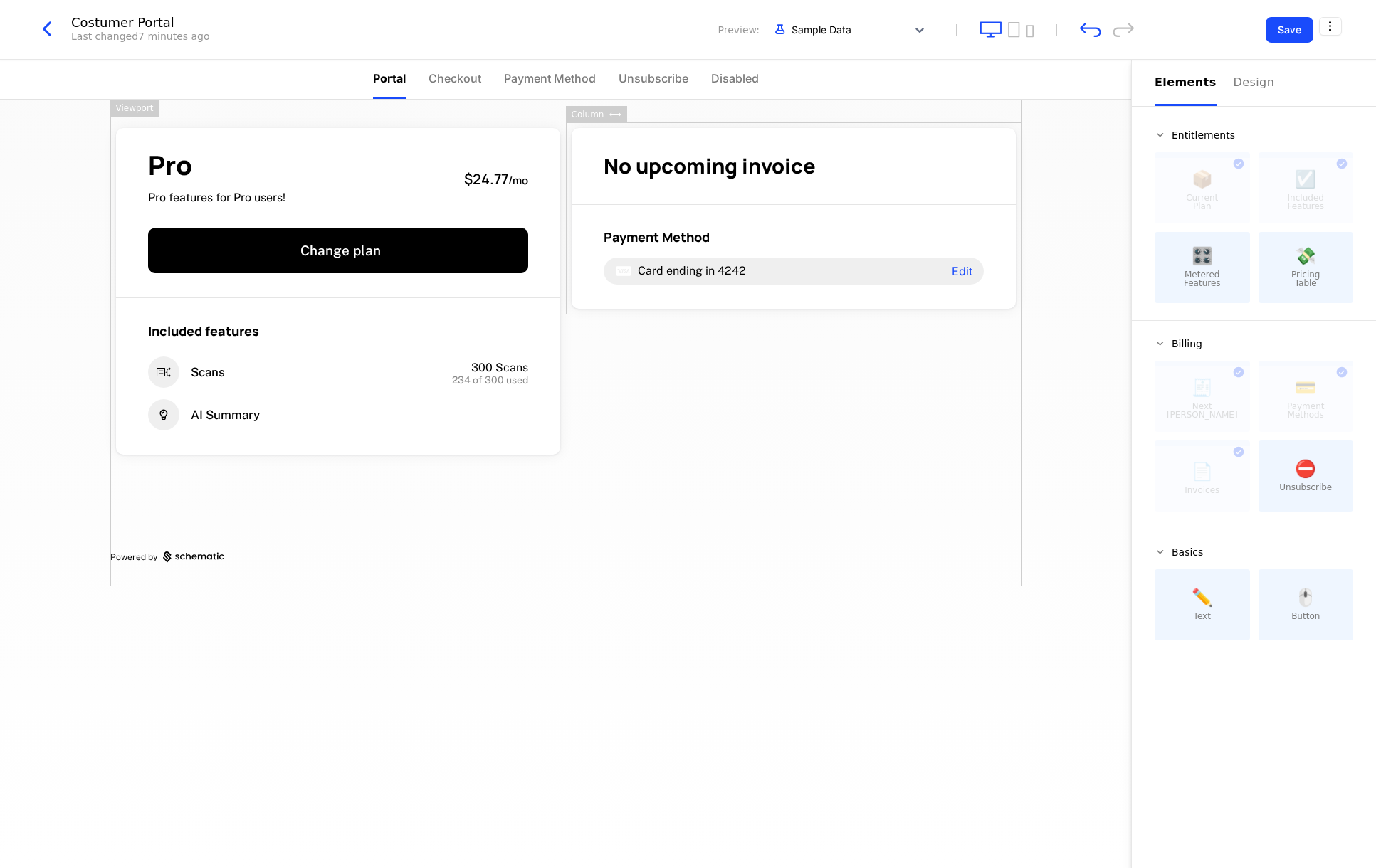
click at [1210, 254] on span "🎛️" at bounding box center [1202, 256] width 21 height 17
click at [1328, 26] on html "Genís Development Dev Quickstart Features Features Flags Catalog Plans Add Ons …" at bounding box center [688, 434] width 1376 height 868
click at [1227, 157] on div "Get embed code How to install cmpn_7u5zKPgkj2B Close" at bounding box center [1263, 103] width 150 height 125
click at [1217, 147] on div "Close" at bounding box center [1220, 147] width 31 height 14
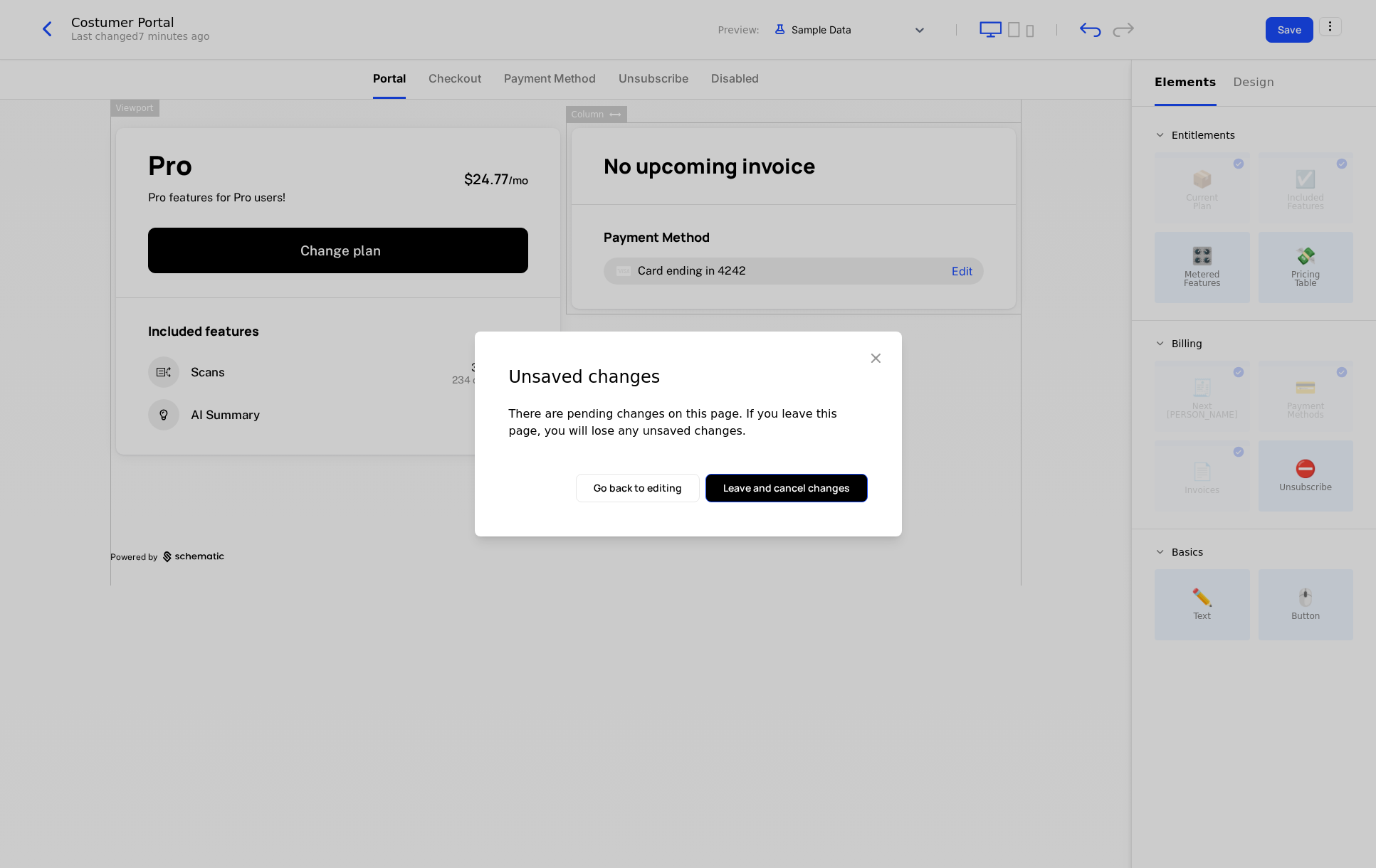
click at [764, 487] on button "Leave and cancel changes" at bounding box center [786, 488] width 162 height 29
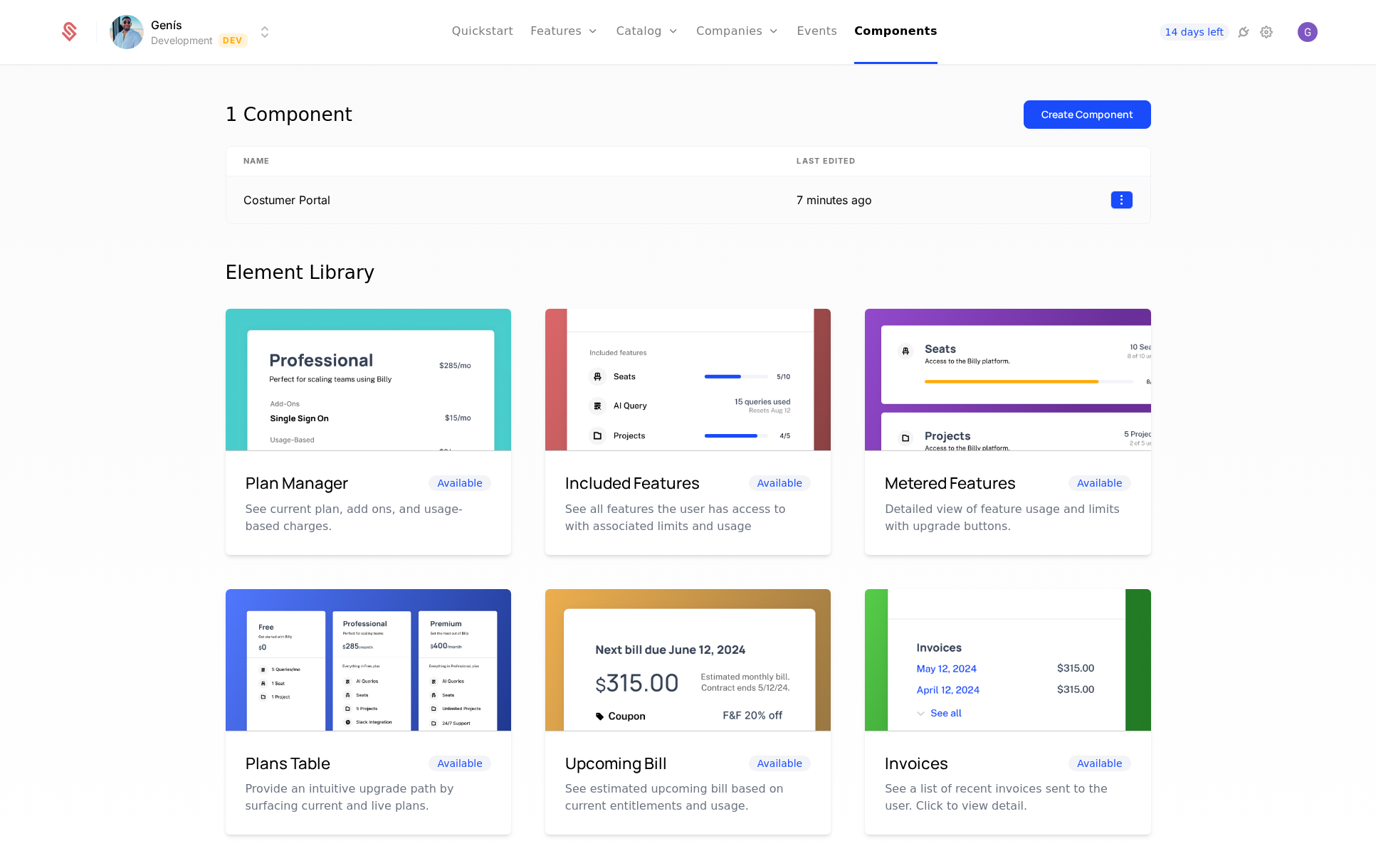
click at [1127, 202] on td at bounding box center [1019, 200] width 261 height 47
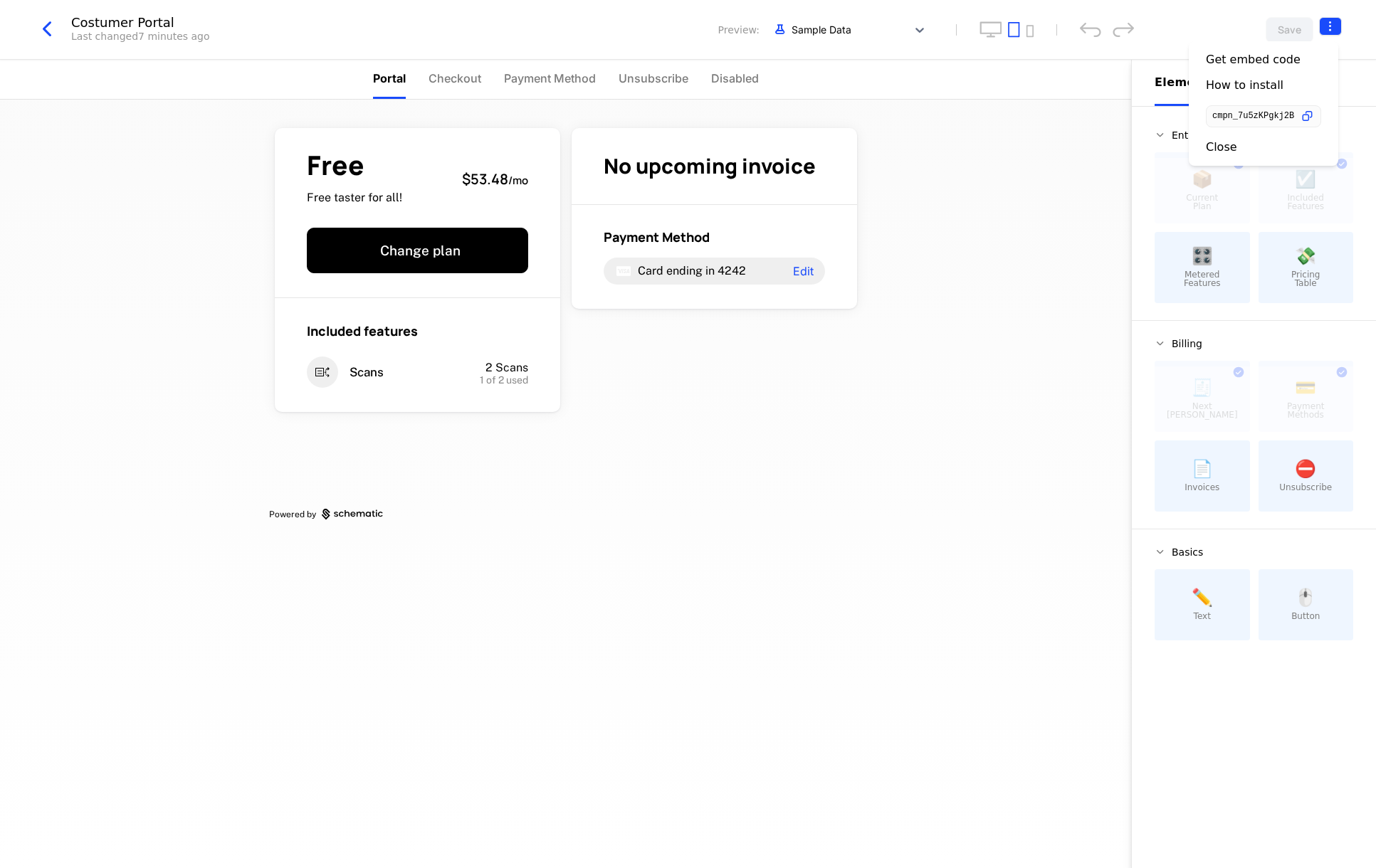
click at [1327, 23] on html "Genís Development Dev Quickstart Features Features Flags Catalog Plans Add Ons …" at bounding box center [688, 434] width 1376 height 868
click at [1247, 147] on div "Close" at bounding box center [1263, 147] width 116 height 14
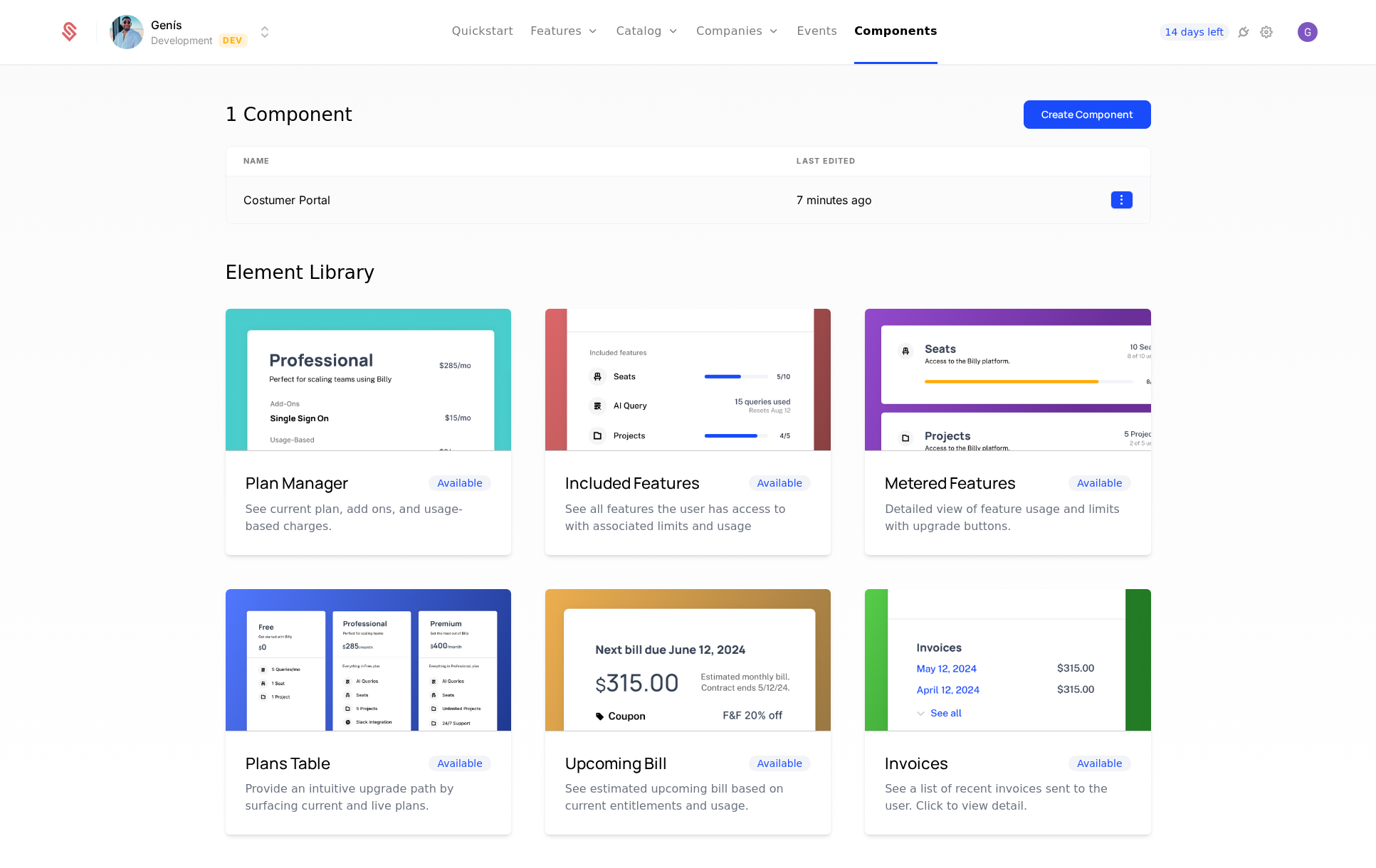
click at [1117, 200] on html "Genís Development Dev Quickstart Features Features Flags Catalog Plans Add Ons …" at bounding box center [688, 434] width 1376 height 868
click at [1028, 241] on div "Delete" at bounding box center [1023, 236] width 42 height 20
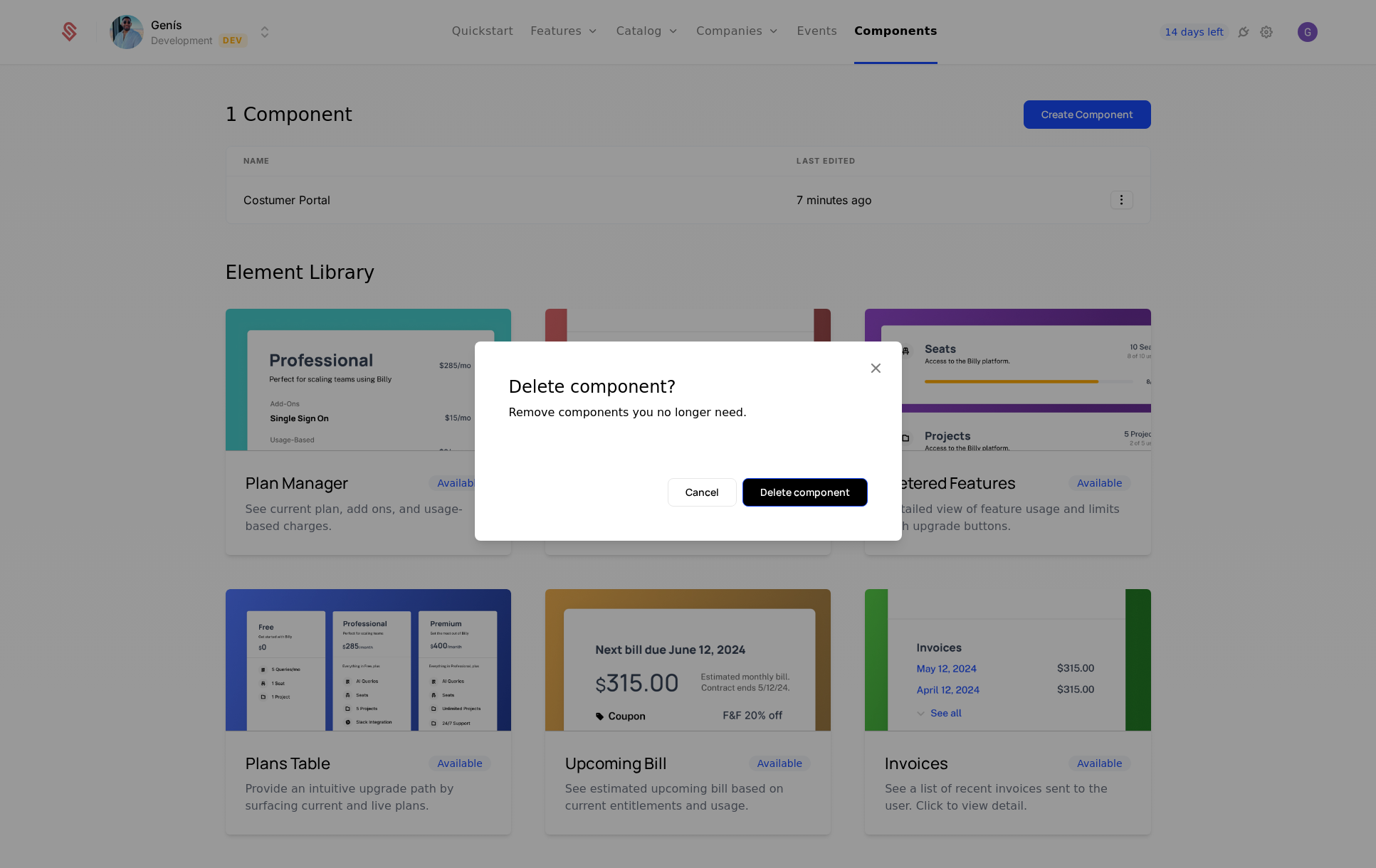
click at [803, 500] on button "Delete component" at bounding box center [805, 492] width 125 height 29
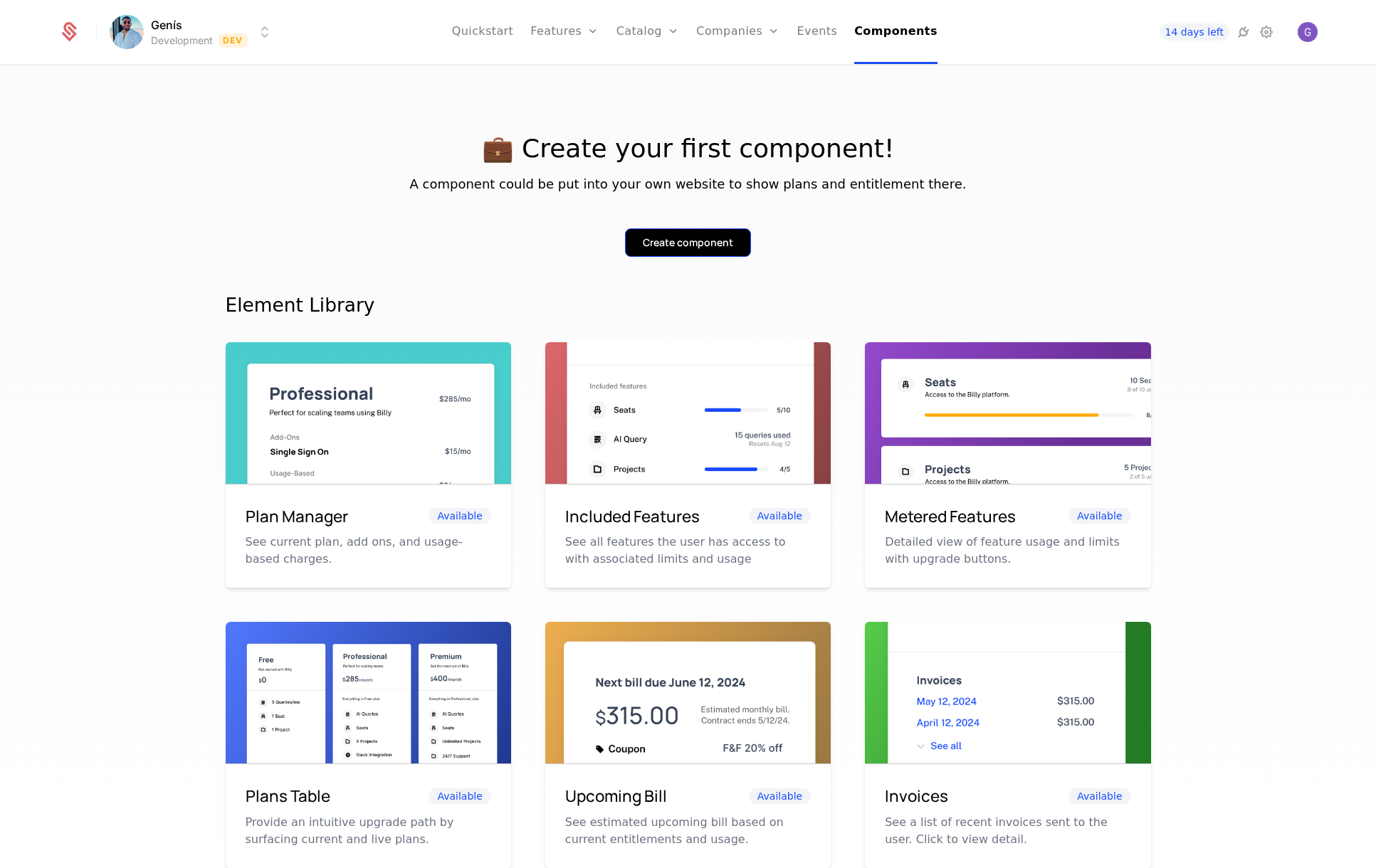
click at [696, 245] on div "Create component" at bounding box center [688, 242] width 91 height 14
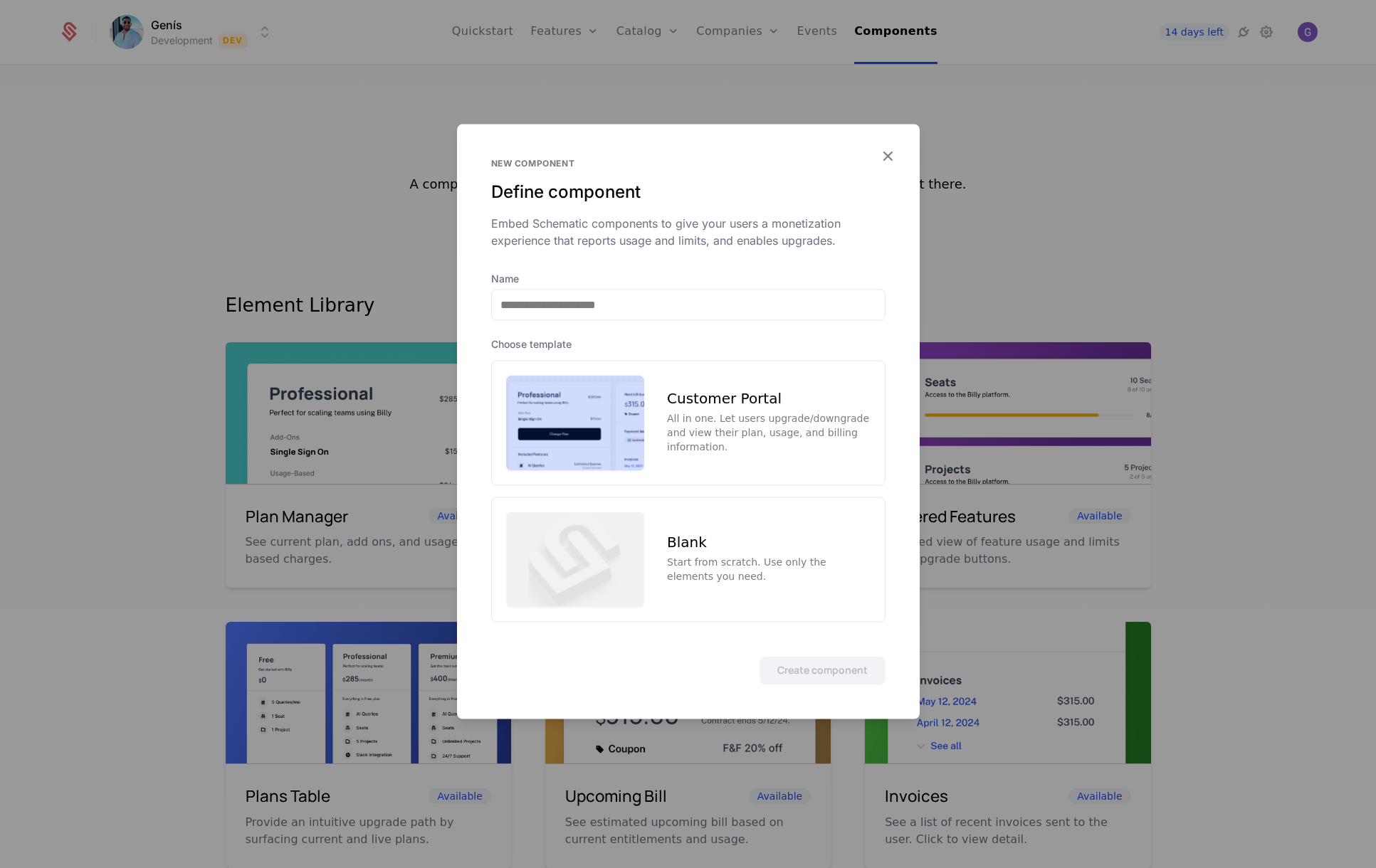
click at [589, 288] on div "Name" at bounding box center [688, 296] width 394 height 48
drag, startPoint x: 772, startPoint y: 408, endPoint x: 661, endPoint y: 411, distance: 111.0
click at [661, 411] on div "Customer Portal All in one. Let users upgrade/downgrade and view their plan, us…" at bounding box center [688, 423] width 394 height 125
copy div "Customer Portal"
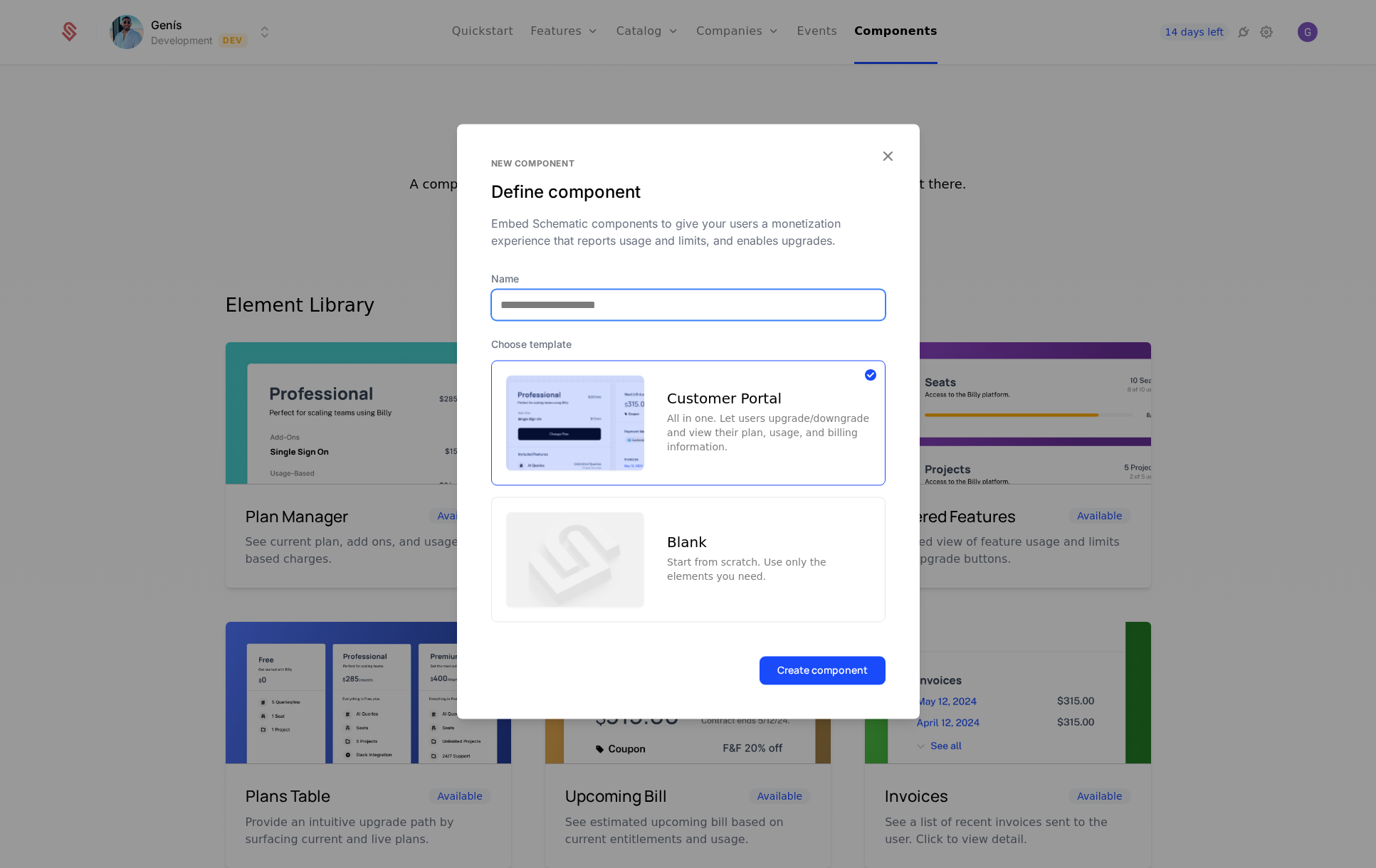
click at [628, 307] on input "Name" at bounding box center [688, 305] width 393 height 30
paste input "**********"
type input "**********"
click at [714, 564] on div "Start from scratch. Use only the elements you need." at bounding box center [768, 569] width 203 height 29
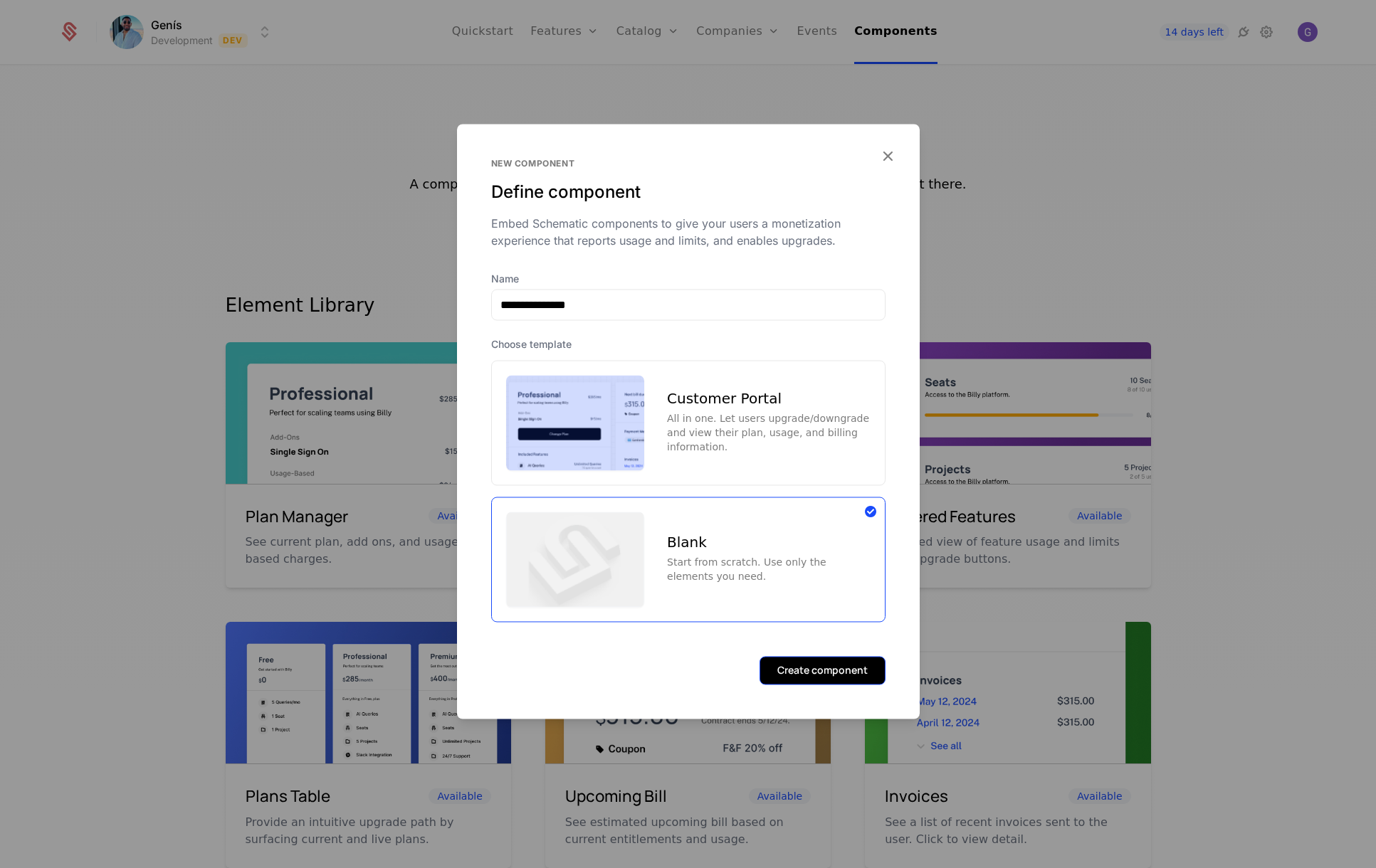
click at [816, 674] on button "Create component" at bounding box center [822, 670] width 126 height 29
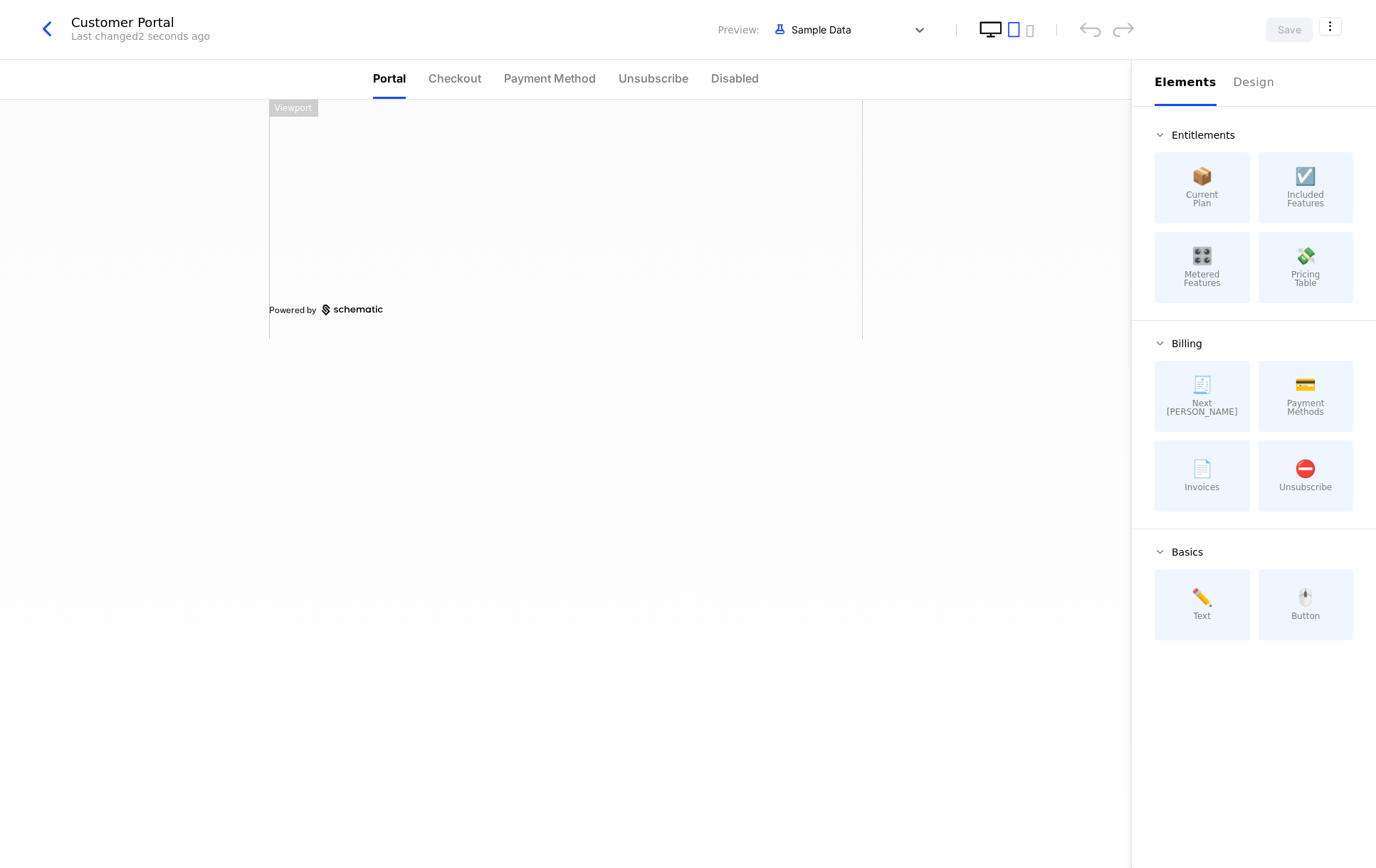
click at [989, 26] on icon "desktop" at bounding box center [991, 29] width 23 height 17
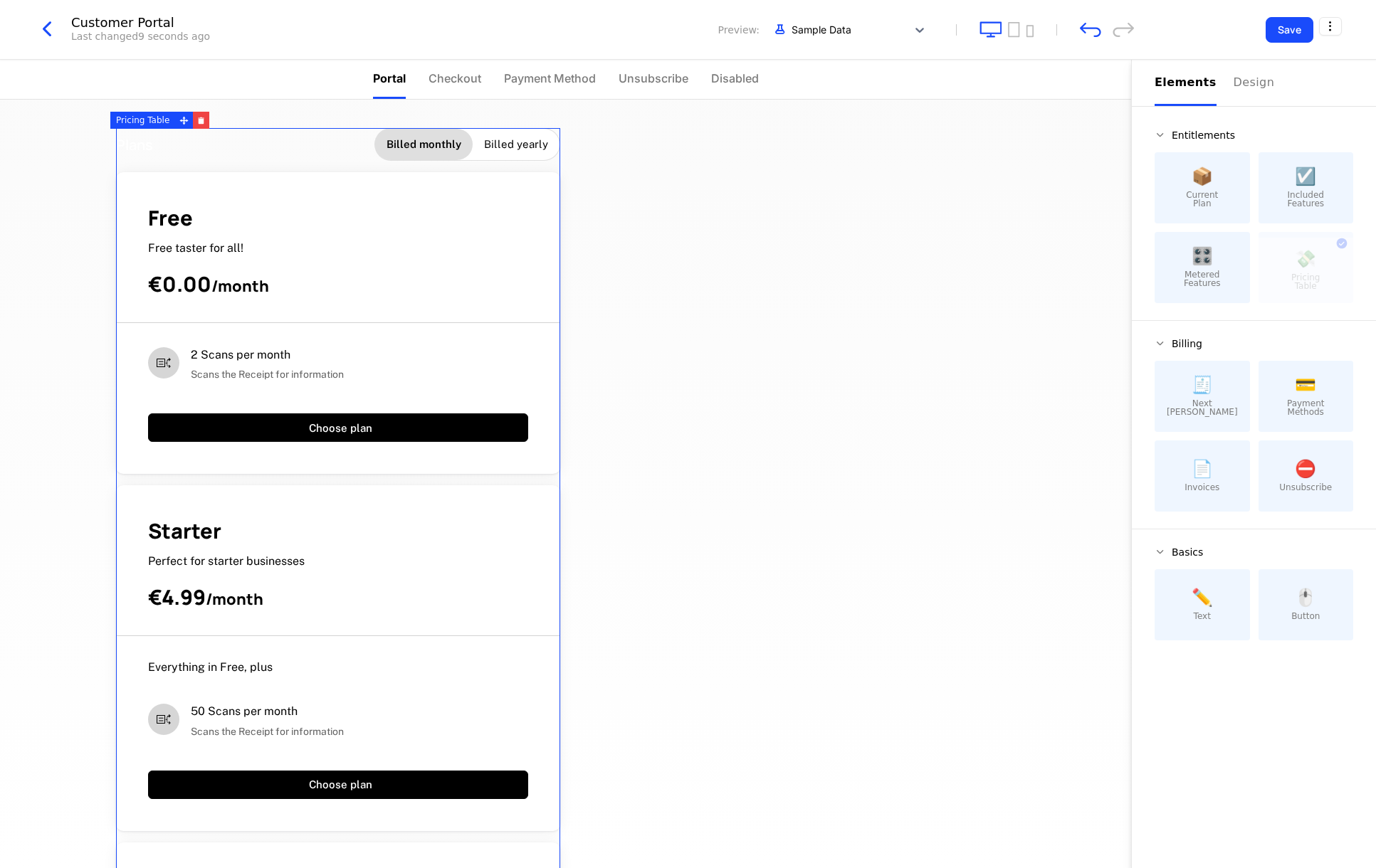
click at [494, 144] on span "Billed yearly" at bounding box center [516, 144] width 64 height 14
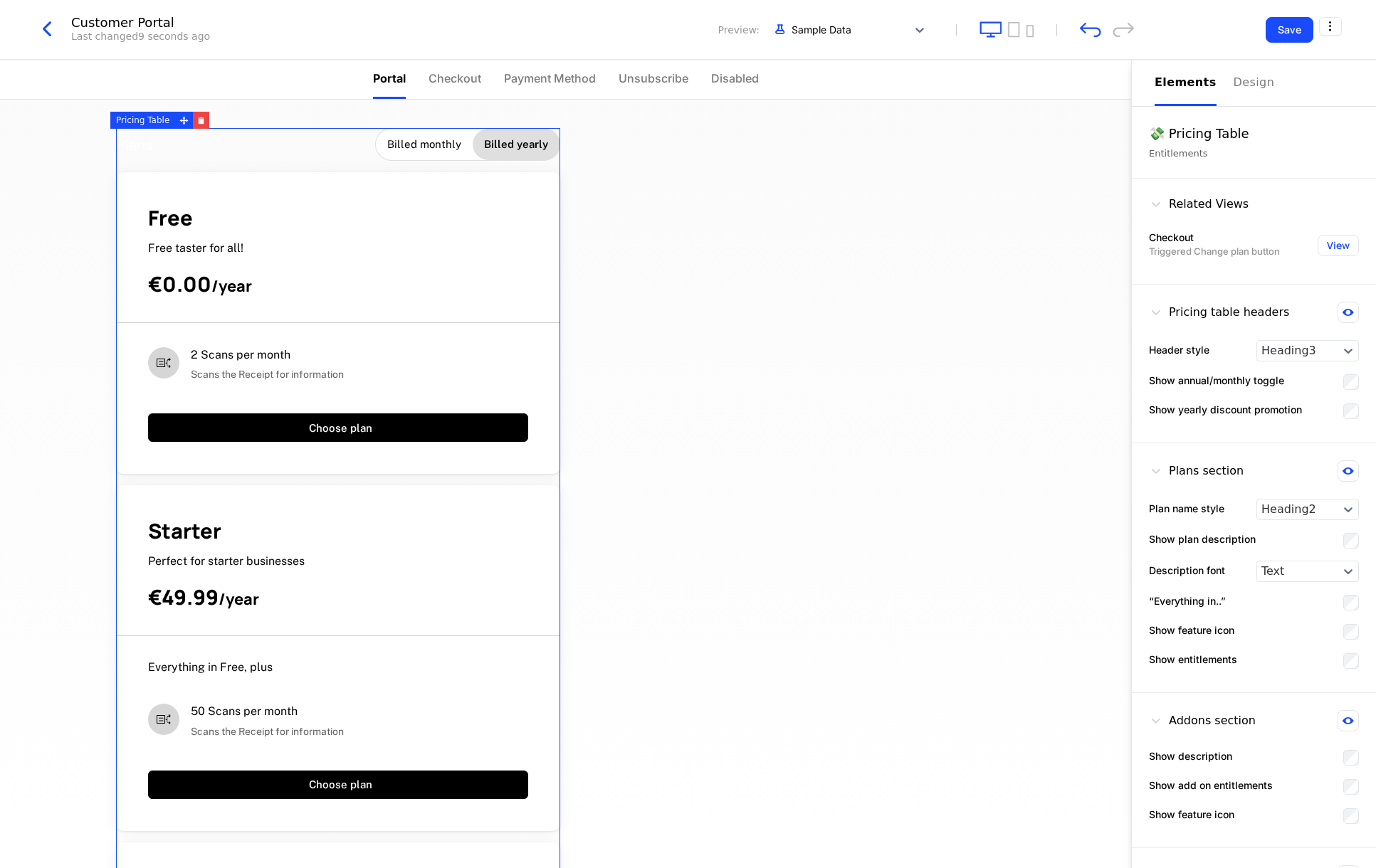
click at [434, 135] on div "Billed monthly" at bounding box center [424, 144] width 97 height 31
click at [199, 119] on icon "button" at bounding box center [202, 121] width 6 height 5
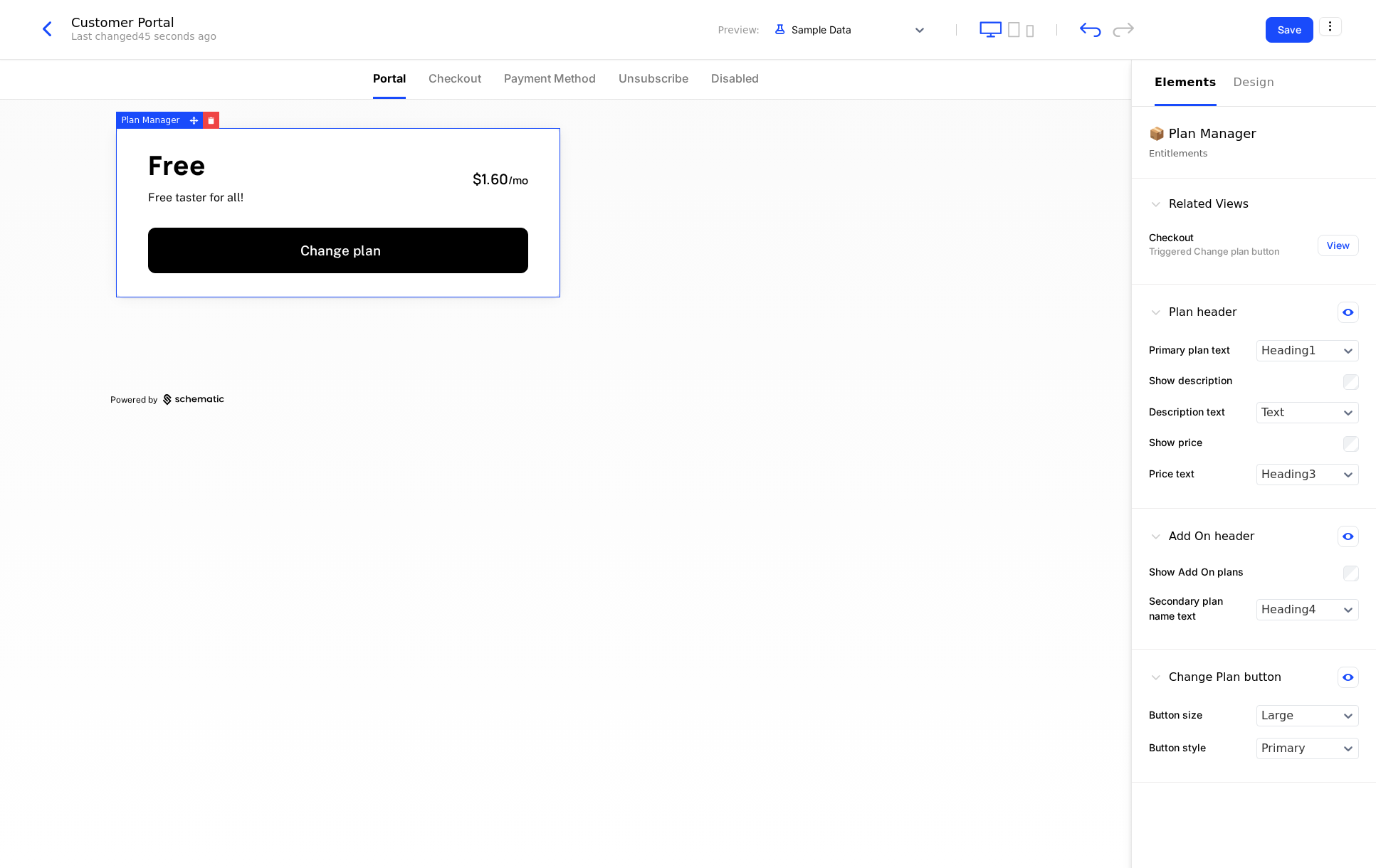
click at [199, 176] on span "Free" at bounding box center [196, 165] width 95 height 26
click at [1344, 248] on button "View" at bounding box center [1337, 245] width 42 height 21
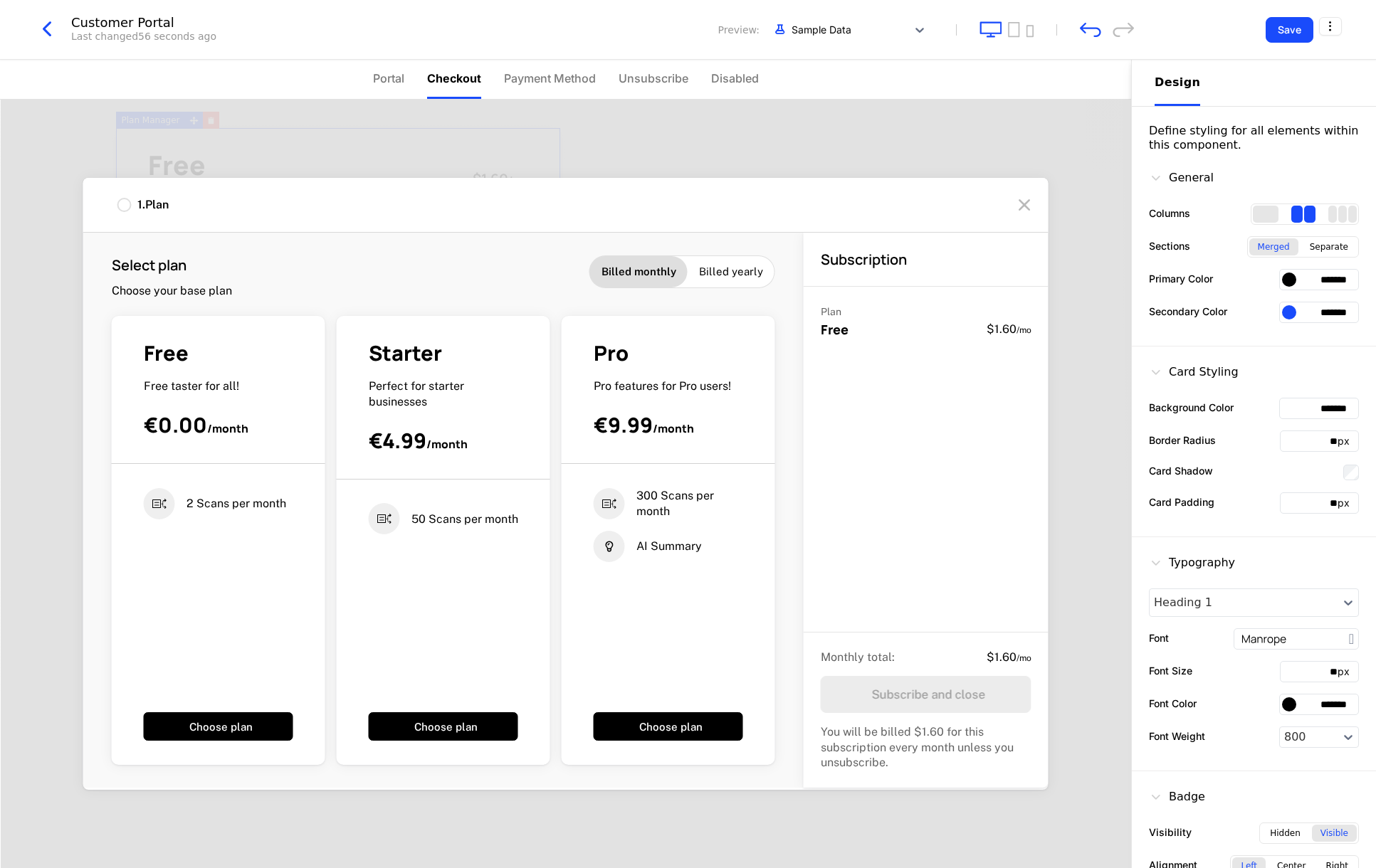
click at [1021, 203] on icon at bounding box center [1024, 205] width 23 height 23
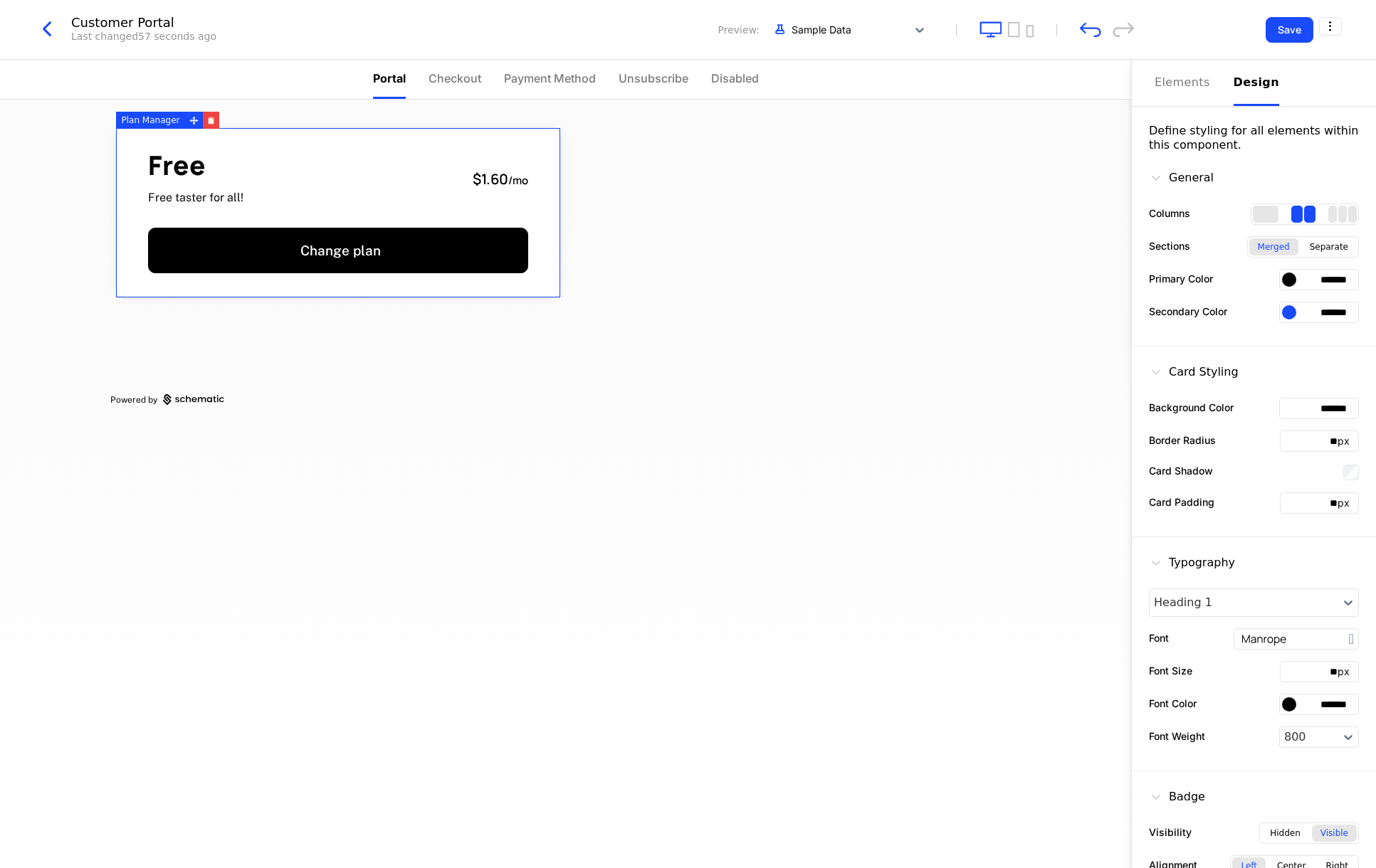
click at [293, 207] on div "Free Free taster for all! $1.60 / mo Change plan" at bounding box center [338, 213] width 444 height 169
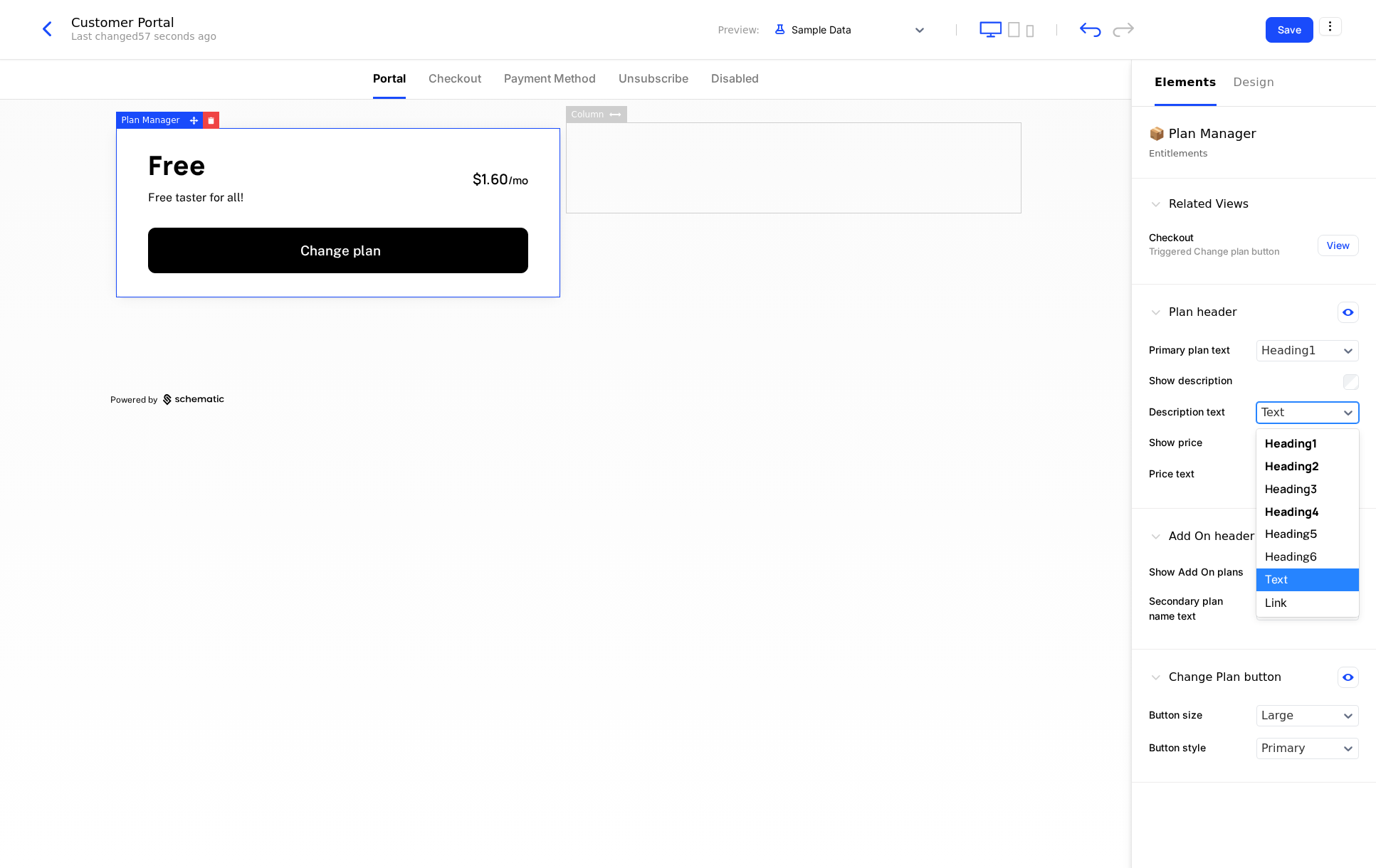
click at [1328, 409] on div at bounding box center [1297, 412] width 73 height 17
click at [1193, 80] on div "Elements" at bounding box center [1186, 82] width 62 height 17
click at [933, 297] on div "Free Free taster for all! $1.60 / mo Change plan Powered by" at bounding box center [566, 263] width 911 height 328
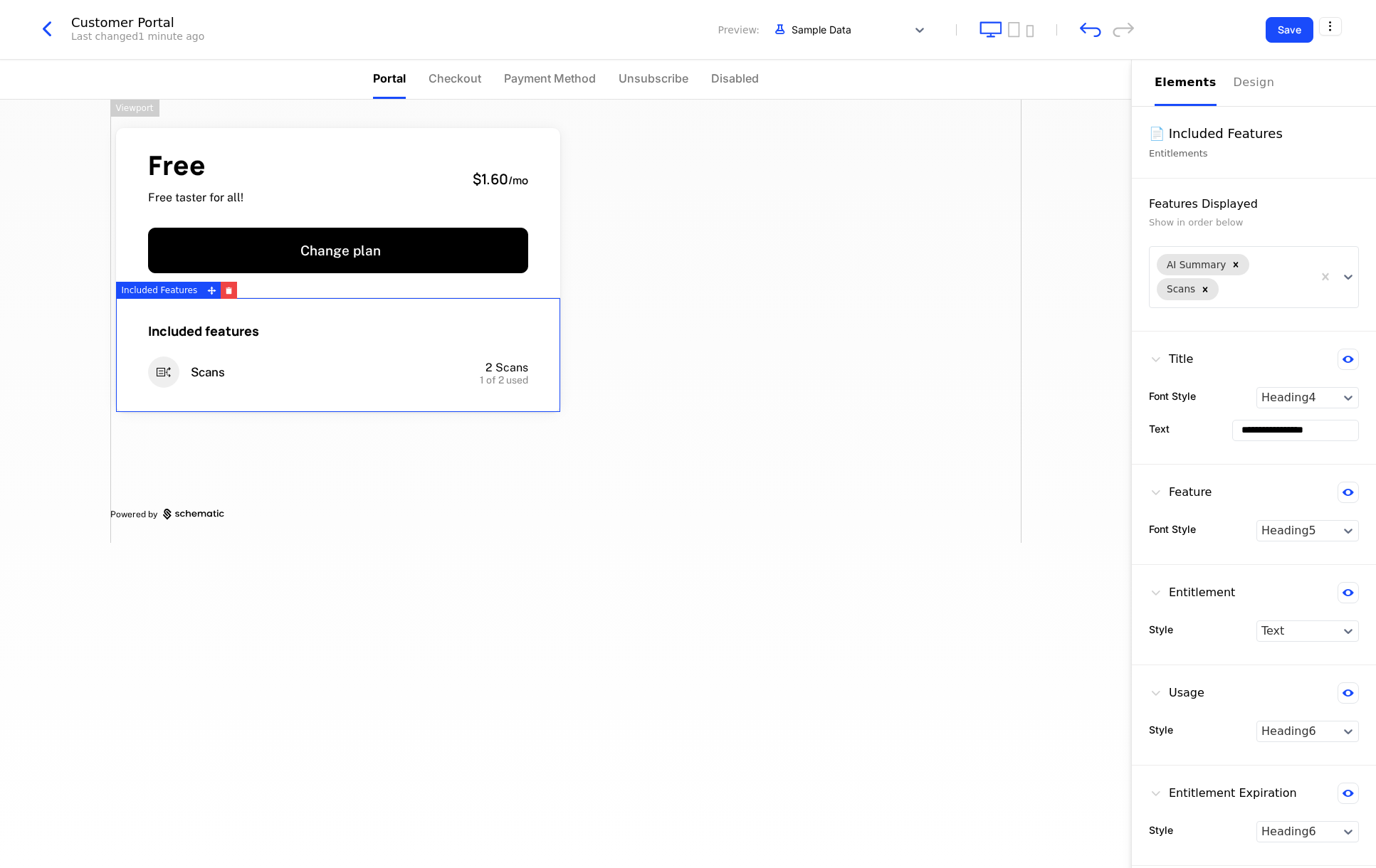
click at [1004, 210] on div at bounding box center [793, 168] width 455 height 91
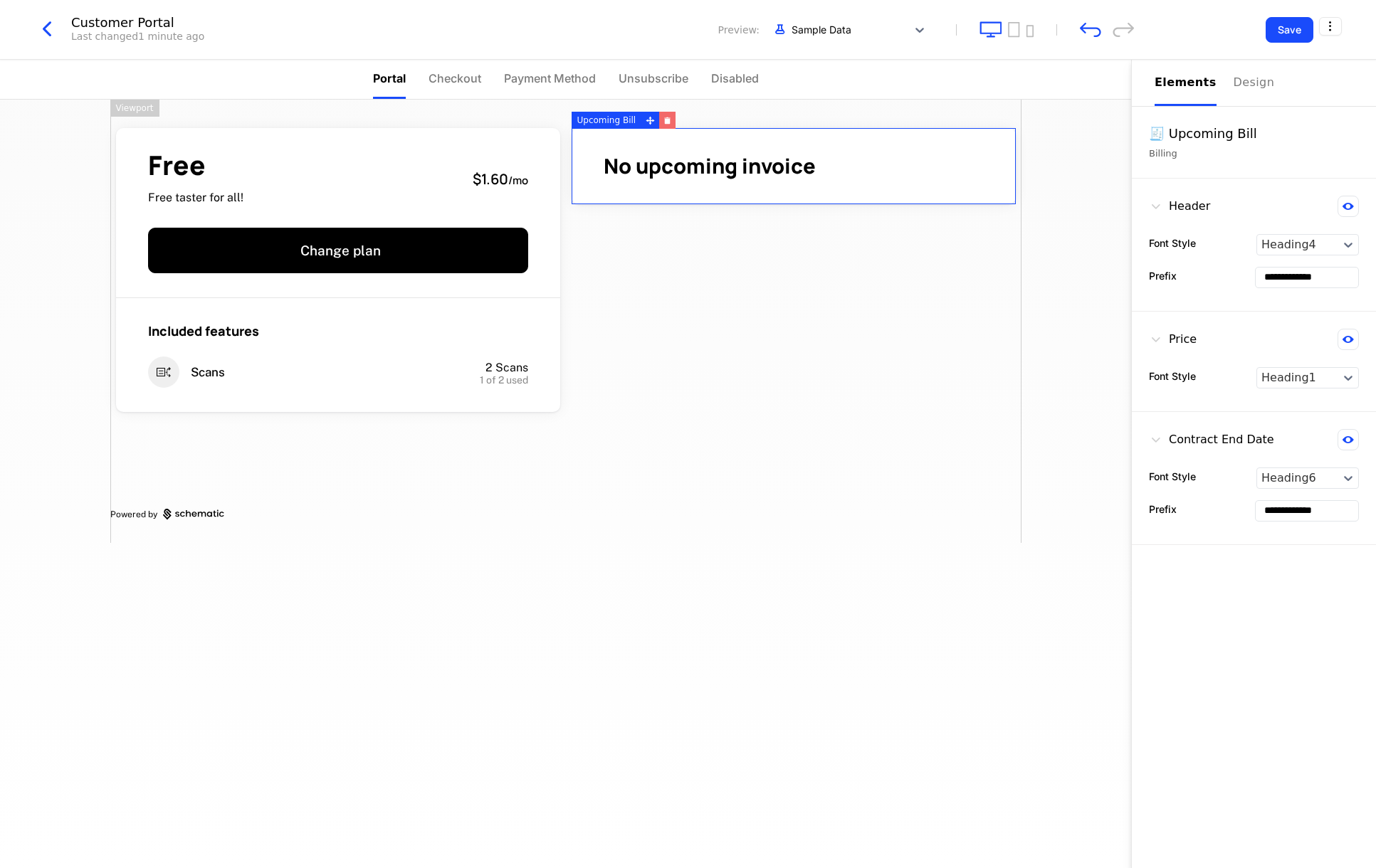
click at [665, 122] on icon "button" at bounding box center [668, 121] width 6 height 5
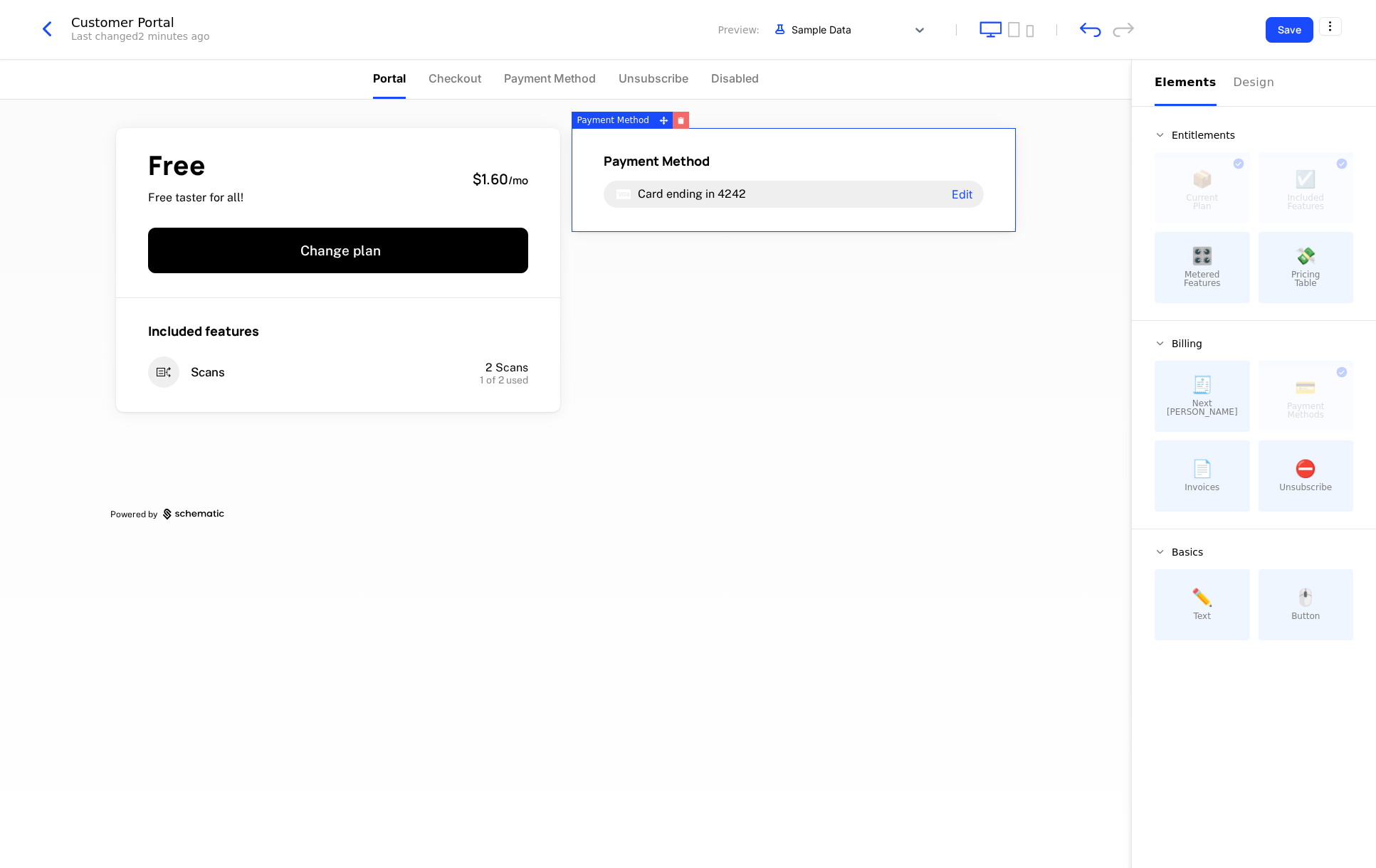
click at [678, 122] on icon "button" at bounding box center [681, 121] width 6 height 5
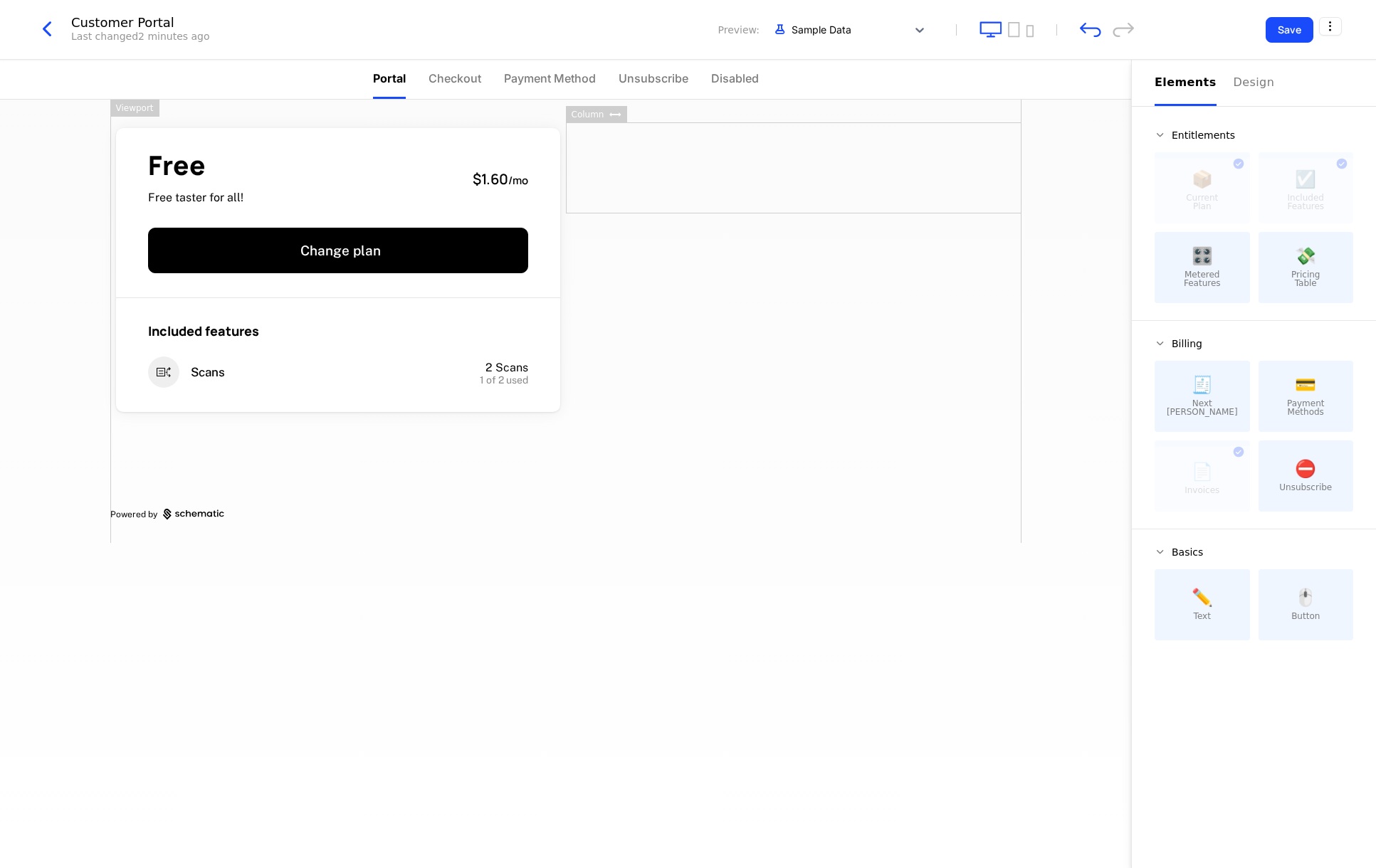
drag, startPoint x: 674, startPoint y: 150, endPoint x: 745, endPoint y: 209, distance: 92.3
click at [751, 234] on div "Free Free taster for all! $1.60 / mo Change plan Included features Scans 2 Scan…" at bounding box center [566, 321] width 911 height 443
click at [674, 134] on div at bounding box center [793, 168] width 455 height 91
click at [617, 116] on icon at bounding box center [615, 115] width 12 height 5
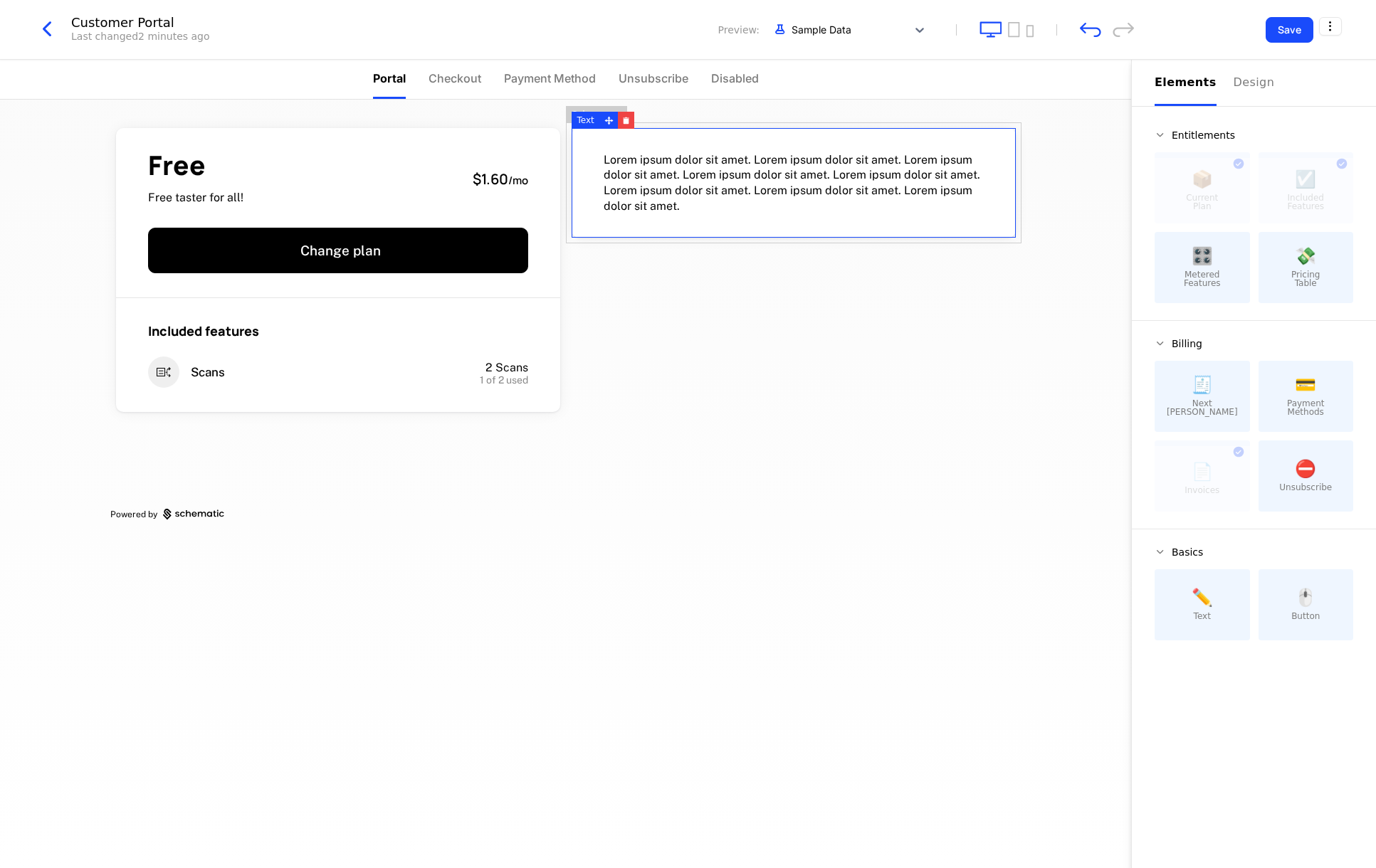
click at [628, 125] on button "button" at bounding box center [626, 120] width 17 height 17
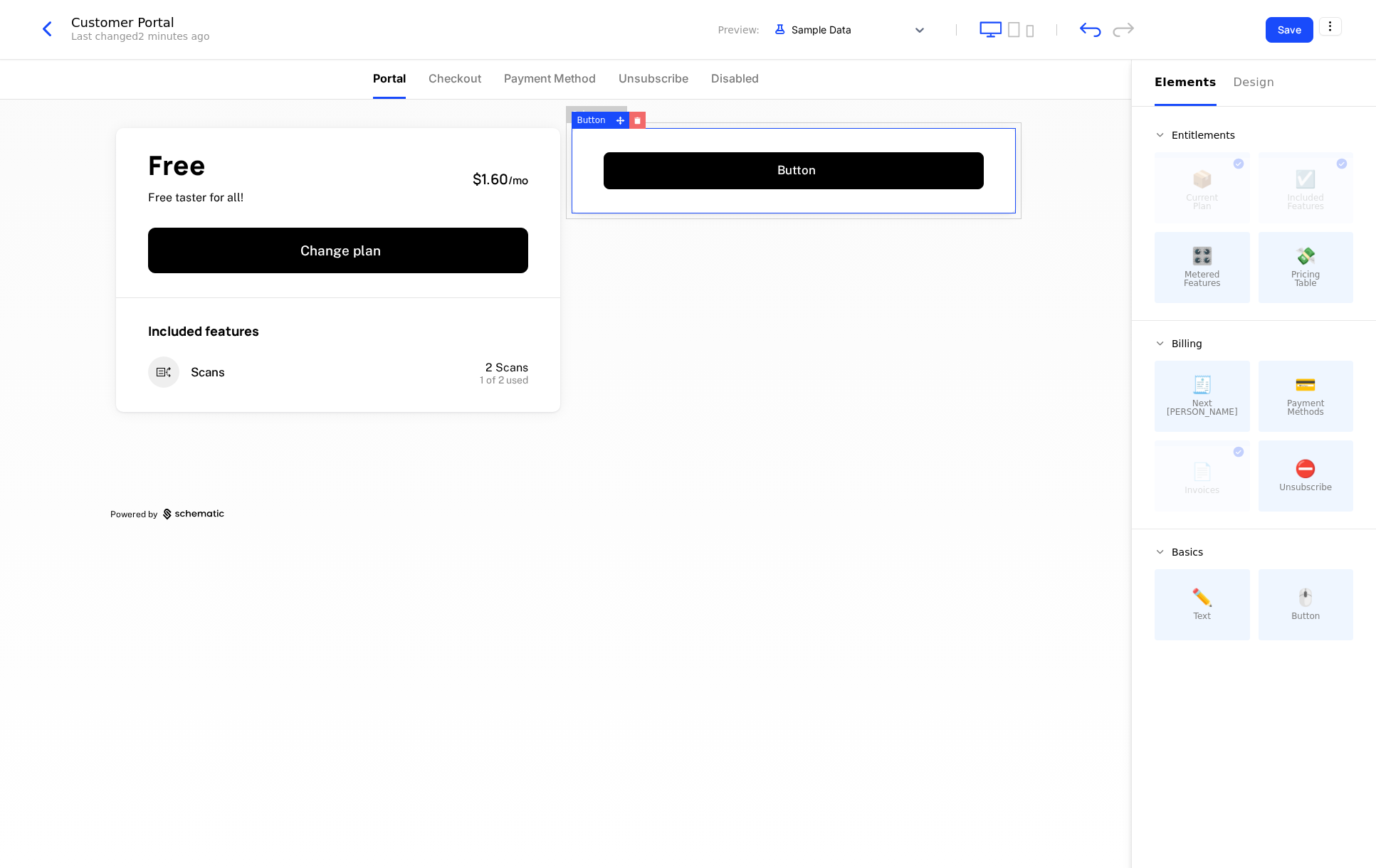
click at [634, 120] on icon "button" at bounding box center [637, 121] width 6 height 5
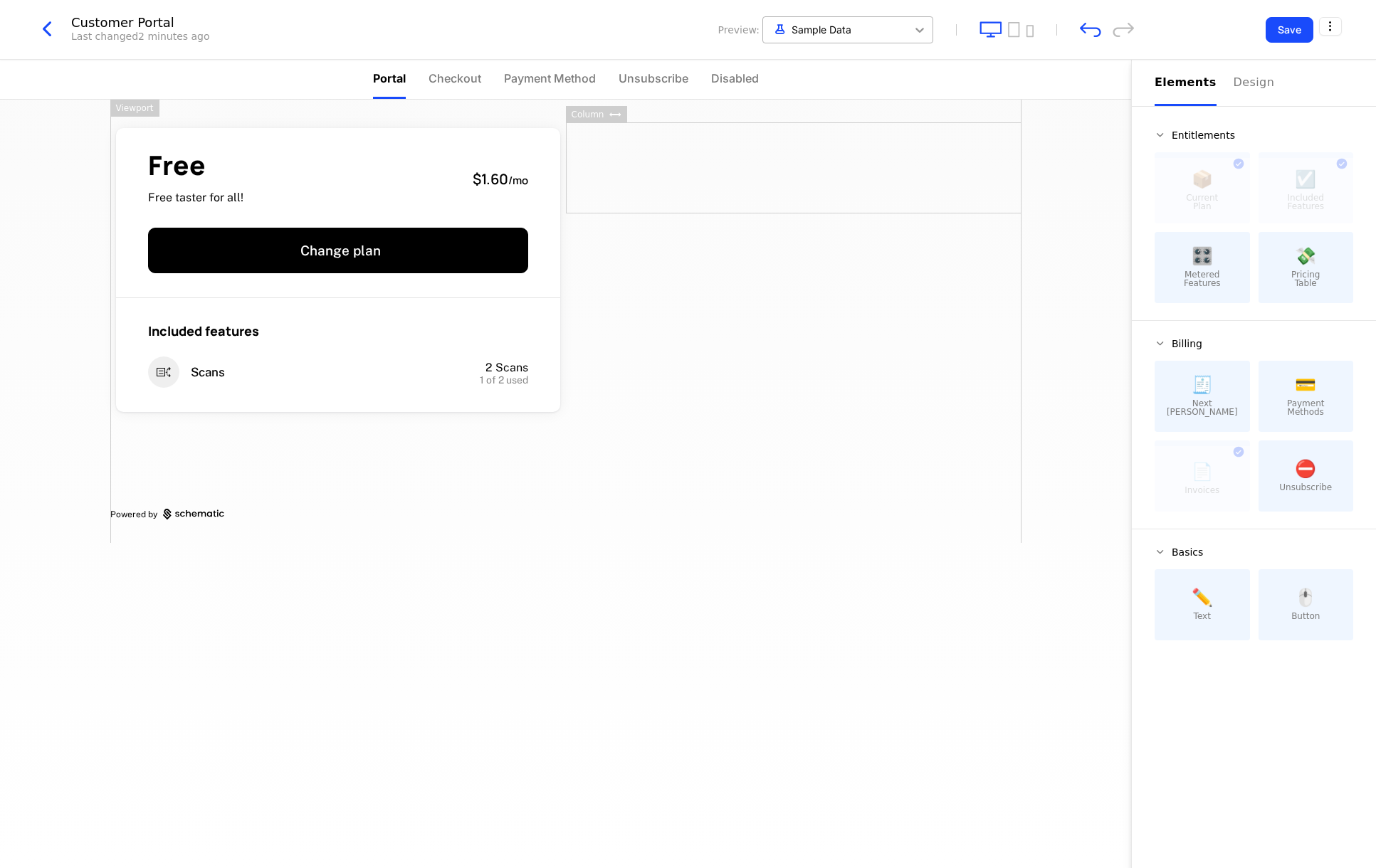
click at [915, 26] on icon at bounding box center [919, 29] width 14 height 14
drag, startPoint x: 749, startPoint y: 332, endPoint x: 811, endPoint y: 312, distance: 65.1
click at [757, 330] on div "Free Free taster for all! $1.60 / mo Change plan Included features Scans 2 Scan…" at bounding box center [566, 321] width 911 height 443
click at [1328, 29] on html "Genís Development Dev Quickstart Features Features Flags Catalog Plans Add Ons …" at bounding box center [688, 434] width 1376 height 868
click at [1236, 148] on div "Close" at bounding box center [1263, 147] width 116 height 14
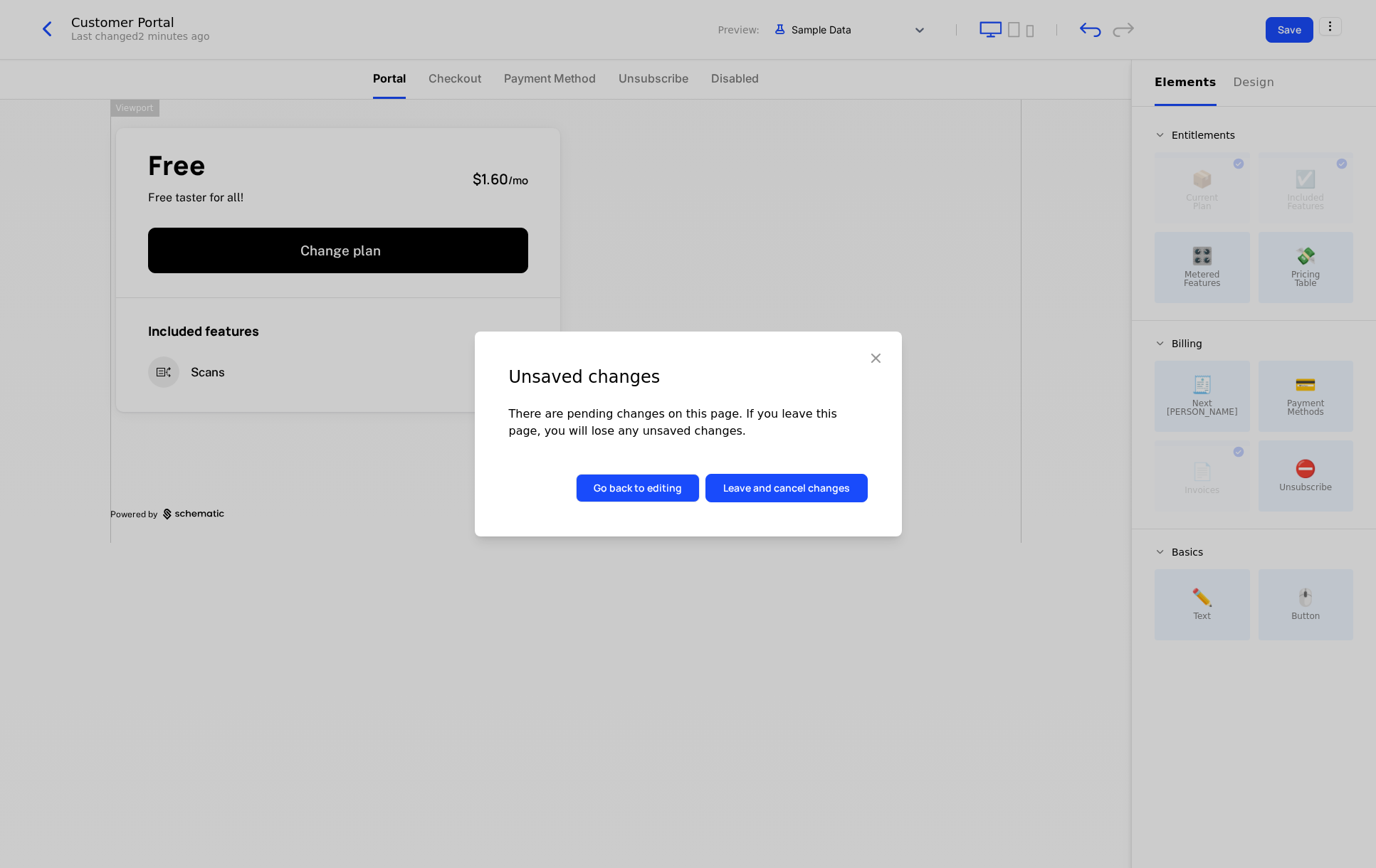
click at [671, 481] on button "Go back to editing" at bounding box center [637, 488] width 124 height 29
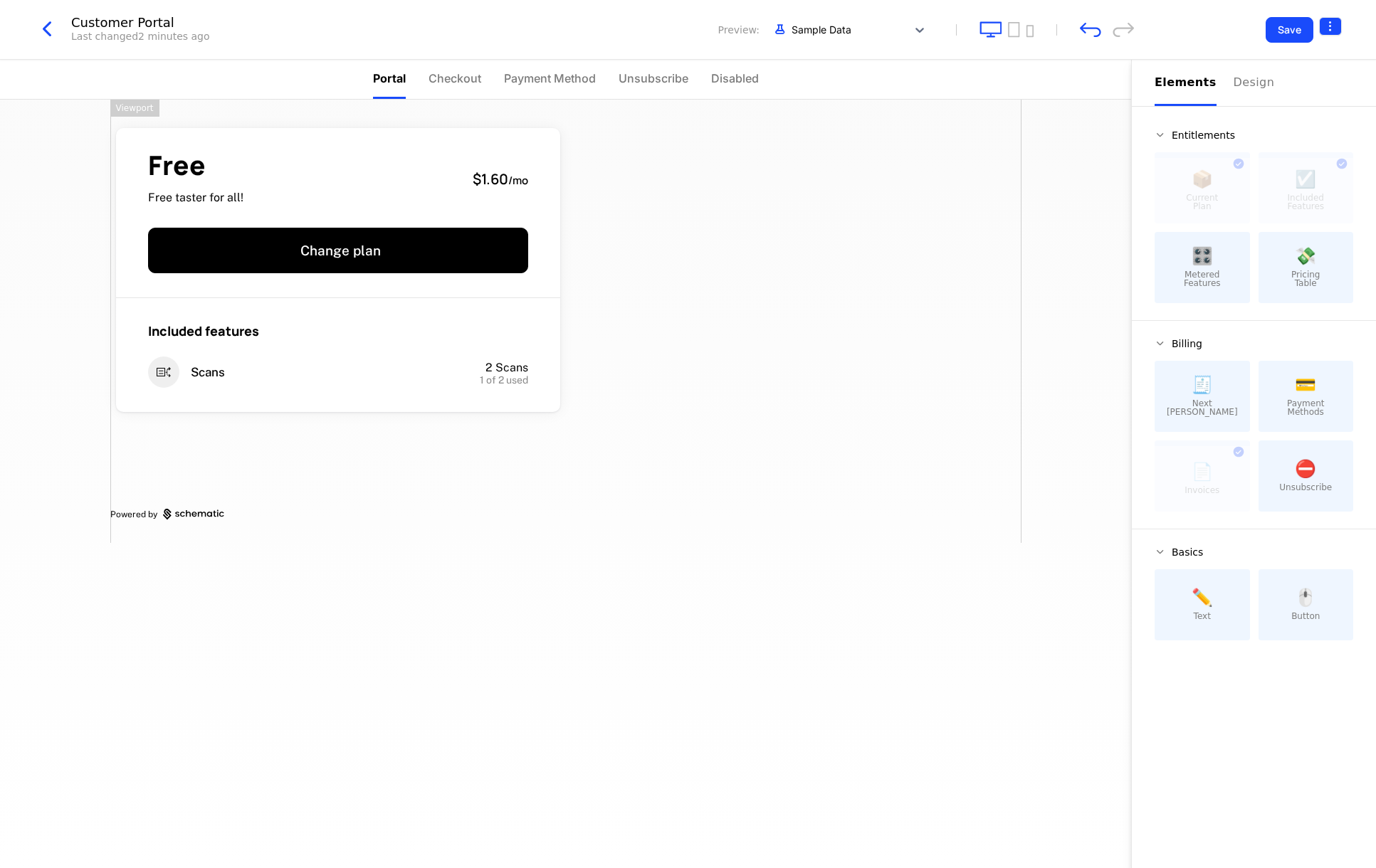
click at [1336, 23] on html "Genís Development Dev Quickstart Features Features Flags Catalog Plans Add Ons …" at bounding box center [688, 434] width 1376 height 868
click at [1203, 152] on div "Get embed code How to install cmpn_j7ooy1LJSMu Close" at bounding box center [1263, 103] width 150 height 125
click at [1217, 146] on div "Close" at bounding box center [1220, 147] width 31 height 14
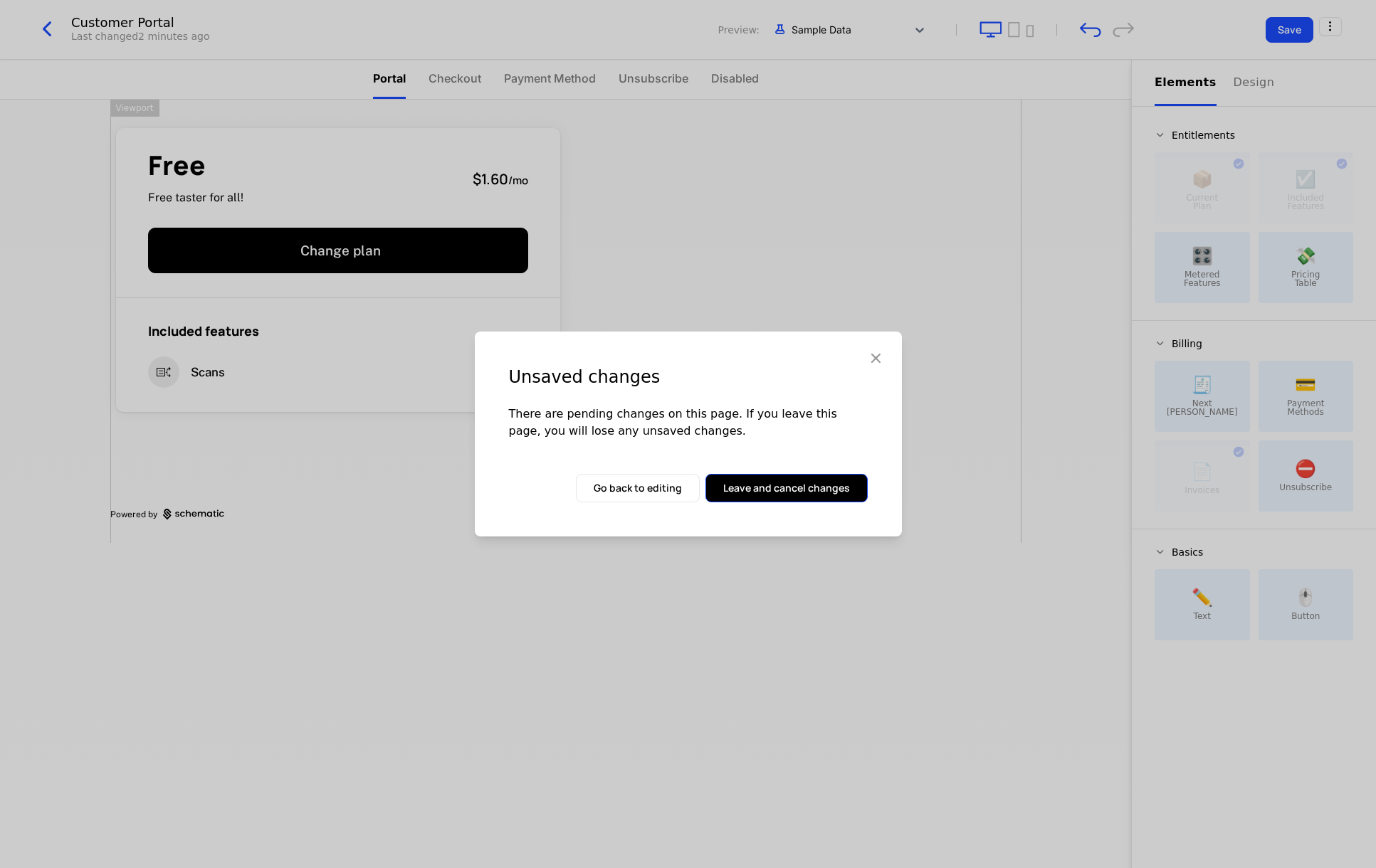
click at [751, 490] on button "Leave and cancel changes" at bounding box center [786, 488] width 162 height 29
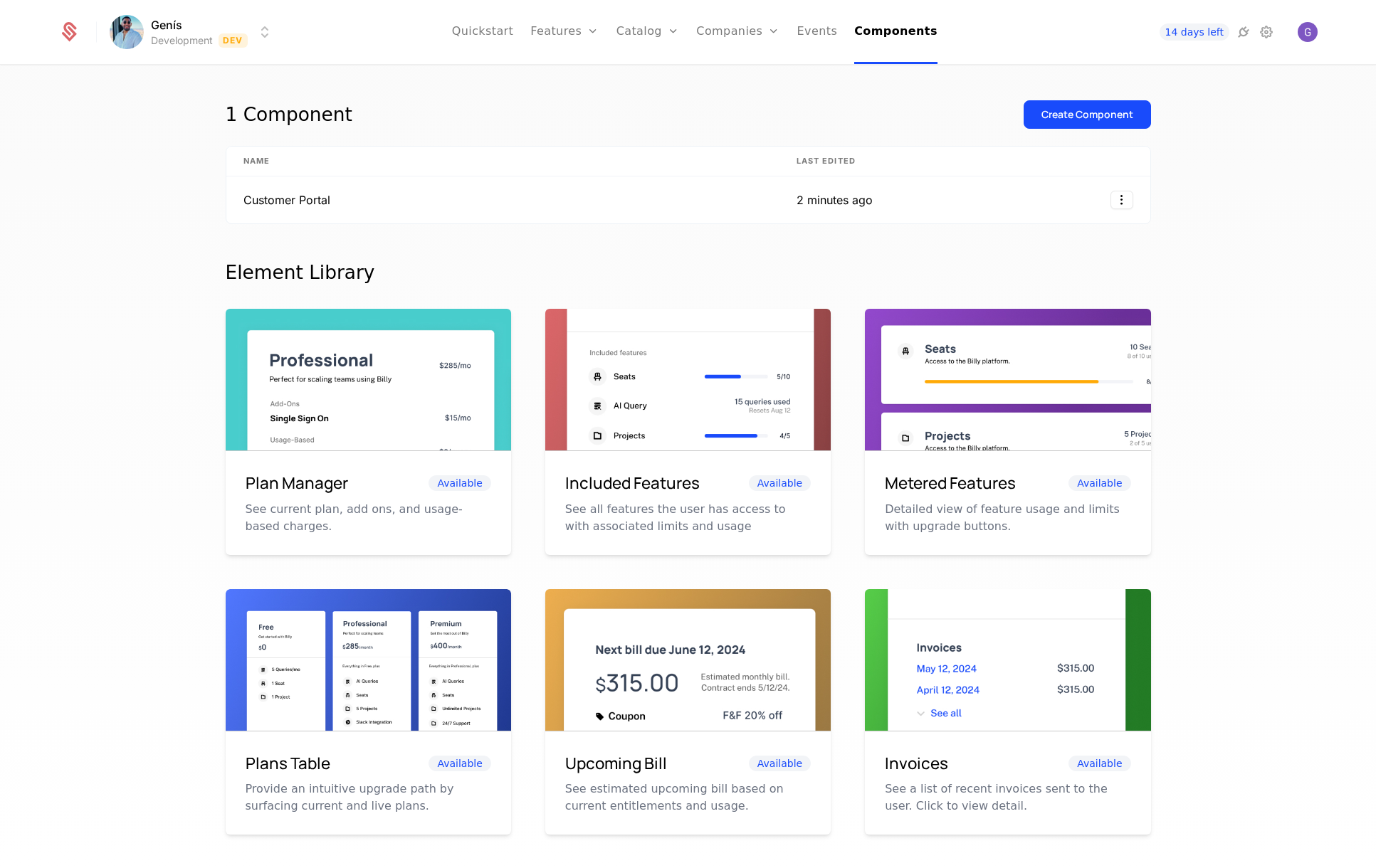
click at [1113, 204] on html "Genís Development Dev Quickstart Features Features Flags Catalog Plans Add Ons …" at bounding box center [688, 434] width 1376 height 868
click at [1019, 234] on div "Delete" at bounding box center [1023, 236] width 42 height 20
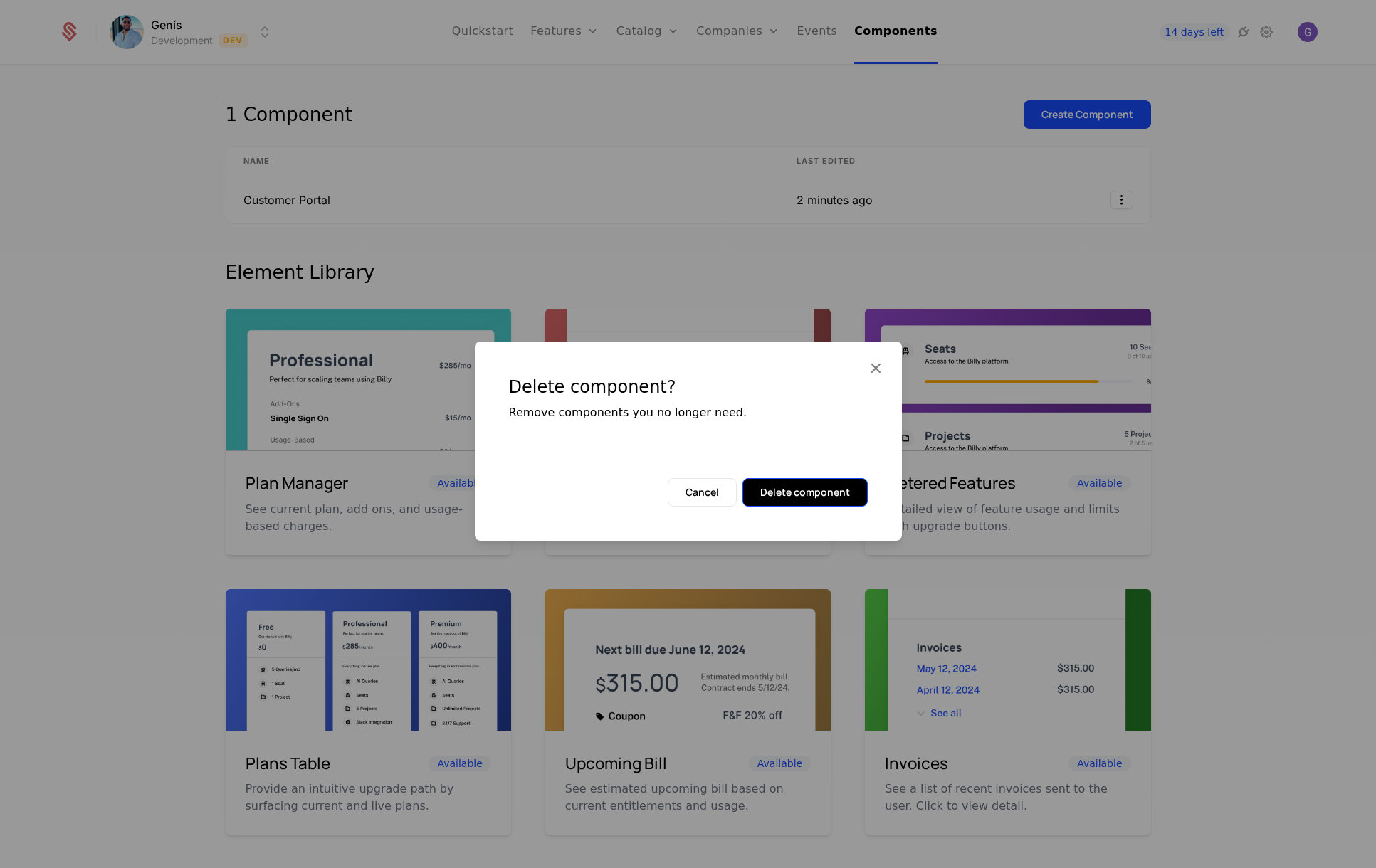
click at [812, 488] on button "Delete component" at bounding box center [805, 492] width 125 height 29
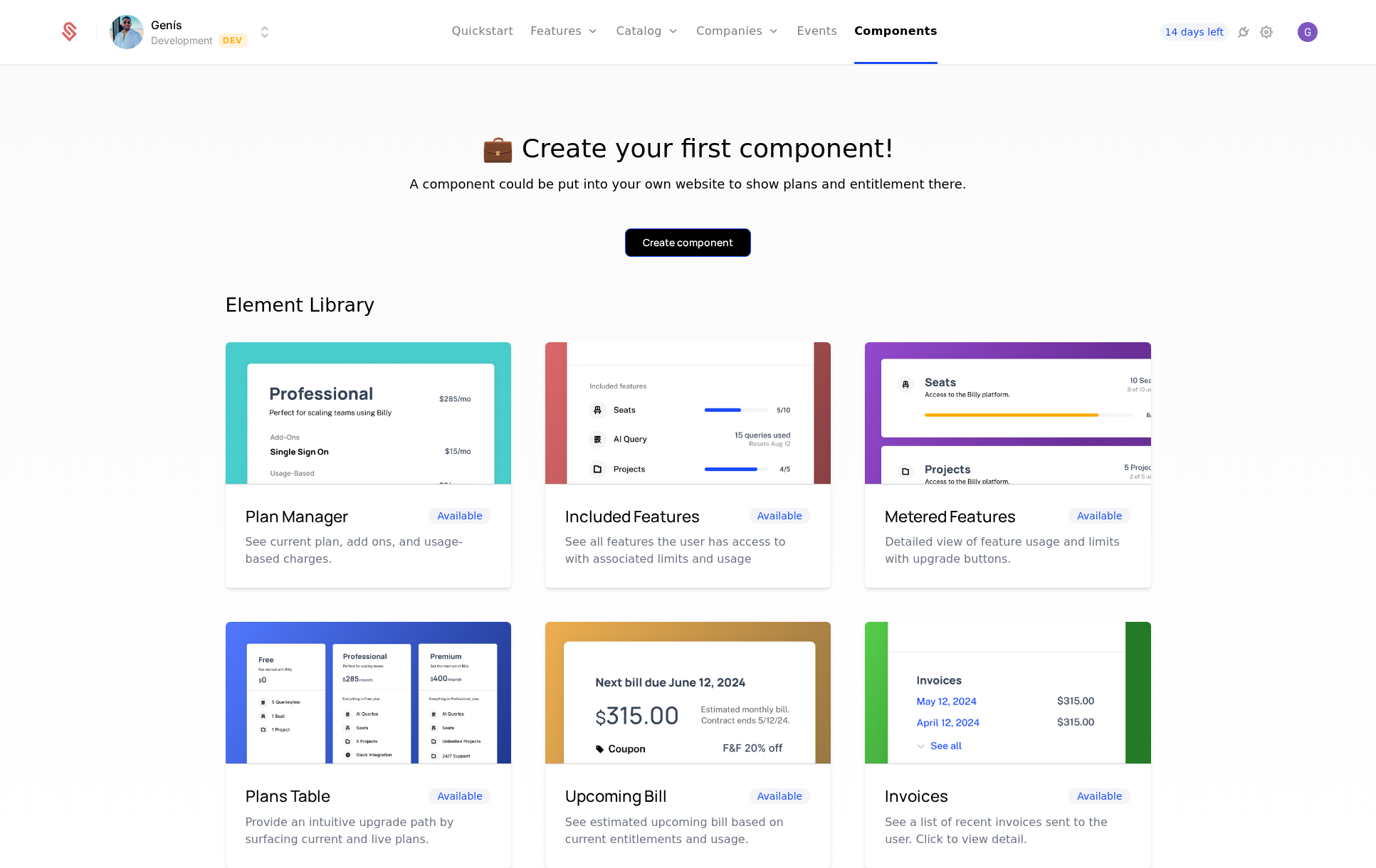
click at [696, 240] on div "Create component" at bounding box center [688, 242] width 91 height 14
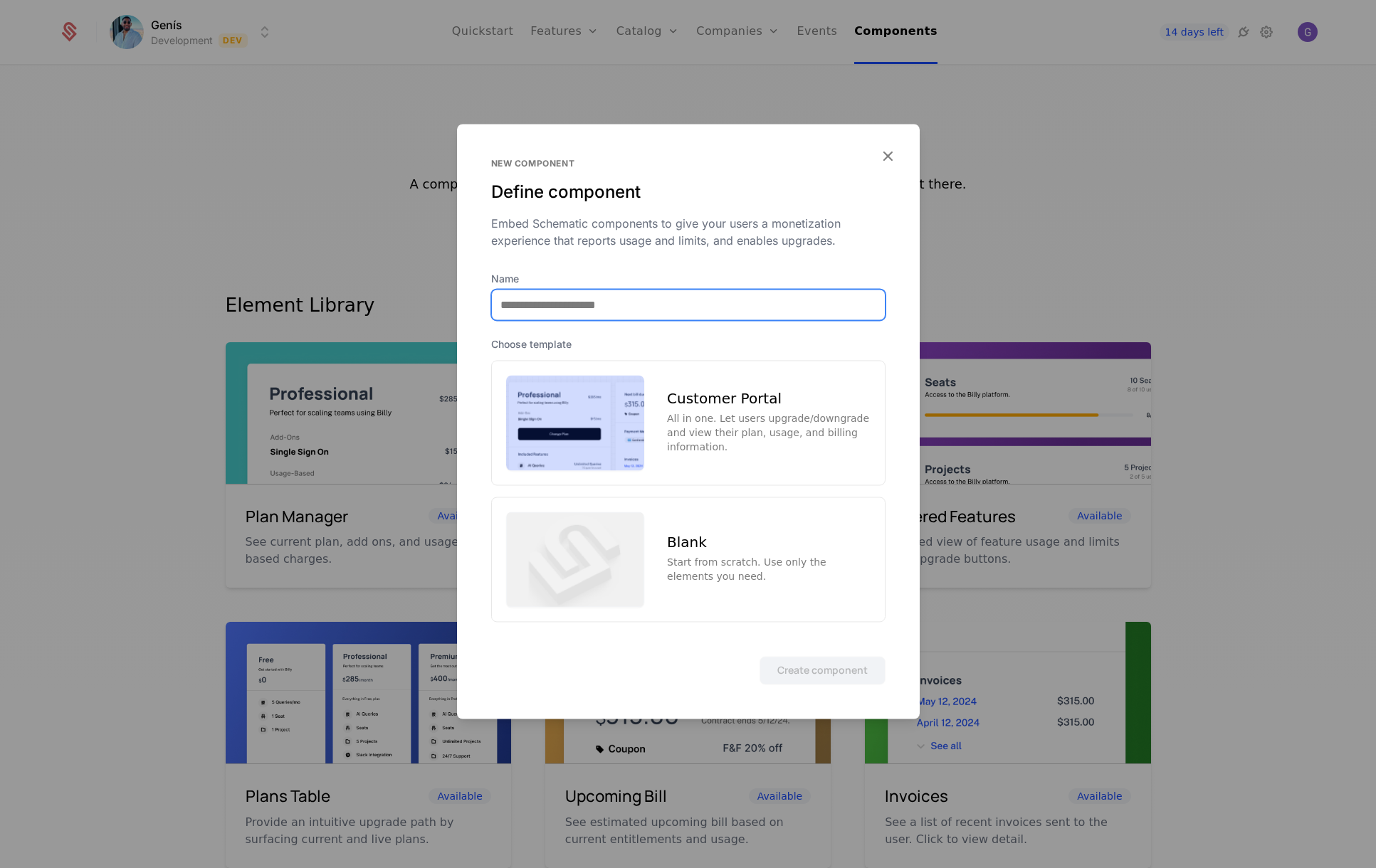
click at [649, 302] on input "Name" at bounding box center [688, 305] width 393 height 30
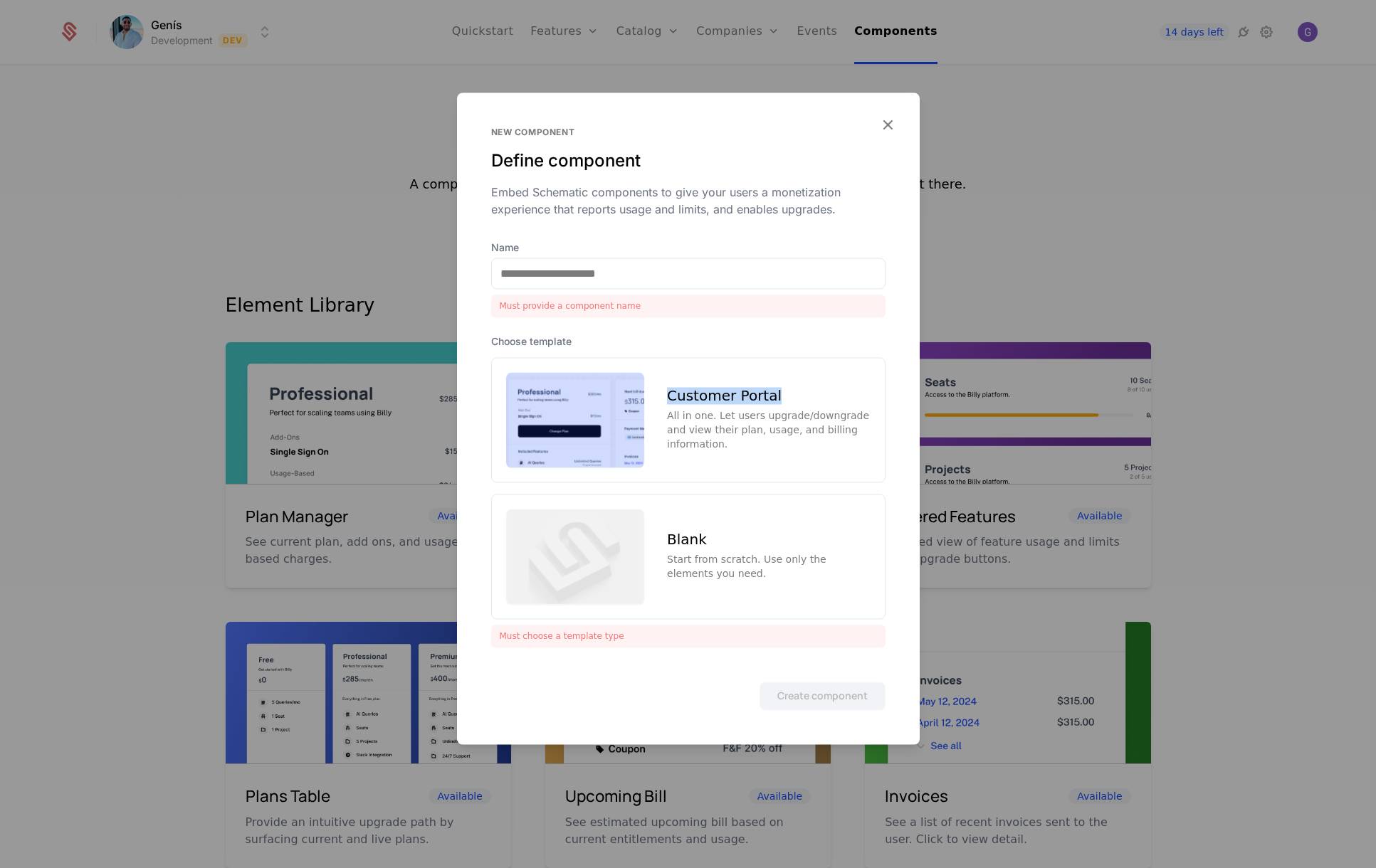
drag, startPoint x: 773, startPoint y: 402, endPoint x: 664, endPoint y: 398, distance: 109.1
click at [664, 398] on div "Customer Portal All in one. Let users upgrade/downgrade and view their plan, us…" at bounding box center [688, 420] width 394 height 125
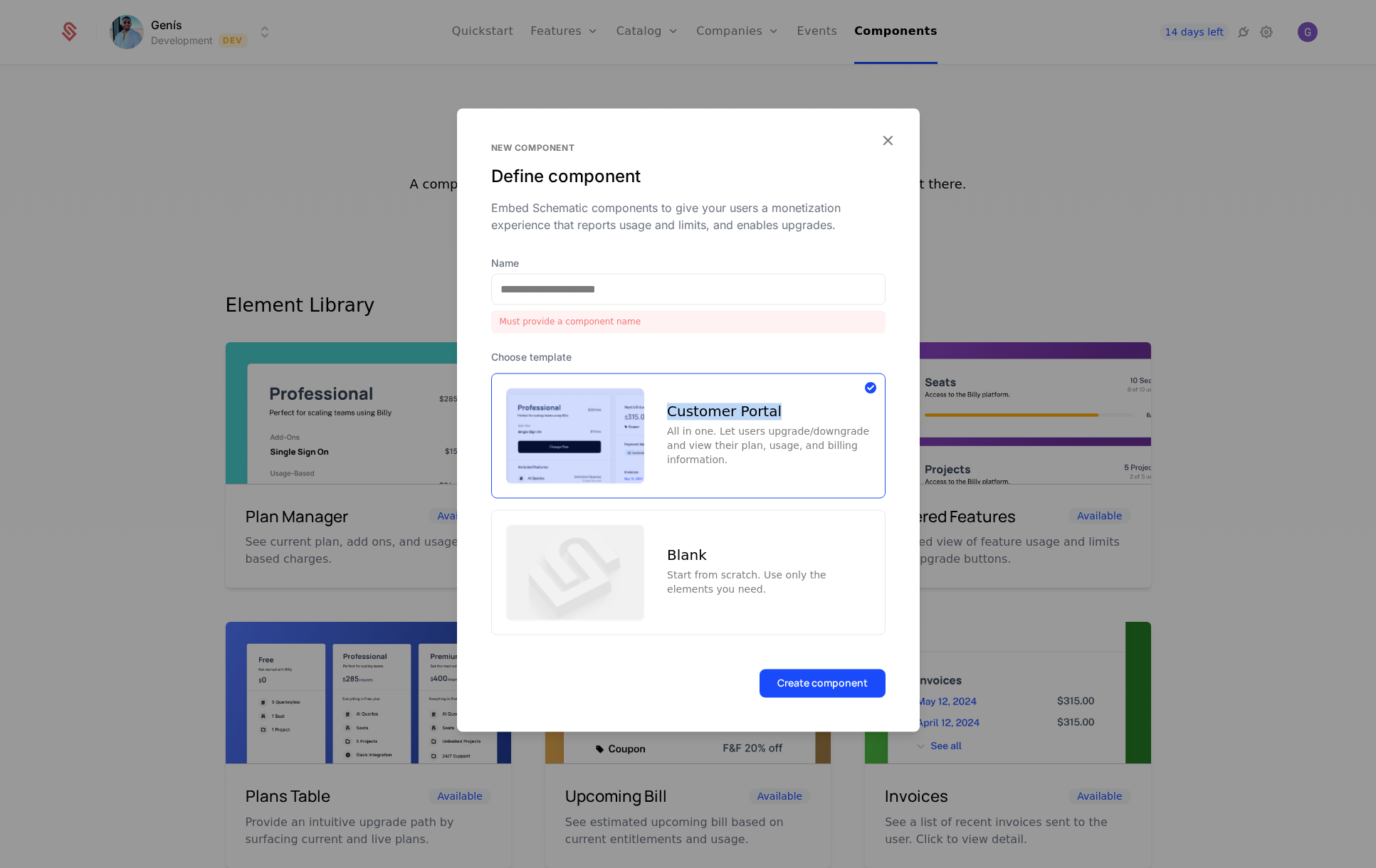
copy div "Customer Portal"
click at [624, 280] on input "Name" at bounding box center [688, 289] width 393 height 30
paste input "**********"
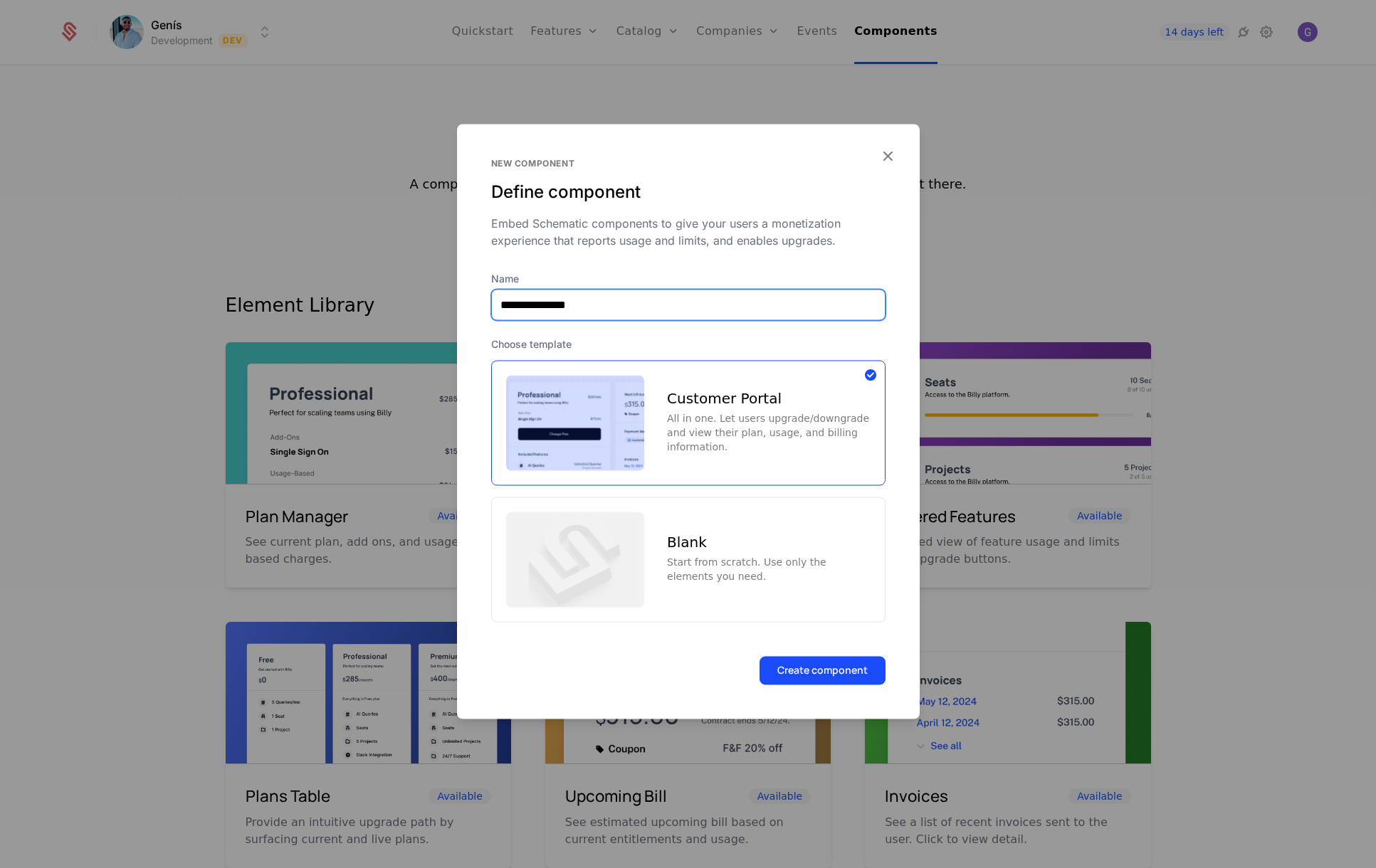
type input "**********"
click at [760, 419] on div "All in one. Let users upgrade/downgrade and view their plan, usage, and billing…" at bounding box center [768, 432] width 203 height 43
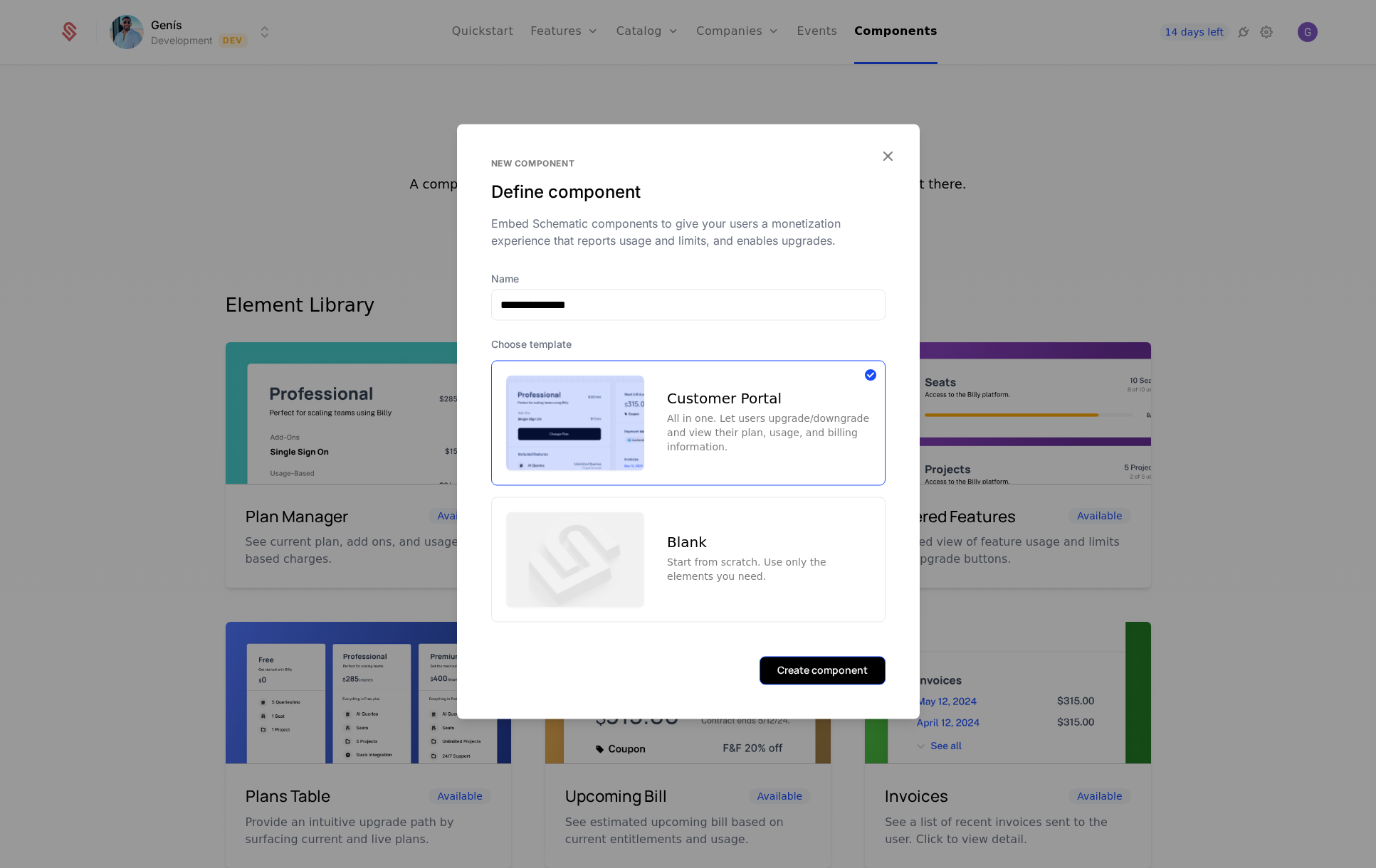
click at [820, 675] on button "Create component" at bounding box center [822, 670] width 126 height 29
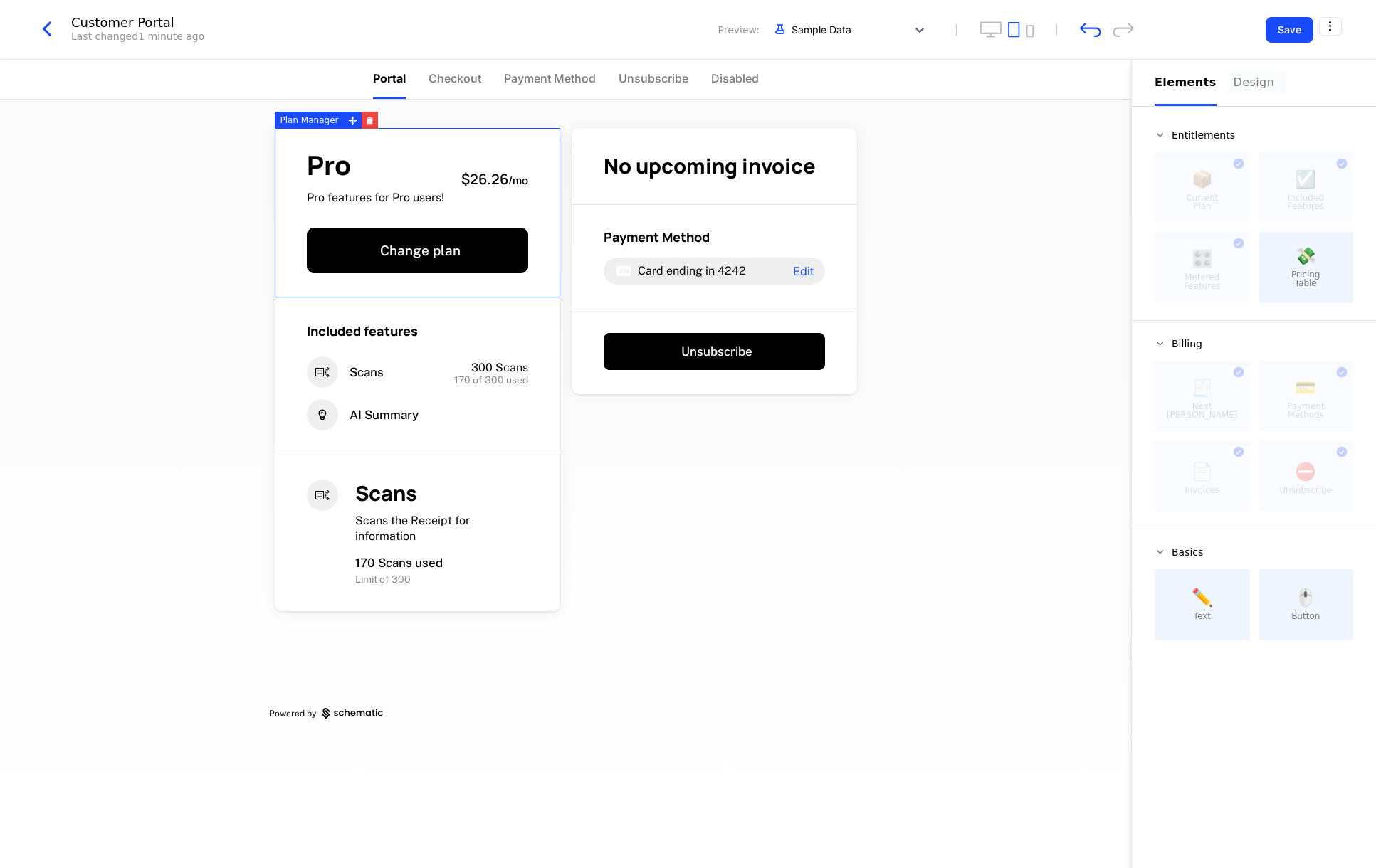
drag, startPoint x: 1232, startPoint y: 85, endPoint x: 1242, endPoint y: 80, distance: 11.2
click at [1233, 85] on div "Design" at bounding box center [1256, 82] width 45 height 17
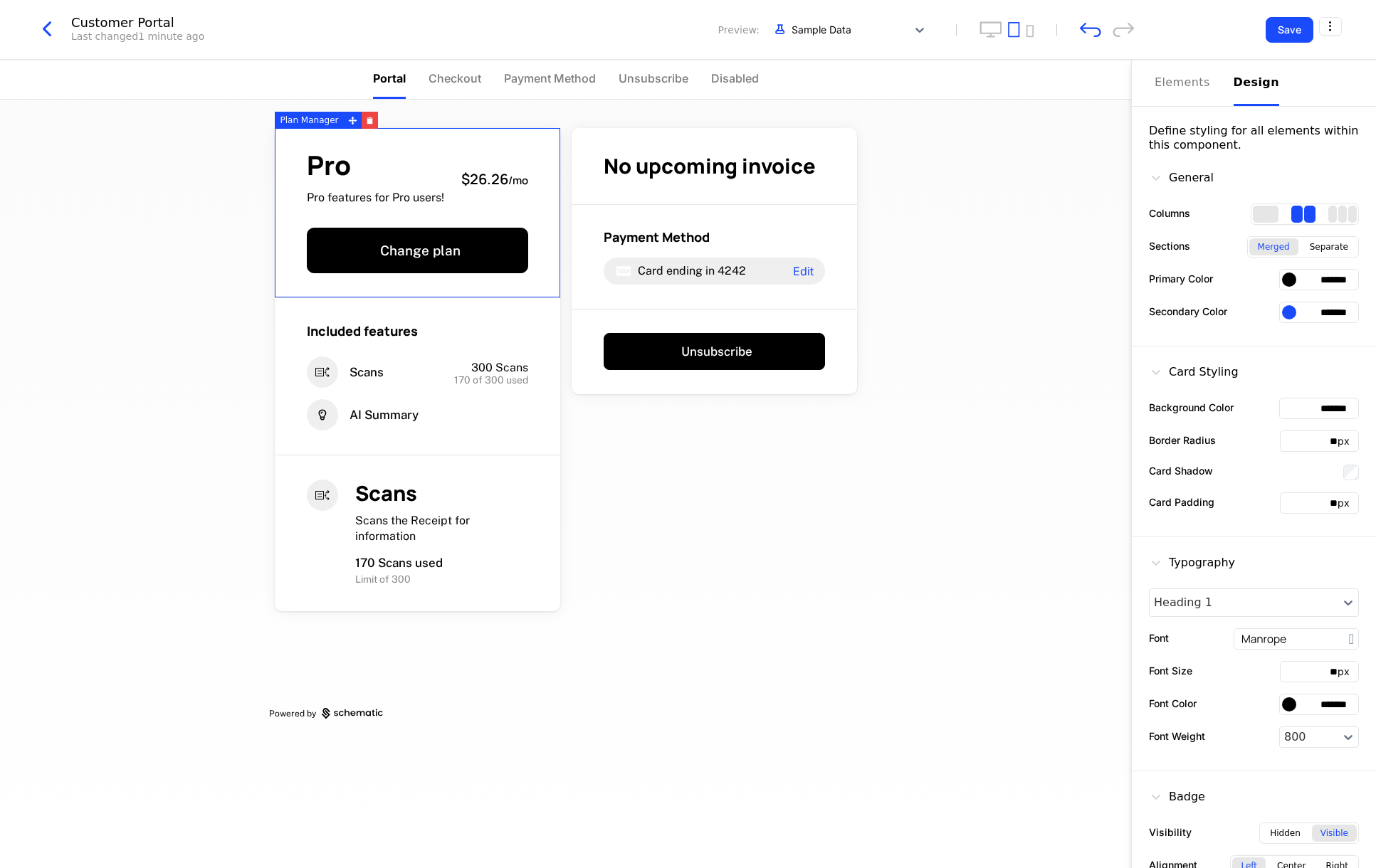
click at [1314, 279] on input "*******" at bounding box center [1319, 279] width 80 height 21
click at [1322, 279] on input "*******" at bounding box center [1319, 279] width 80 height 21
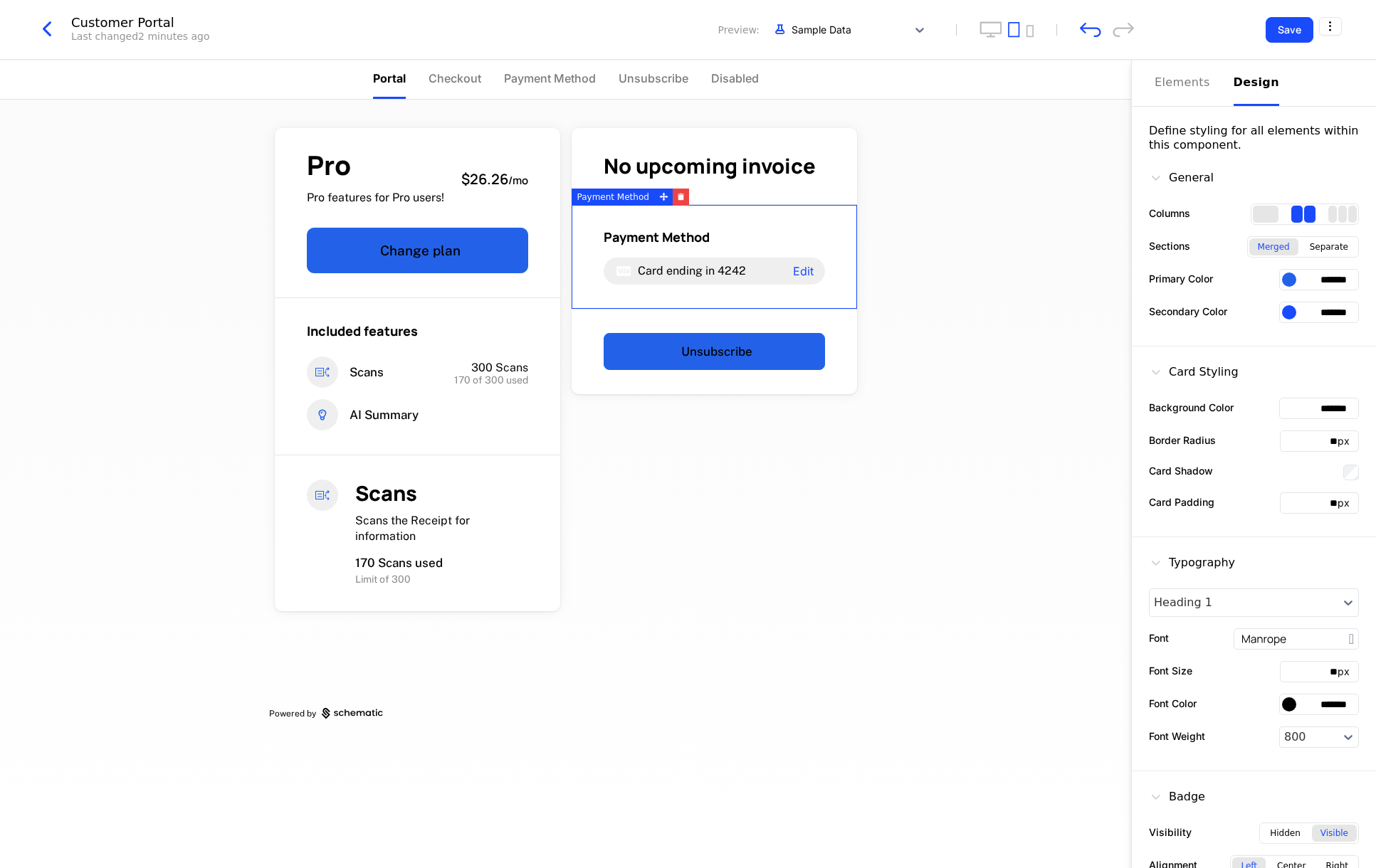
drag, startPoint x: 993, startPoint y: 451, endPoint x: 983, endPoint y: 448, distance: 10.4
click at [992, 451] on div "Pro Pro features for Pro users! $26.26 / mo Change plan Included features Scans…" at bounding box center [565, 484] width 1131 height 768
drag, startPoint x: 1299, startPoint y: 282, endPoint x: 1347, endPoint y: 278, distance: 48.2
click at [1347, 278] on input "*******" at bounding box center [1319, 279] width 80 height 21
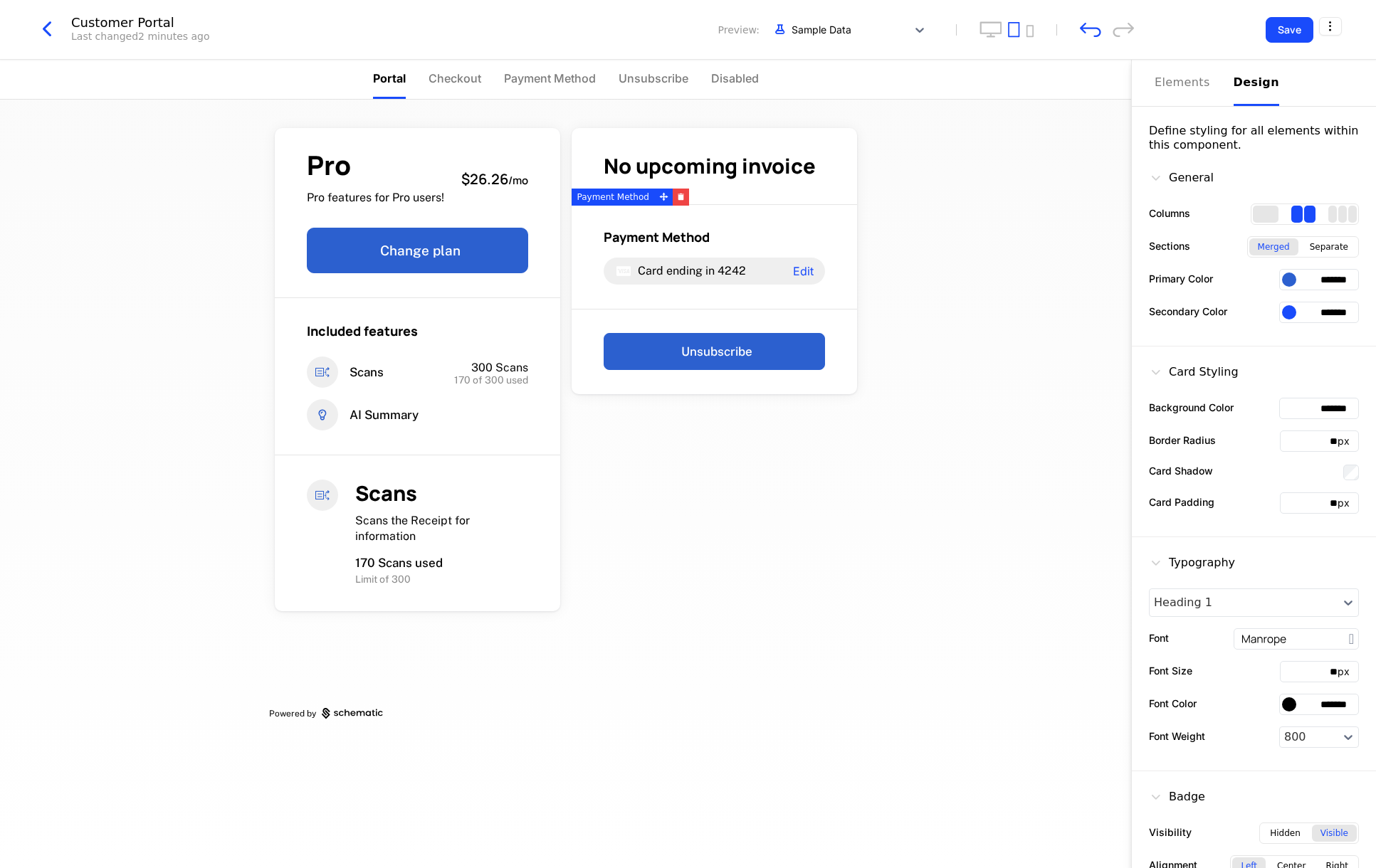
type input "*******"
click at [933, 556] on div "Pro Pro features for Pro users! $26.26 / mo Change plan Included features Scans…" at bounding box center [565, 484] width 1131 height 768
click at [1297, 29] on button "Save" at bounding box center [1289, 30] width 48 height 26
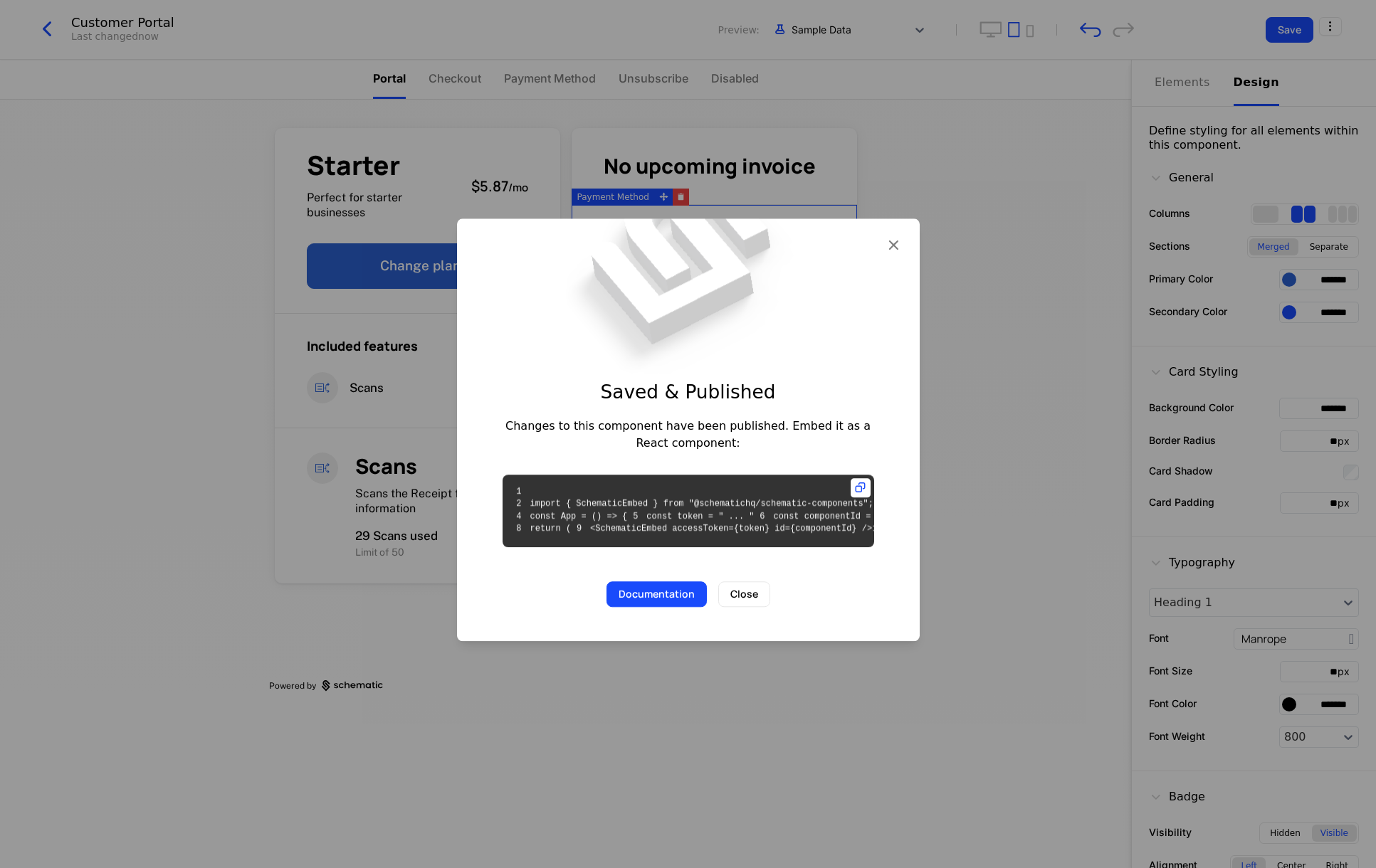
click at [743, 607] on button "Close" at bounding box center [744, 594] width 52 height 26
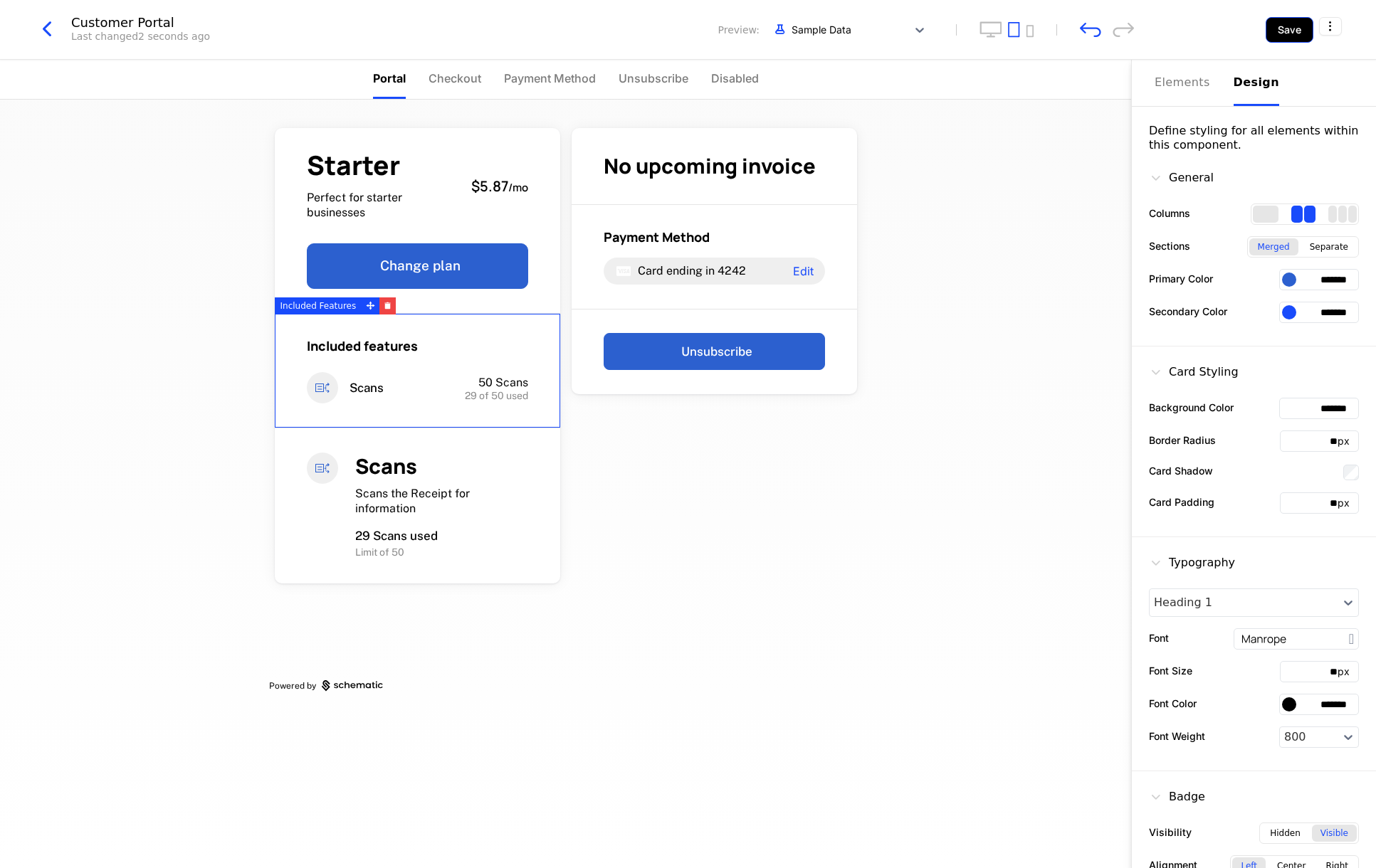
click at [1288, 23] on button "Save" at bounding box center [1289, 30] width 48 height 26
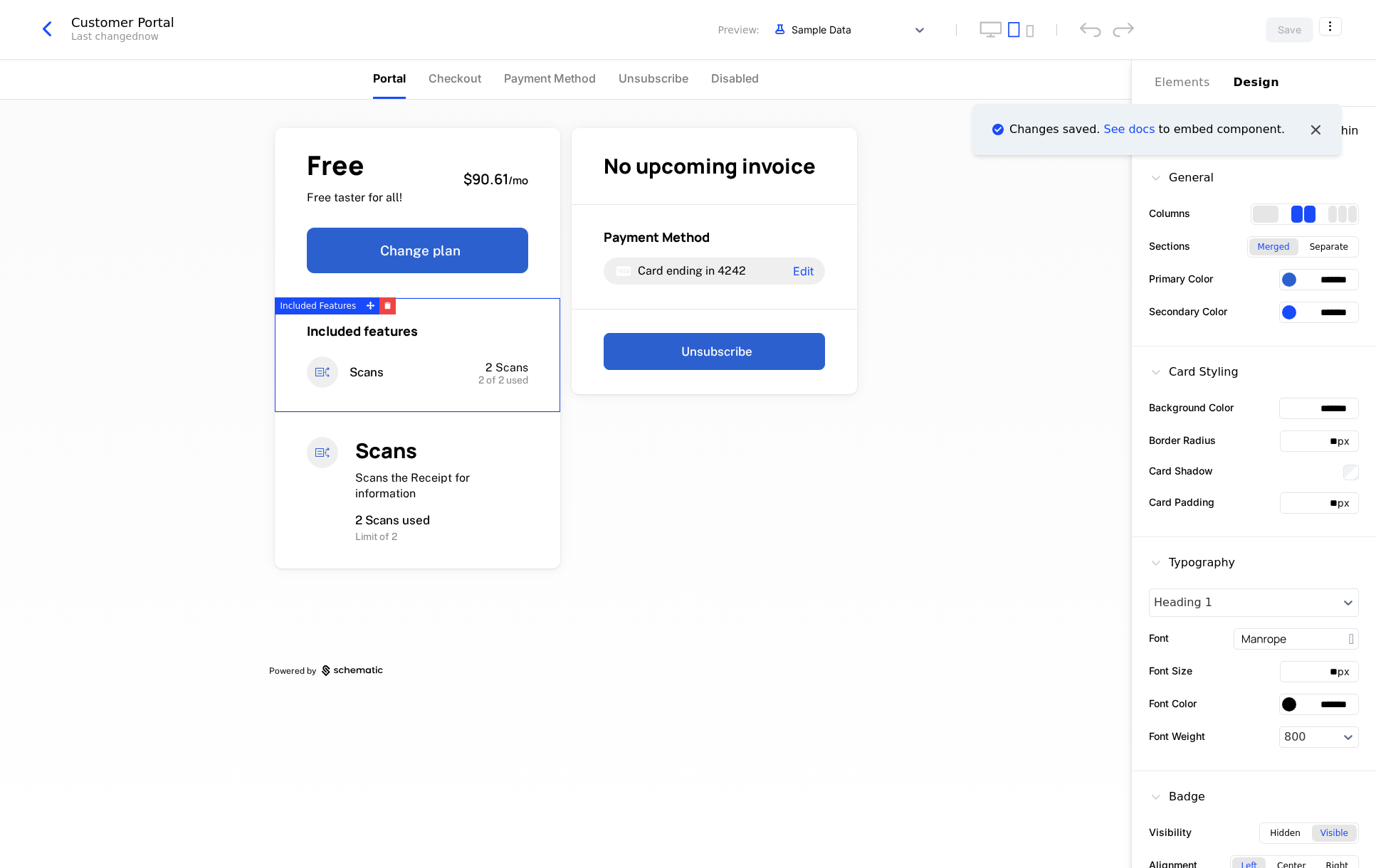
click at [1325, 125] on li "Changes saved. See docs to embed component." at bounding box center [1156, 130] width 369 height 51
click at [1311, 125] on icon "Notifications (F8)" at bounding box center [1315, 129] width 19 height 19
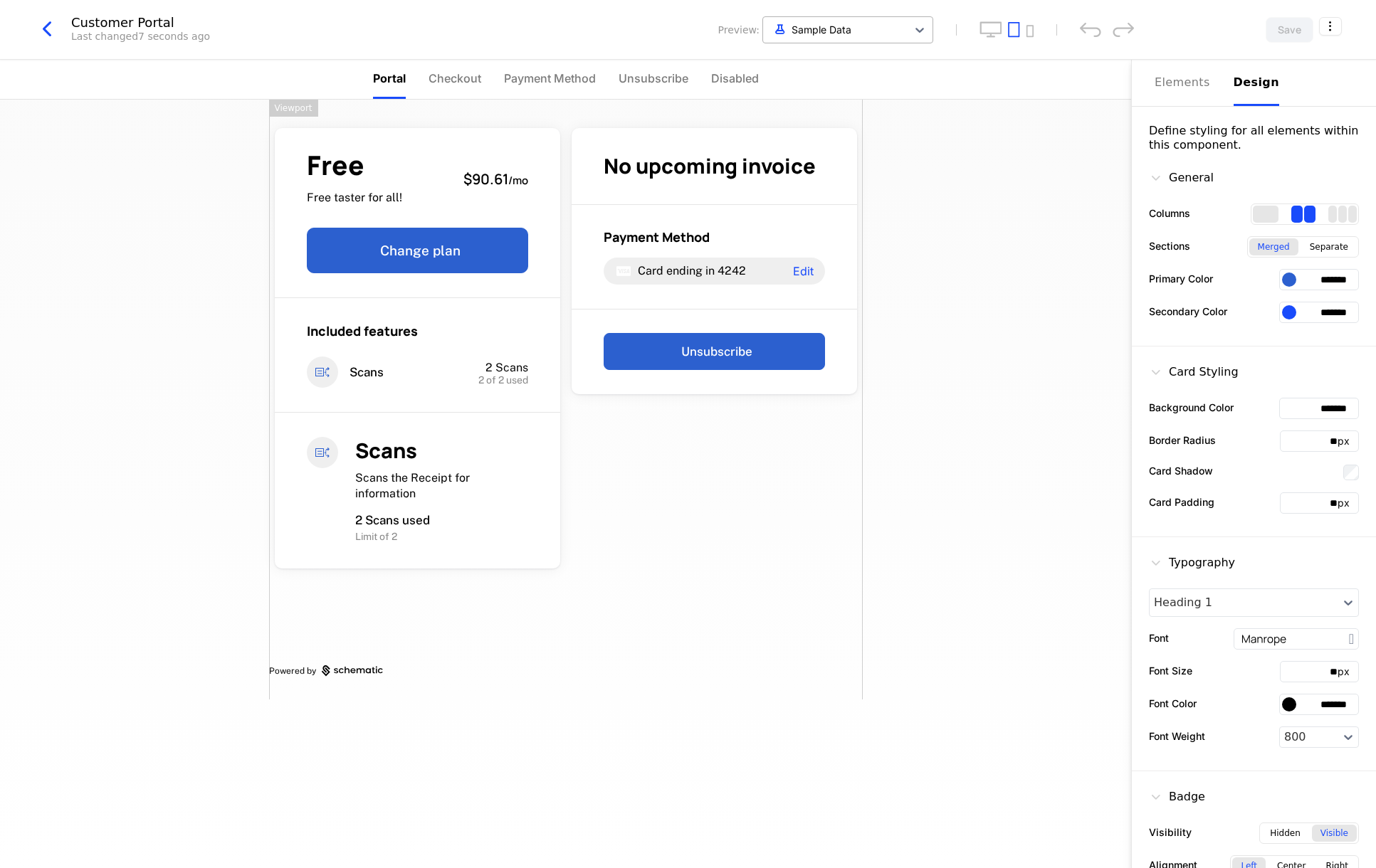
click at [872, 35] on div at bounding box center [835, 29] width 130 height 18
click at [135, 275] on div "Free Free taster for all! $90.61 / mo Change plan Included features Scans 2 Sca…" at bounding box center [565, 484] width 1131 height 768
click at [635, 75] on span "Unsubscribe" at bounding box center [653, 78] width 69 height 17
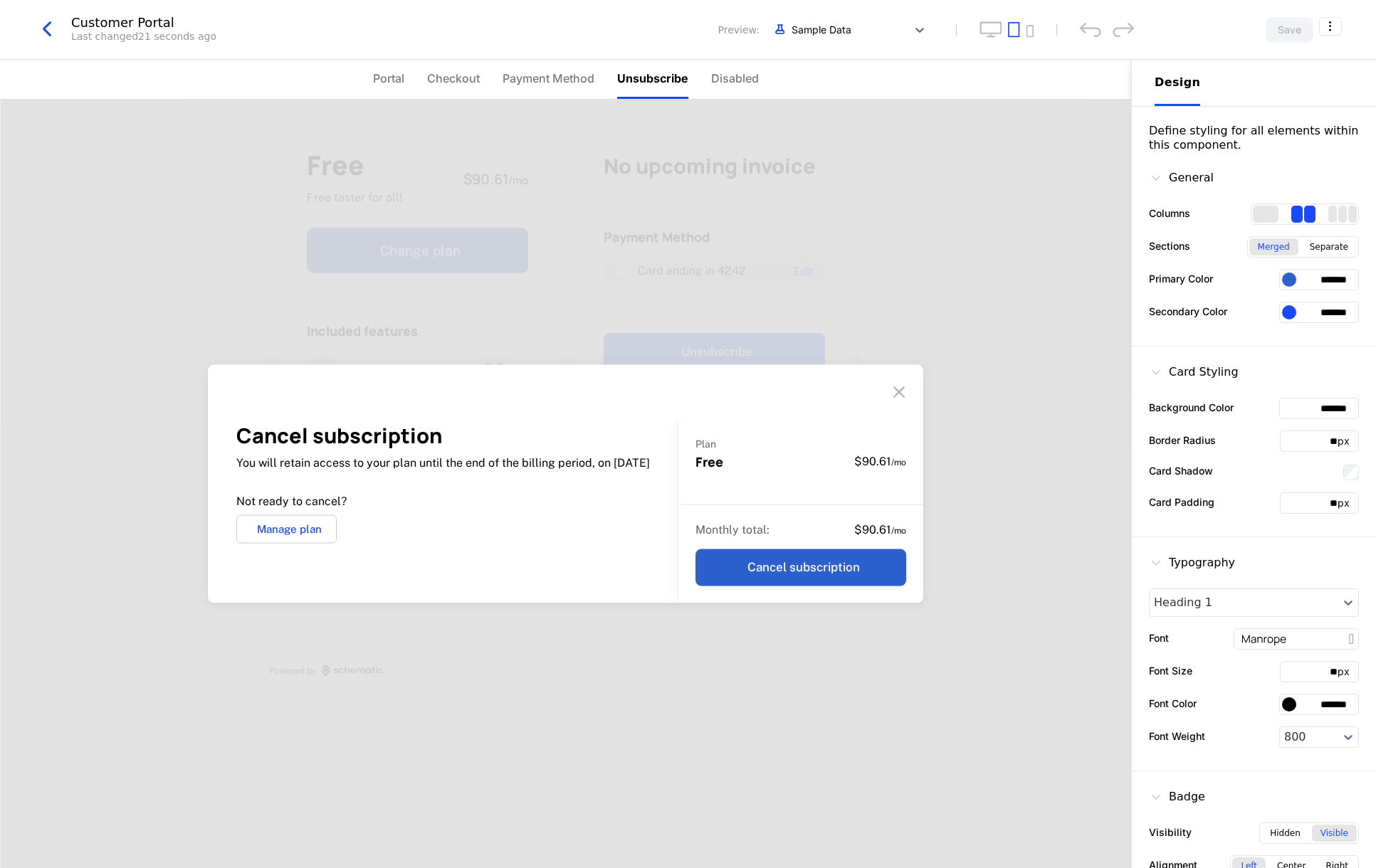
click at [610, 224] on div "Cancel subscription You will retain access to your plan until the end of the bi…" at bounding box center [565, 484] width 1131 height 768
click at [729, 82] on span "Disabled" at bounding box center [734, 78] width 48 height 17
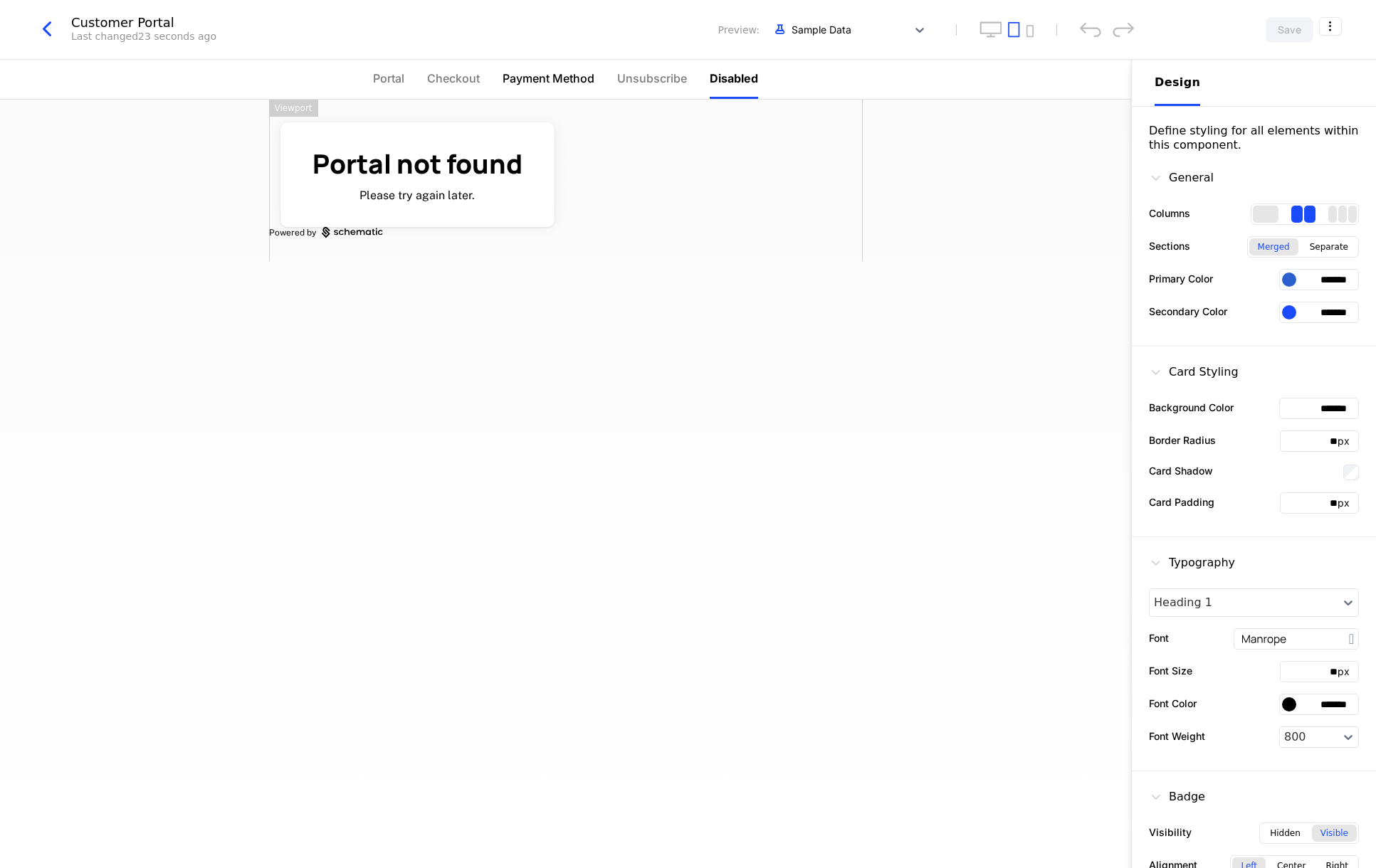
click at [517, 78] on span "Payment Method" at bounding box center [548, 78] width 92 height 17
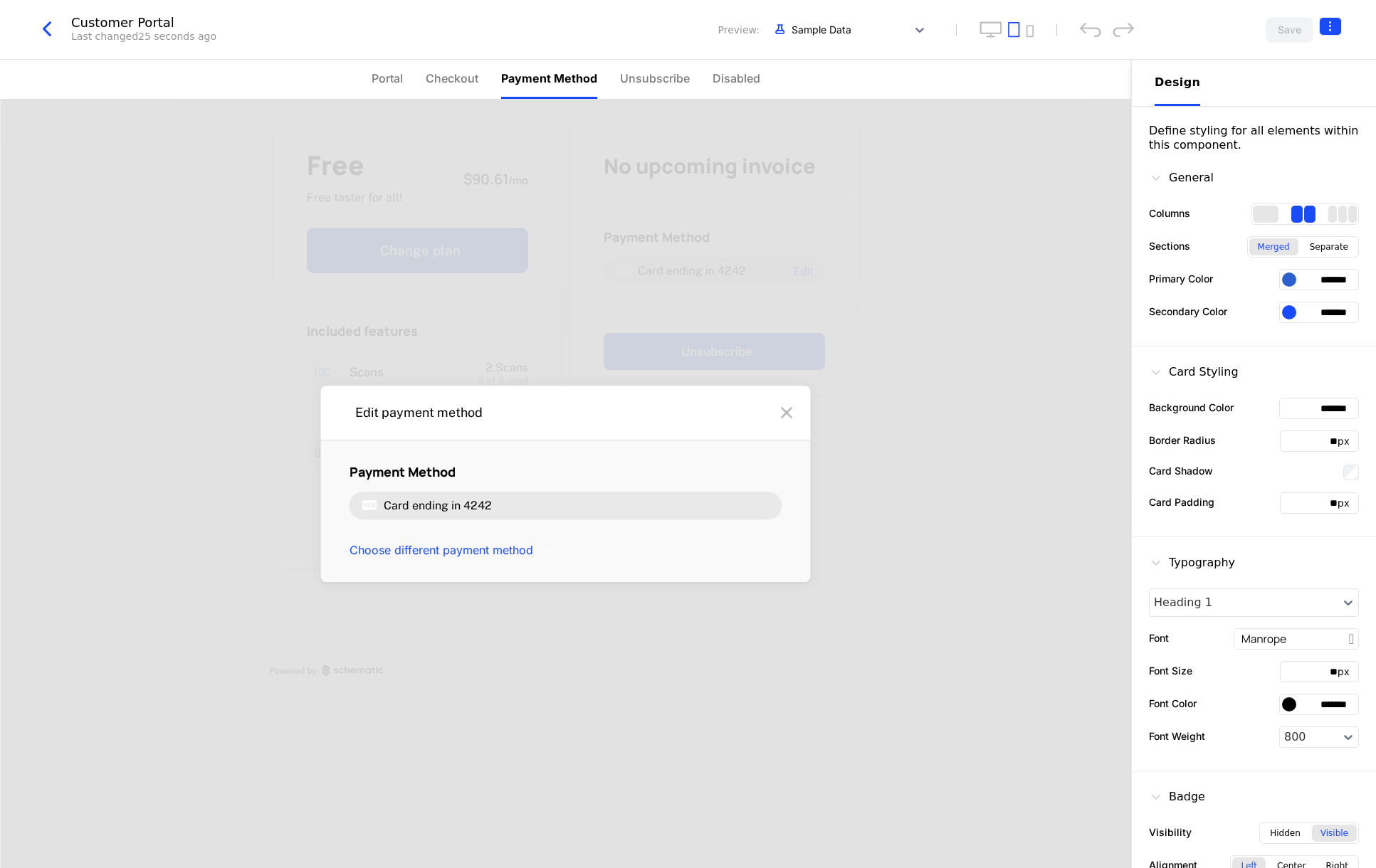
click at [1335, 19] on html "Genís Development Dev Quickstart Features Features Flags Catalog Plans Add Ons …" at bounding box center [688, 434] width 1376 height 868
click at [1233, 154] on div "Close" at bounding box center [1263, 147] width 116 height 14
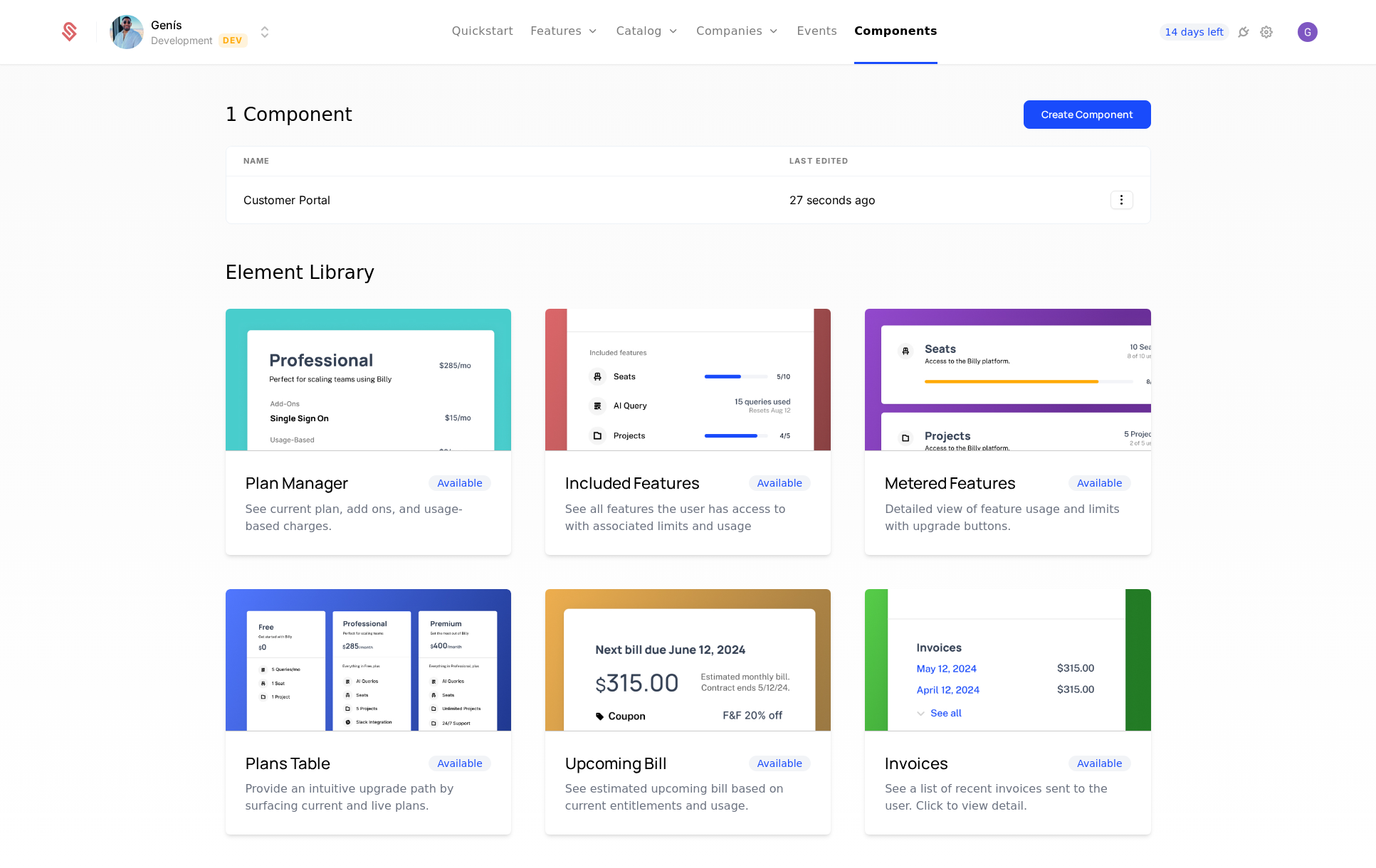
click at [712, 198] on td "Customer Portal" at bounding box center [500, 200] width 547 height 47
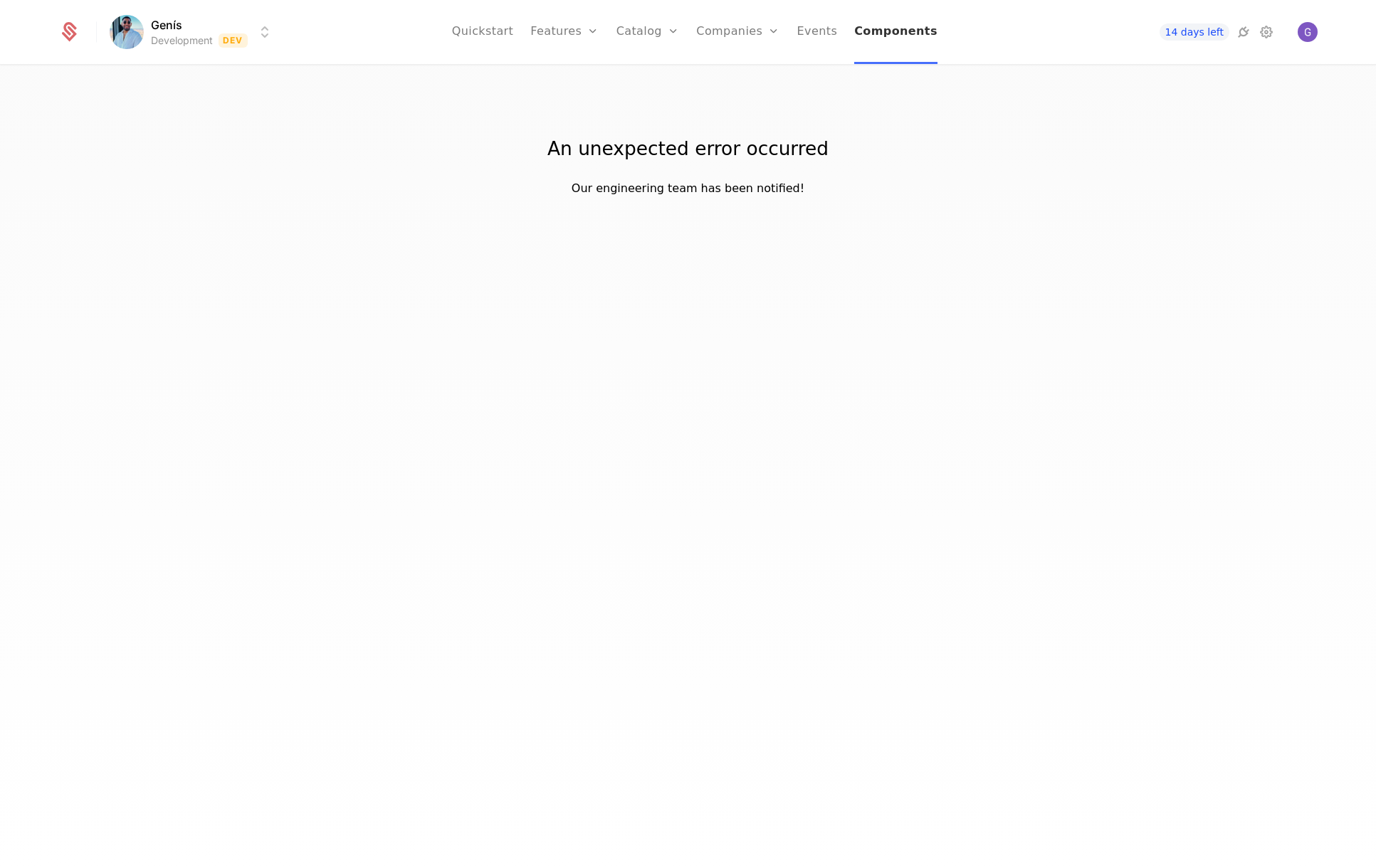
click at [915, 38] on link "Components" at bounding box center [896, 32] width 83 height 64
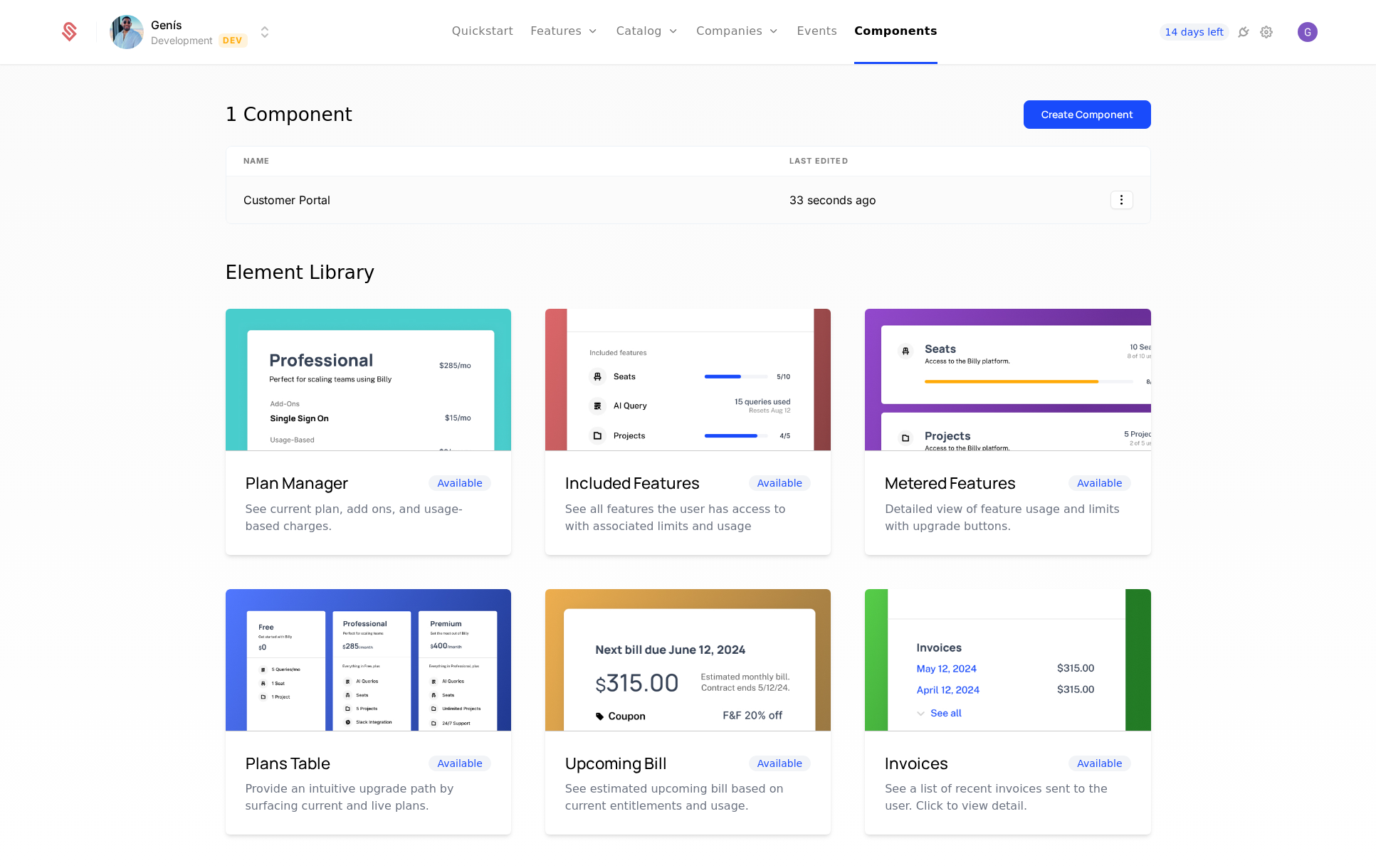
click at [251, 201] on td "Customer Portal" at bounding box center [499, 200] width 546 height 47
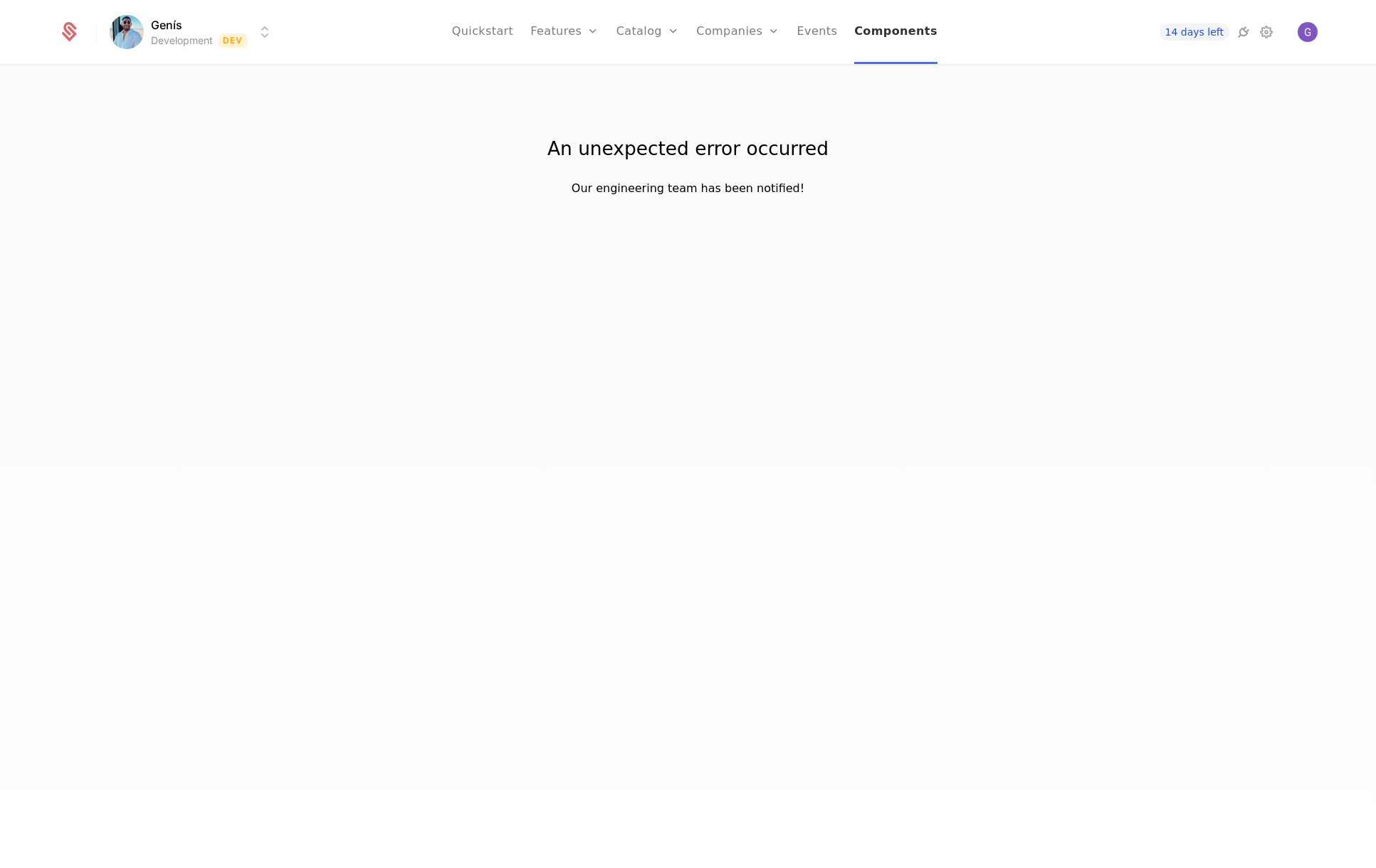
click at [883, 30] on link "Components" at bounding box center [896, 32] width 83 height 64
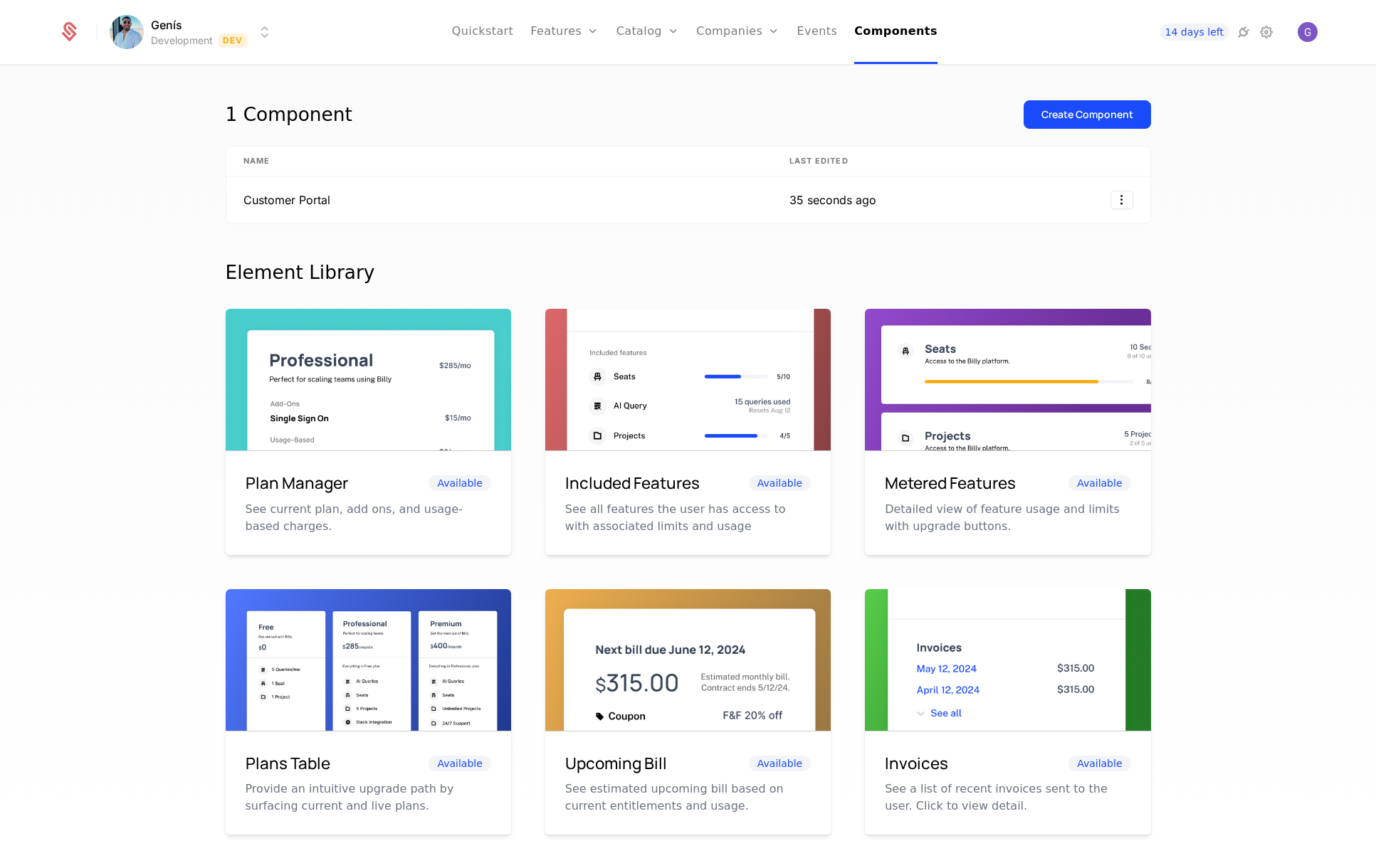
click at [1107, 193] on html "Genís Development Dev Quickstart Features Features Flags Catalog Plans Add Ons …" at bounding box center [688, 434] width 1376 height 868
click at [1017, 272] on div "Edit" at bounding box center [1014, 267] width 25 height 20
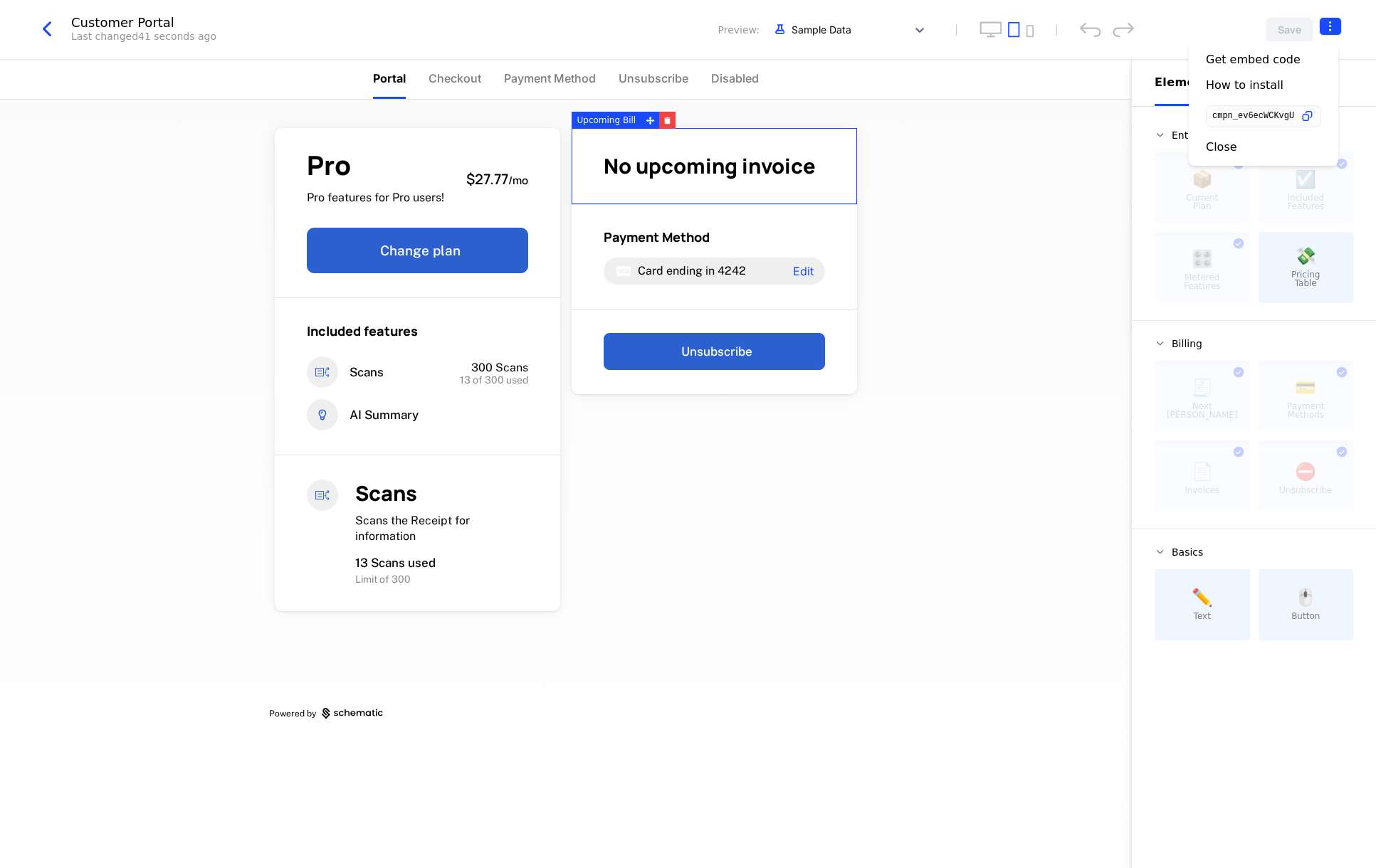
click at [1332, 26] on html "Genís Development Dev Quickstart Features Features Flags Catalog Plans Add Ons …" at bounding box center [688, 434] width 1376 height 868
click at [1233, 88] on div "How to install" at bounding box center [1244, 85] width 78 height 14
click at [1332, 33] on html "Genís Development Dev Quickstart Features Features Flags Catalog Plans Add Ons …" at bounding box center [688, 434] width 1376 height 868
click at [1229, 145] on div "Close" at bounding box center [1220, 147] width 31 height 14
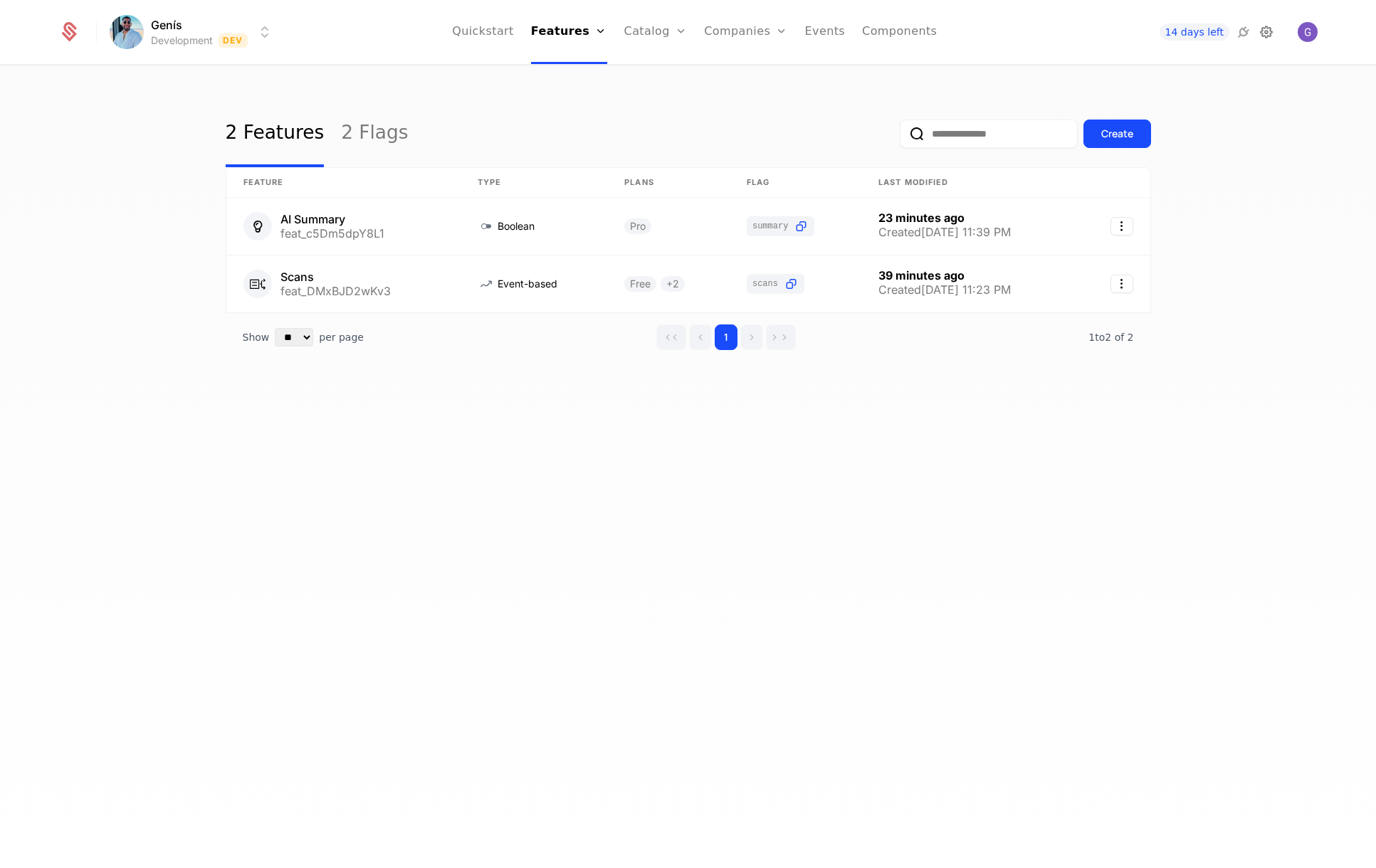
click at [1263, 24] on icon at bounding box center [1266, 32] width 17 height 17
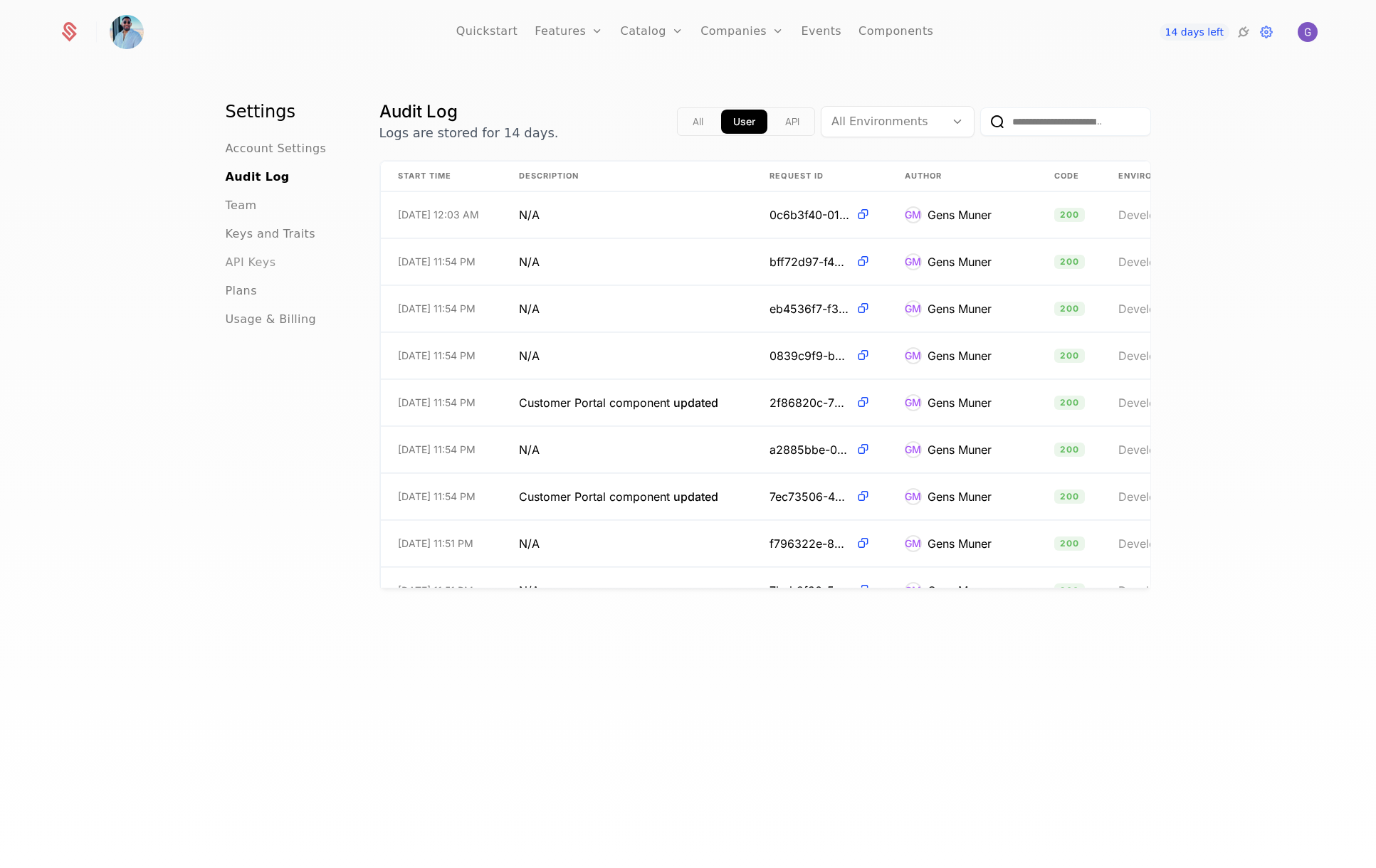
click at [237, 265] on span "API Keys" at bounding box center [251, 262] width 51 height 17
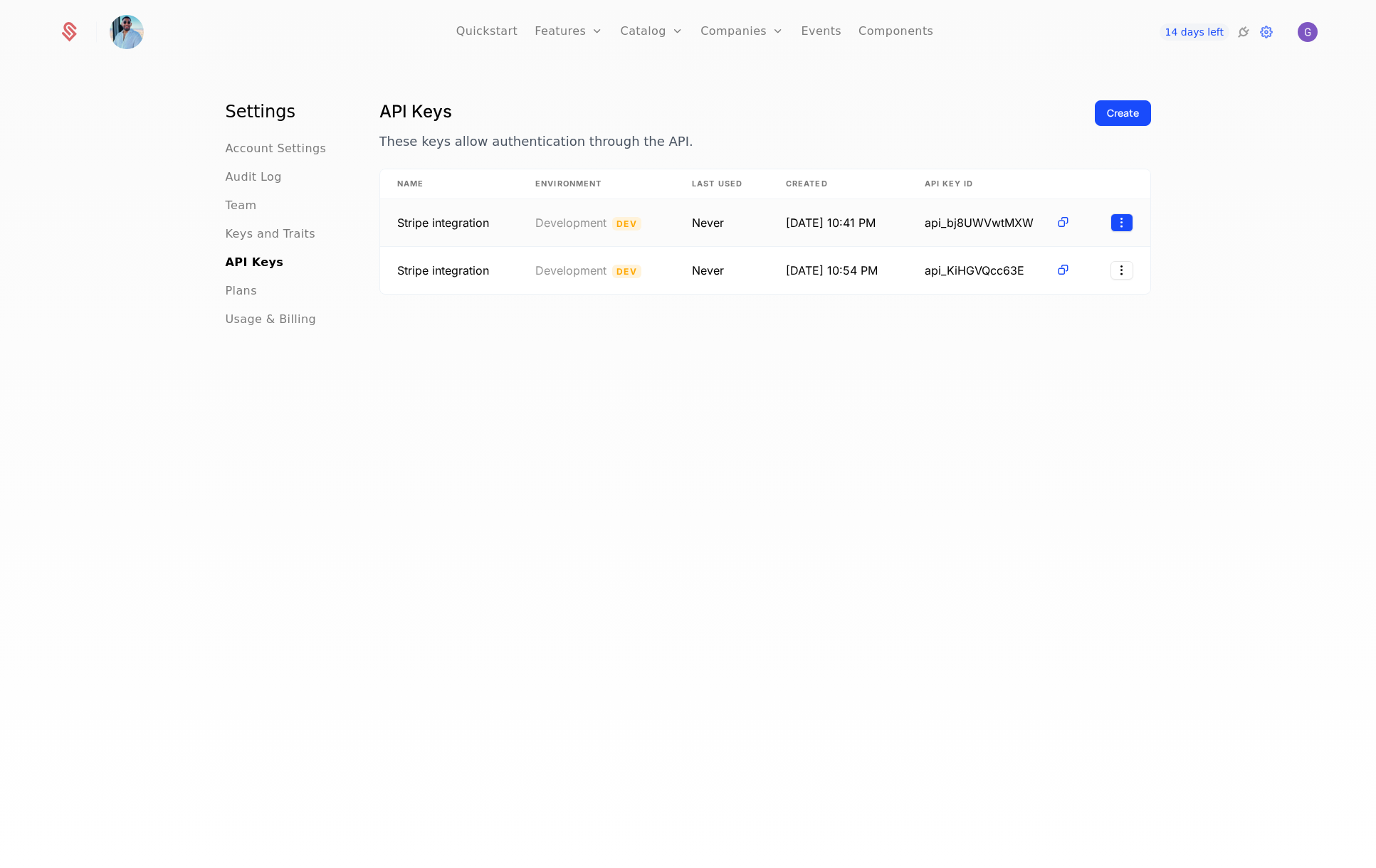
click at [1115, 226] on html "Quickstart Features Features Flags Catalog Plans Add Ons Configuration Companie…" at bounding box center [688, 434] width 1376 height 868
click at [1122, 227] on html "Quickstart Features Features Flags Catalog Plans Add Ons Configuration Companie…" at bounding box center [688, 434] width 1376 height 868
click at [1034, 287] on div "Revoke" at bounding box center [1025, 290] width 46 height 20
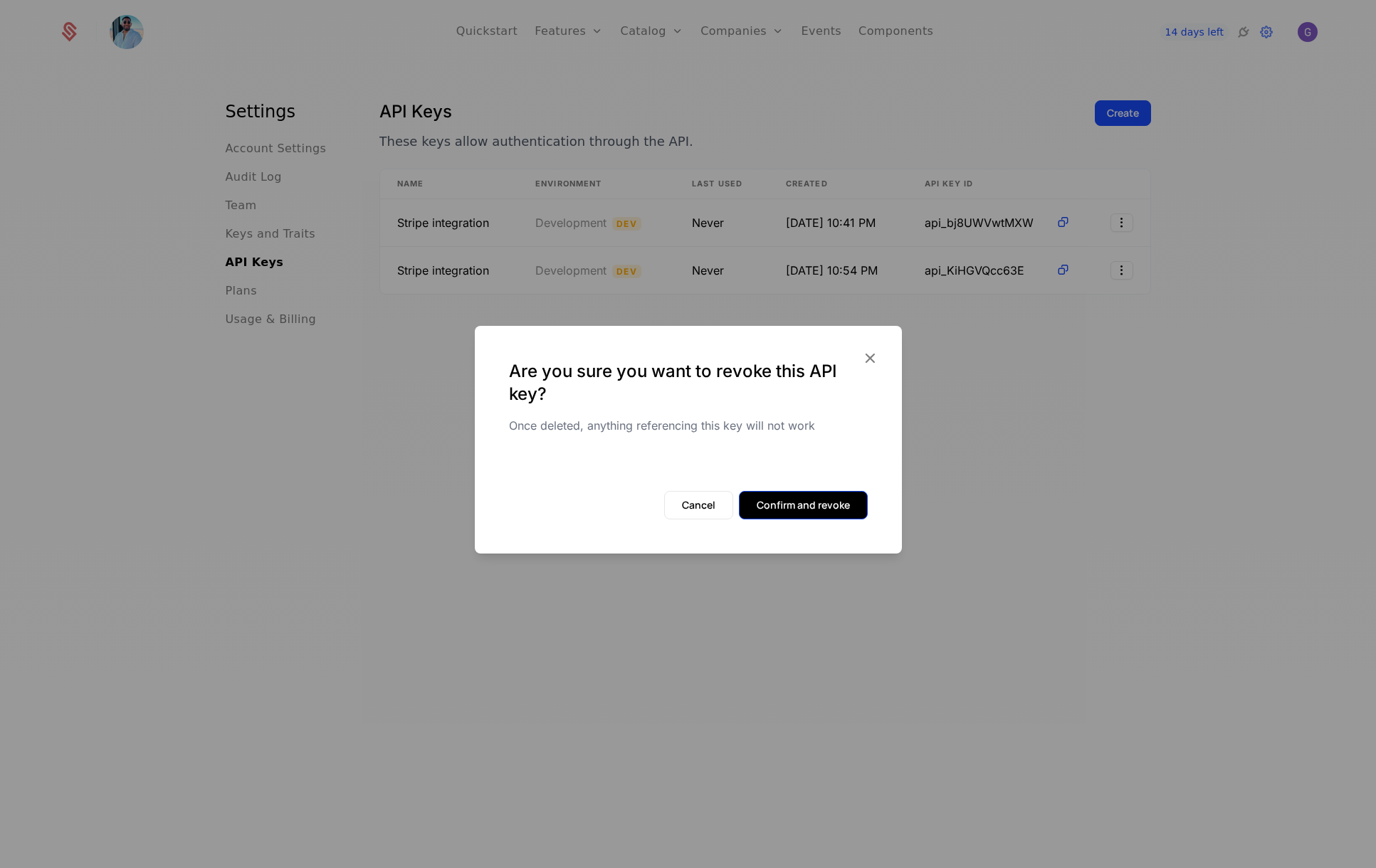
click at [807, 501] on button "Confirm and revoke" at bounding box center [803, 505] width 129 height 29
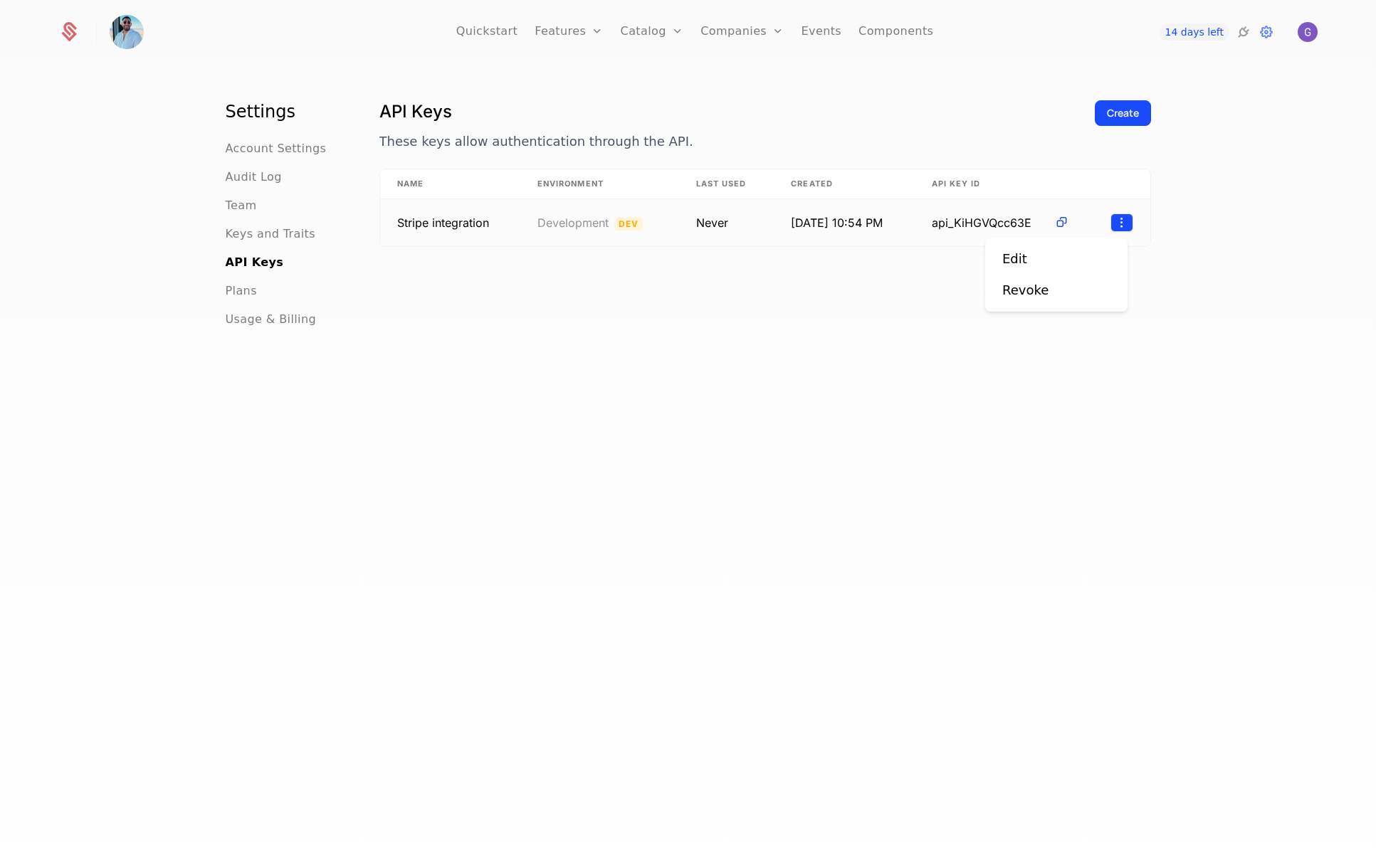
click at [1113, 217] on html "Quickstart Features Features Flags Catalog Plans Add Ons Configuration Companie…" at bounding box center [688, 434] width 1376 height 868
click at [1032, 299] on div "Revoke" at bounding box center [1025, 290] width 46 height 20
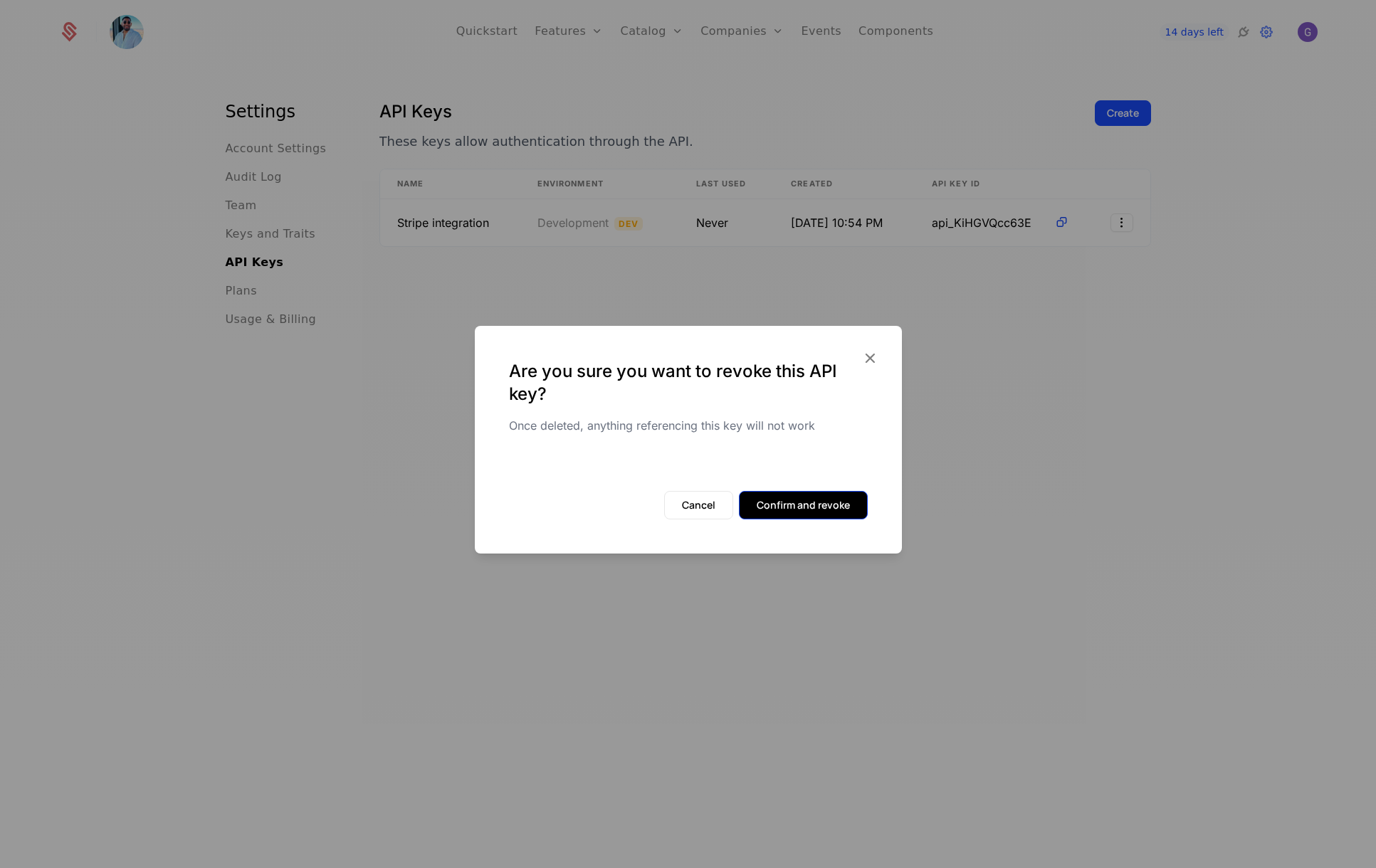
click at [810, 505] on button "Confirm and revoke" at bounding box center [803, 505] width 129 height 29
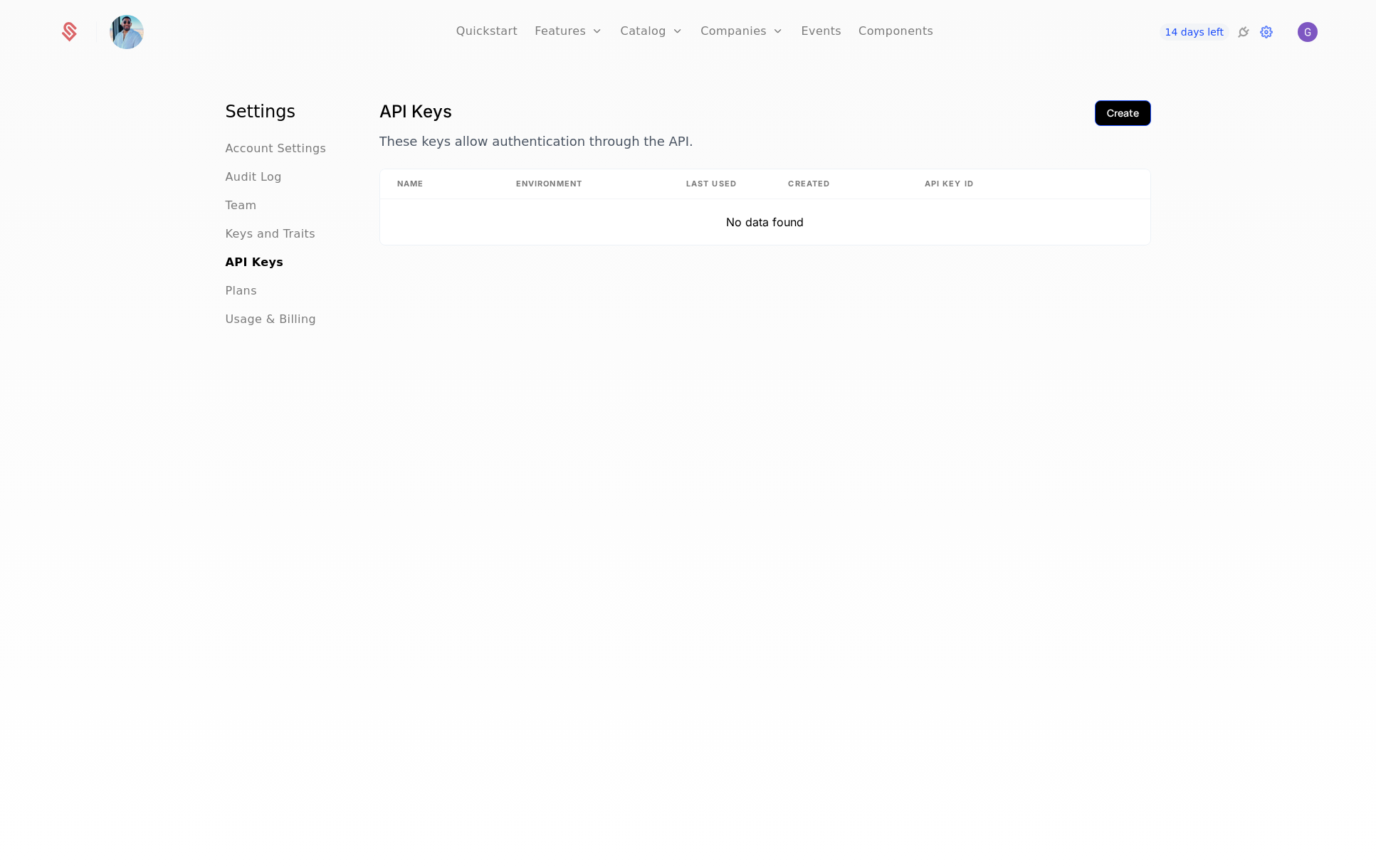
click at [1120, 112] on div "Create" at bounding box center [1122, 112] width 32 height 14
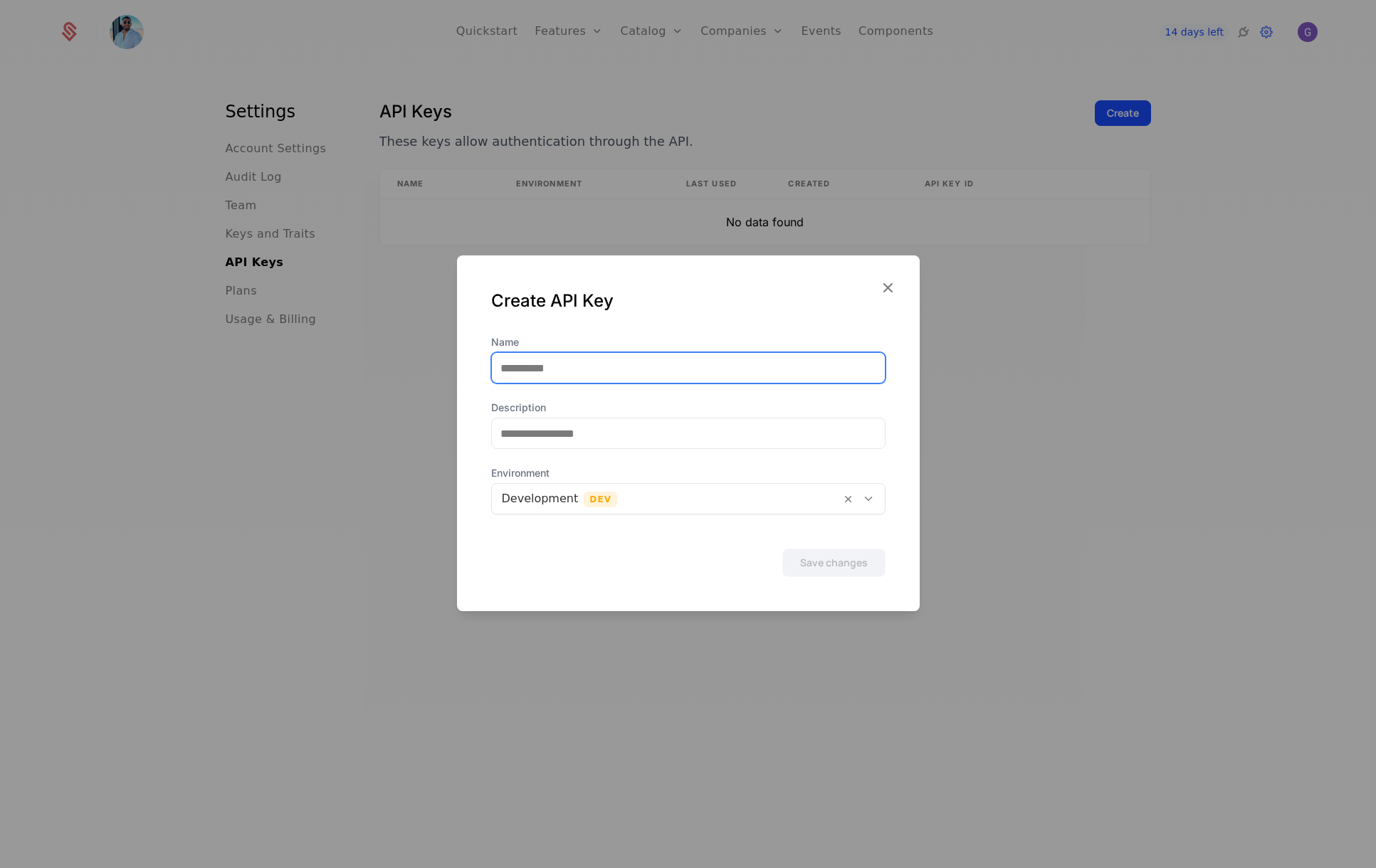
click at [605, 374] on input "Name" at bounding box center [688, 368] width 393 height 30
type input "******"
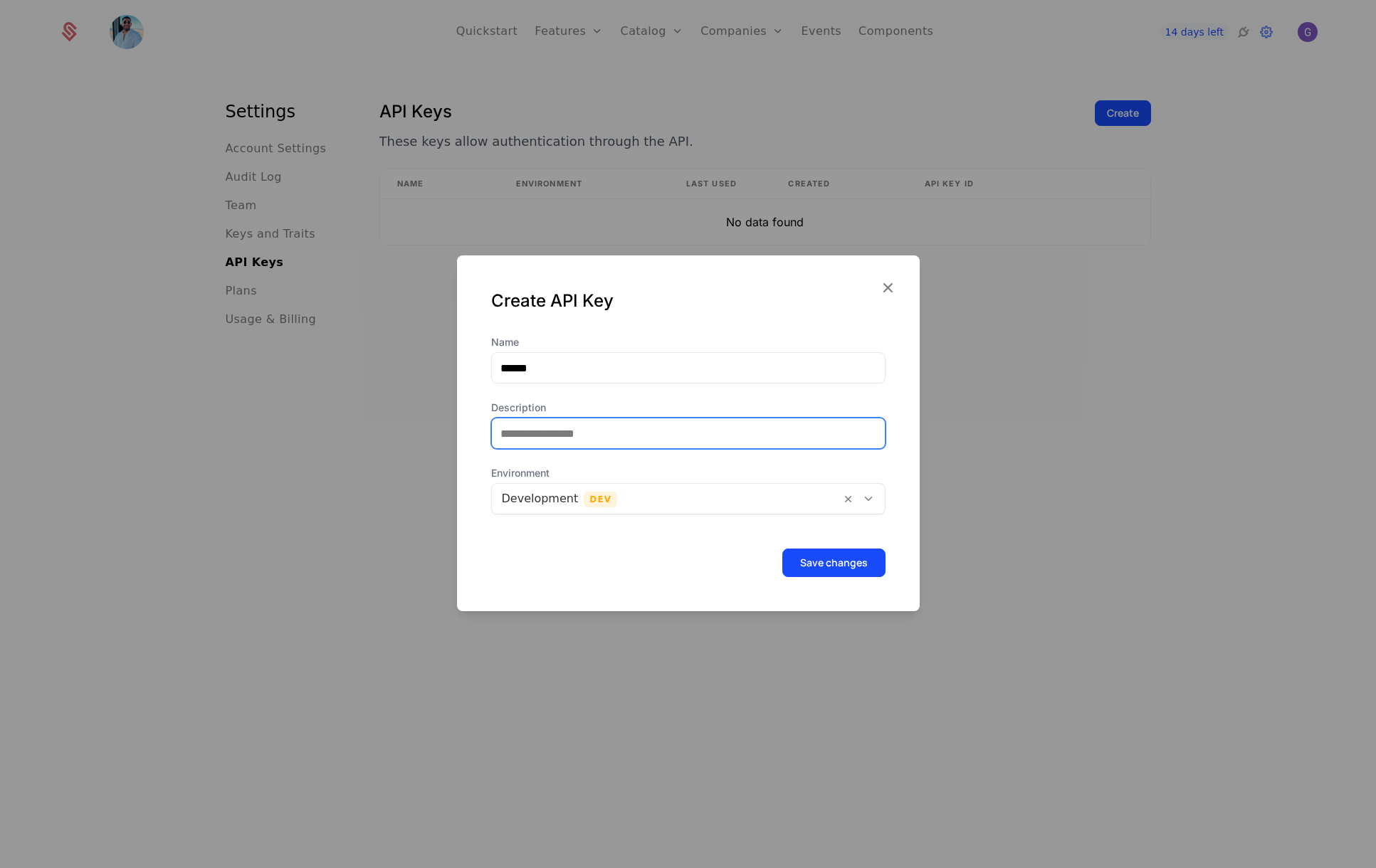
drag, startPoint x: 532, startPoint y: 439, endPoint x: 542, endPoint y: 439, distance: 10.0
click at [532, 439] on input "Description" at bounding box center [688, 433] width 393 height 30
drag, startPoint x: 434, startPoint y: 503, endPoint x: 462, endPoint y: 506, distance: 28.2
click at [436, 504] on div at bounding box center [688, 434] width 1376 height 868
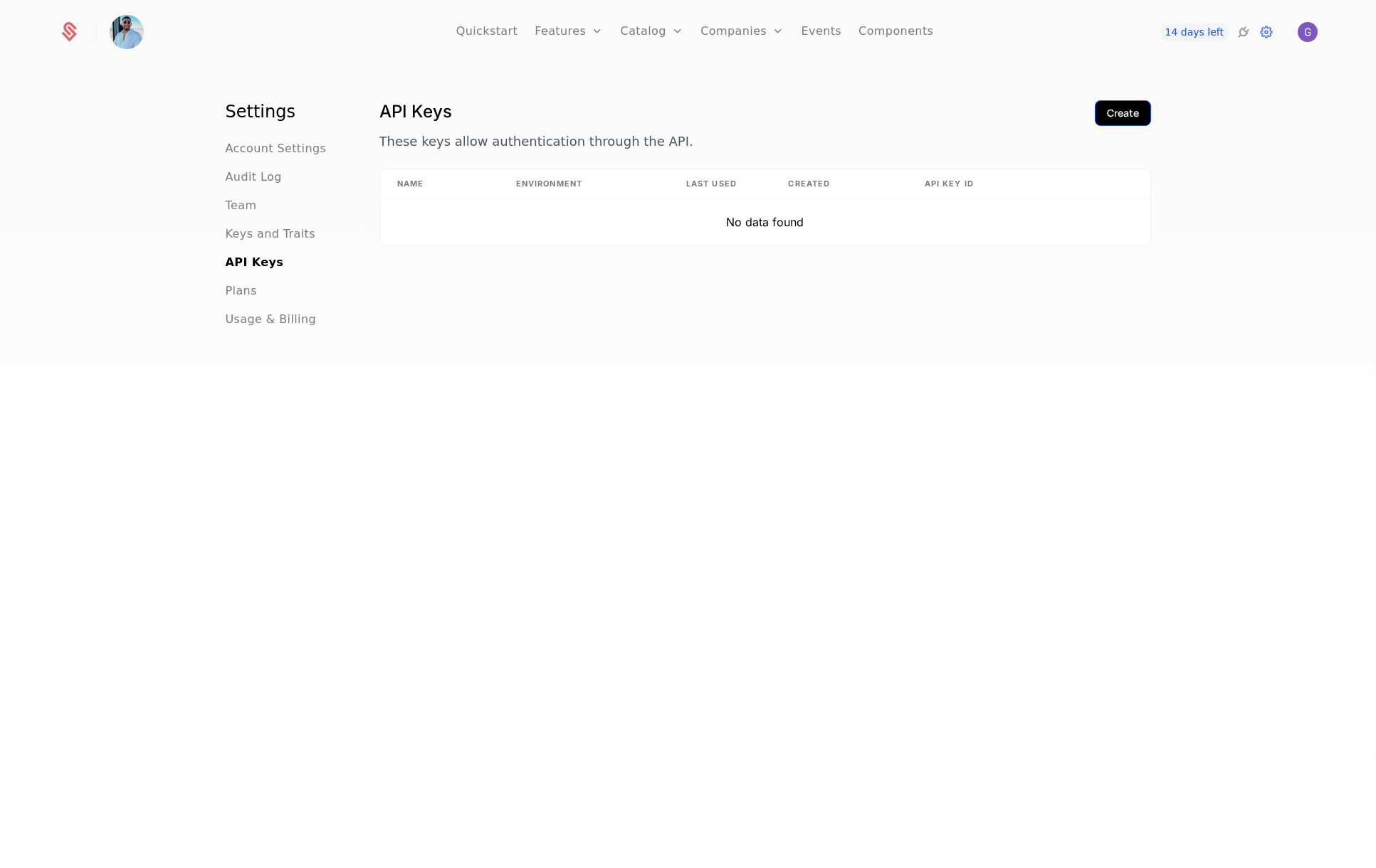
click at [1131, 104] on button "Create" at bounding box center [1122, 113] width 56 height 26
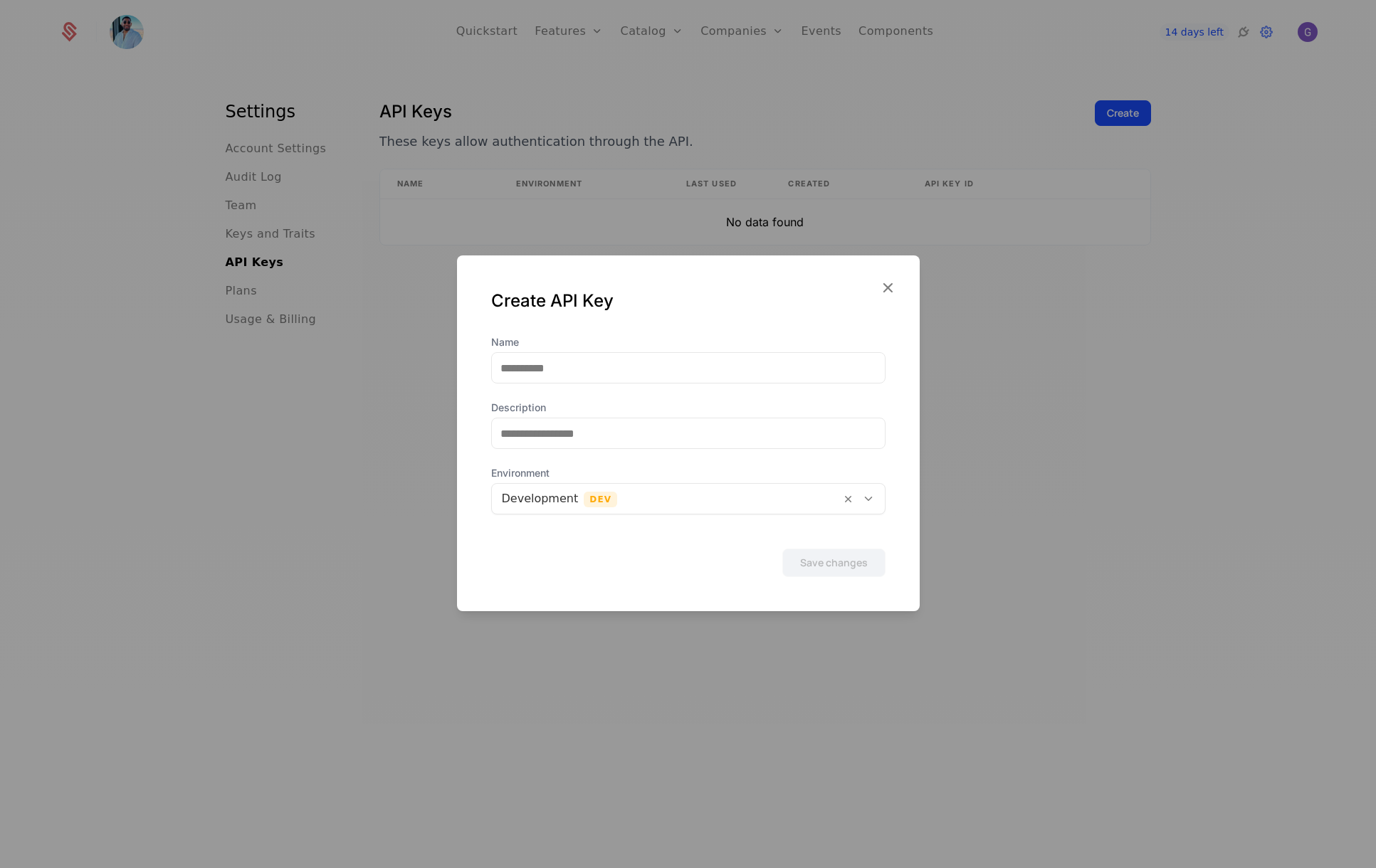
click at [804, 500] on div at bounding box center [665, 498] width 329 height 20
click at [584, 364] on input "Name" at bounding box center [688, 368] width 393 height 30
type input "******"
click at [782, 549] on button "Save changes" at bounding box center [834, 563] width 103 height 29
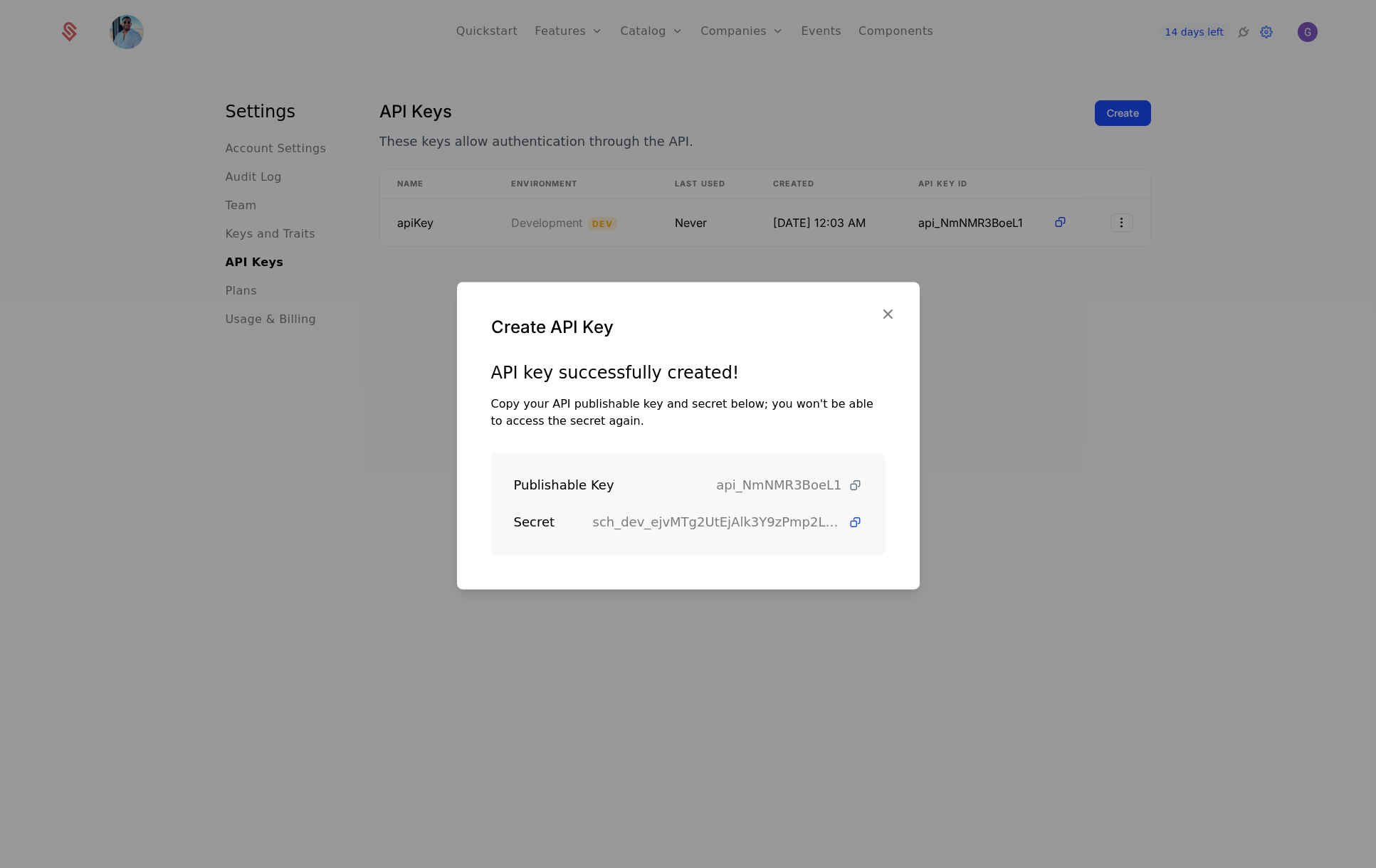
click at [847, 483] on icon at bounding box center [855, 485] width 15 height 15
click at [851, 519] on div "Publishable Key api_NmNMR3BoeL1 Secret sch_dev_ejvMTg2UtEjAlk3Y9zPmp2L8sdebrkE1" at bounding box center [688, 503] width 394 height 103
click at [847, 522] on icon at bounding box center [855, 522] width 15 height 15
click at [887, 315] on icon "button" at bounding box center [887, 313] width 19 height 19
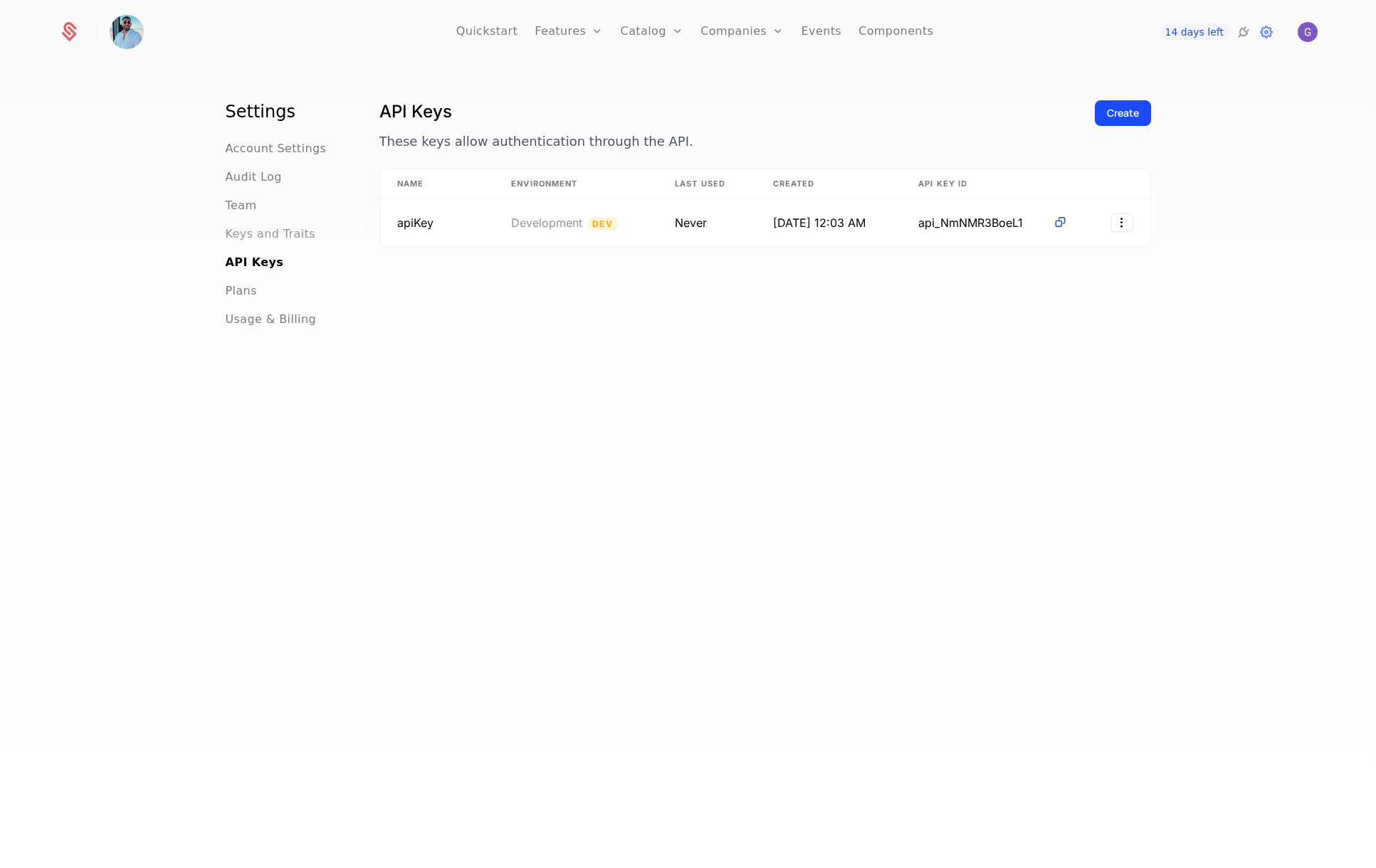
click at [254, 235] on span "Keys and Traits" at bounding box center [270, 234] width 90 height 17
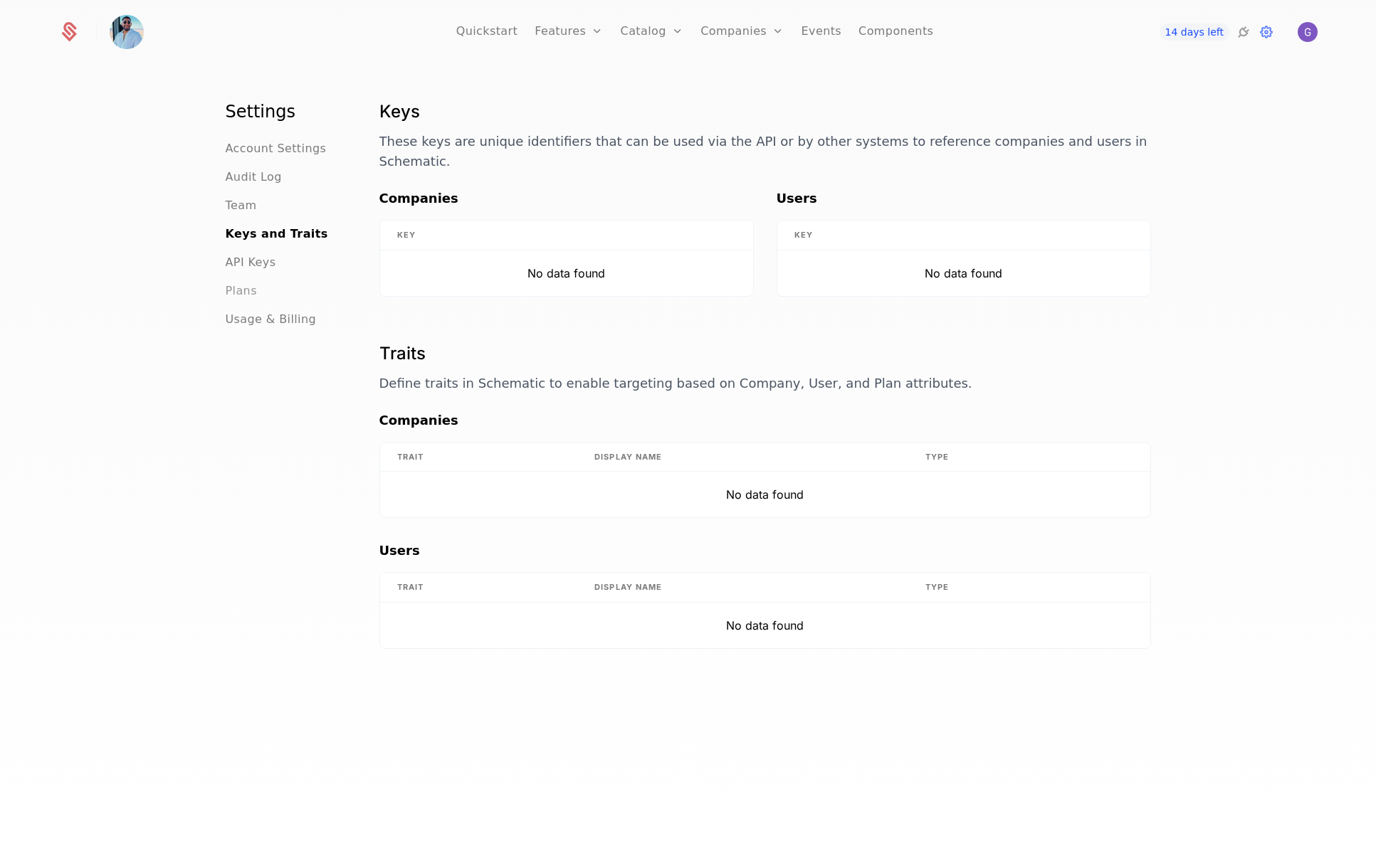
click at [231, 293] on span "Plans" at bounding box center [241, 291] width 31 height 17
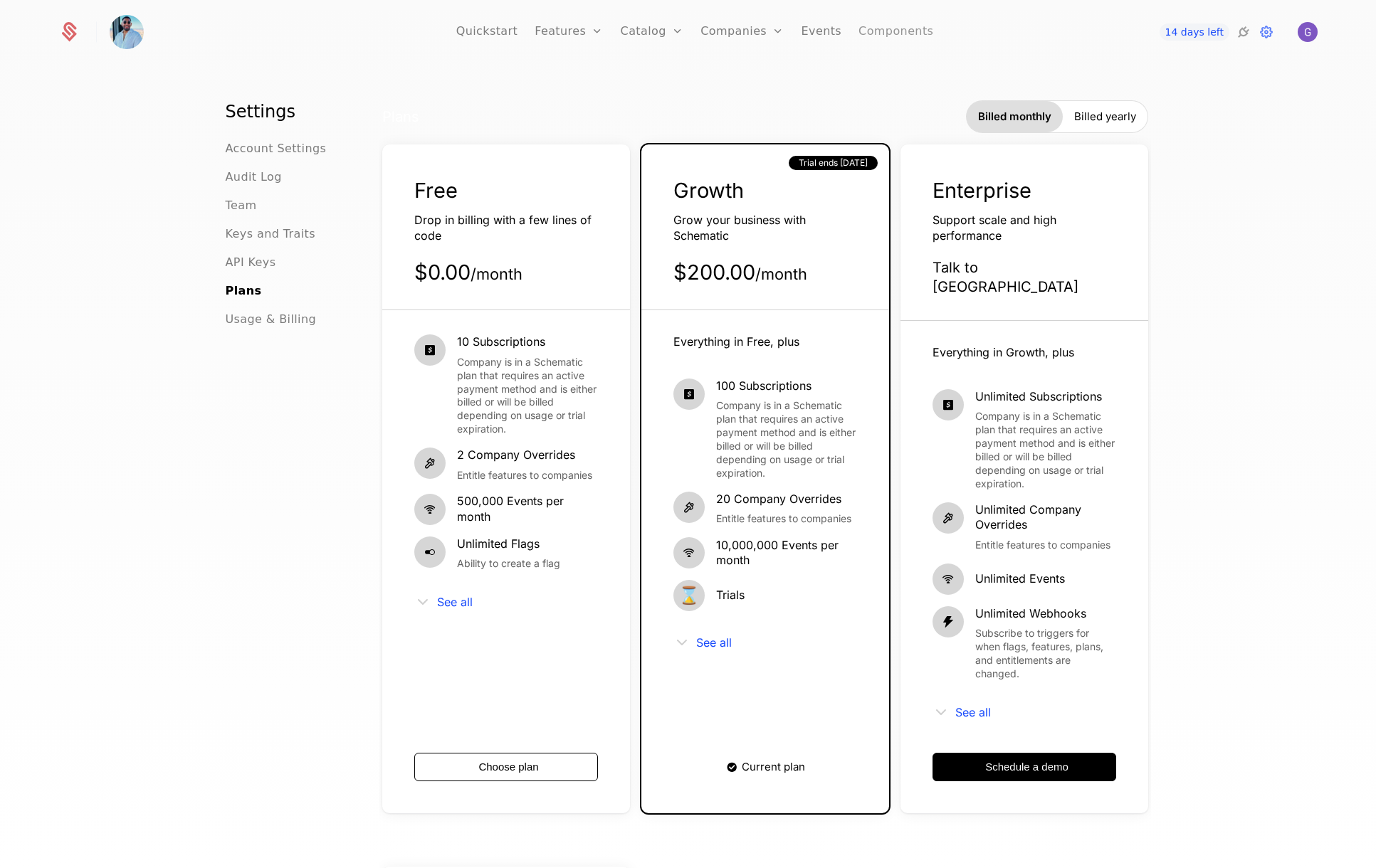
click at [874, 31] on link "Components" at bounding box center [896, 32] width 75 height 64
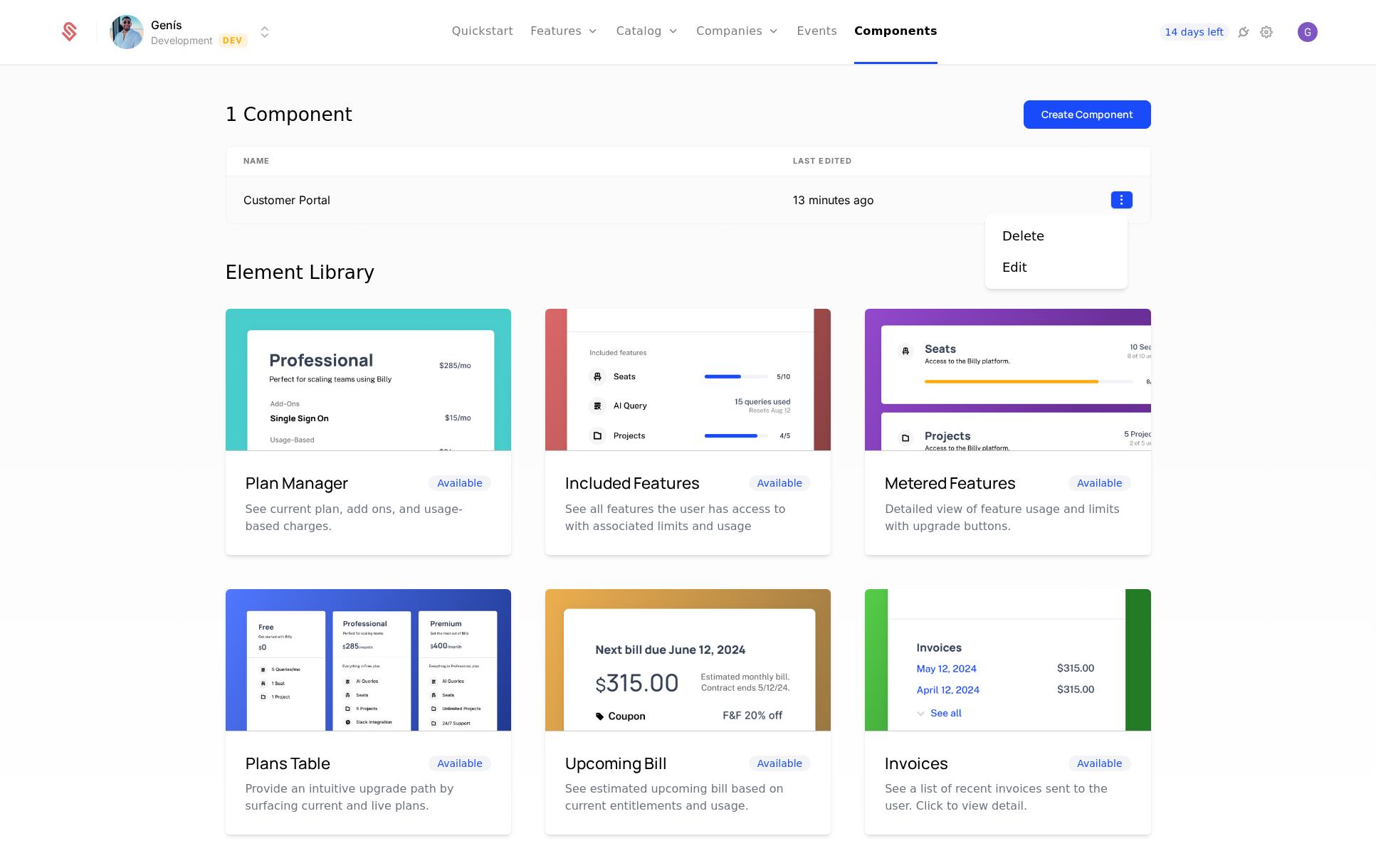
click at [1118, 198] on html "Genís Development Dev Quickstart Features Features Flags Catalog Plans Add Ons …" at bounding box center [688, 434] width 1376 height 868
click at [288, 199] on html "Genís Development Dev Quickstart Features Features Flags Catalog Plans Add Ons …" at bounding box center [688, 434] width 1376 height 868
click at [1266, 39] on icon at bounding box center [1266, 32] width 17 height 17
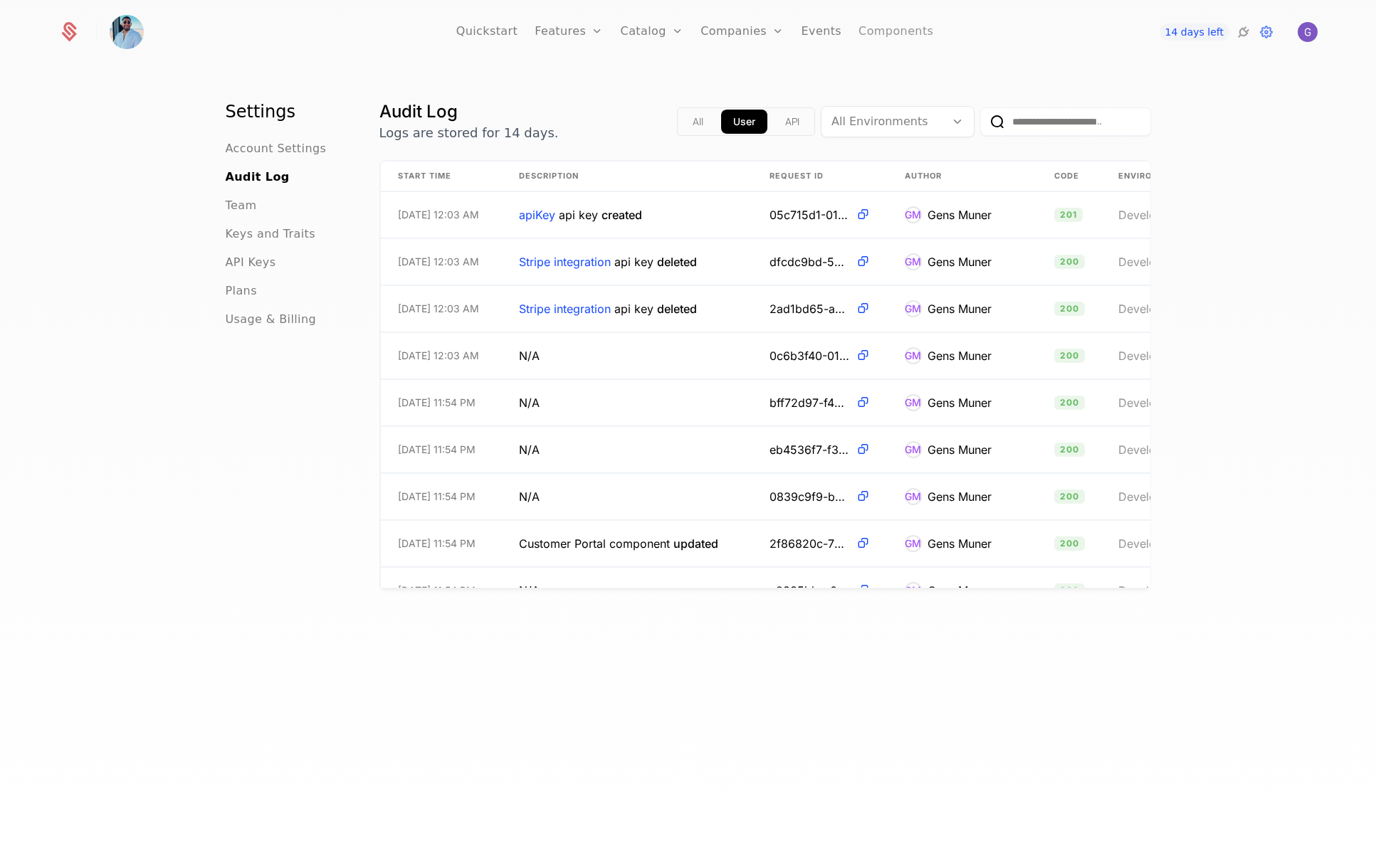
click at [875, 38] on link "Components" at bounding box center [896, 32] width 75 height 64
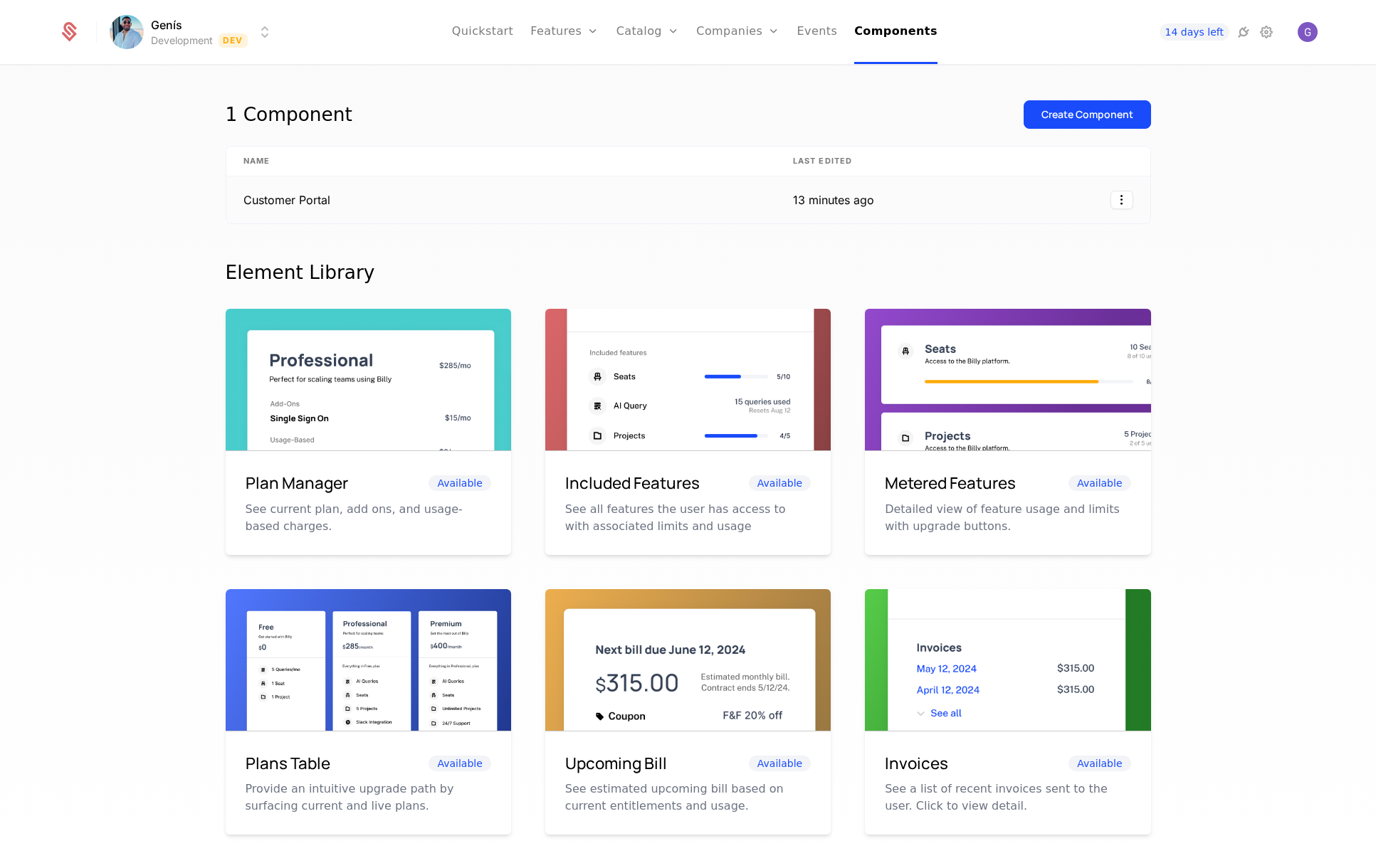
click at [282, 203] on td "Customer Portal" at bounding box center [501, 200] width 550 height 47
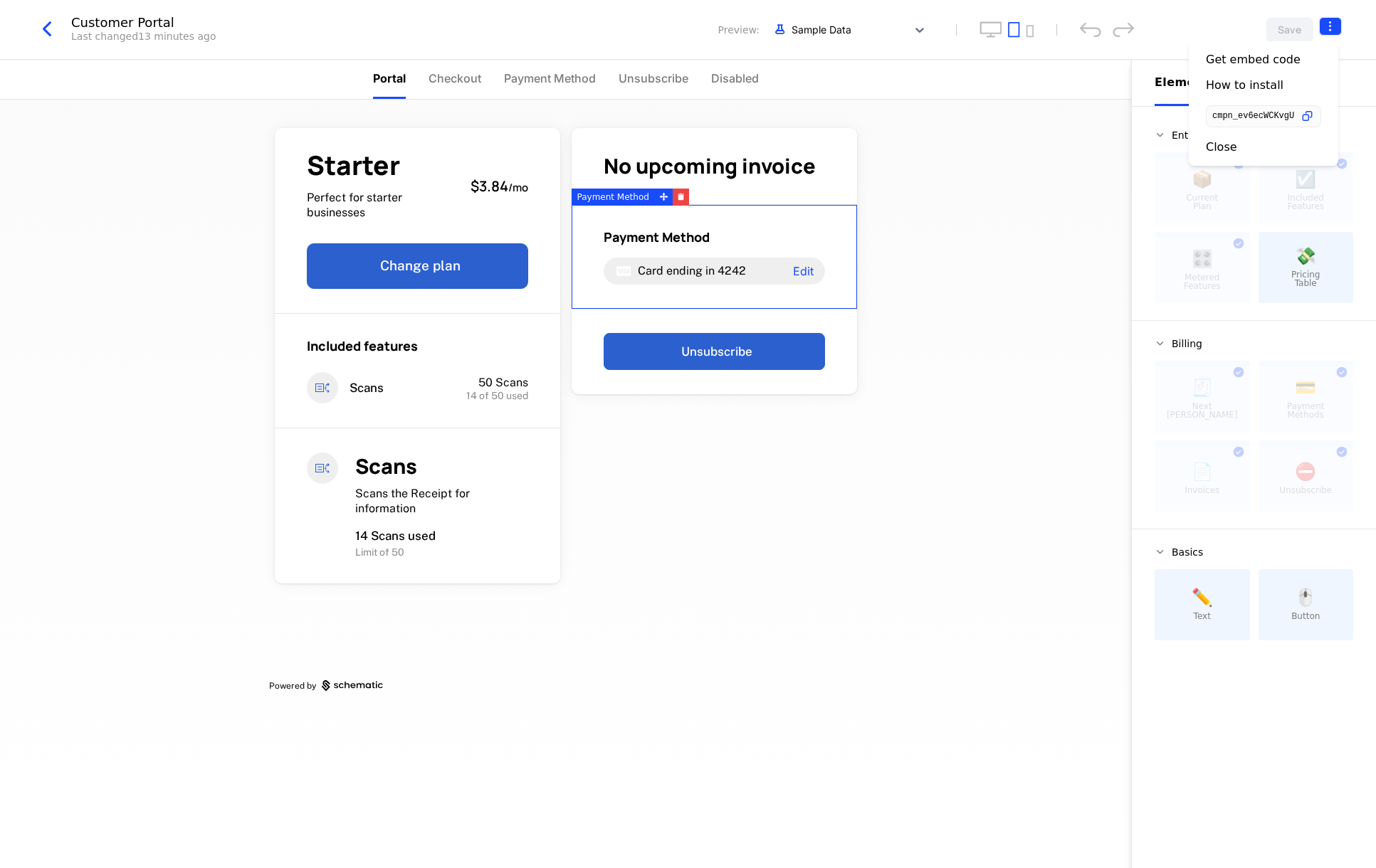
click at [1332, 25] on html "Genís Development Dev Quickstart Features Features Flags Catalog Plans Add Ons …" at bounding box center [688, 434] width 1376 height 868
click at [1310, 118] on icon "button" at bounding box center [1307, 116] width 15 height 15
click at [1239, 145] on div "Close" at bounding box center [1263, 147] width 116 height 14
